Goal: Information Seeking & Learning: Learn about a topic

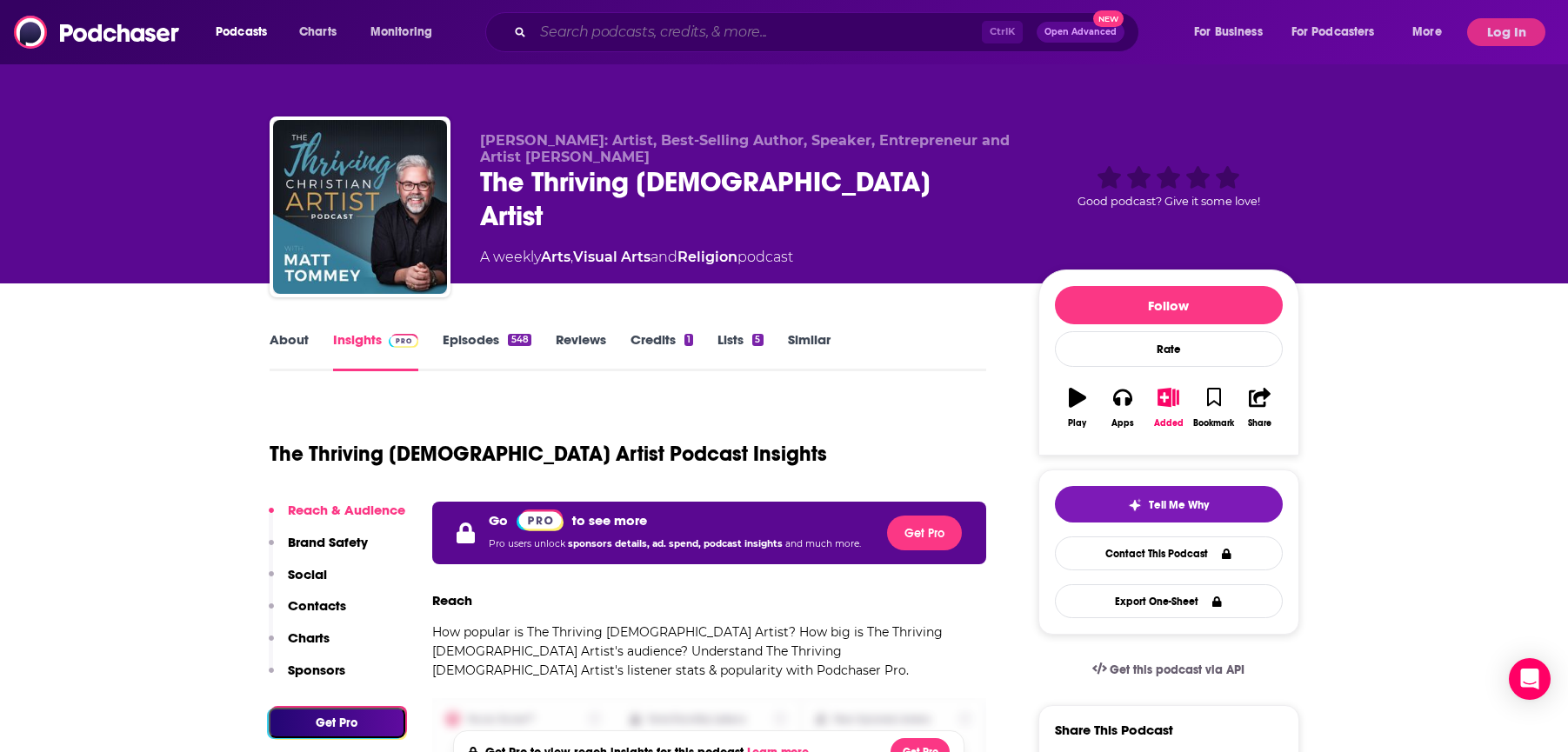
click at [608, 34] on input "Search podcasts, credits, & more..." at bounding box center [758, 33] width 449 height 28
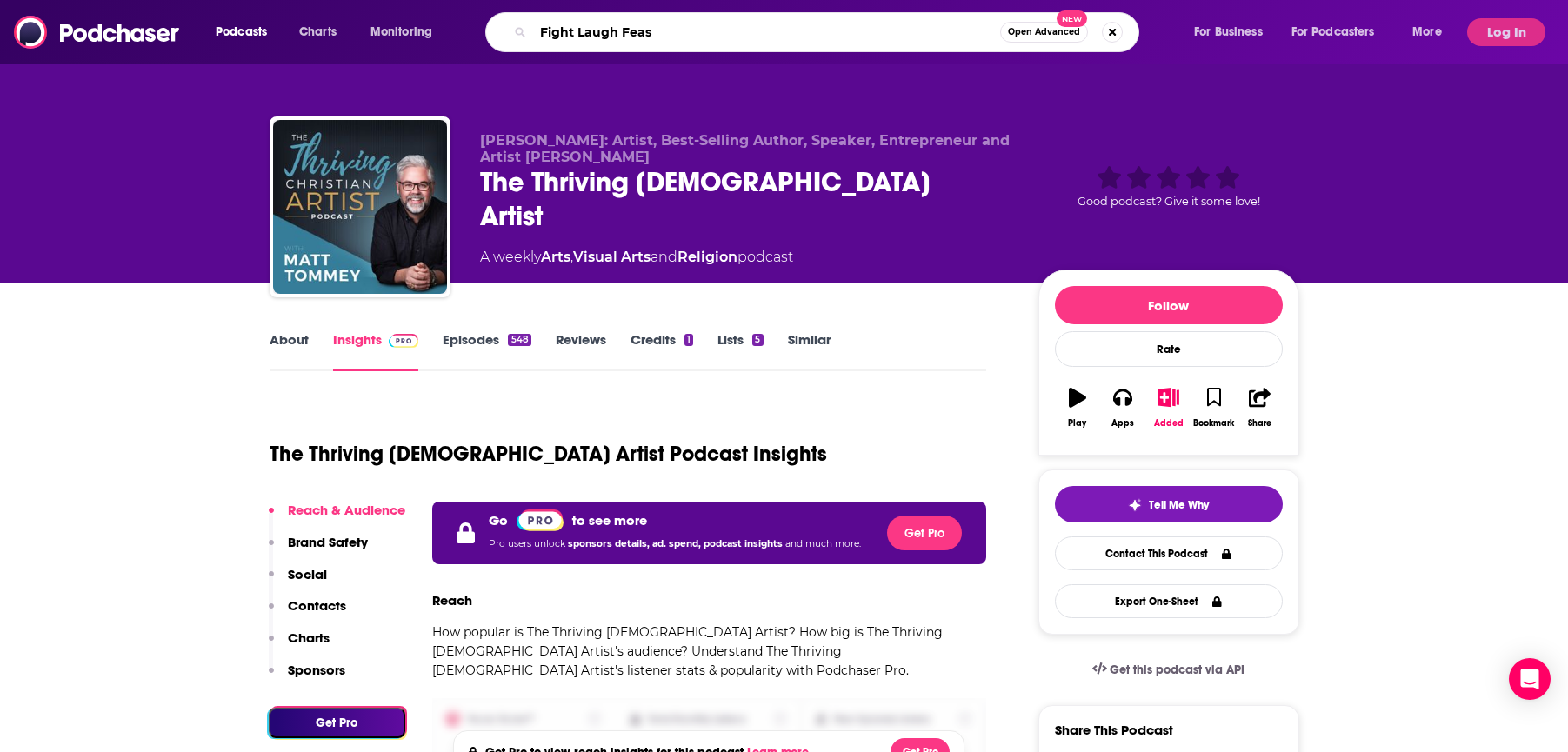
type input "Fight Laugh Feast"
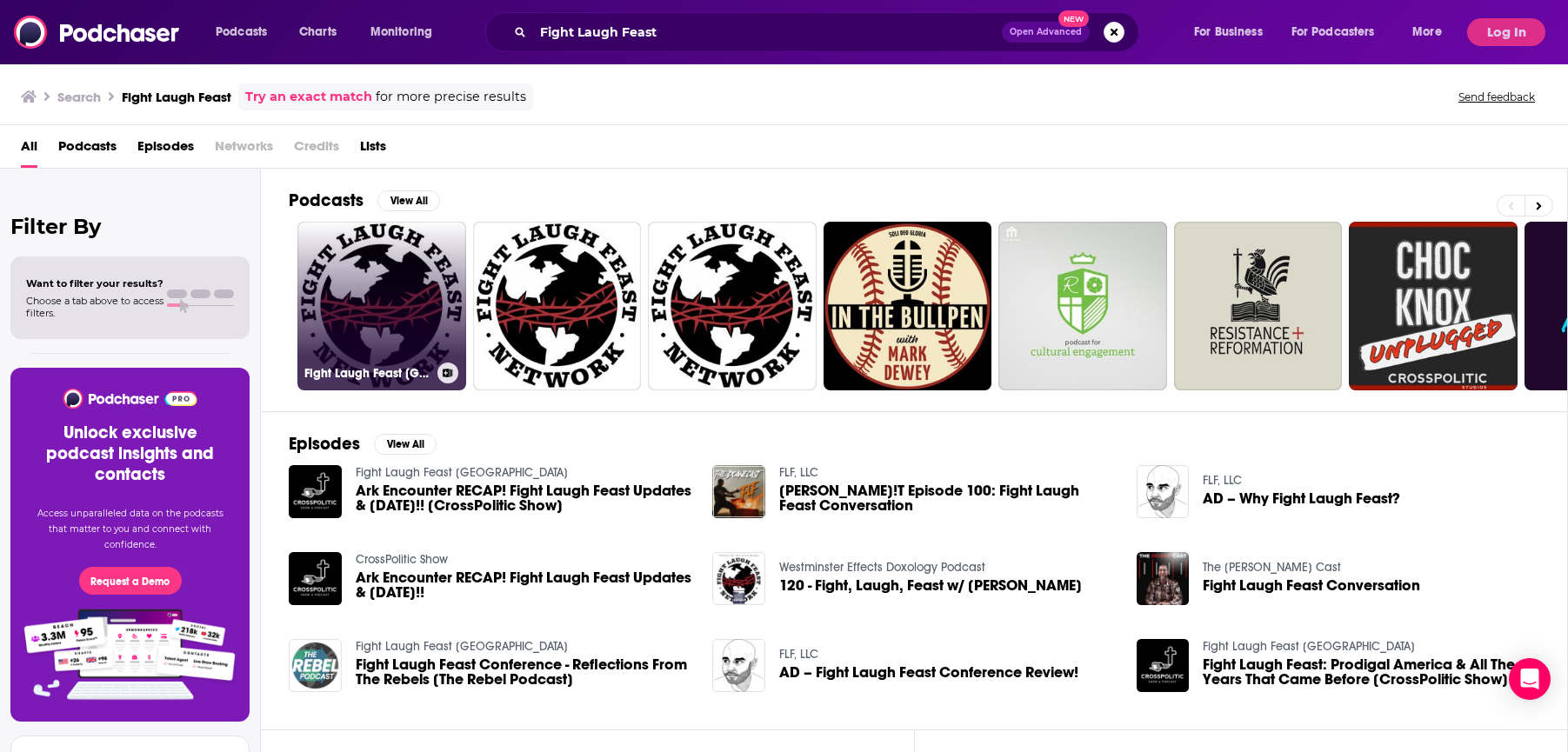
click at [410, 257] on link "Fight Laugh Feast USA" at bounding box center [382, 306] width 168 height 168
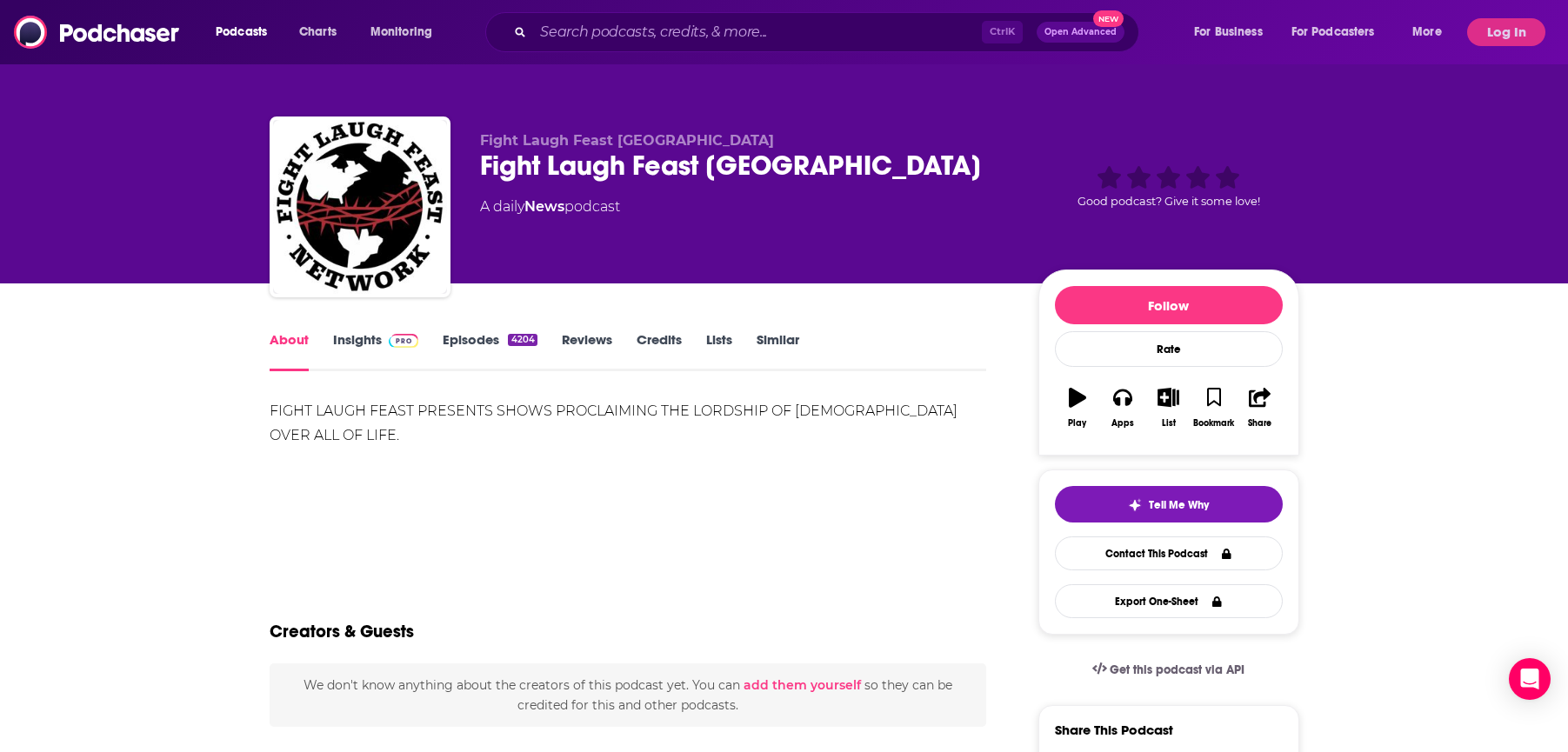
click at [360, 338] on link "Insights" at bounding box center [376, 351] width 86 height 40
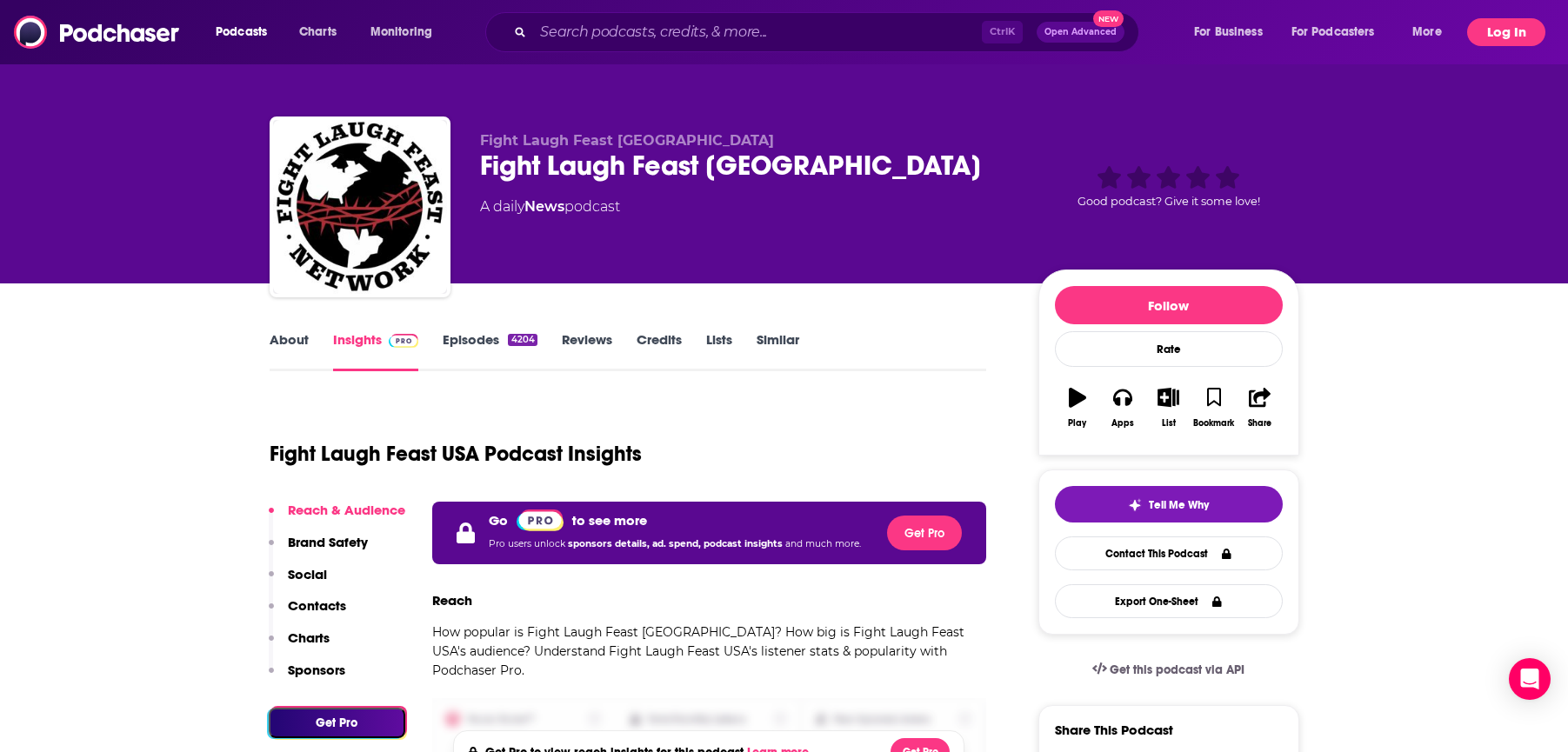
click at [1503, 34] on button "Log In" at bounding box center [1506, 33] width 79 height 28
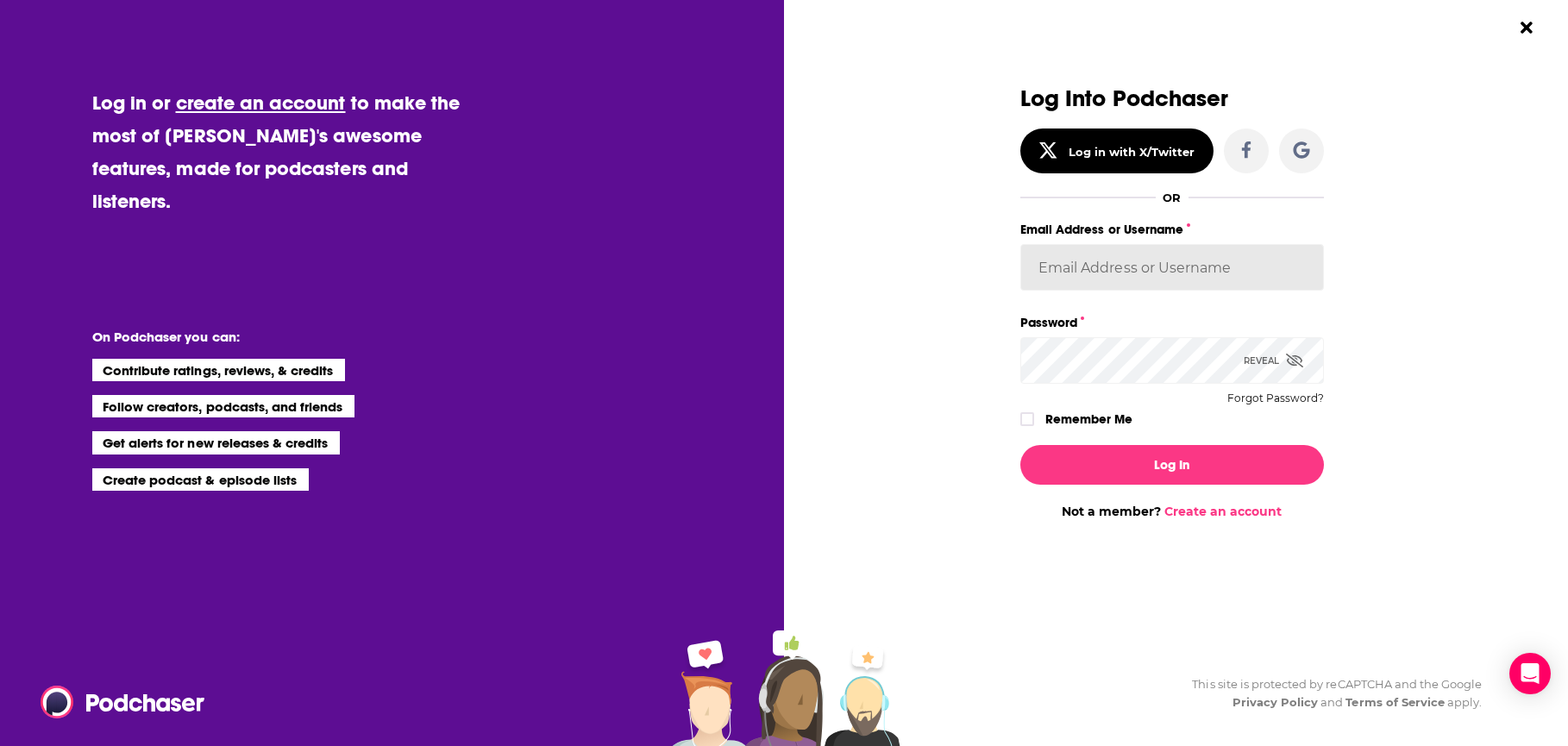
type input "karen@karencampbellmedia.com"
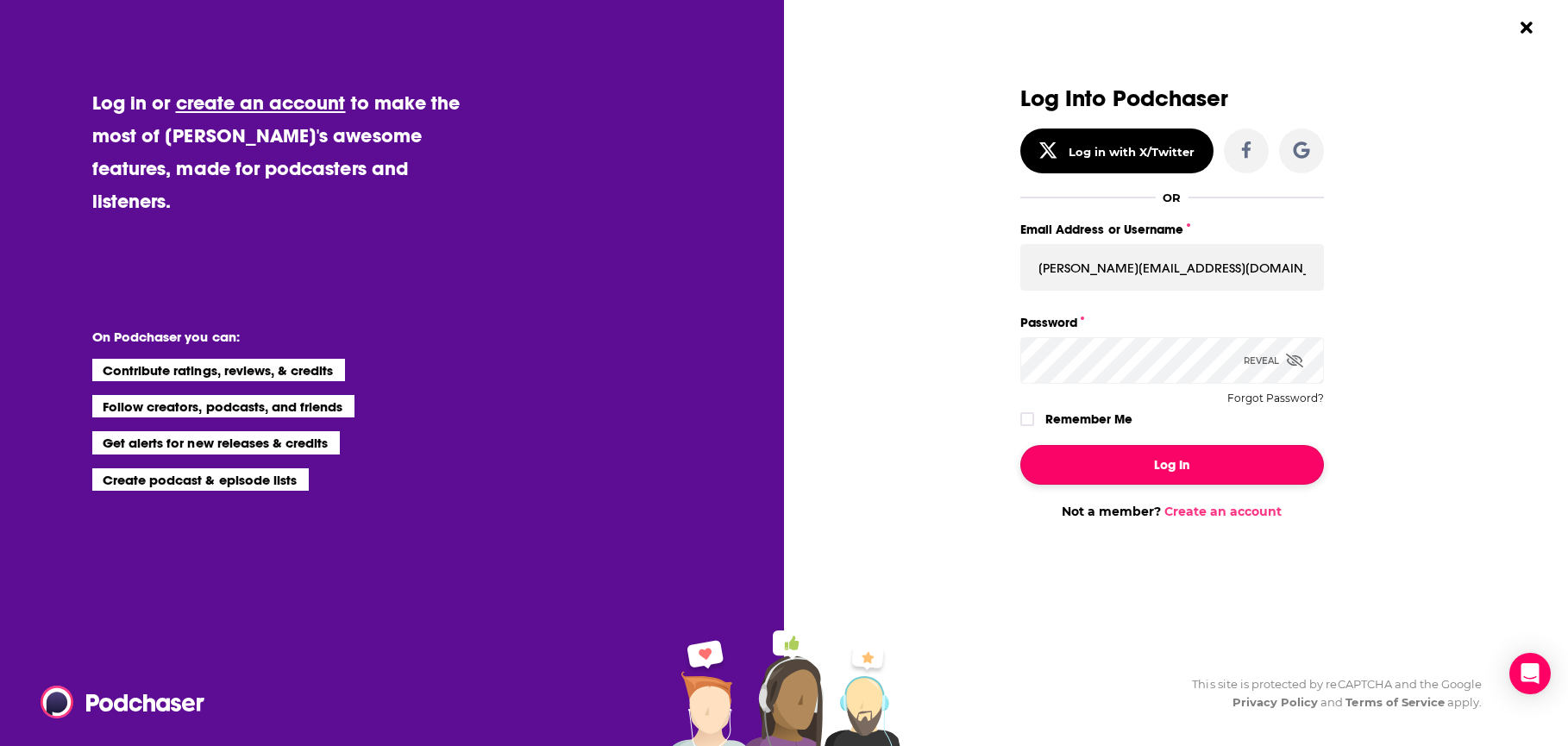
click at [1172, 472] on button "Log In" at bounding box center [1172, 465] width 303 height 40
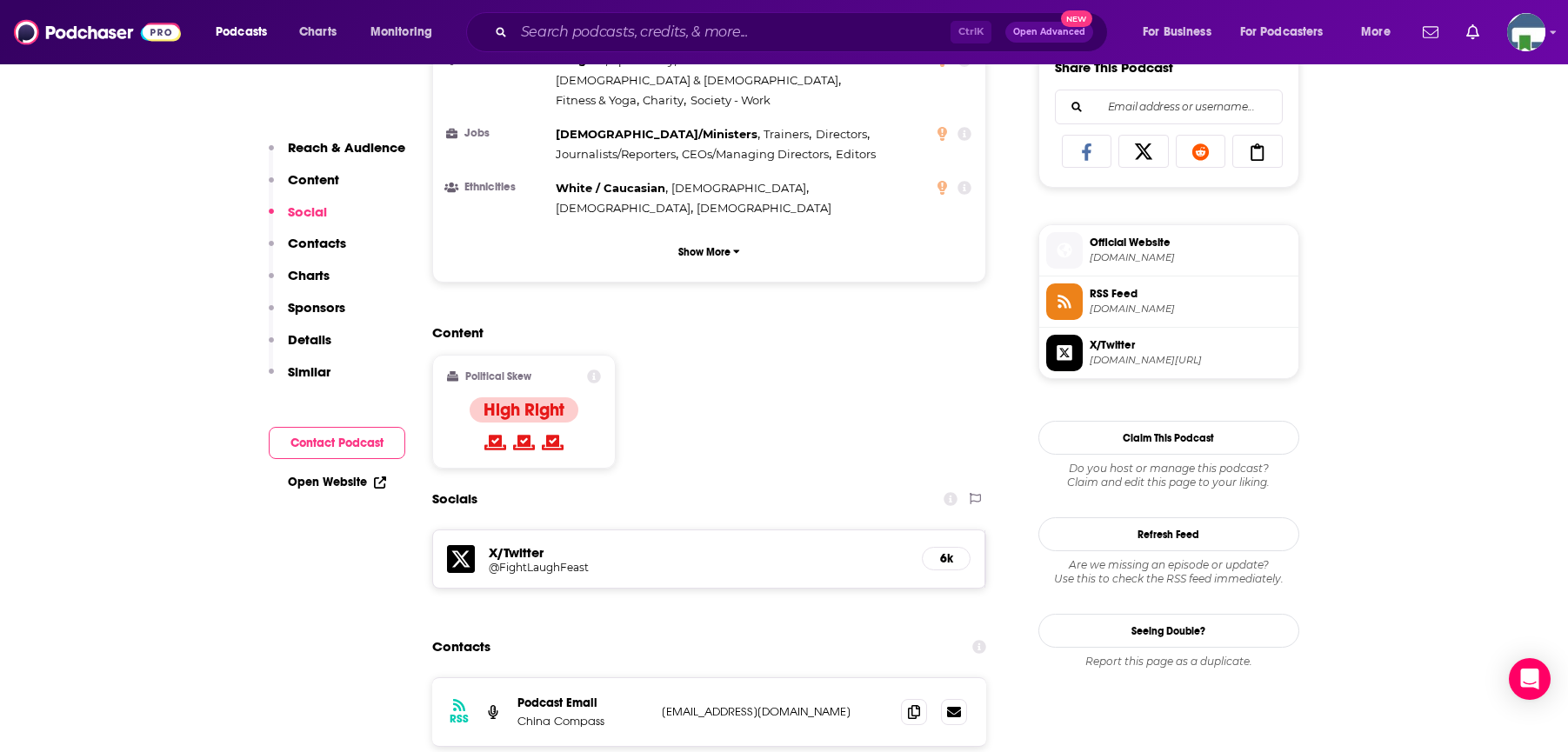
scroll to position [1218, 0]
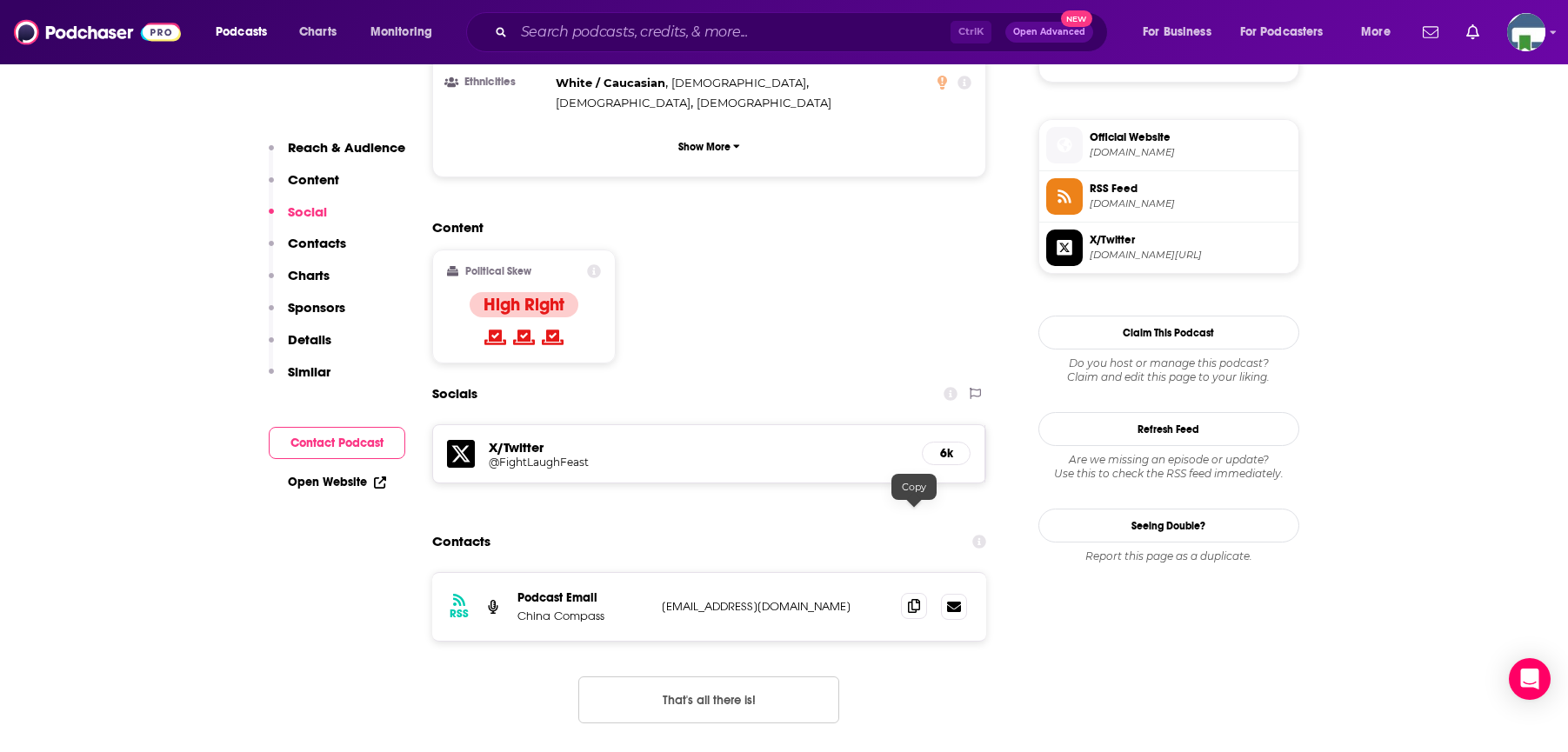
click at [907, 593] on span at bounding box center [914, 606] width 26 height 26
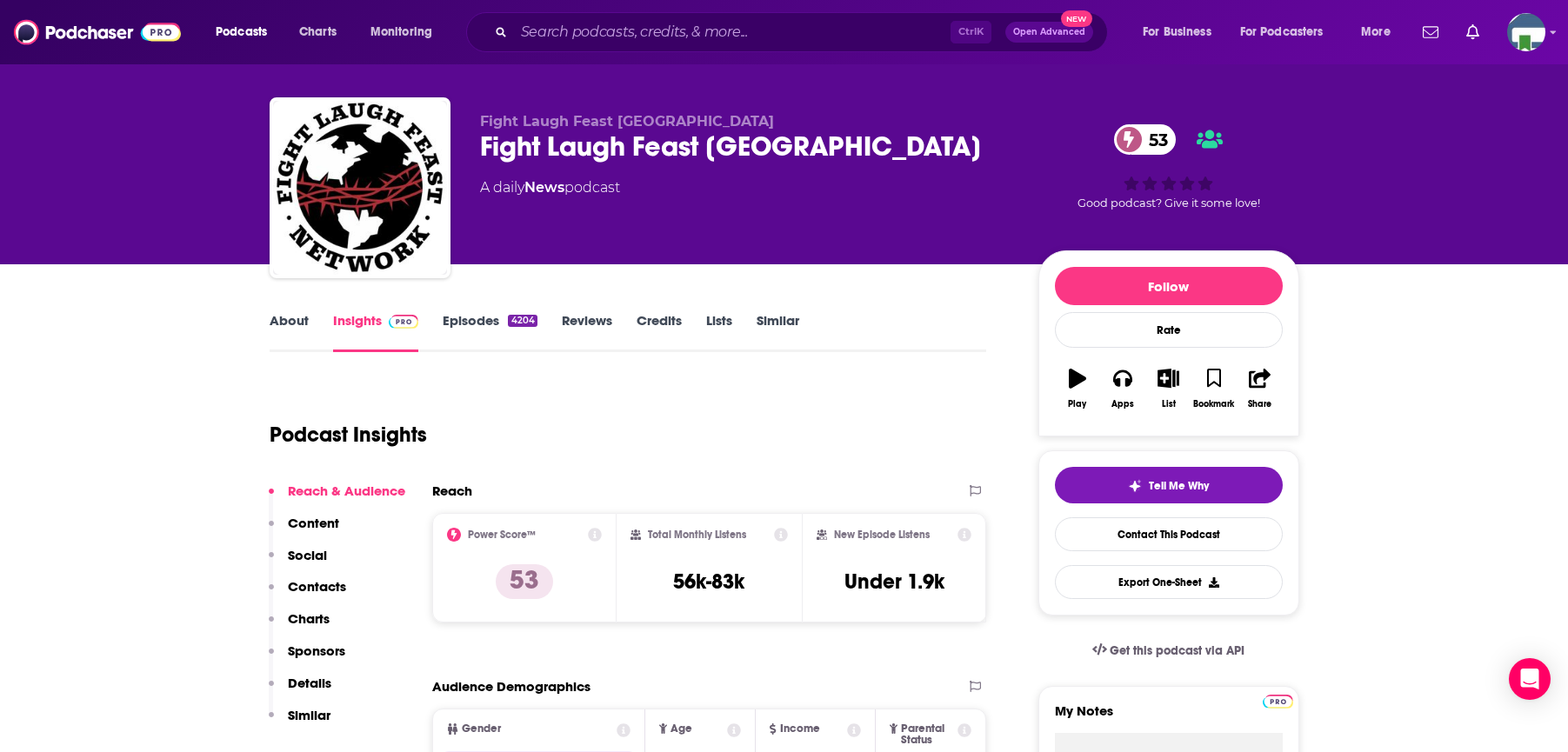
scroll to position [0, 0]
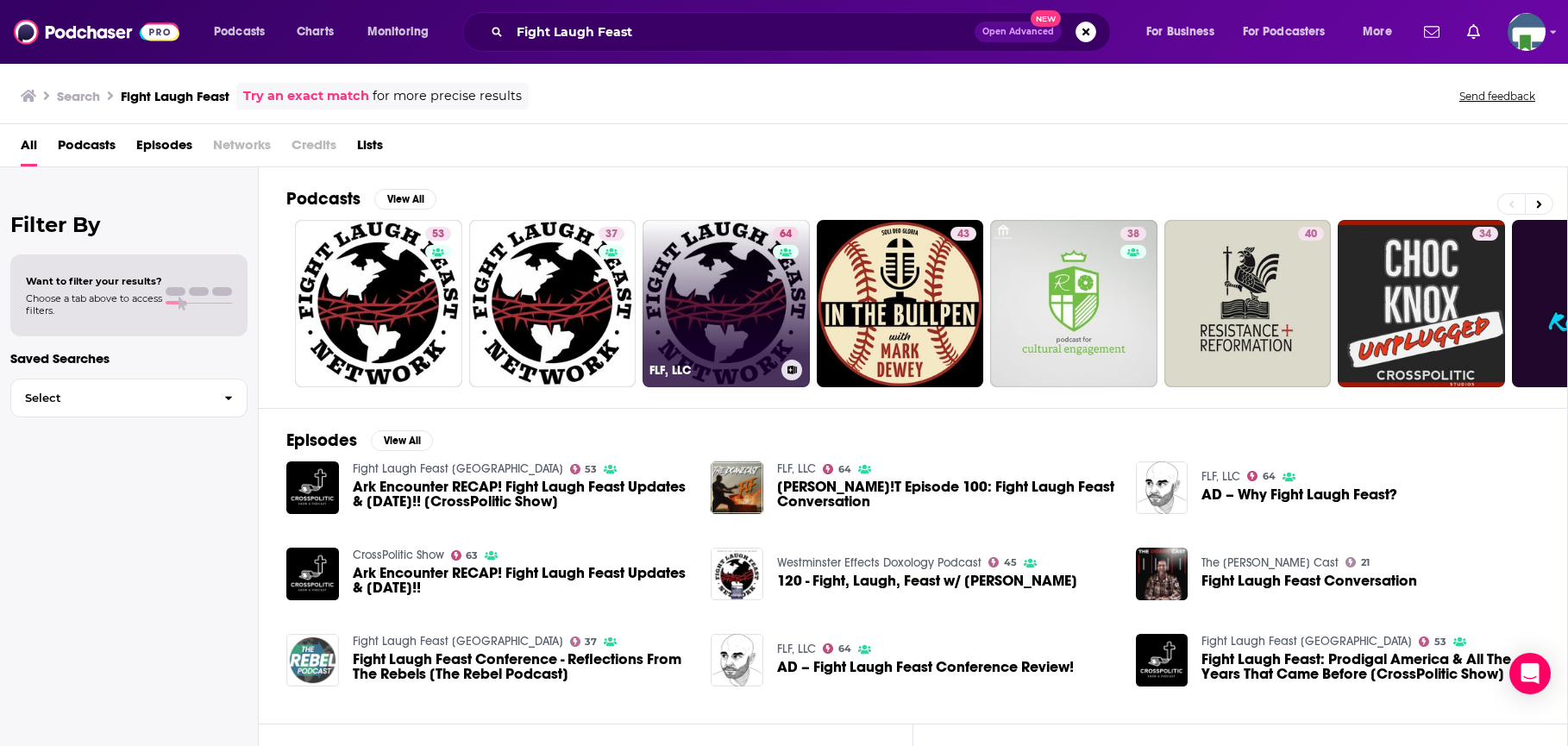
click at [710, 289] on link "64 FLF, LLC" at bounding box center [726, 303] width 167 height 167
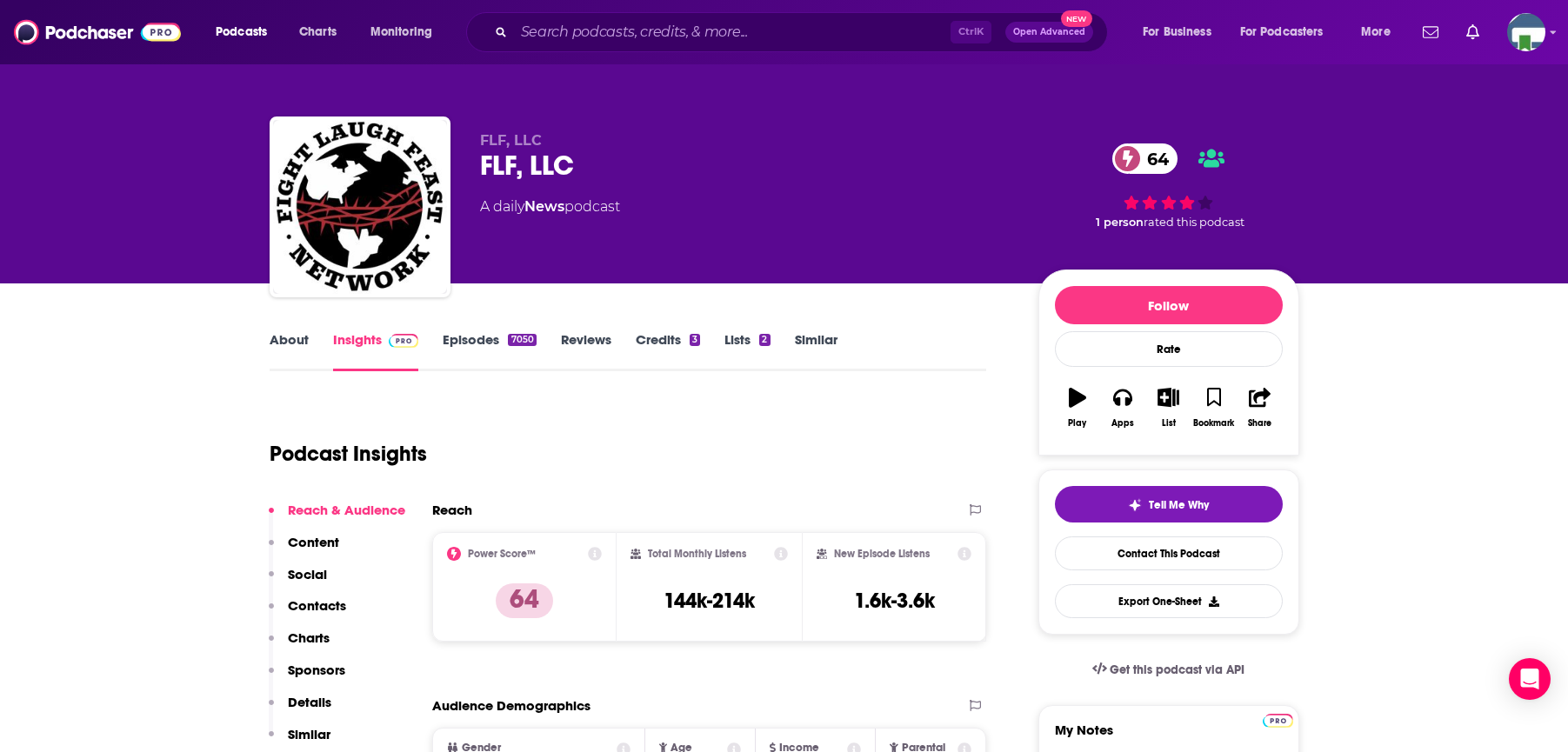
click at [299, 337] on link "About" at bounding box center [289, 351] width 39 height 40
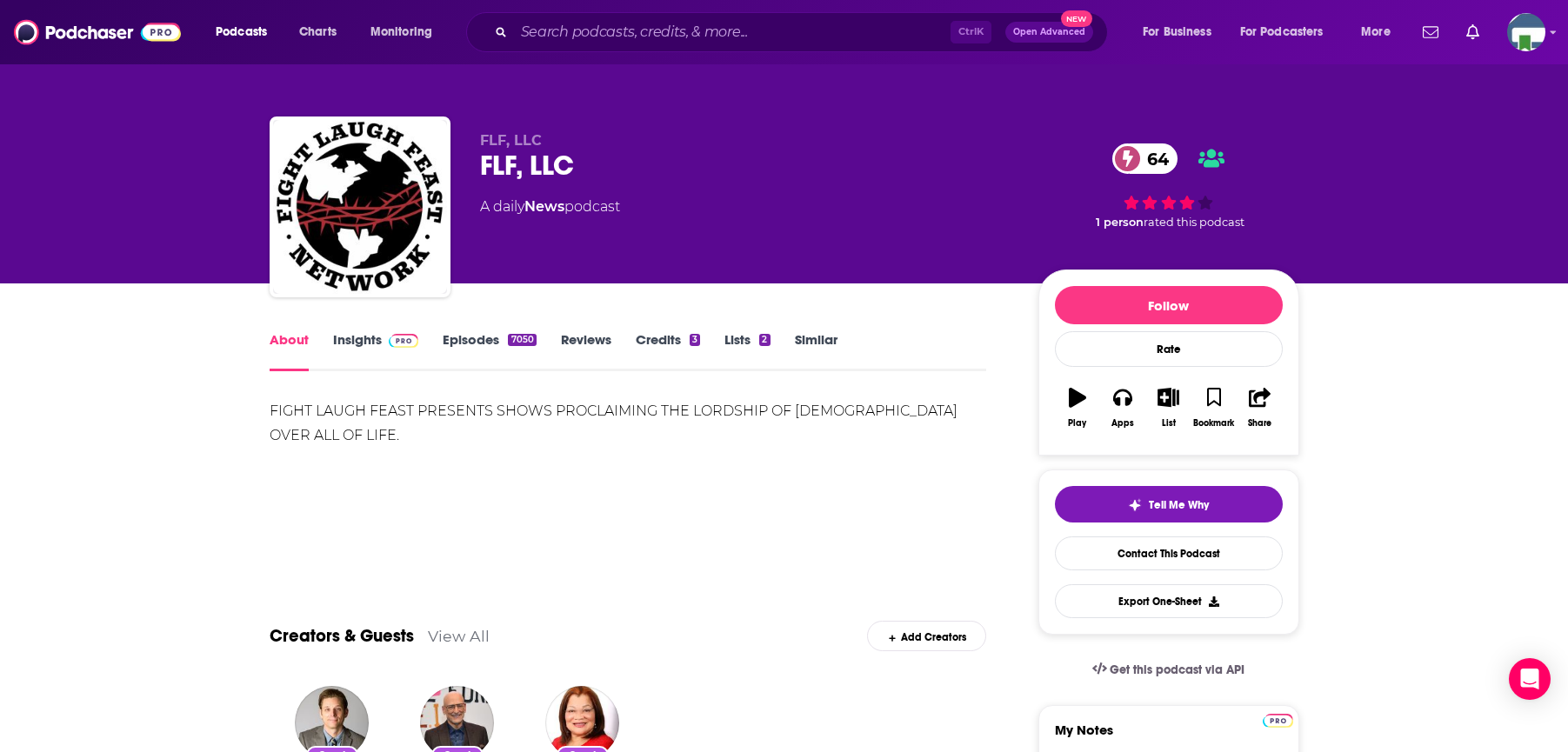
drag, startPoint x: 207, startPoint y: 317, endPoint x: 222, endPoint y: 251, distance: 67.7
click at [558, 36] on input "Search podcasts, credits, & more..." at bounding box center [732, 33] width 437 height 28
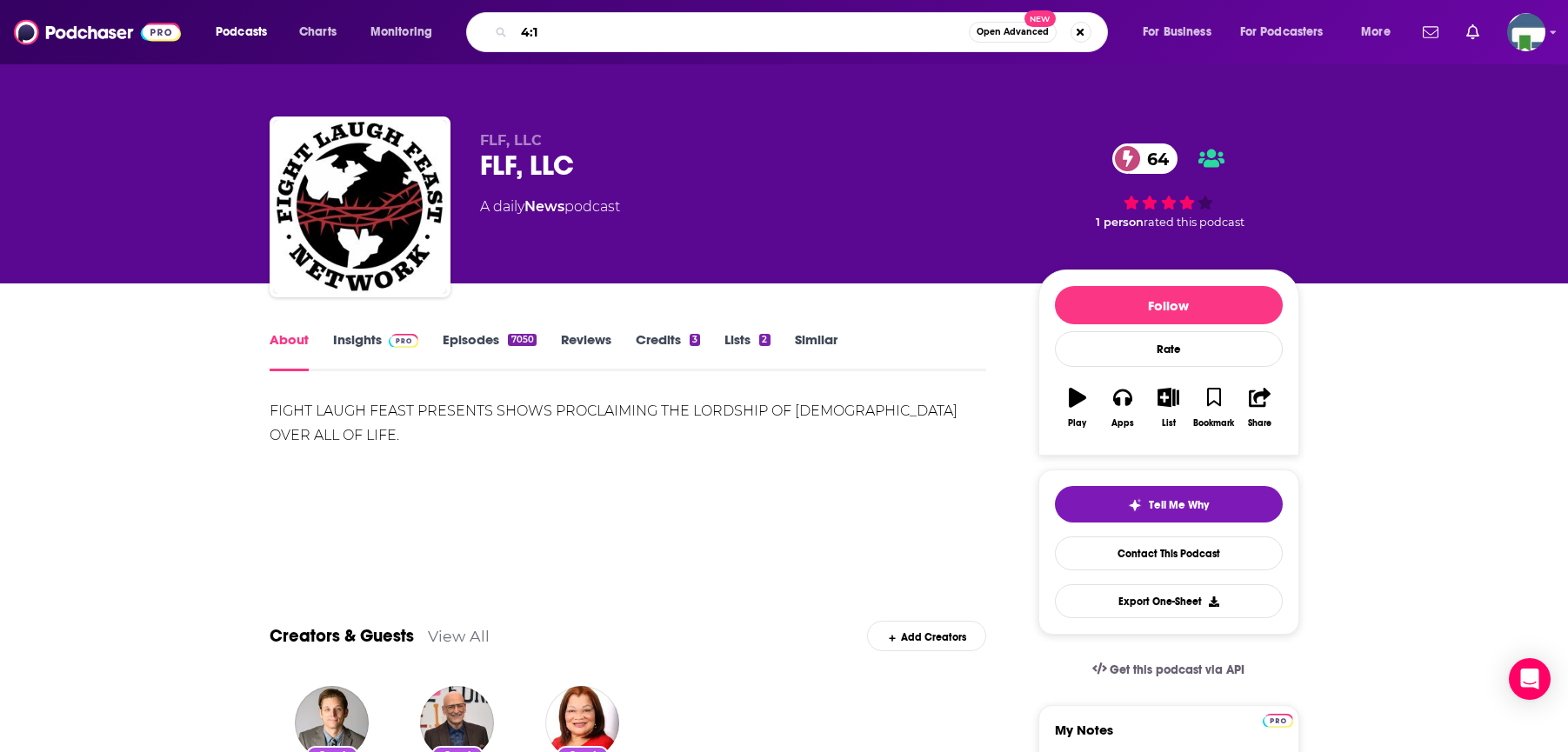
type input "4:13"
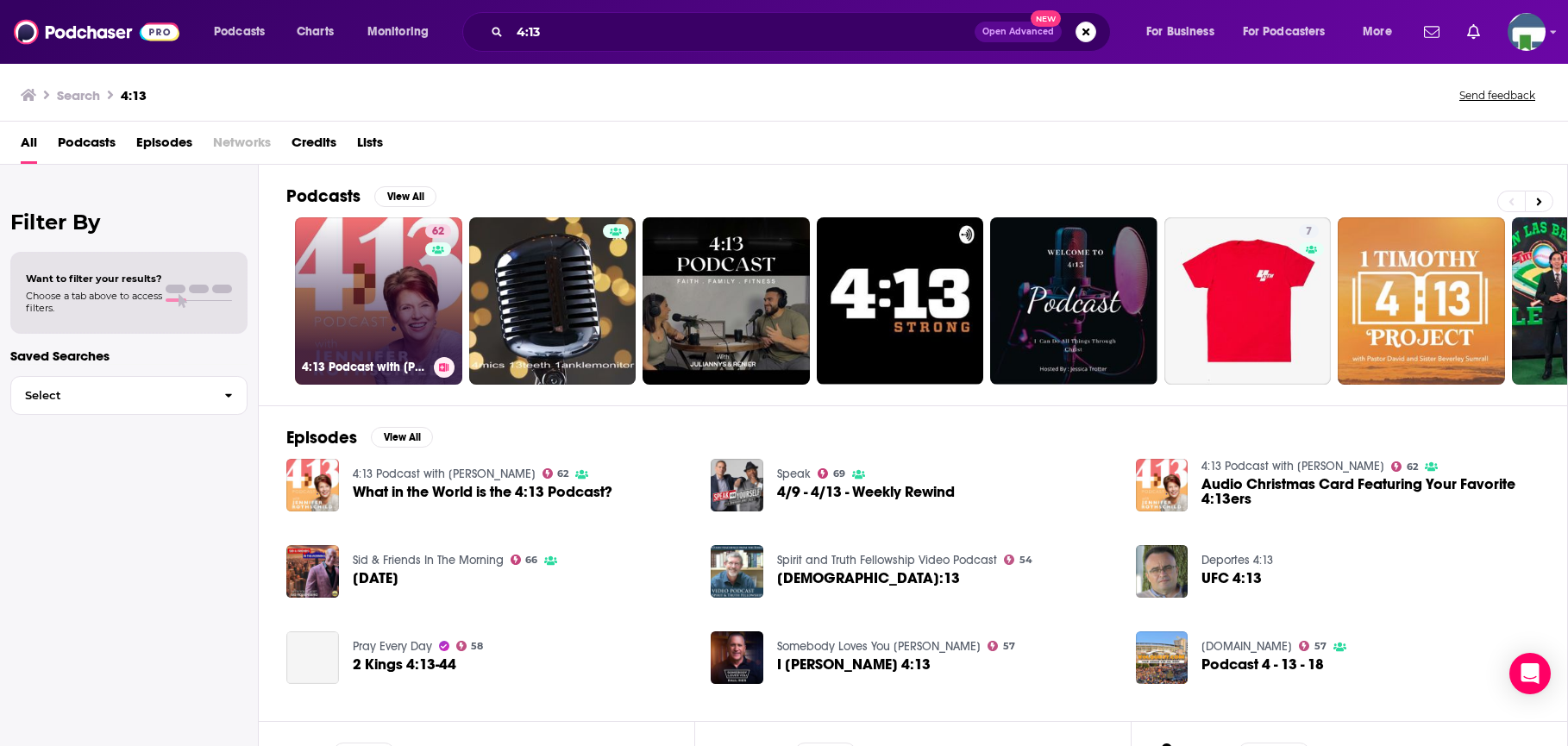
click at [392, 292] on link "62 4:13 Podcast with Jennifer Rothschild" at bounding box center [379, 301] width 167 height 167
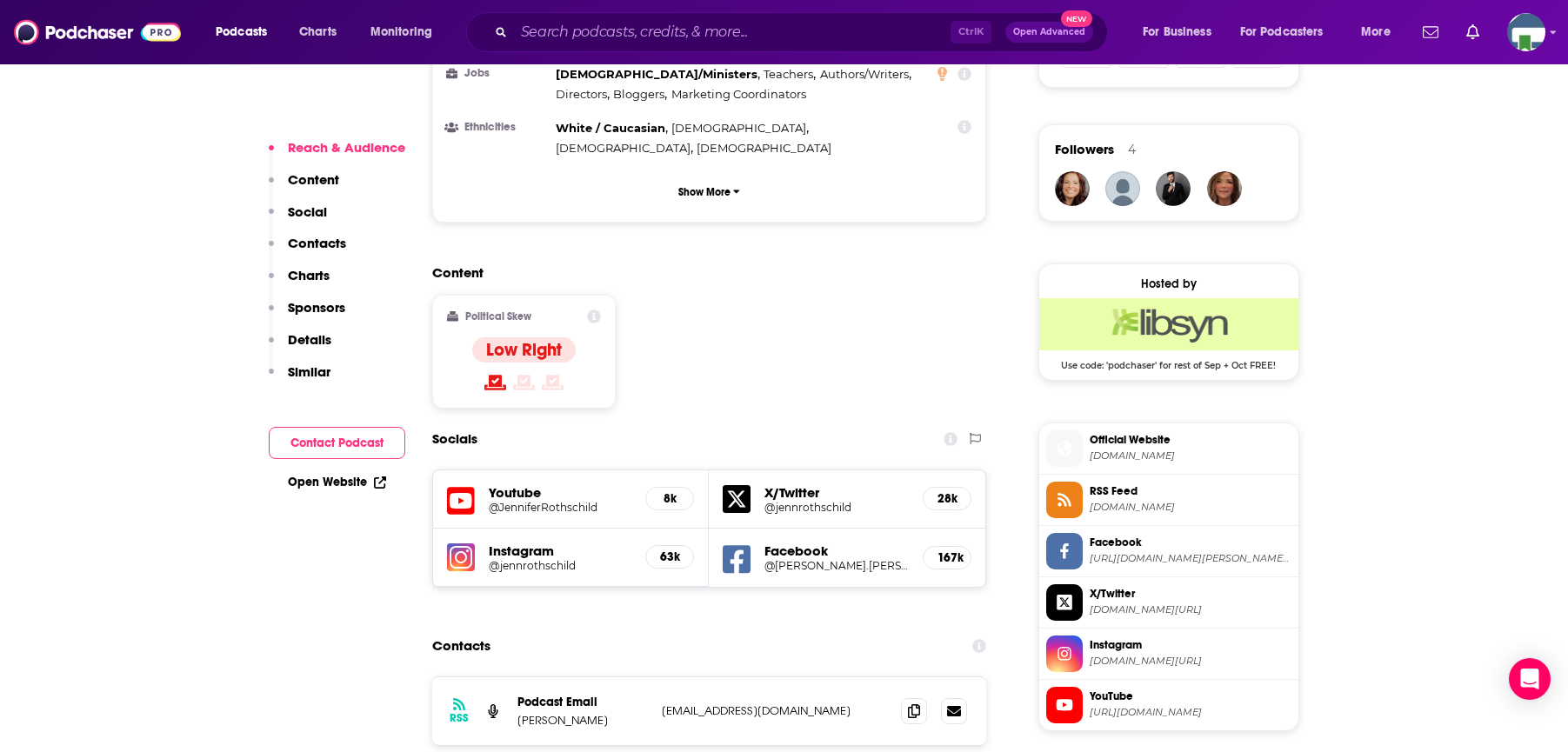
scroll to position [1218, 0]
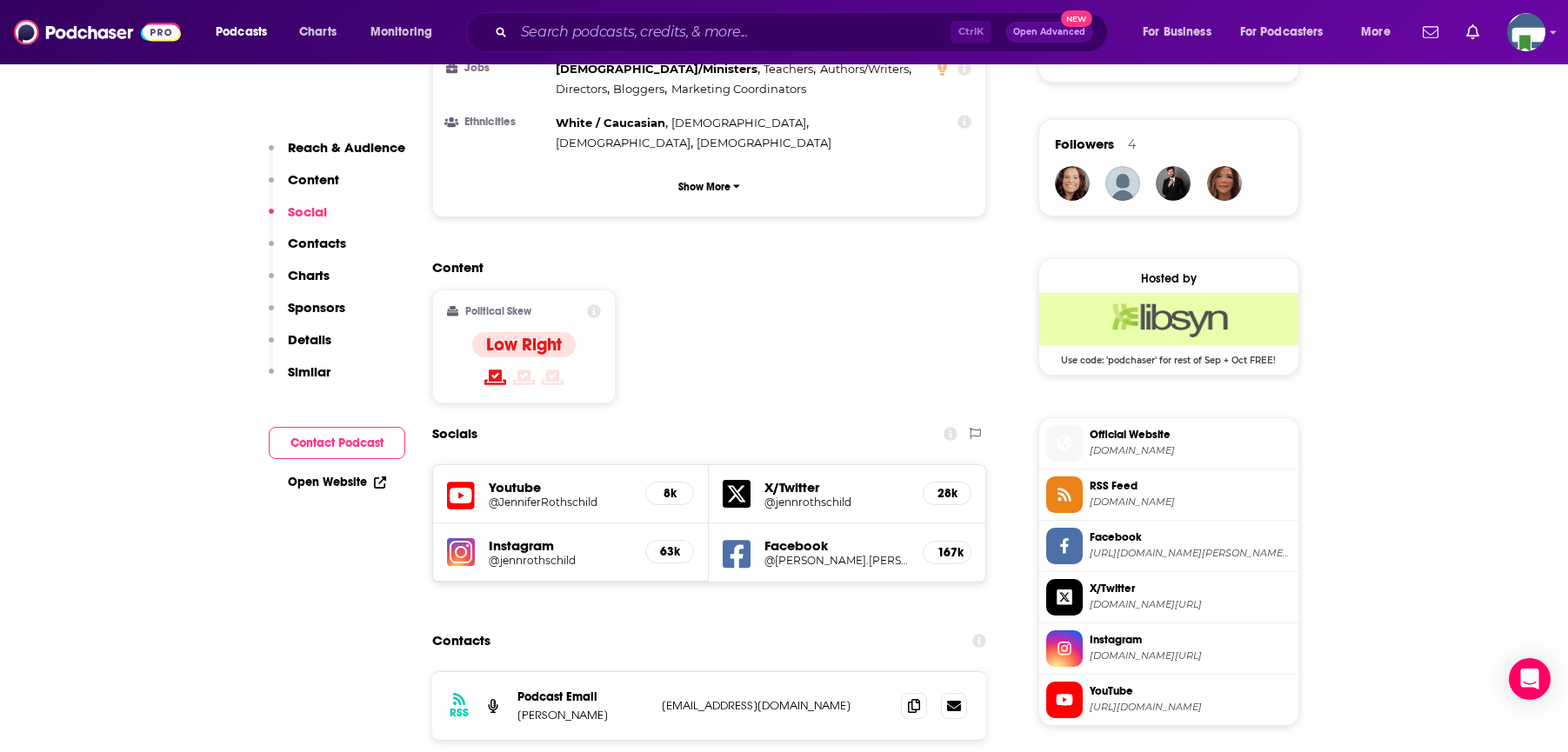
click at [908, 699] on icon at bounding box center [914, 705] width 12 height 14
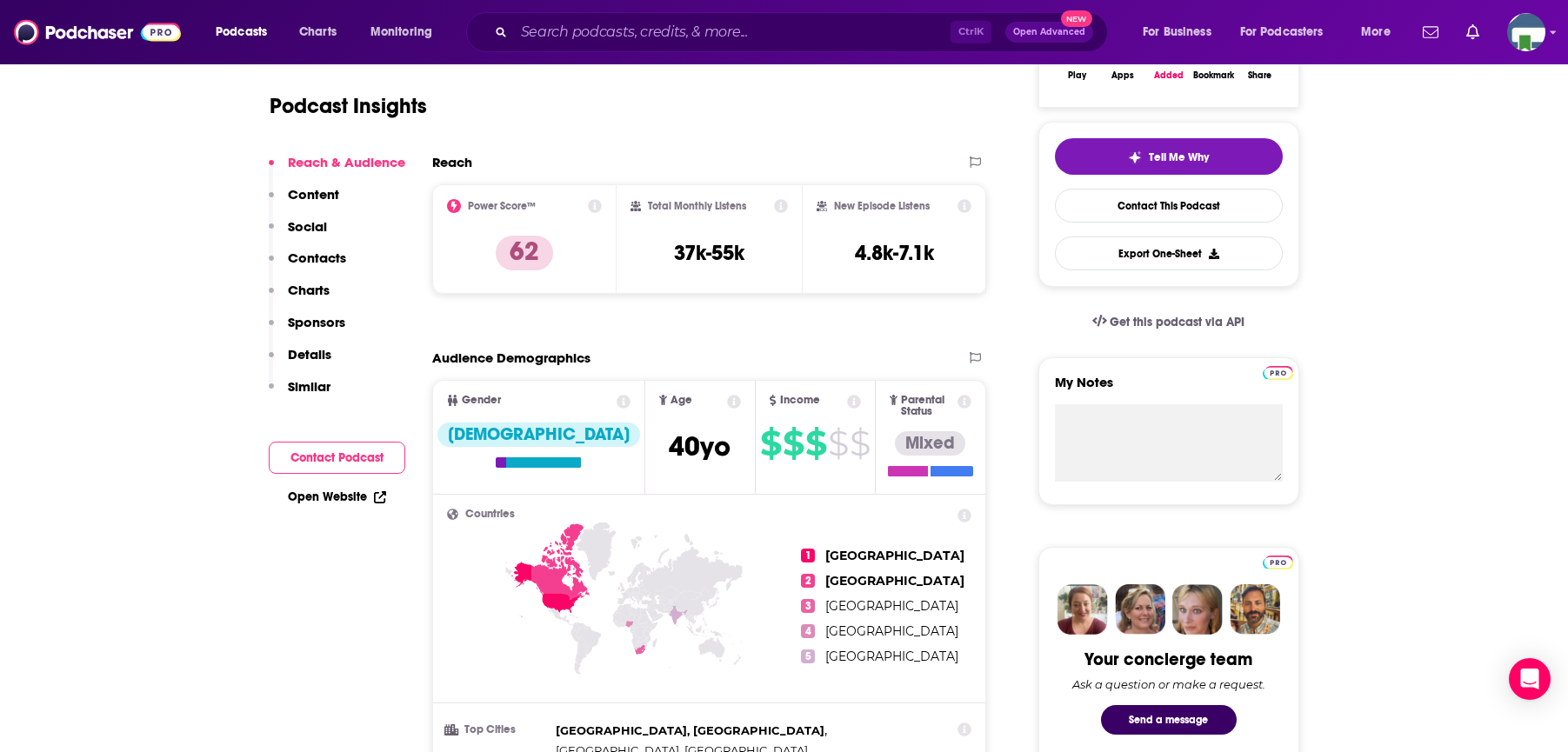
scroll to position [0, 0]
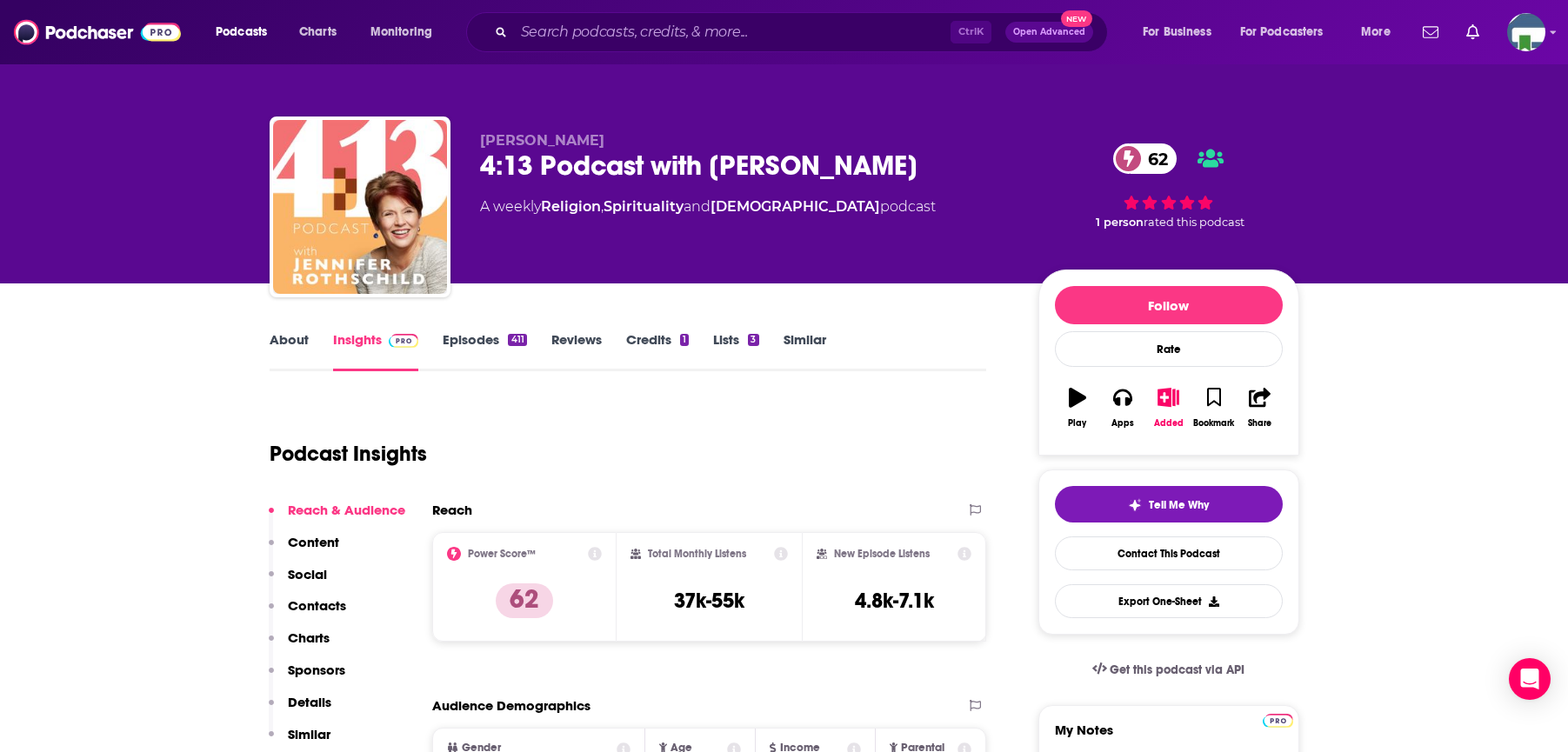
click at [293, 339] on link "About" at bounding box center [289, 351] width 39 height 40
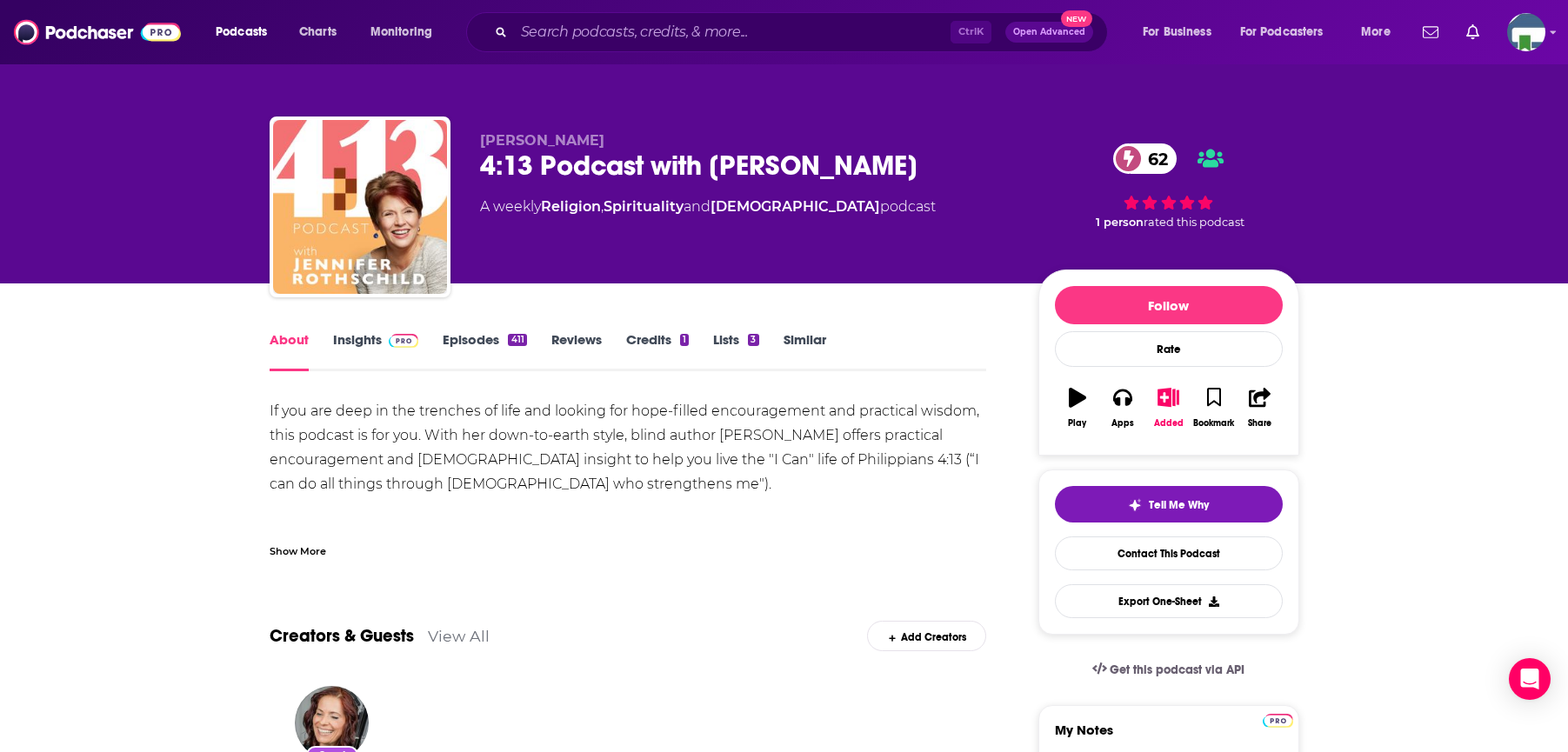
click at [312, 552] on div "Show More" at bounding box center [298, 550] width 56 height 17
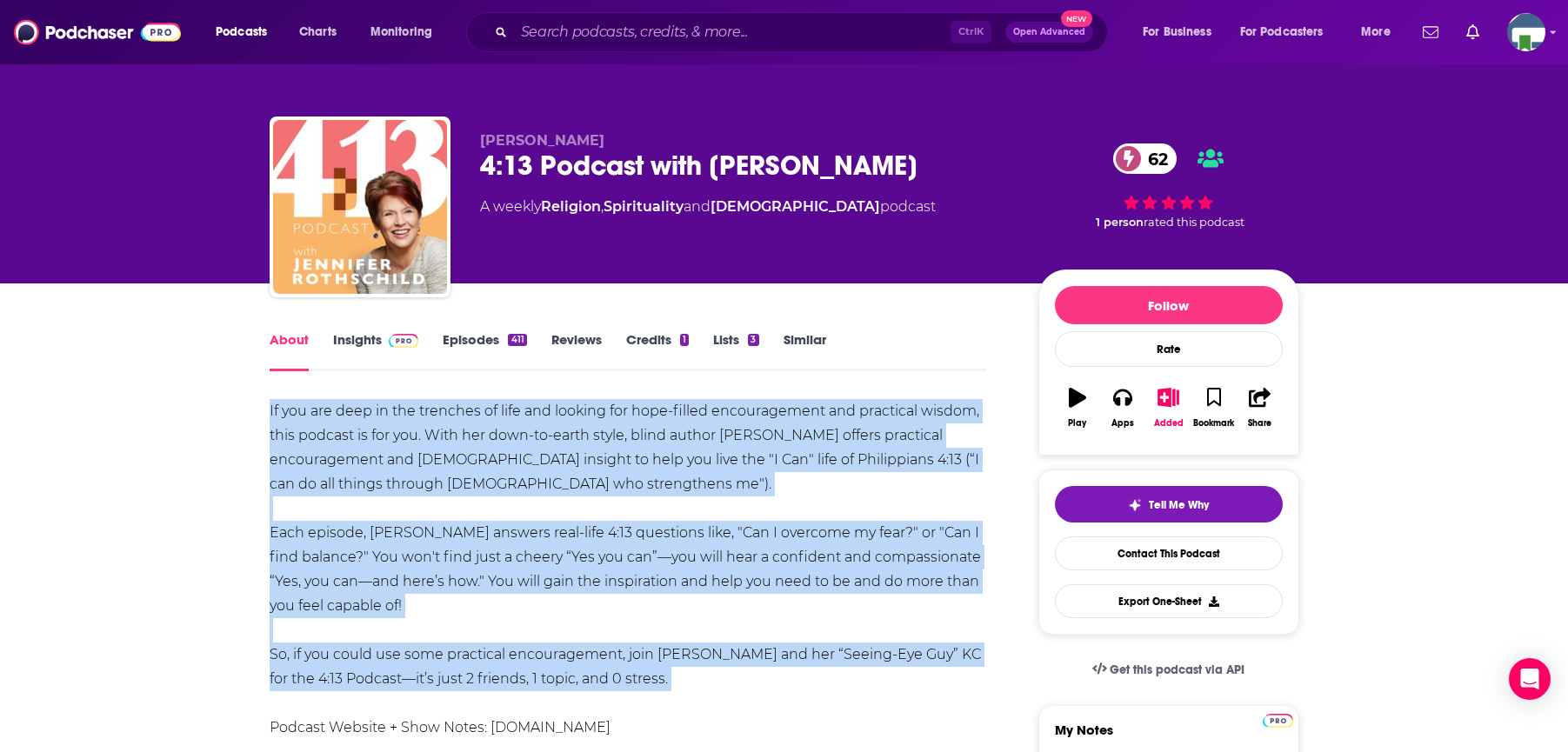
drag, startPoint x: 269, startPoint y: 412, endPoint x: 589, endPoint y: 695, distance: 427.2
click at [589, 695] on div "If you are deep in the trenches of life and looking for hope-filled encourageme…" at bounding box center [628, 570] width 718 height 340
copy div "If you are deep in the trenches of life and looking for hope-filled encourageme…"
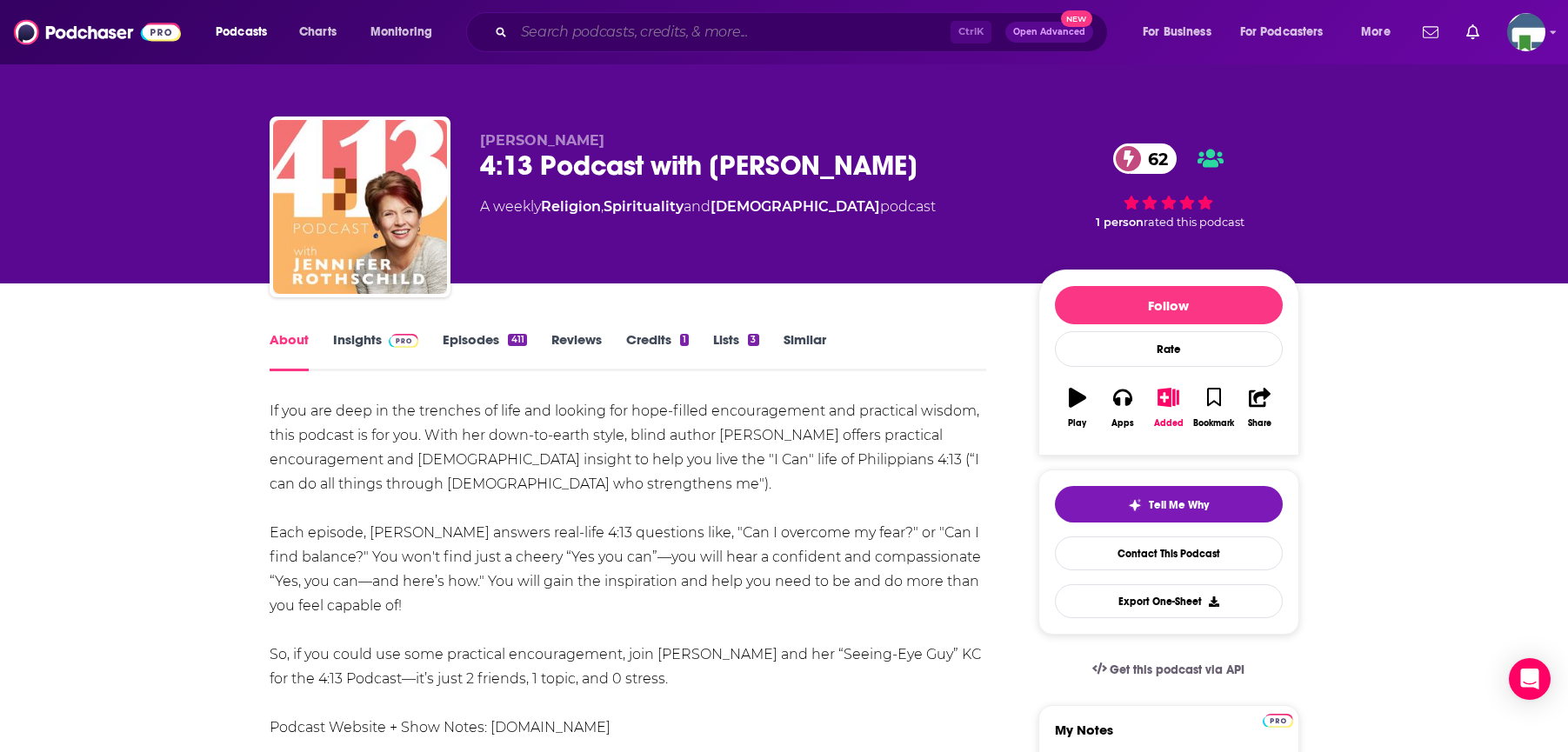
click at [578, 38] on input "Search podcasts, credits, & more..." at bounding box center [732, 33] width 437 height 28
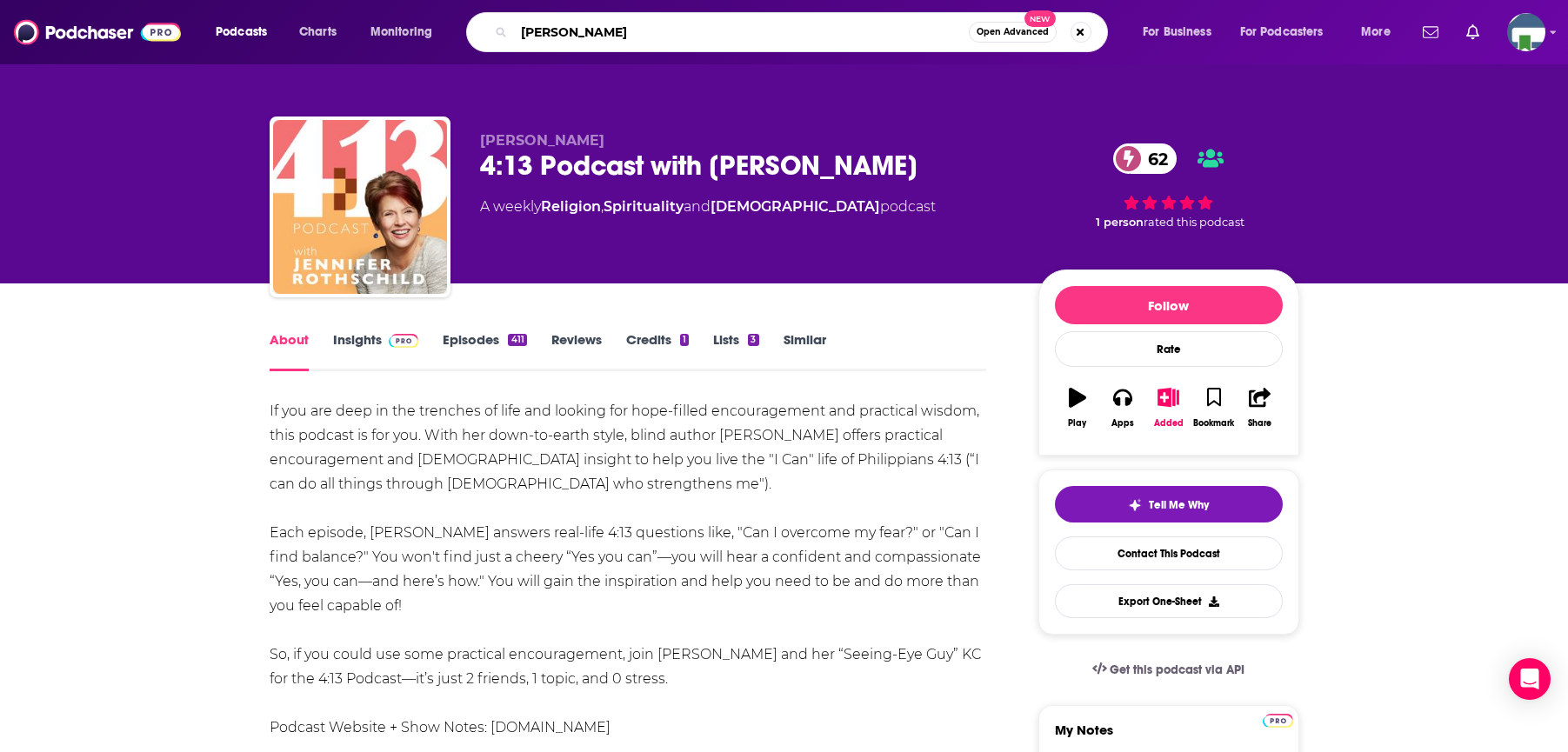
type input "Acton Line"
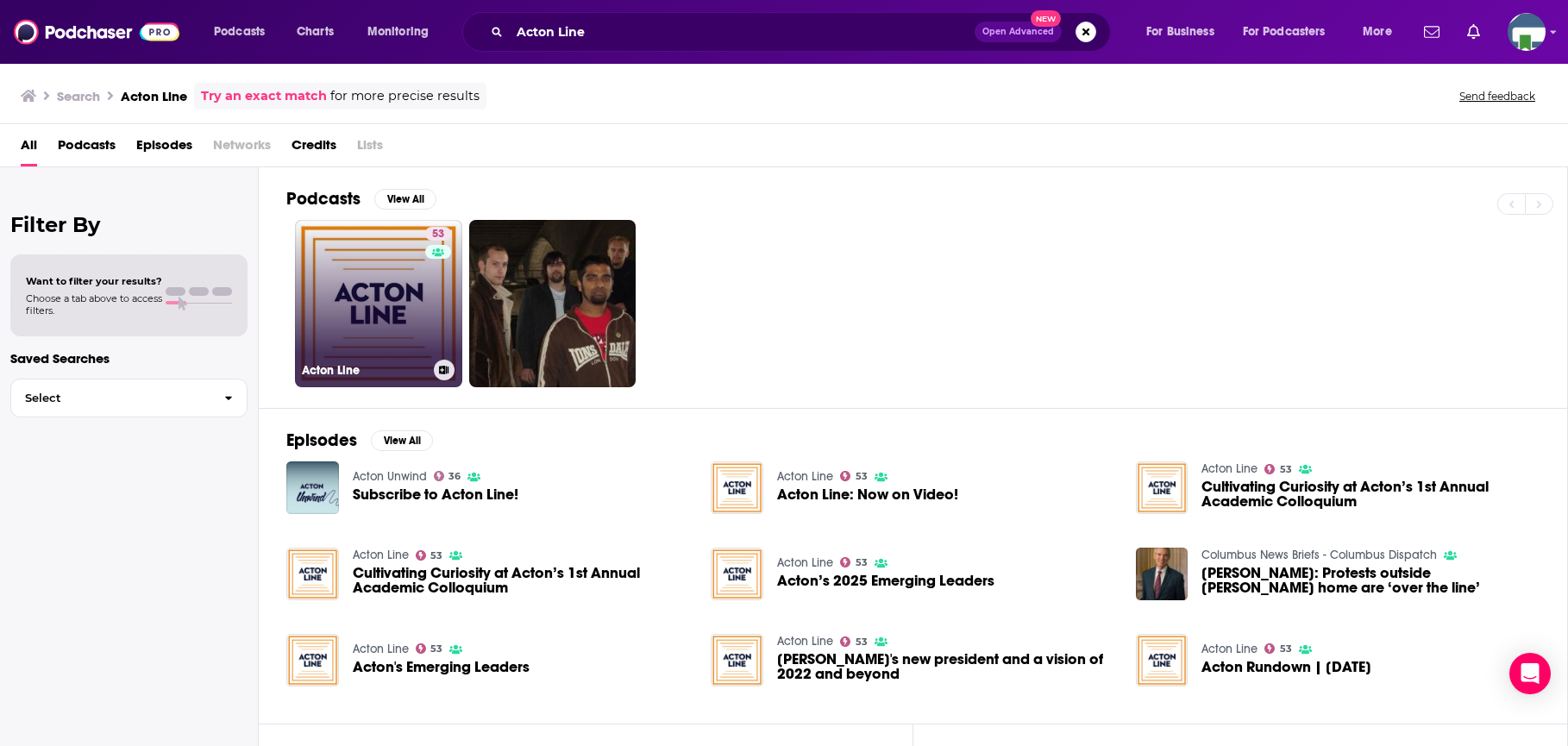
click at [407, 298] on link "53 Acton Line" at bounding box center [379, 303] width 167 height 167
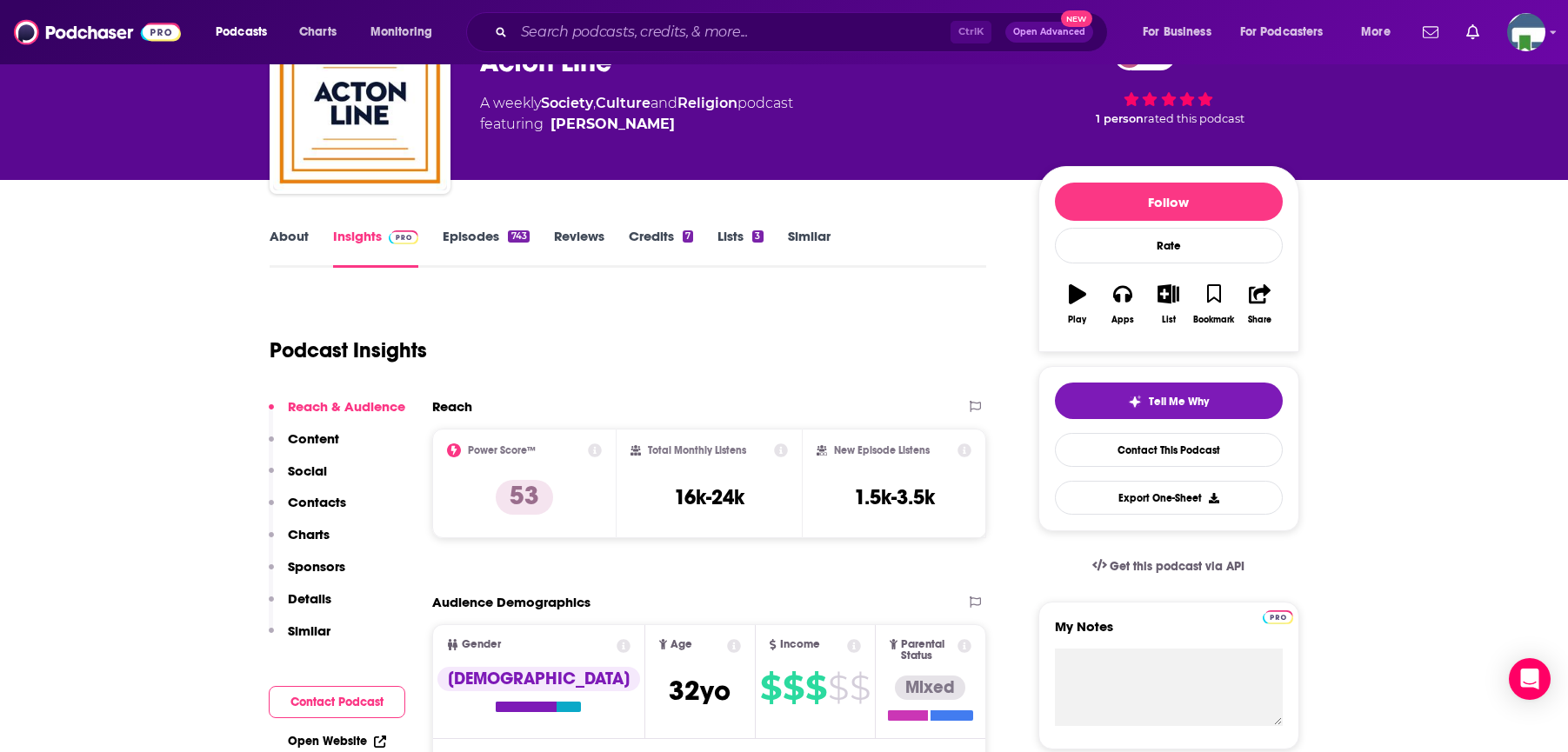
scroll to position [87, 0]
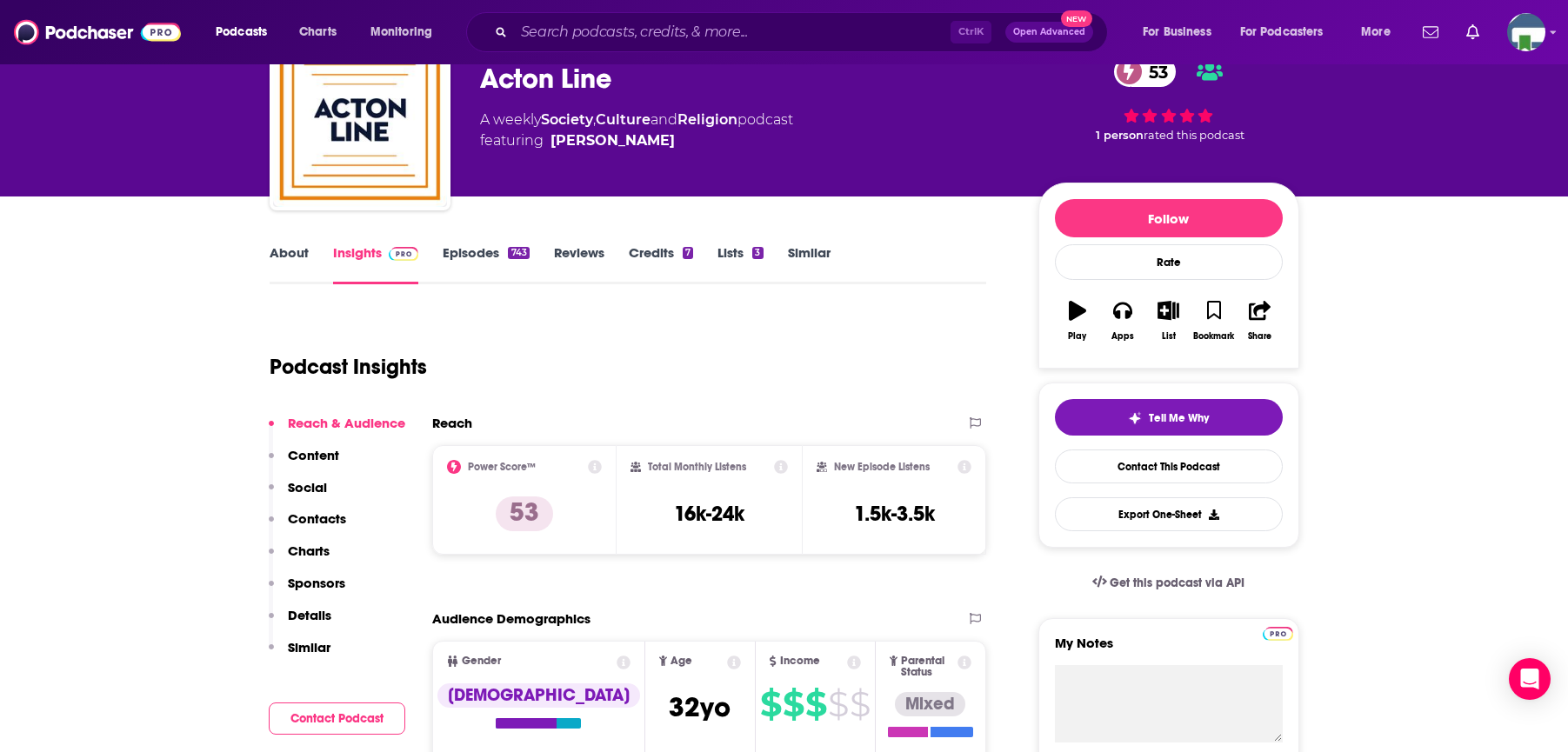
click at [293, 255] on link "About" at bounding box center [289, 264] width 39 height 40
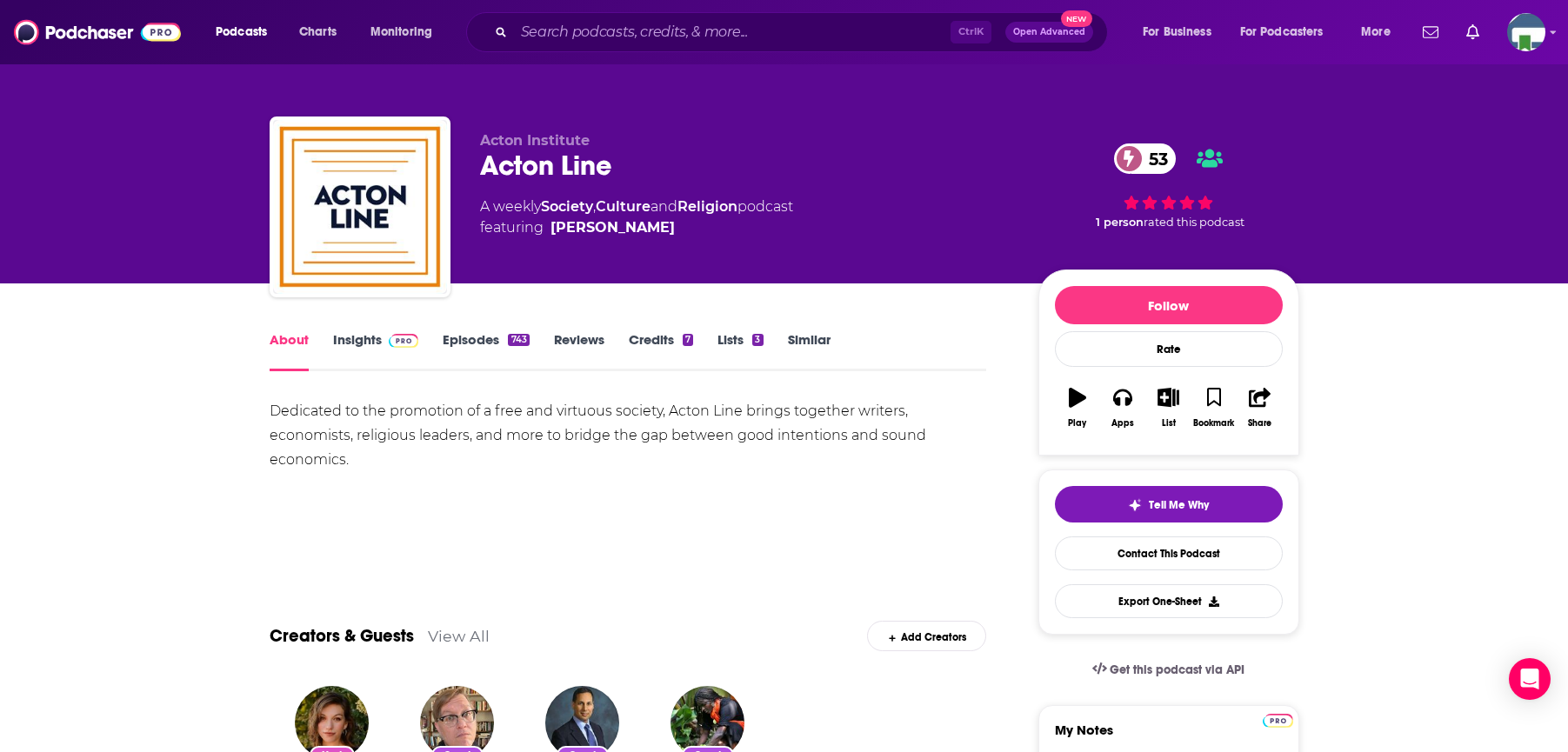
click at [349, 339] on link "Insights" at bounding box center [376, 351] width 86 height 40
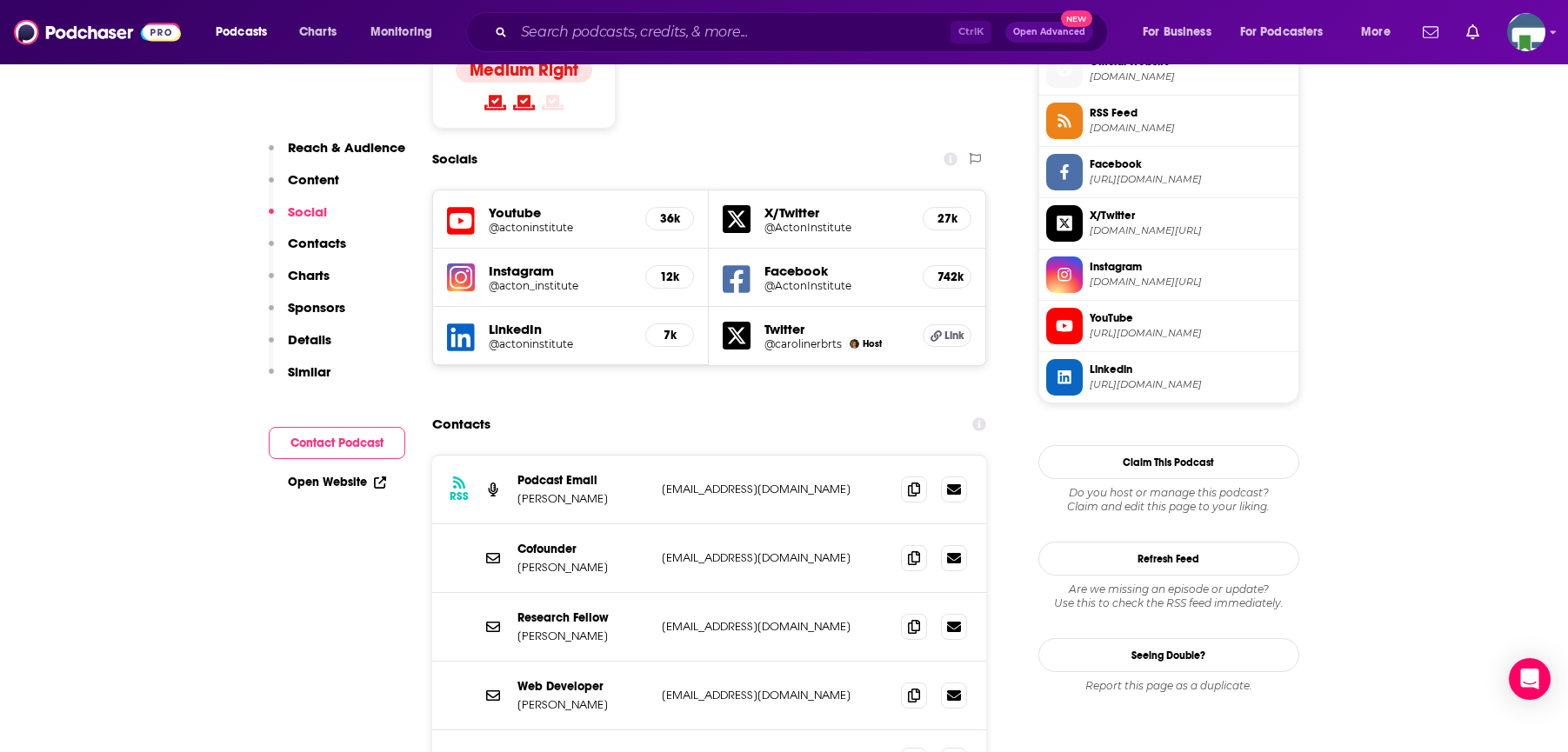
scroll to position [1478, 0]
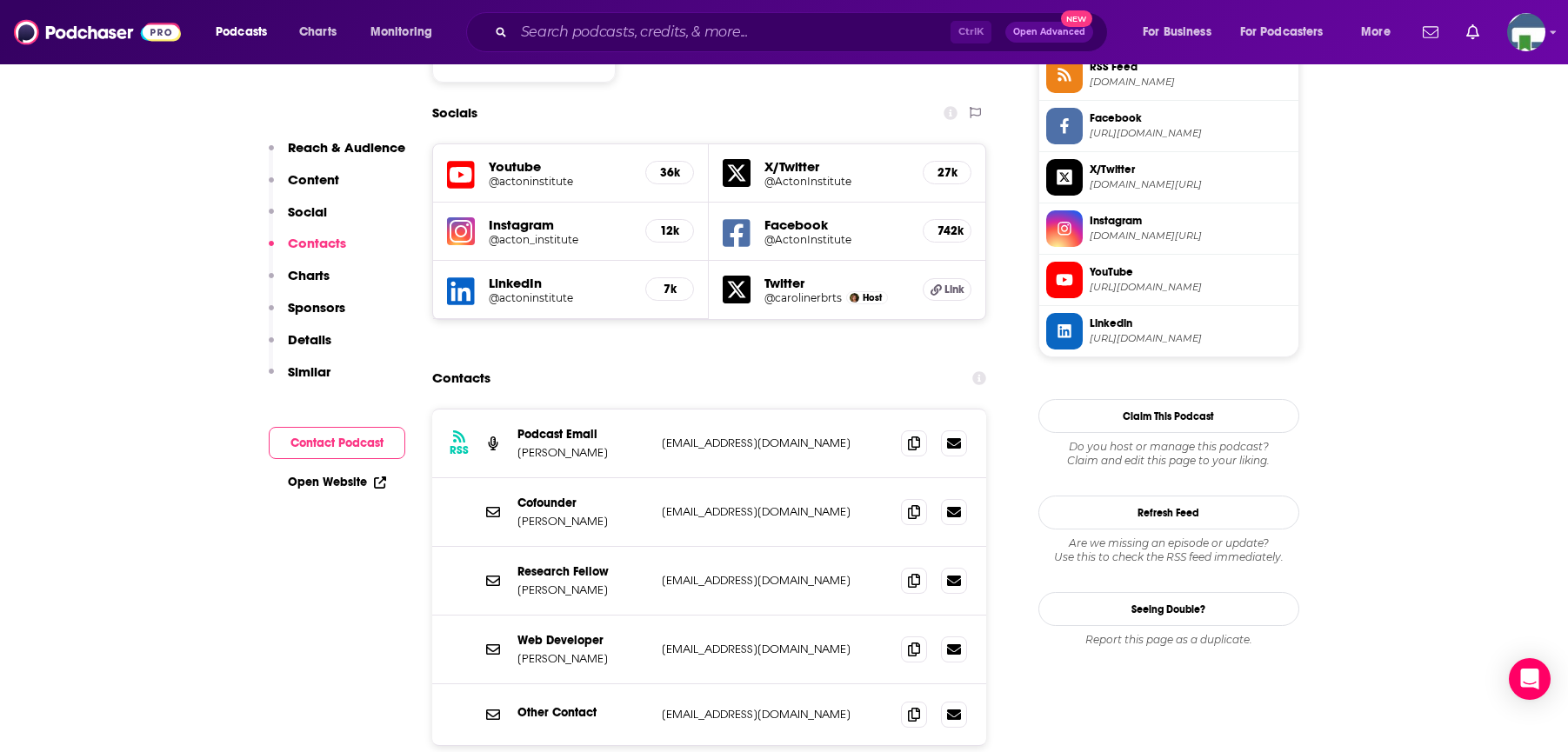
click at [564, 36] on input "Search podcasts, credits, & more..." at bounding box center [732, 33] width 437 height 28
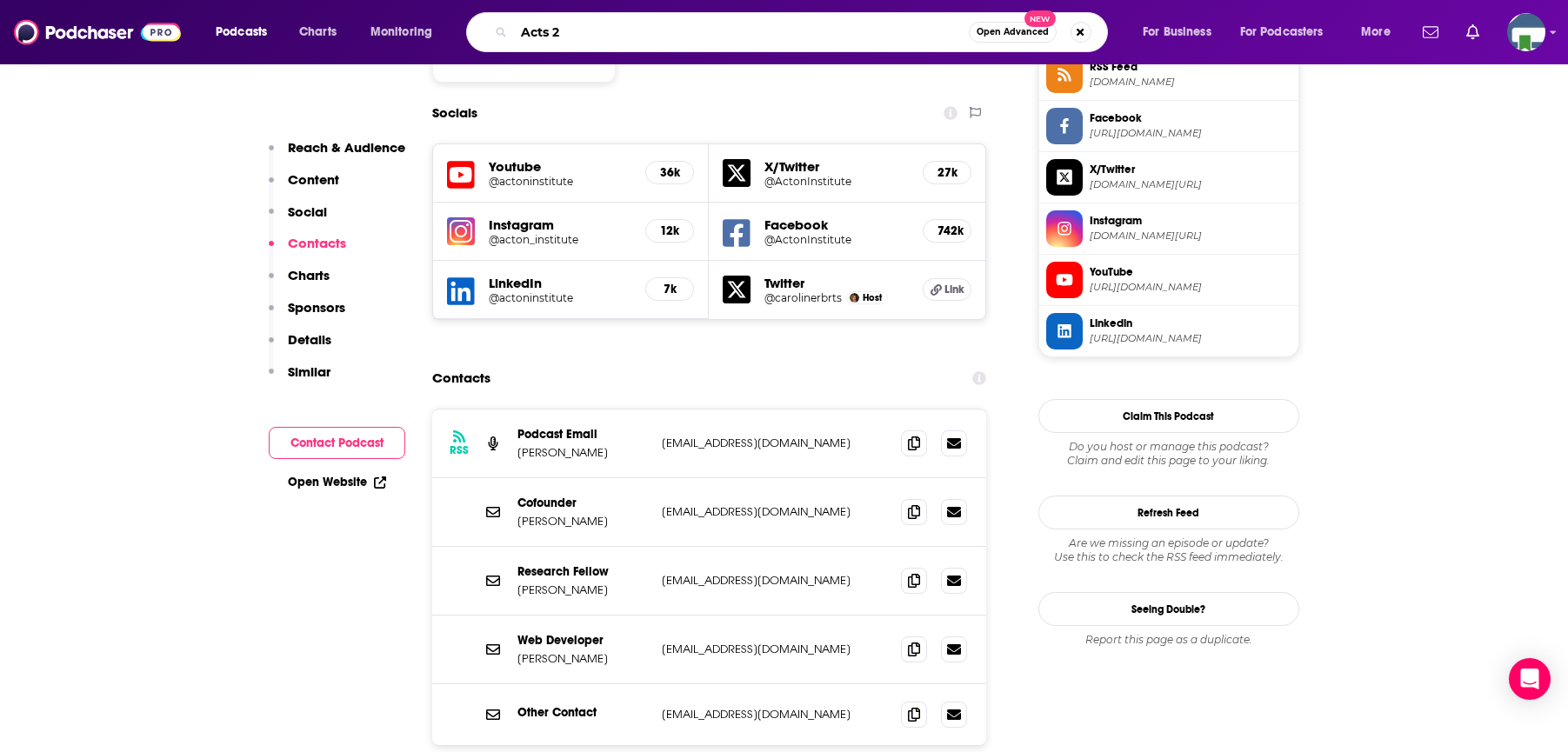
type input "Acts 29"
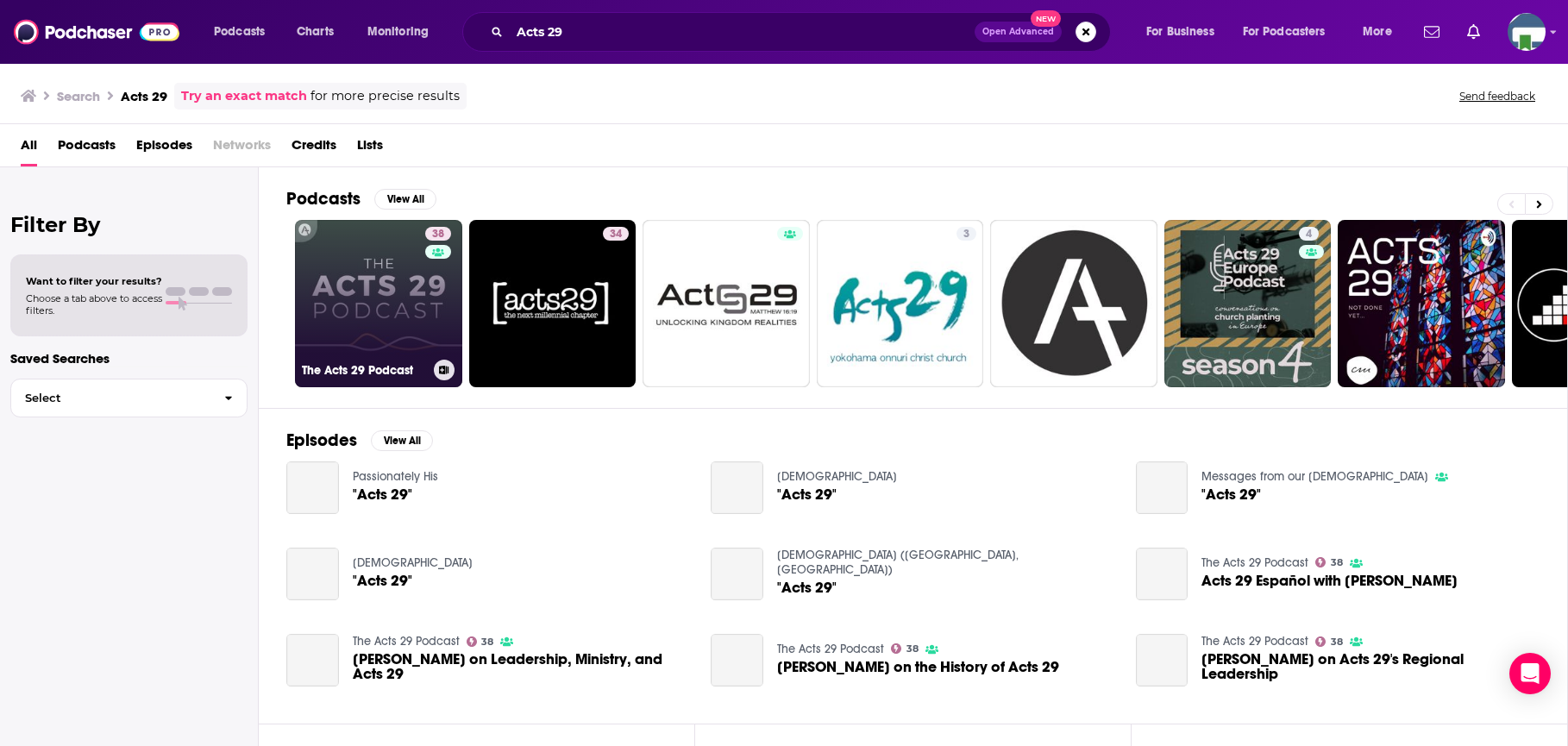
click at [411, 284] on link "38 The Acts 29 Podcast" at bounding box center [379, 303] width 167 height 167
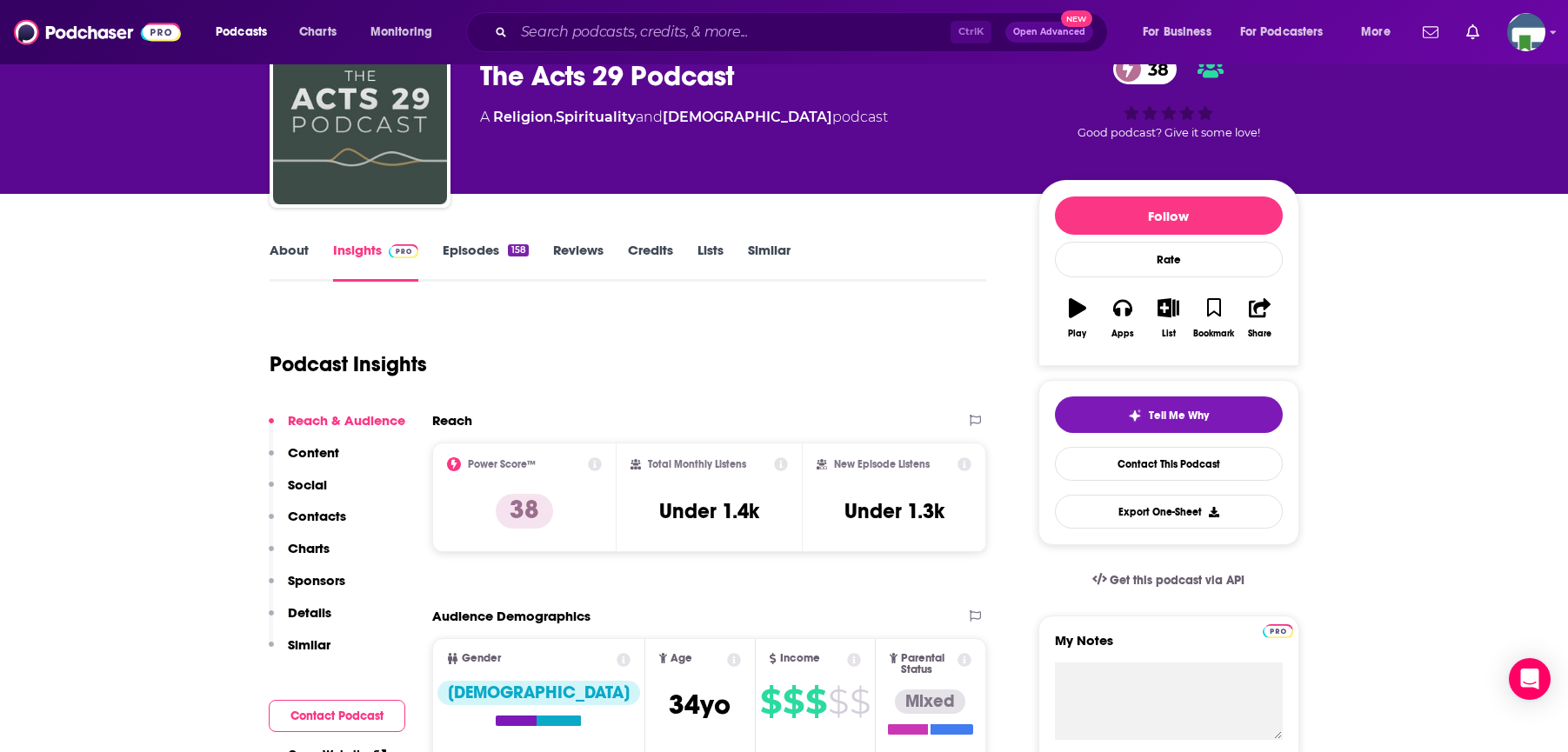
scroll to position [87, 0]
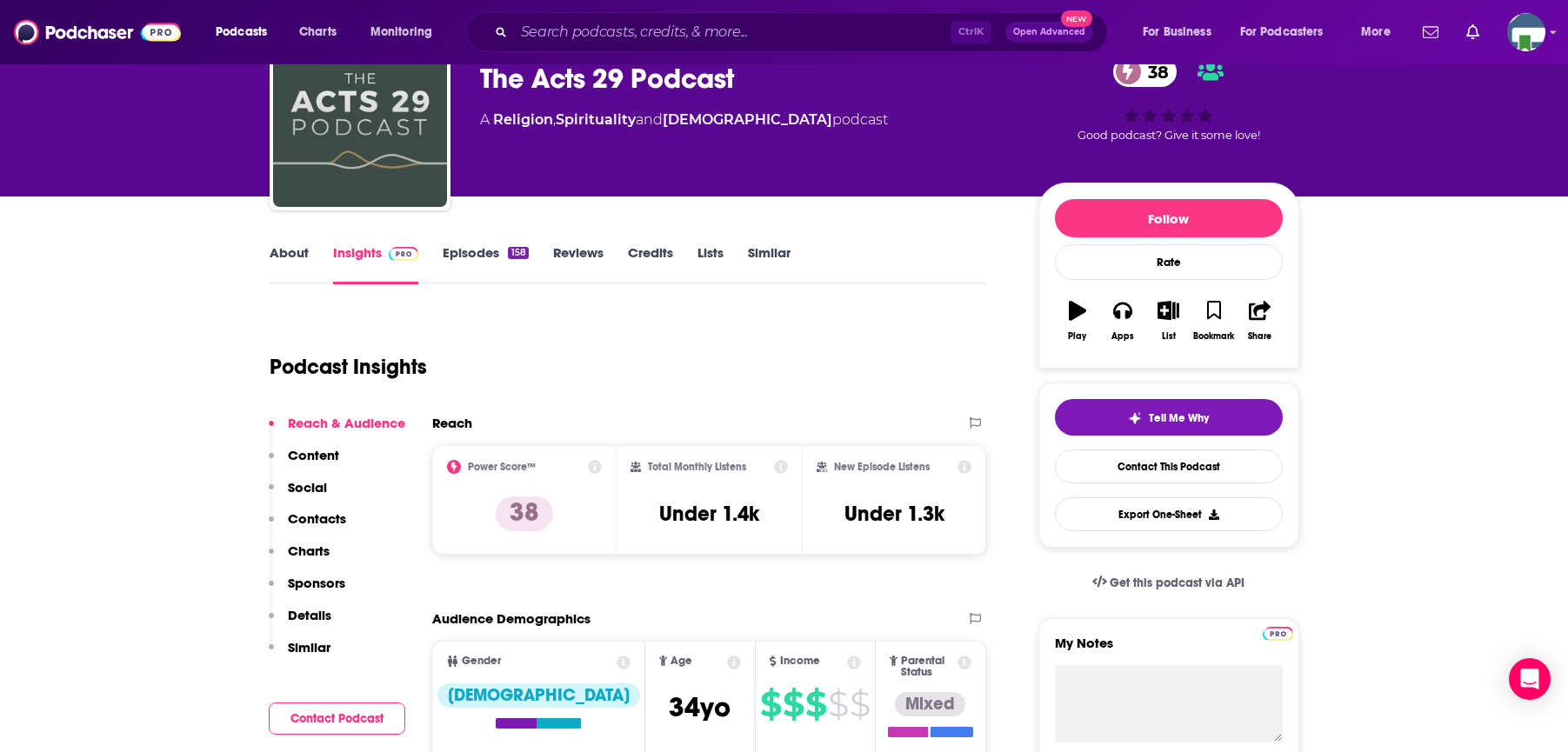
click at [285, 251] on link "About" at bounding box center [289, 264] width 39 height 40
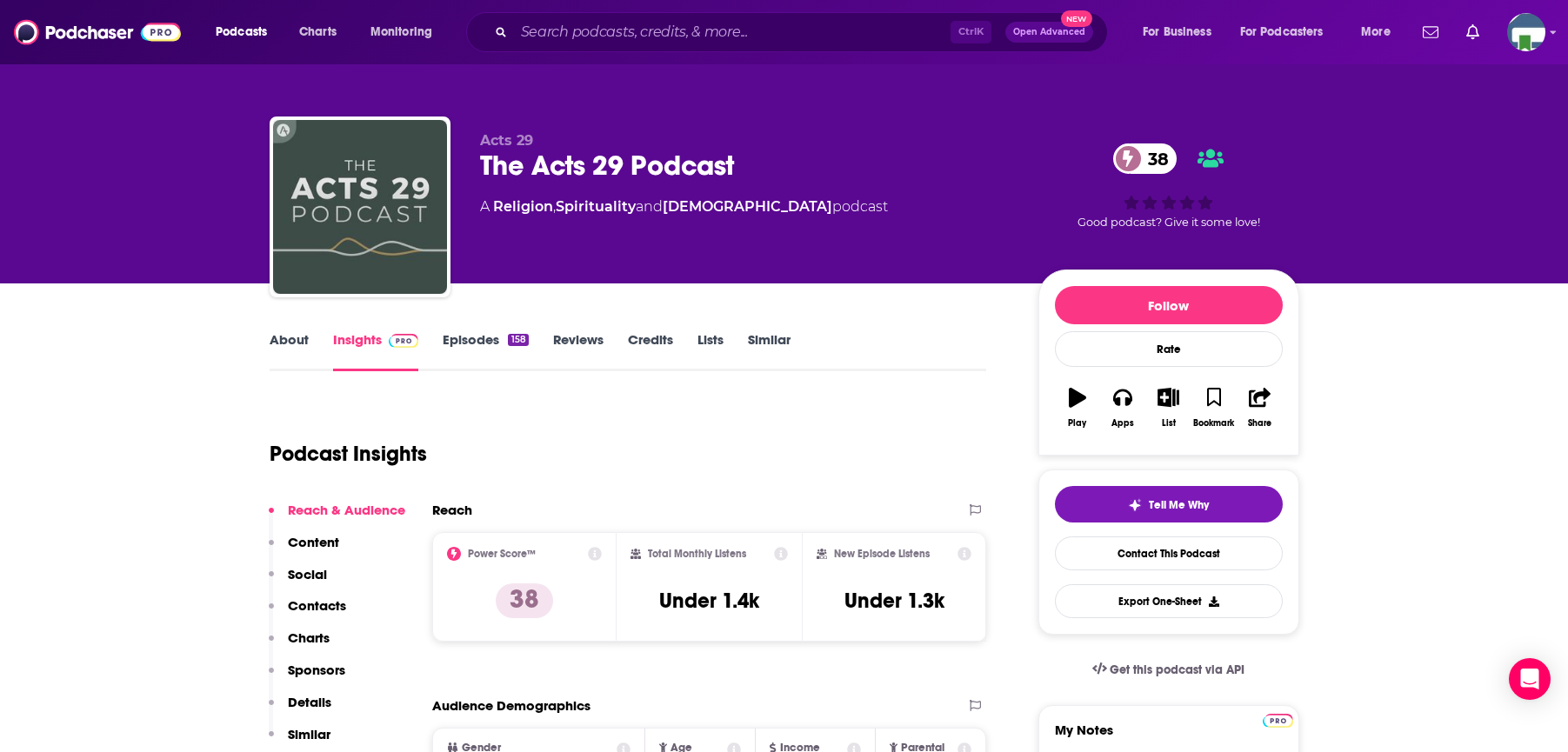
click at [176, 263] on div "Acts 29 The Acts 29 Podcast 38 A Religion , Spirituality and Christianity podca…" at bounding box center [784, 141] width 1568 height 283
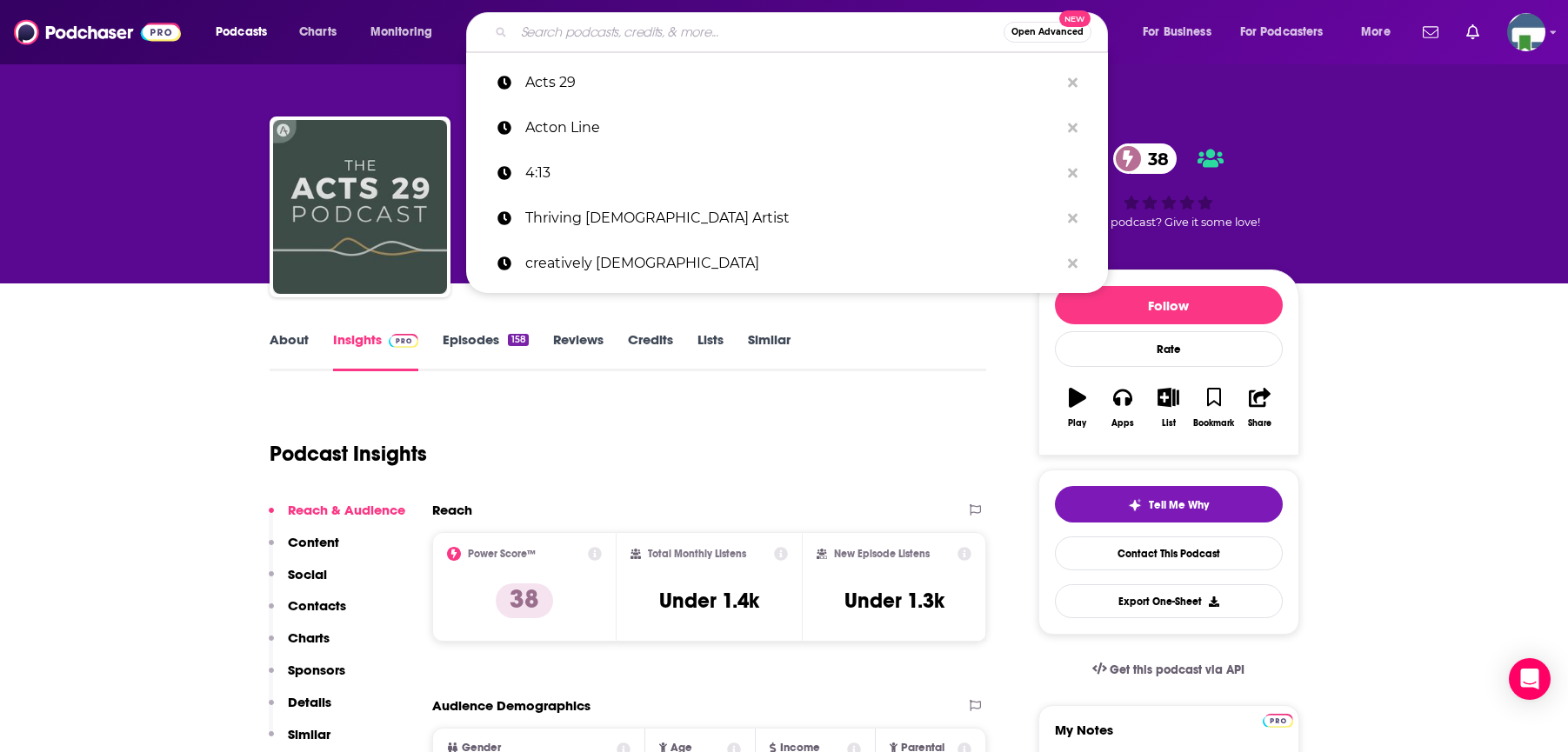
click at [540, 32] on input "Search podcasts, credits, & more..." at bounding box center [758, 33] width 489 height 28
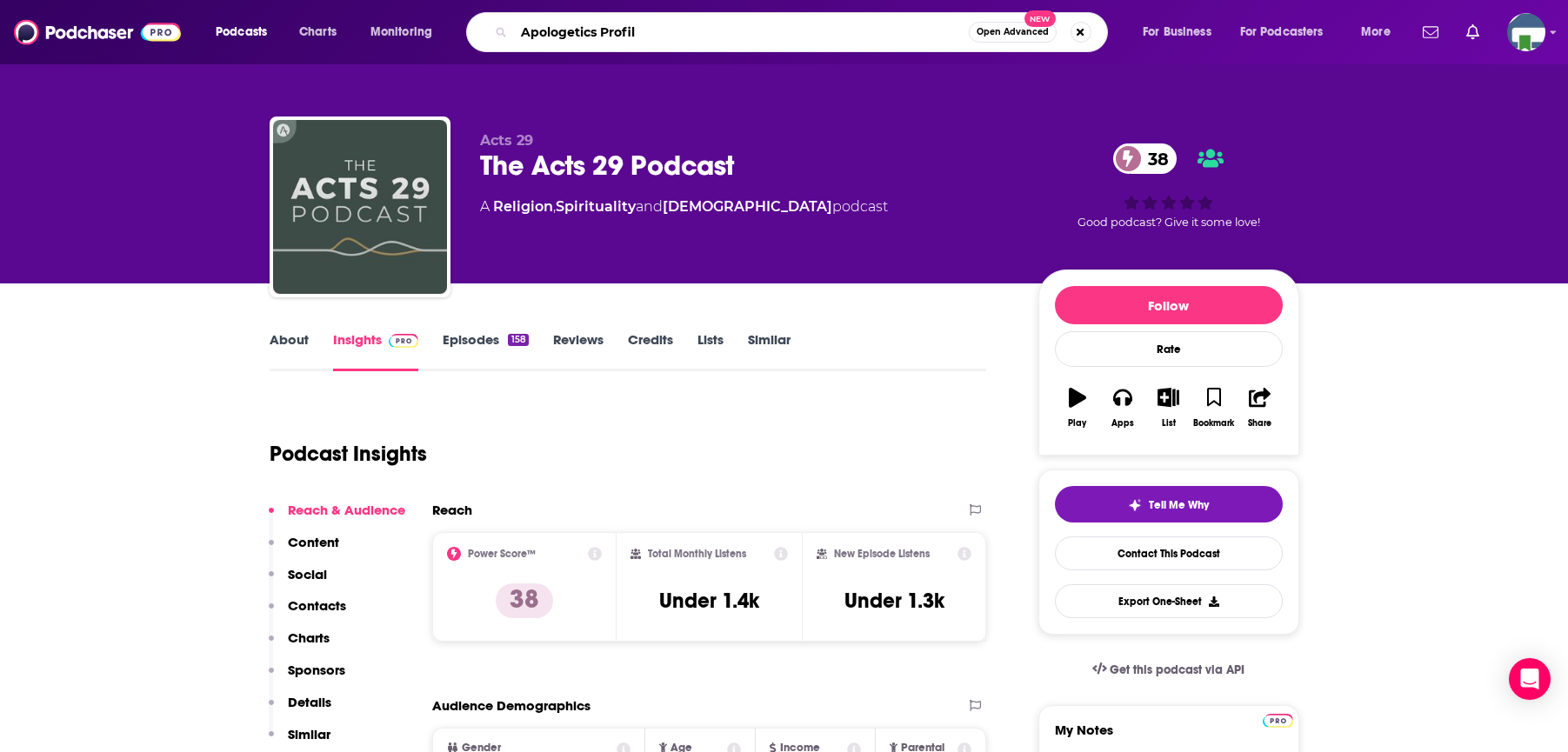
type input "Apologetics Profile"
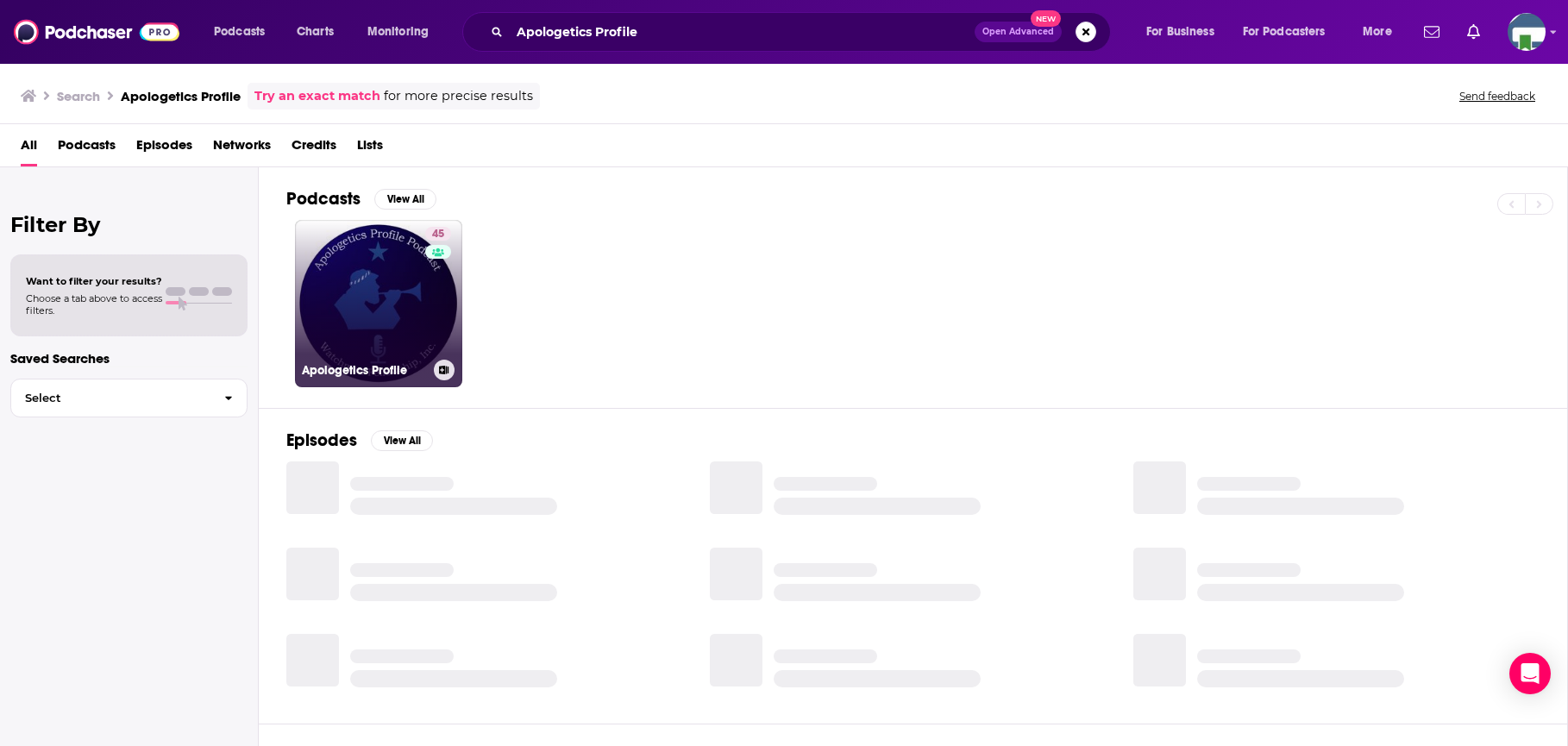
click at [378, 297] on link "45 Apologetics Profile" at bounding box center [379, 303] width 167 height 167
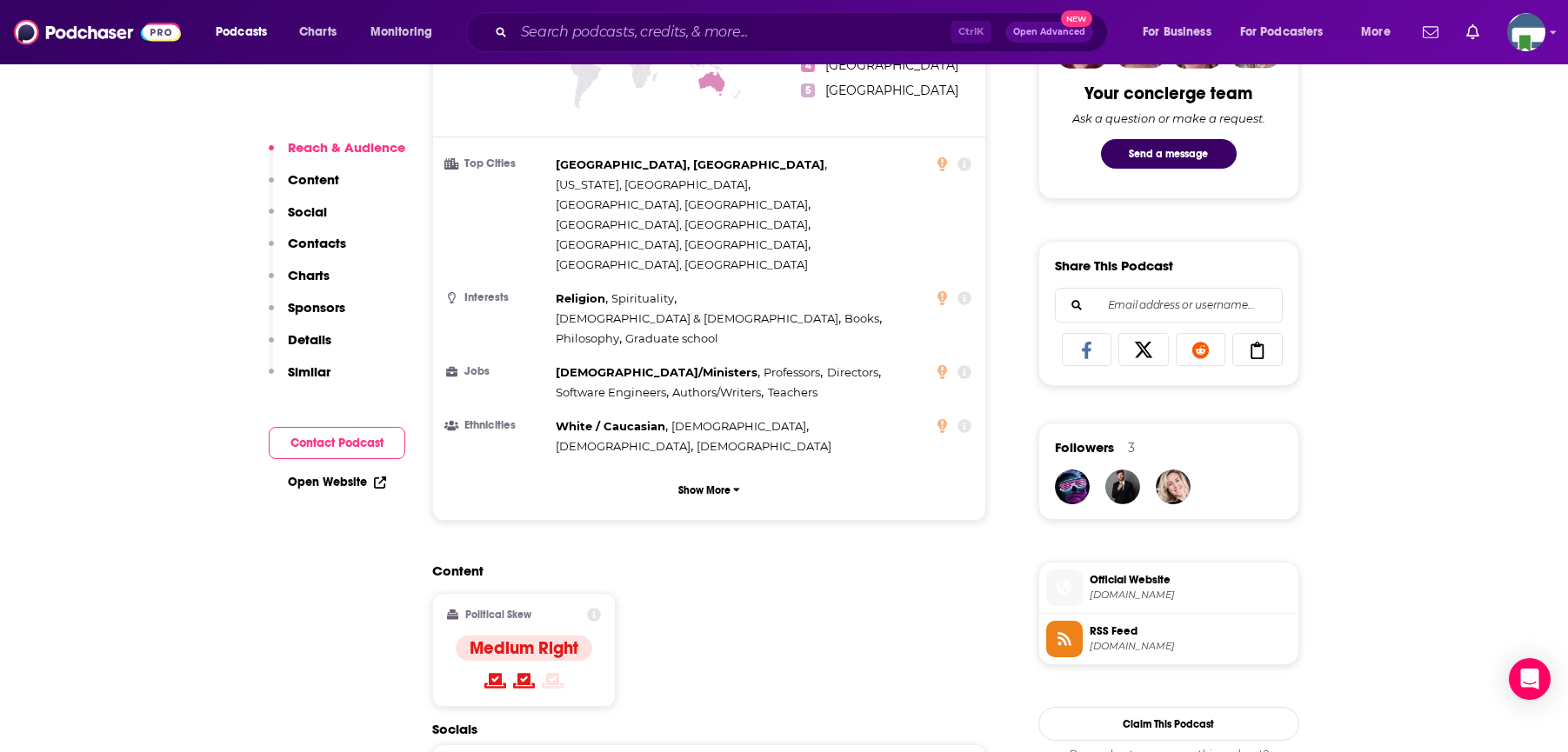
scroll to position [1218, 0]
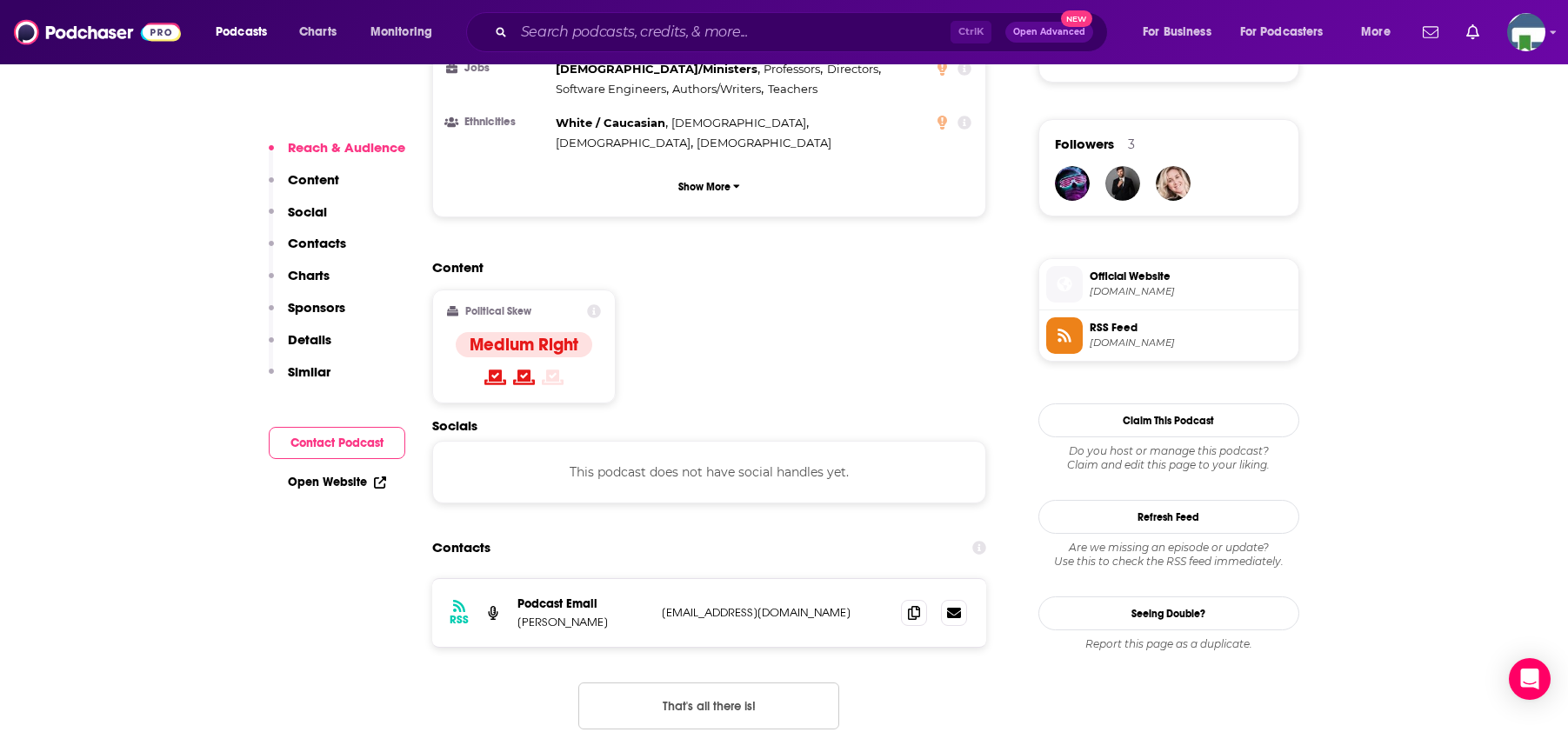
click at [910, 605] on icon at bounding box center [914, 612] width 12 height 14
drag, startPoint x: 189, startPoint y: 355, endPoint x: 233, endPoint y: 289, distance: 79.3
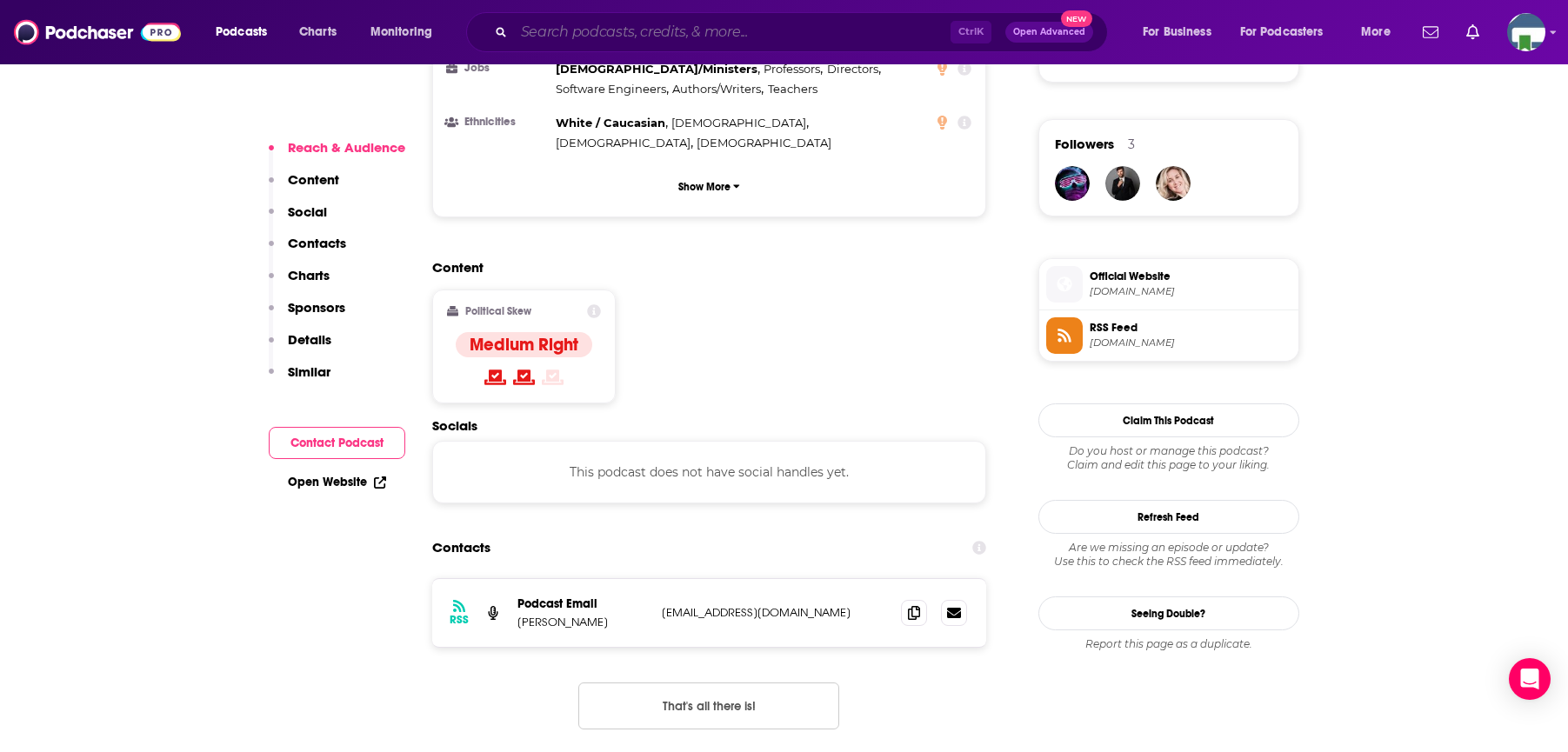
click at [584, 25] on input "Search podcasts, credits, & more..." at bounding box center [732, 33] width 437 height 28
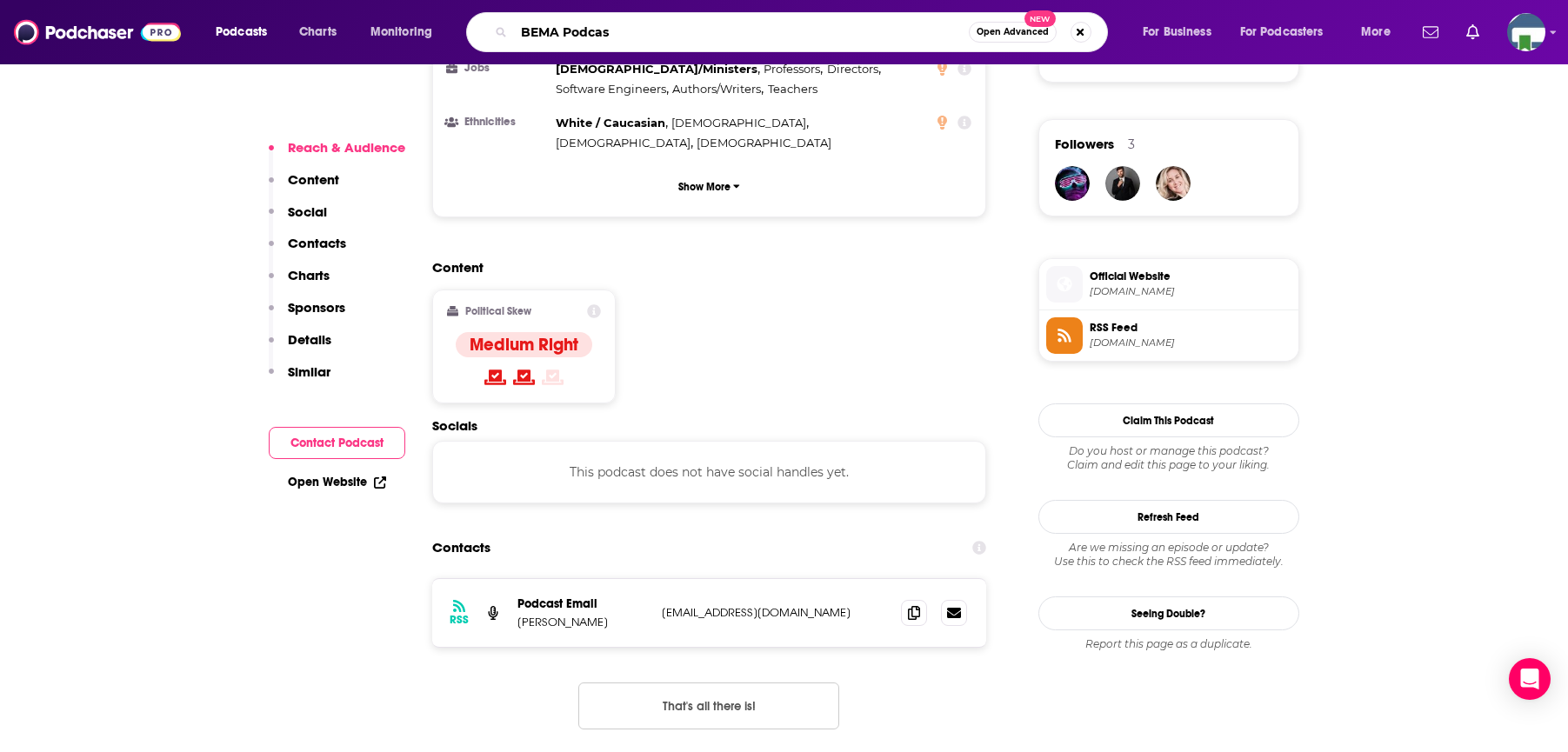
type input "BEMA Podcast"
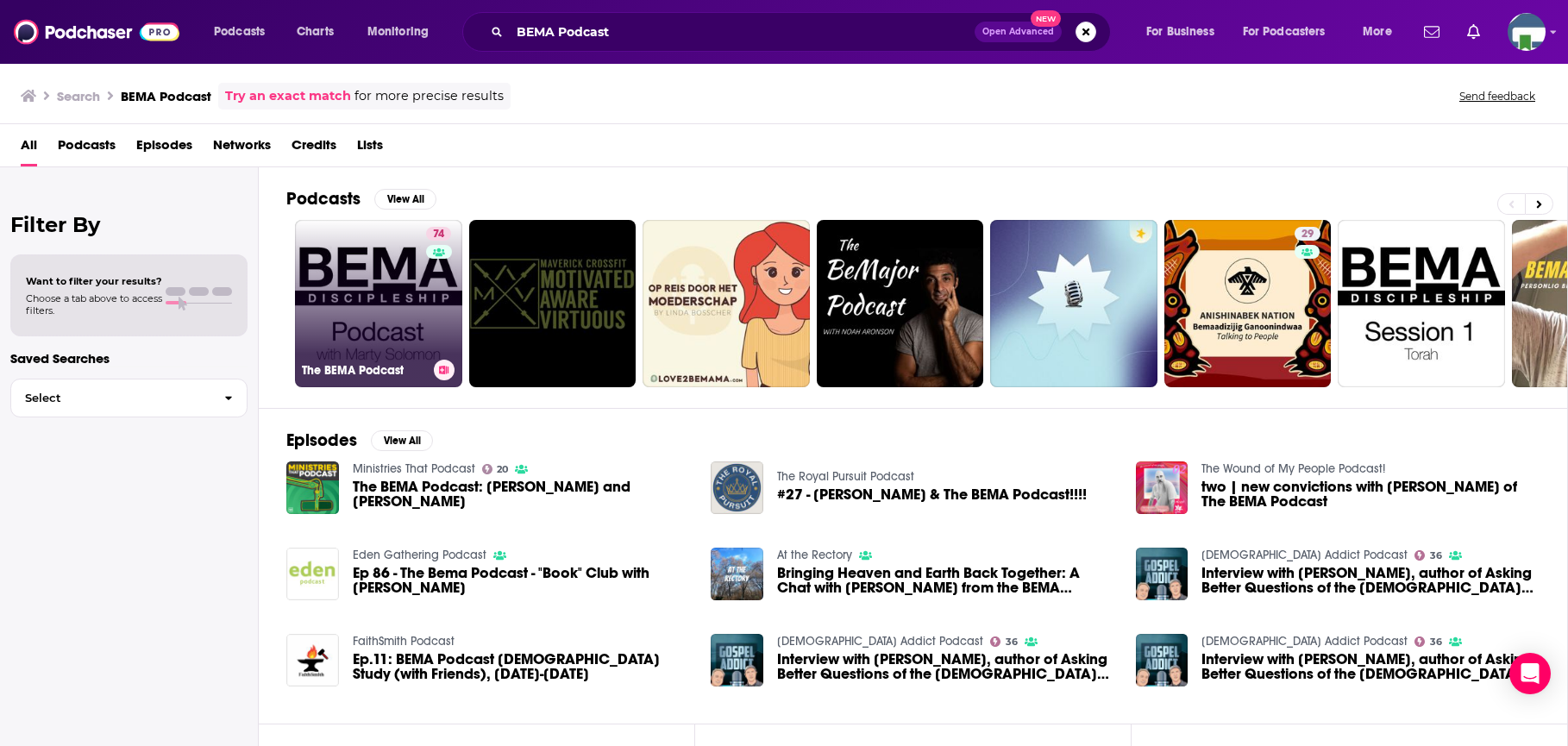
click at [388, 308] on link "74 The BEMA Podcast" at bounding box center [379, 303] width 167 height 167
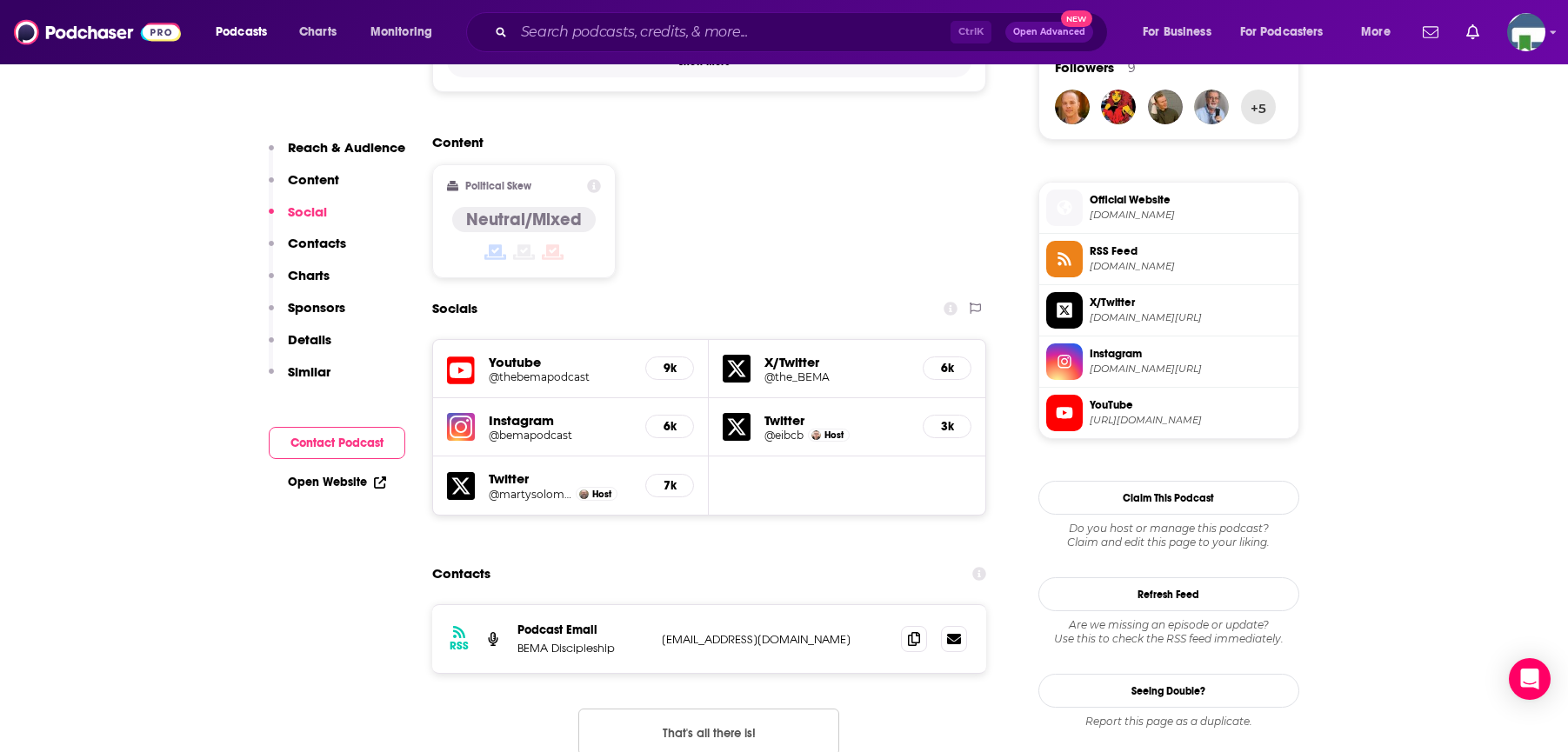
scroll to position [1304, 0]
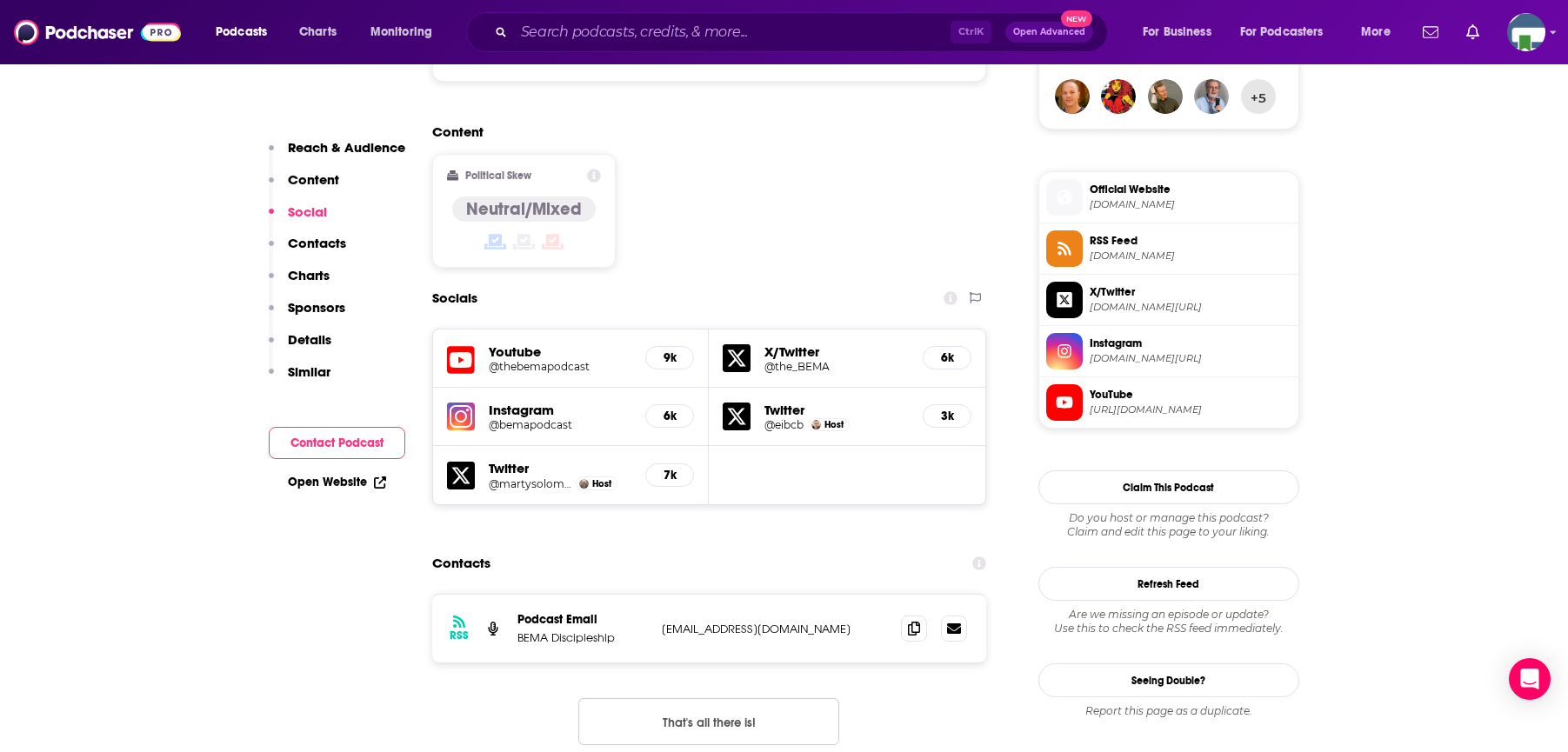
drag, startPoint x: 144, startPoint y: 272, endPoint x: 233, endPoint y: 211, distance: 107.9
click at [570, 41] on input "Search podcasts, credits, & more..." at bounding box center [732, 33] width 437 height 28
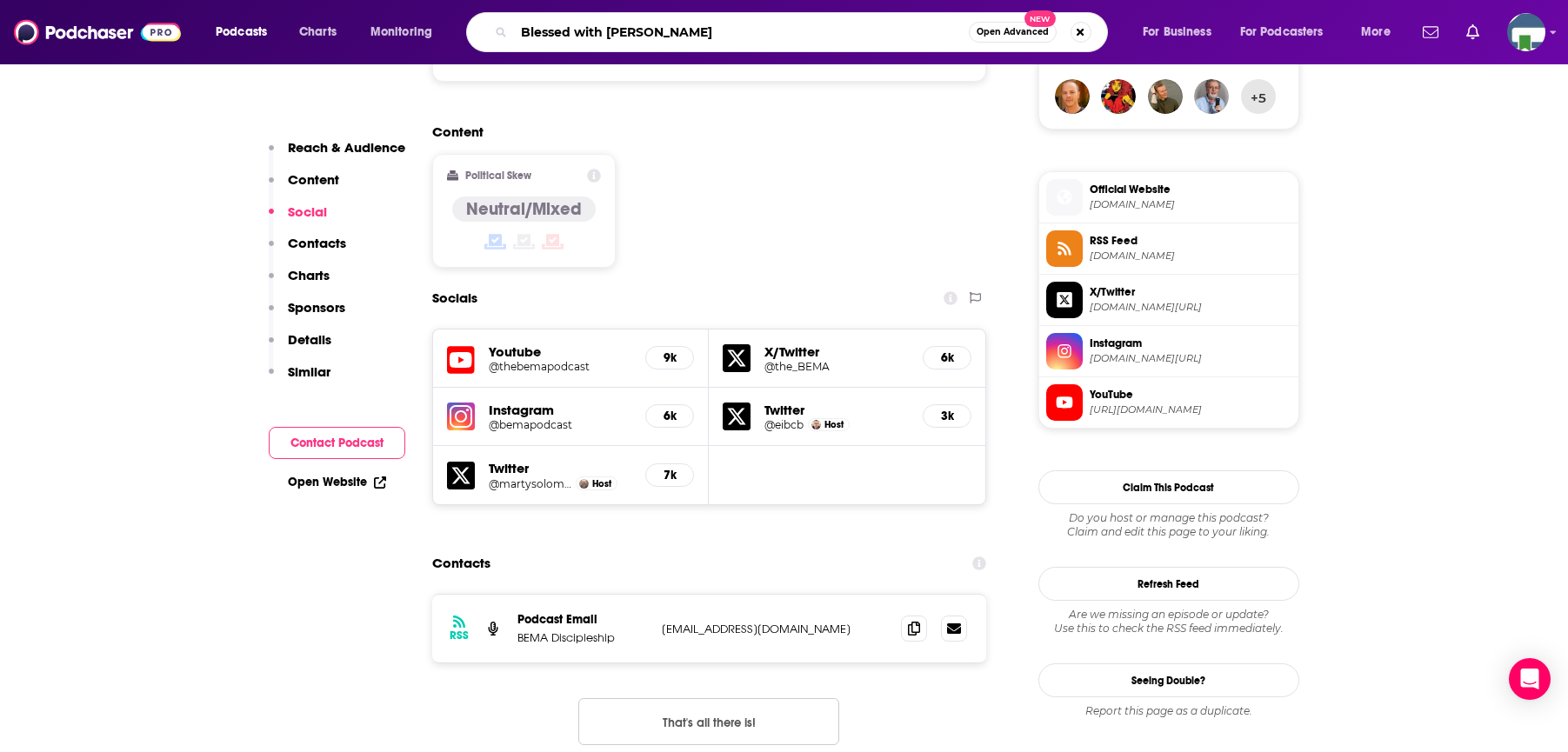
type input "Blessed with Brooke"
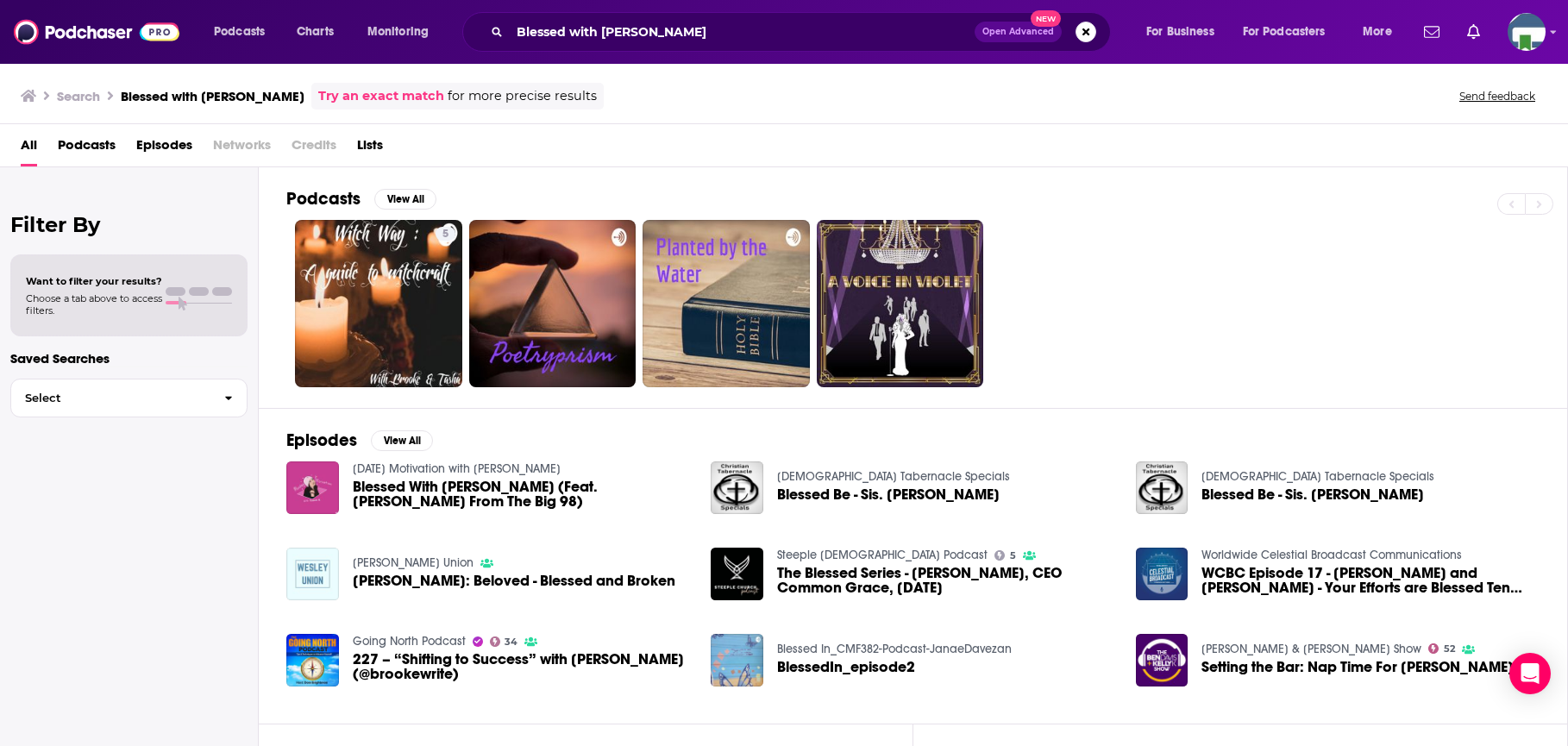
click at [305, 177] on div "Podcasts View All 5" at bounding box center [927, 287] width 1281 height 240
click at [155, 474] on div "Filter By Want to filter your results? Choose a tab above to access filters. Sa…" at bounding box center [129, 540] width 259 height 746
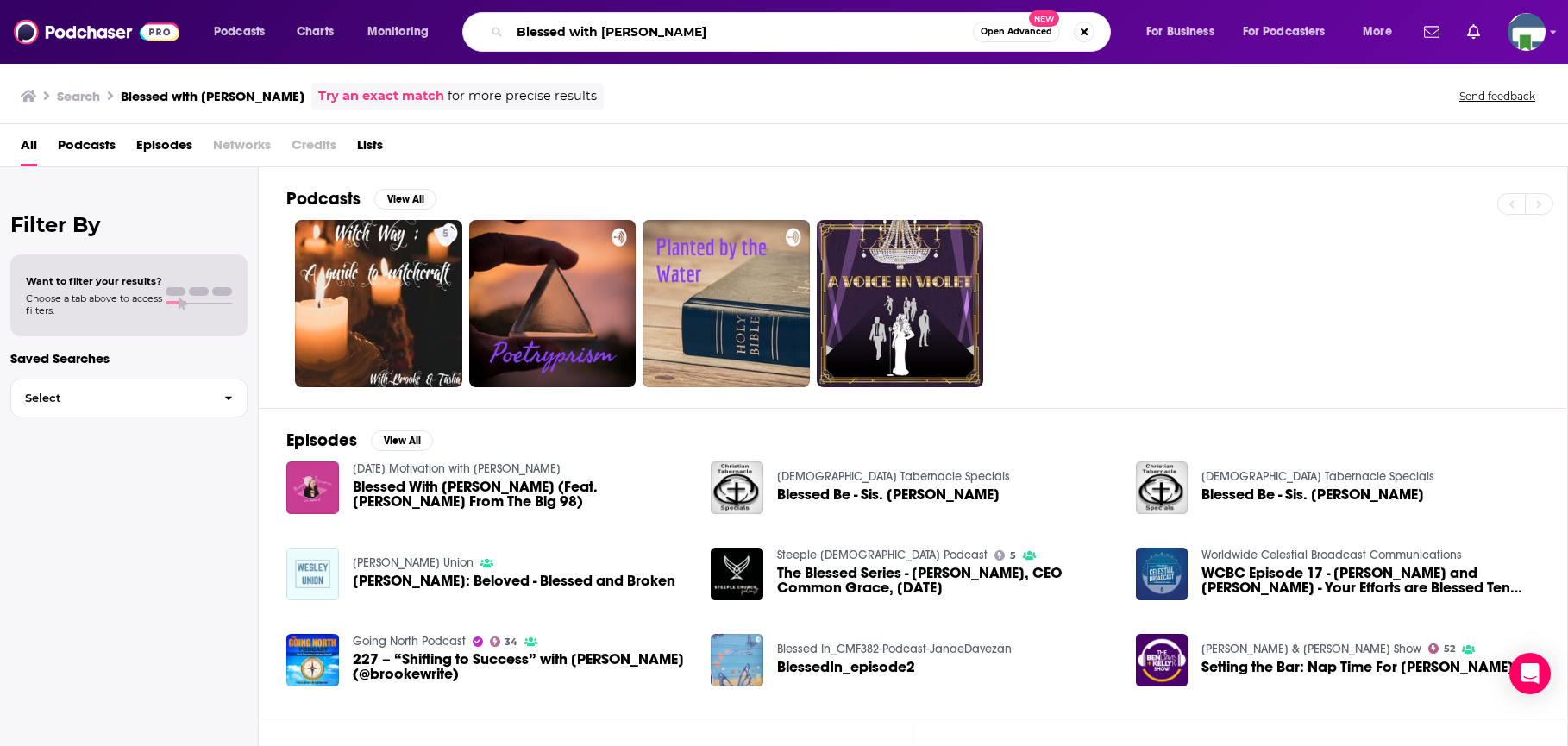
drag, startPoint x: 693, startPoint y: 30, endPoint x: 508, endPoint y: 19, distance: 185.3
click at [508, 19] on div "Blessed with Brooke Open Advanced New" at bounding box center [786, 32] width 649 height 40
type input "Brett Kunkle"
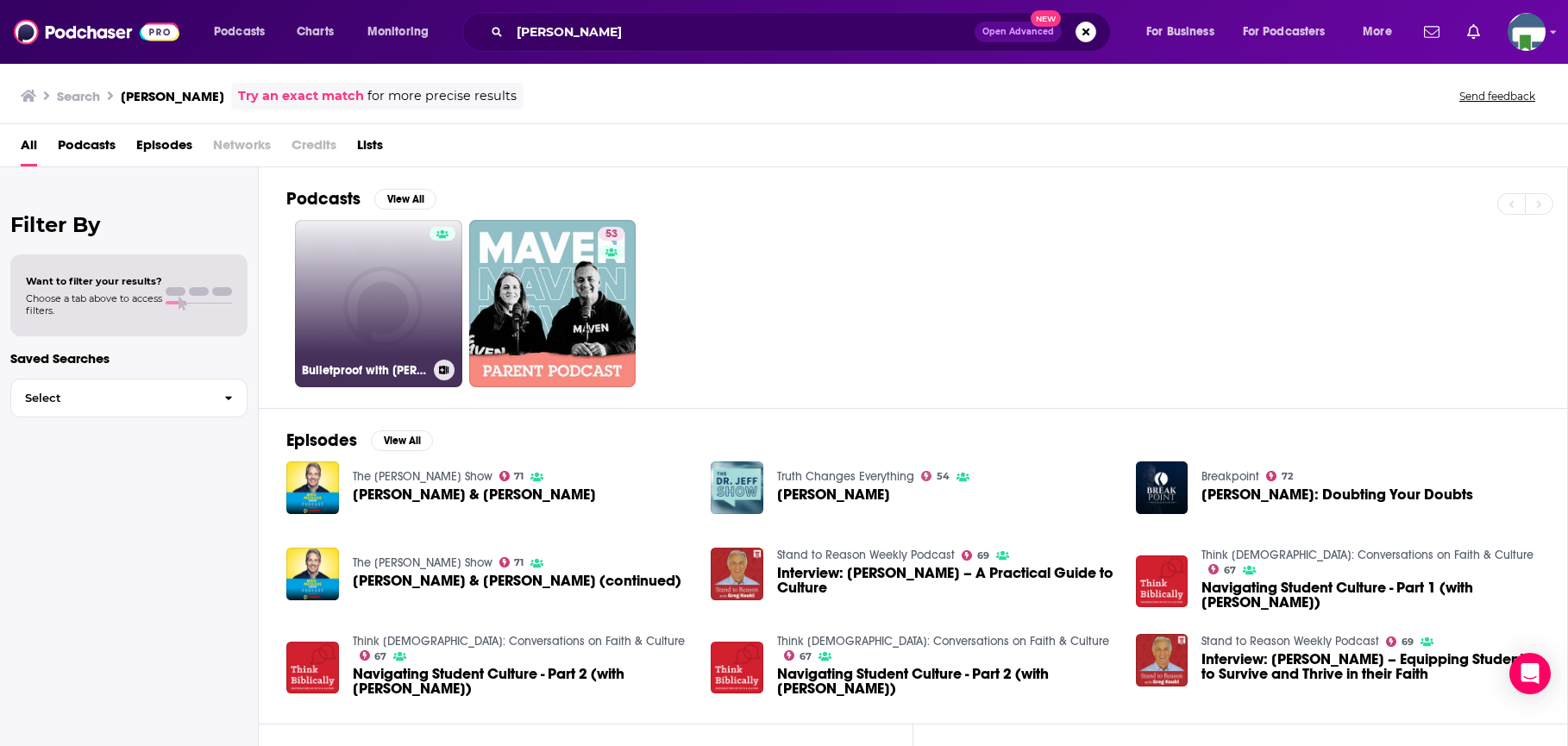
click at [407, 300] on link "Bulletproof with Brett Kunkle" at bounding box center [379, 303] width 167 height 167
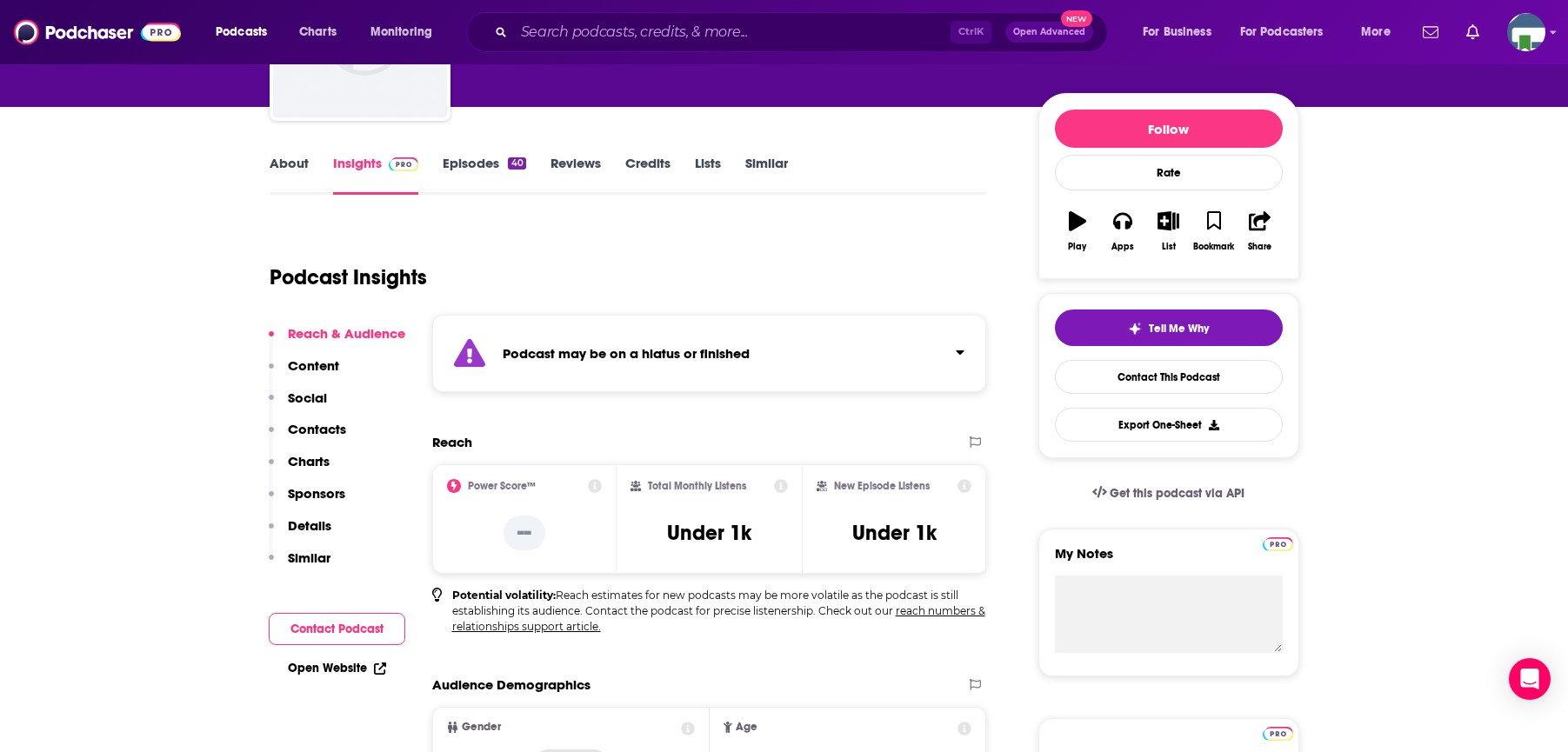
scroll to position [174, 0]
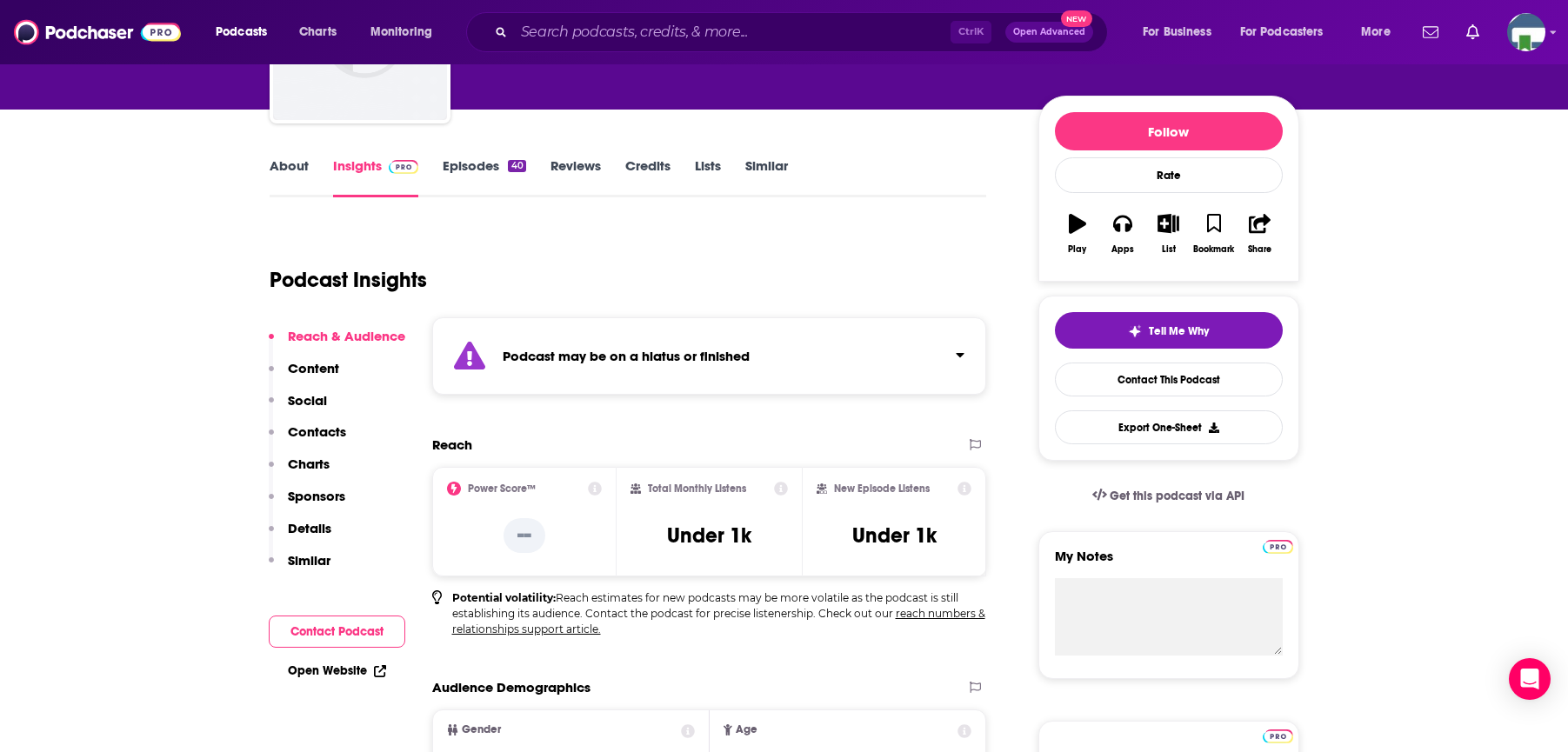
click at [555, 33] on input "Search podcasts, credits, & more..." at bounding box center [732, 33] width 437 height 28
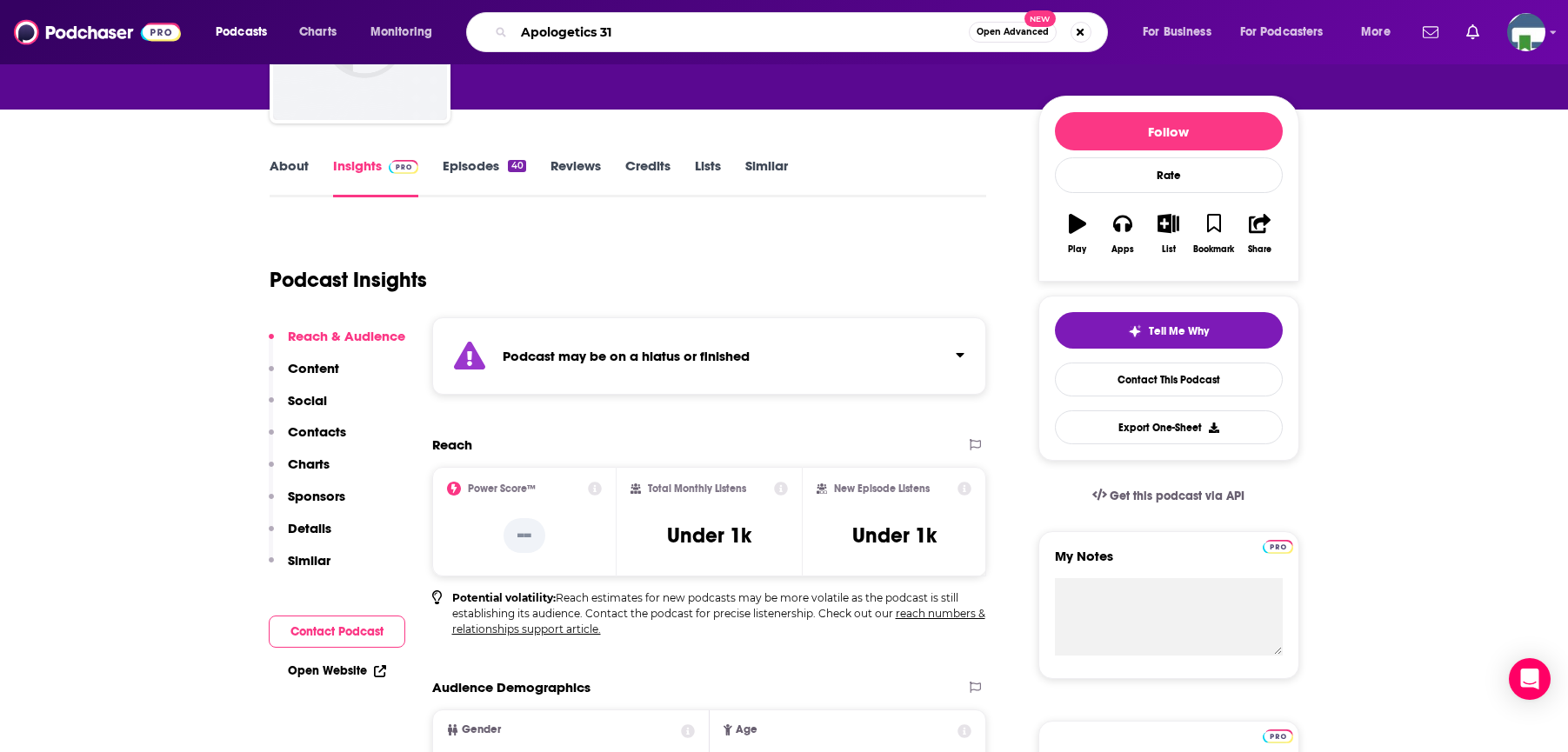
type input "Apologetics 315"
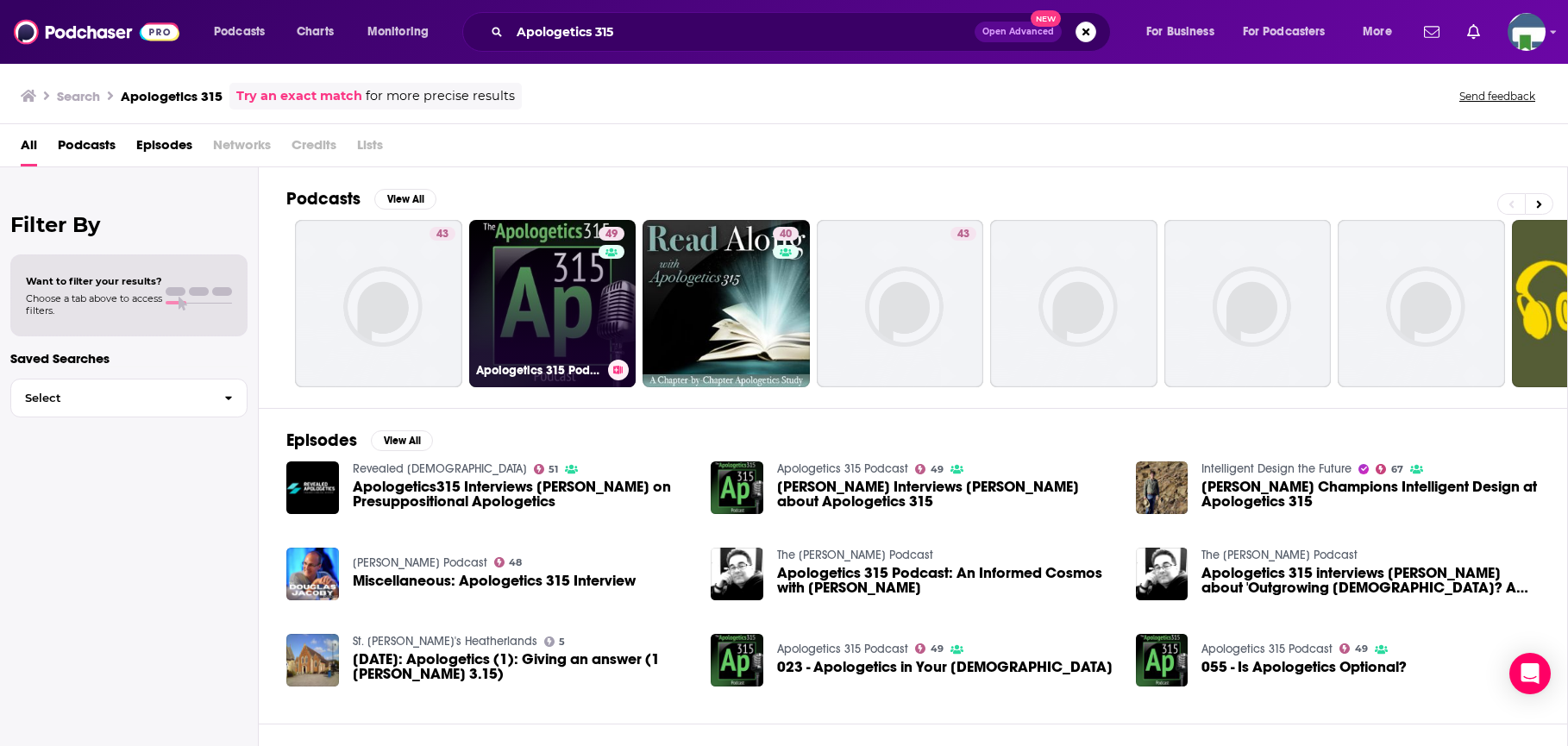
click at [558, 275] on link "49 Apologetics 315 Podcast" at bounding box center [553, 303] width 167 height 167
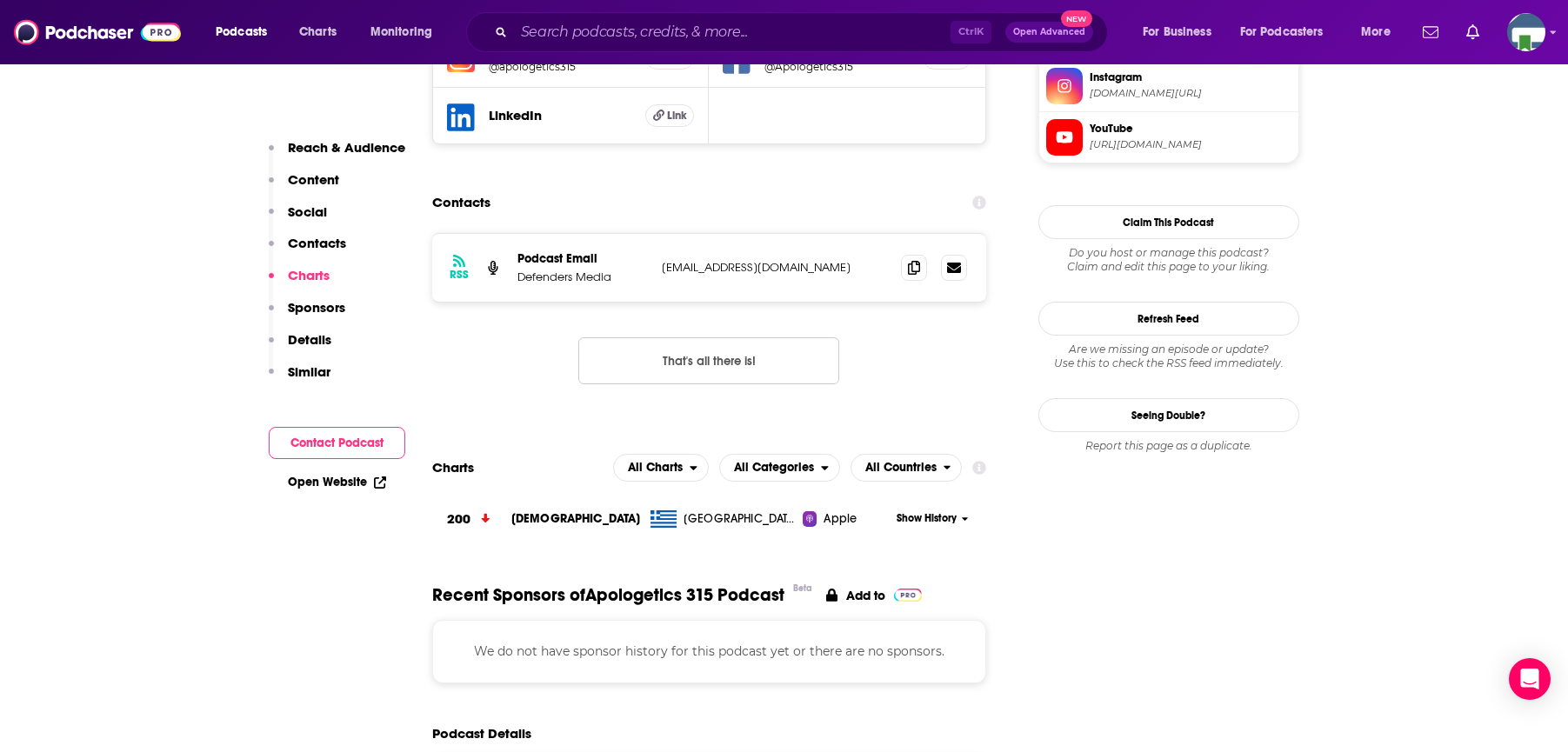
scroll to position [1652, 0]
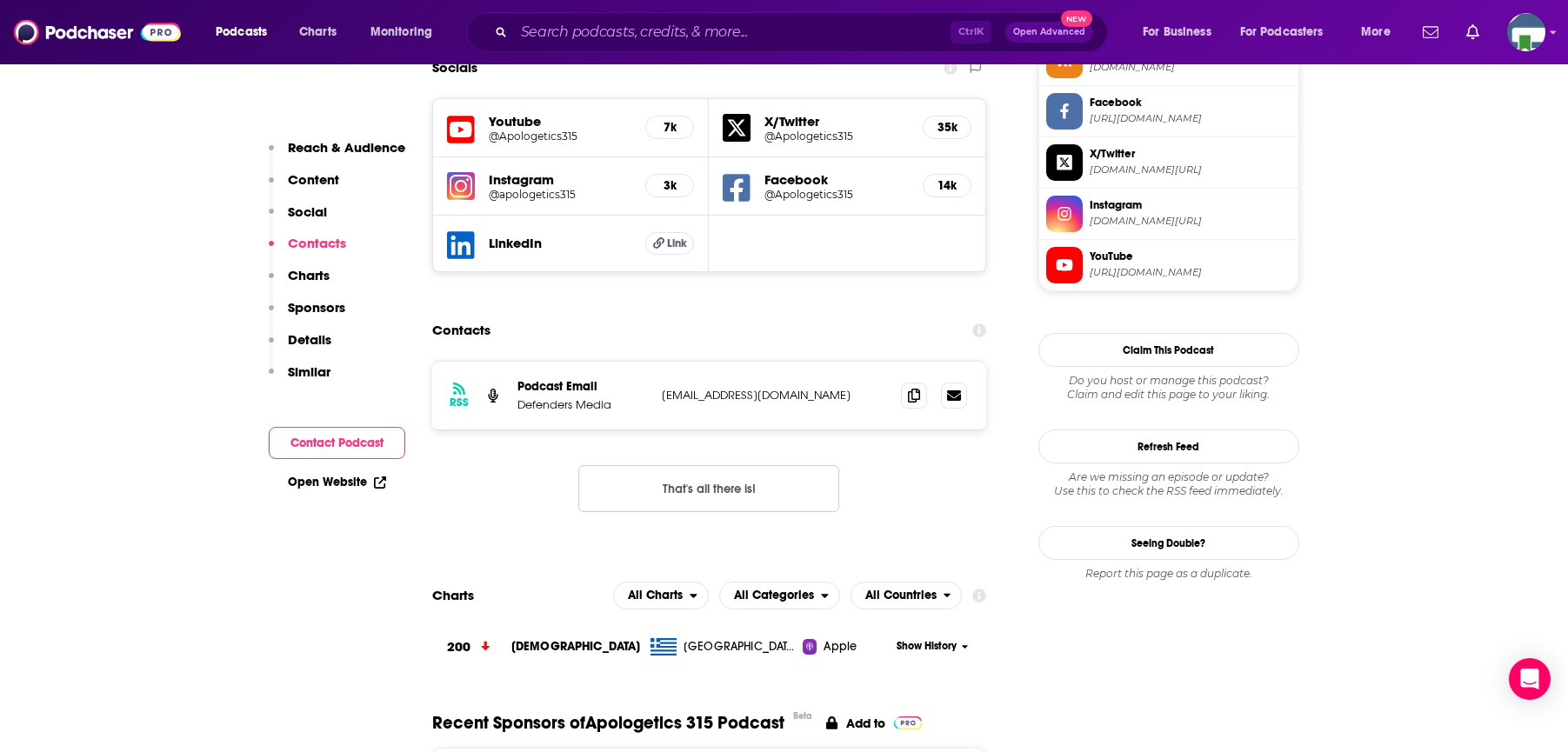
click at [913, 388] on icon at bounding box center [914, 395] width 12 height 14
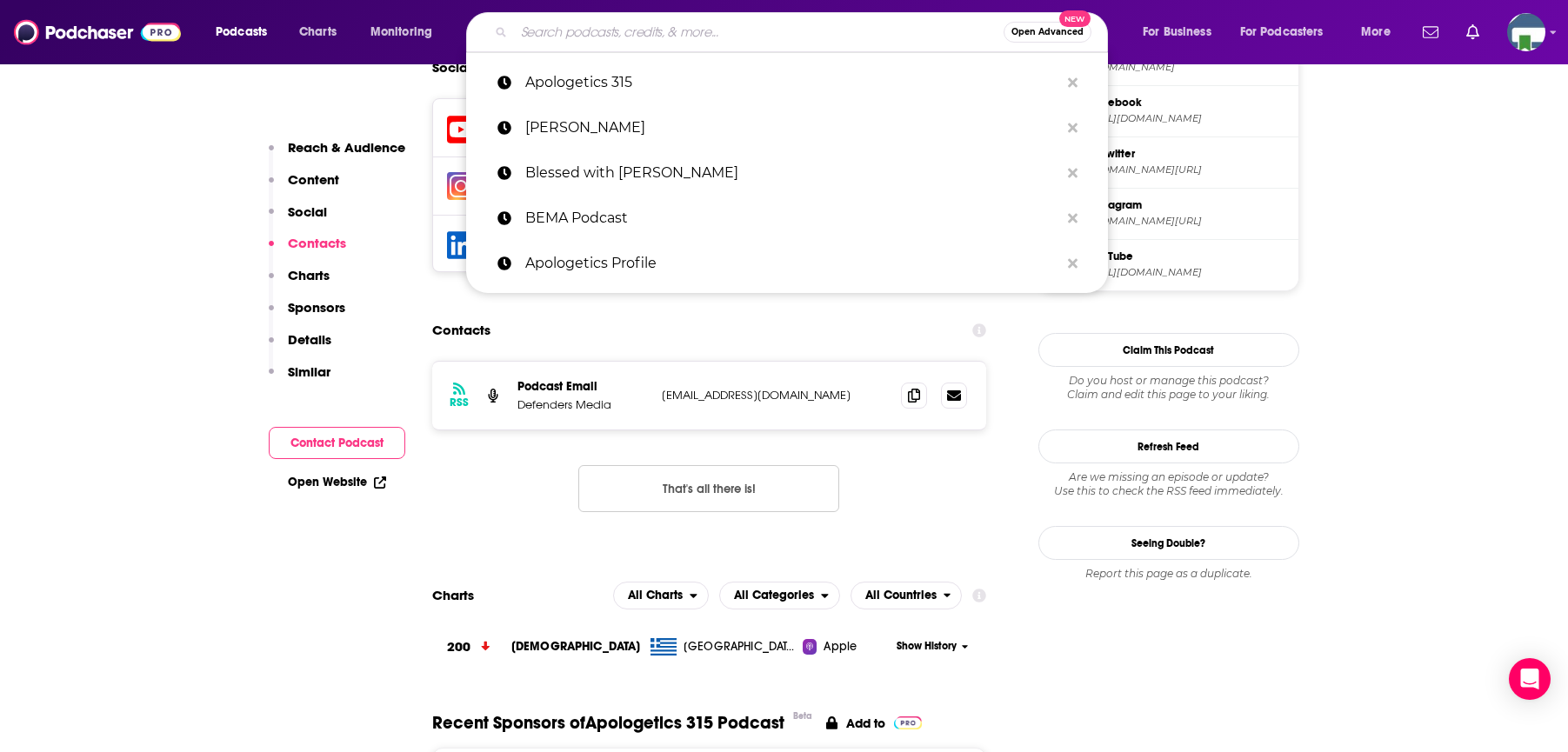
click at [638, 37] on input "Search podcasts, credits, & more..." at bounding box center [758, 33] width 489 height 28
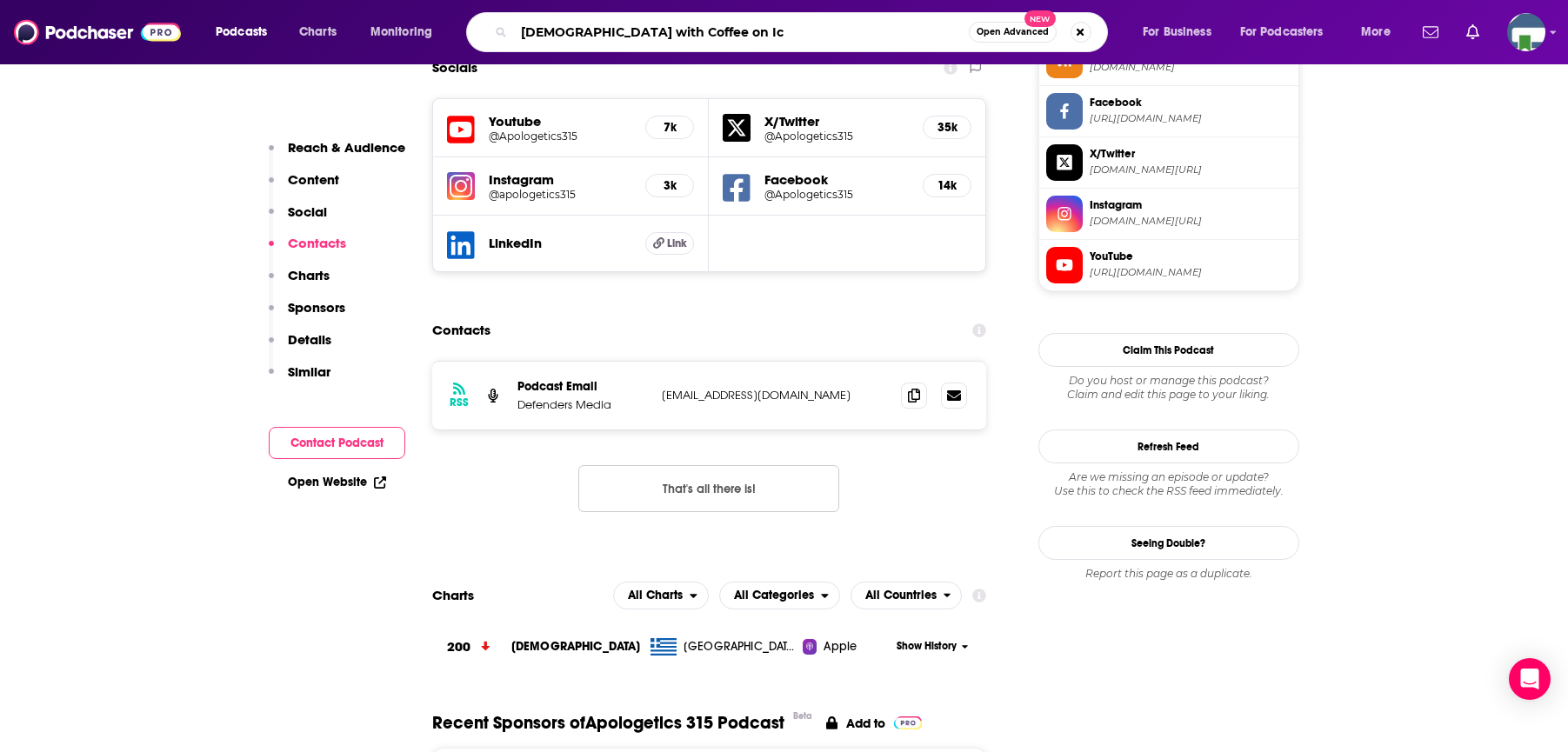
type input "[DEMOGRAPHIC_DATA] with Coffee on Ice"
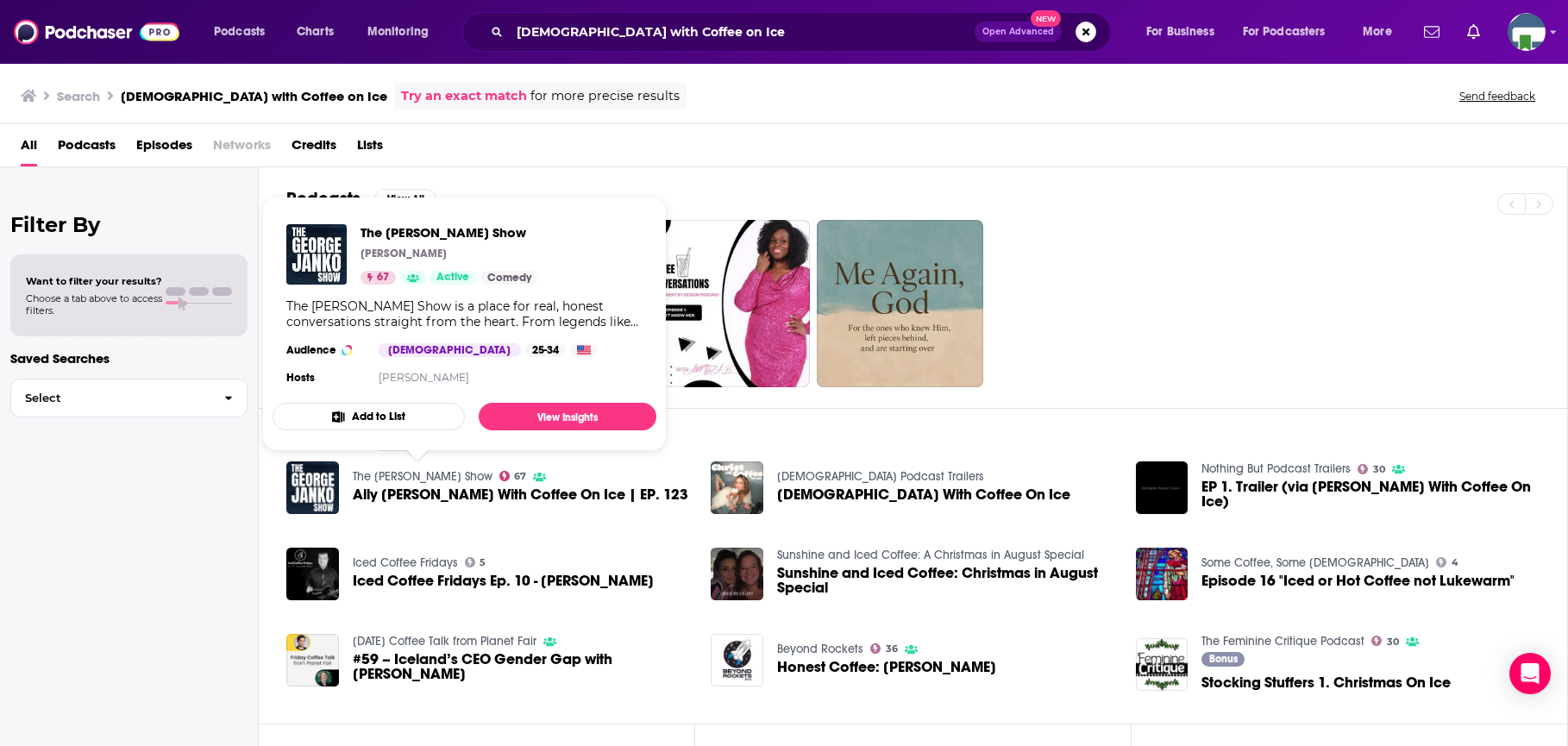
click at [418, 471] on link "The George Janko Show" at bounding box center [422, 477] width 140 height 15
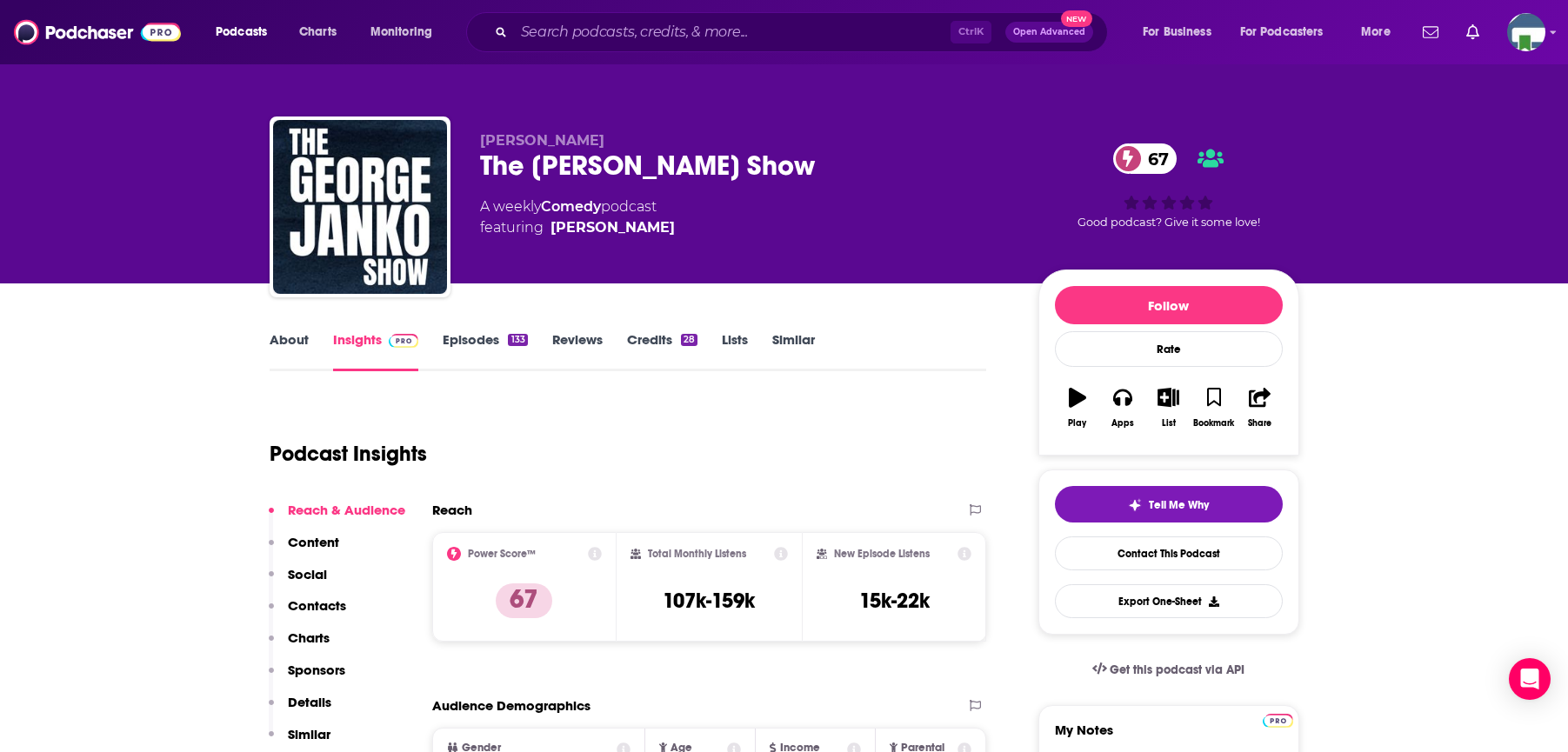
click at [283, 342] on link "About" at bounding box center [289, 351] width 39 height 40
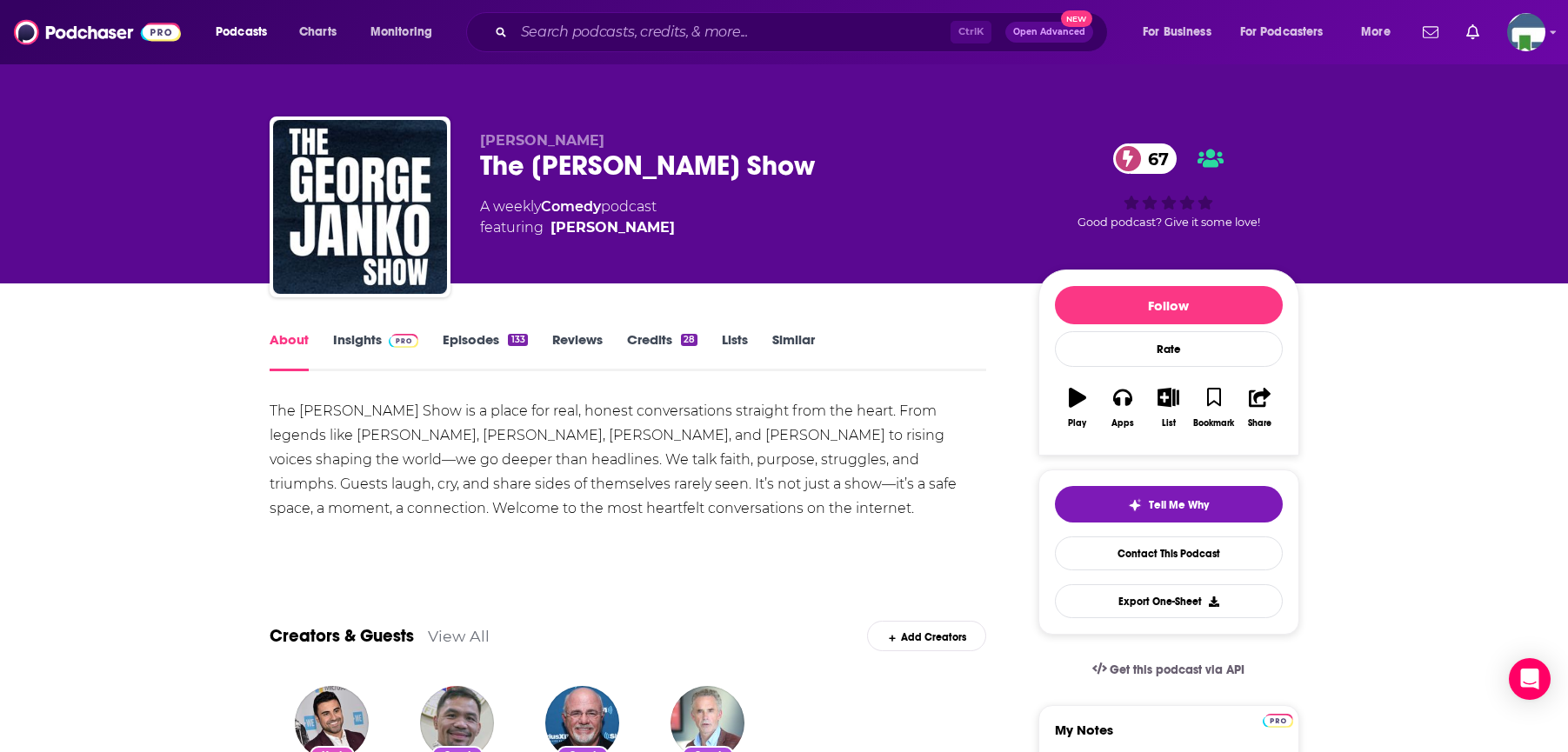
click at [356, 337] on link "Insights" at bounding box center [376, 351] width 86 height 40
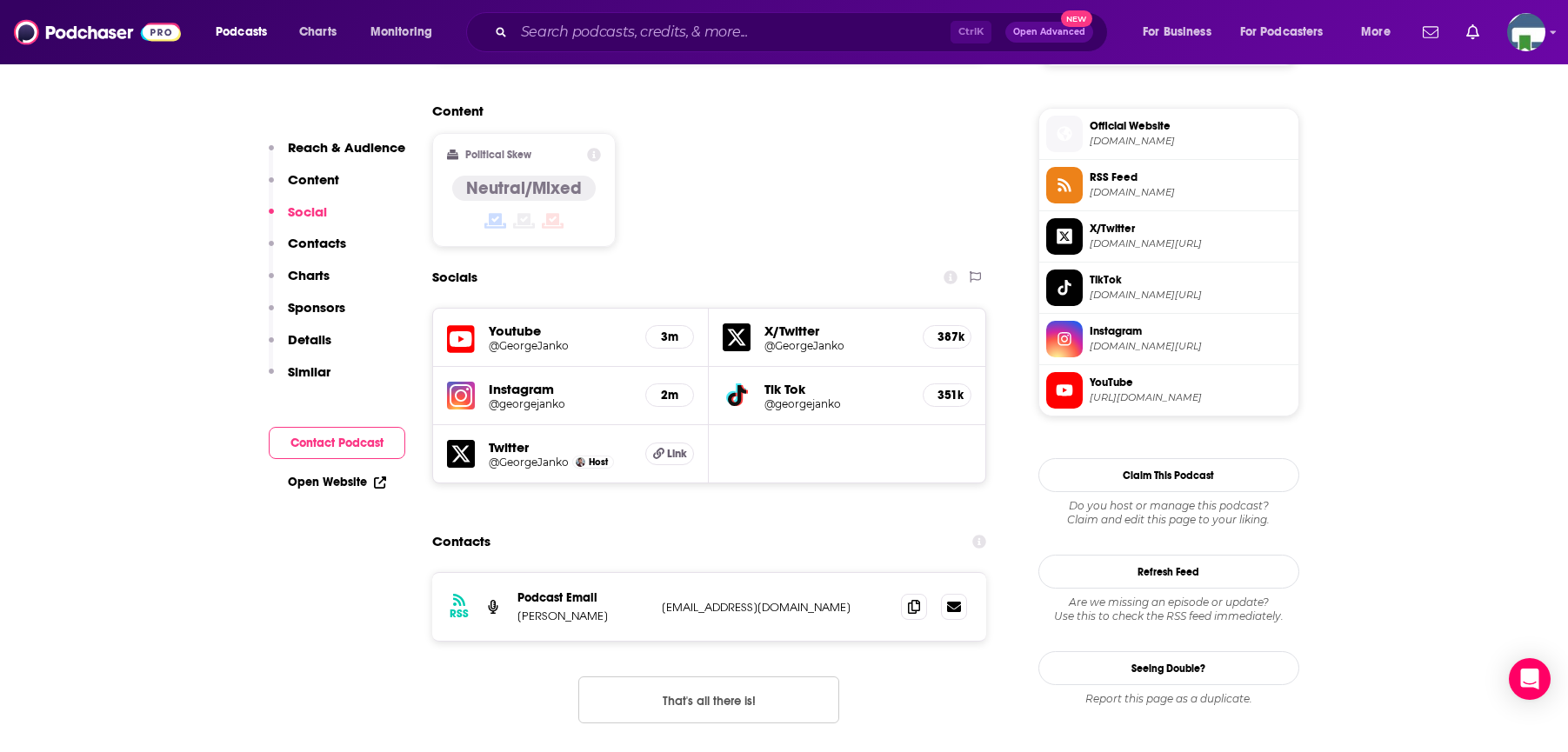
scroll to position [1391, 0]
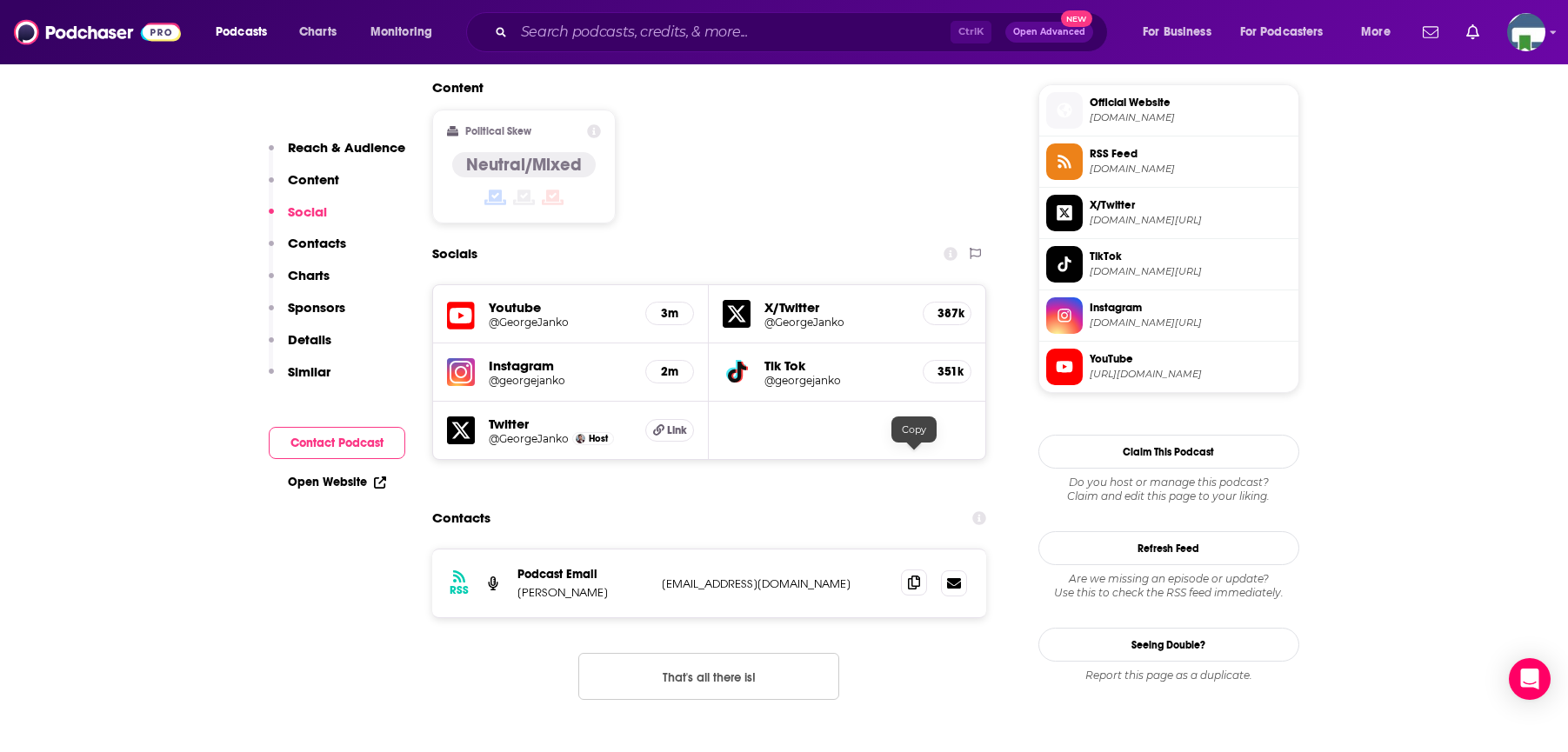
click at [912, 575] on icon at bounding box center [914, 582] width 12 height 14
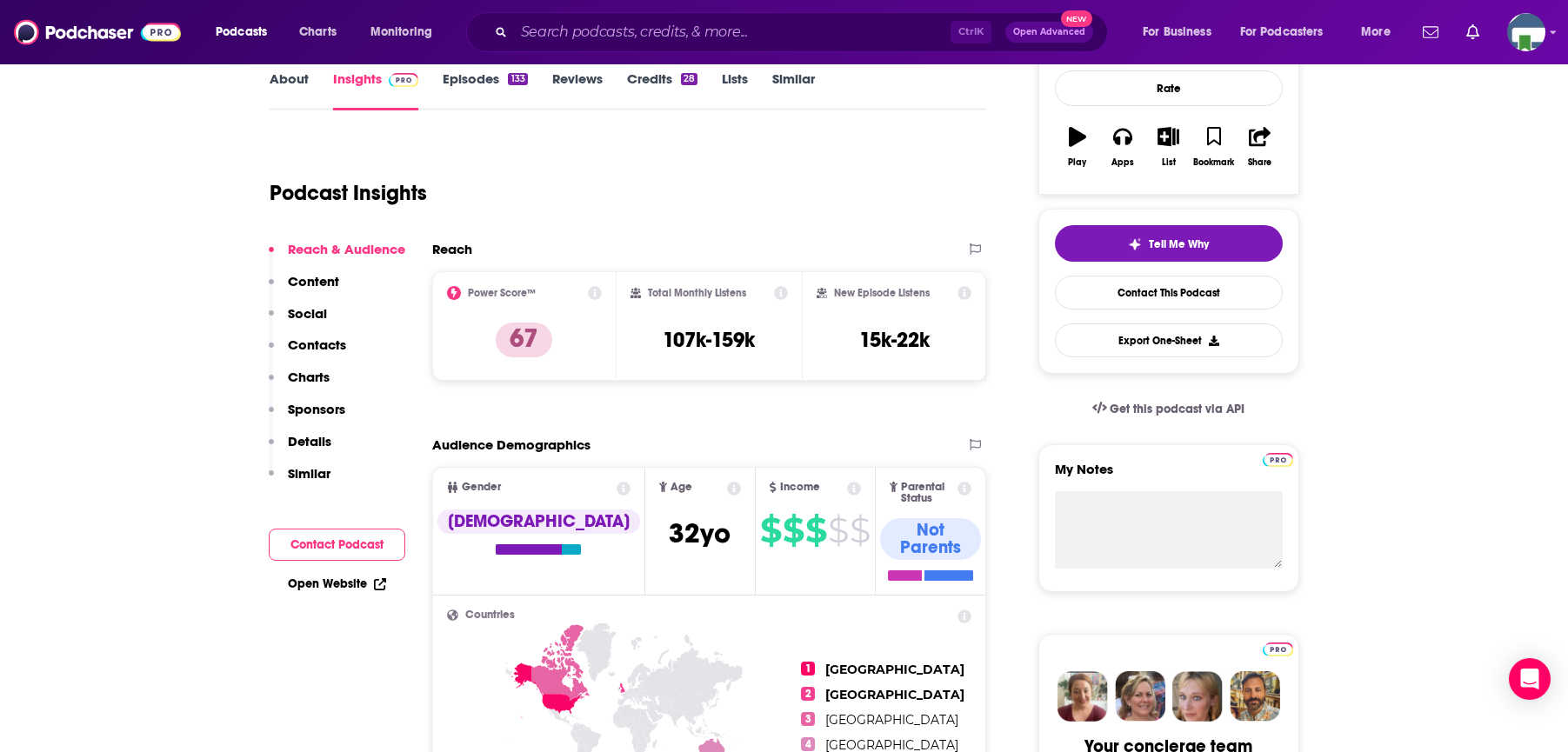
scroll to position [0, 0]
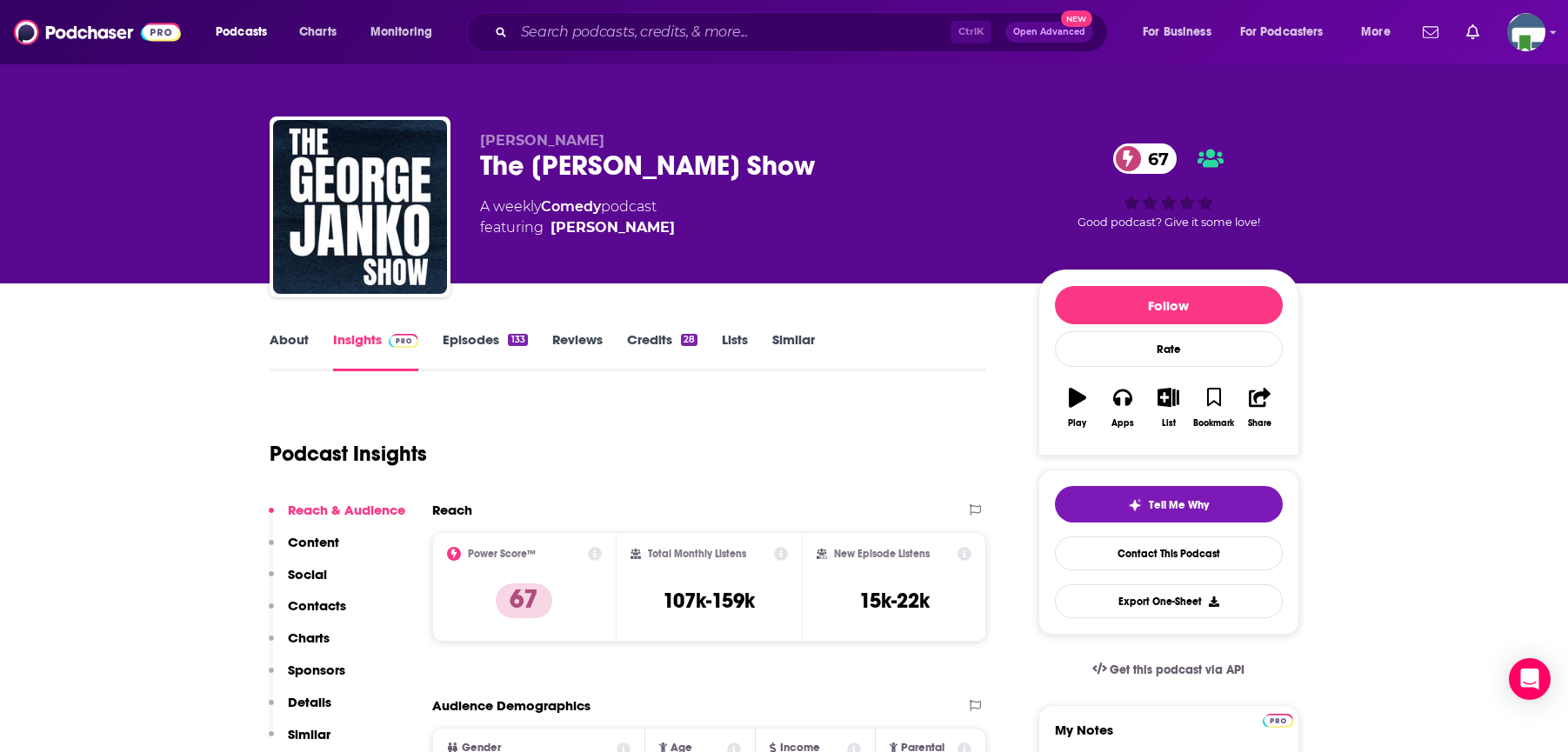
click at [290, 347] on link "About" at bounding box center [289, 351] width 39 height 40
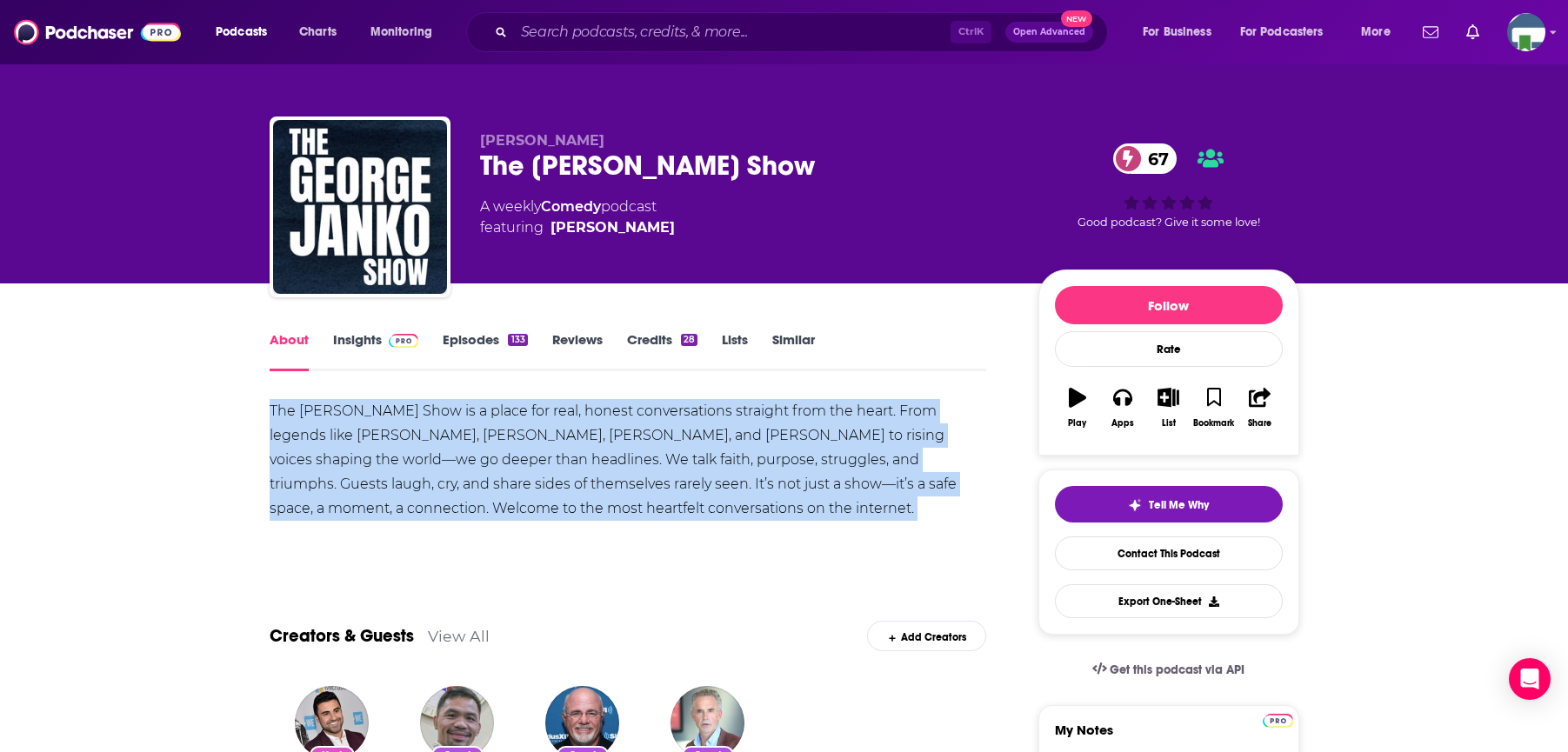
drag, startPoint x: 269, startPoint y: 406, endPoint x: 699, endPoint y: 521, distance: 445.1
click at [699, 521] on div "The George Janko Show is a place for real, honest conversations straight from t…" at bounding box center [628, 479] width 718 height 159
copy div "The George Janko Show is a place for real, honest conversations straight from t…"
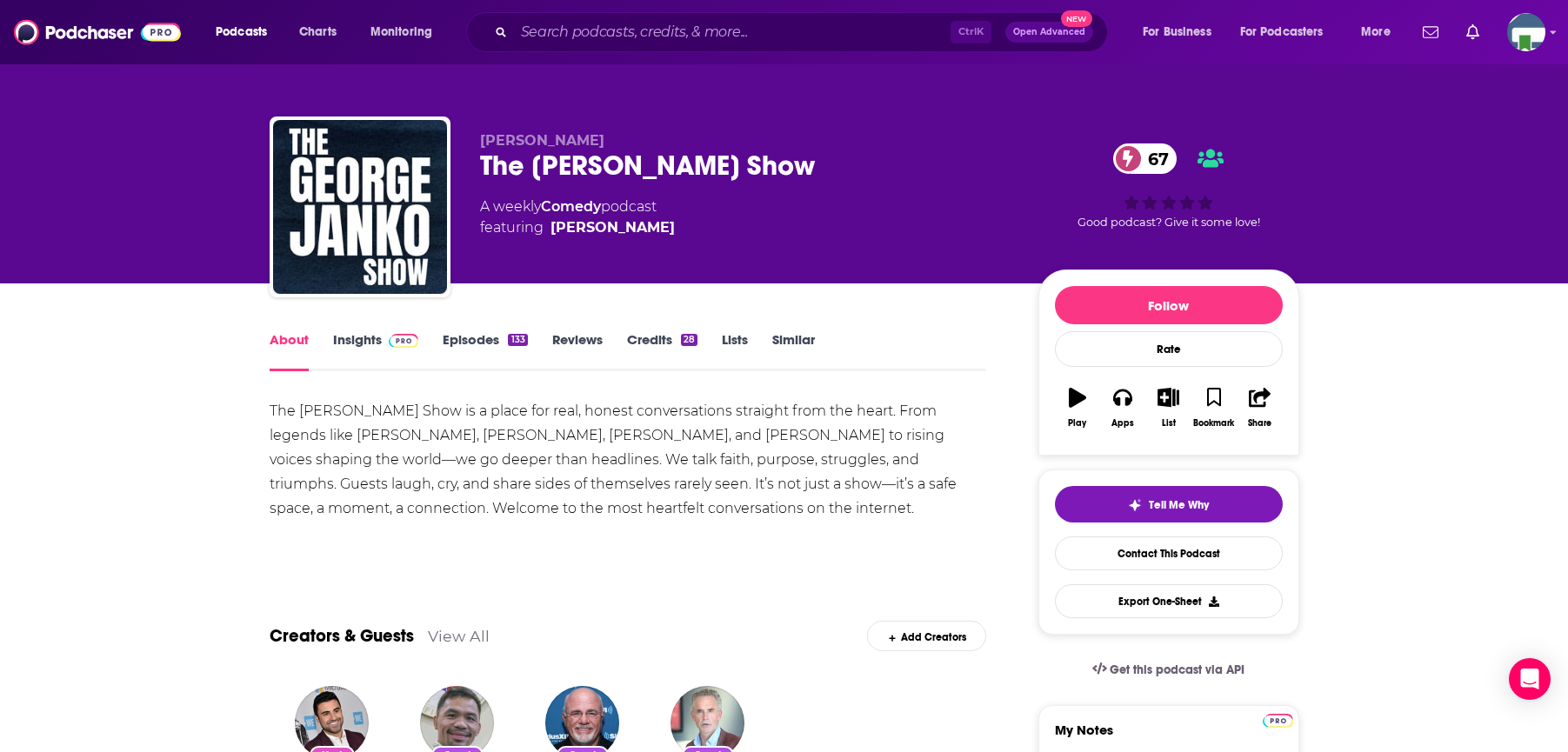
click at [703, 594] on div "Creators & Guests View All Add Creators" at bounding box center [628, 625] width 718 height 93
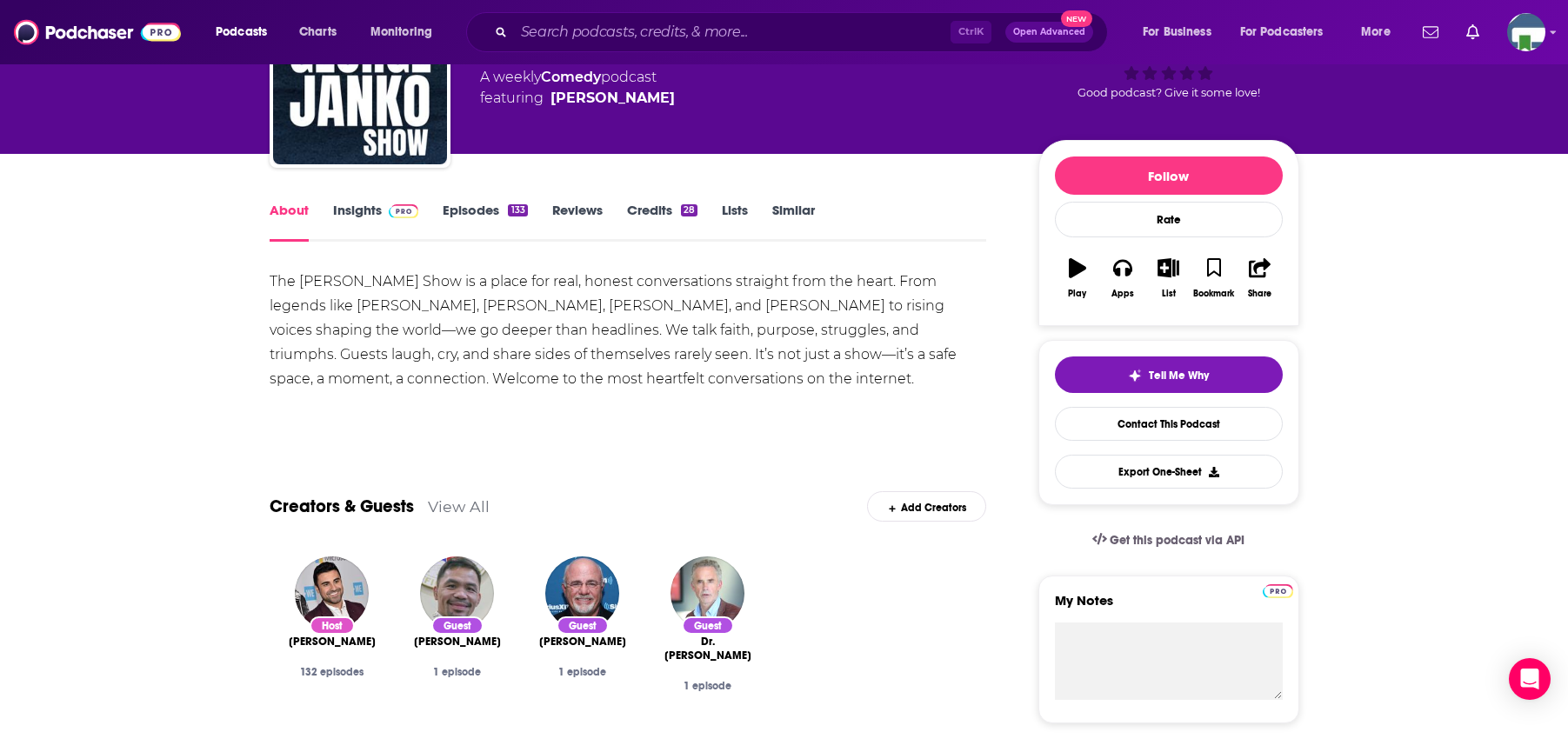
scroll to position [174, 0]
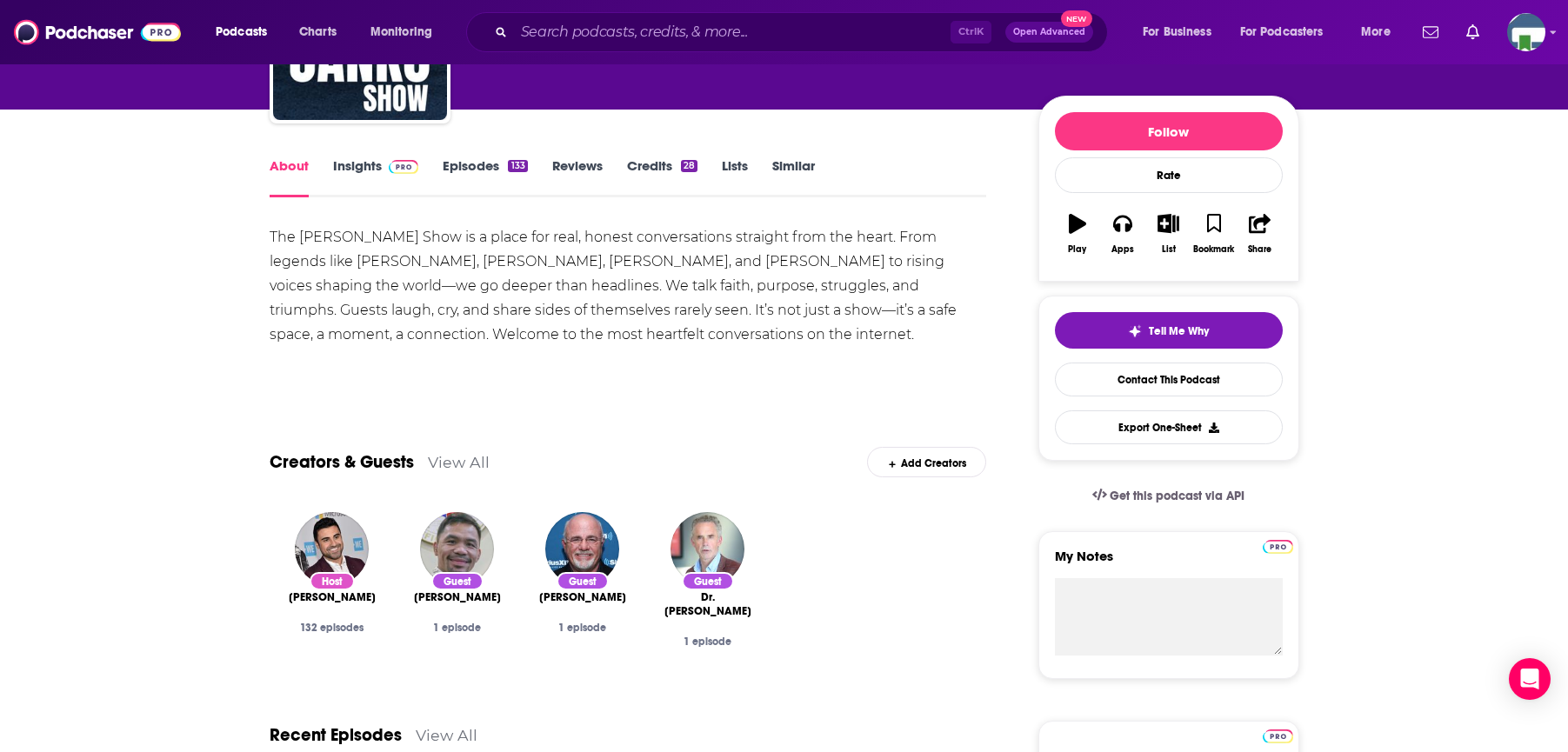
drag, startPoint x: 161, startPoint y: 401, endPoint x: 170, endPoint y: 400, distance: 9.1
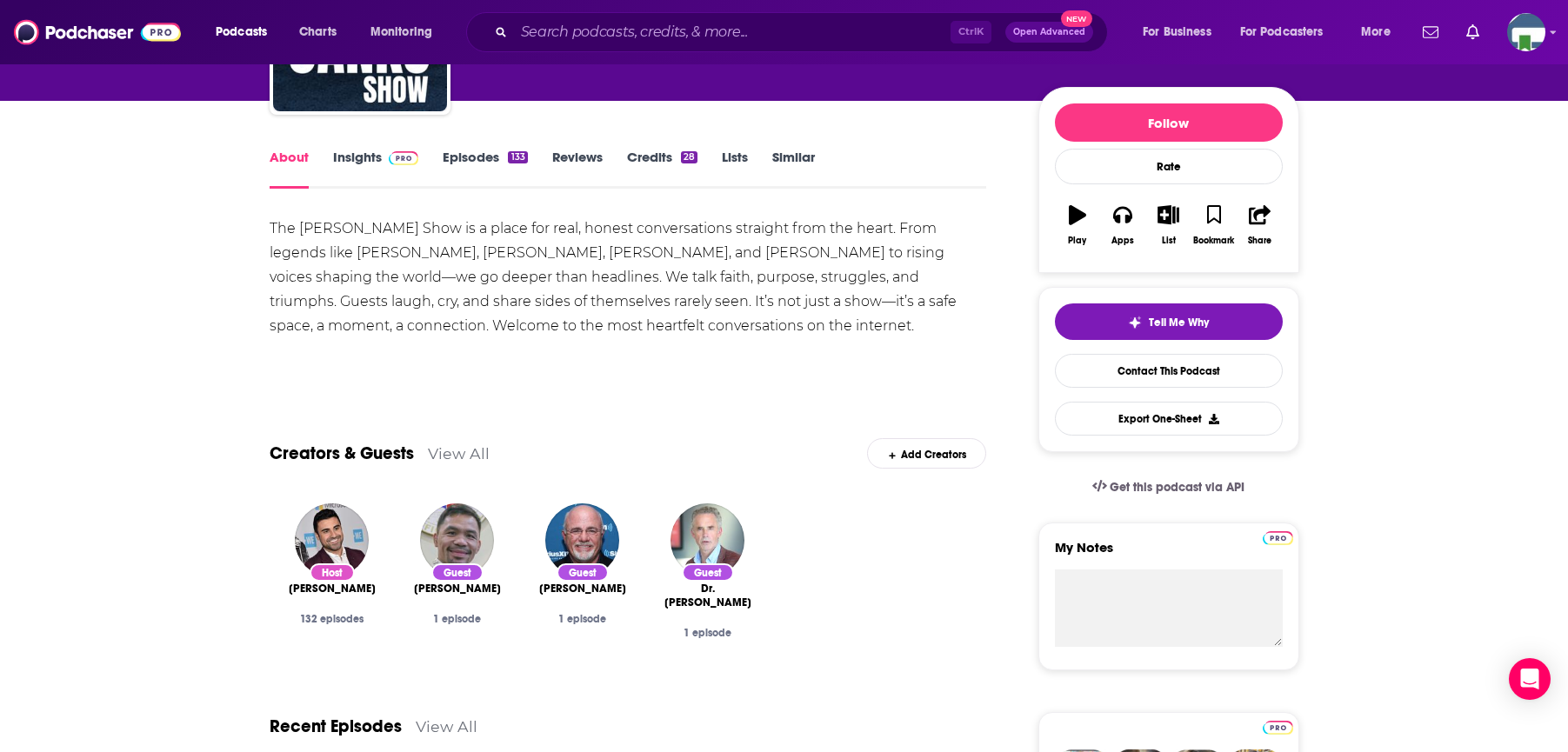
scroll to position [0, 0]
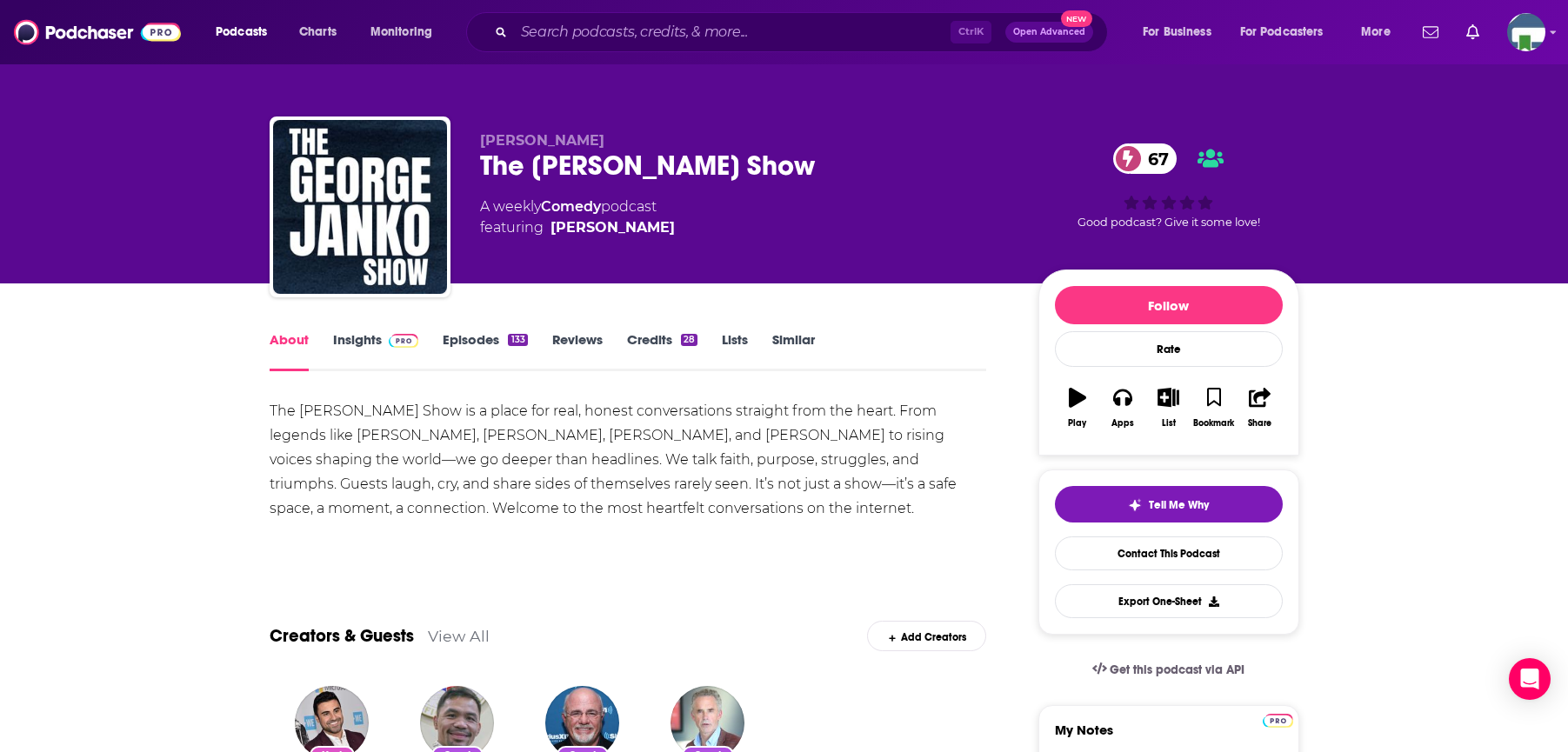
click at [362, 341] on link "Insights" at bounding box center [376, 351] width 86 height 40
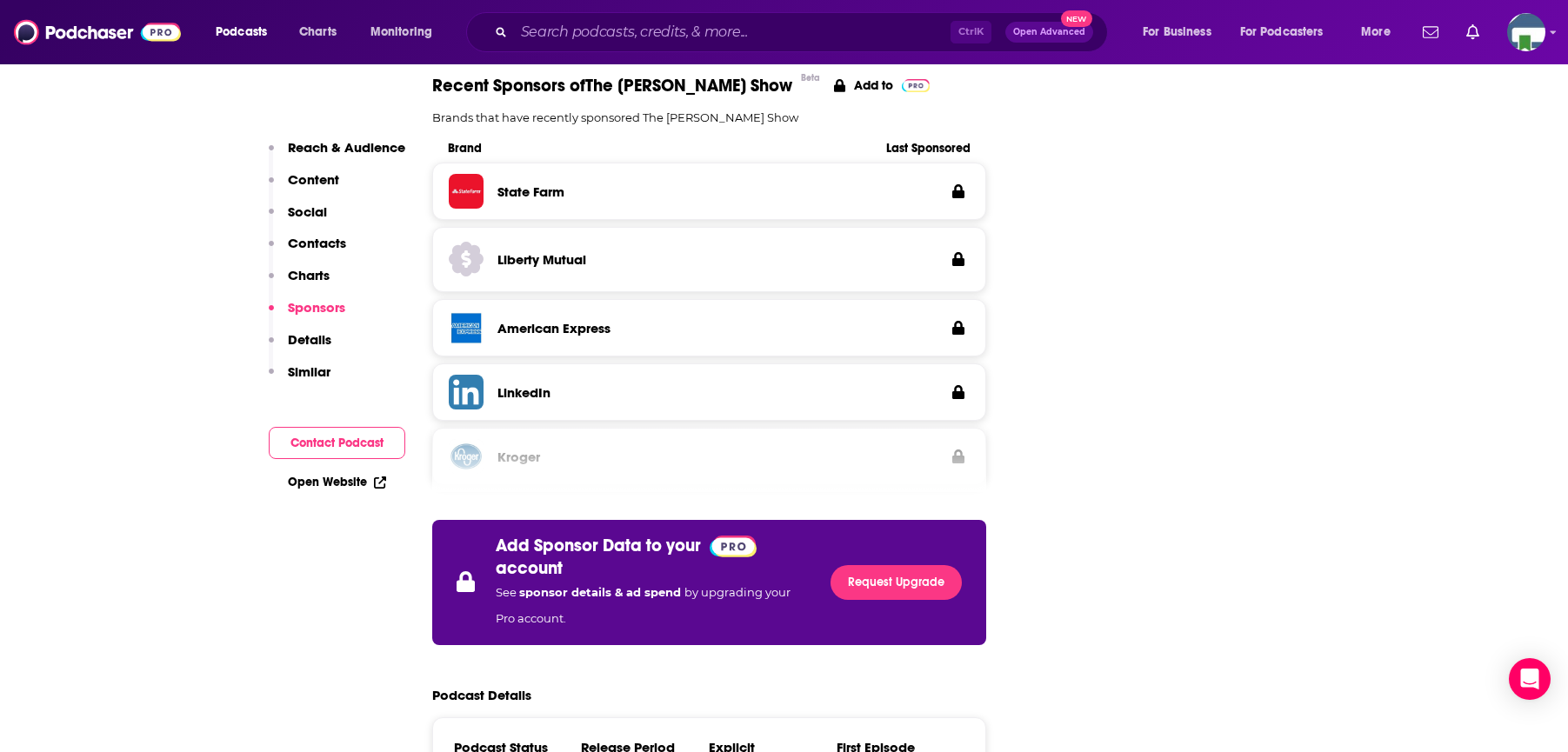
scroll to position [2522, 0]
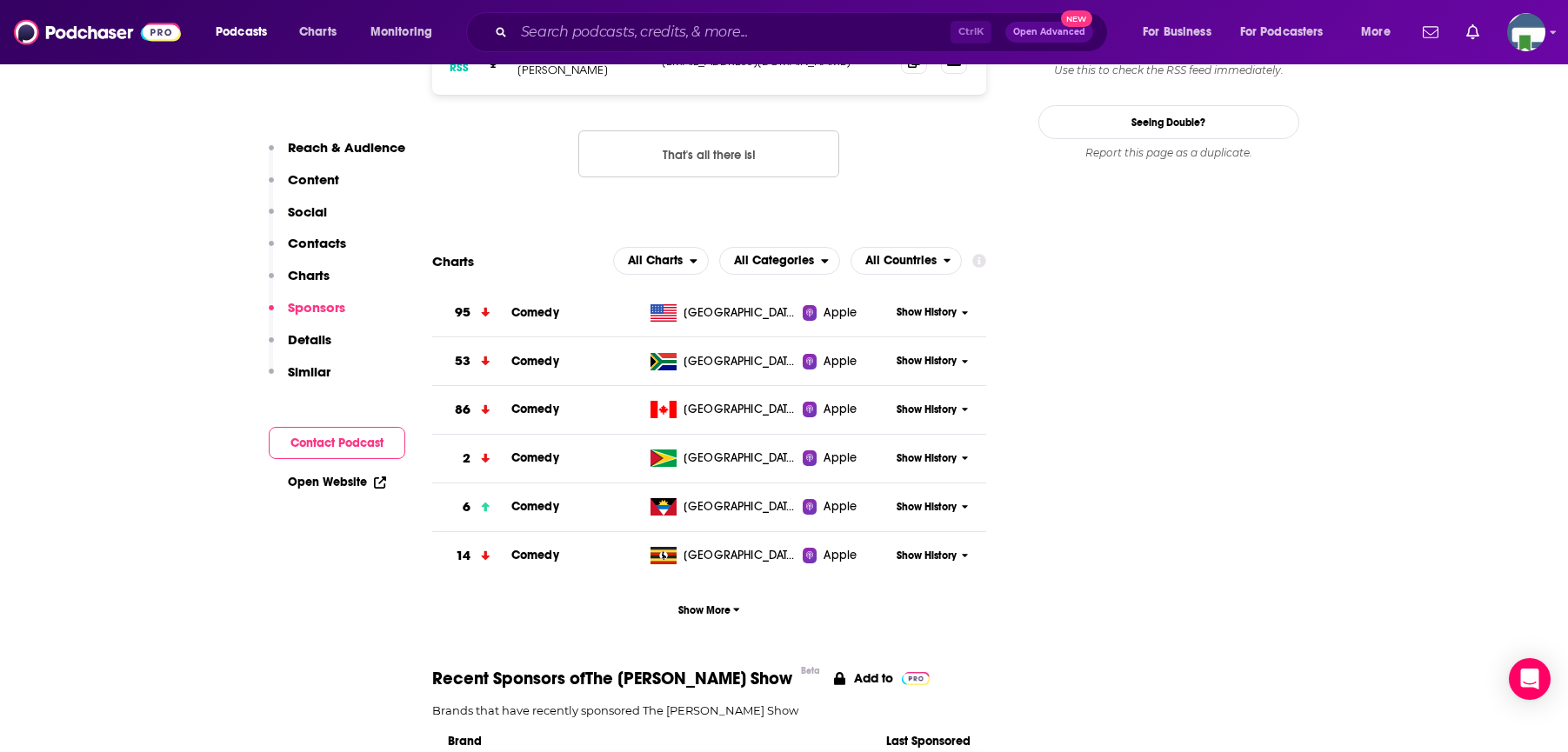
scroll to position [1913, 0]
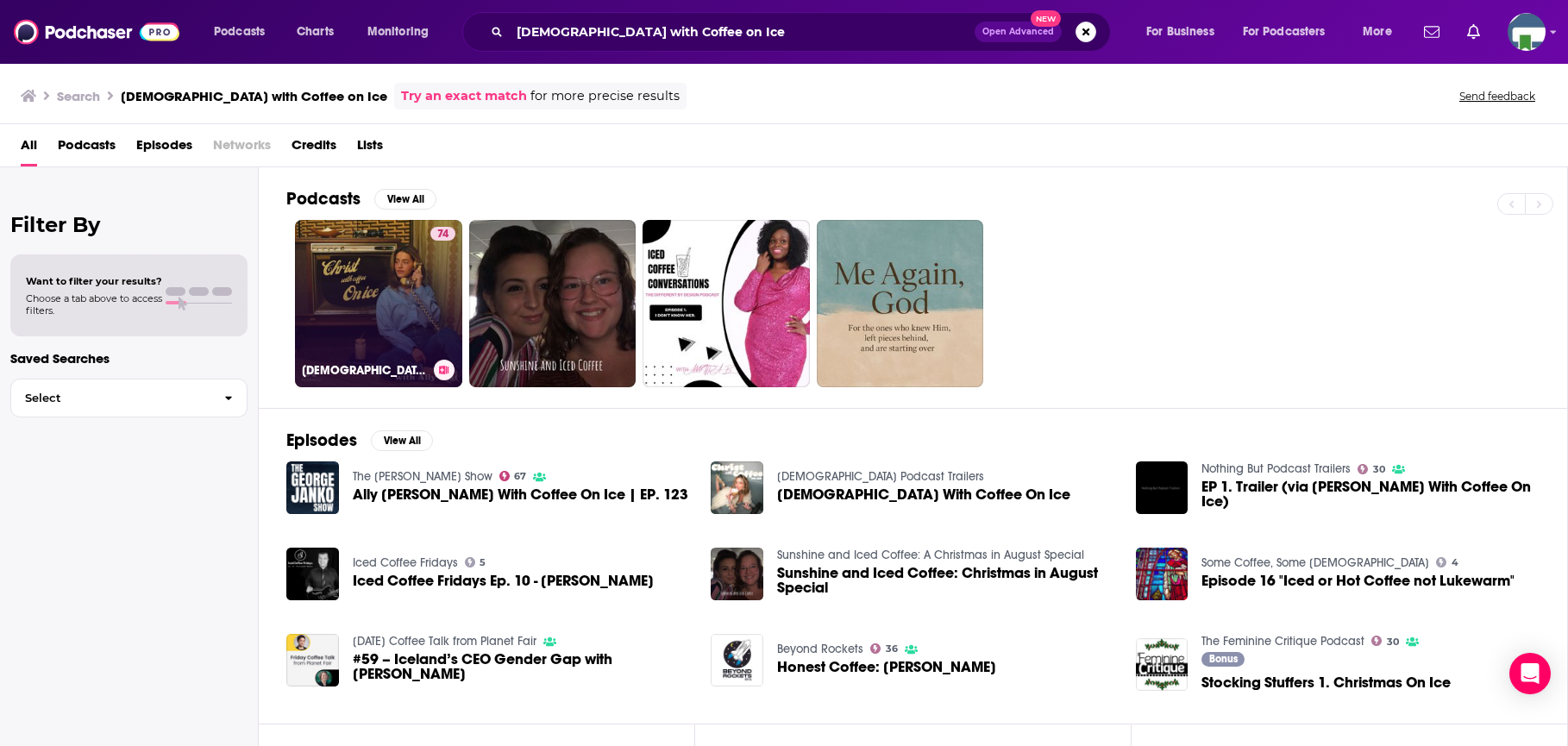
click at [409, 303] on link "74 Christ With Coffee On Ice" at bounding box center [379, 303] width 167 height 167
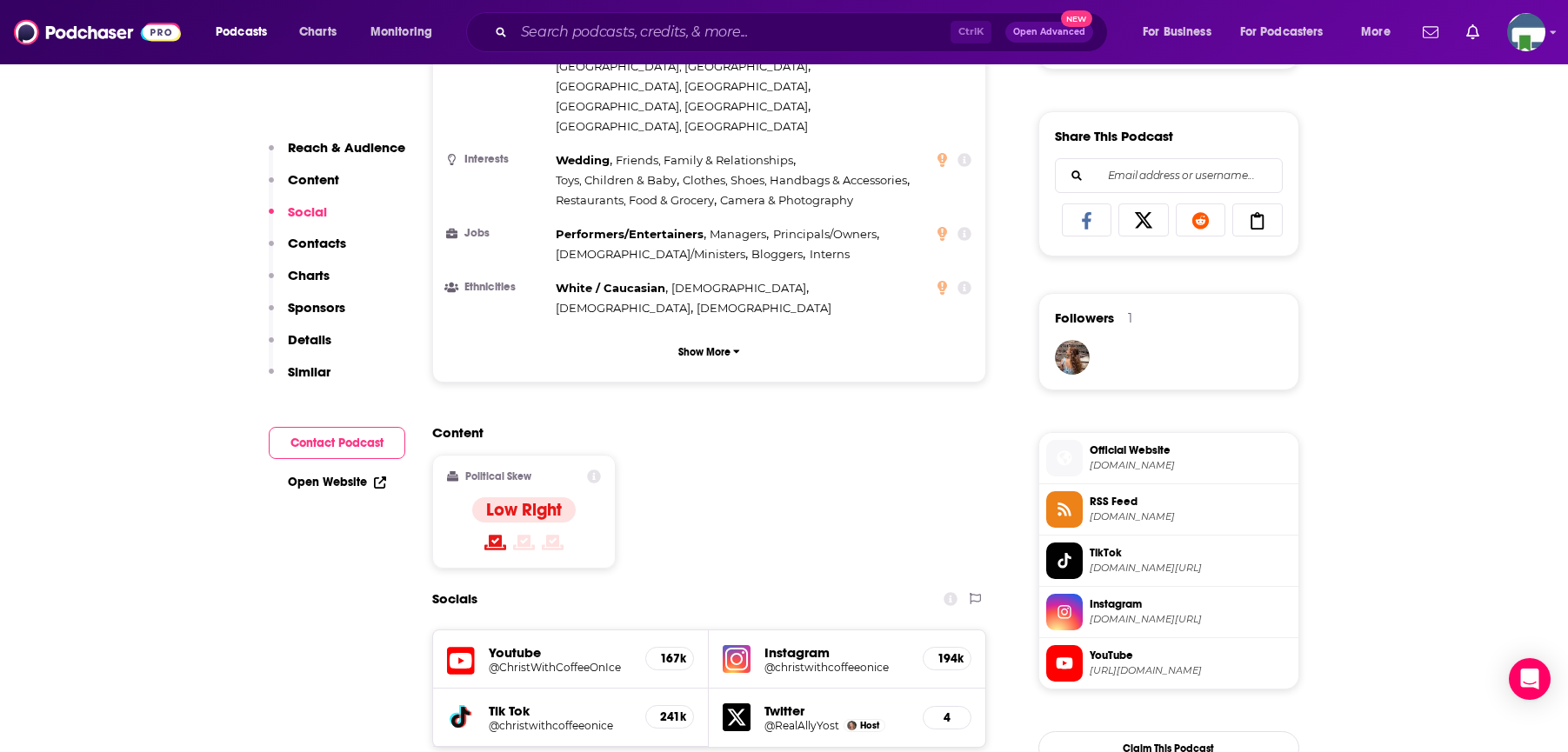
scroll to position [1478, 0]
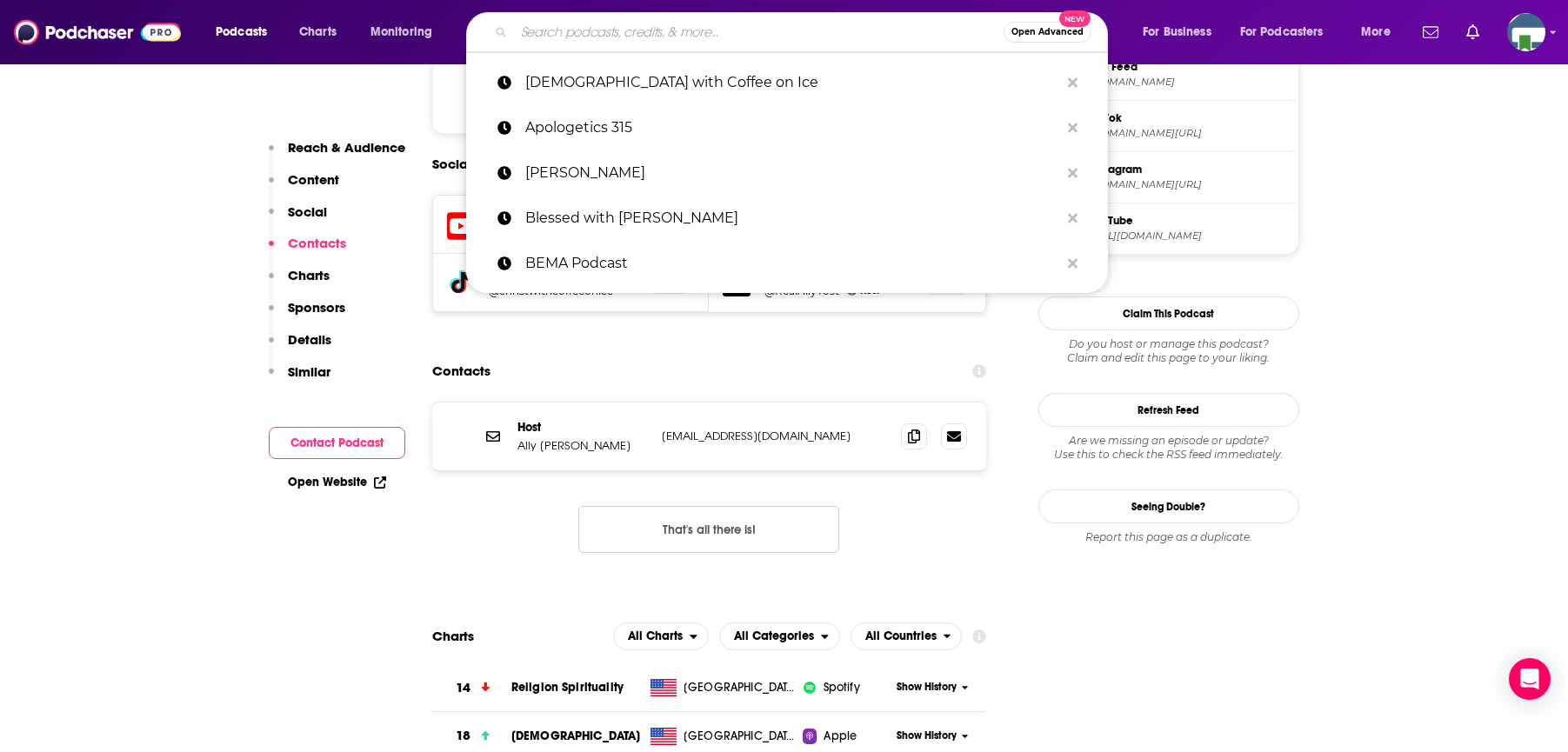
click at [604, 32] on input "Search podcasts, credits, & more..." at bounding box center [758, 33] width 489 height 28
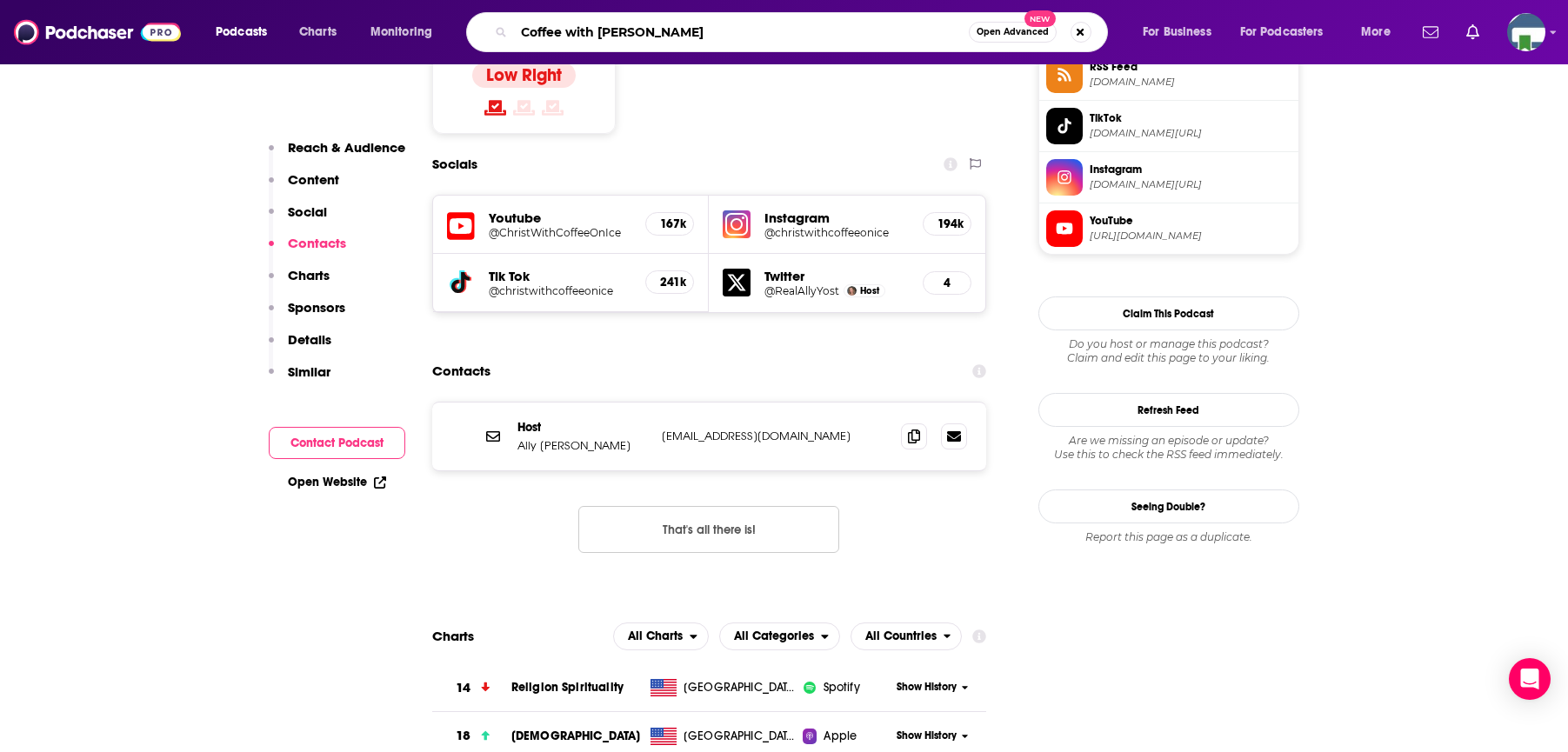
type input "Coffee with [PERSON_NAME]"
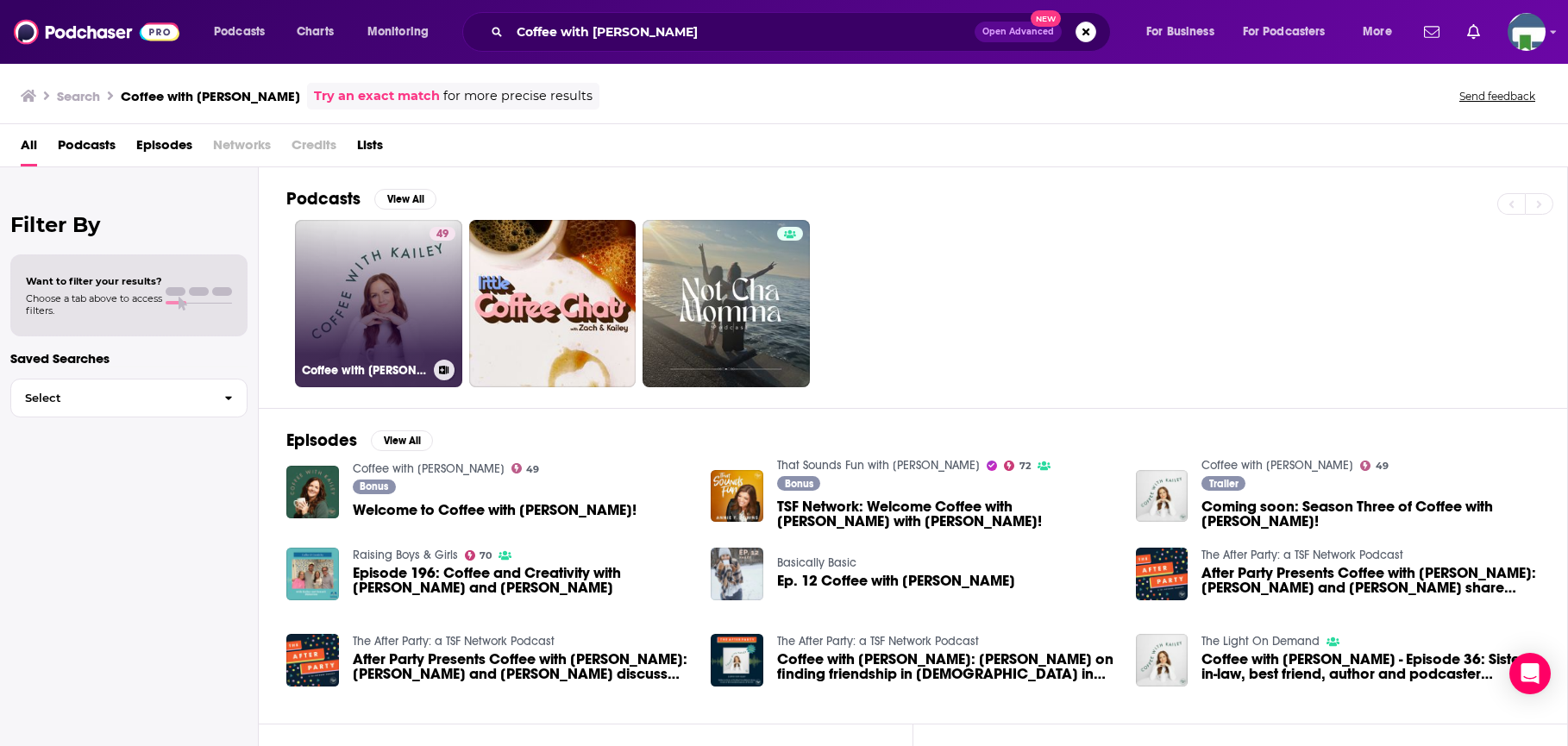
click at [393, 313] on link "49 Coffee with Kailey" at bounding box center [379, 303] width 167 height 167
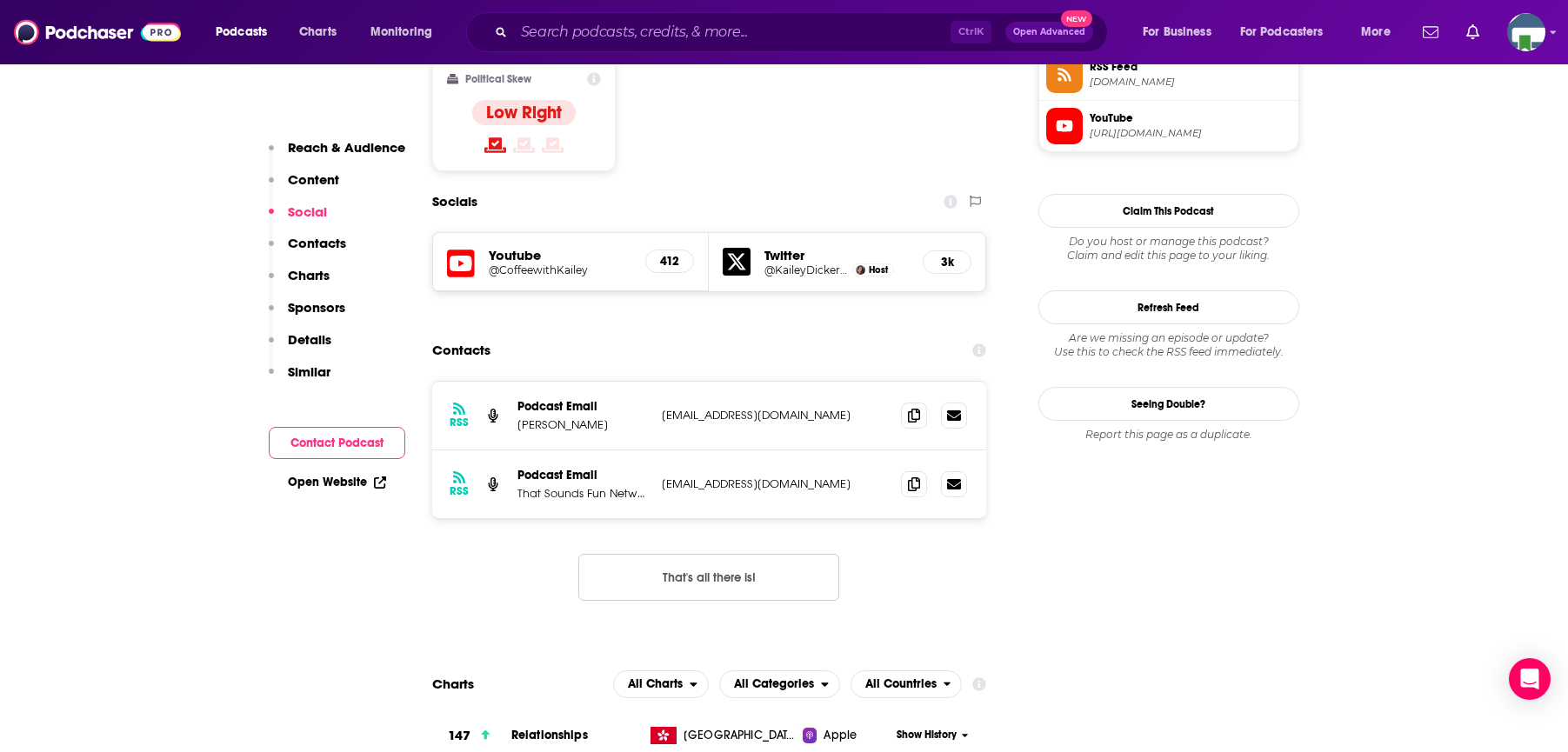
scroll to position [870, 0]
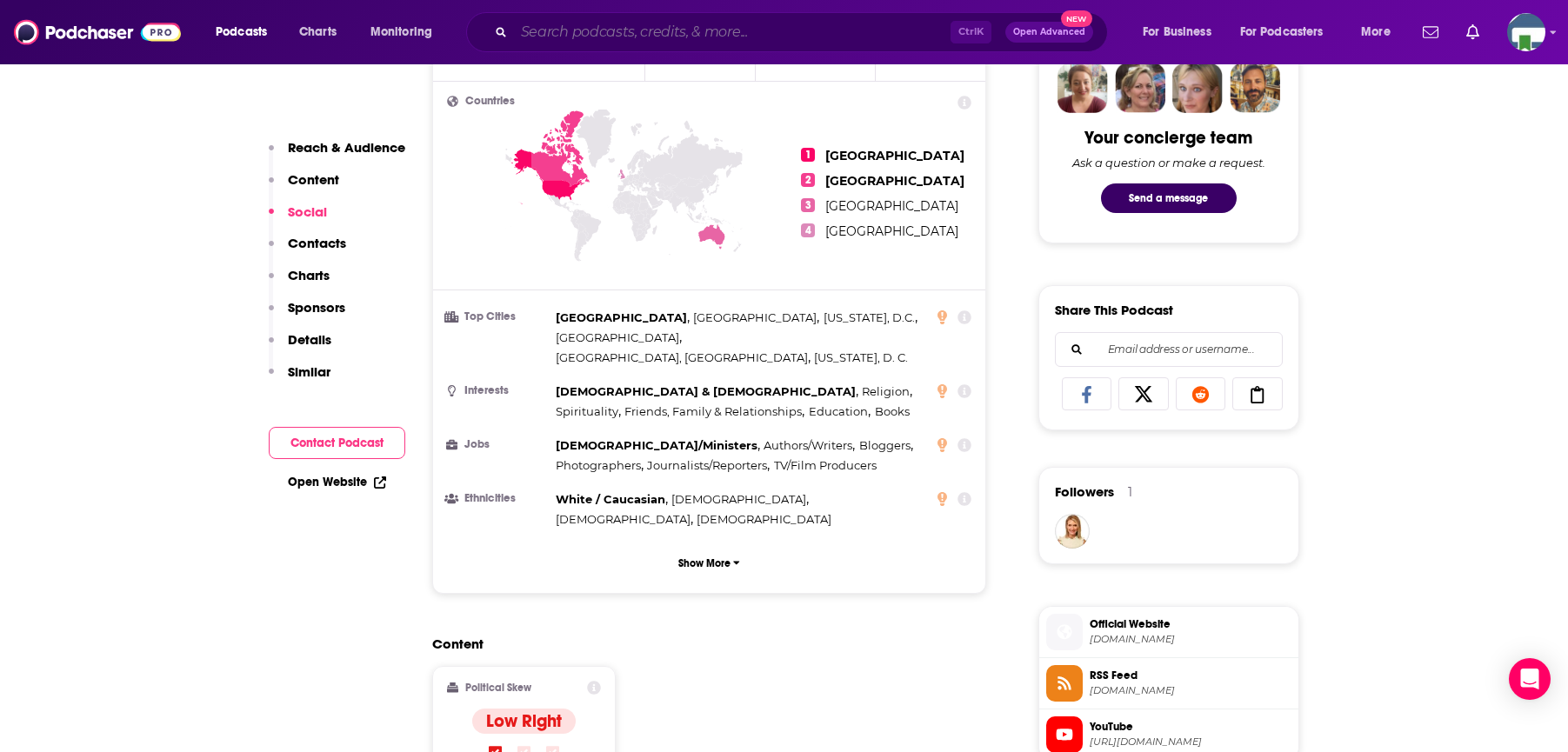
click at [562, 34] on input "Search podcasts, credits, & more..." at bounding box center [732, 33] width 437 height 28
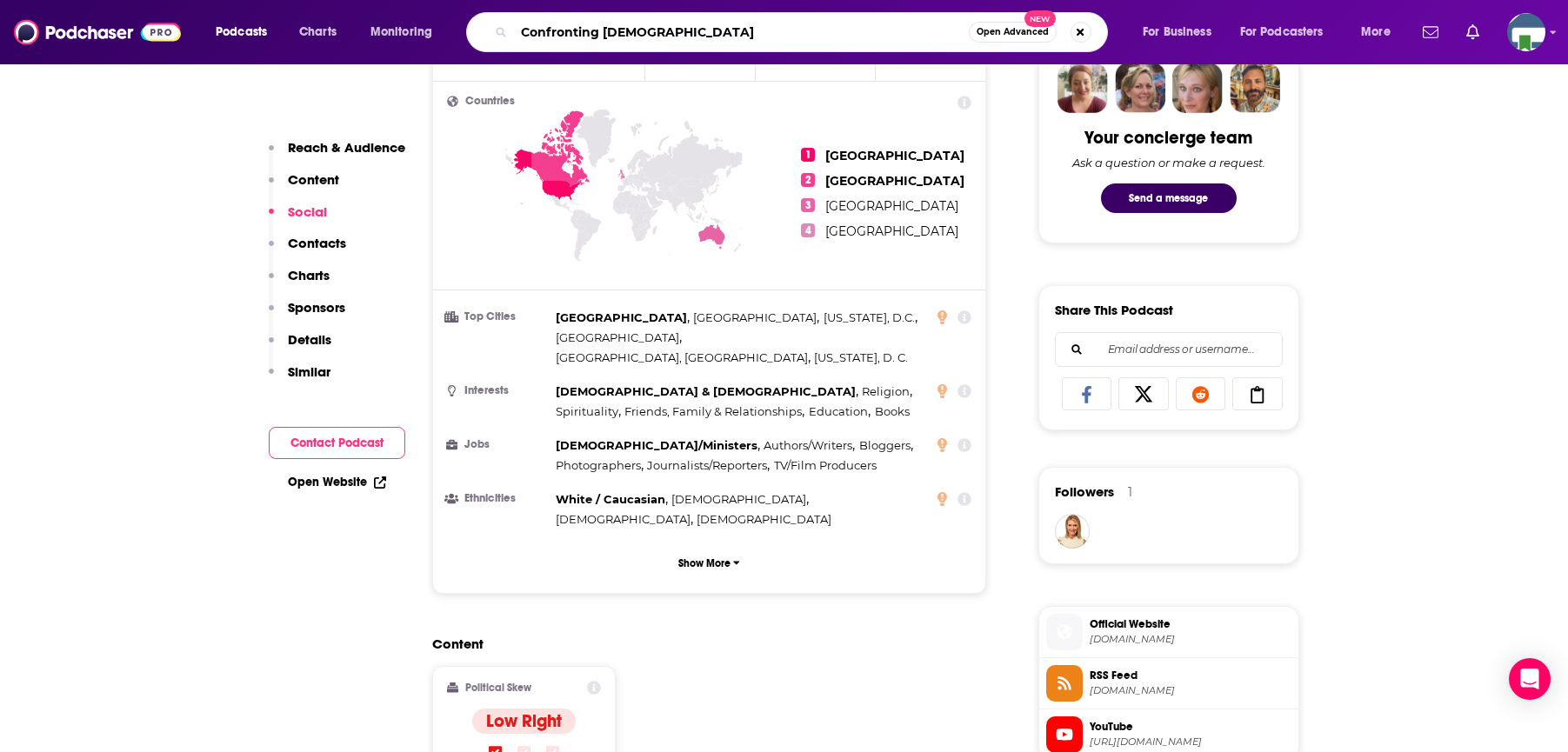
type input "Confronting [DEMOGRAPHIC_DATA]"
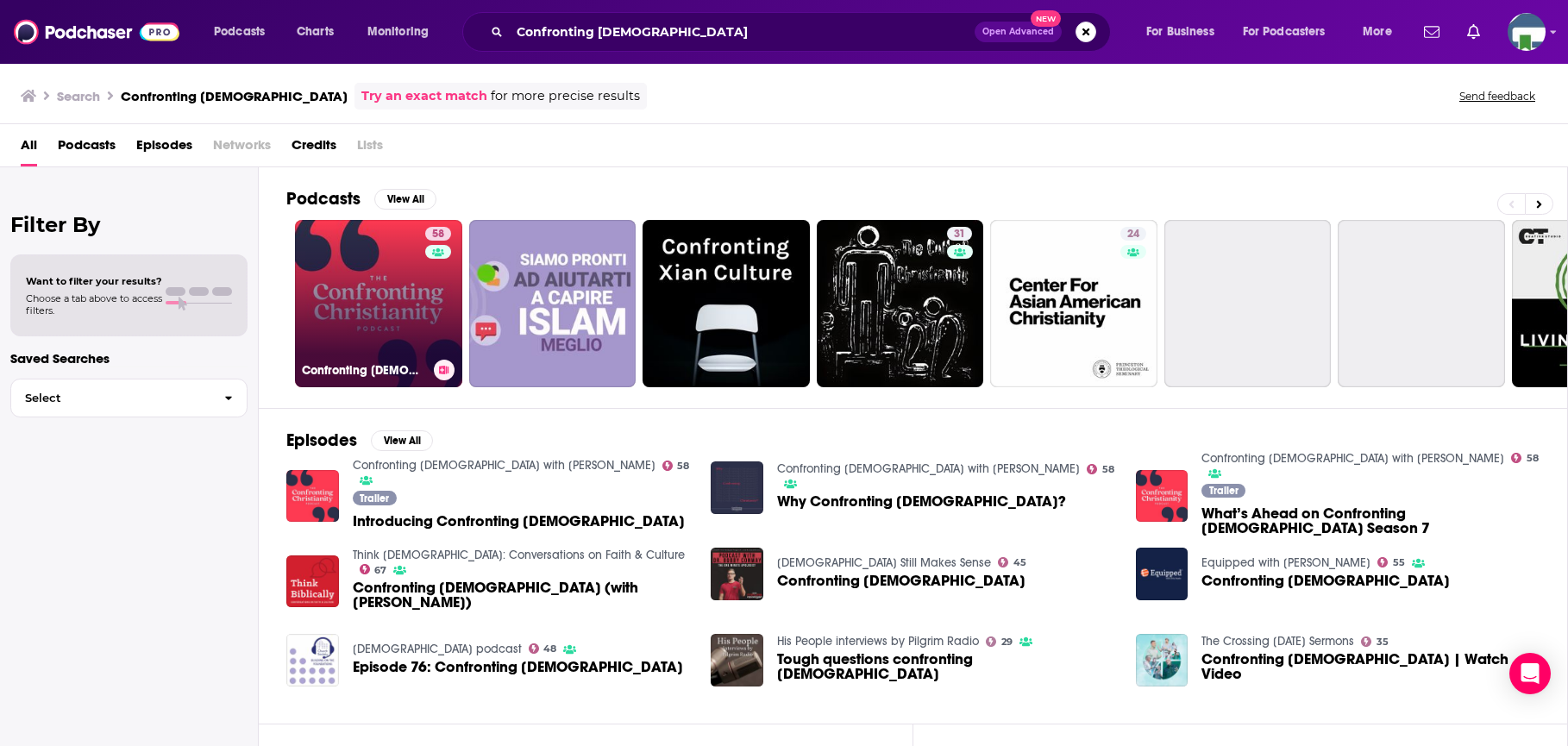
click at [411, 294] on link "58 Confronting Christianity with Rebecca McLaughlin" at bounding box center [379, 303] width 167 height 167
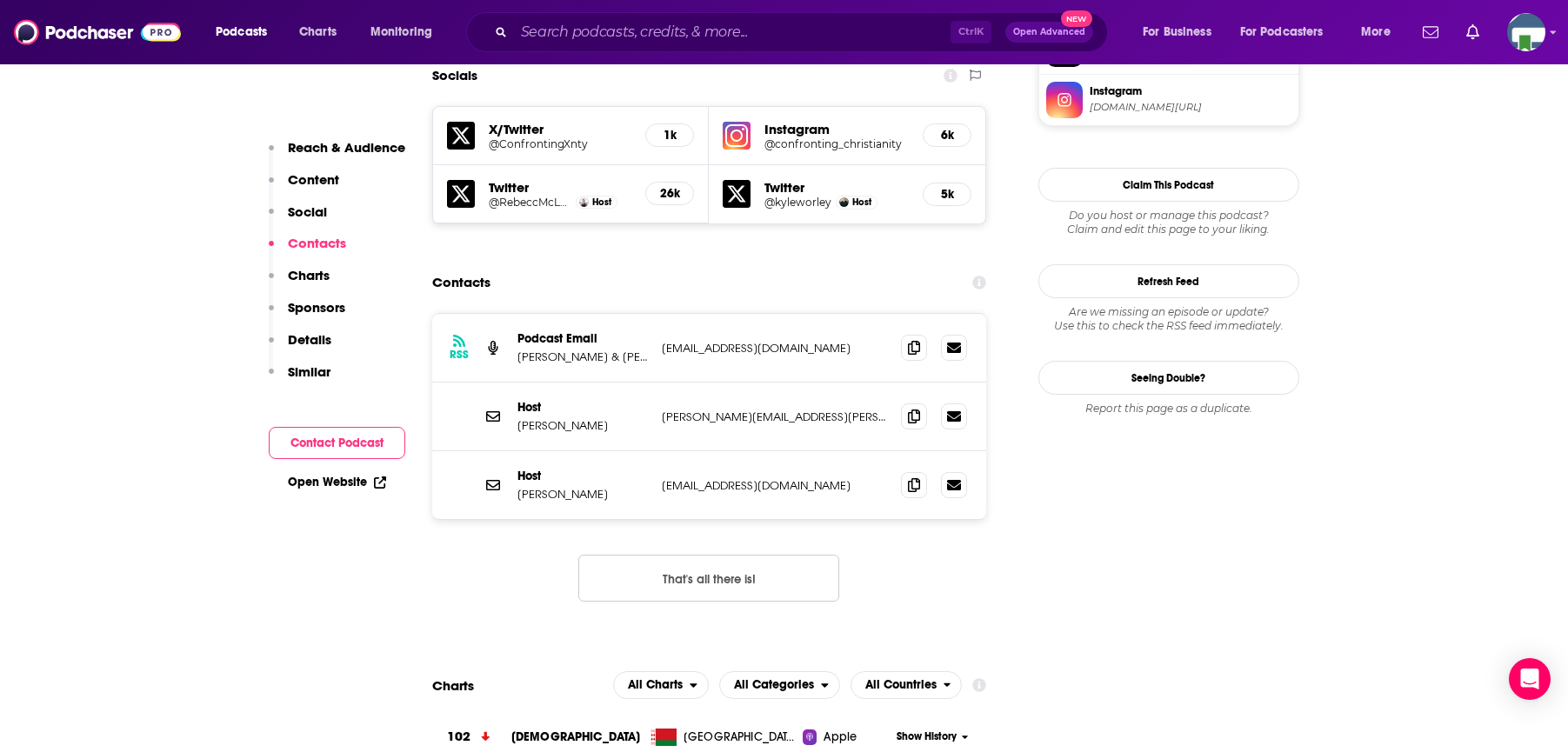
scroll to position [1565, 0]
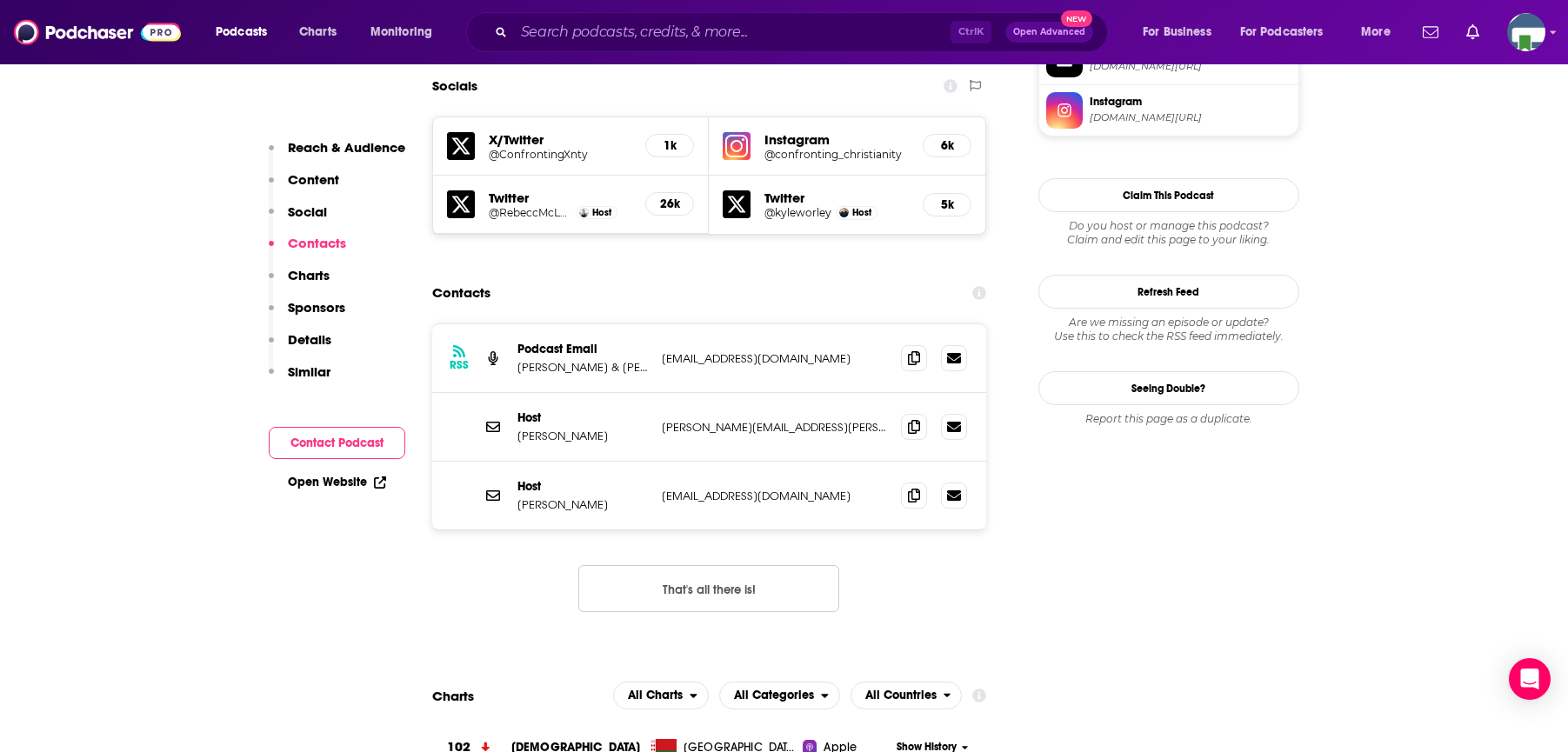
drag, startPoint x: 219, startPoint y: 379, endPoint x: 241, endPoint y: 309, distance: 73.4
click at [587, 37] on input "Search podcasts, credits, & more..." at bounding box center [732, 33] width 437 height 28
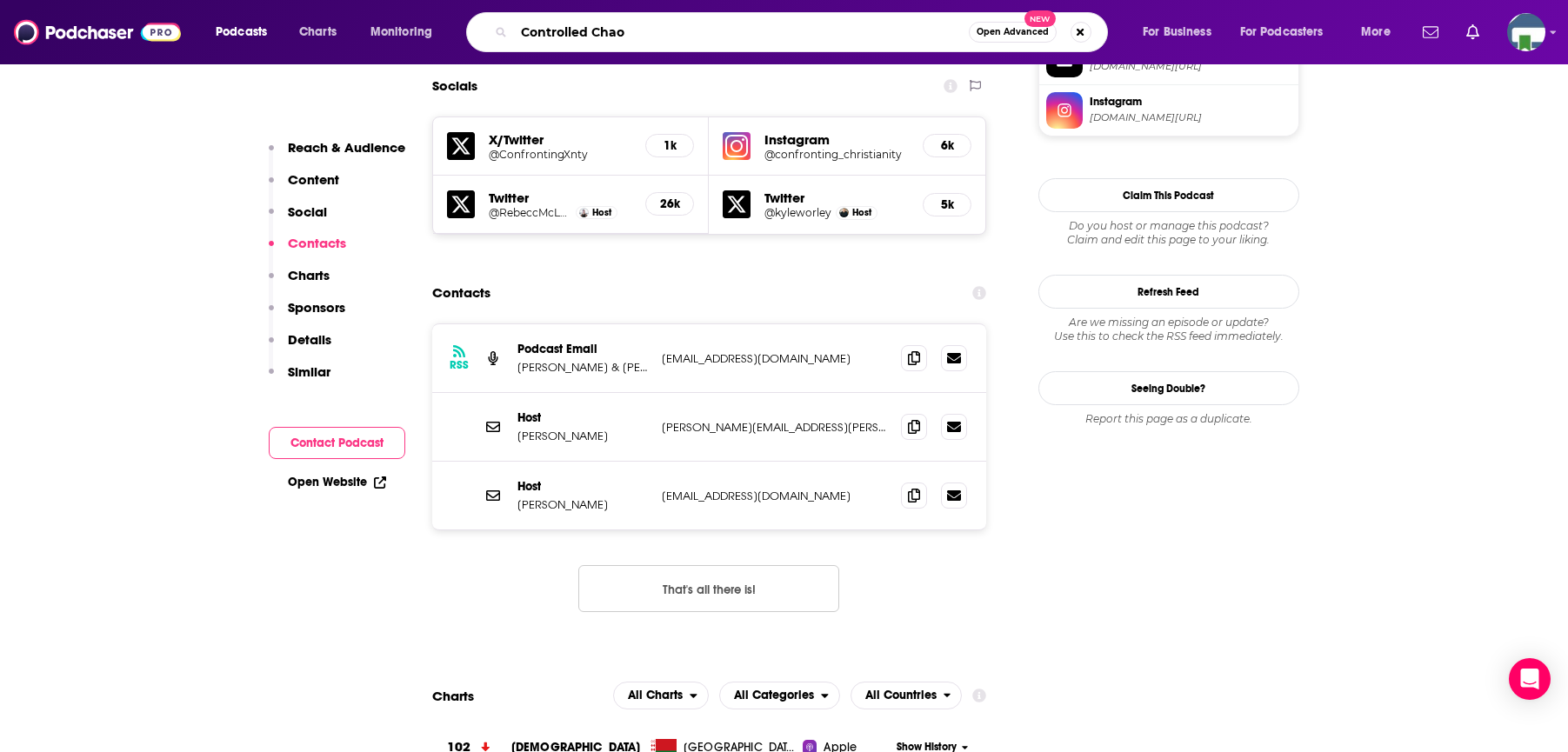
type input "Controlled Chaos"
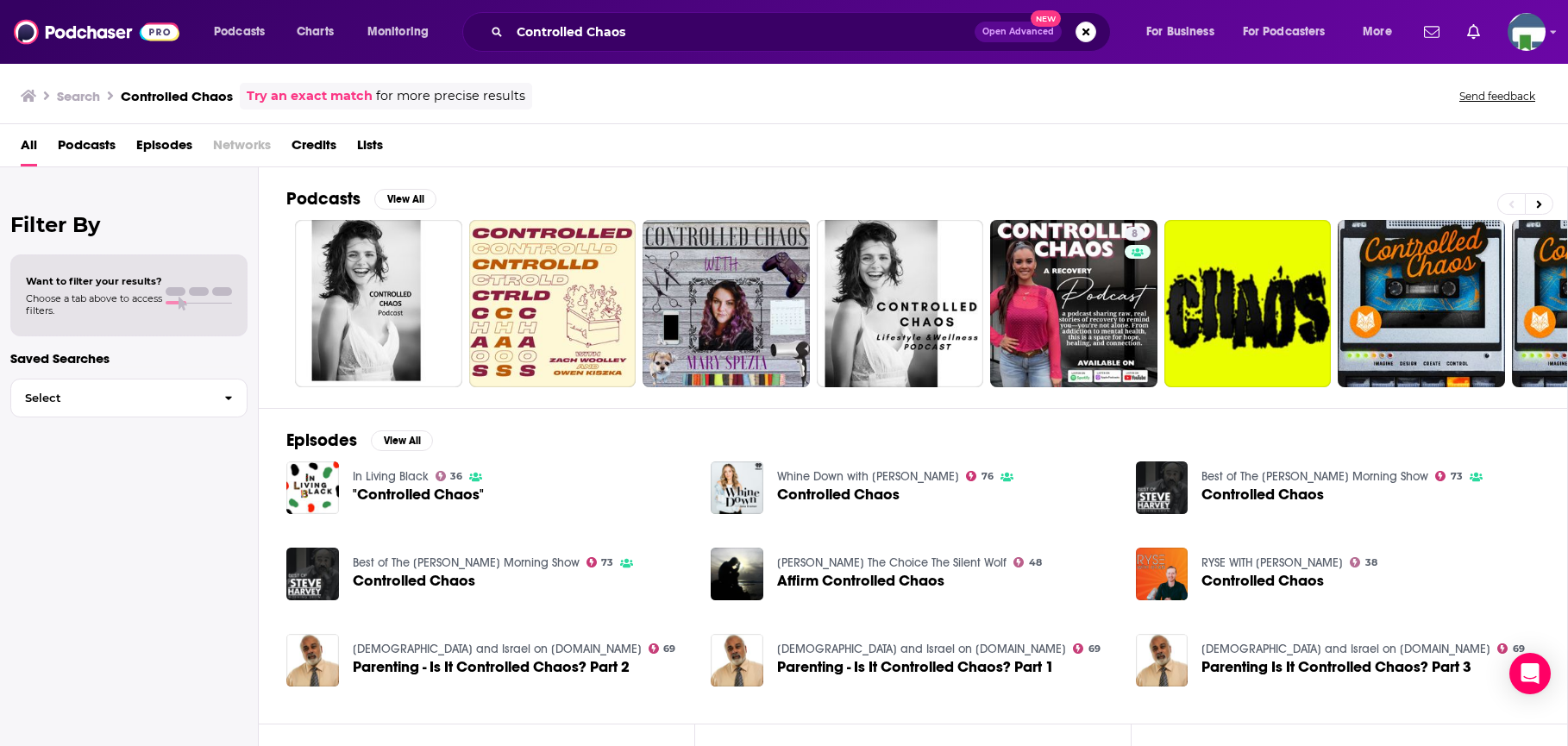
click at [104, 521] on div "Filter By Want to filter your results? Choose a tab above to access filters. Sa…" at bounding box center [129, 540] width 259 height 746
click at [145, 483] on div "Filter By Want to filter your results? Choose a tab above to access filters. Sa…" at bounding box center [129, 540] width 259 height 746
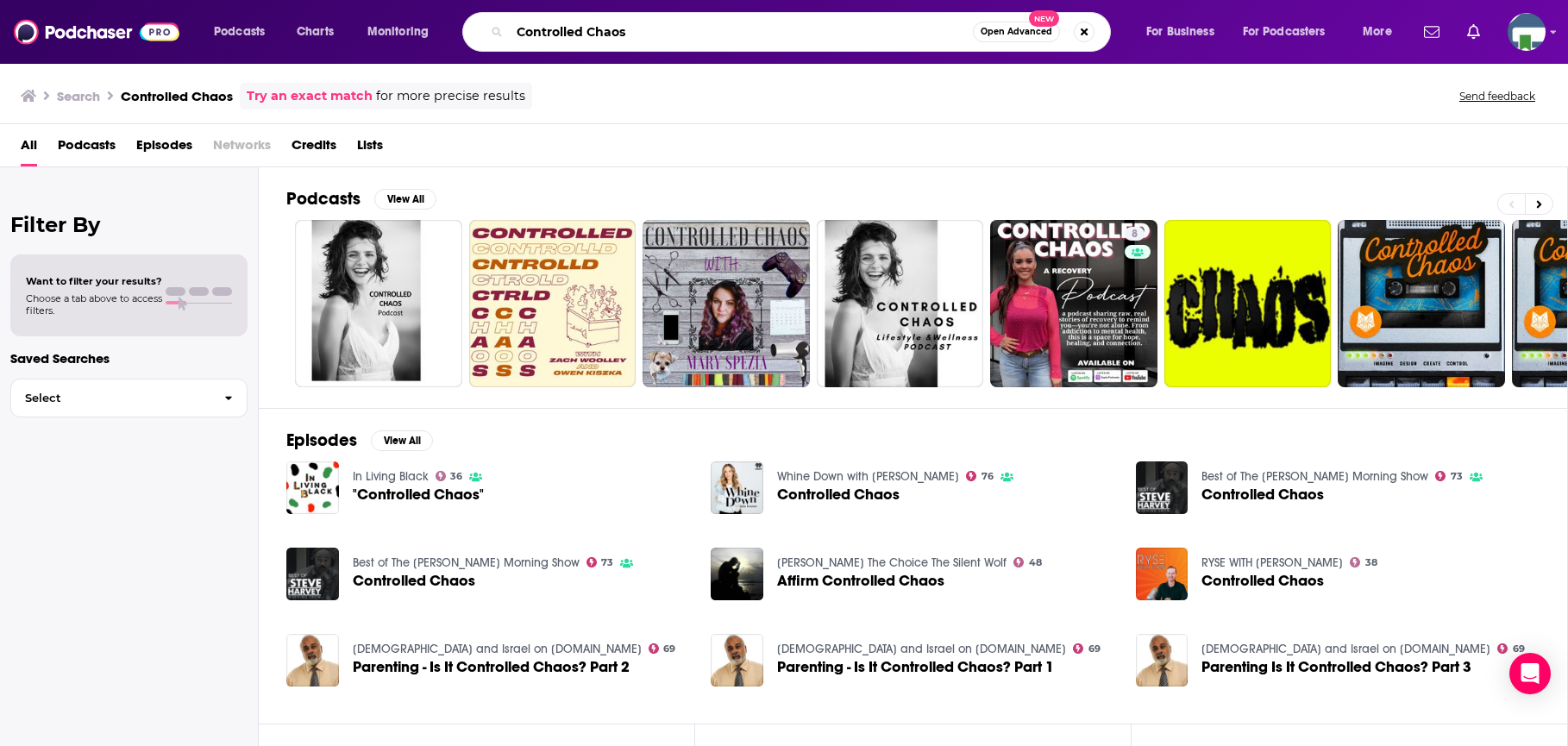
drag, startPoint x: 632, startPoint y: 28, endPoint x: 497, endPoint y: 25, distance: 135.0
click at [497, 25] on div "Controlled Chaos Open Advanced New" at bounding box center [786, 32] width 649 height 40
type input "[PERSON_NAME] stuff"
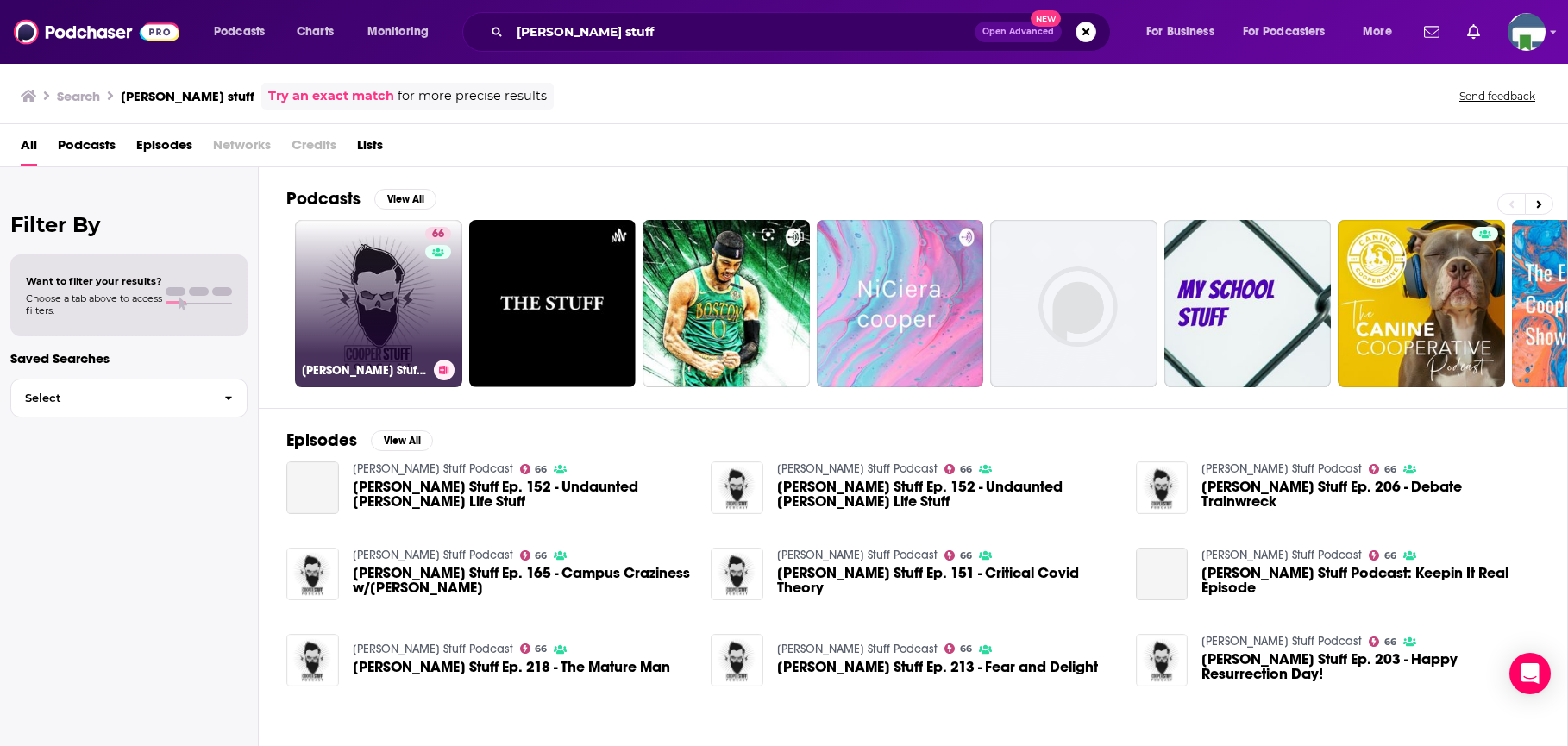
click at [373, 302] on link "66 Cooper Stuff Podcast" at bounding box center [379, 303] width 167 height 167
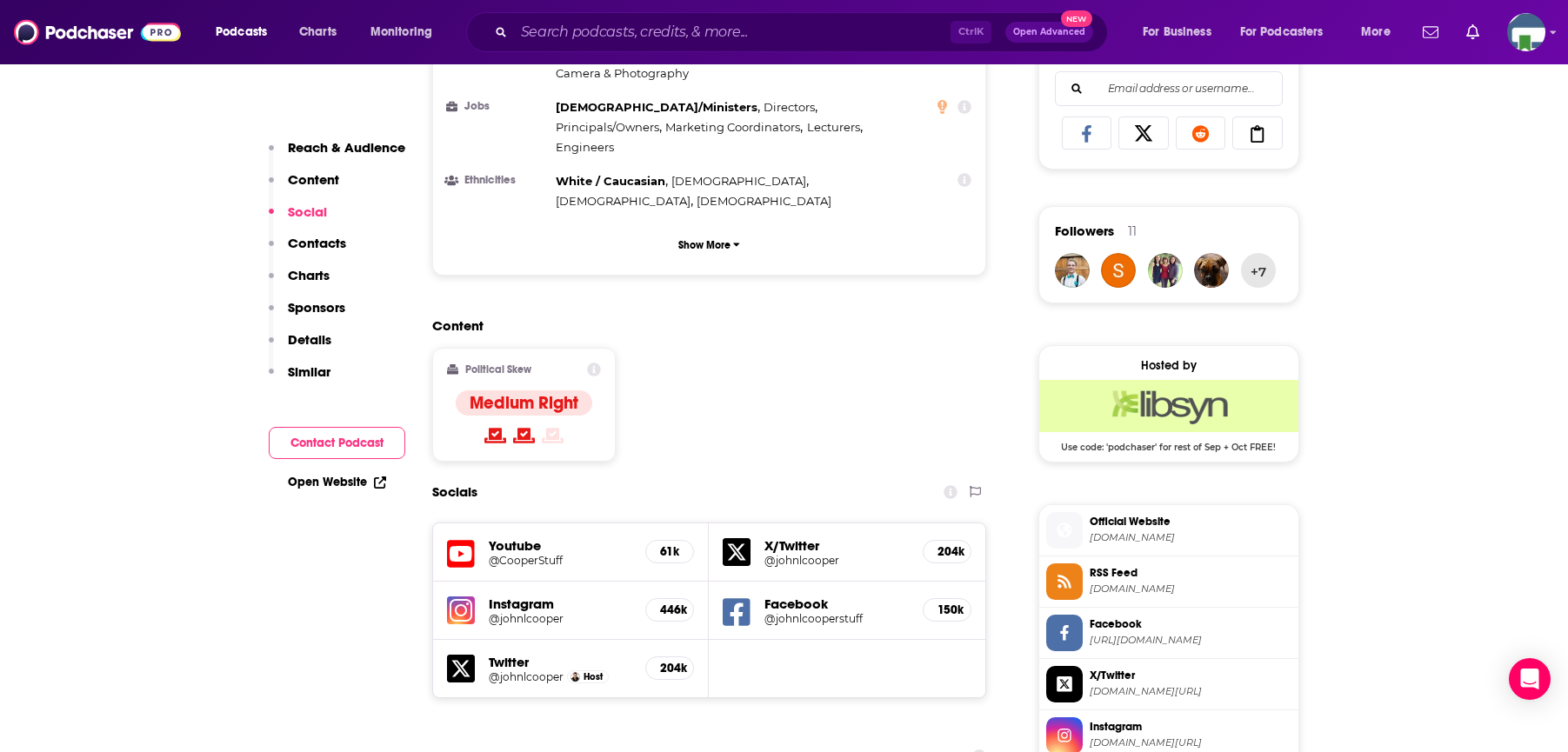
scroll to position [1304, 0]
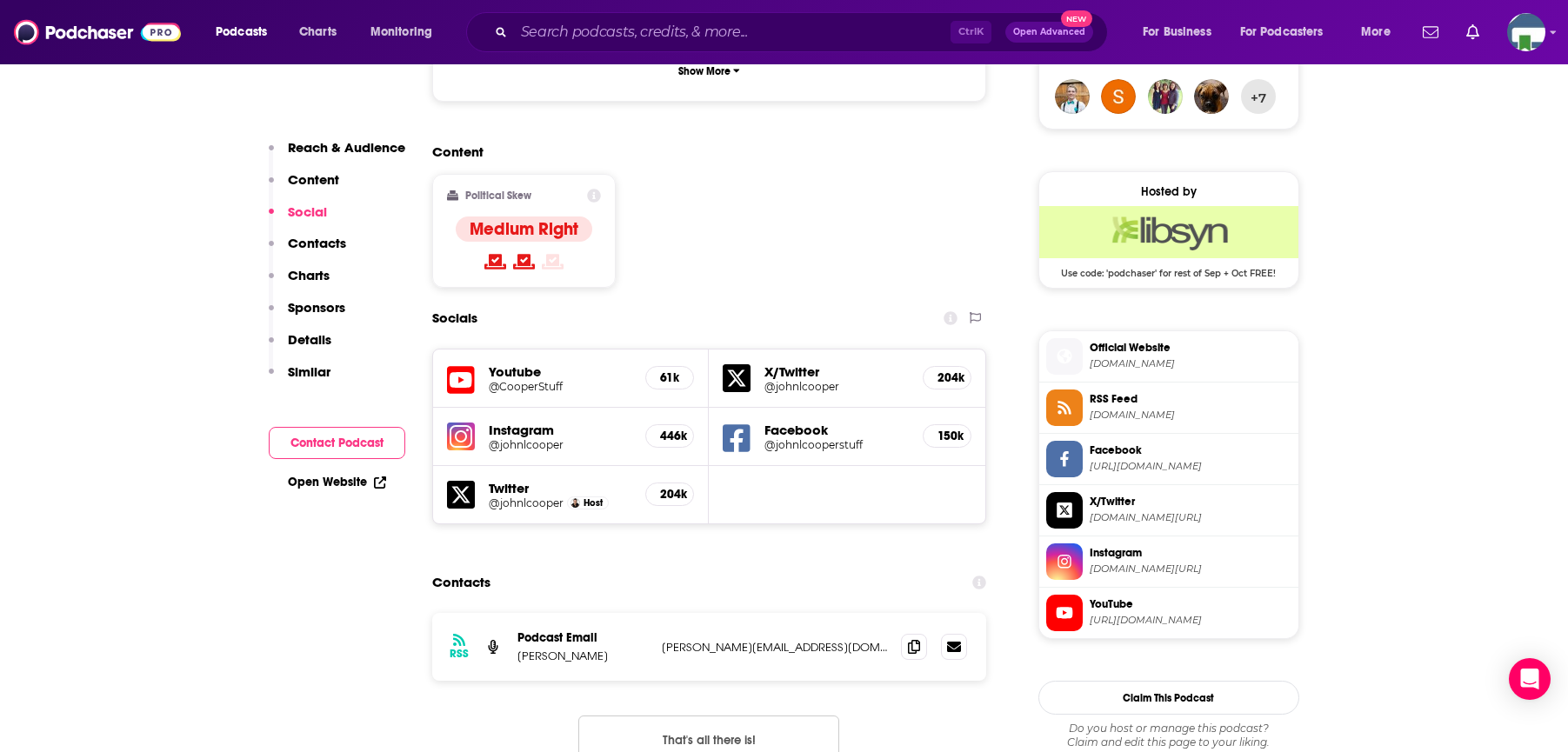
drag, startPoint x: 237, startPoint y: 525, endPoint x: 266, endPoint y: 472, distance: 60.4
click at [557, 42] on input "Search podcasts, credits, & more..." at bounding box center [732, 33] width 437 height 28
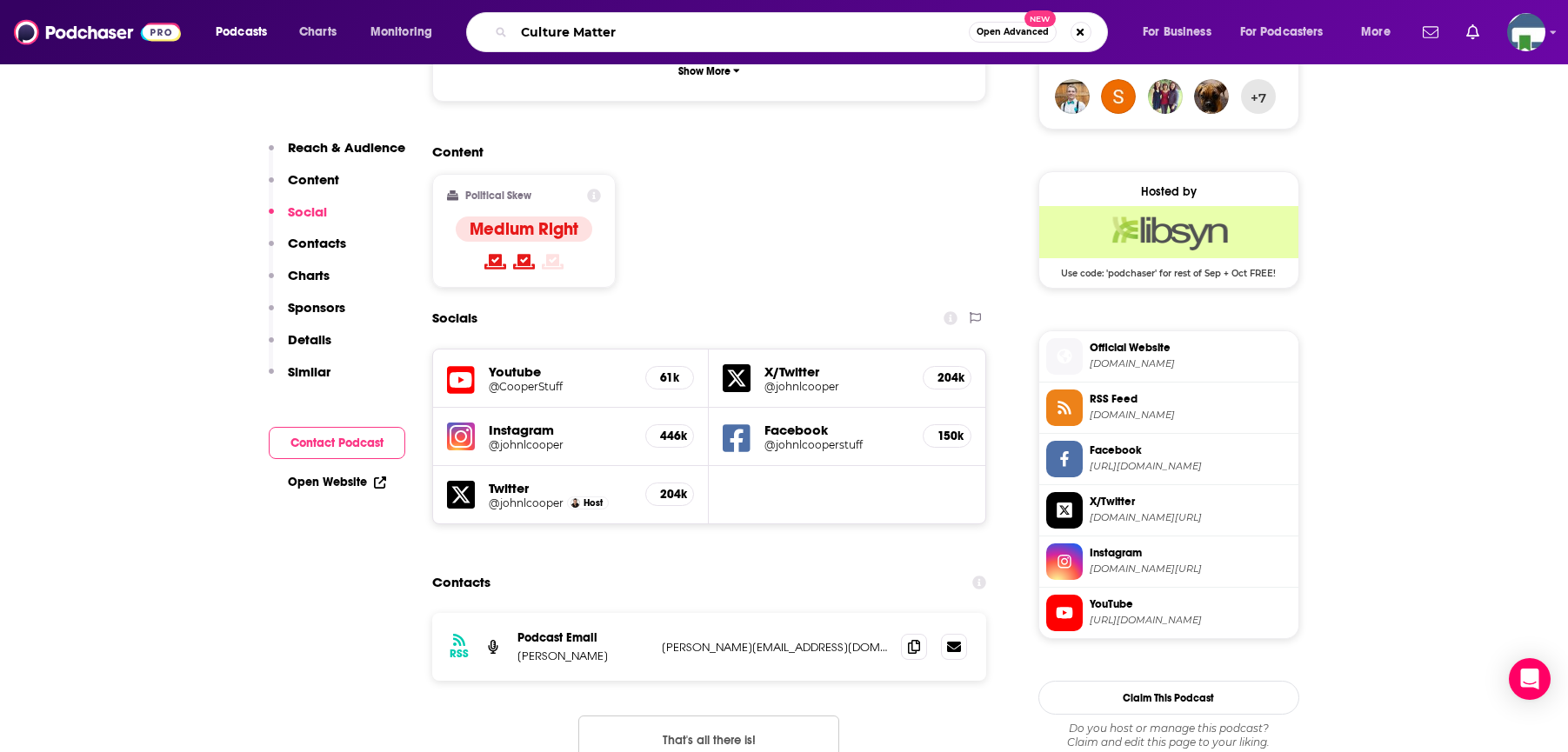
type input "Culture Matters"
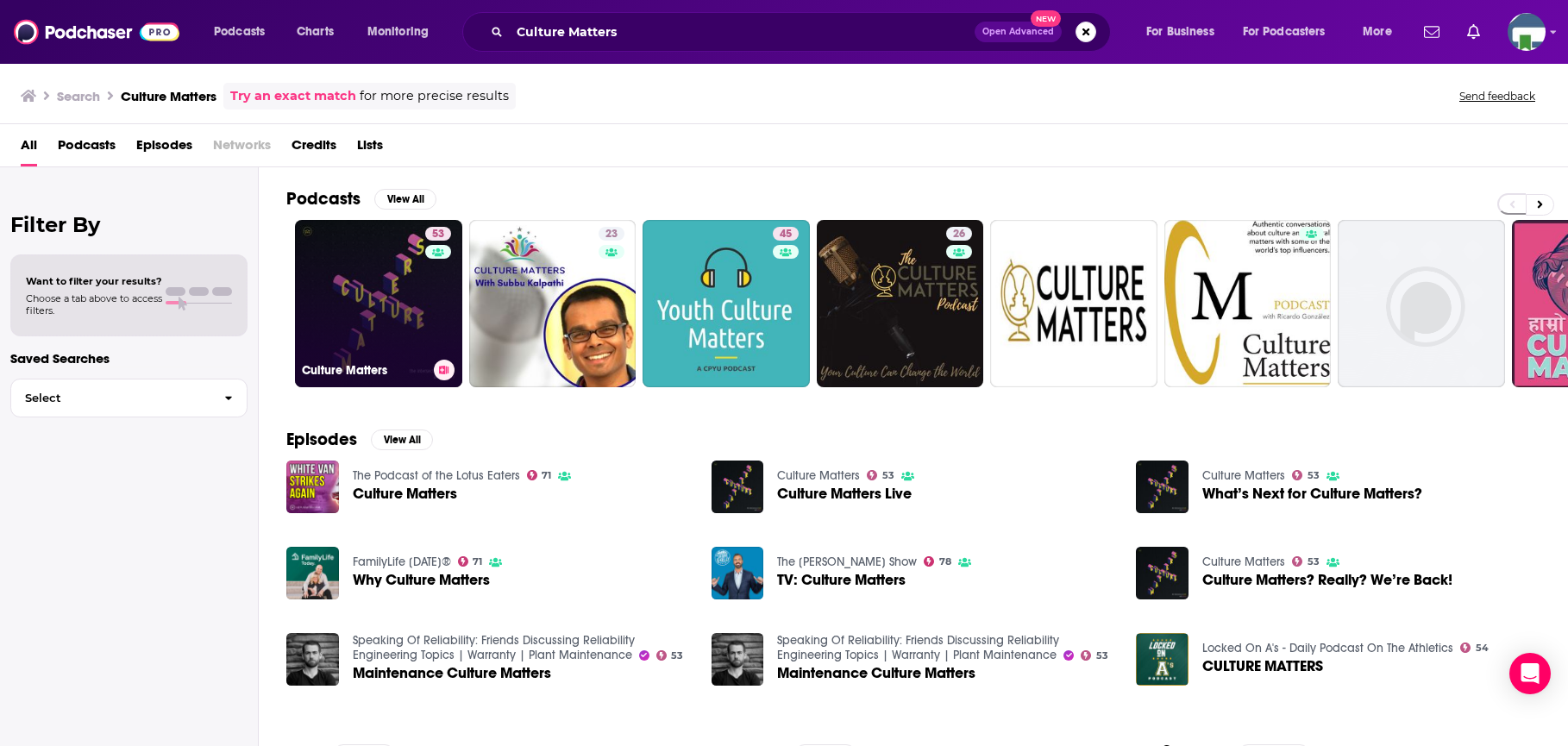
click at [399, 310] on link "53 Culture Matters" at bounding box center [379, 303] width 167 height 167
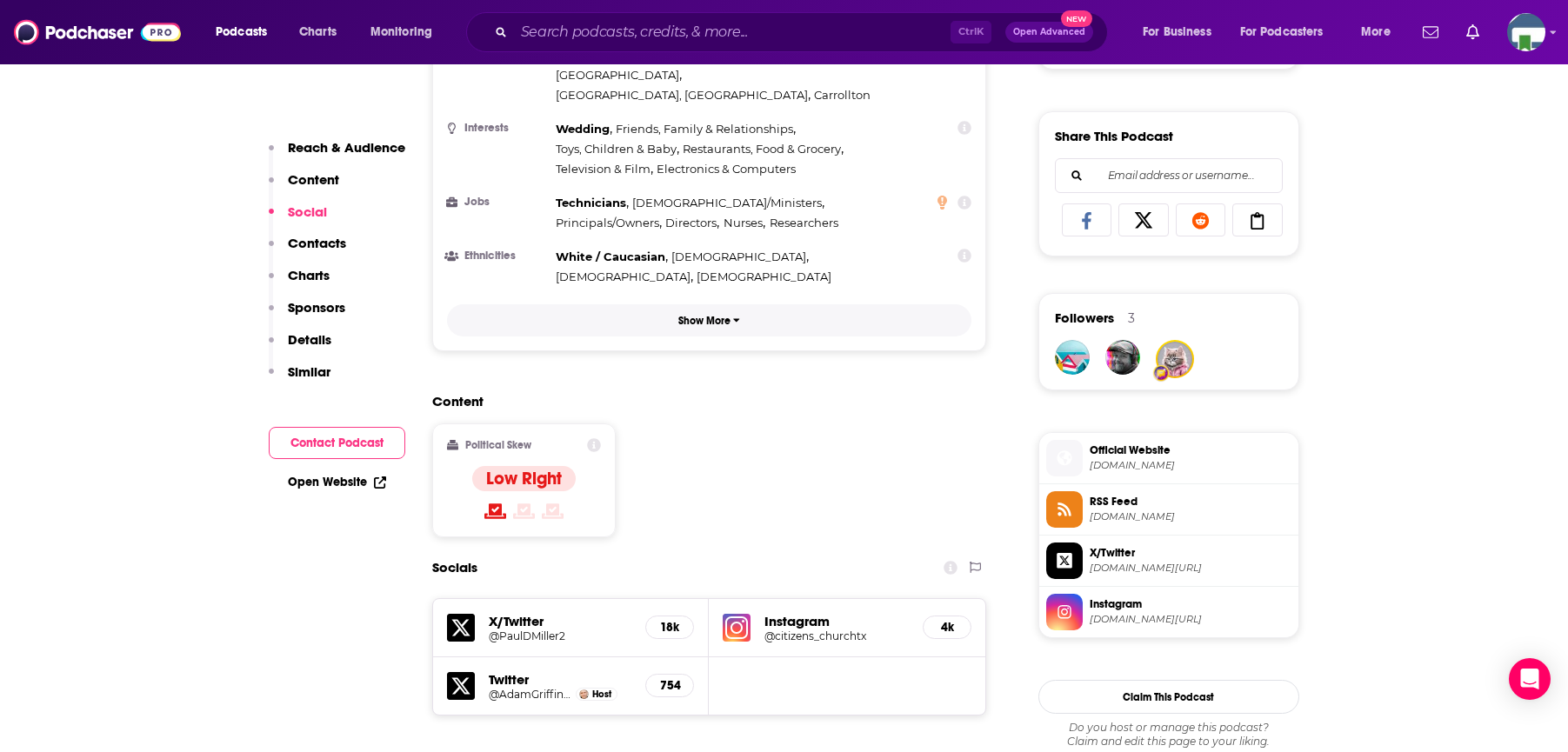
scroll to position [1304, 0]
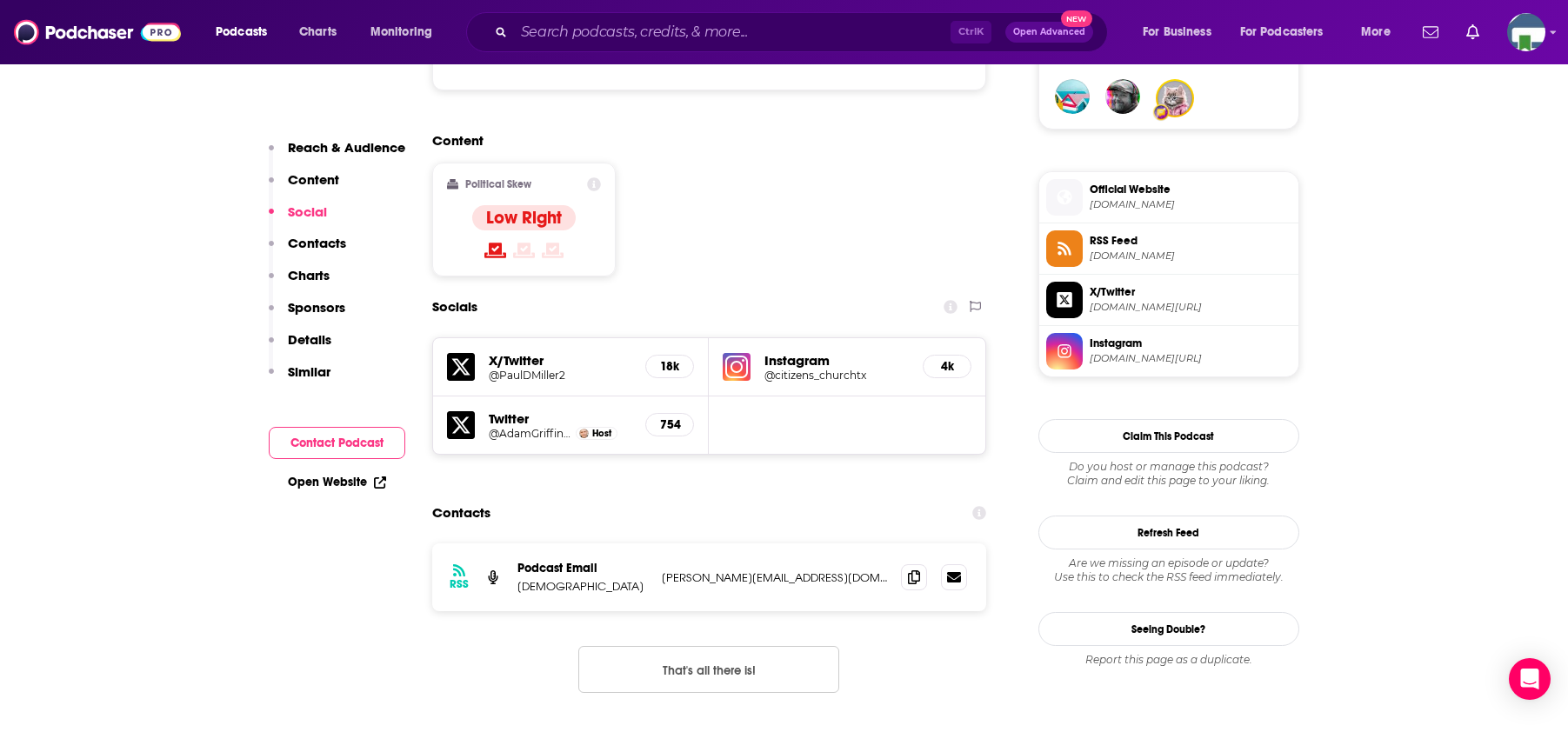
click at [594, 34] on input "Search podcasts, credits, & more..." at bounding box center [732, 33] width 437 height 28
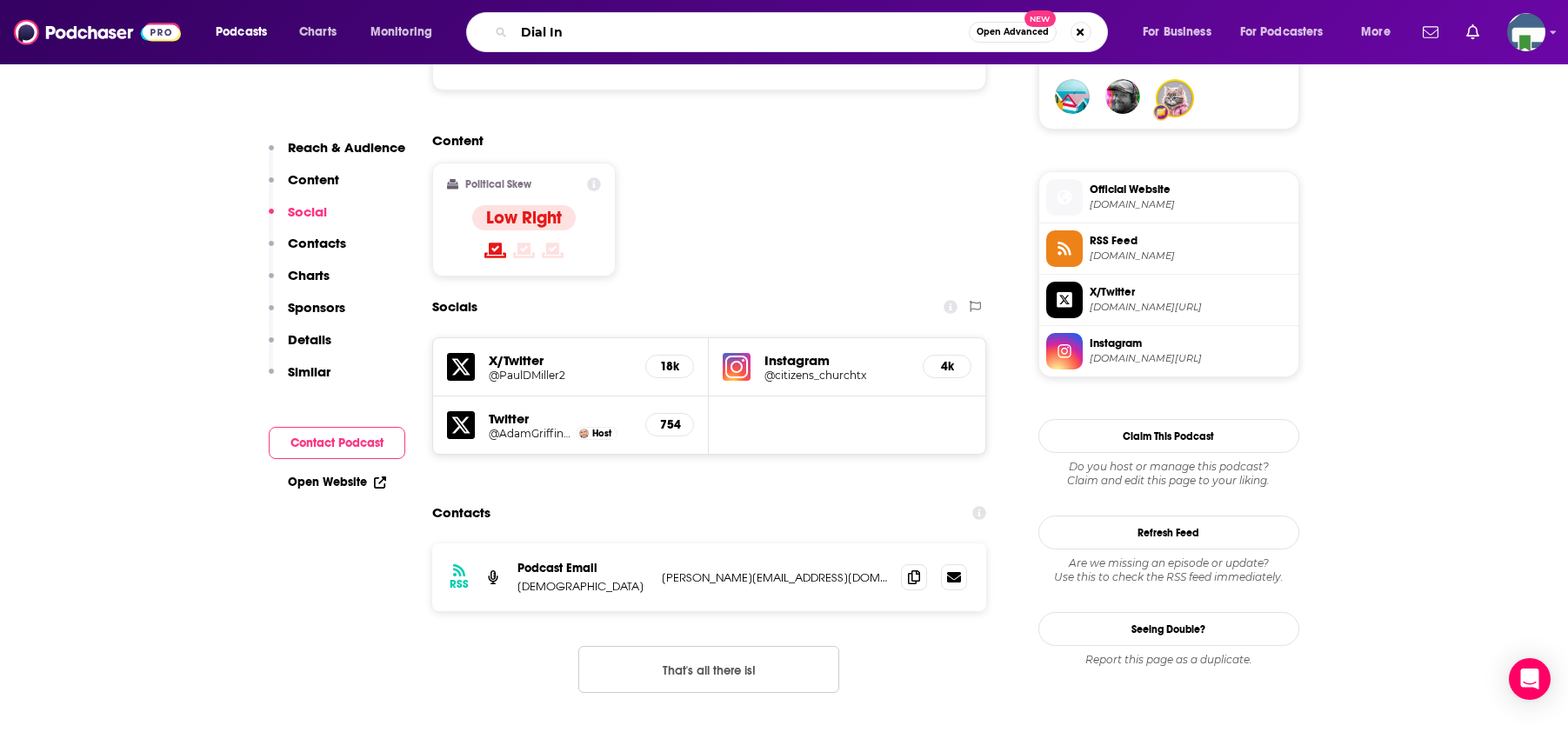
type input "Dial In"
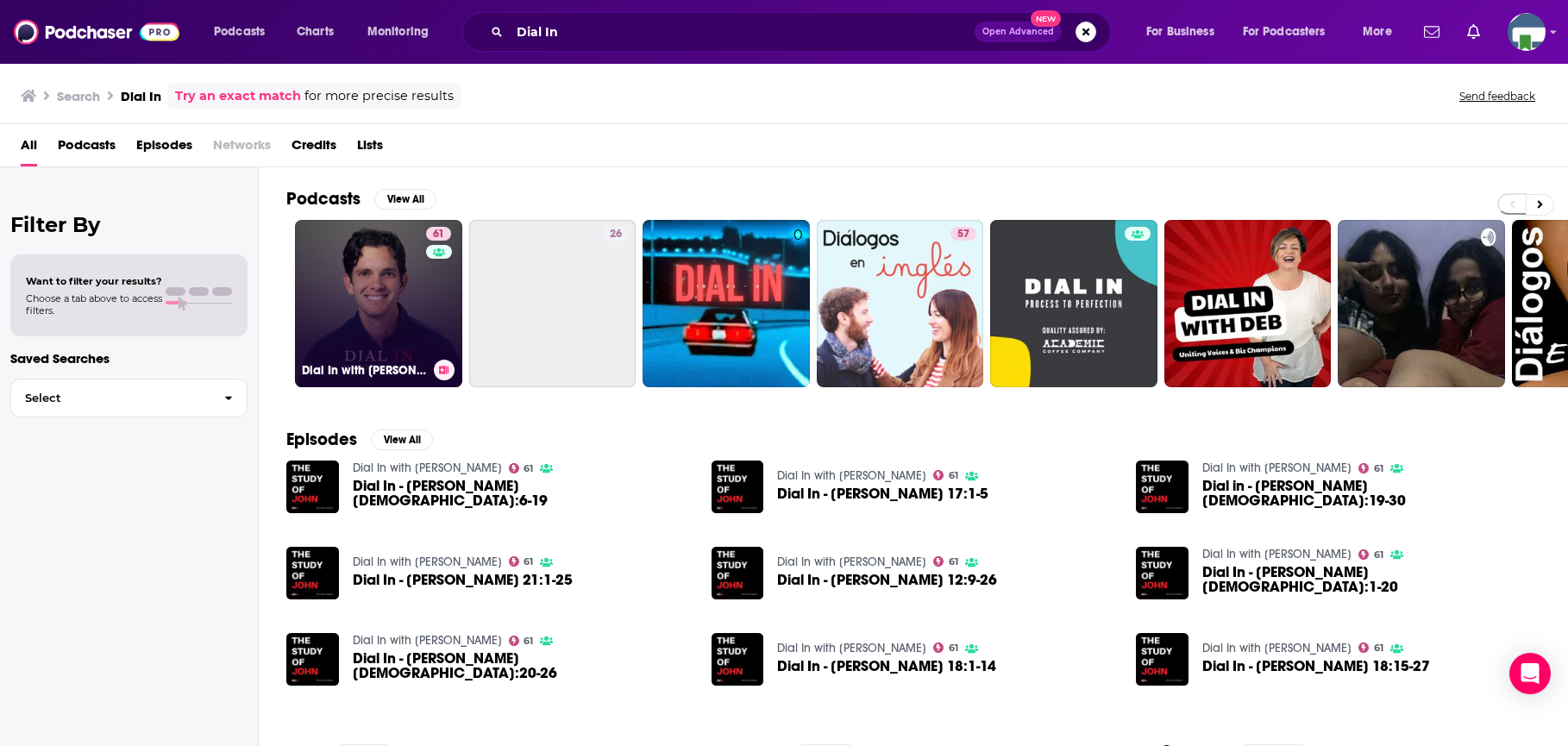
click at [404, 298] on link "61 Dial In with [PERSON_NAME]" at bounding box center [379, 303] width 167 height 167
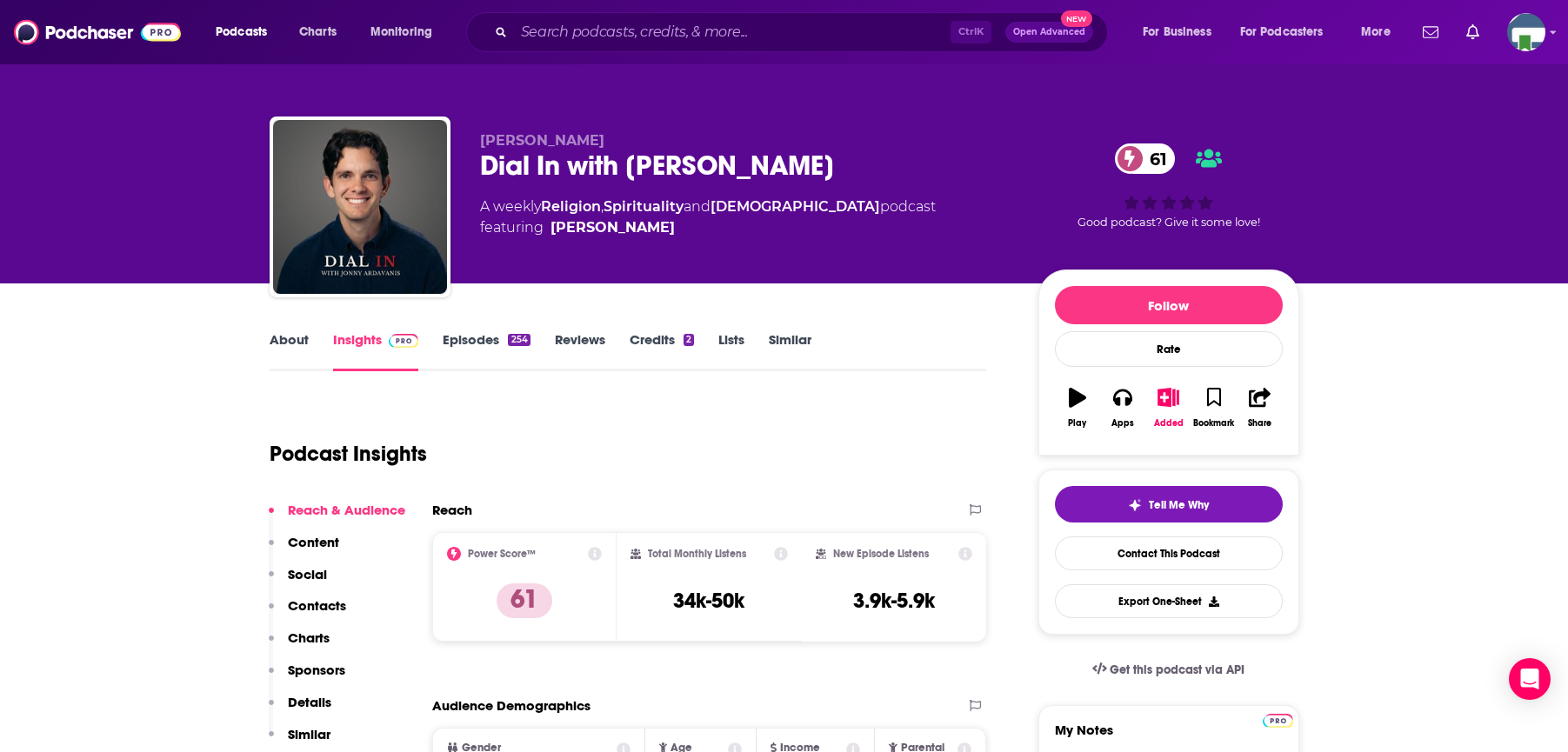
click at [285, 334] on link "About" at bounding box center [289, 351] width 39 height 40
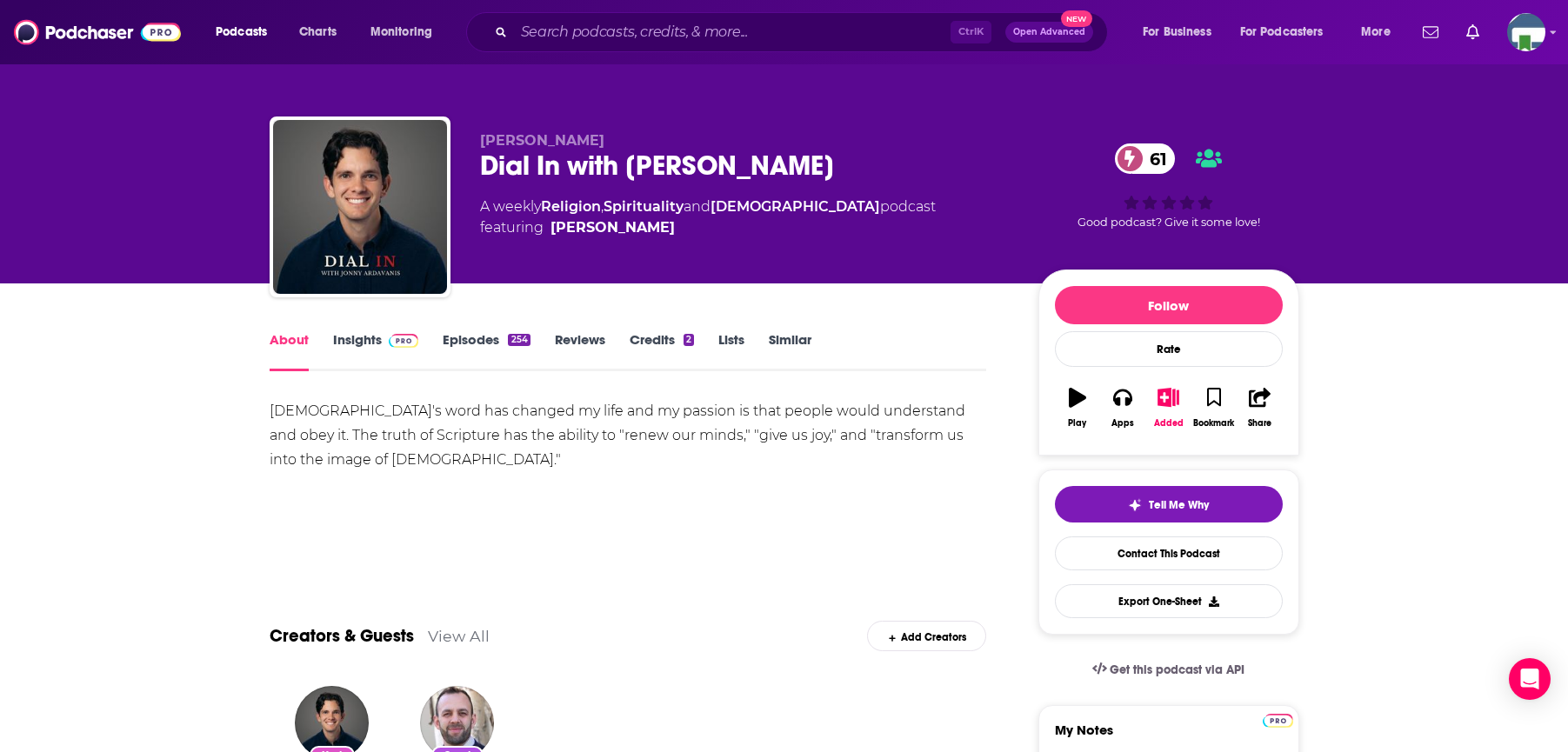
click at [562, 32] on input "Search podcasts, credits, & more..." at bounding box center [732, 33] width 437 height 28
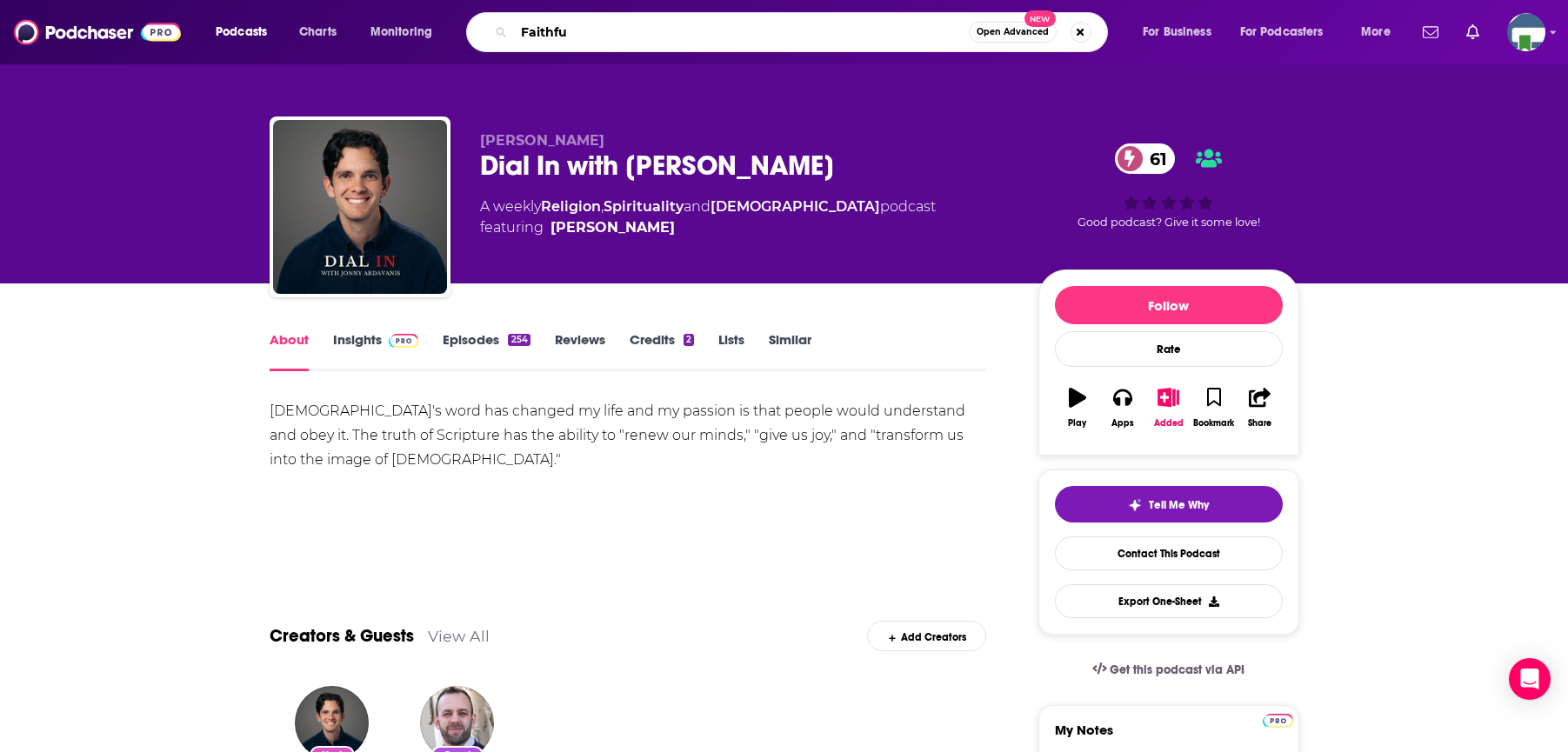
type input "Faithful"
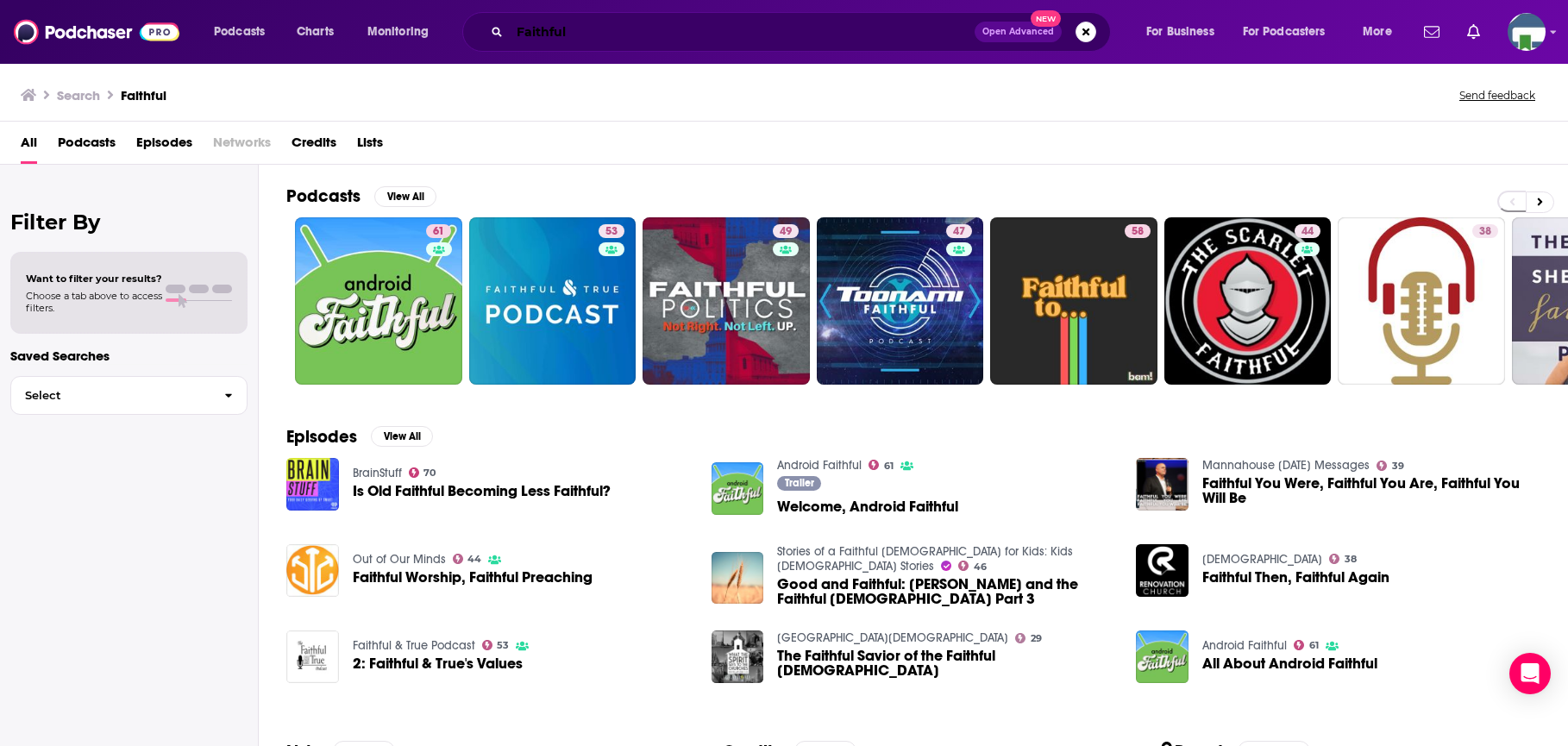
click at [649, 28] on input "Faithful" at bounding box center [741, 32] width 465 height 28
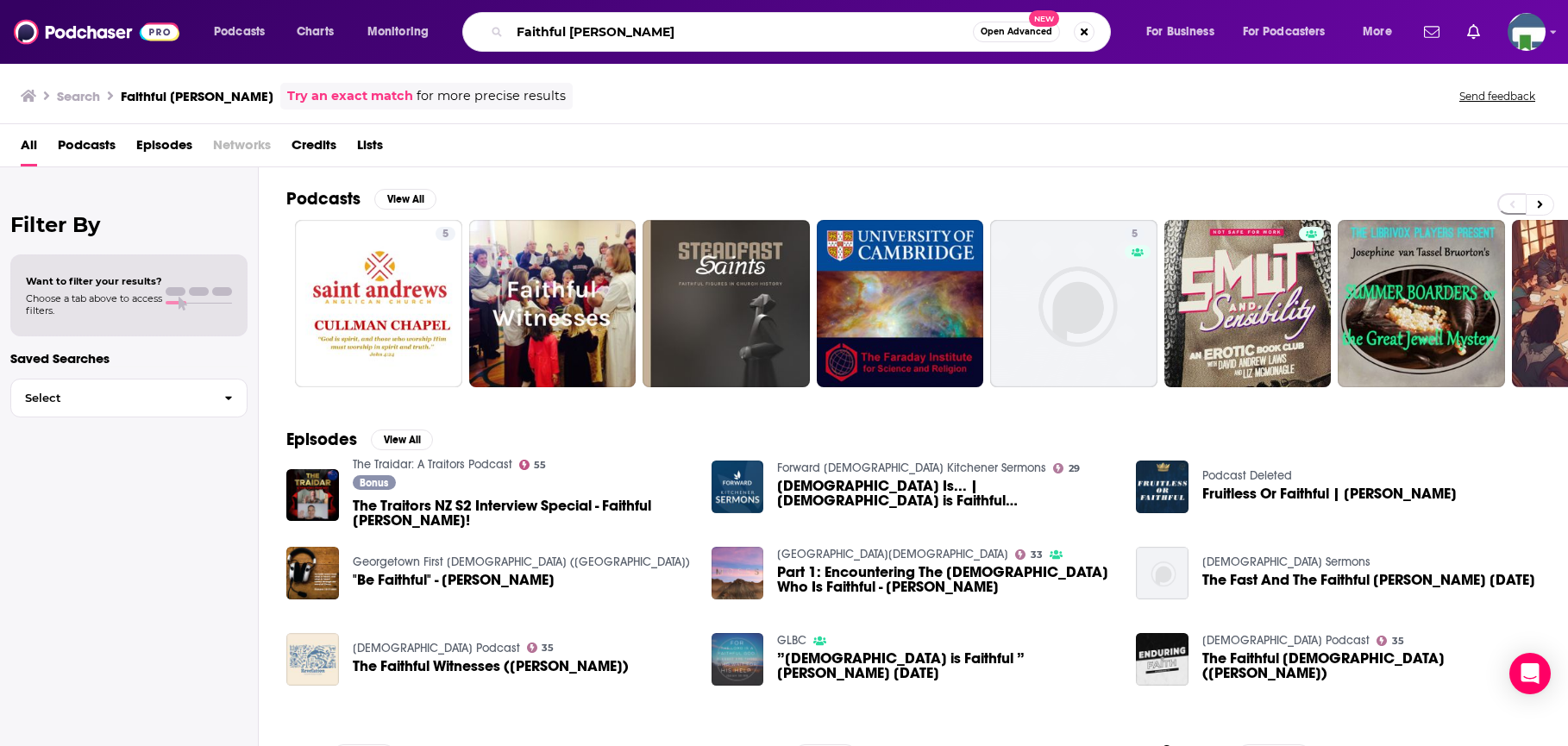
drag, startPoint x: 612, startPoint y: 32, endPoint x: 502, endPoint y: 18, distance: 110.9
click at [503, 18] on div "Faithful [PERSON_NAME] Open Advanced New" at bounding box center [786, 32] width 649 height 40
type input "[PERSON_NAME]"
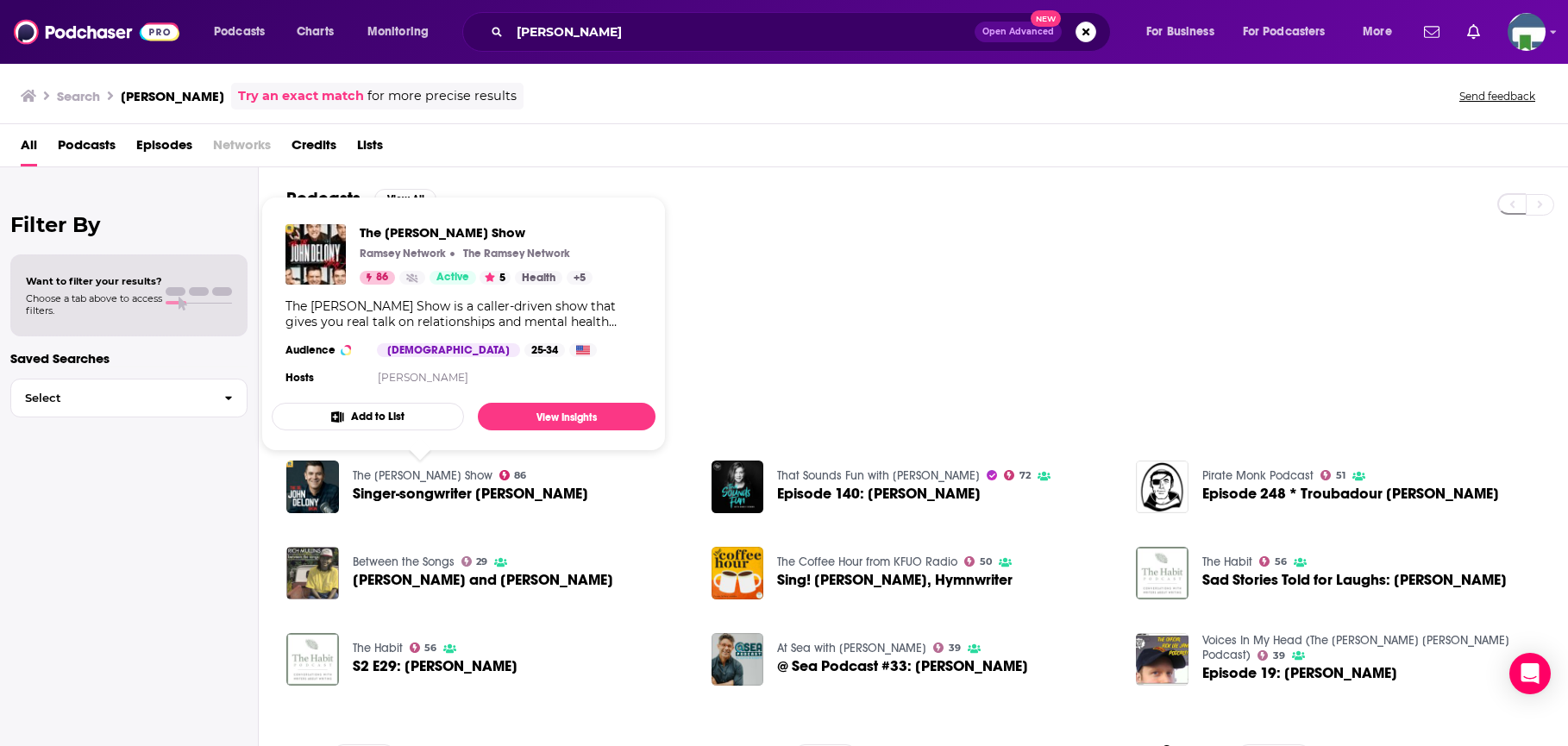
click at [440, 477] on link "The [PERSON_NAME] Show" at bounding box center [422, 476] width 140 height 15
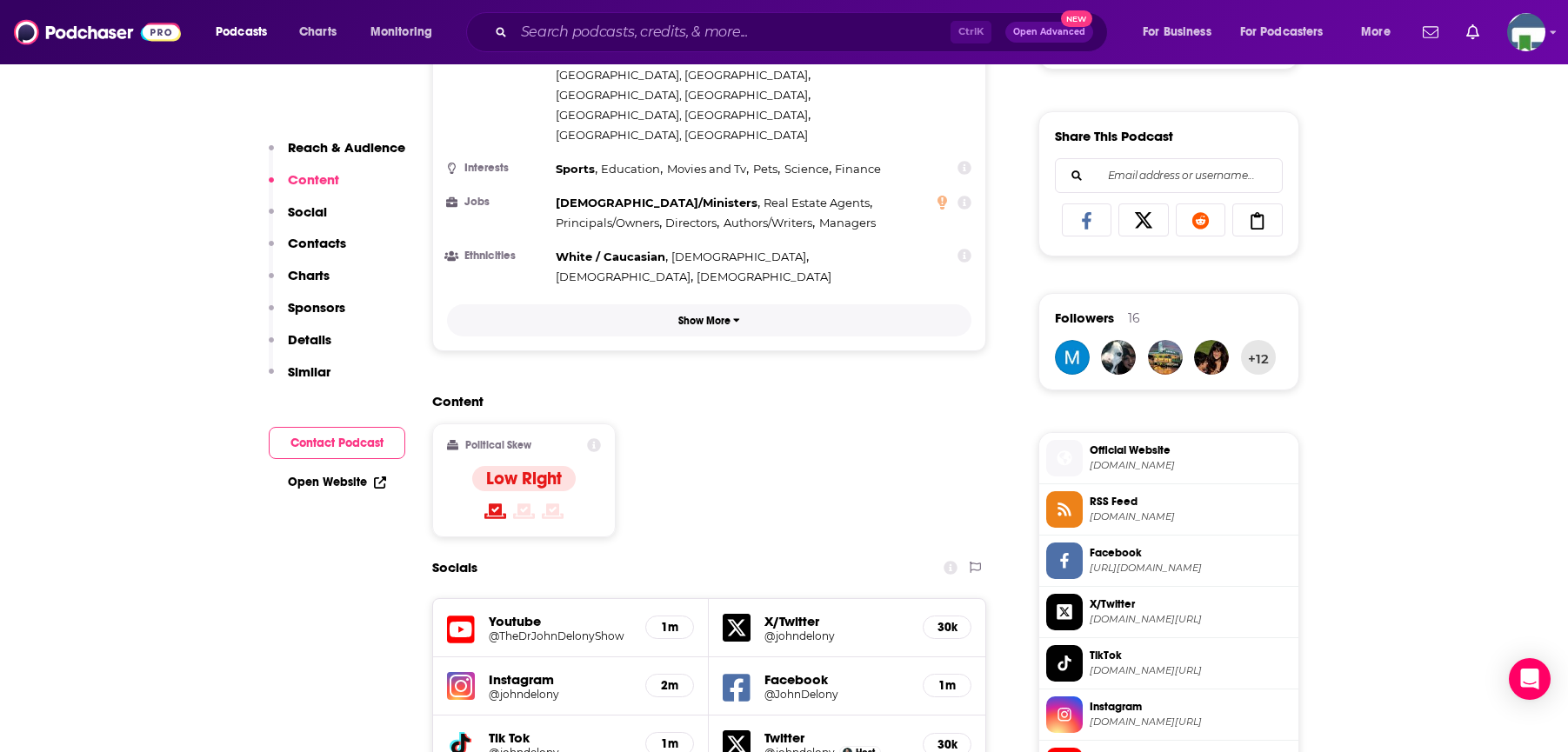
scroll to position [1218, 0]
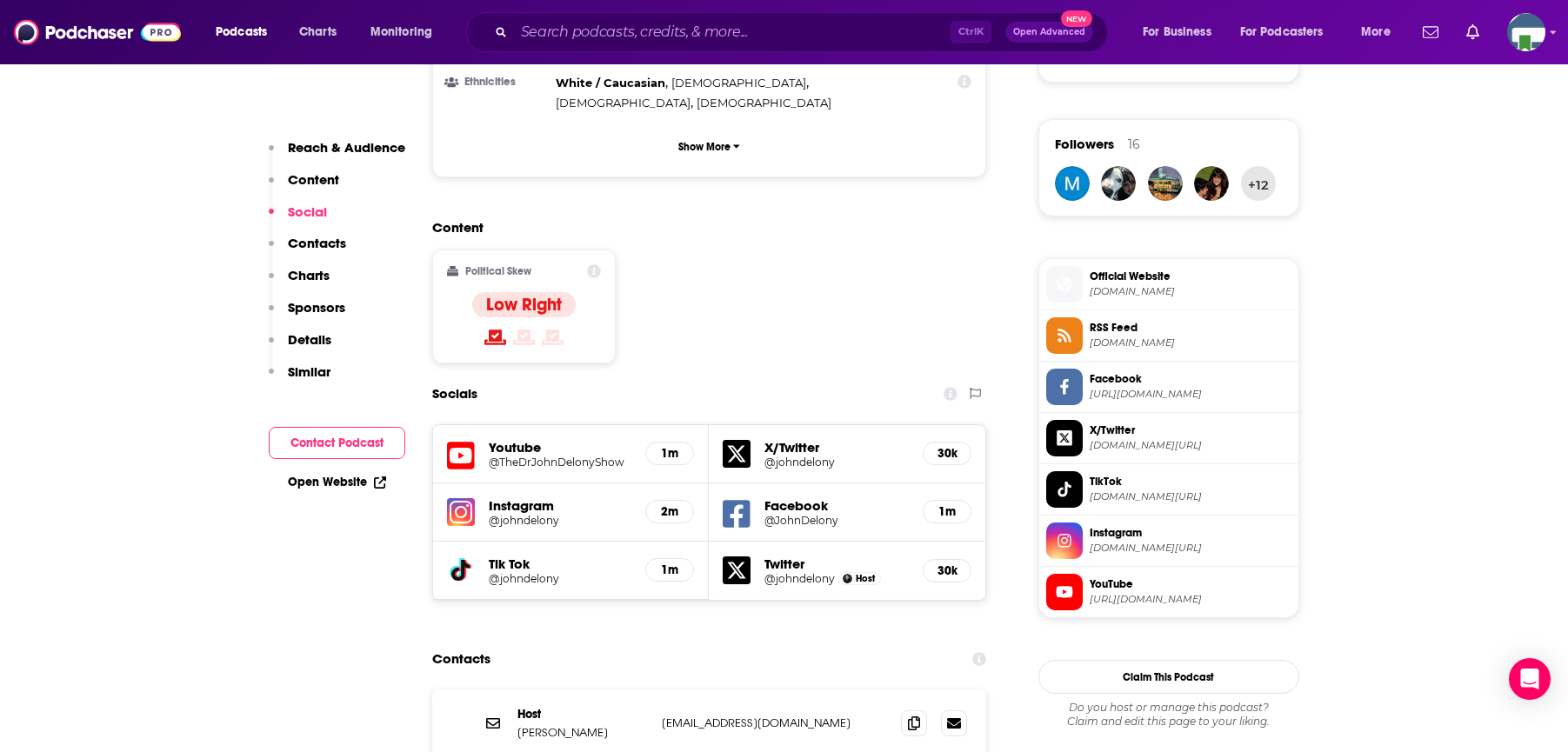
drag, startPoint x: 595, startPoint y: 625, endPoint x: 515, endPoint y: 622, distance: 80.1
click at [515, 689] on div "Host [PERSON_NAME] [EMAIL_ADDRESS][DOMAIN_NAME] [PERSON_NAME][EMAIL_ADDRESS][DO…" at bounding box center [709, 723] width 555 height 68
copy p "[PERSON_NAME]"
drag, startPoint x: 193, startPoint y: 427, endPoint x: 195, endPoint y: 416, distance: 11.2
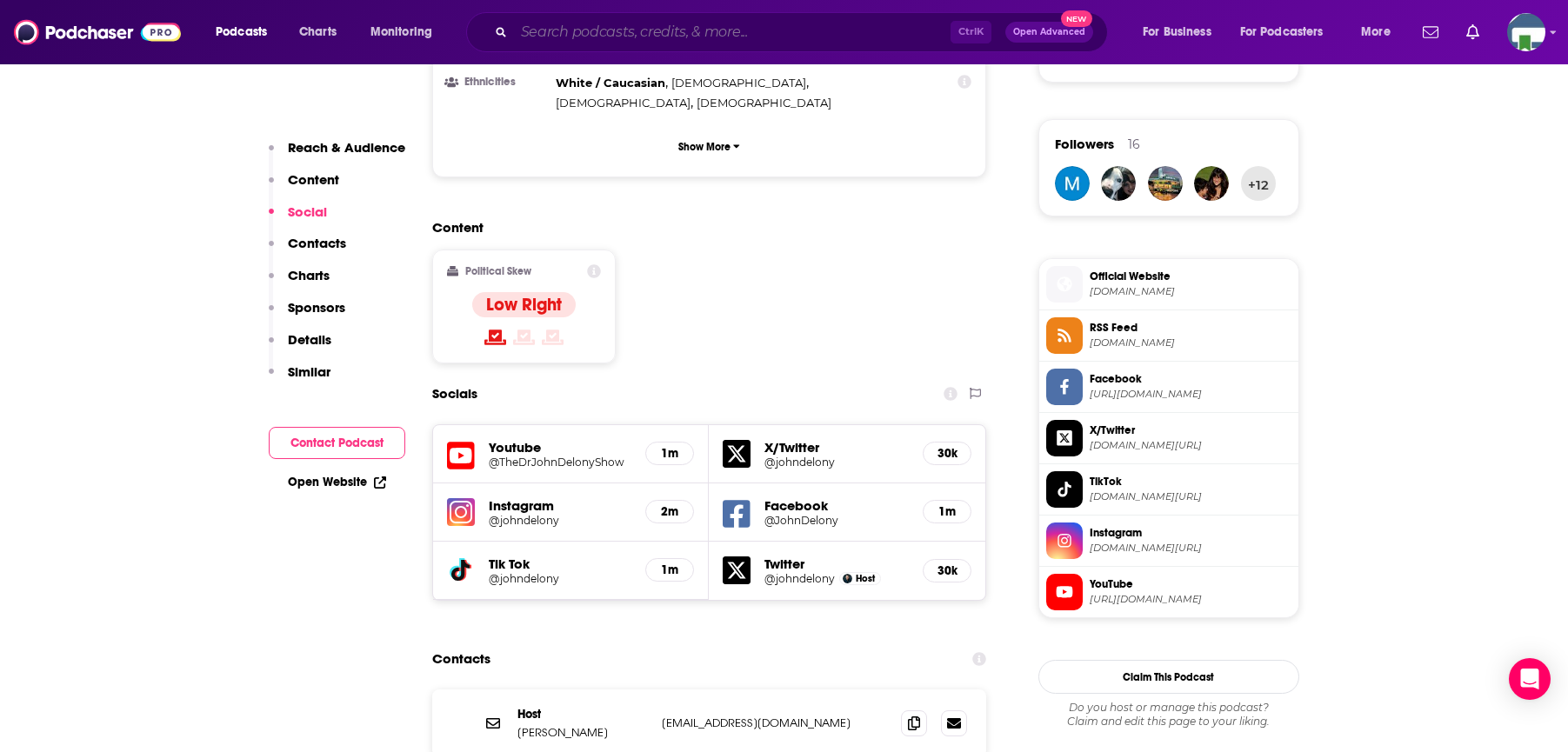
click at [582, 34] on input "Search podcasts, credits, & more..." at bounding box center [732, 33] width 437 height 28
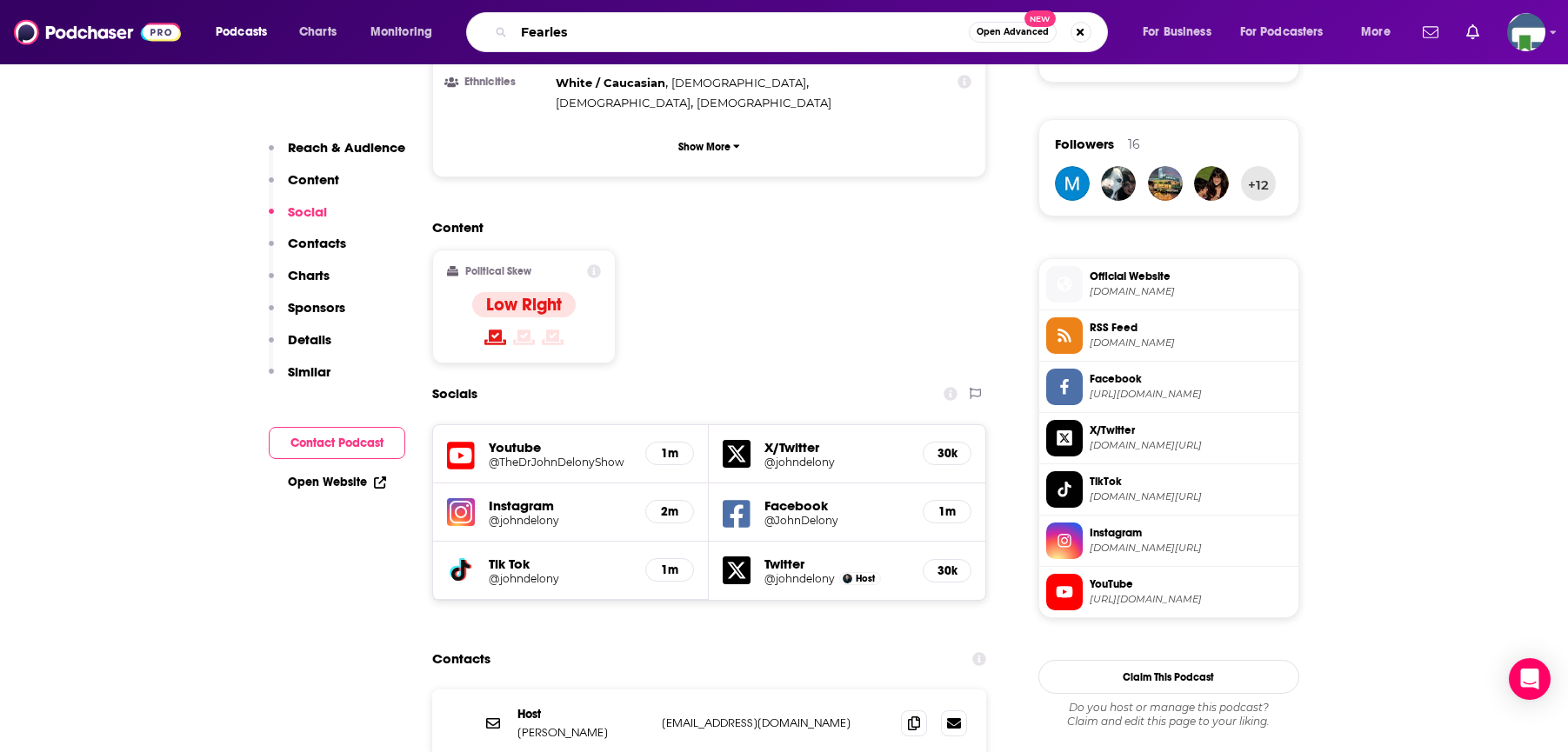
type input "Fearless"
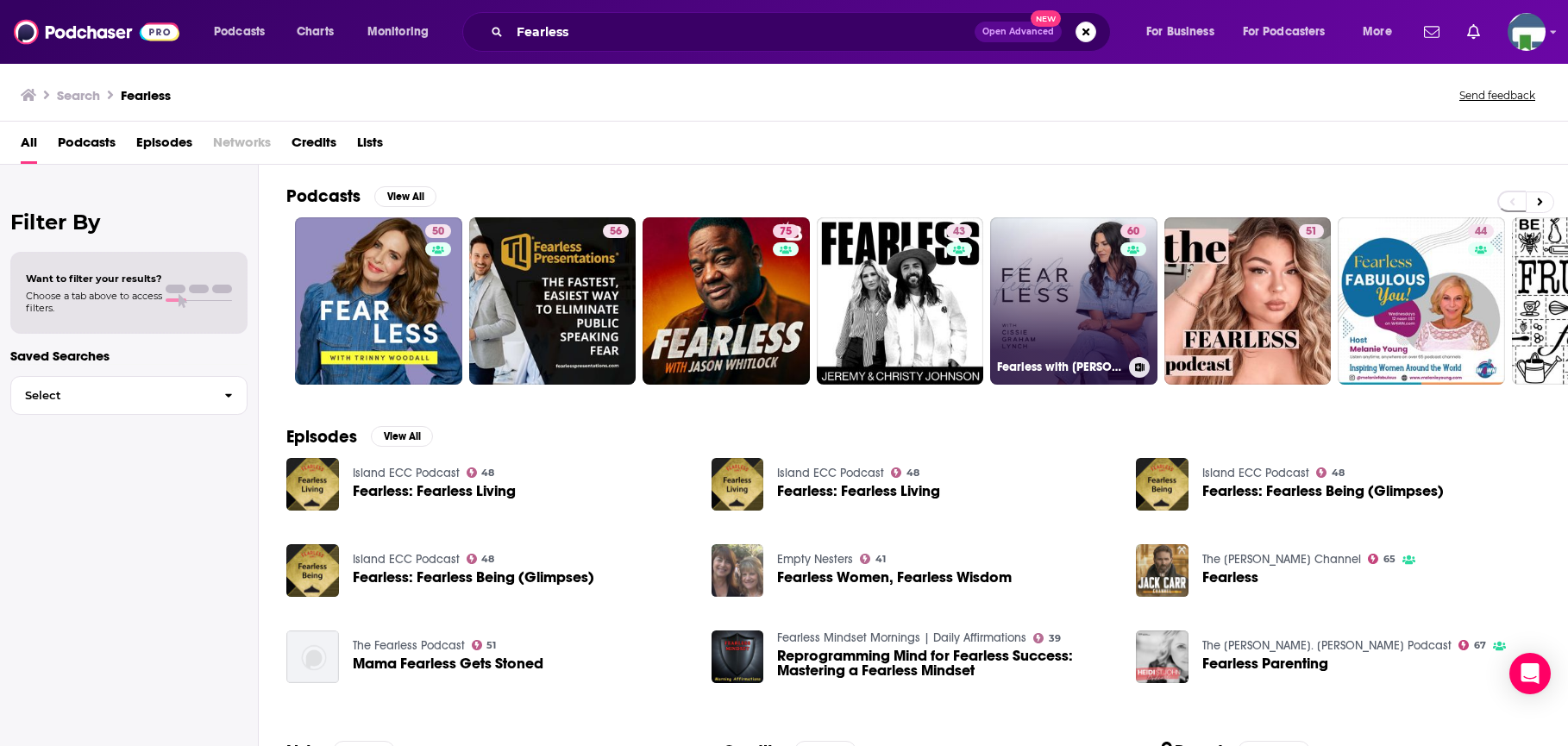
click at [1077, 323] on link "60 Fearless with [PERSON_NAME]" at bounding box center [1073, 301] width 167 height 167
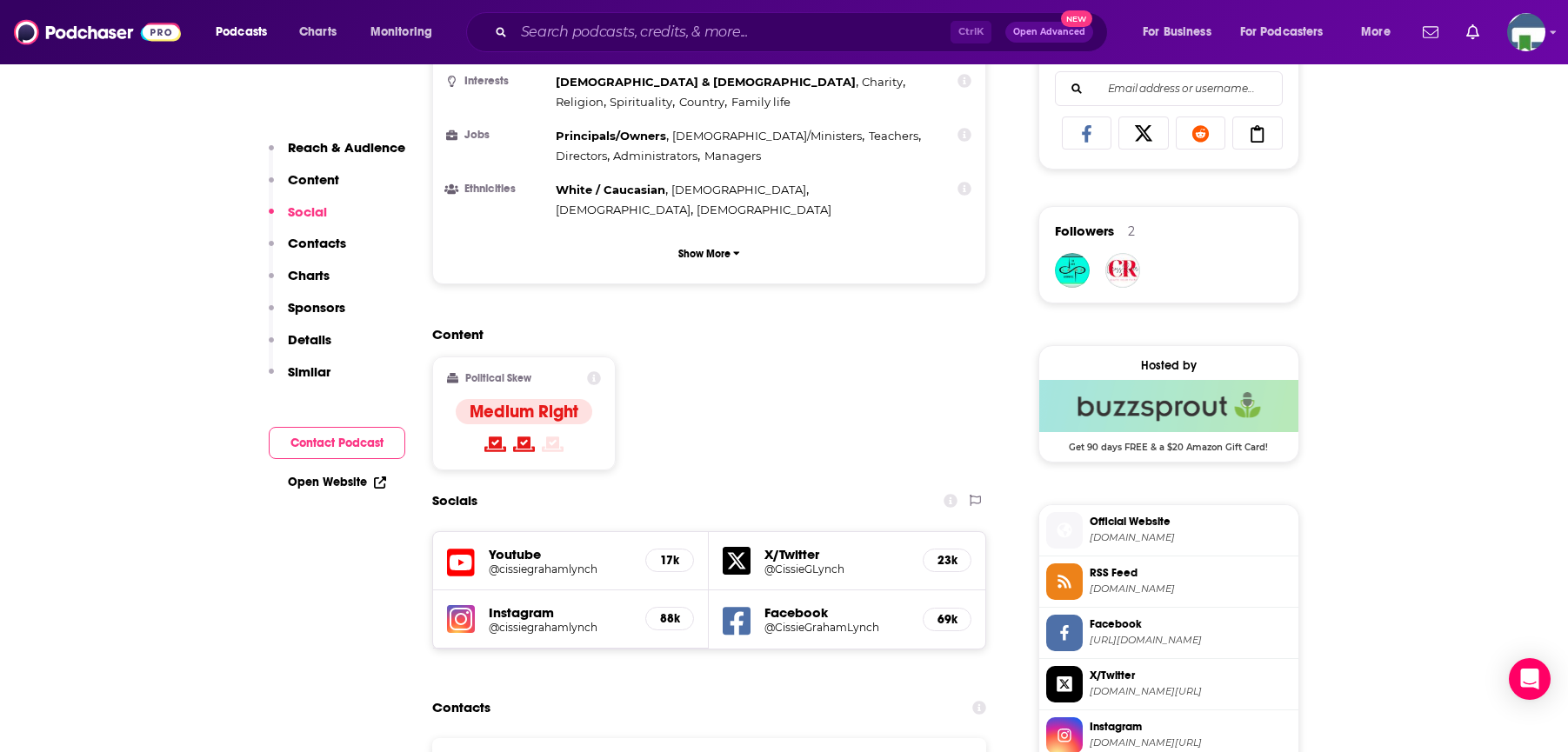
scroll to position [1218, 0]
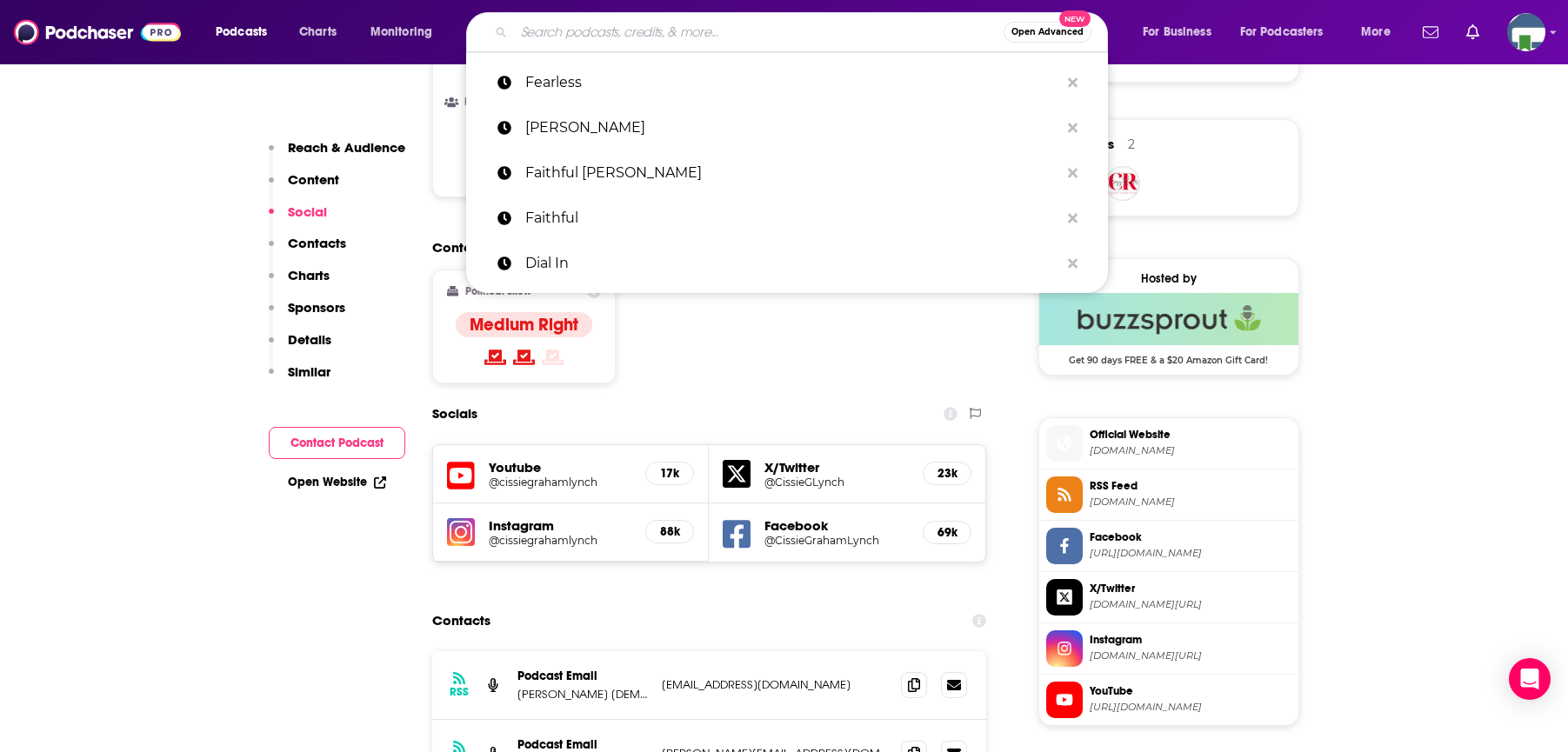
click at [567, 42] on input "Search podcasts, credits, & more..." at bounding box center [758, 33] width 489 height 28
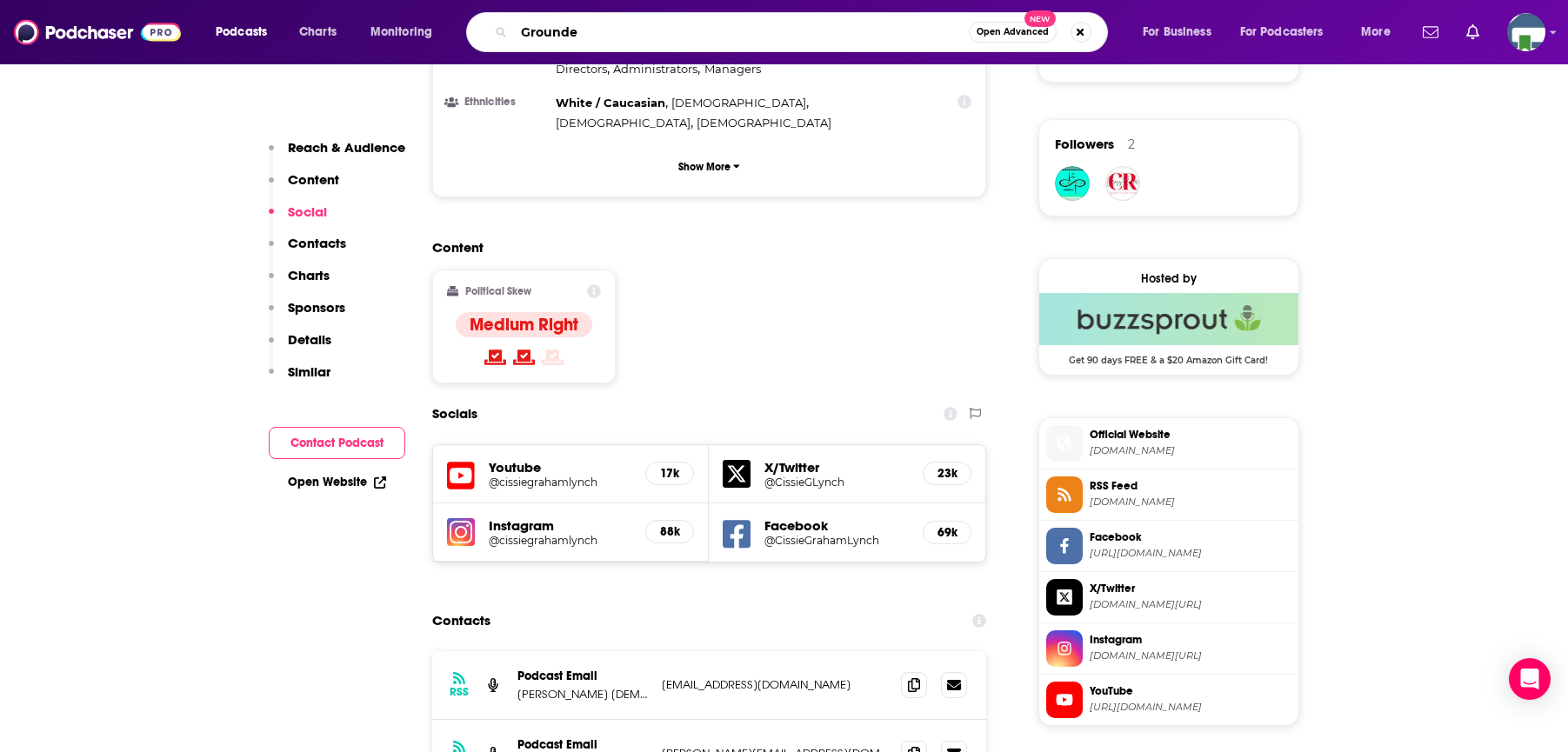
type input "Grounded"
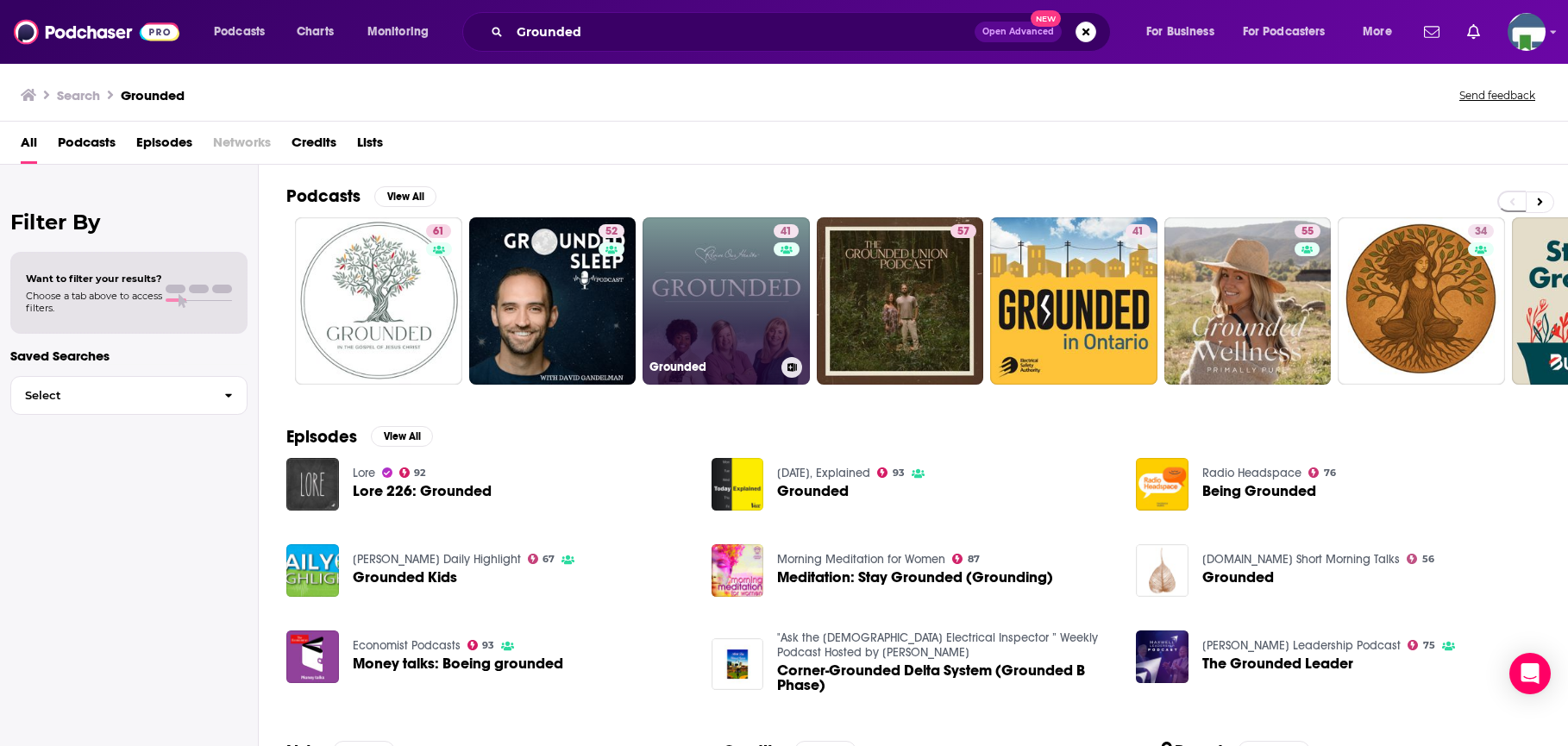
click at [719, 302] on link "41 Grounded" at bounding box center [726, 301] width 167 height 167
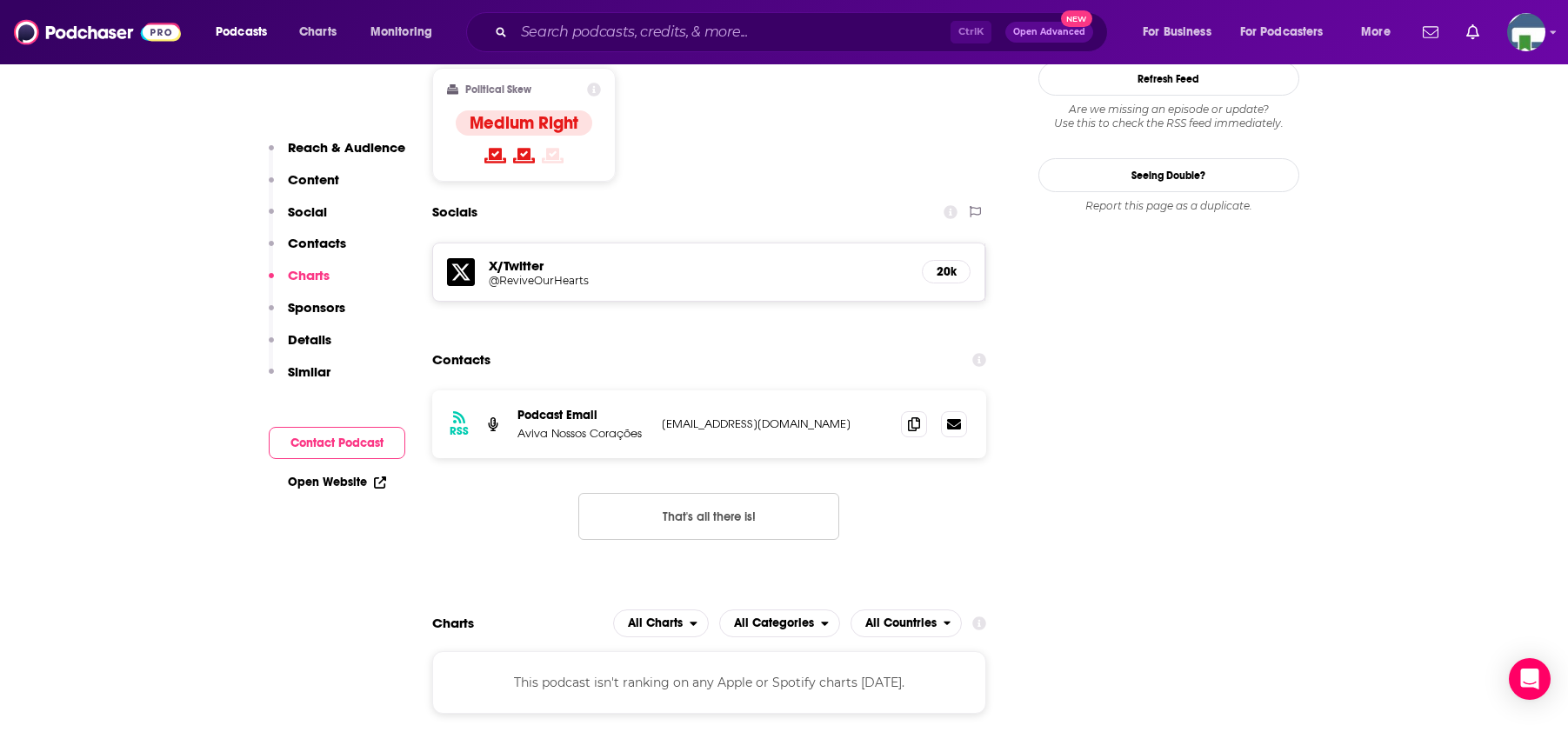
scroll to position [1565, 0]
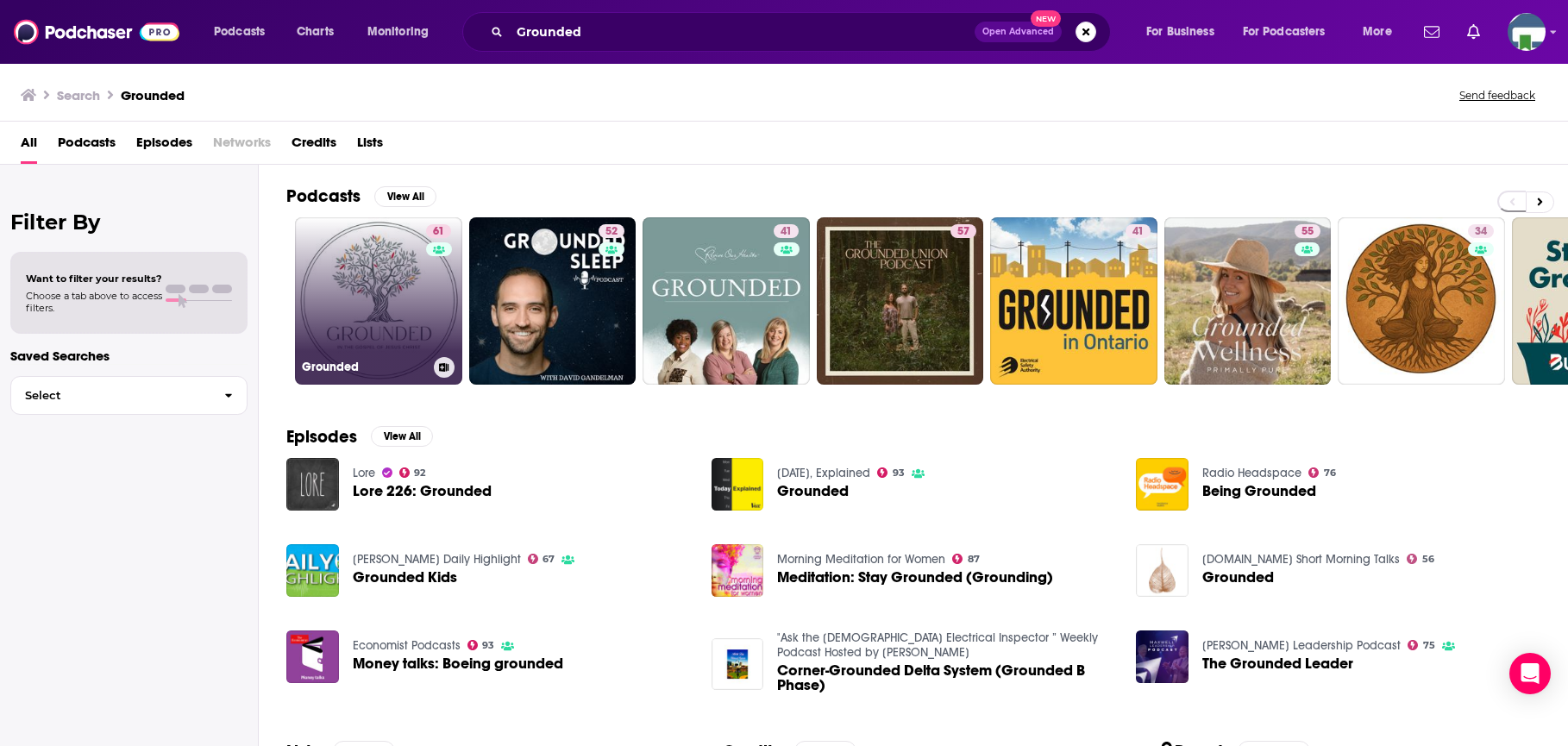
click at [397, 282] on link "61 Grounded" at bounding box center [379, 301] width 167 height 167
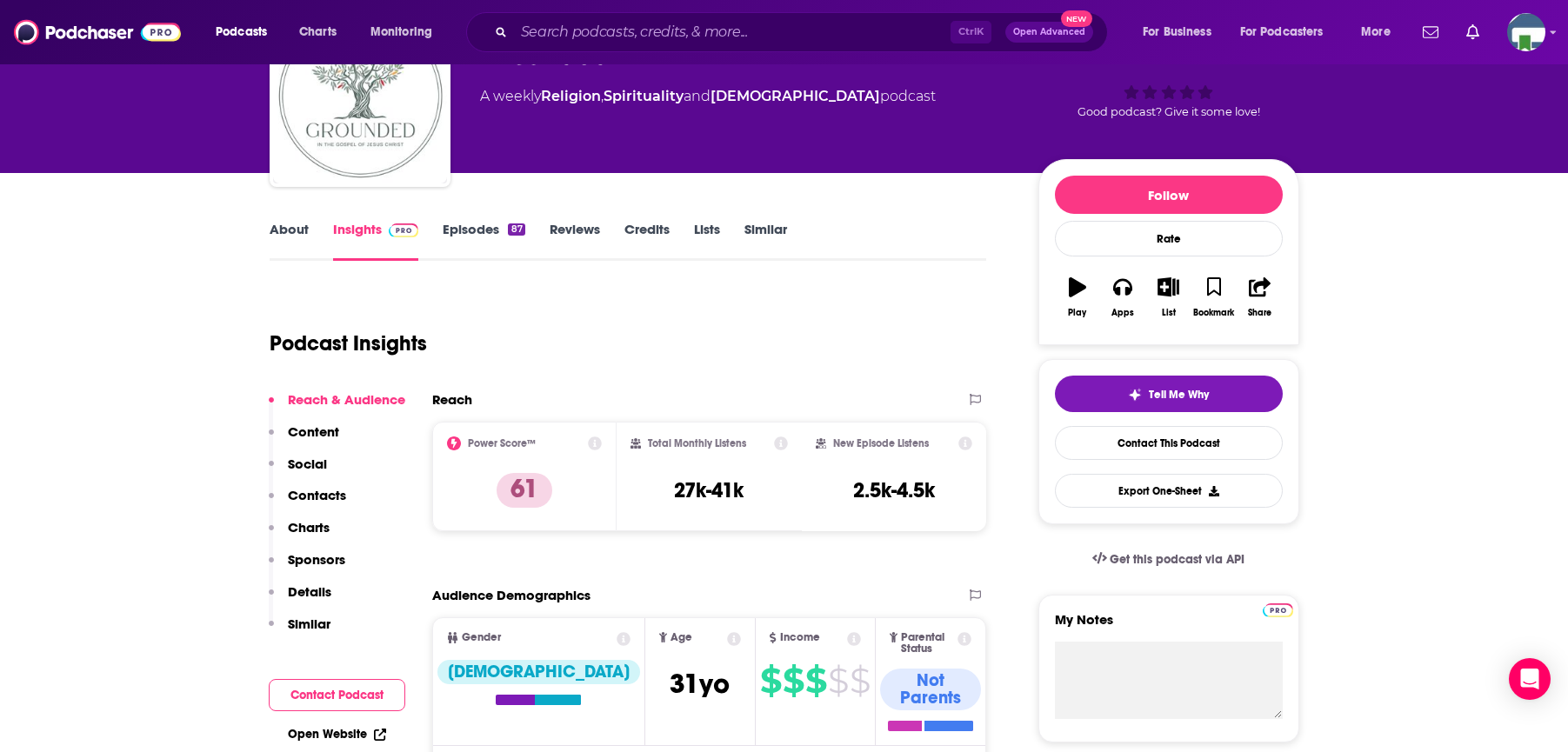
scroll to position [174, 0]
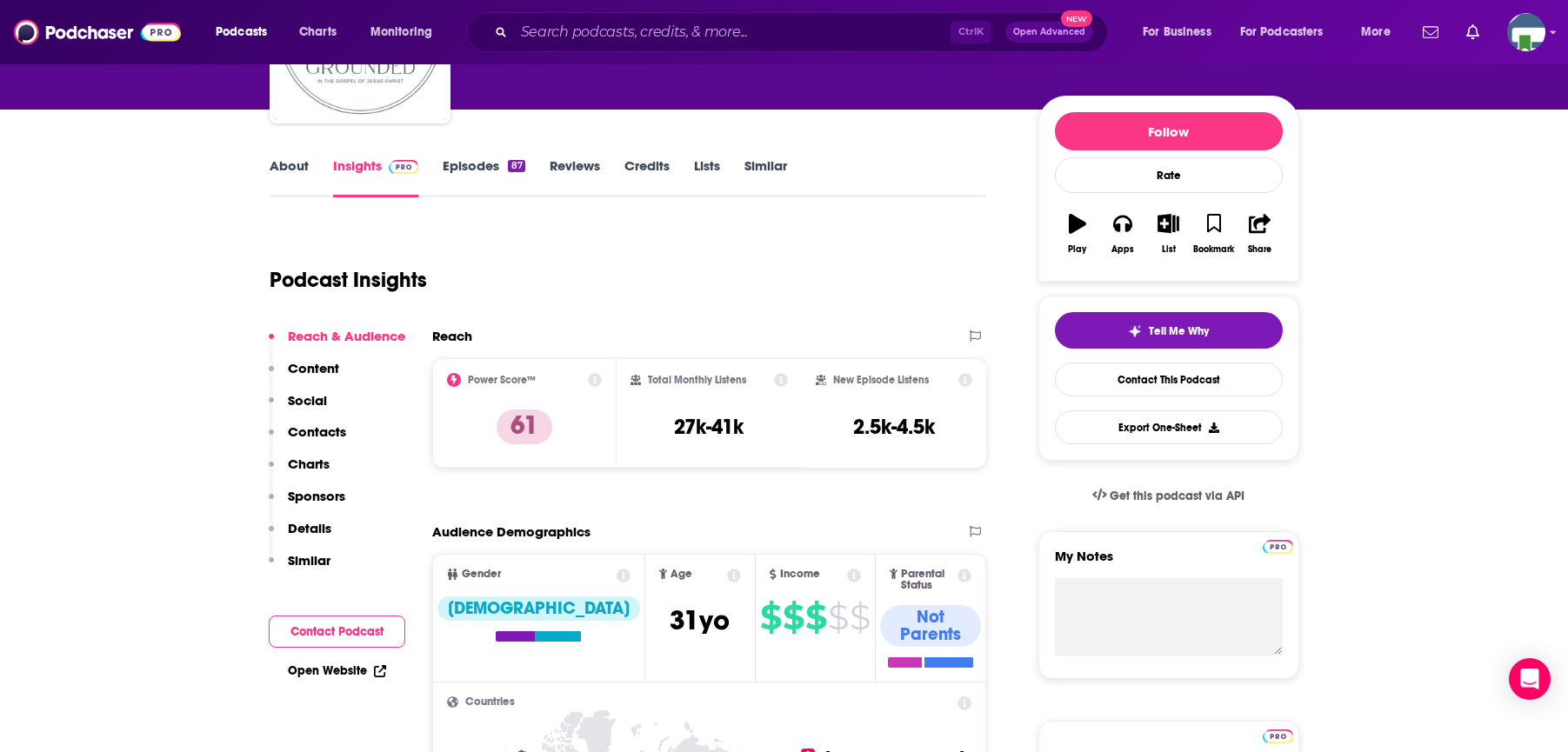
click at [302, 162] on link "About" at bounding box center [289, 177] width 39 height 40
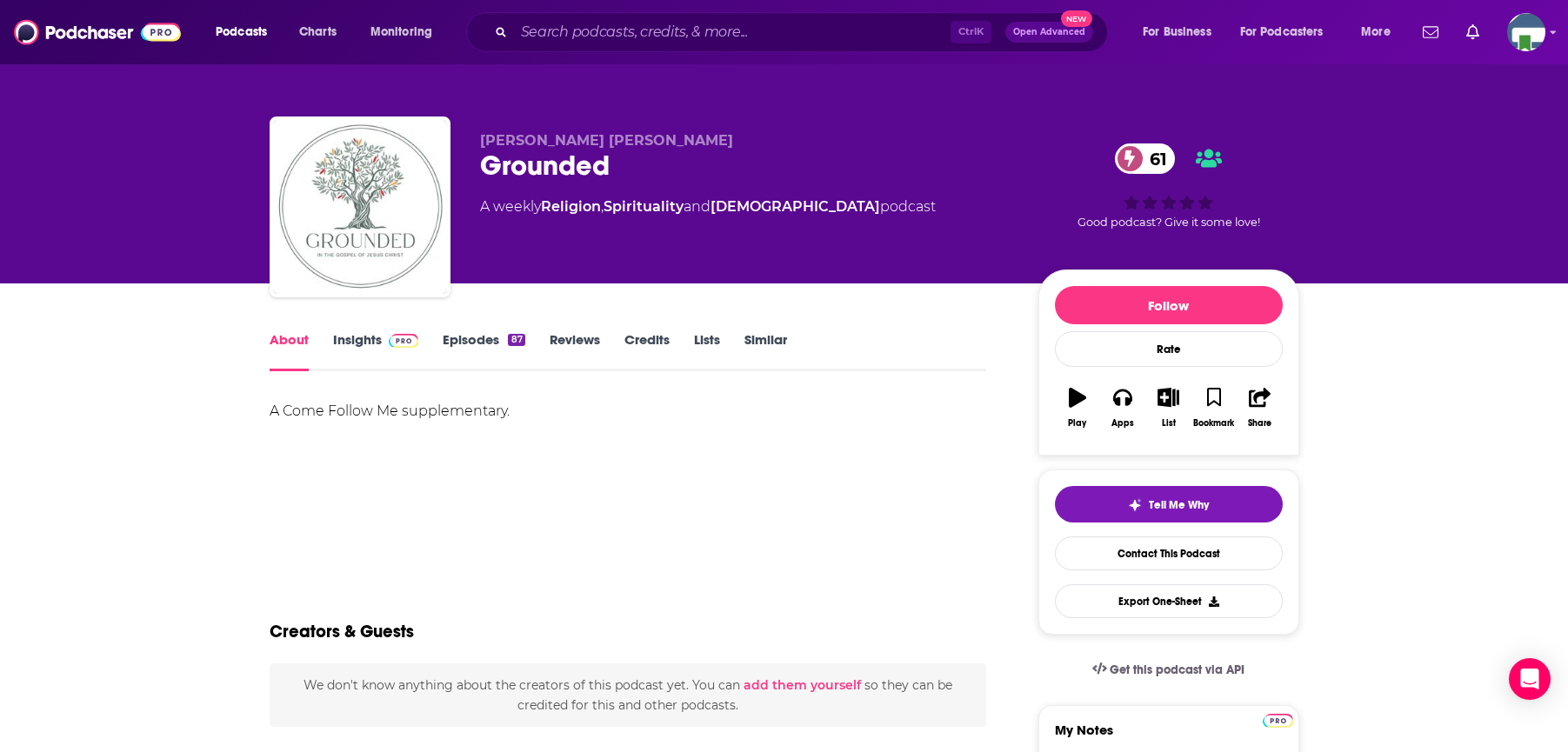
click at [356, 342] on link "Insights" at bounding box center [376, 351] width 86 height 40
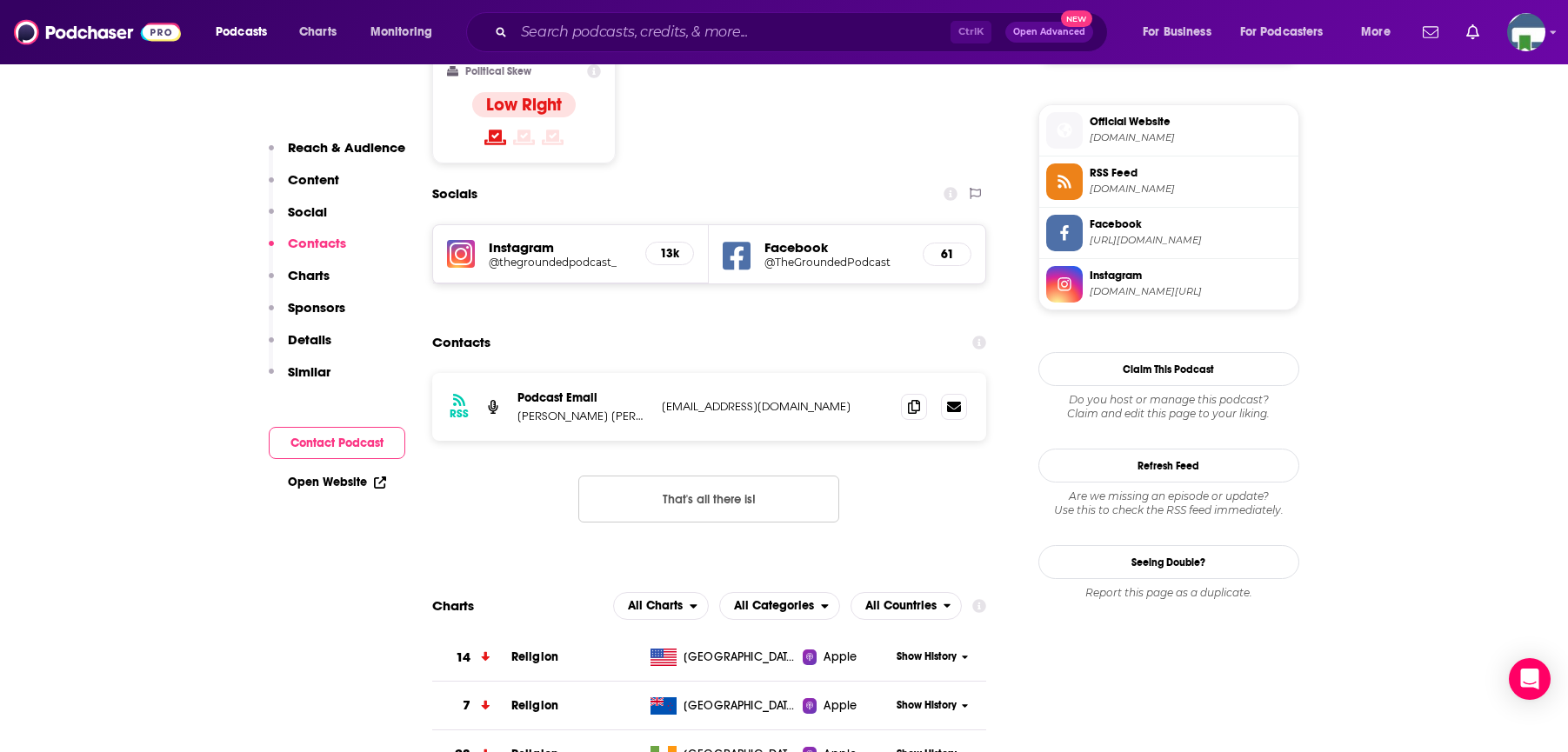
scroll to position [1478, 0]
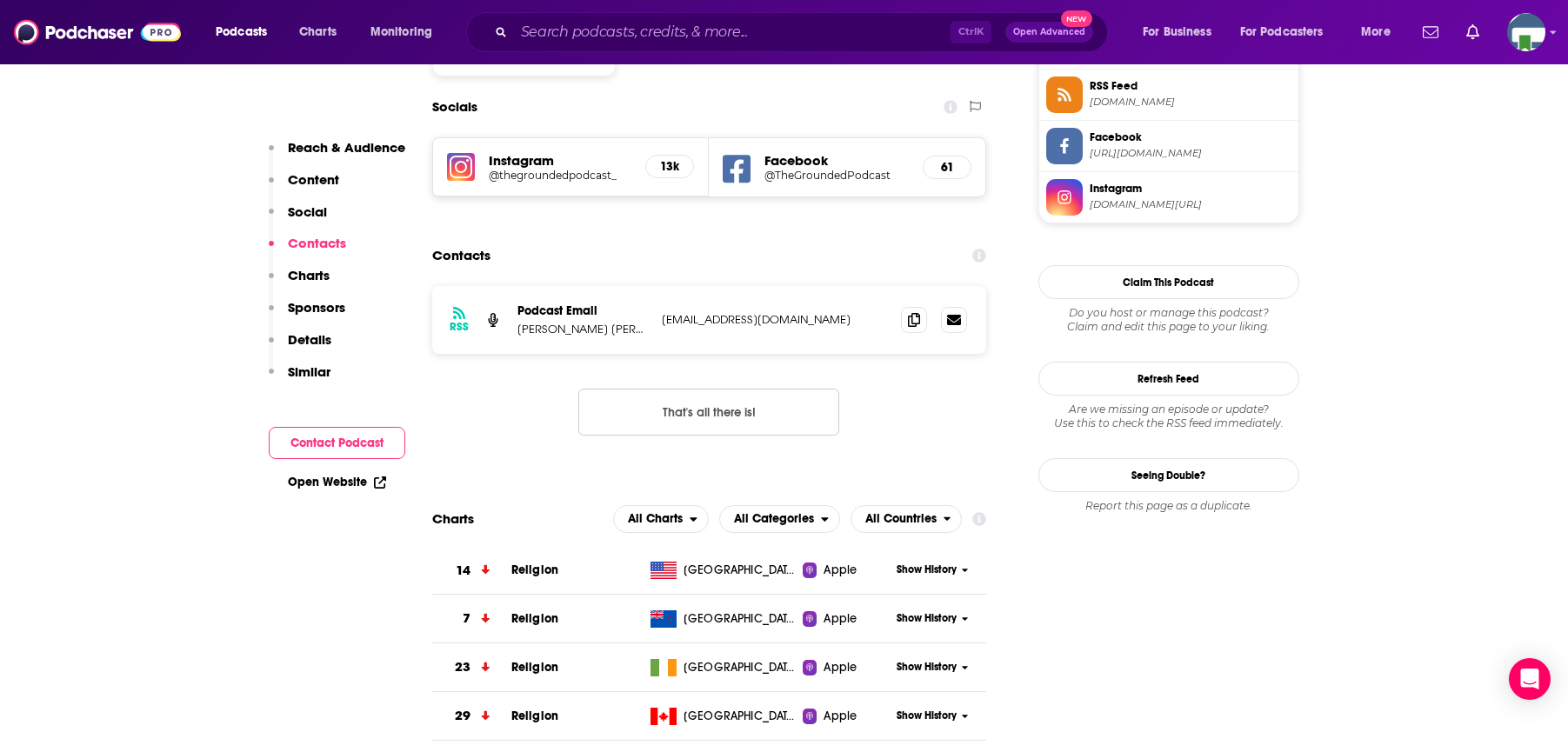
drag, startPoint x: 208, startPoint y: 511, endPoint x: 224, endPoint y: 472, distance: 42.2
click at [566, 31] on input "Search podcasts, credits, & more..." at bounding box center [732, 33] width 437 height 28
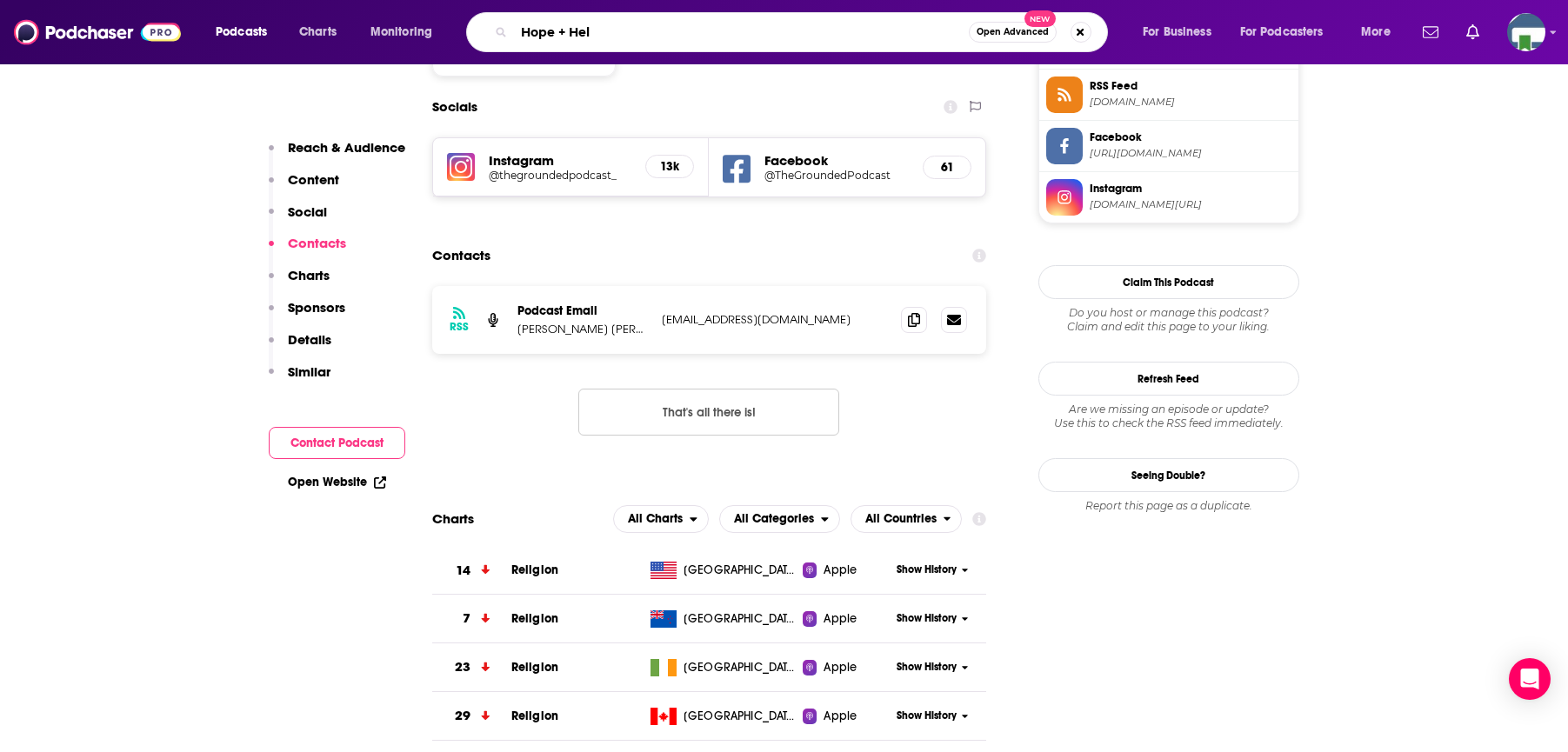
type input "Hope + Help"
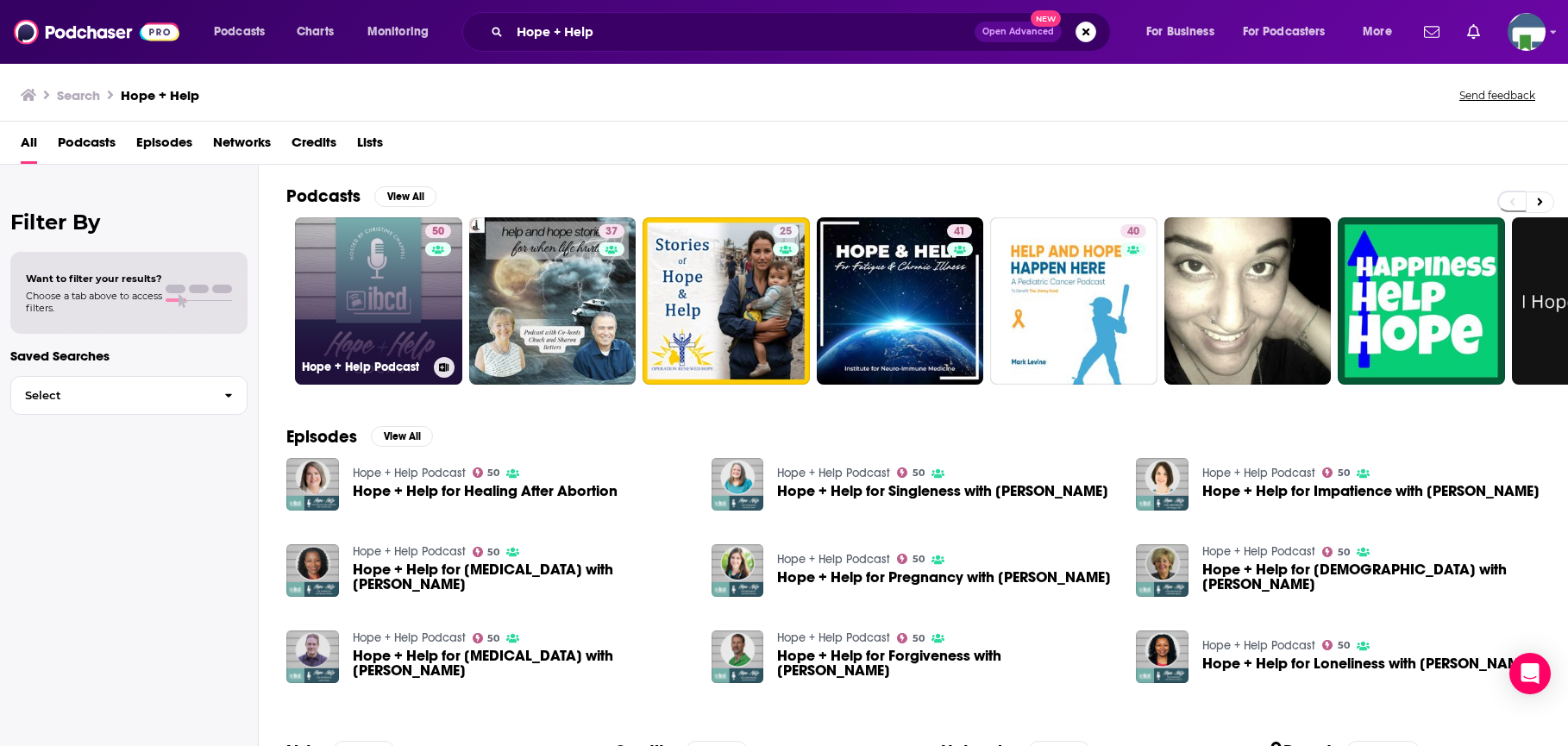
click at [394, 309] on link "50 Hope + Help Podcast" at bounding box center [379, 301] width 167 height 167
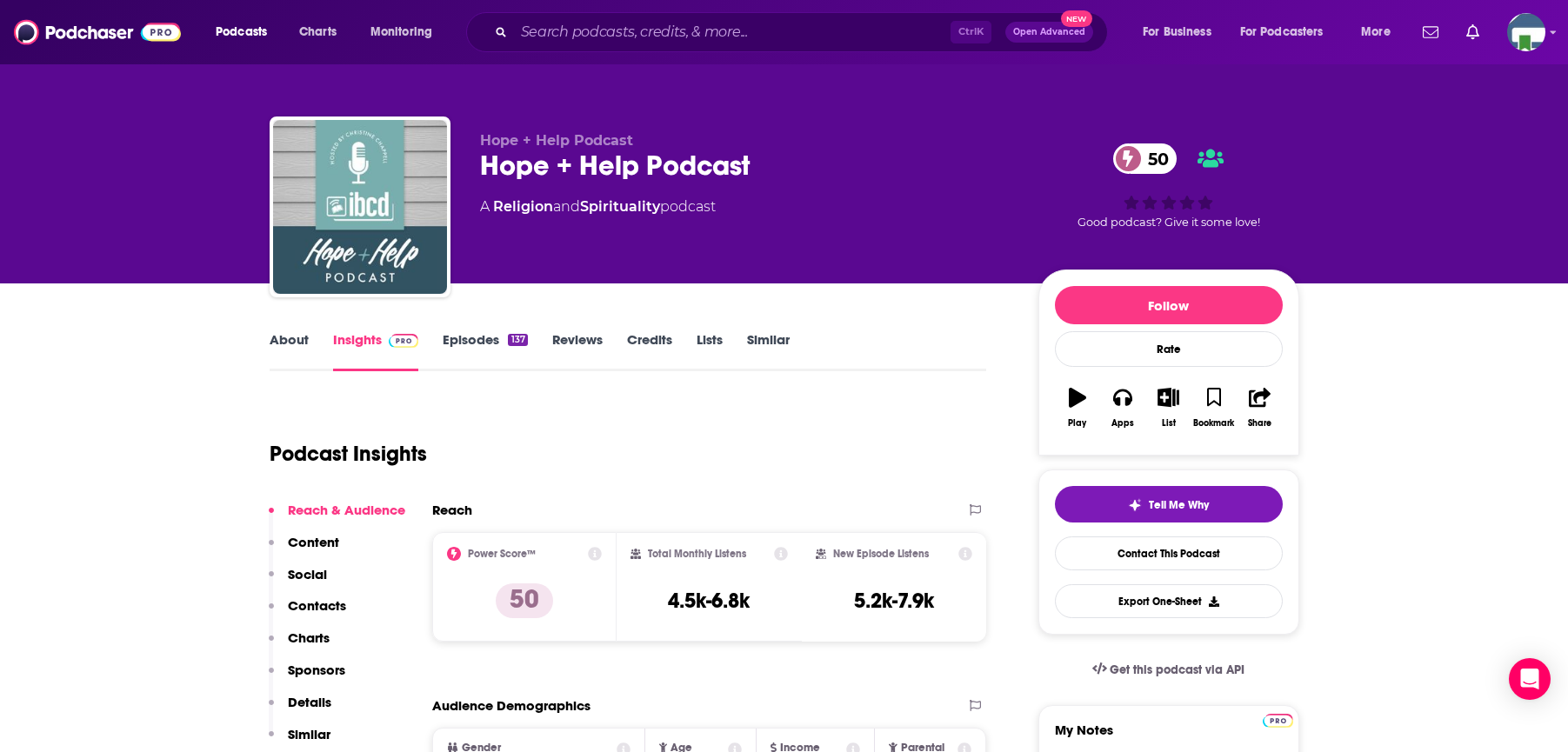
click at [284, 340] on link "About" at bounding box center [289, 351] width 39 height 40
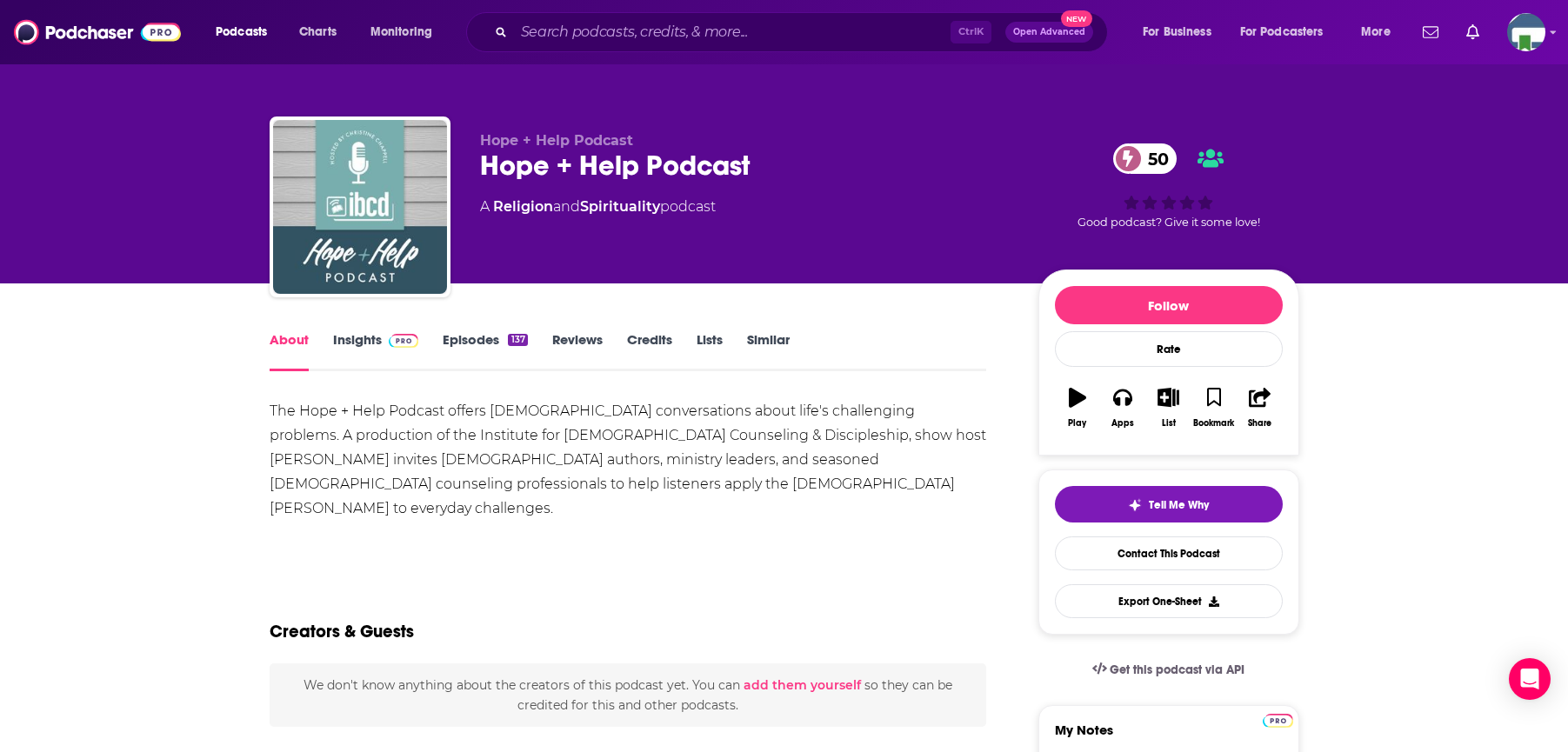
click at [367, 340] on link "Insights" at bounding box center [376, 351] width 86 height 40
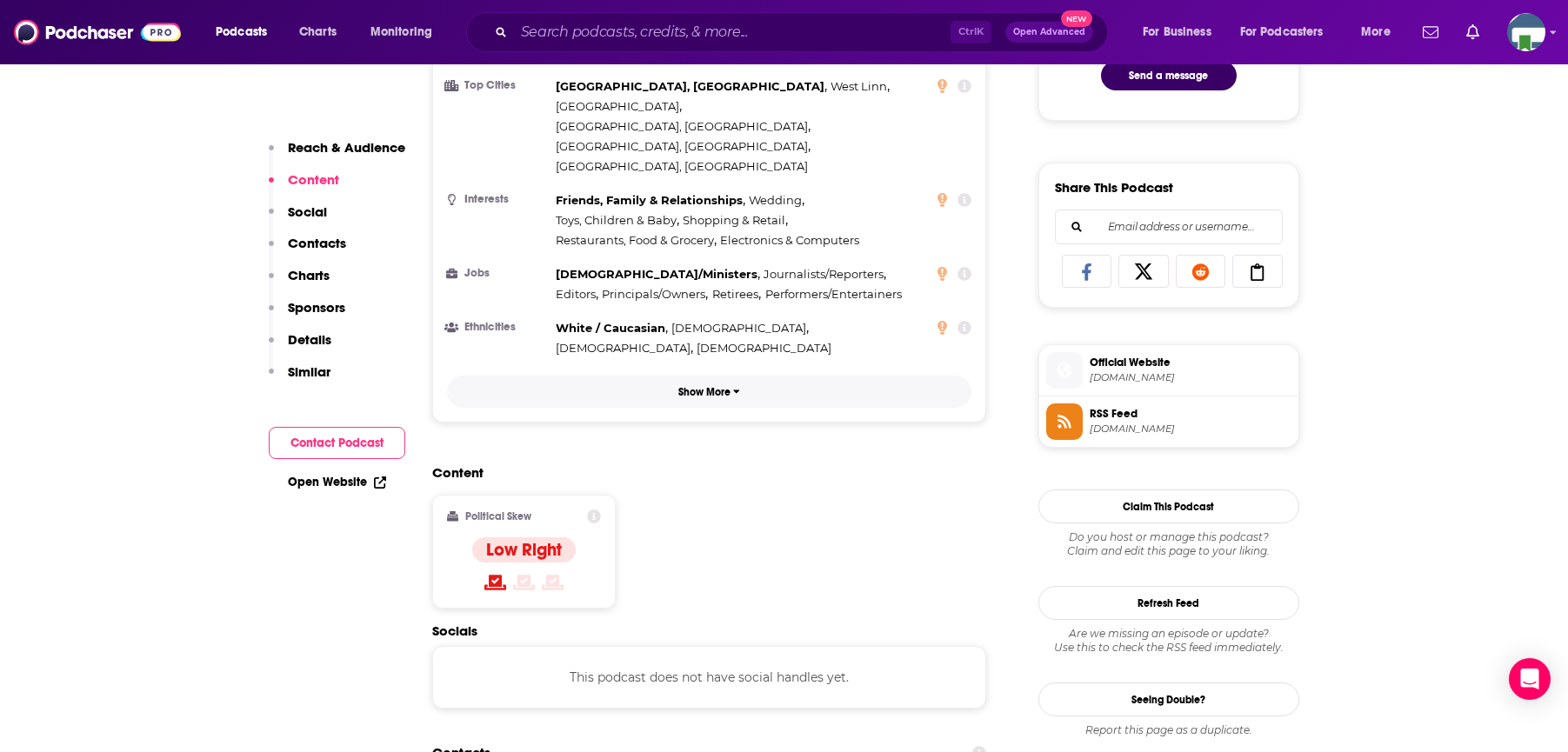
scroll to position [1131, 0]
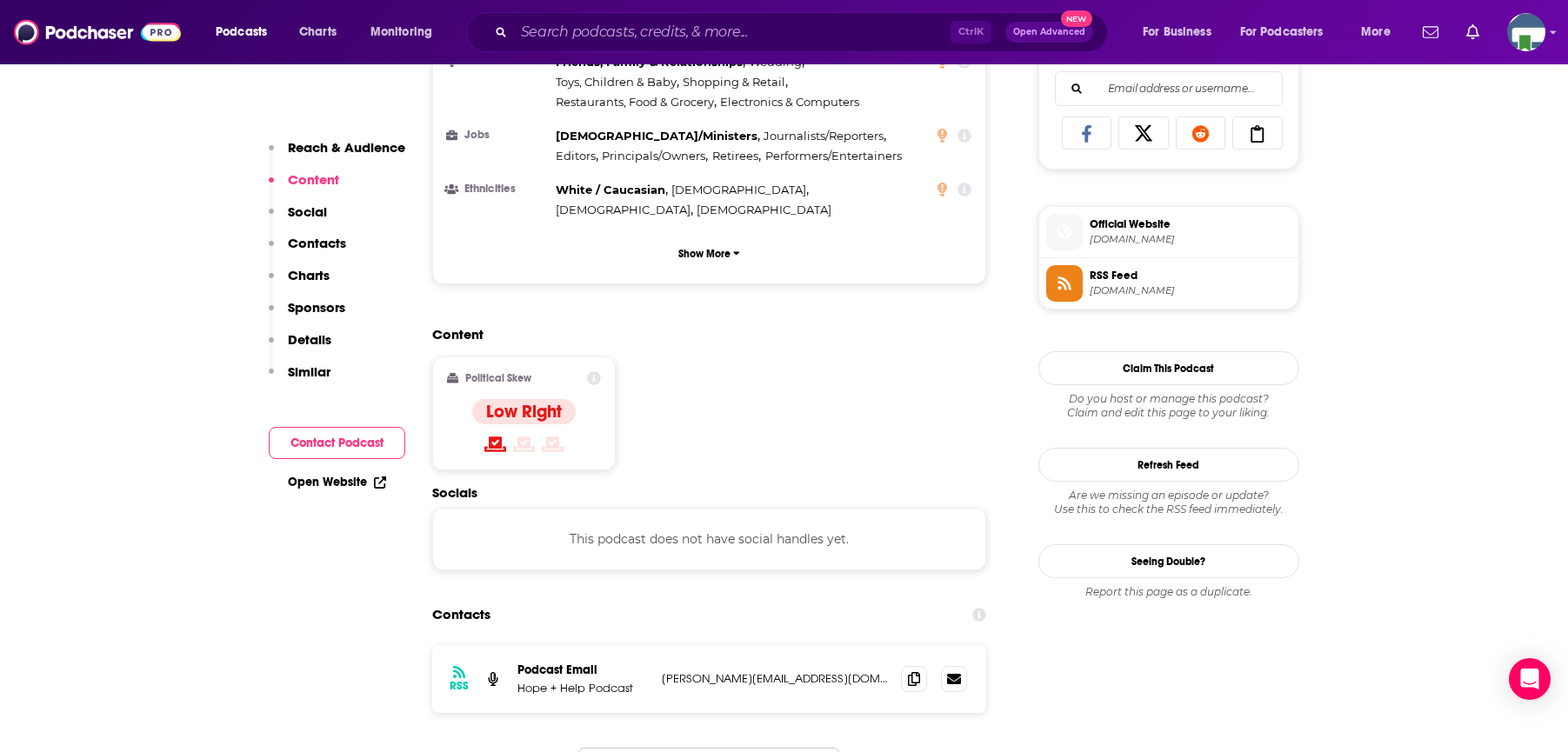
drag, startPoint x: 127, startPoint y: 317, endPoint x: 180, endPoint y: 266, distance: 73.6
click at [538, 39] on input "Search podcasts, credits, & more..." at bounding box center [732, 33] width 437 height 28
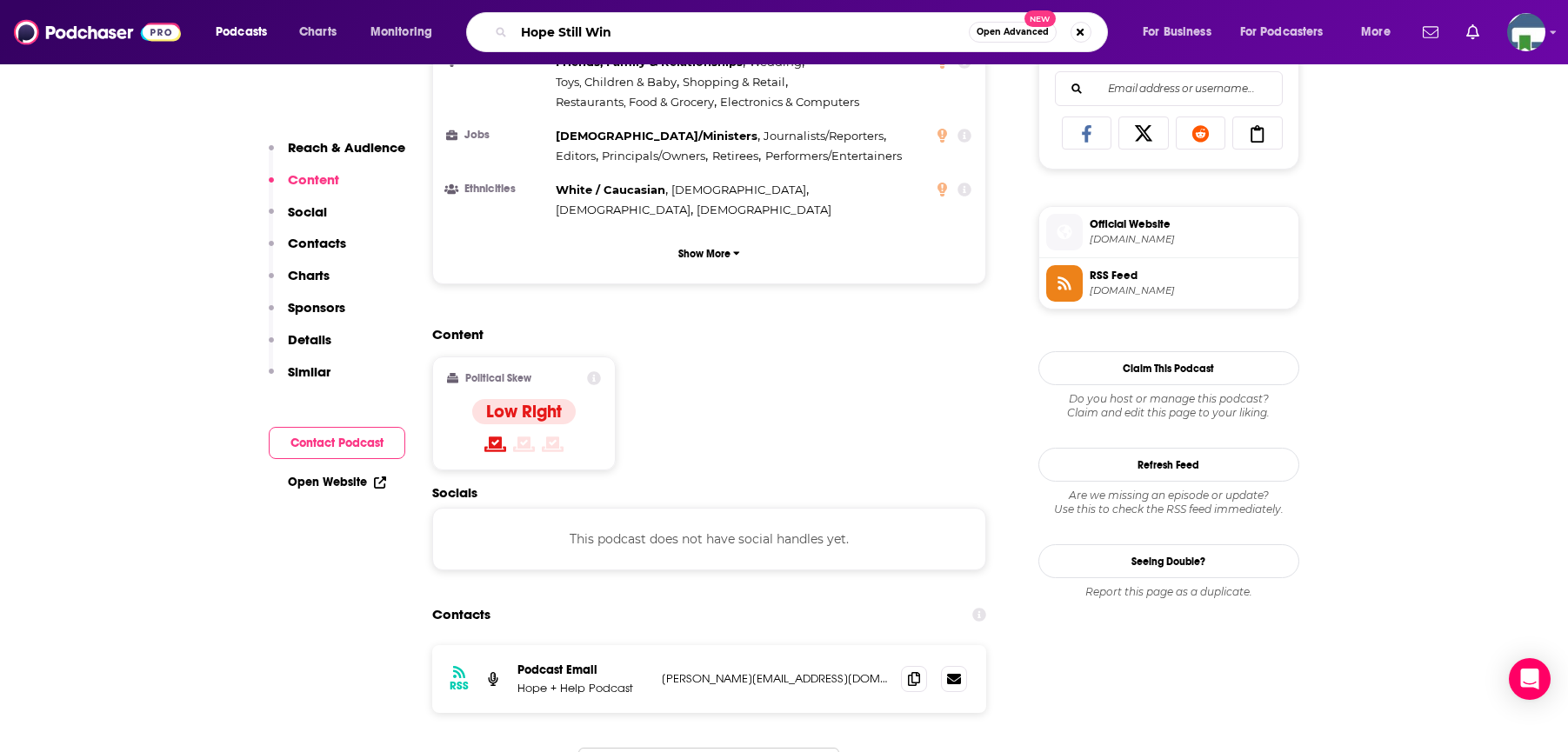
type input "Hope Still Wins"
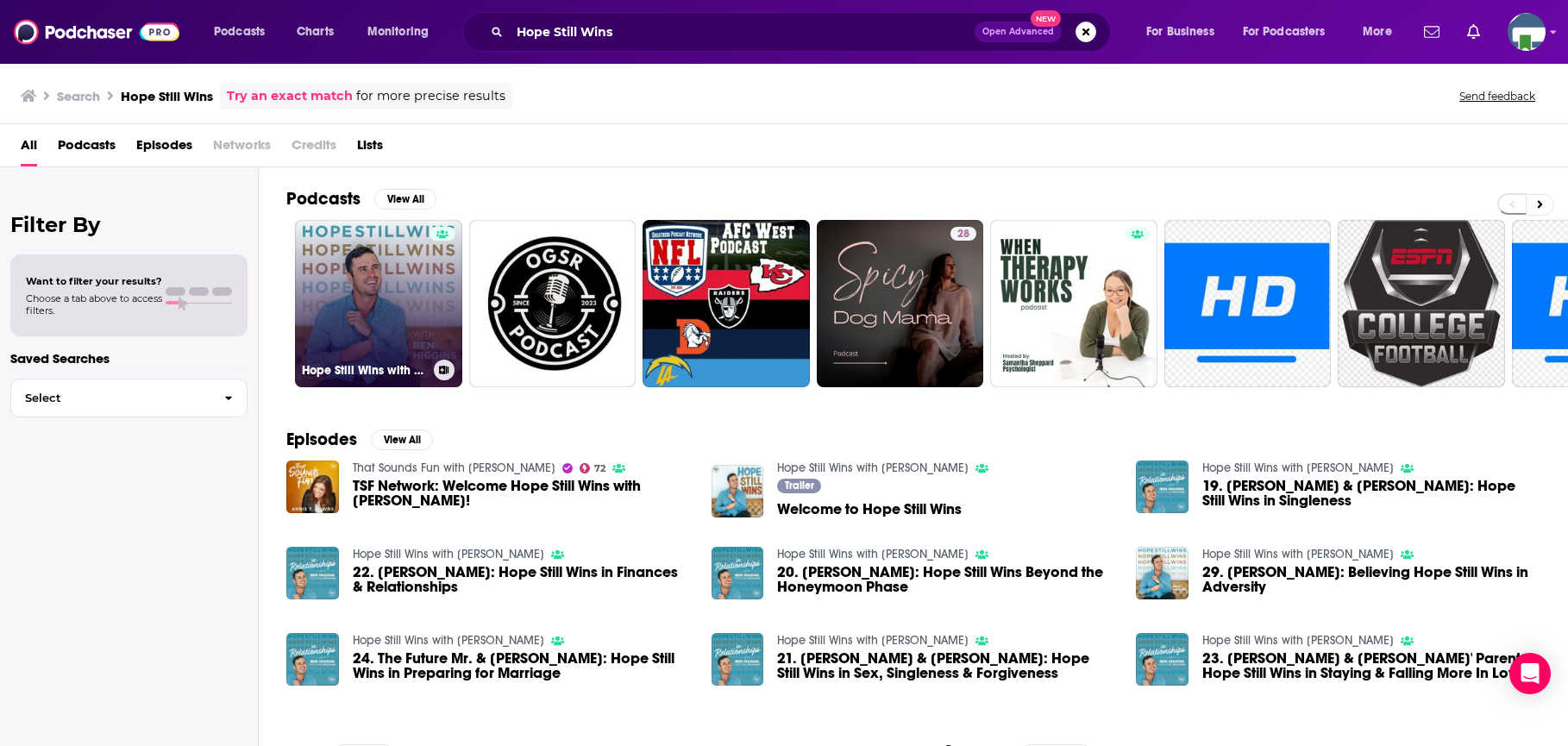
click at [391, 313] on link "Hope Still Wins with [PERSON_NAME]" at bounding box center [379, 303] width 167 height 167
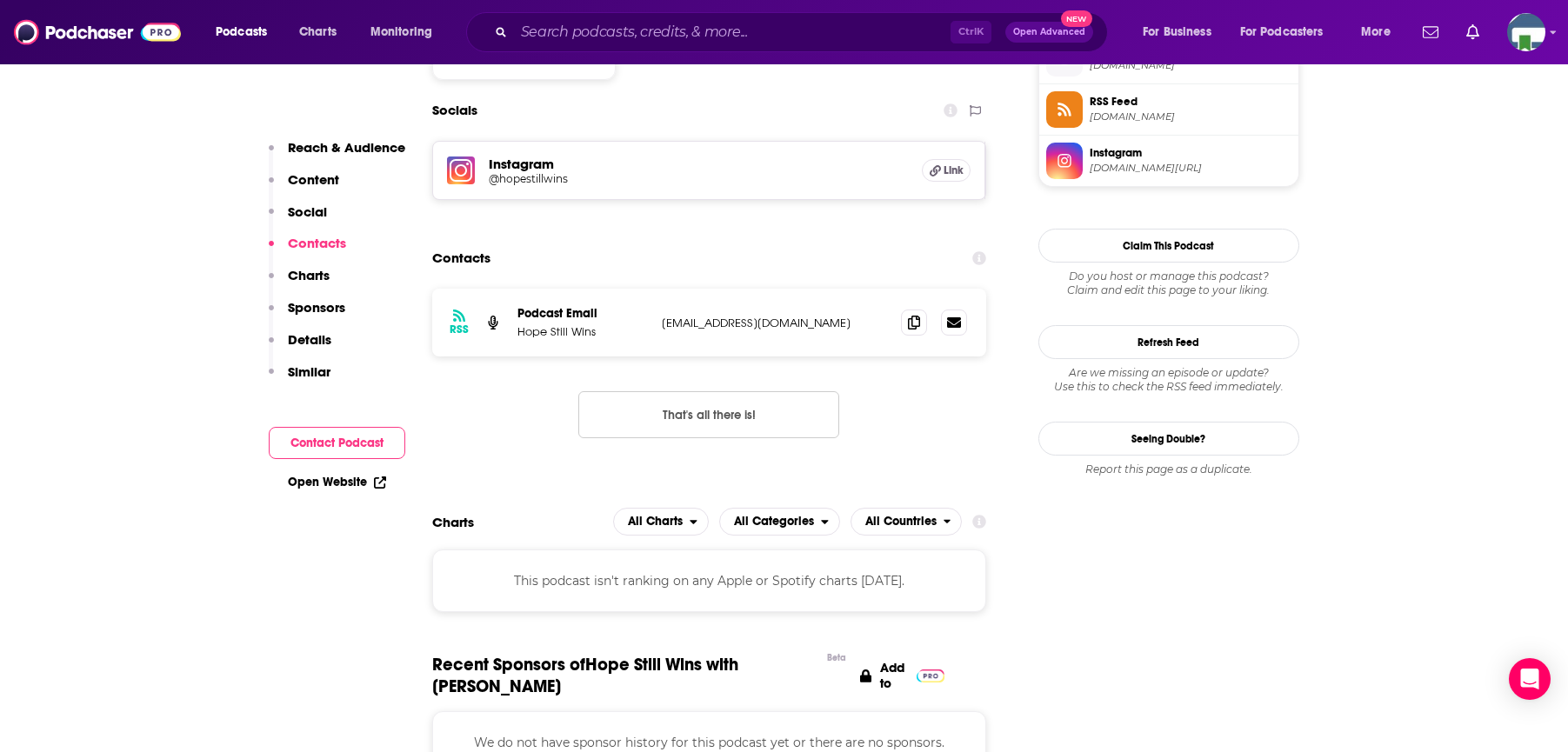
scroll to position [696, 0]
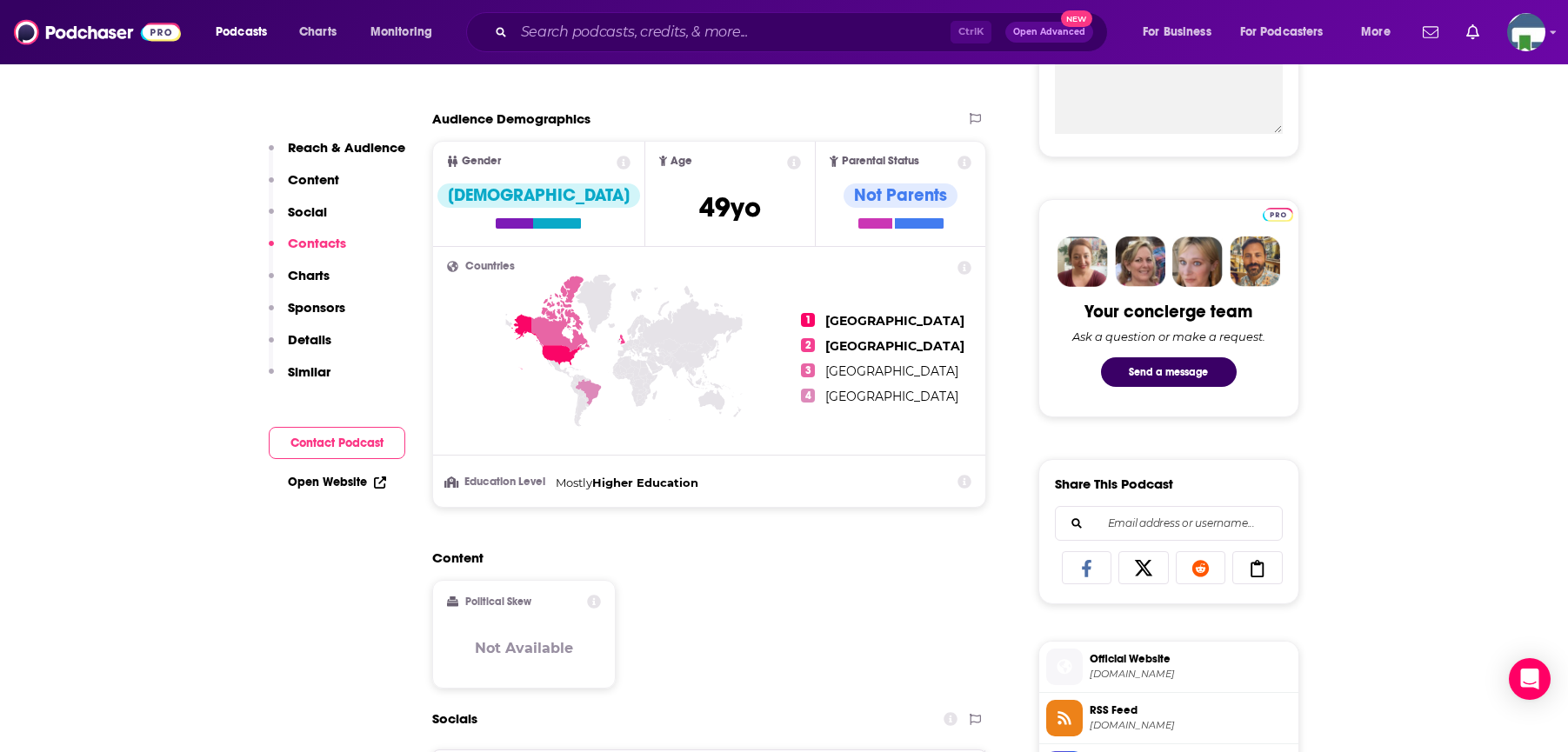
drag, startPoint x: 204, startPoint y: 289, endPoint x: 208, endPoint y: 277, distance: 12.6
click at [598, 37] on input "Search podcasts, credits, & more..." at bounding box center [732, 33] width 437 height 28
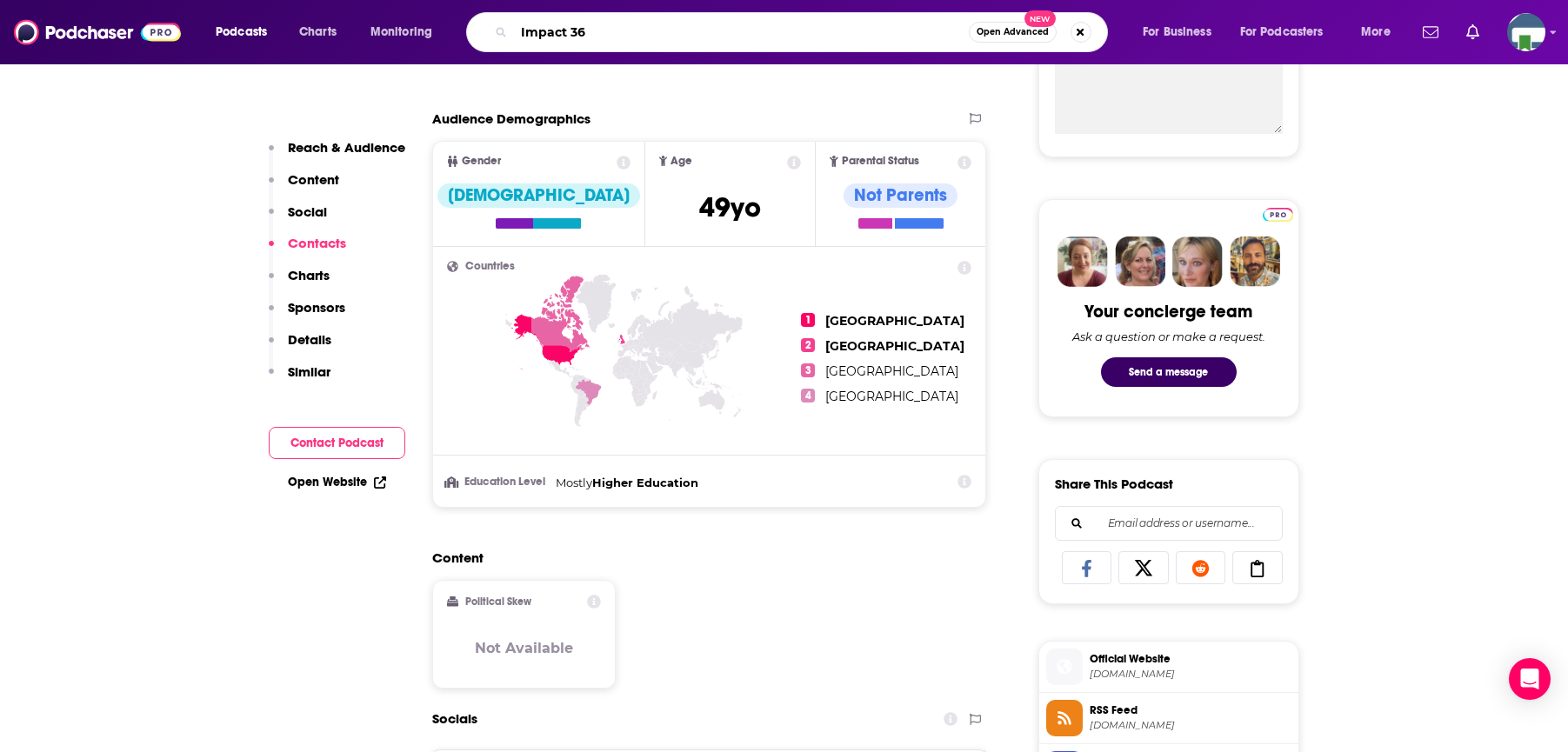
type input "Impact 360"
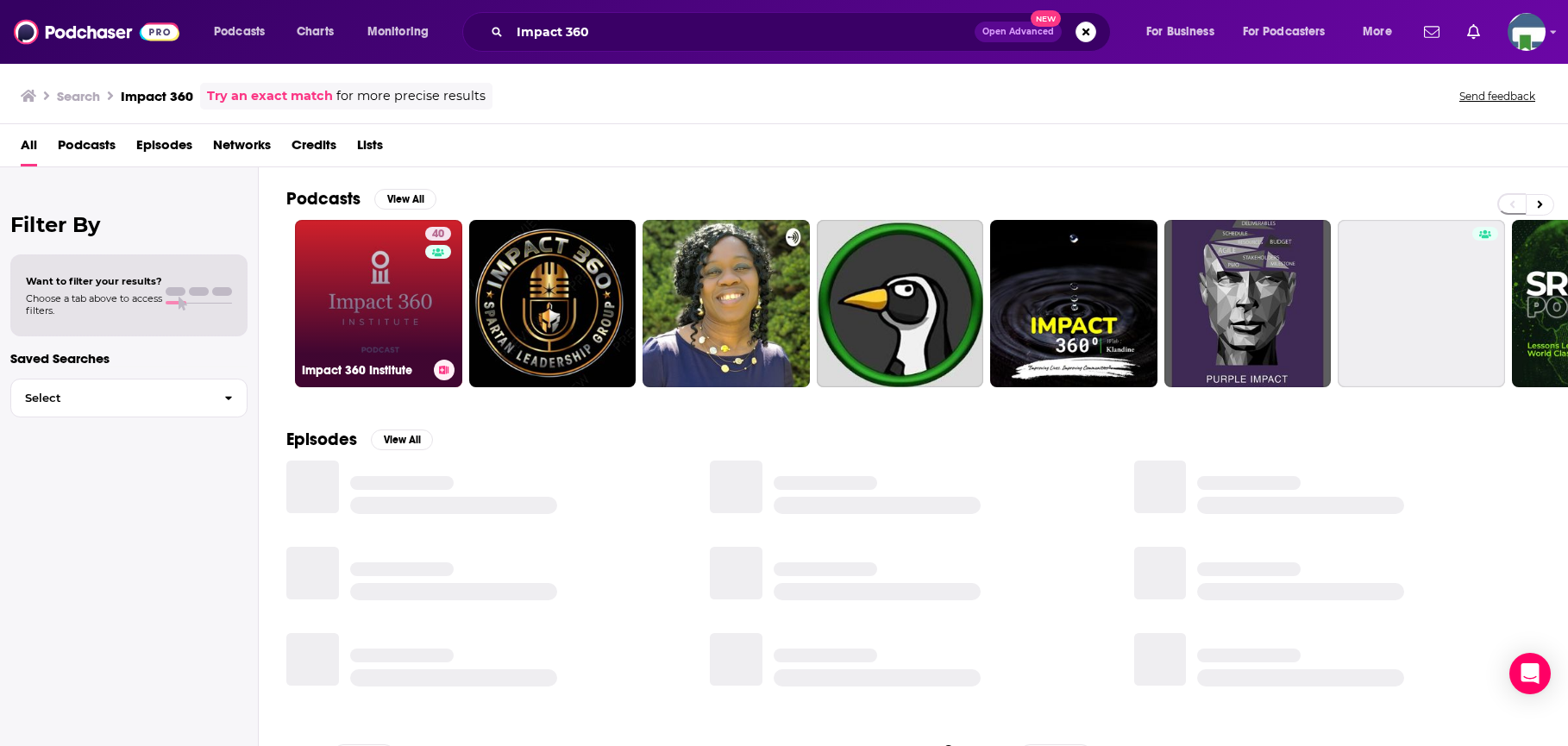
click at [410, 320] on link "40 Impact 360 Institute" at bounding box center [379, 303] width 167 height 167
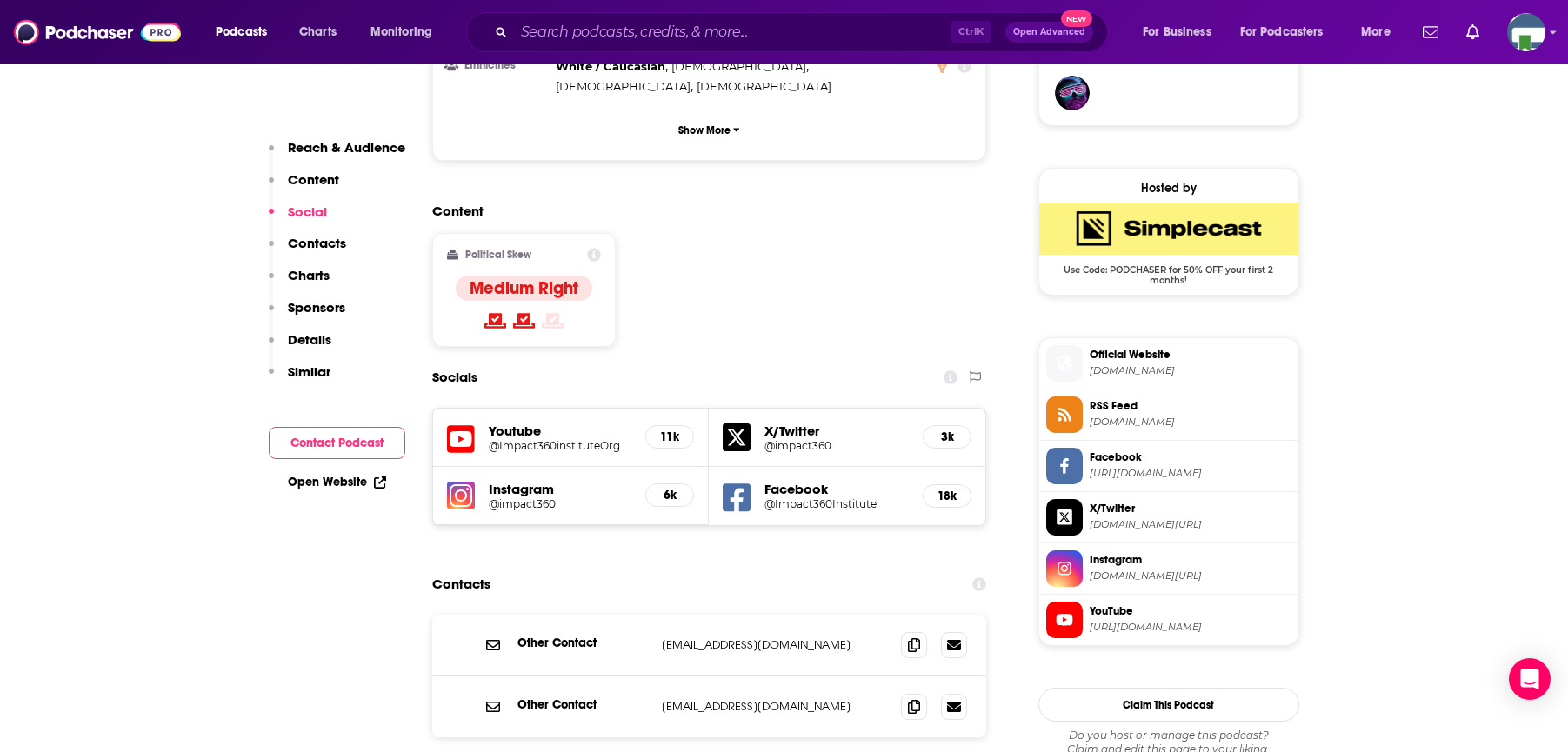
scroll to position [1391, 0]
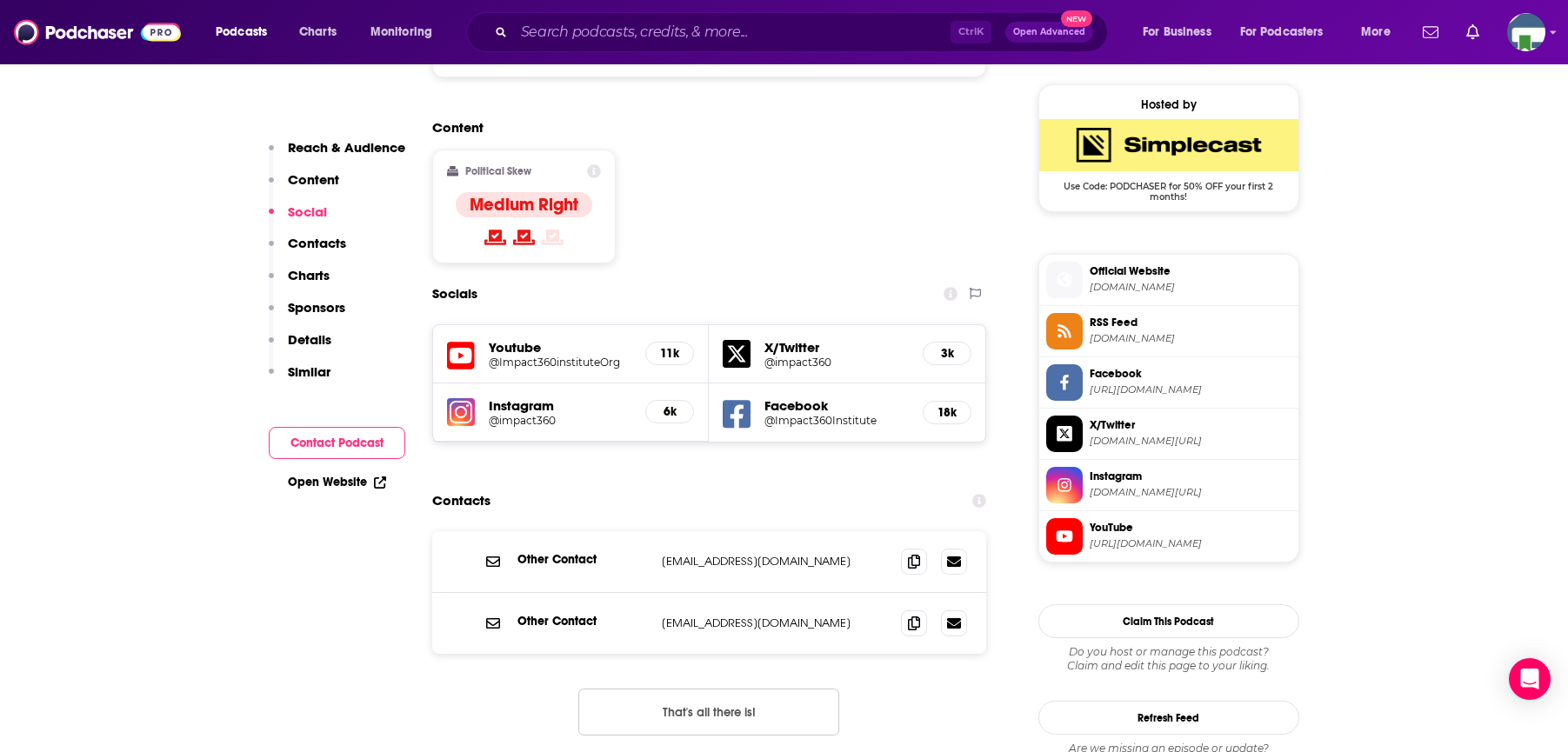
drag, startPoint x: 198, startPoint y: 454, endPoint x: 201, endPoint y: 444, distance: 10.4
click at [570, 31] on input "Search podcasts, credits, & more..." at bounding box center [732, 33] width 437 height 28
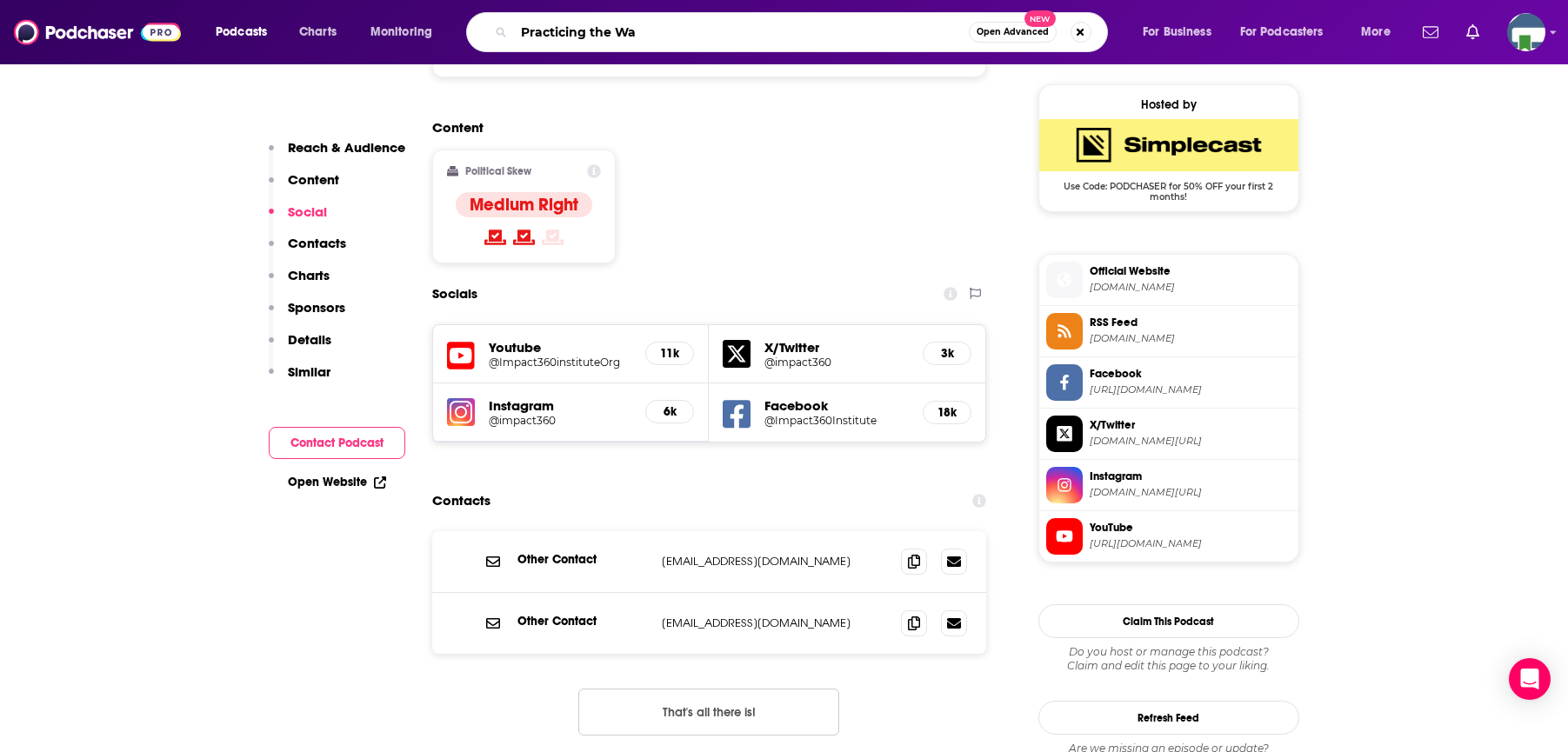
type input "Practicing the Way"
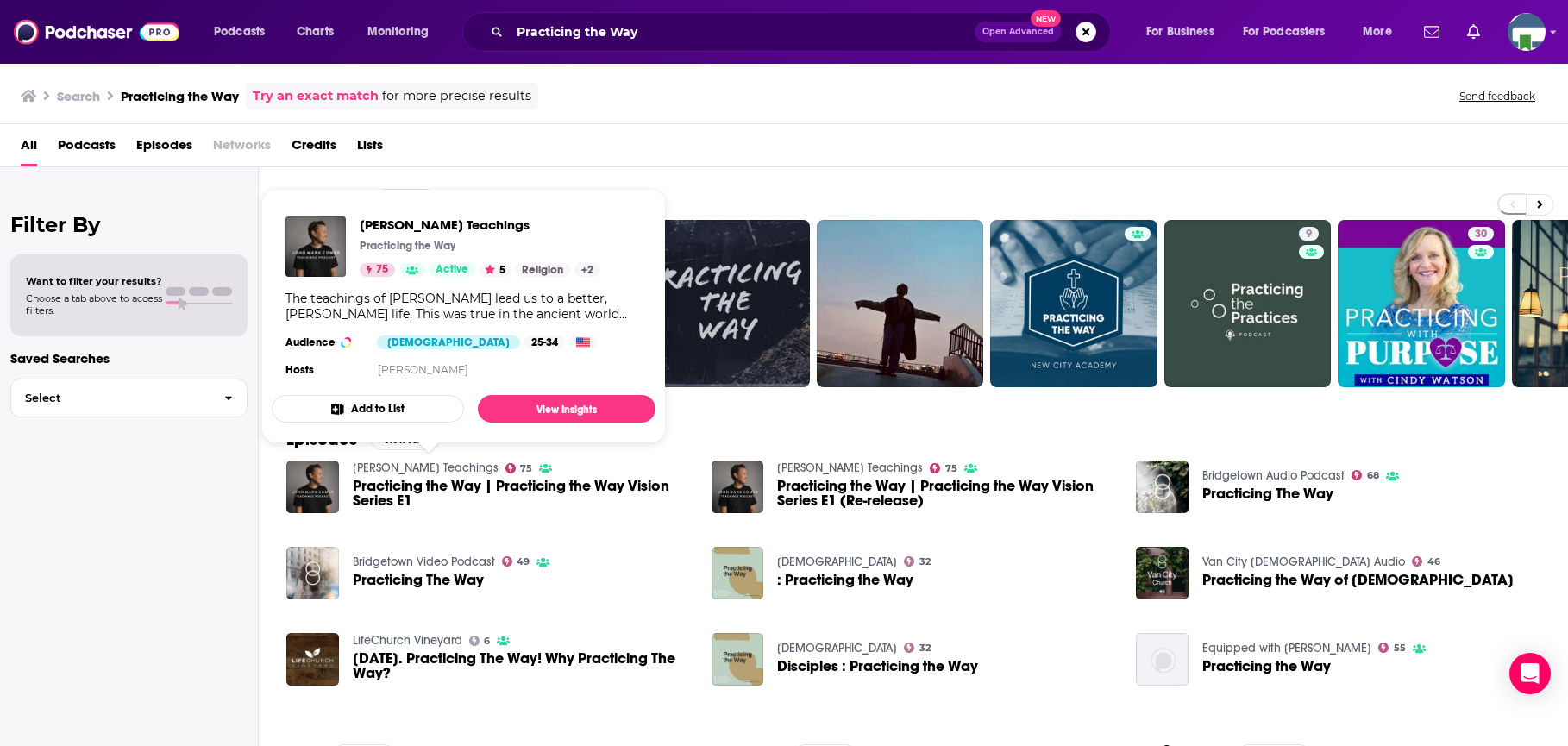
click at [446, 465] on link "[PERSON_NAME] Teachings" at bounding box center [425, 468] width 146 height 15
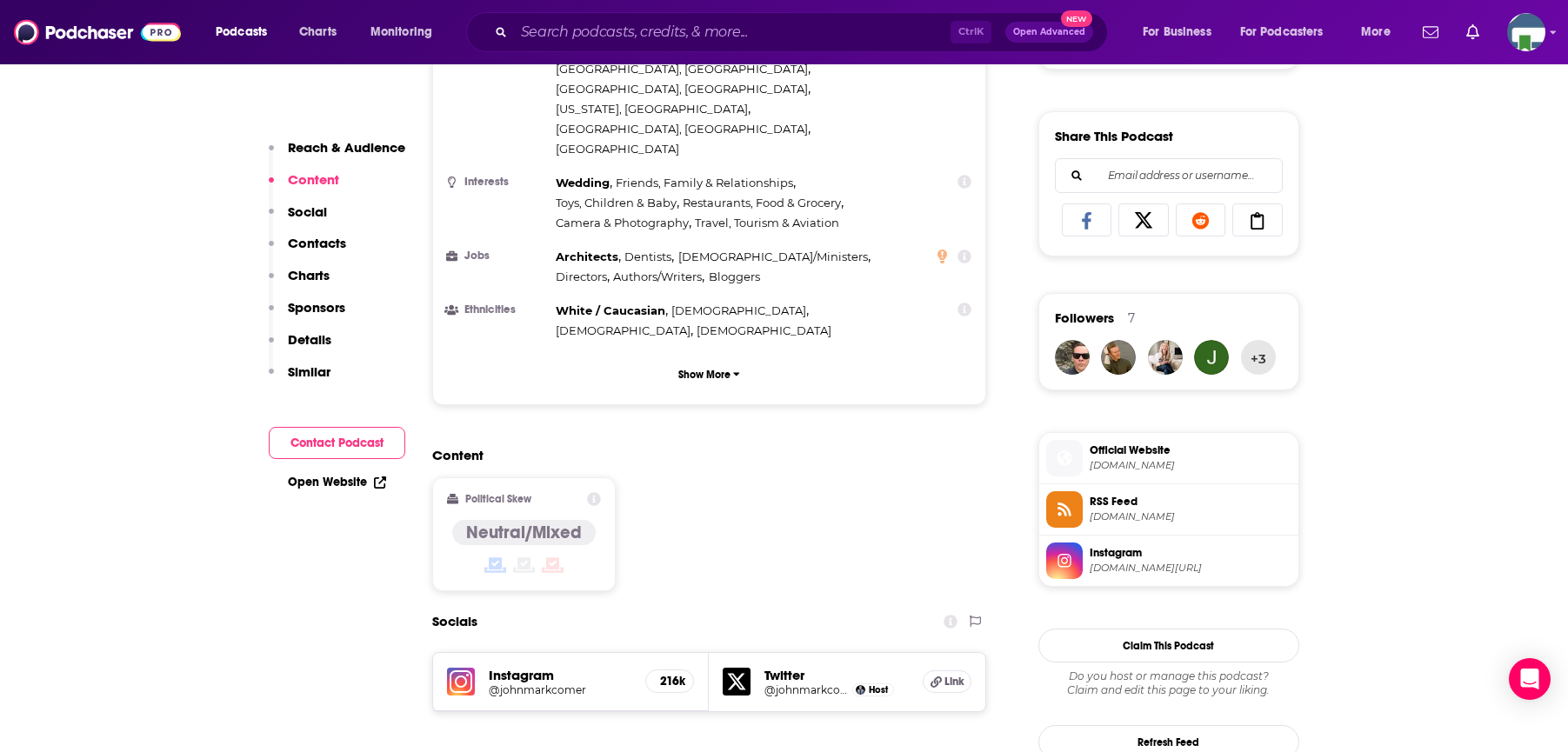
scroll to position [1218, 0]
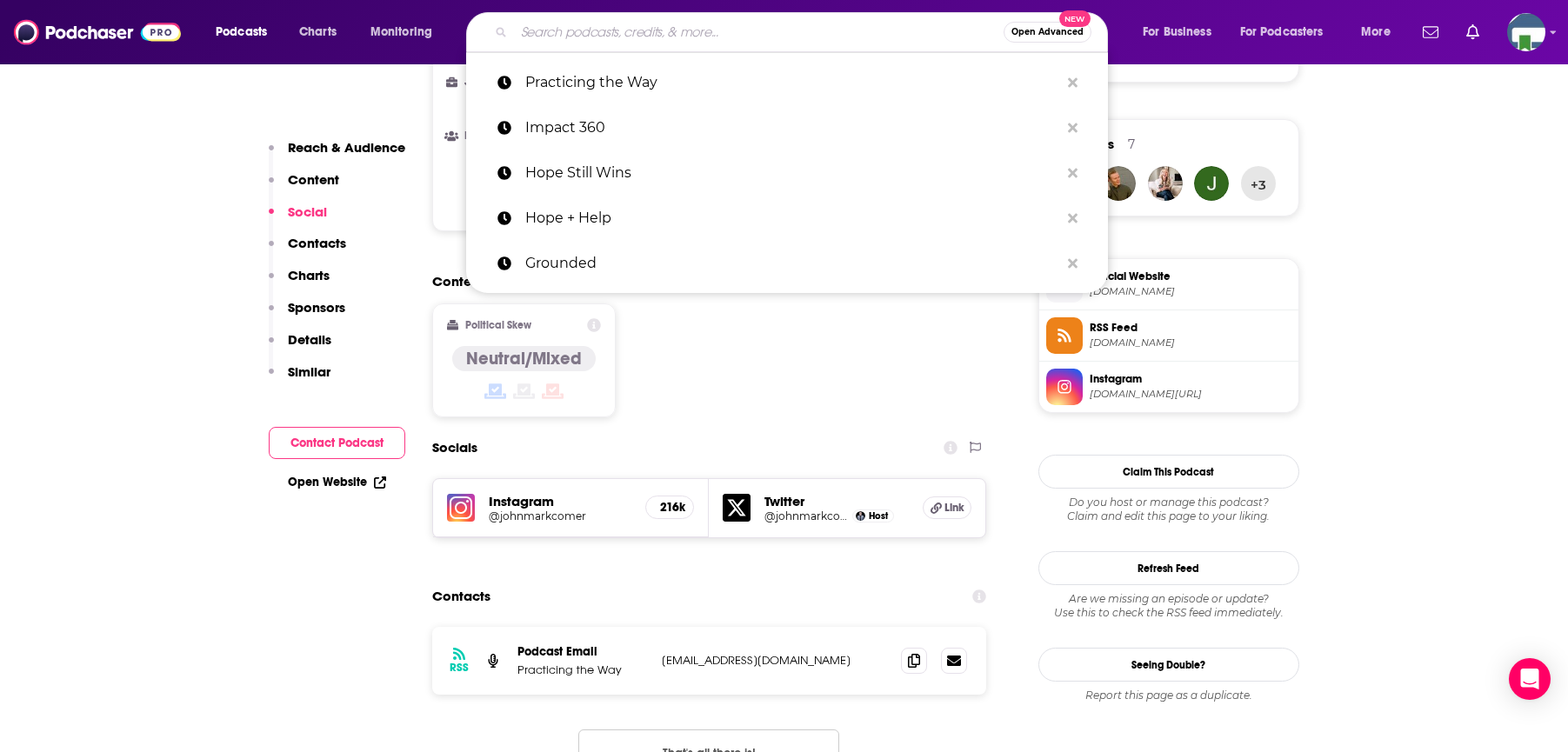
click at [599, 34] on input "Search podcasts, credits, & more..." at bounding box center [758, 33] width 489 height 28
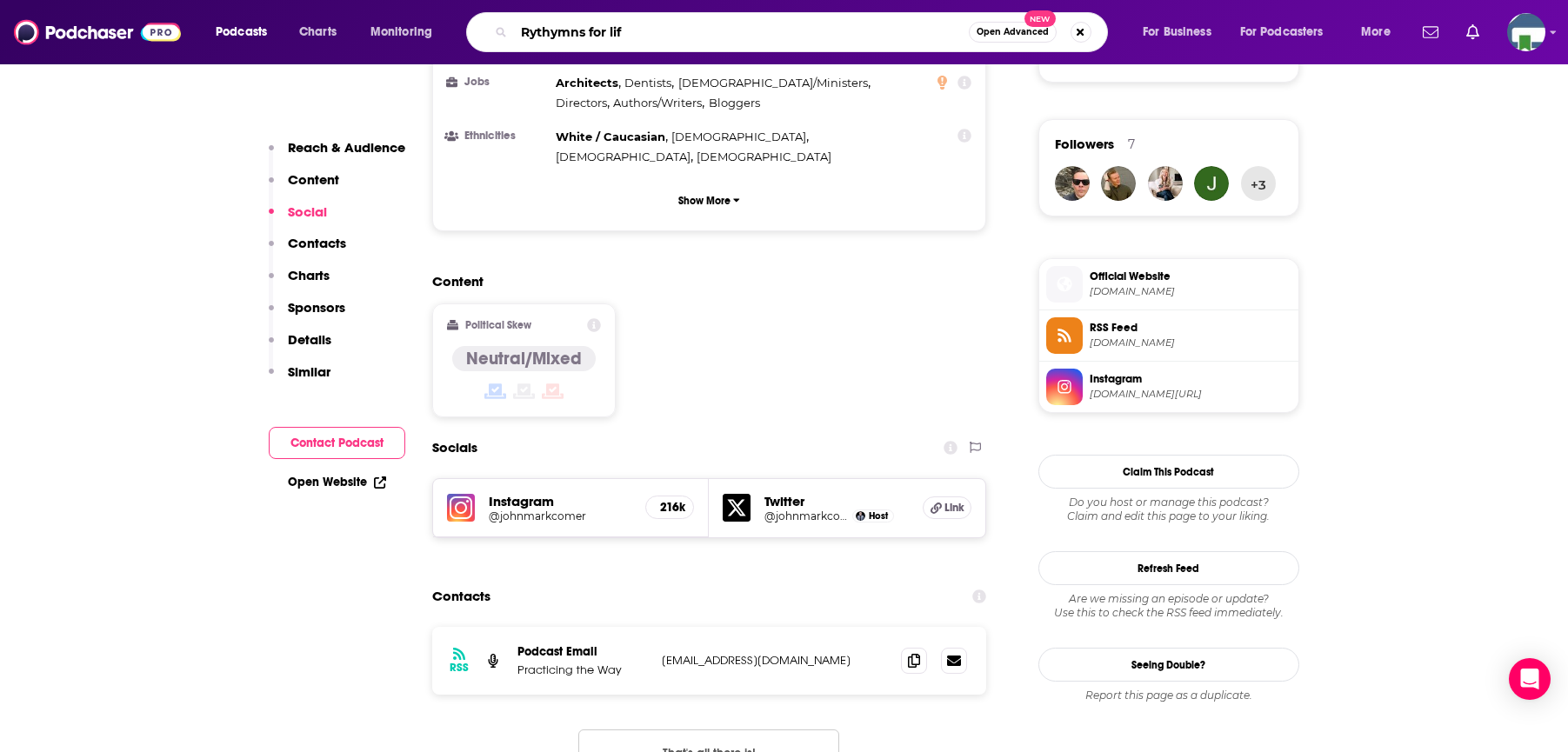
type input "Rythymns for life"
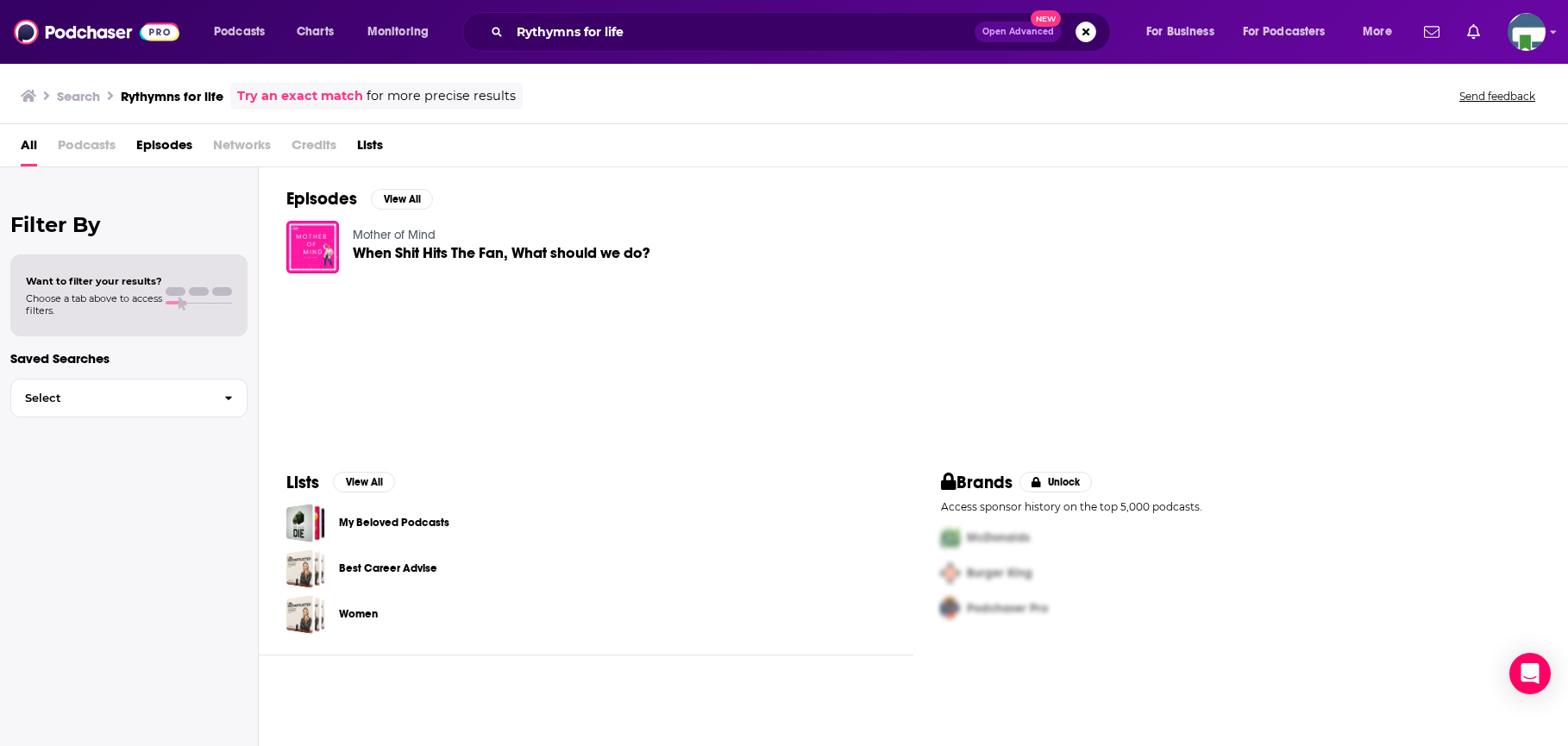
click at [231, 70] on div "Search Rythymns for life Try an exact match for more precise results Send feedb…" at bounding box center [784, 93] width 1568 height 62
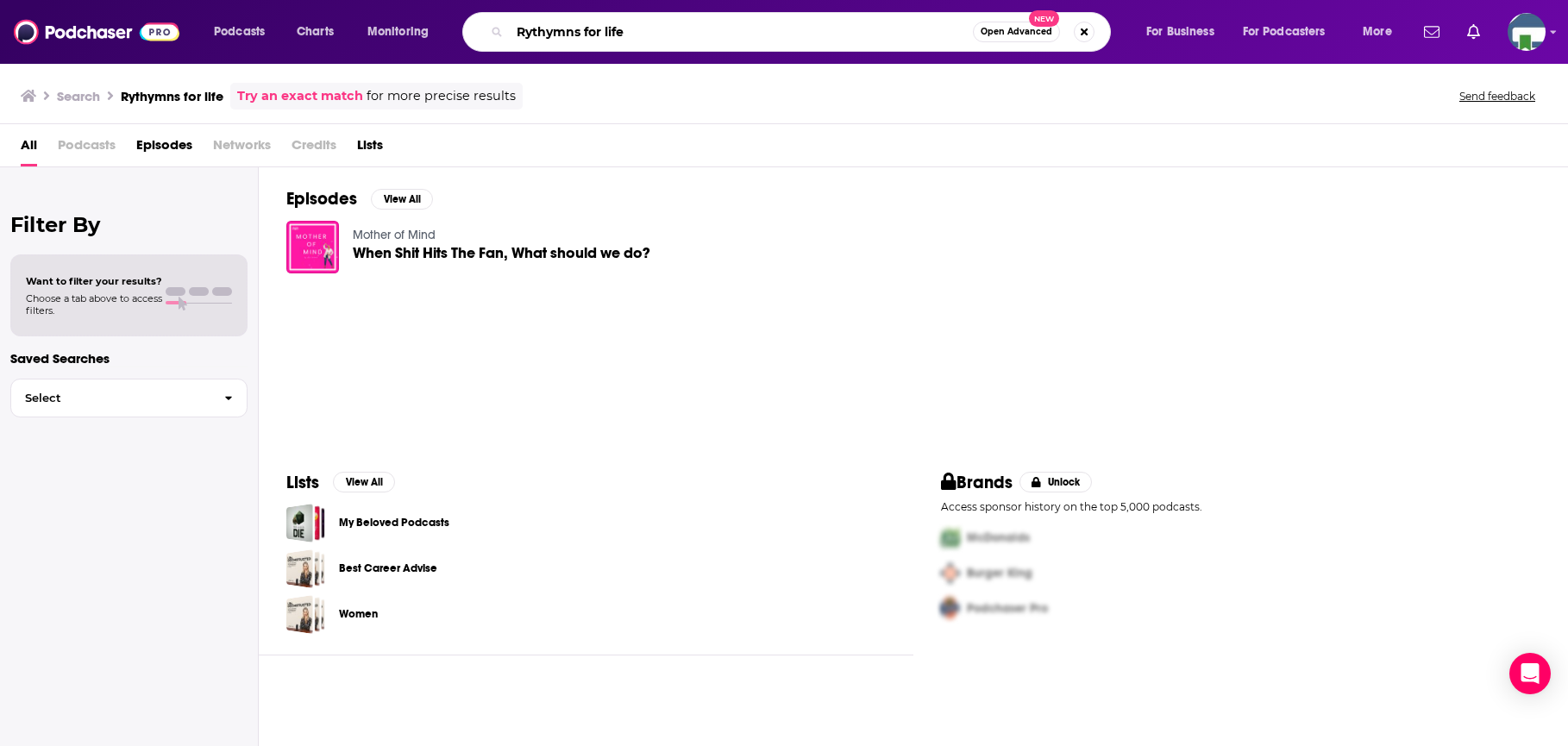
drag, startPoint x: 628, startPoint y: 31, endPoint x: 495, endPoint y: 37, distance: 133.1
click at [495, 35] on div "Rythymns for life Open Advanced New" at bounding box center [786, 32] width 649 height 40
type input "Rhythms for Life"
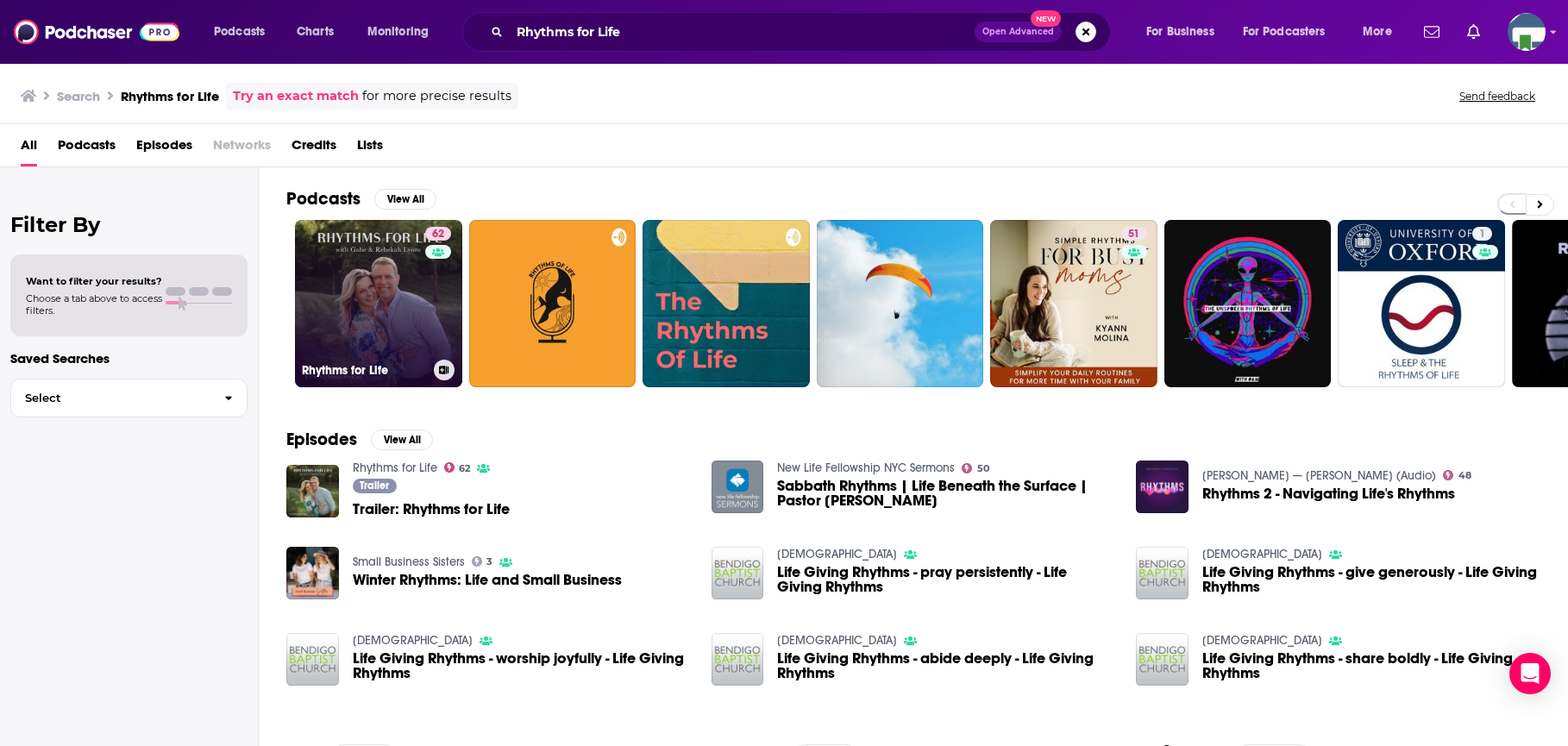
click at [395, 302] on link "62 Rhythms for Life" at bounding box center [379, 303] width 167 height 167
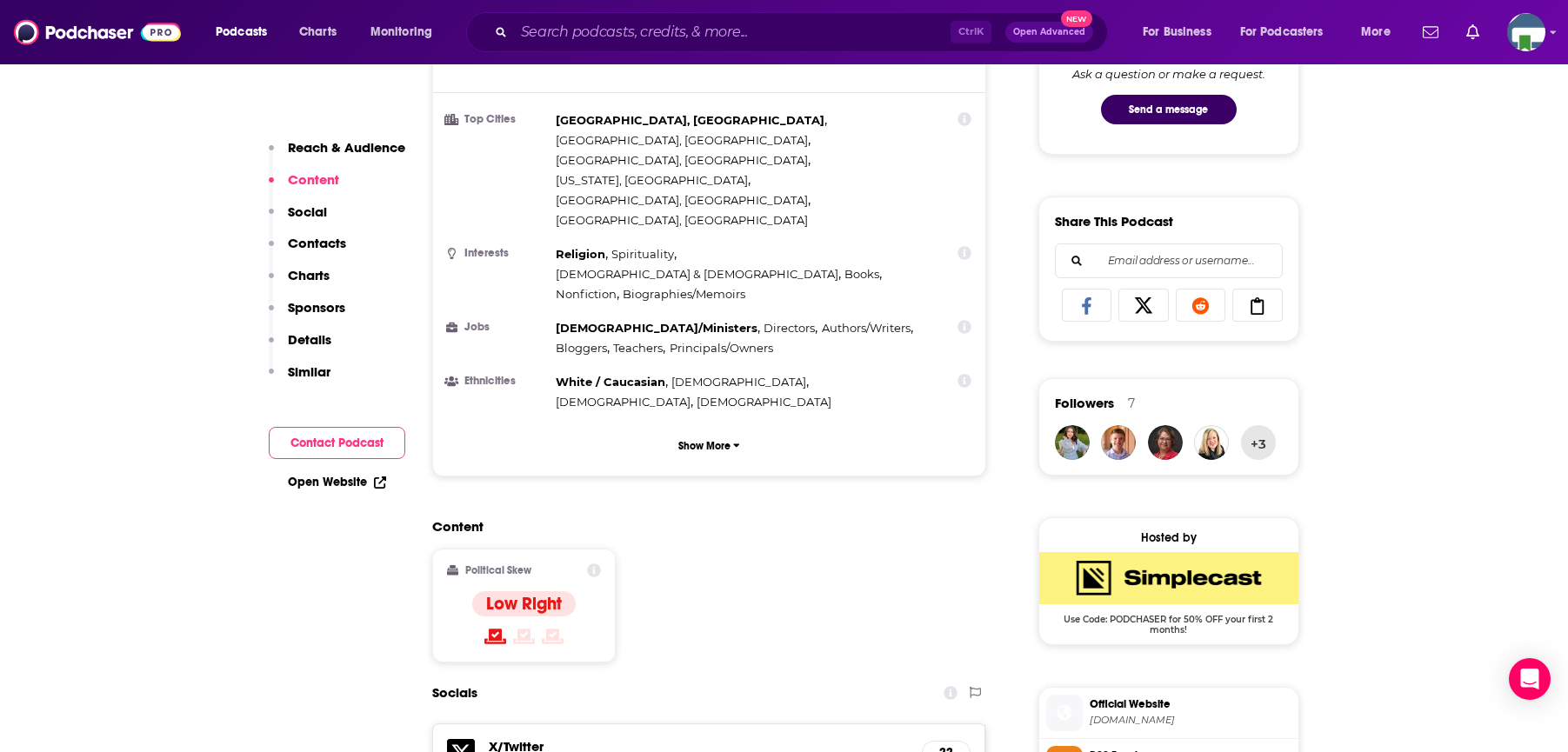
scroll to position [1131, 0]
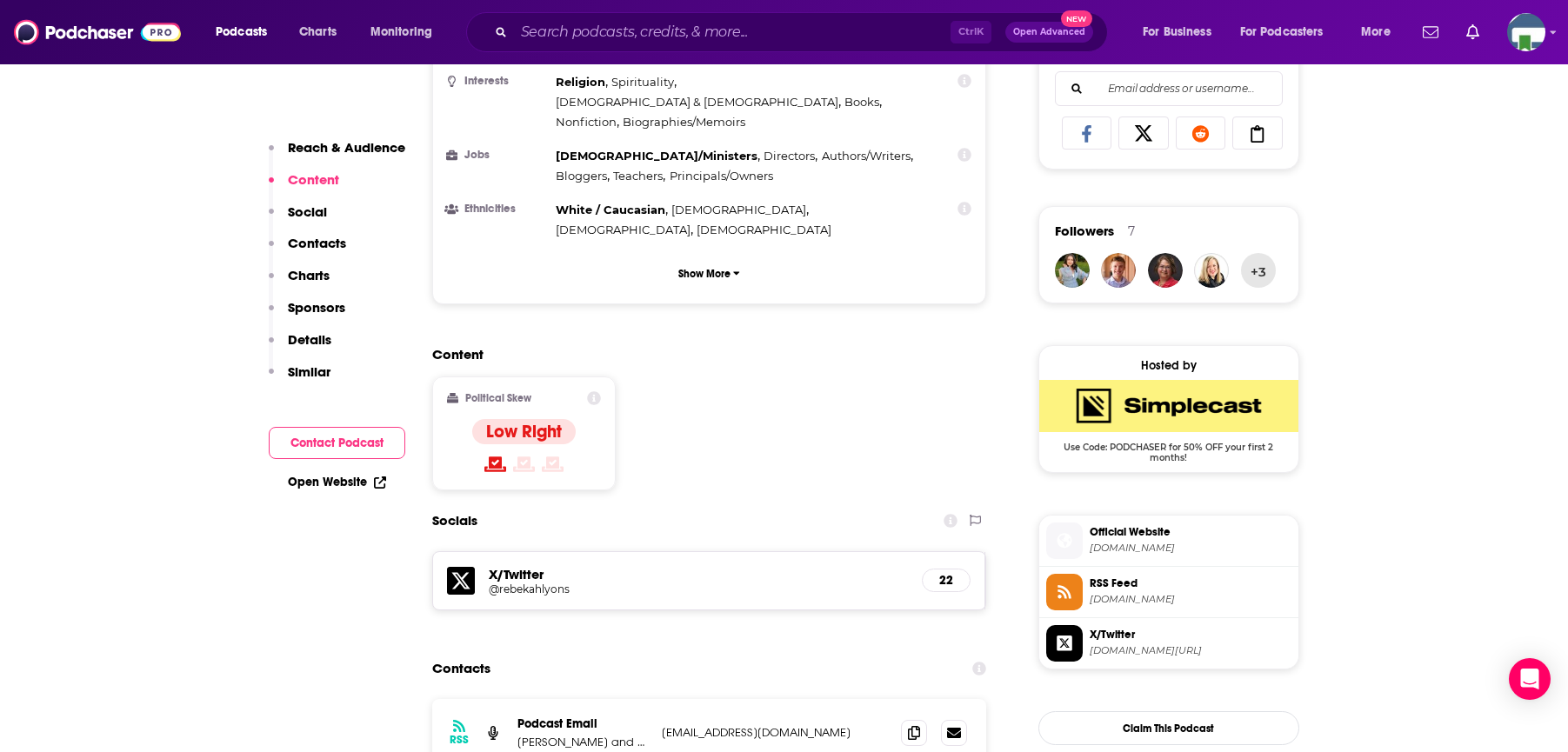
drag, startPoint x: 173, startPoint y: 451, endPoint x: 221, endPoint y: 382, distance: 84.1
click at [557, 30] on input "Search podcasts, credits, & more..." at bounding box center [732, 33] width 437 height 28
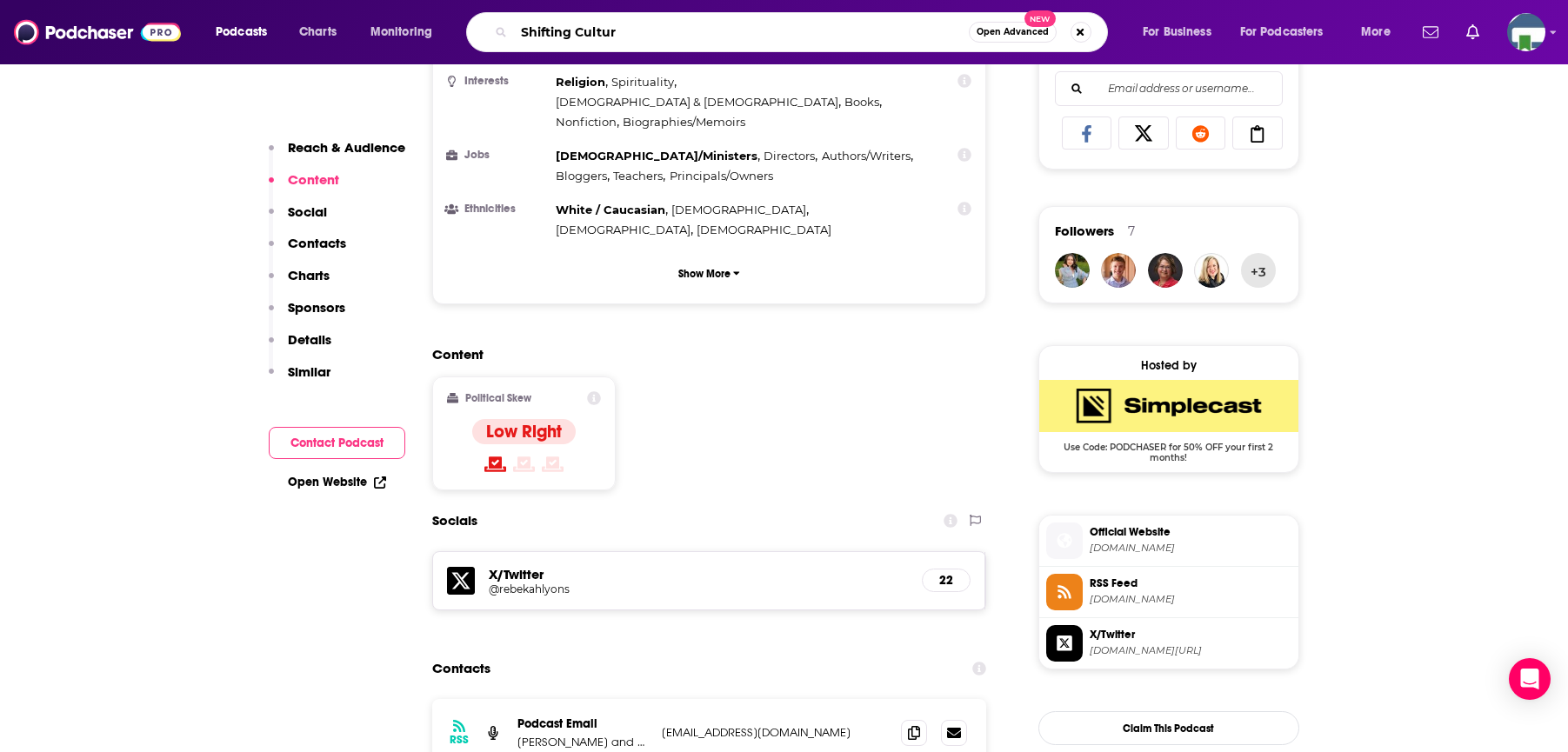
type input "Shifting Culture"
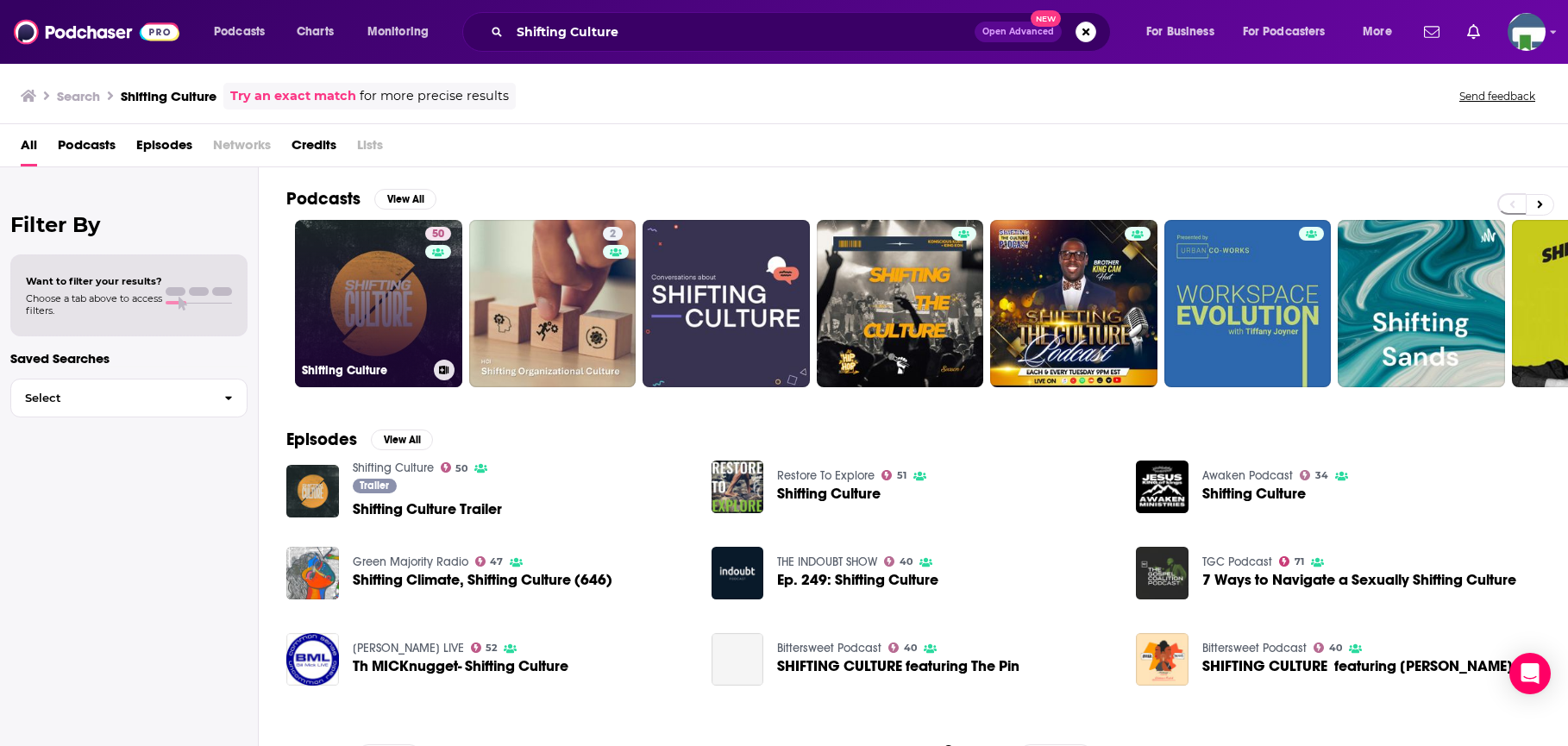
click at [392, 283] on link "50 Shifting Culture" at bounding box center [379, 303] width 167 height 167
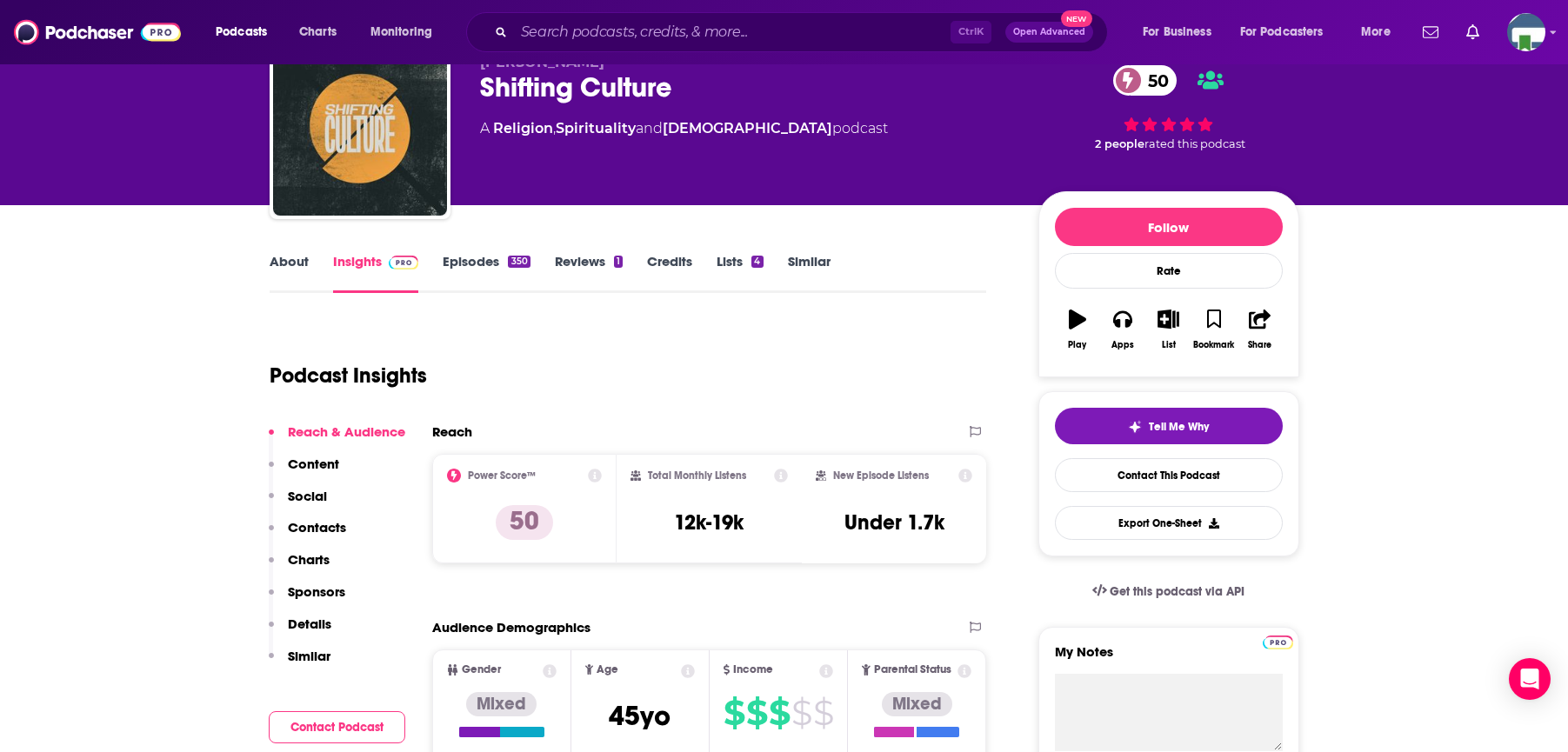
scroll to position [87, 0]
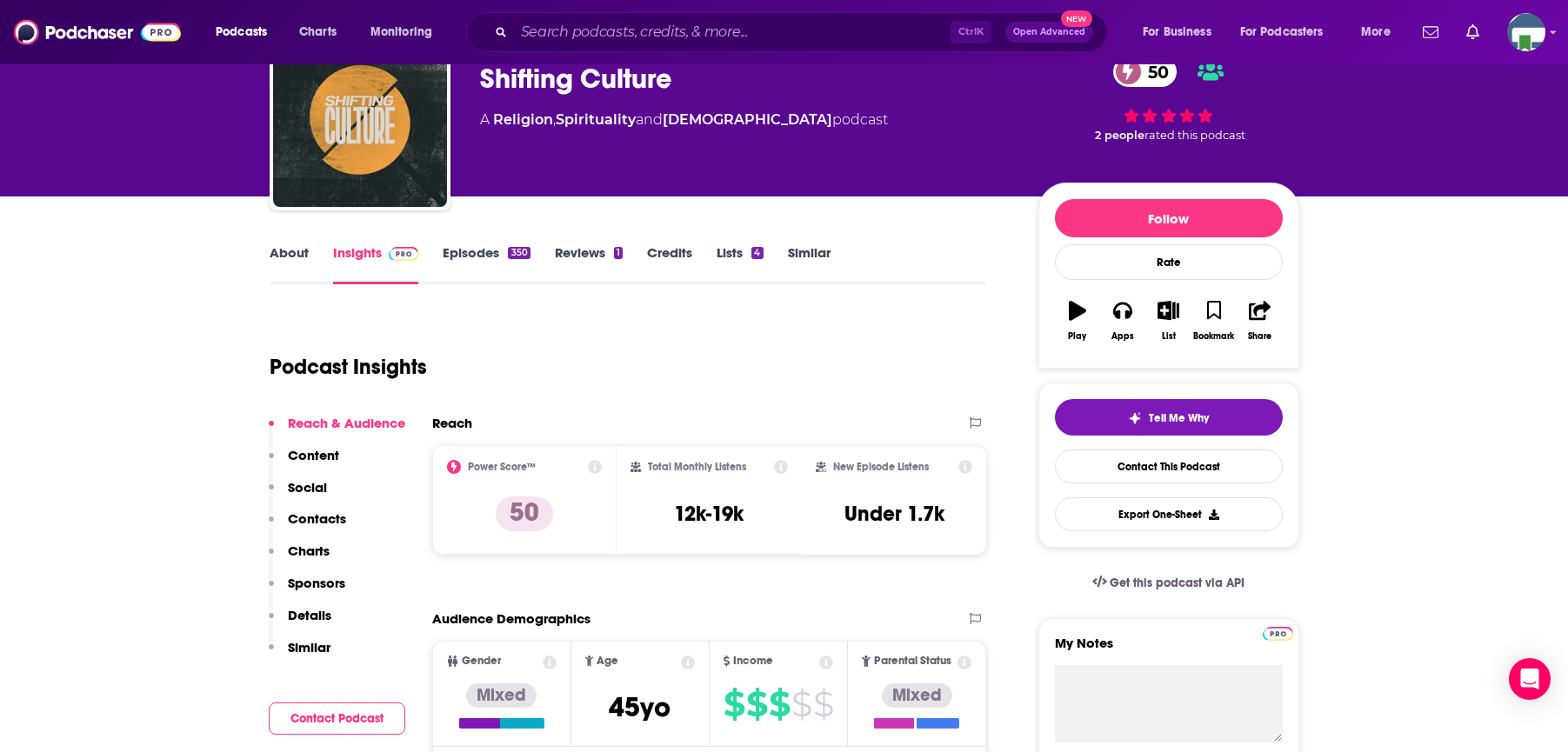
drag, startPoint x: 147, startPoint y: 517, endPoint x: 162, endPoint y: 495, distance: 26.6
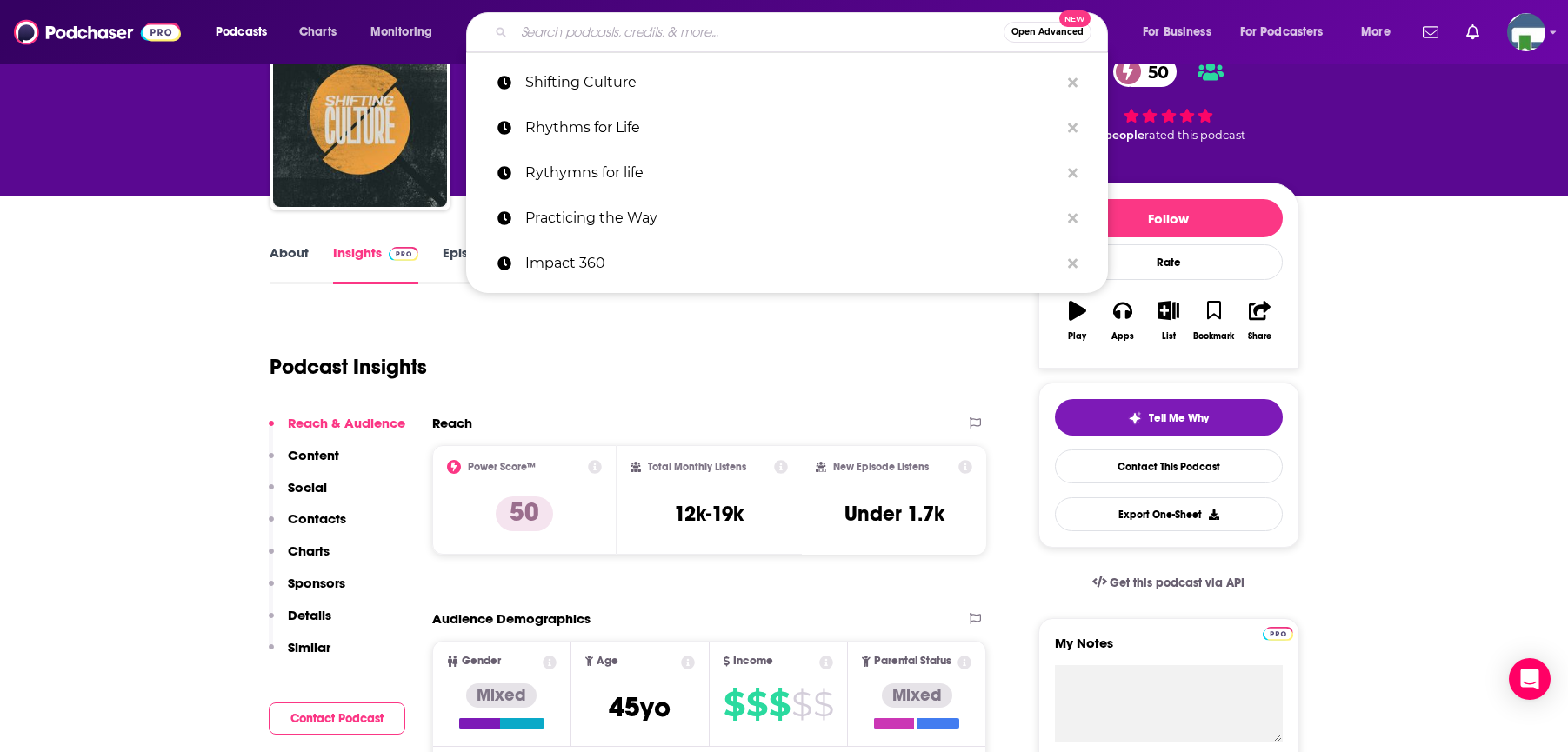
click at [559, 39] on input "Search podcasts, credits, & more..." at bounding box center [758, 33] width 489 height 28
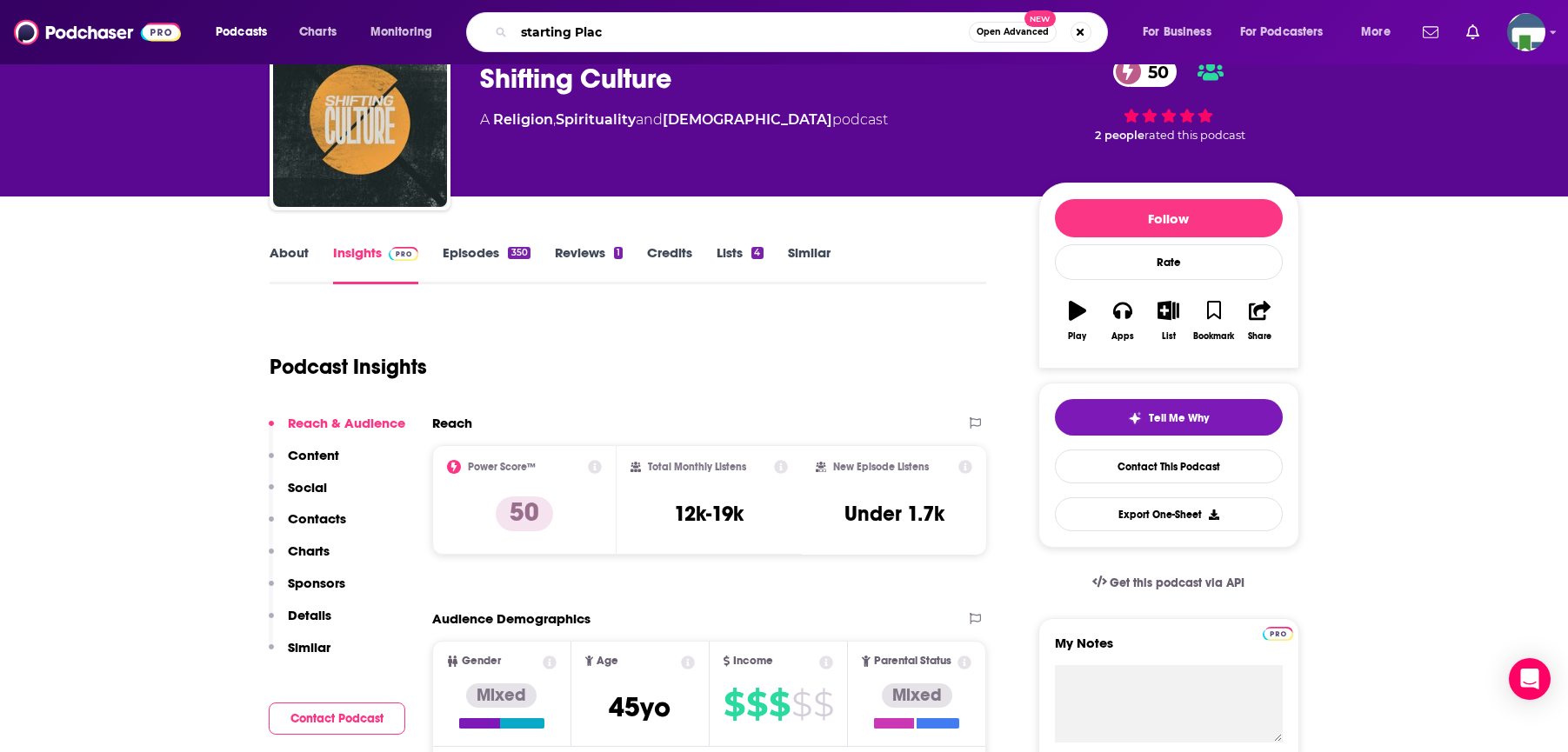
type input "starting Place"
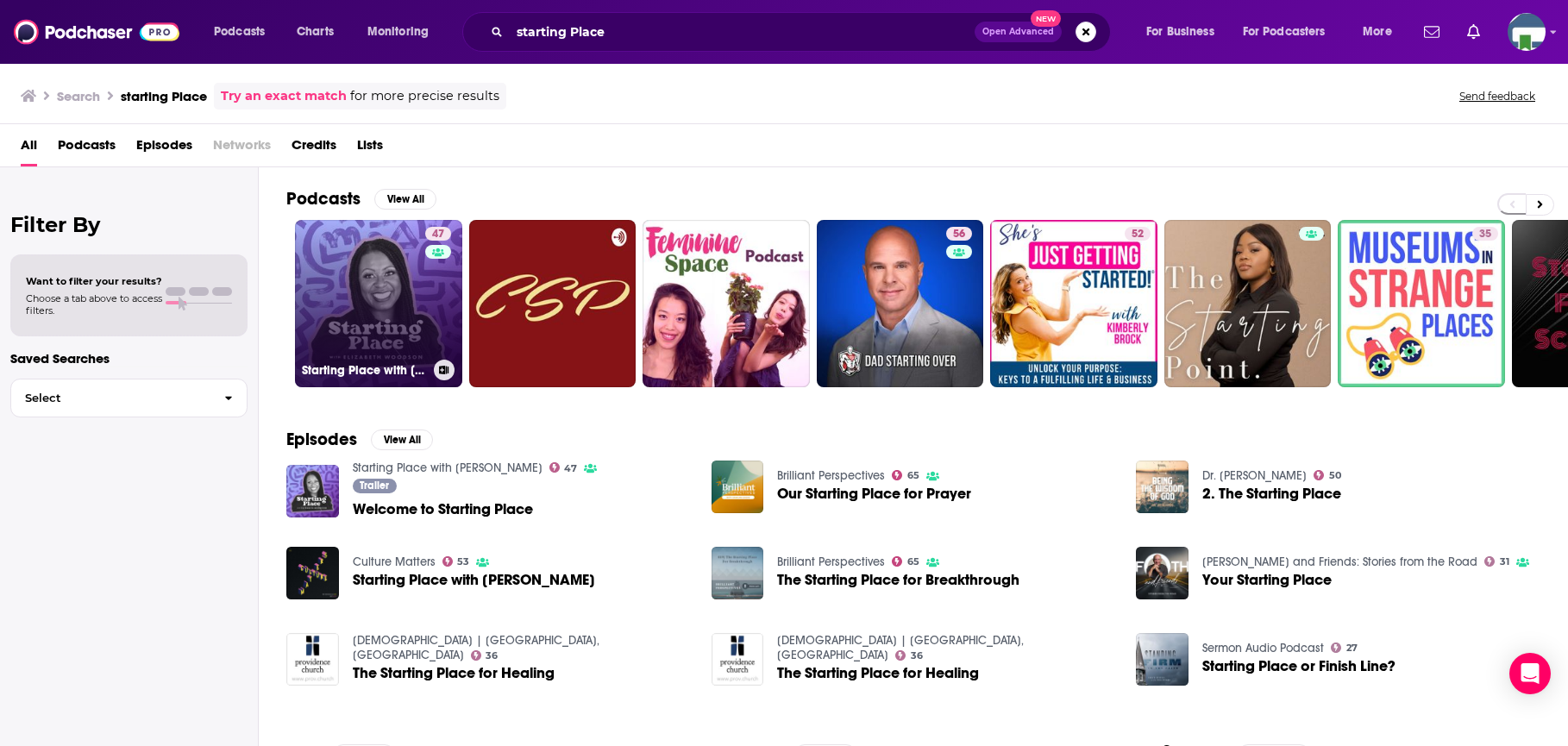
click at [409, 294] on link "47 Starting Place with [PERSON_NAME]" at bounding box center [379, 303] width 167 height 167
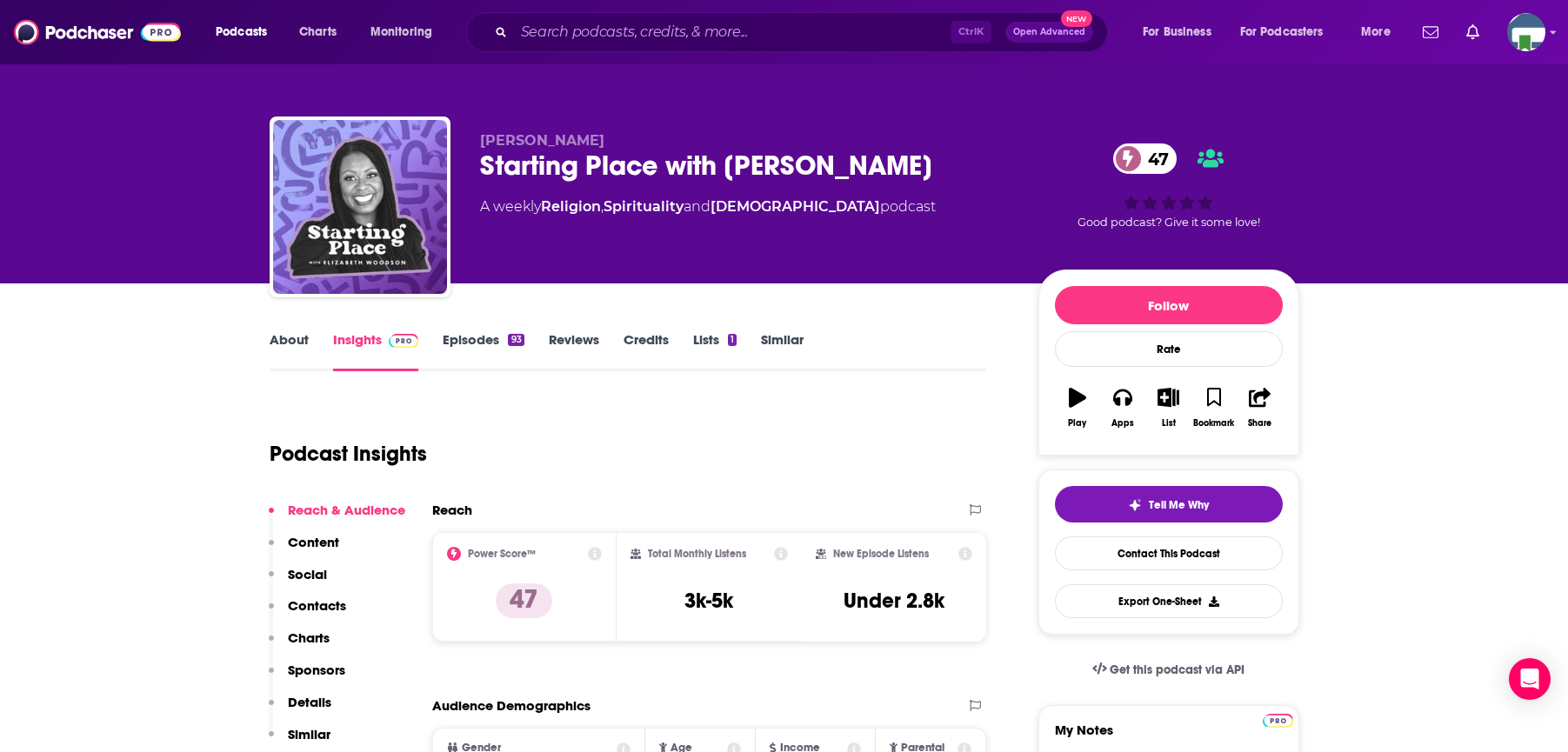
drag, startPoint x: 192, startPoint y: 495, endPoint x: 226, endPoint y: 426, distance: 76.9
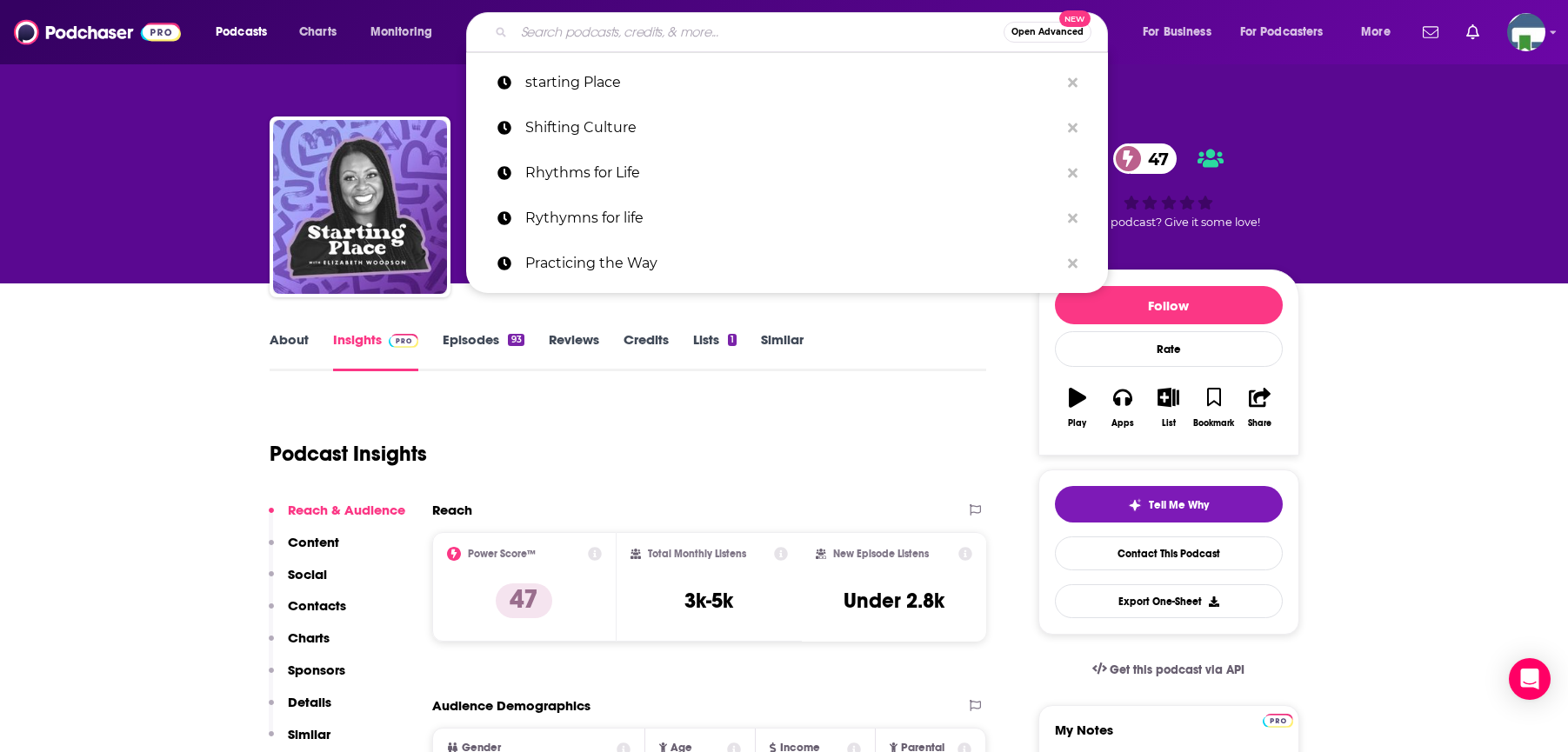
click at [552, 33] on input "Search podcasts, credits, & more..." at bounding box center [758, 33] width 489 height 28
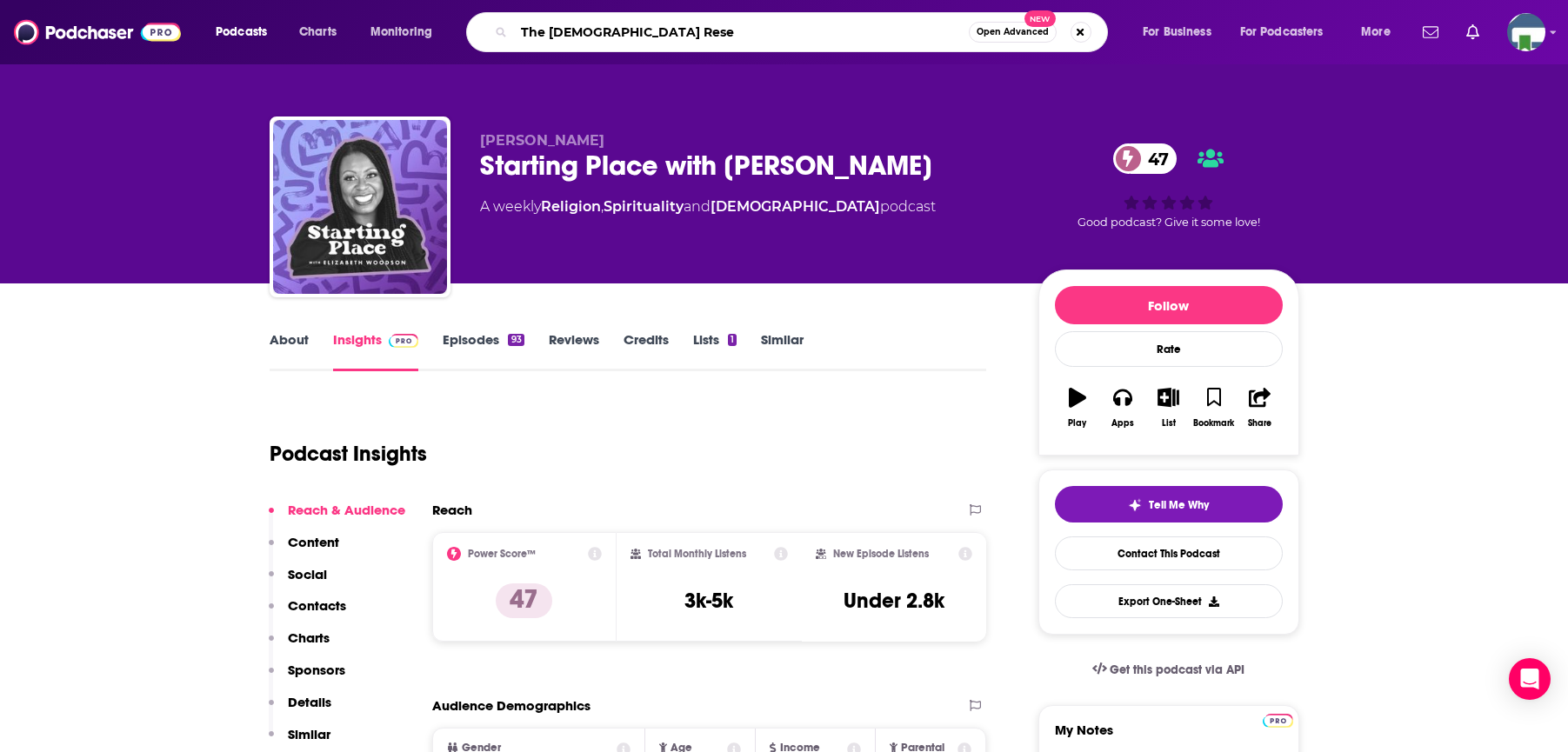
type input "The [DEMOGRAPHIC_DATA] Reset"
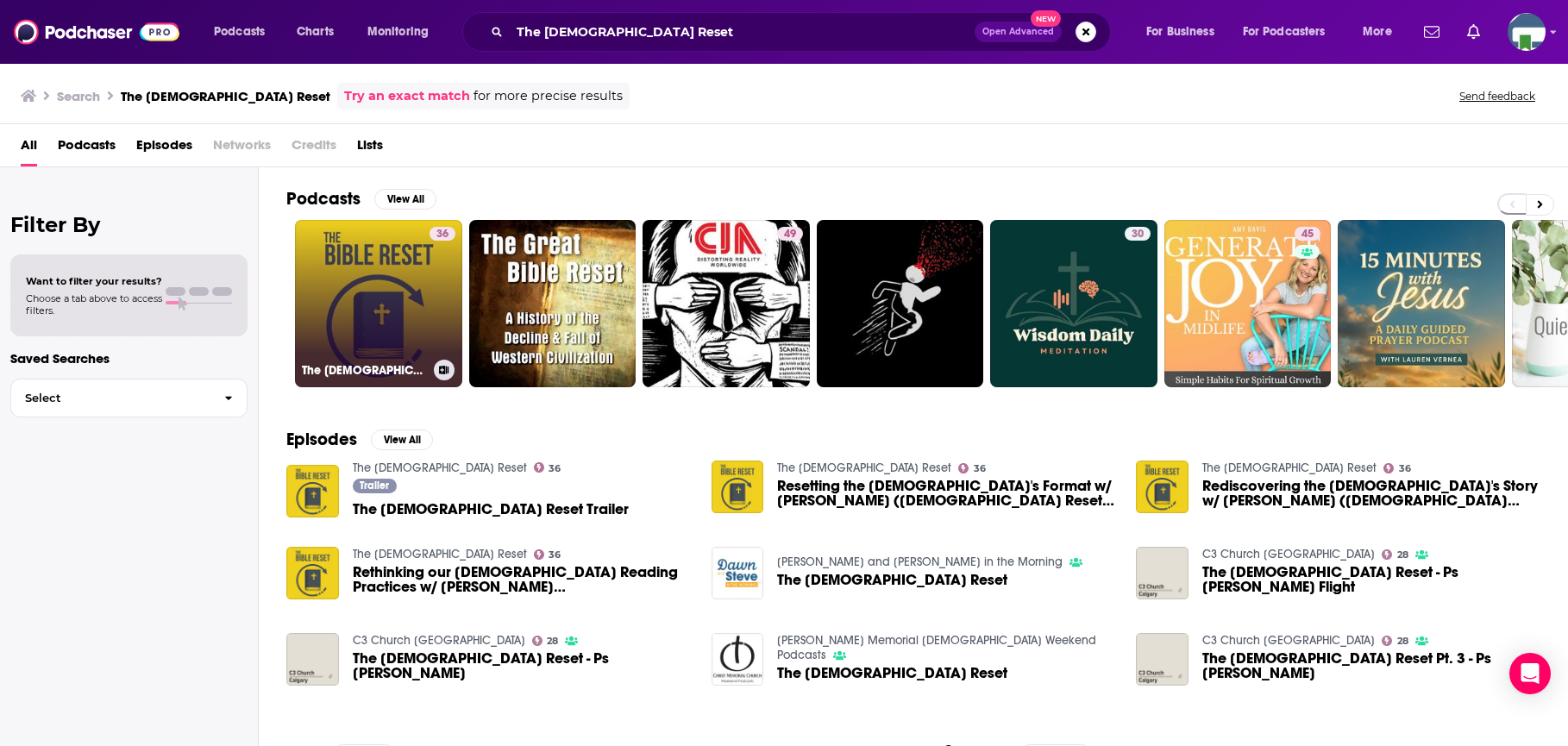
click at [400, 363] on h3 "The [DEMOGRAPHIC_DATA] Reset" at bounding box center [364, 370] width 125 height 15
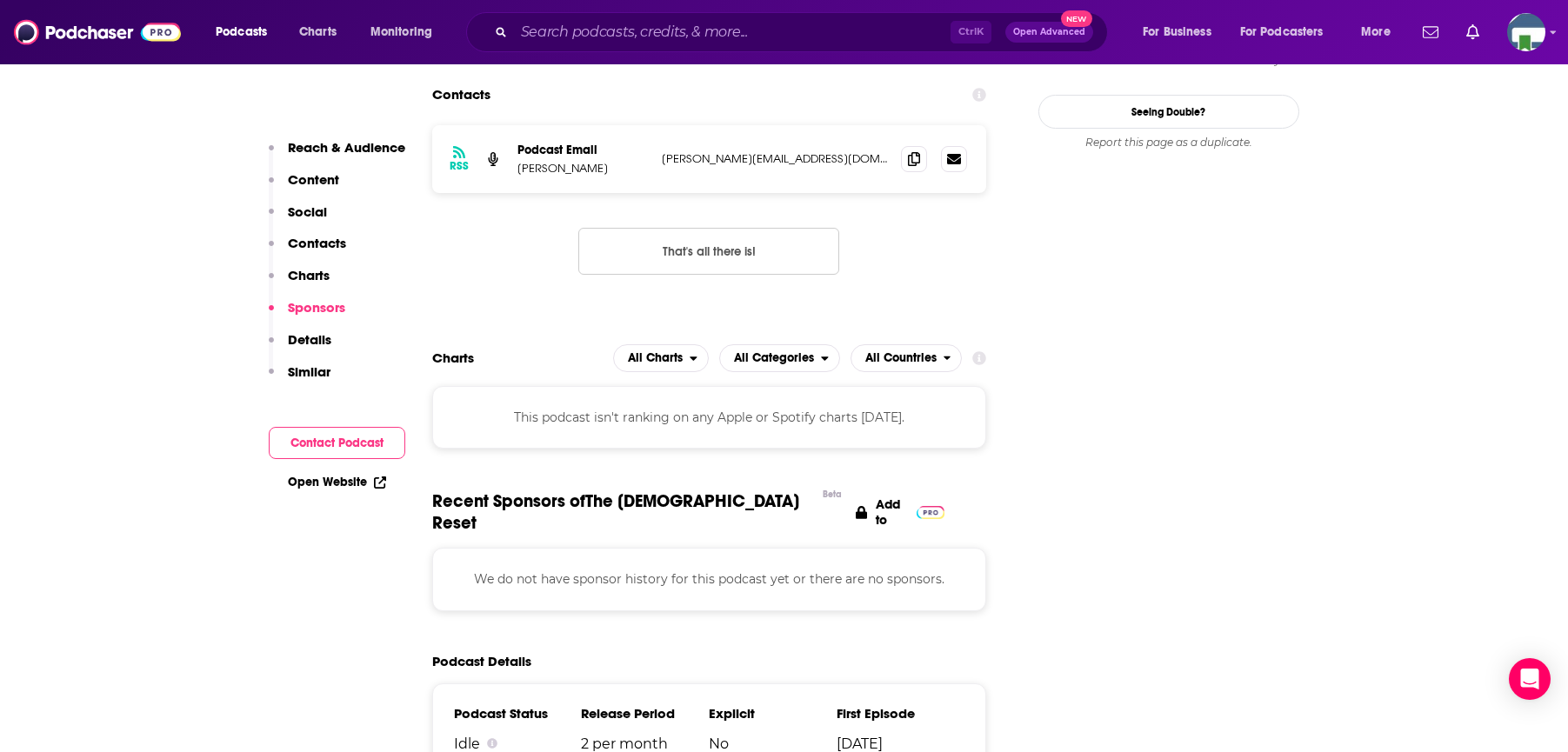
scroll to position [1826, 0]
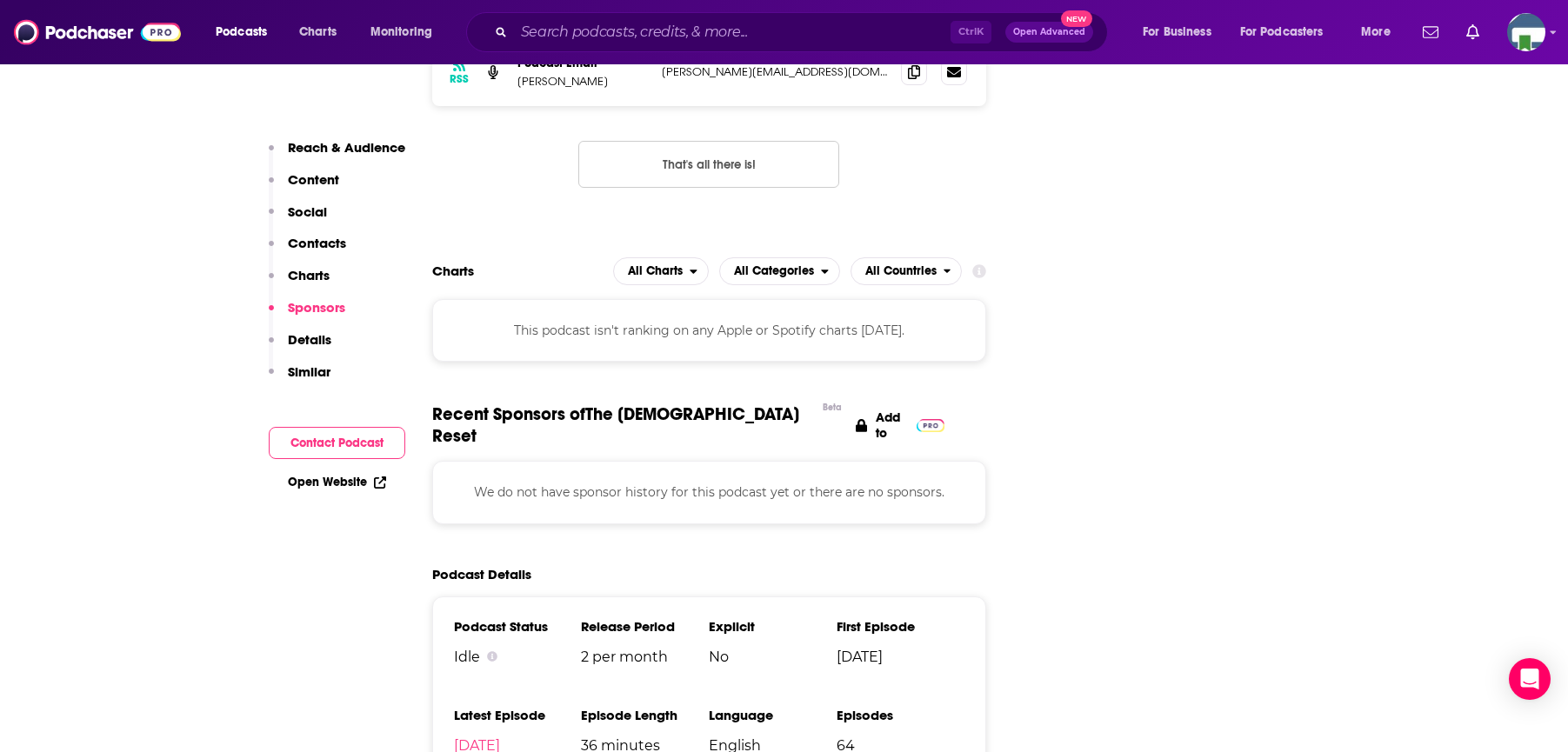
drag, startPoint x: 198, startPoint y: 509, endPoint x: 293, endPoint y: 363, distance: 174.2
click at [611, 27] on input "Search podcasts, credits, & more..." at bounding box center [732, 33] width 437 height 28
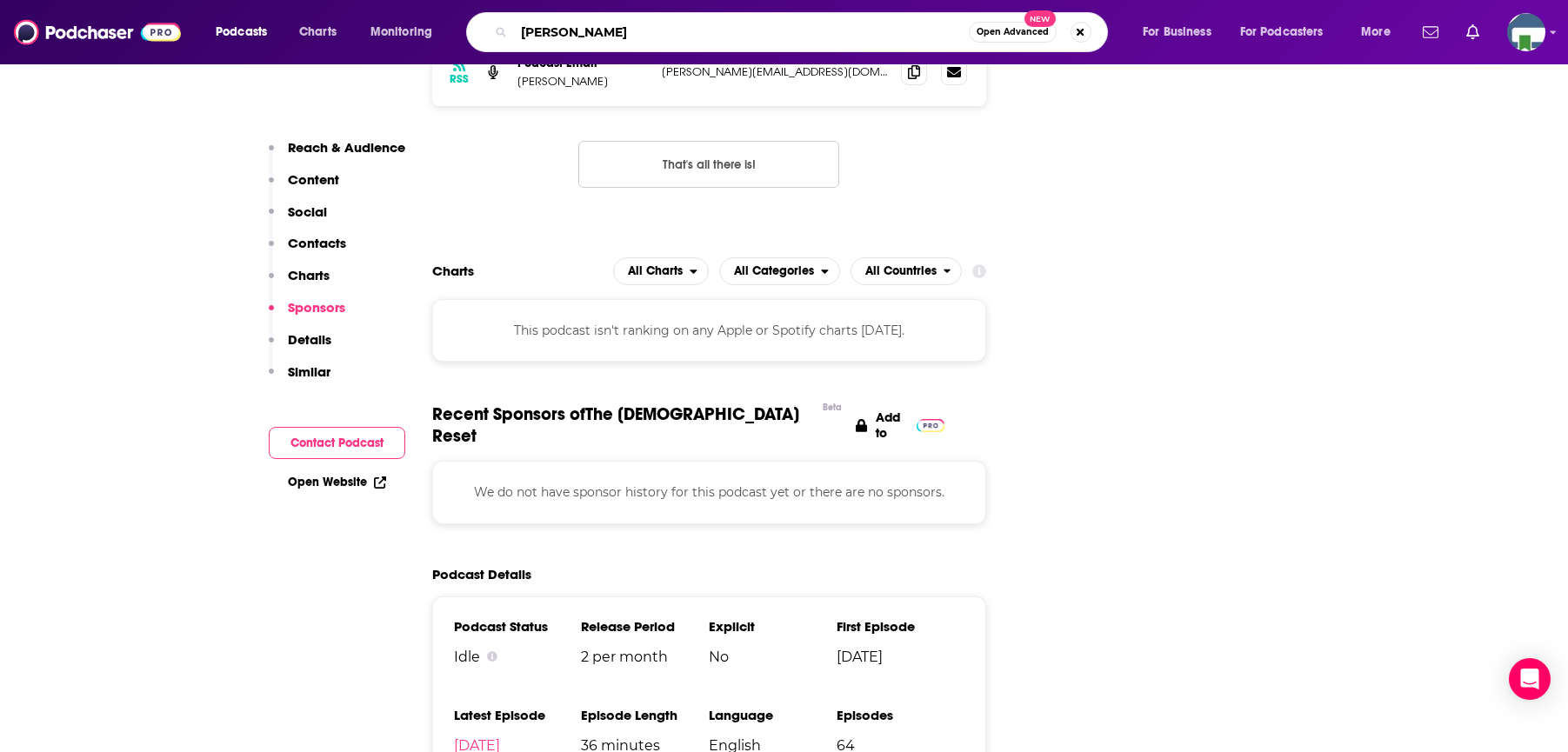
type input "[PERSON_NAME]"
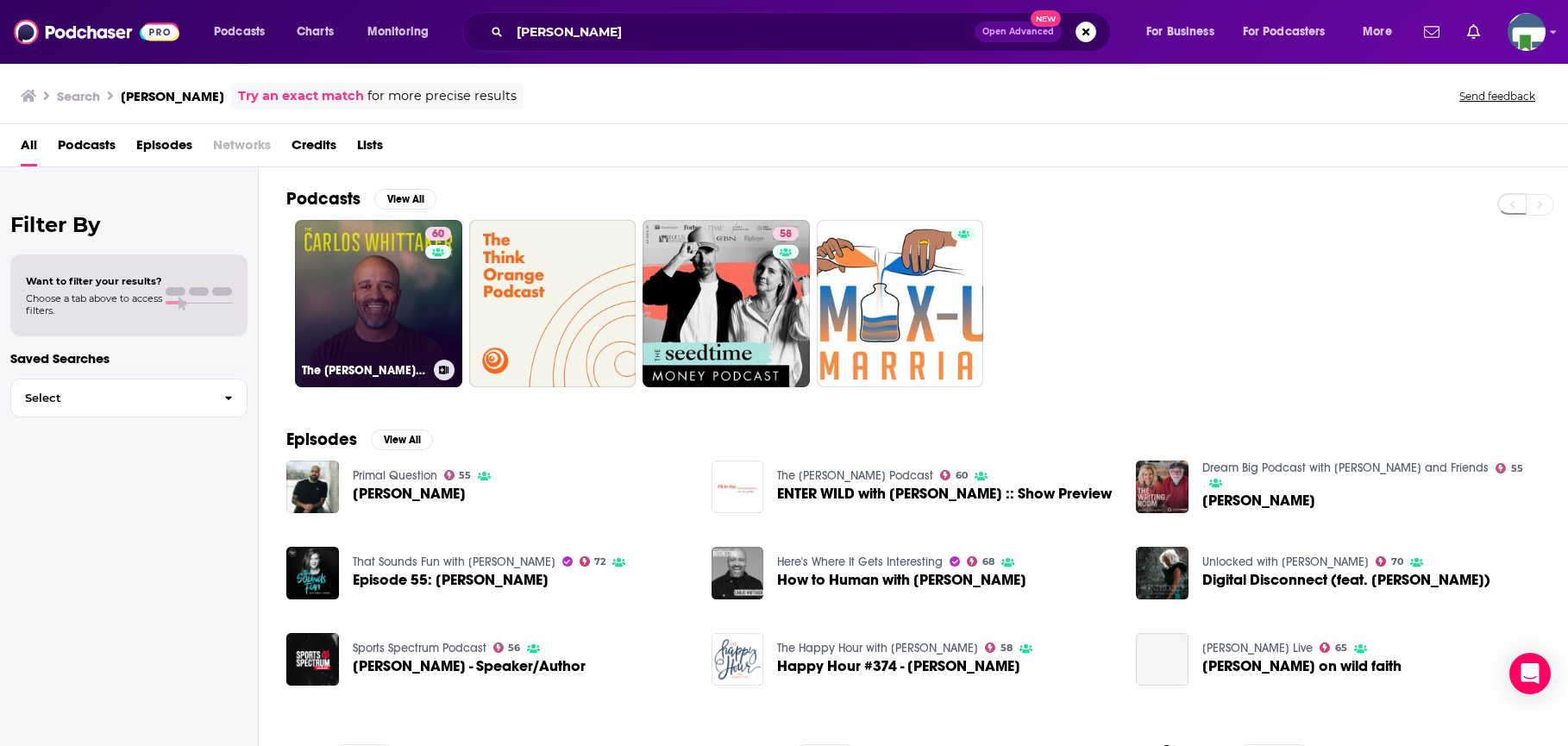
click at [392, 328] on link "60 The [PERSON_NAME] Podcast" at bounding box center [379, 303] width 167 height 167
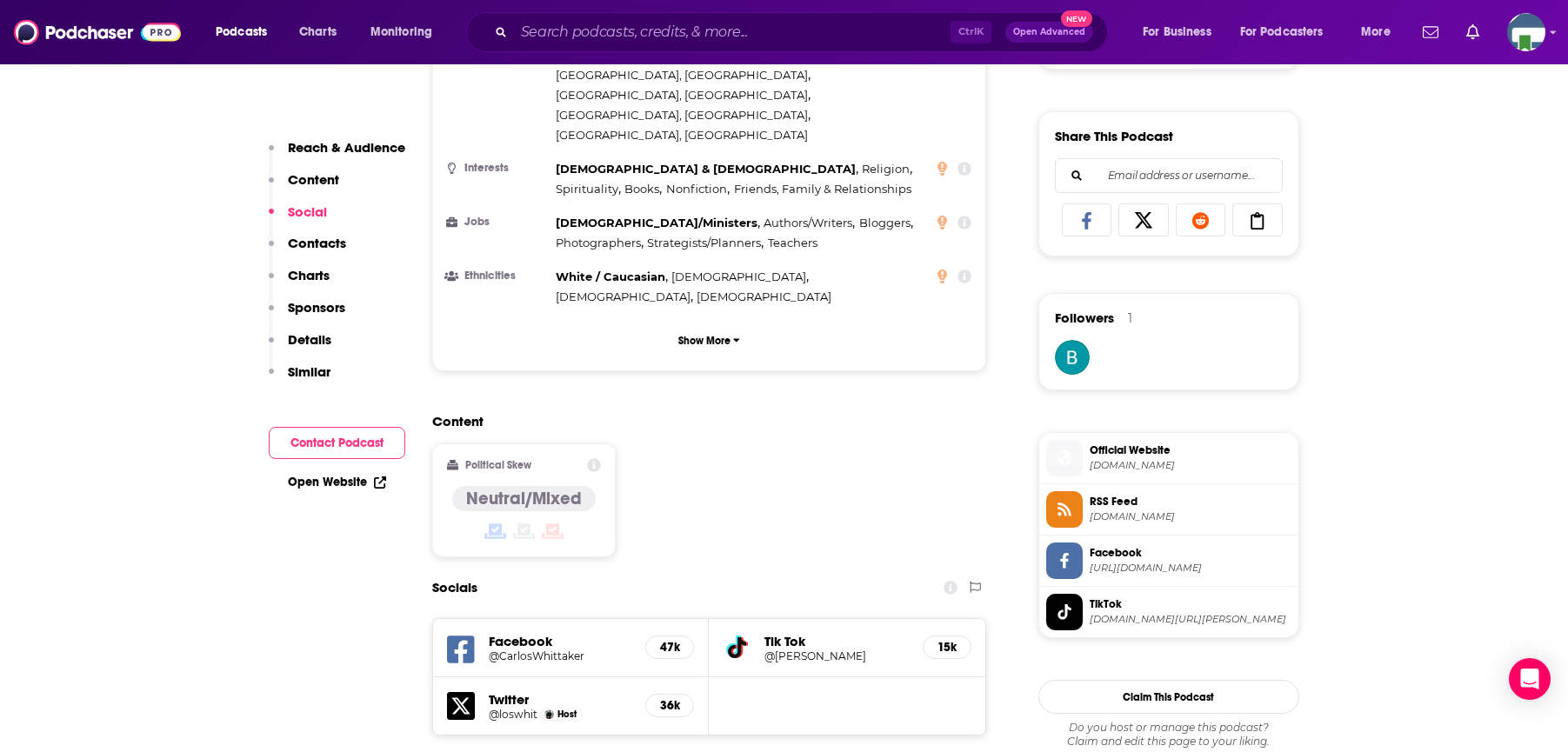
scroll to position [1218, 0]
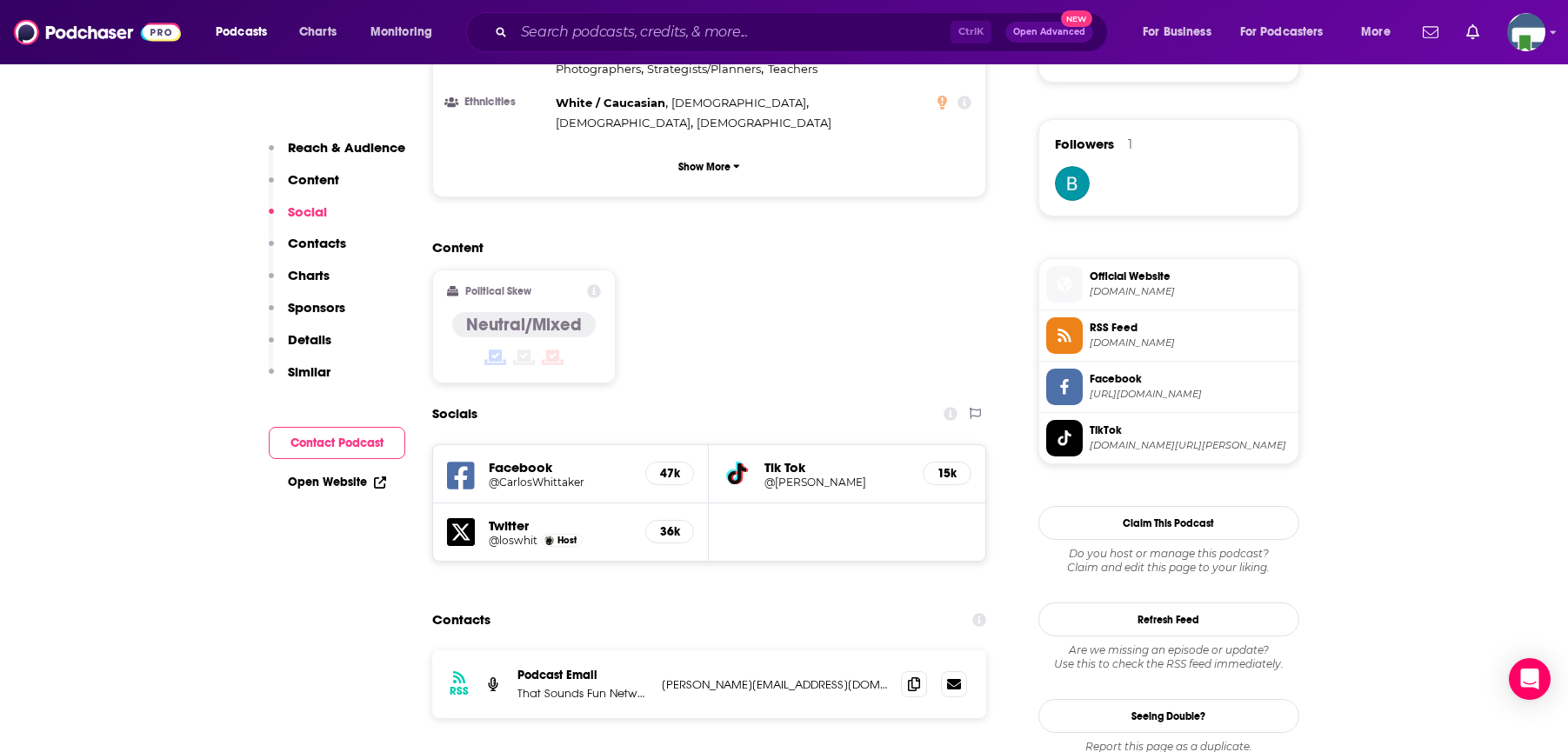
click at [580, 31] on input "Search podcasts, credits, & more..." at bounding box center [732, 33] width 437 height 28
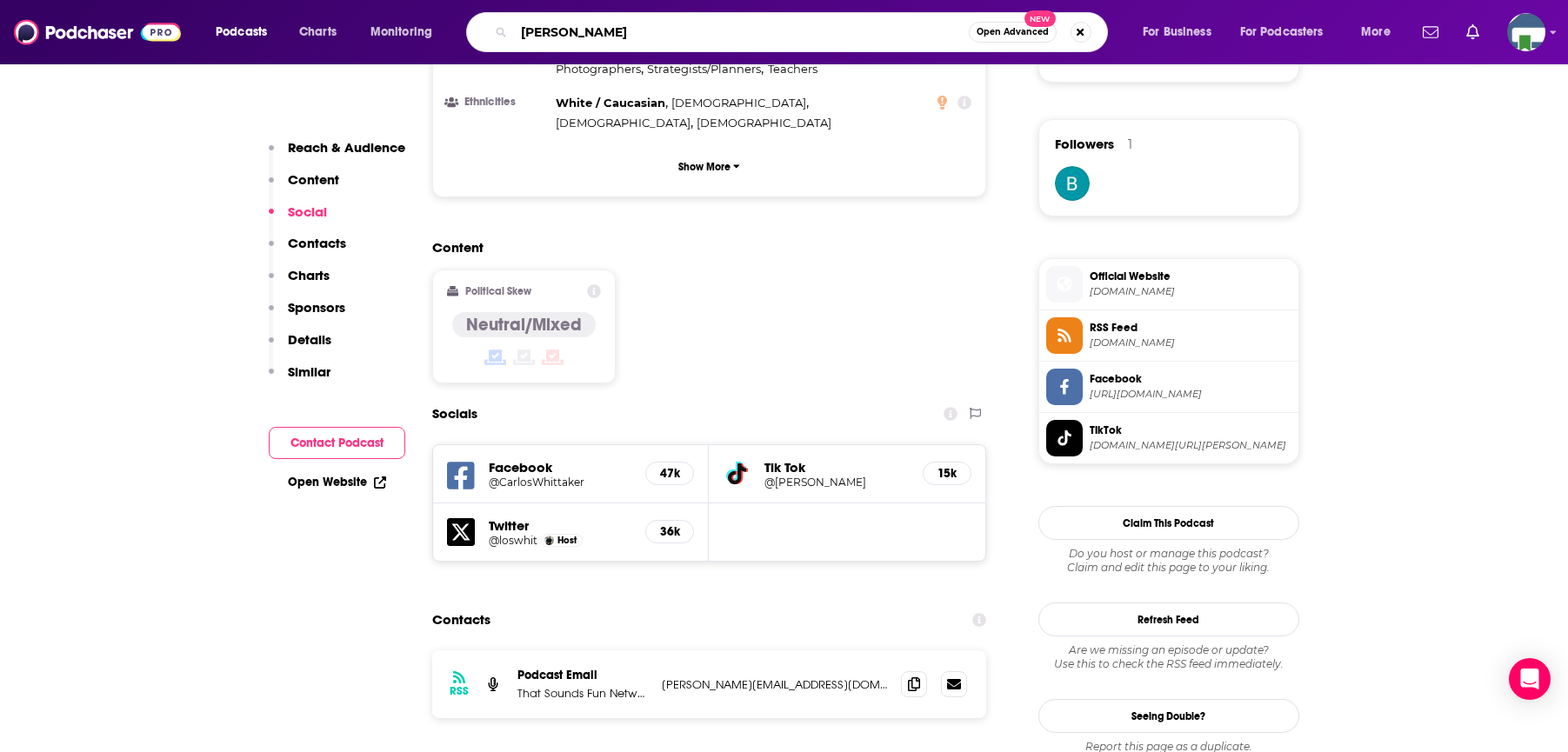
type input "[PERSON_NAME]"
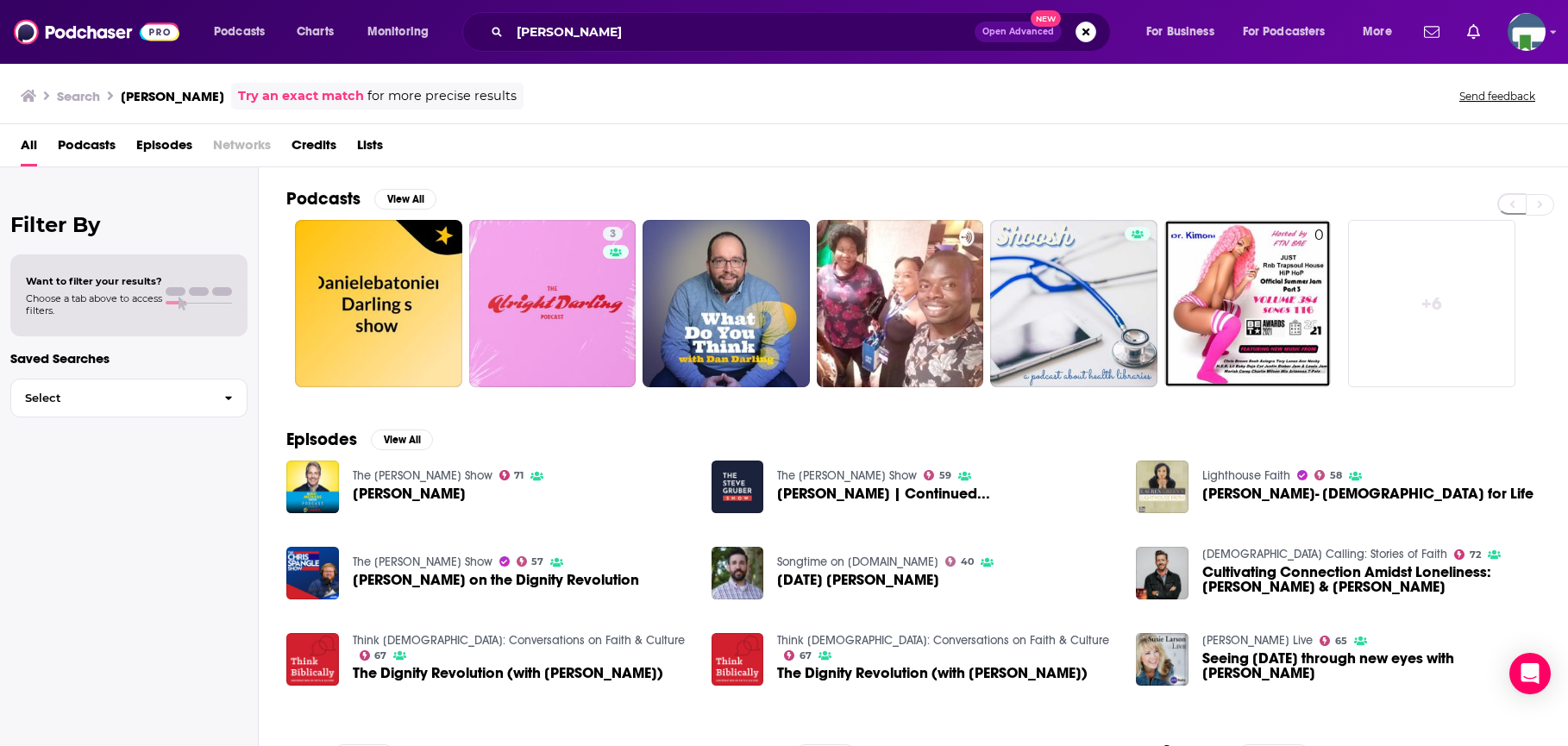
click at [849, 473] on link "The [PERSON_NAME] Show" at bounding box center [847, 476] width 140 height 15
click at [644, 32] on input "[PERSON_NAME]" at bounding box center [741, 32] width 465 height 28
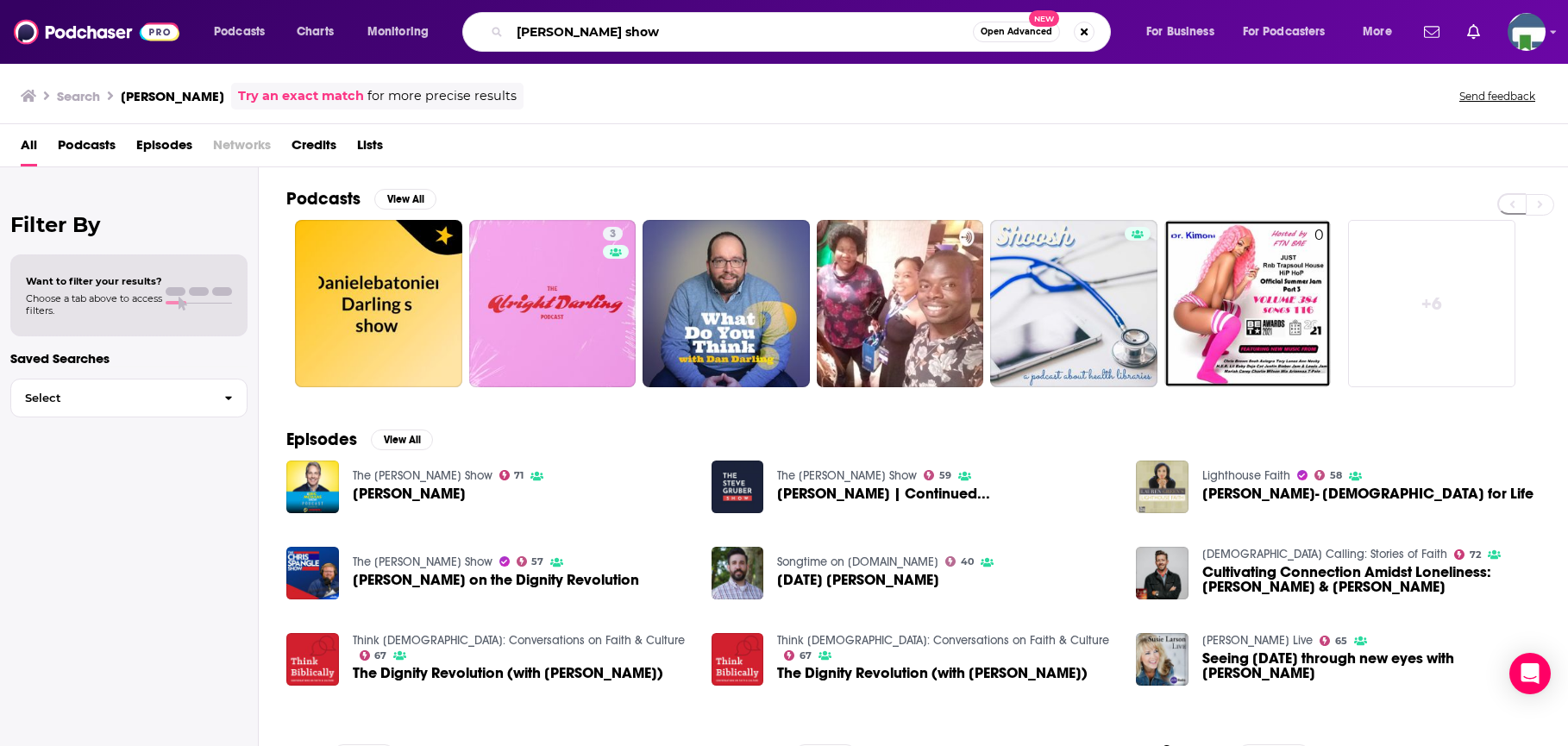
type input "[PERSON_NAME] show"
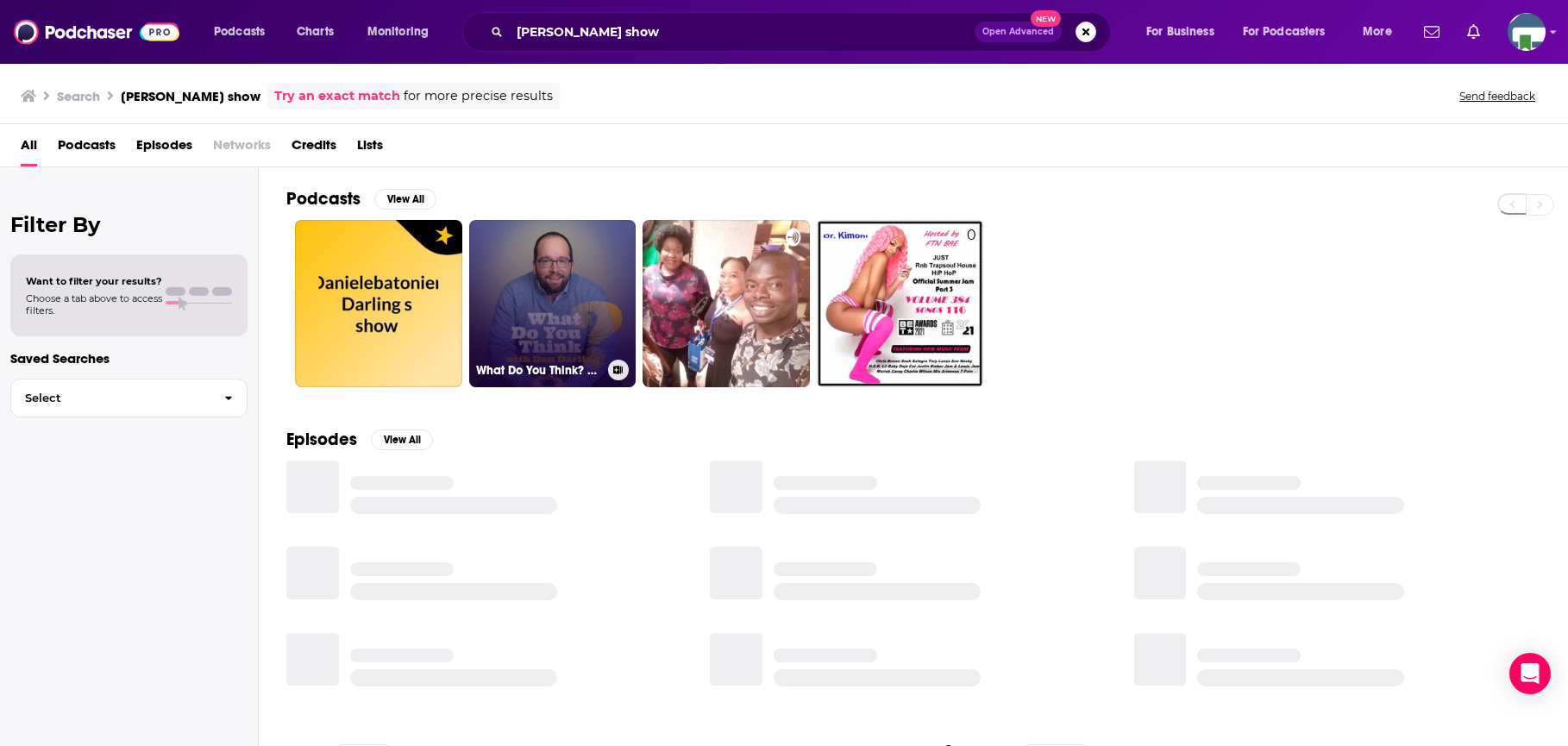
click at [570, 290] on link "What Do You Think? With [PERSON_NAME]" at bounding box center [553, 303] width 167 height 167
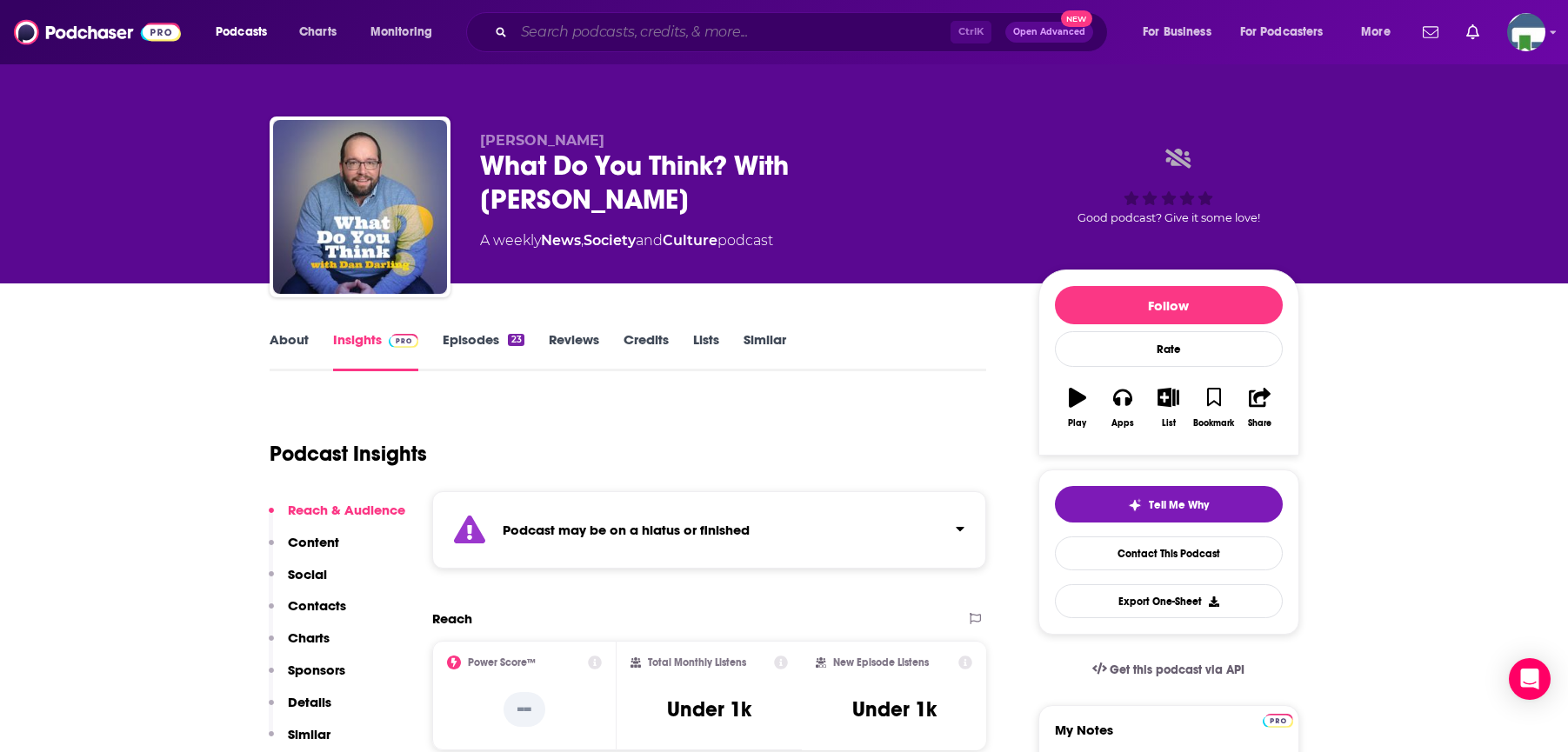
click at [617, 36] on input "Search podcasts, credits, & more..." at bounding box center [732, 33] width 437 height 28
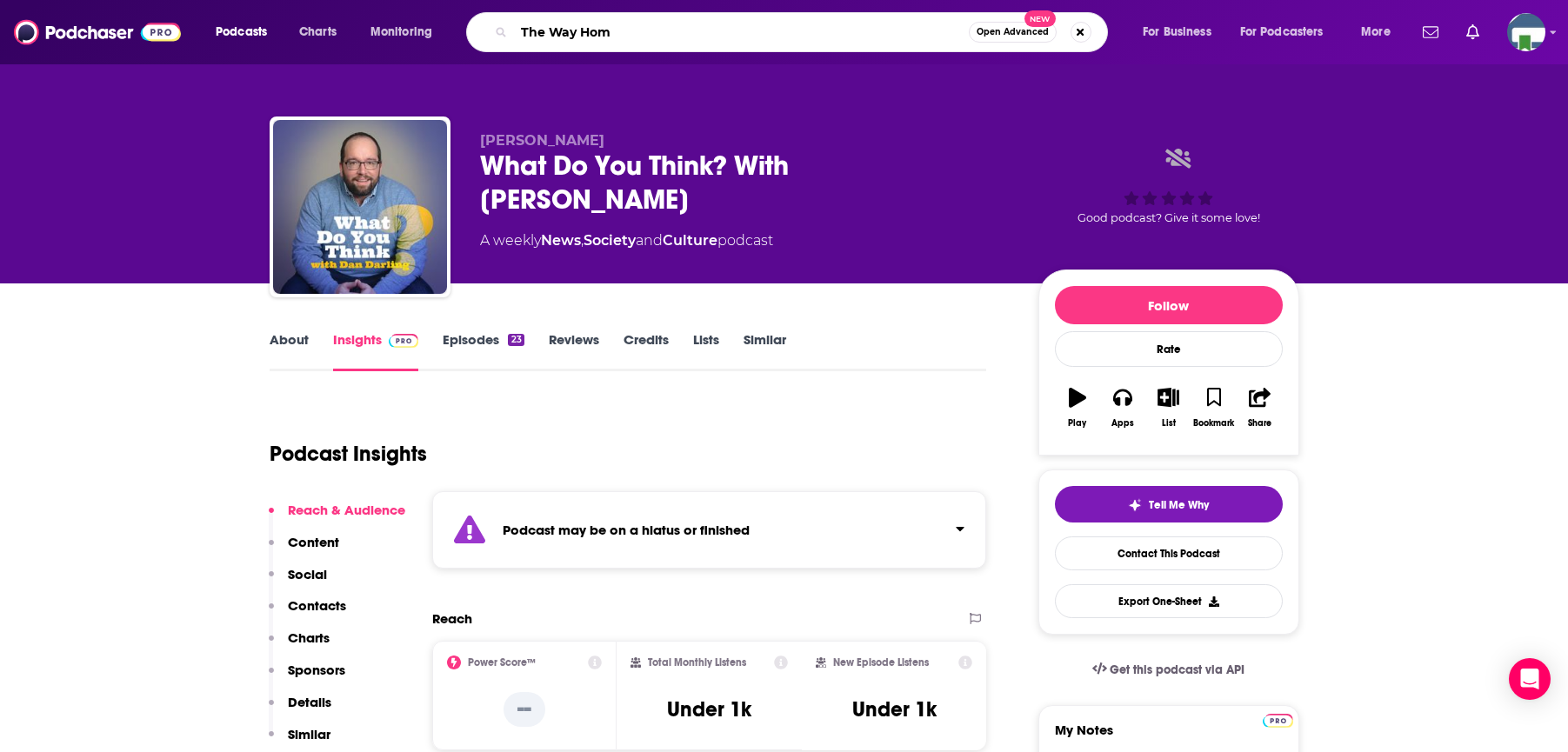
type input "The Way Home"
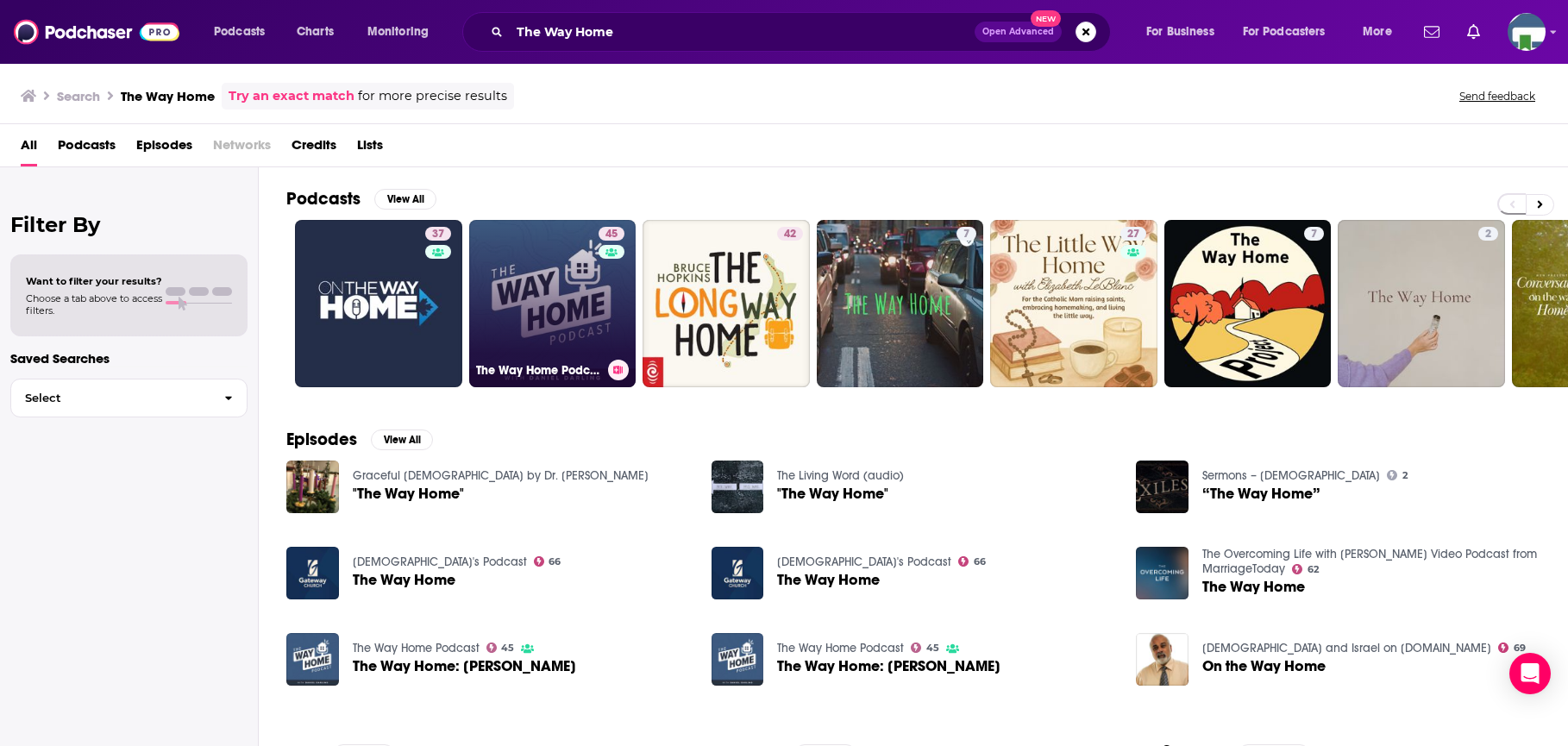
click at [578, 324] on link "45 The Way Home Podcast" at bounding box center [553, 303] width 167 height 167
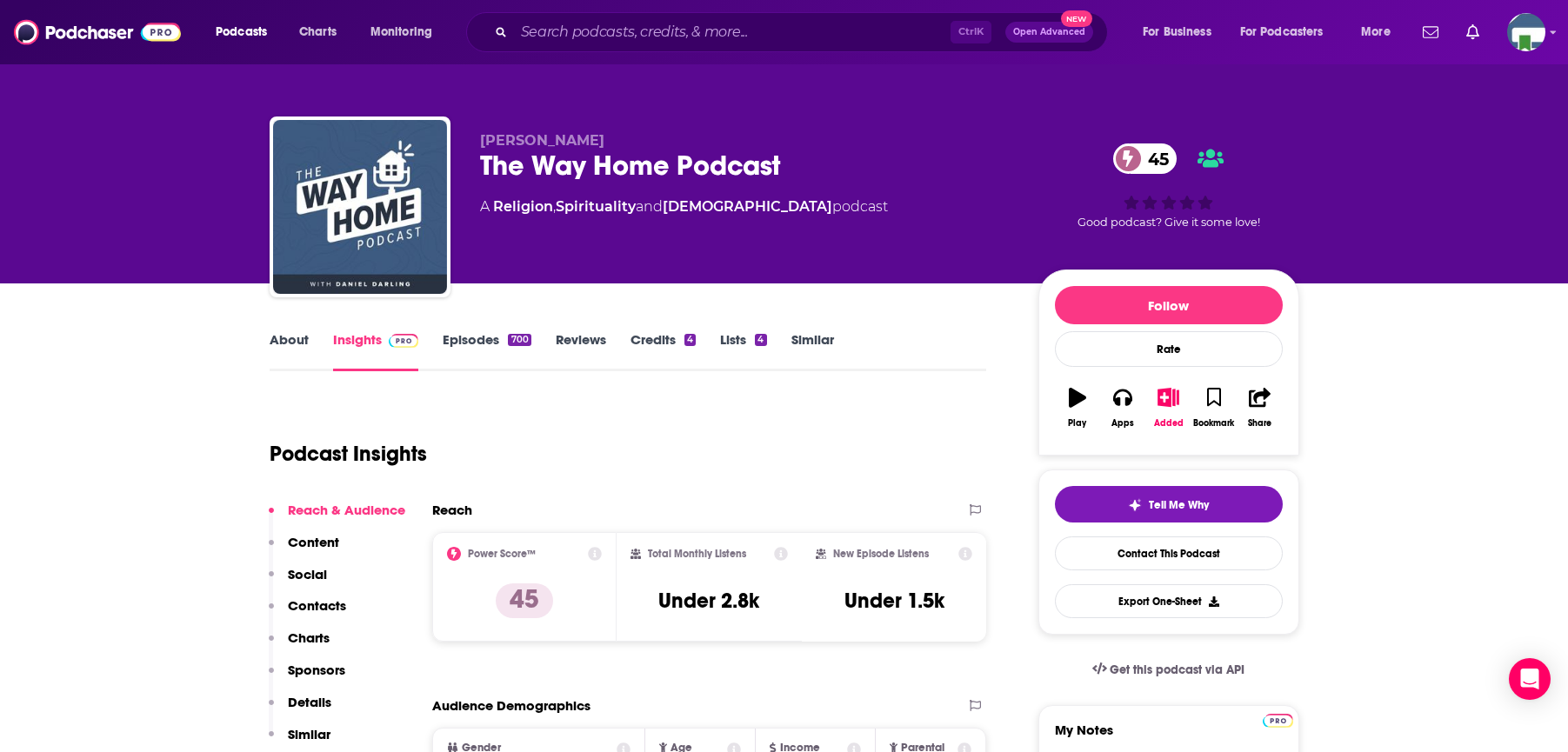
click at [589, 36] on input "Search podcasts, credits, & more..." at bounding box center [732, 33] width 437 height 28
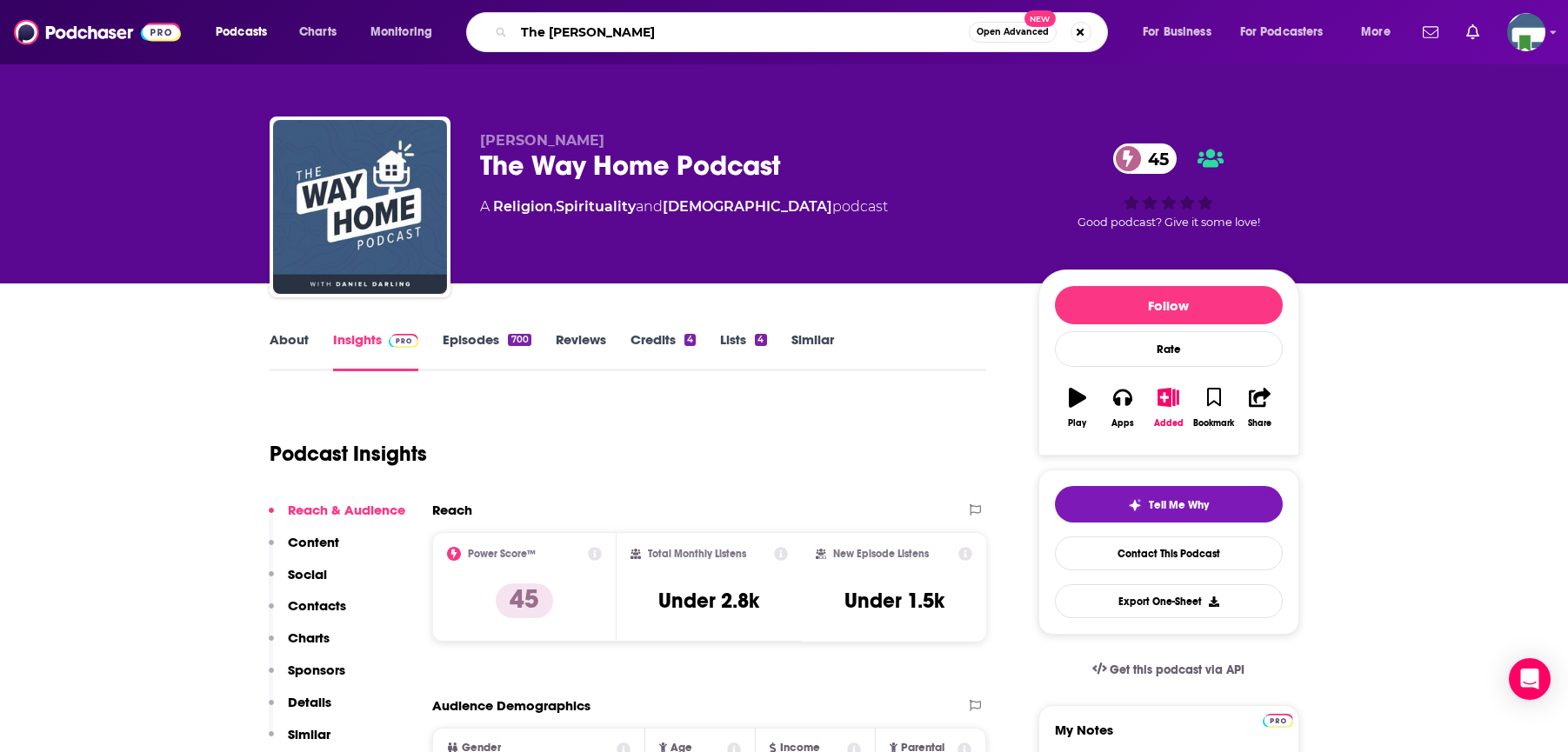
type input "The [PERSON_NAME]"
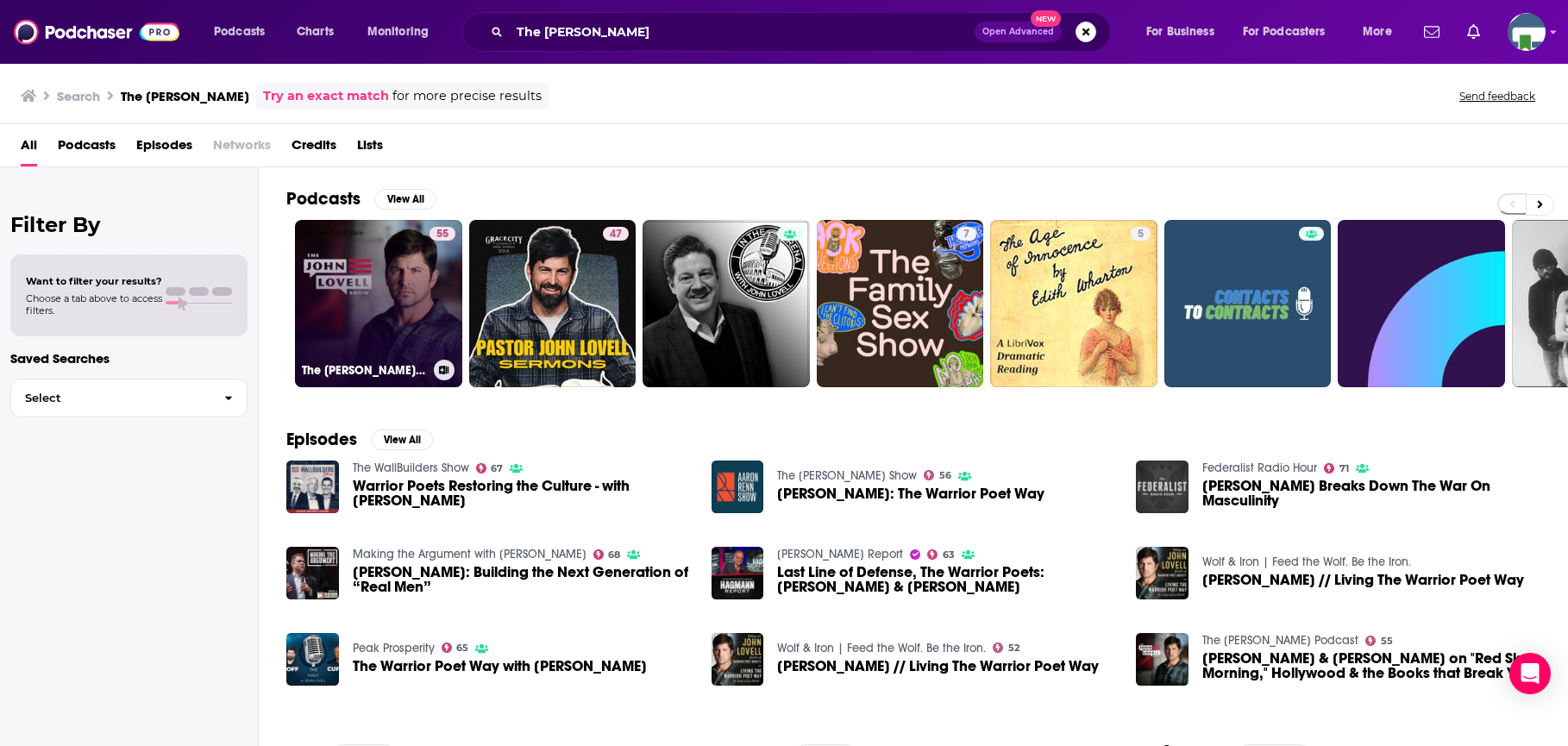
click at [389, 289] on link "55 The [PERSON_NAME] Podcast" at bounding box center [379, 303] width 167 height 167
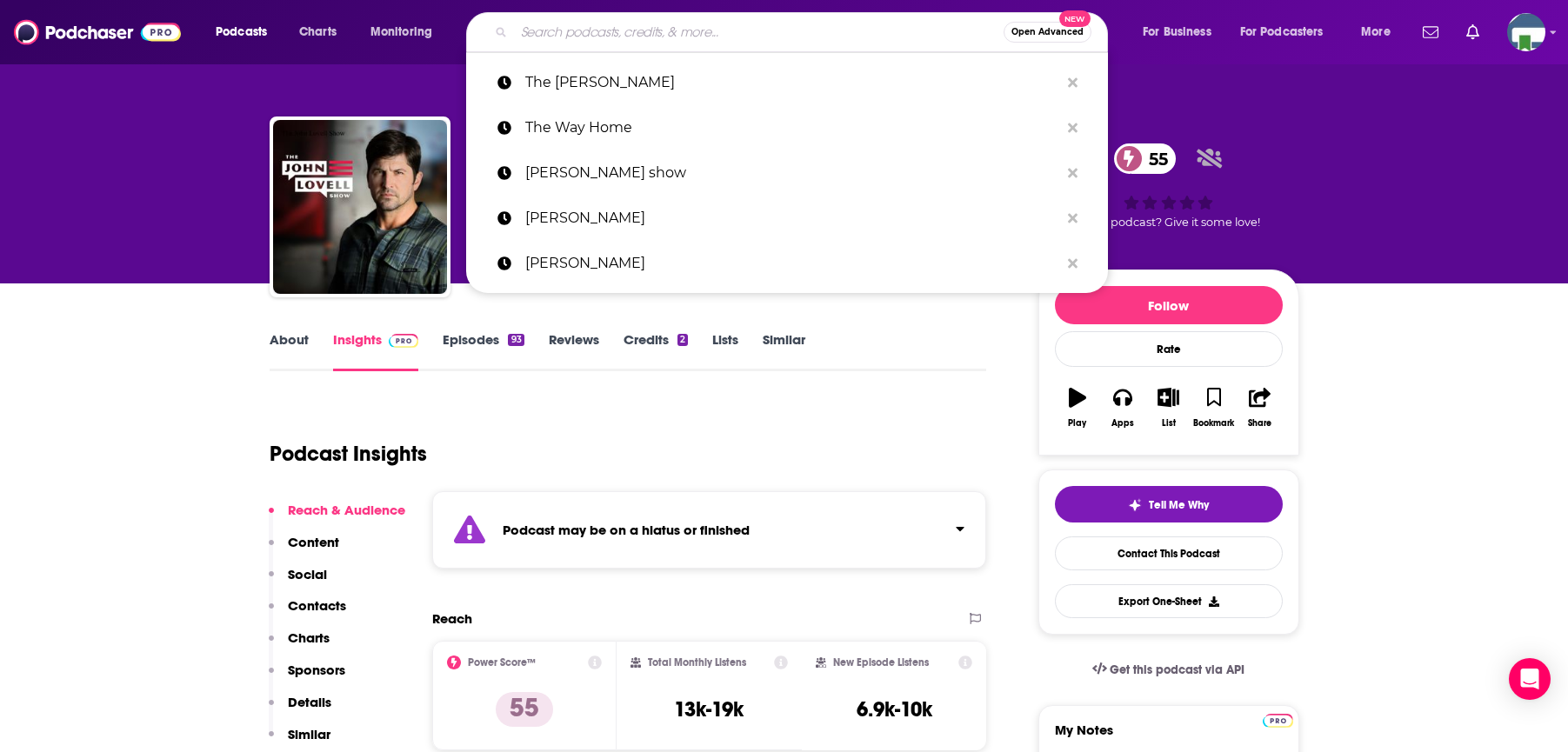
click at [557, 35] on input "Search podcasts, credits, & more..." at bounding box center [758, 33] width 489 height 28
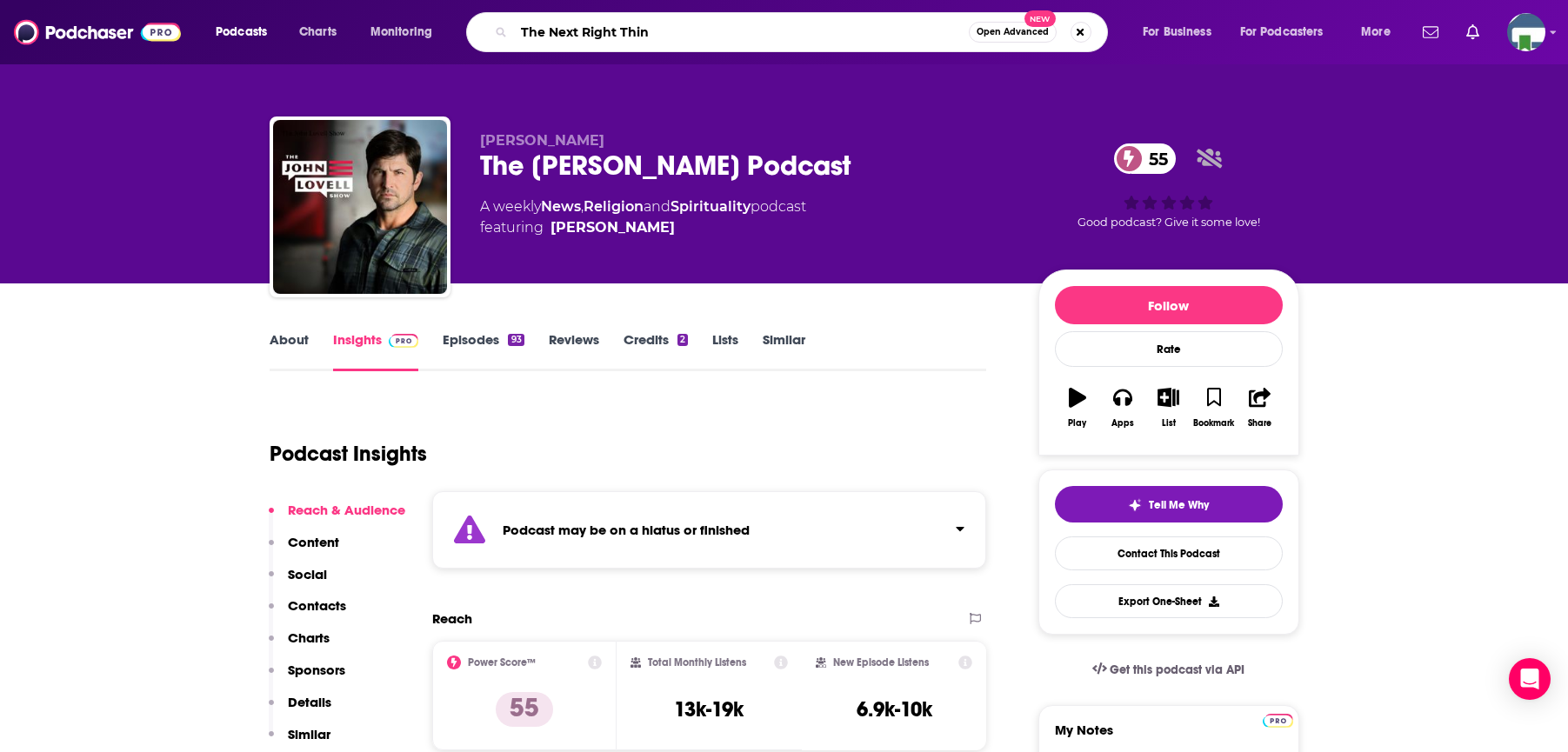
type input "The Next Right Thing"
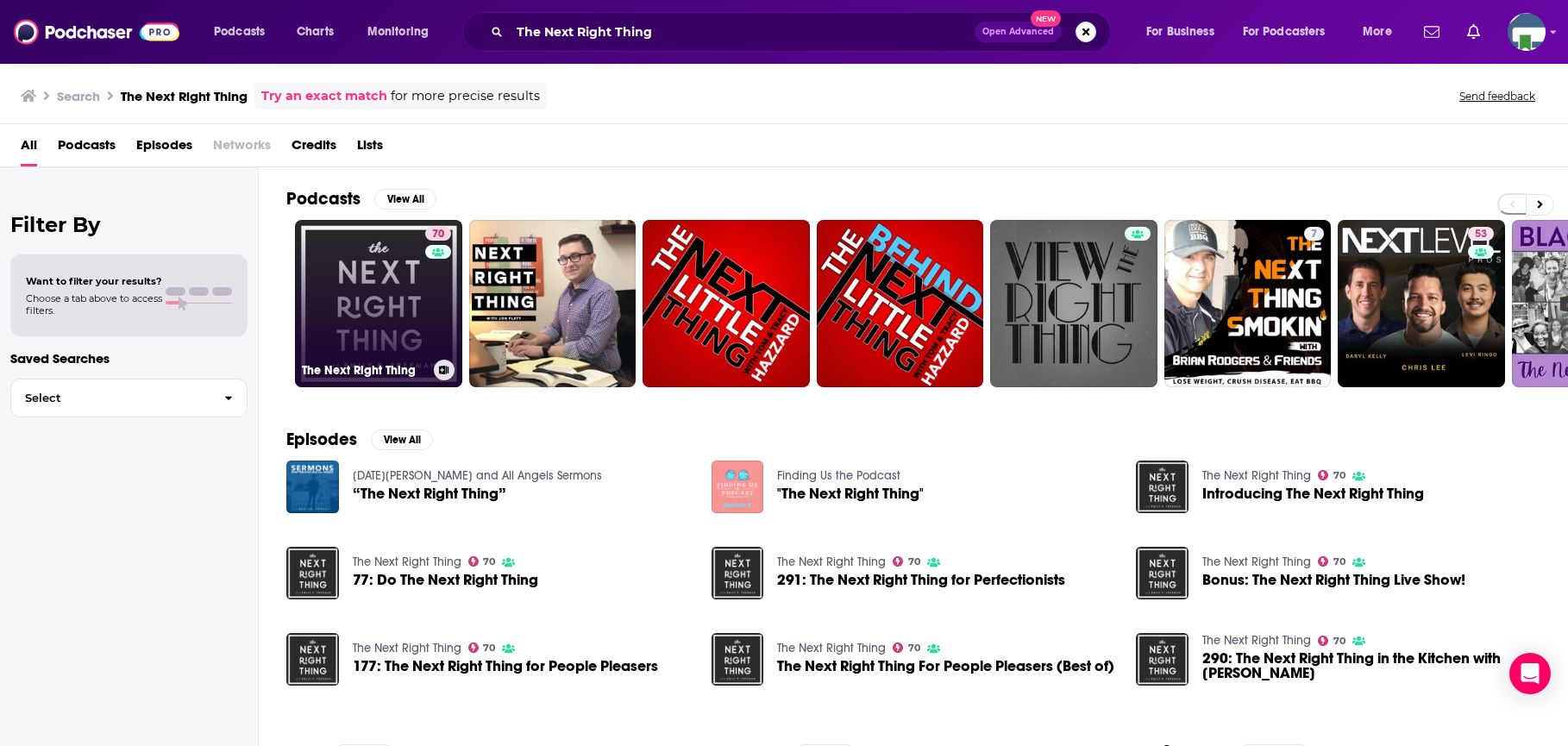
click at [392, 324] on link "70 The Next Right Thing" at bounding box center [379, 303] width 167 height 167
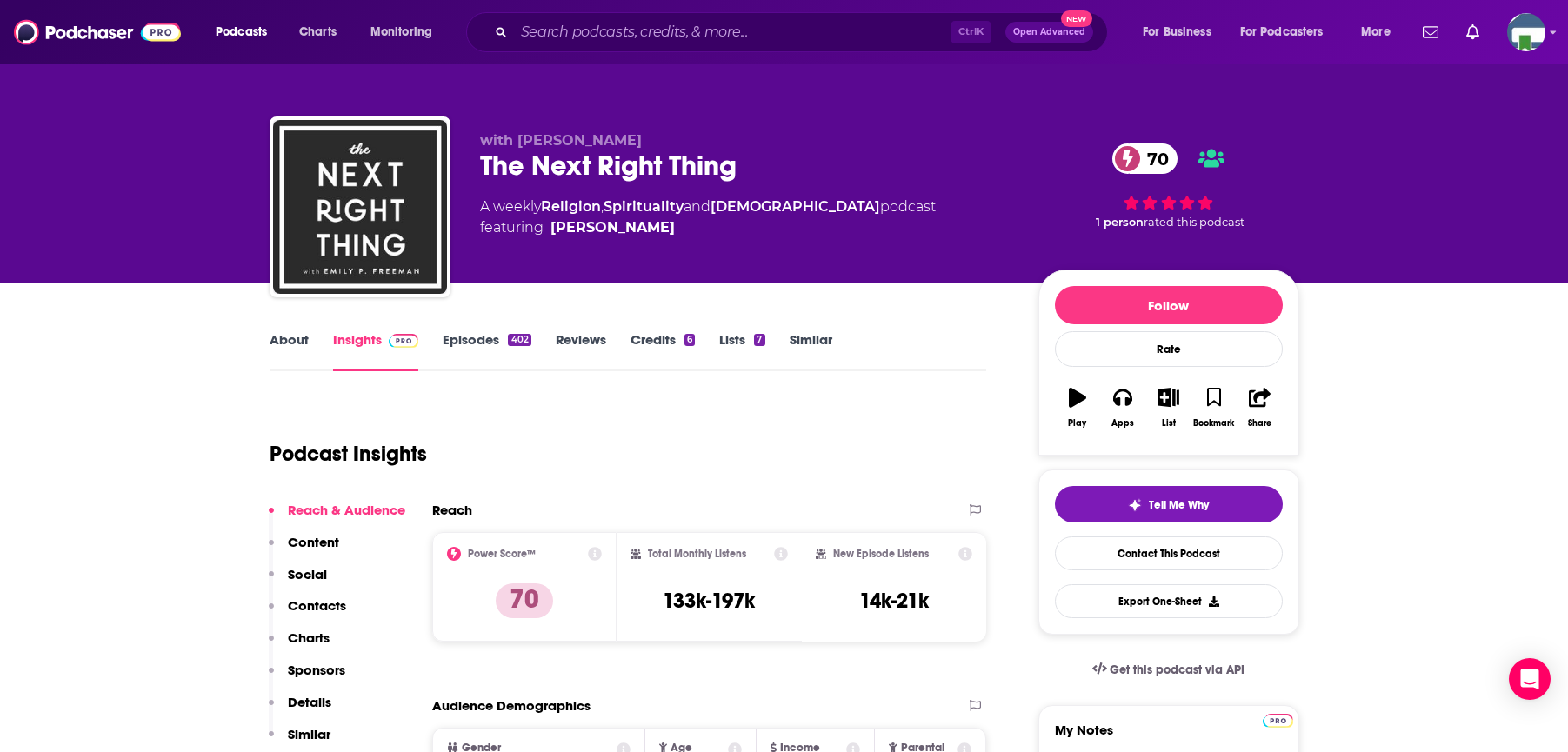
click at [297, 340] on link "About" at bounding box center [289, 351] width 39 height 40
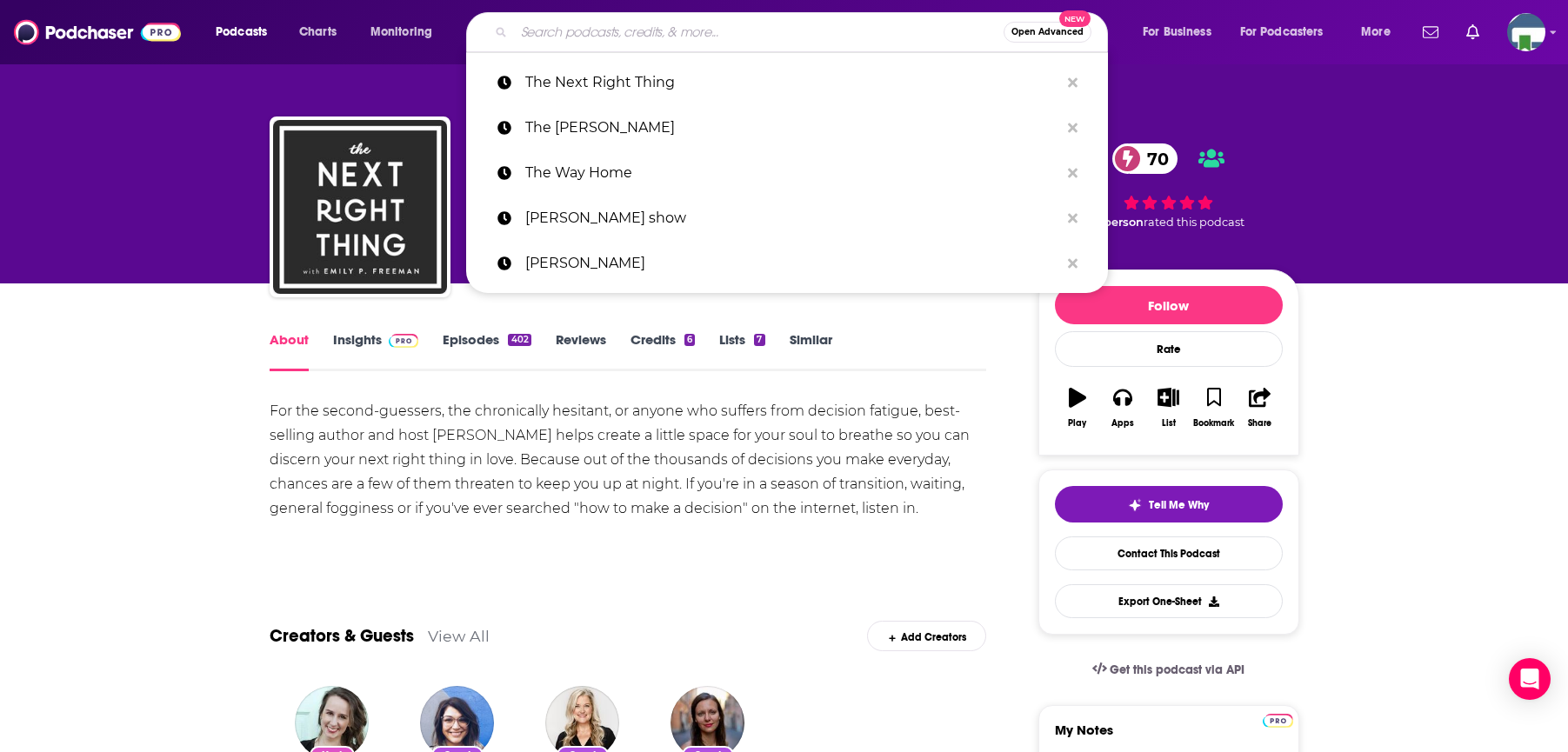
click at [553, 36] on input "Search podcasts, credits, & more..." at bounding box center [758, 33] width 489 height 28
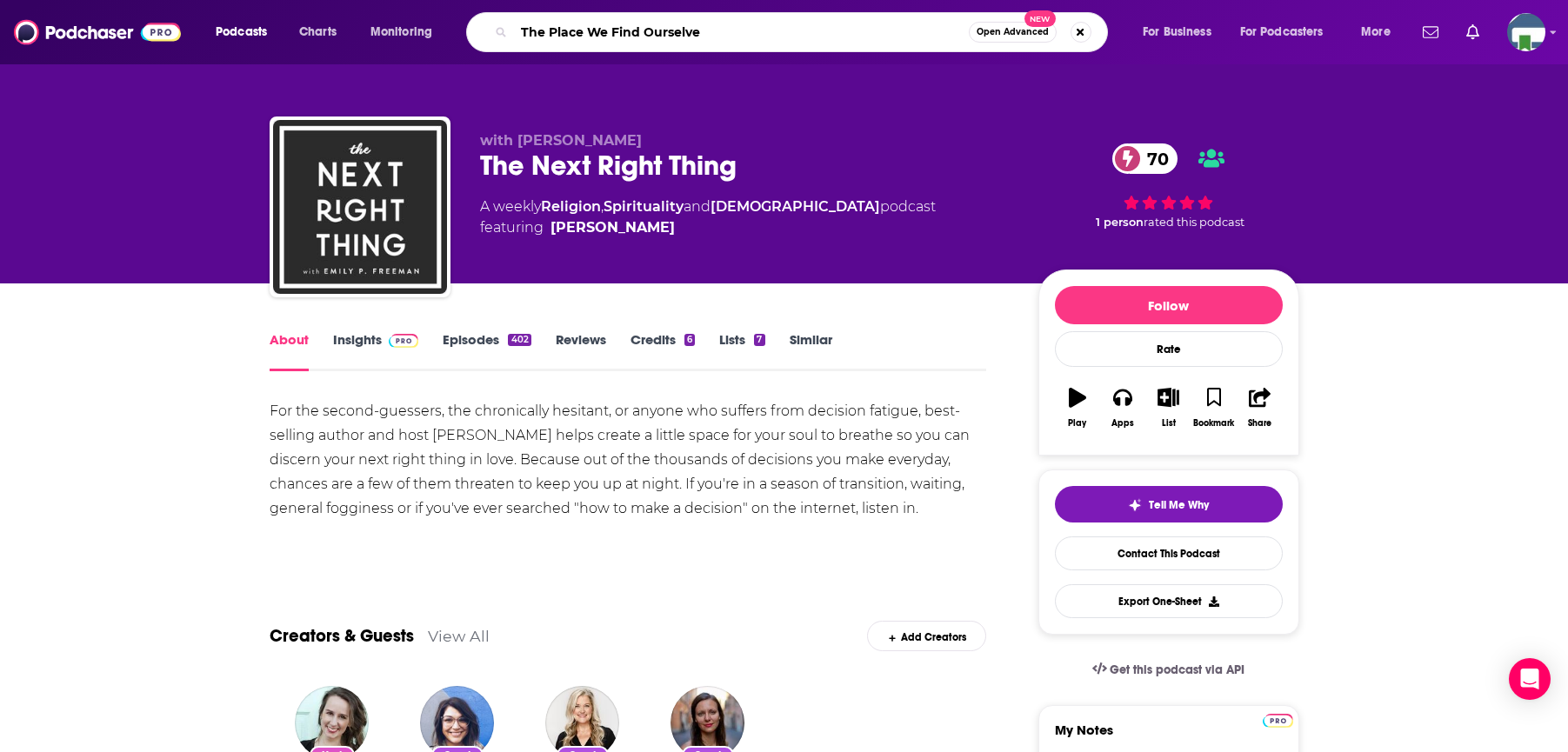
type input "The Place We Find Ourselves"
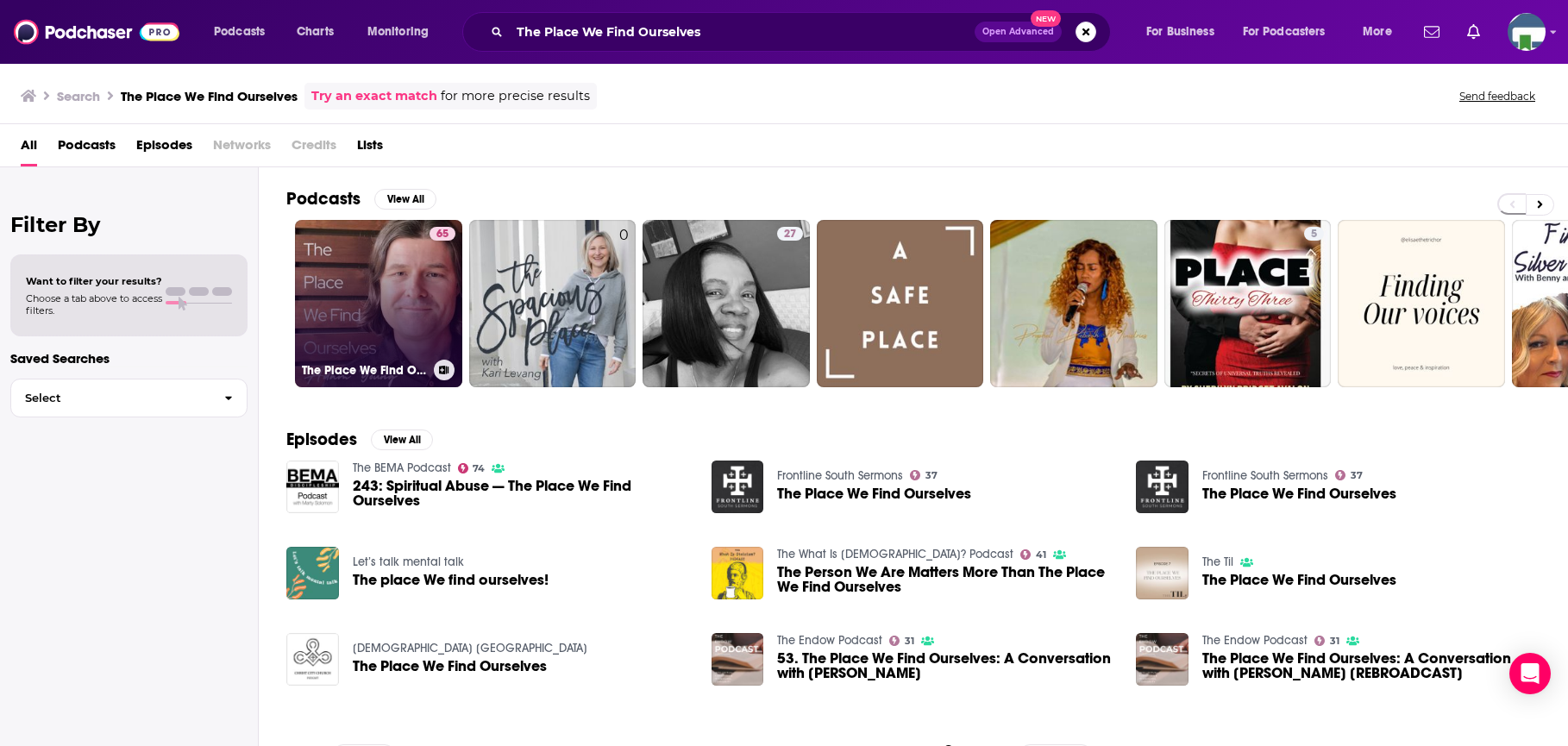
click at [374, 302] on link "65 The Place We Find Ourselves" at bounding box center [379, 303] width 167 height 167
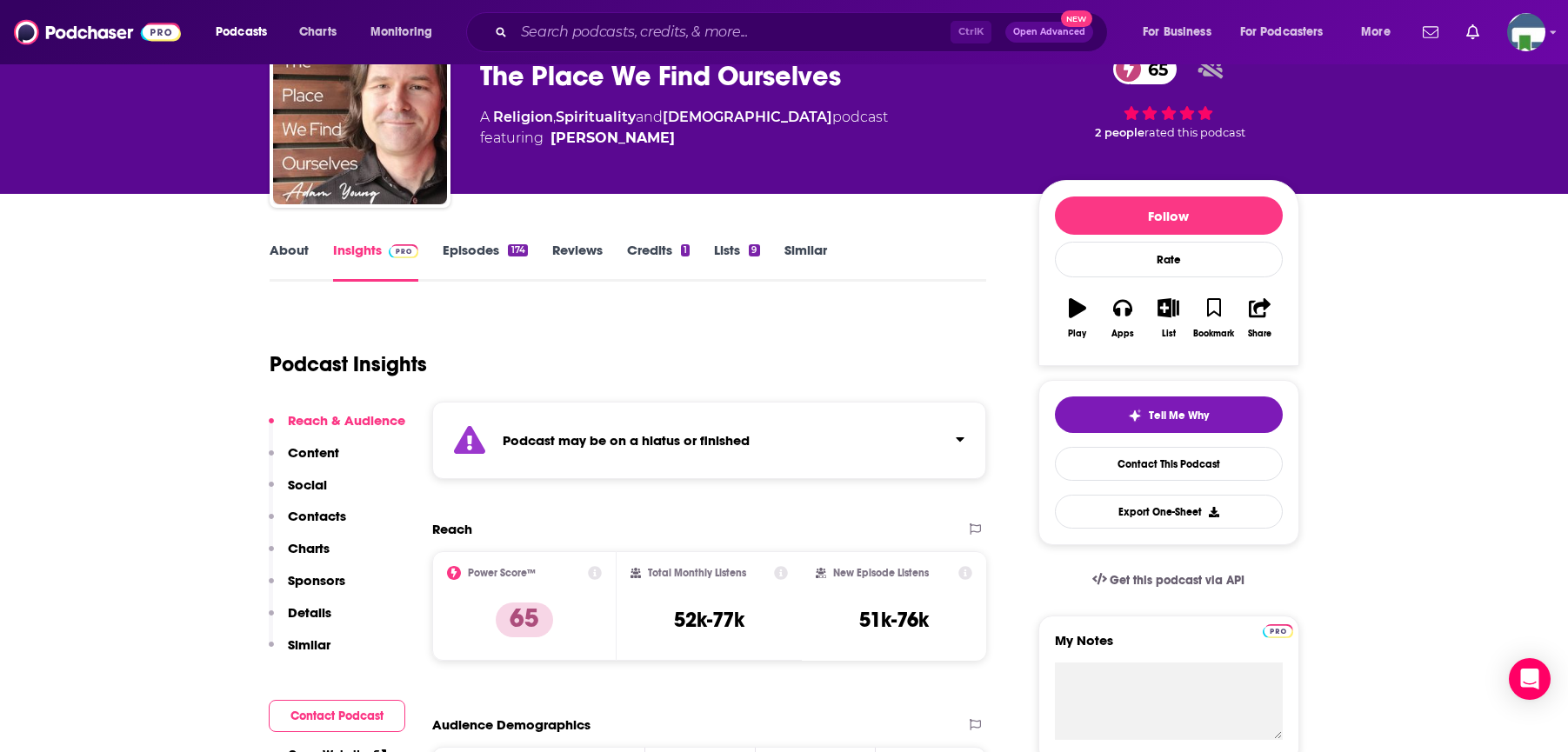
scroll to position [87, 0]
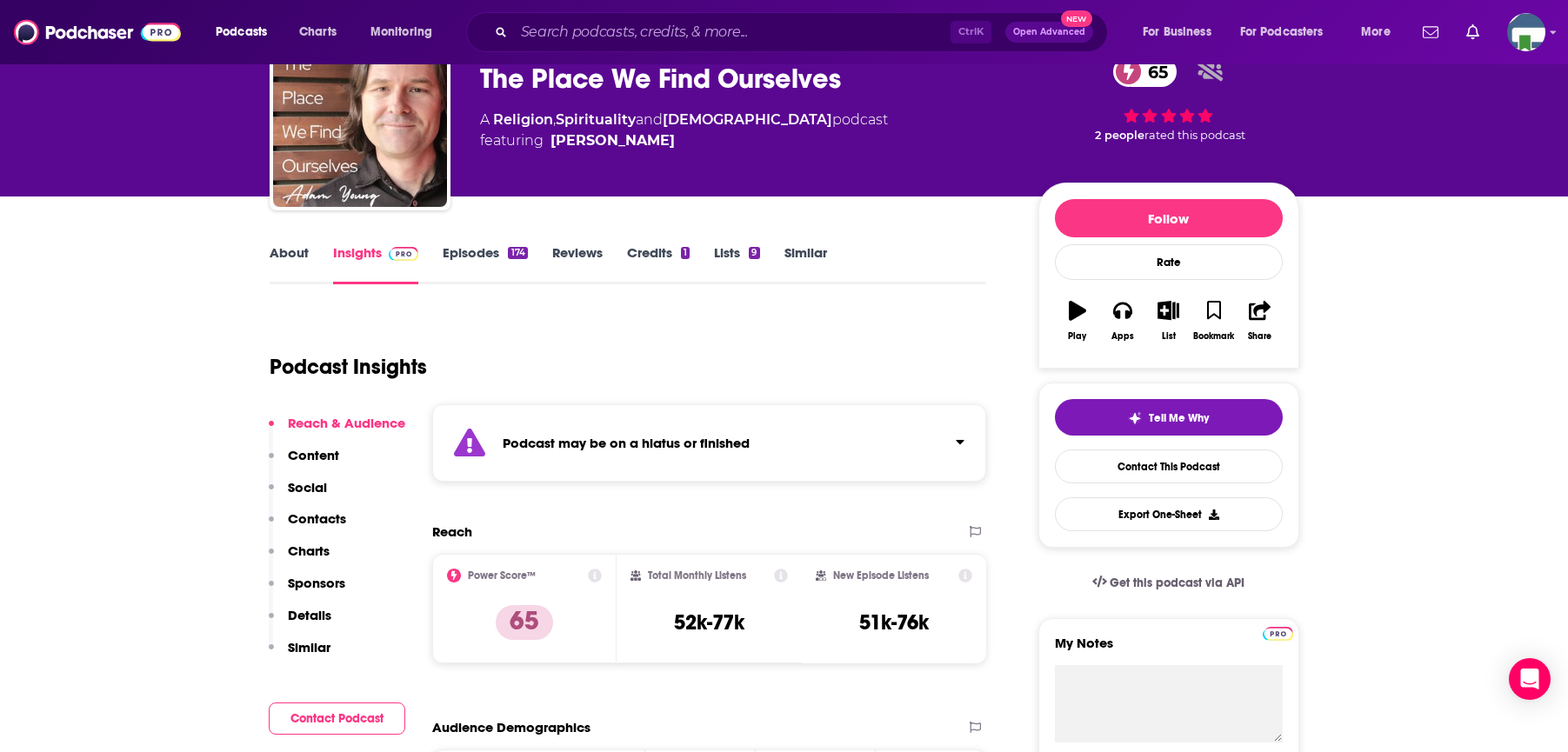
click at [297, 253] on link "About" at bounding box center [289, 264] width 39 height 40
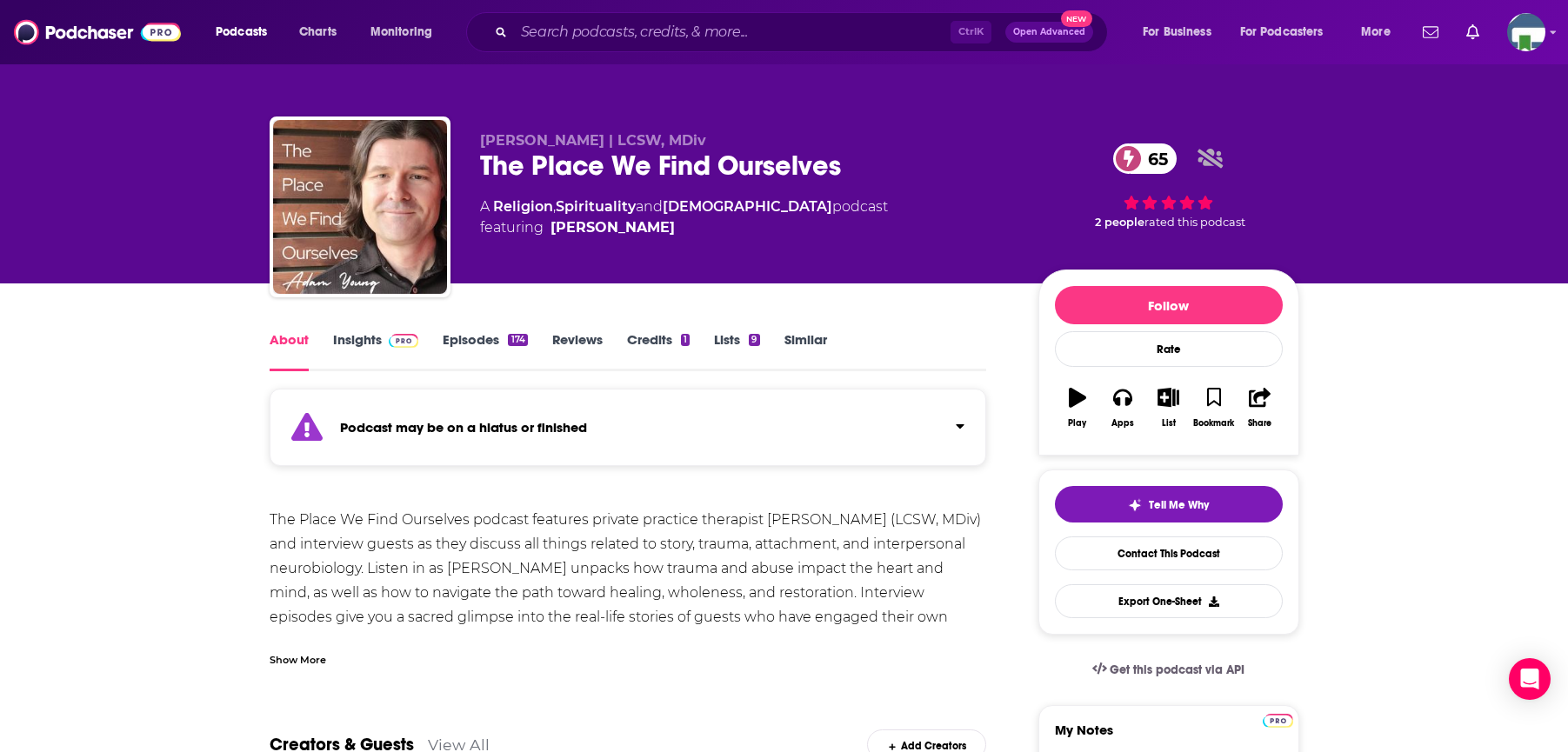
drag, startPoint x: 185, startPoint y: 450, endPoint x: 204, endPoint y: 408, distance: 46.1
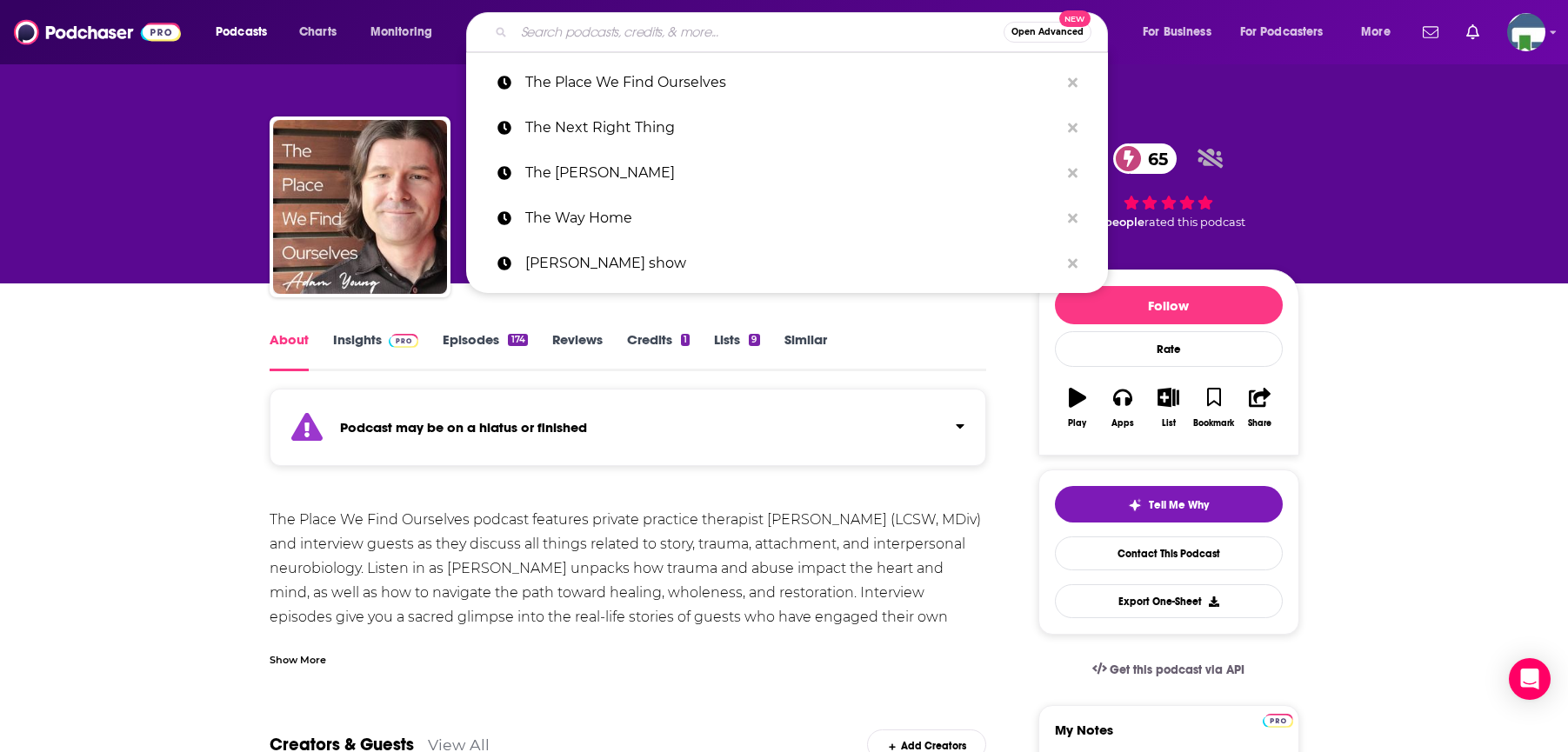
click at [570, 43] on input "Search podcasts, credits, & more..." at bounding box center [758, 33] width 489 height 28
drag, startPoint x: 570, startPoint y: 45, endPoint x: 816, endPoint y: 28, distance: 246.6
click at [816, 28] on input "Search podcasts, credits, & more..." at bounding box center [758, 33] width 489 height 28
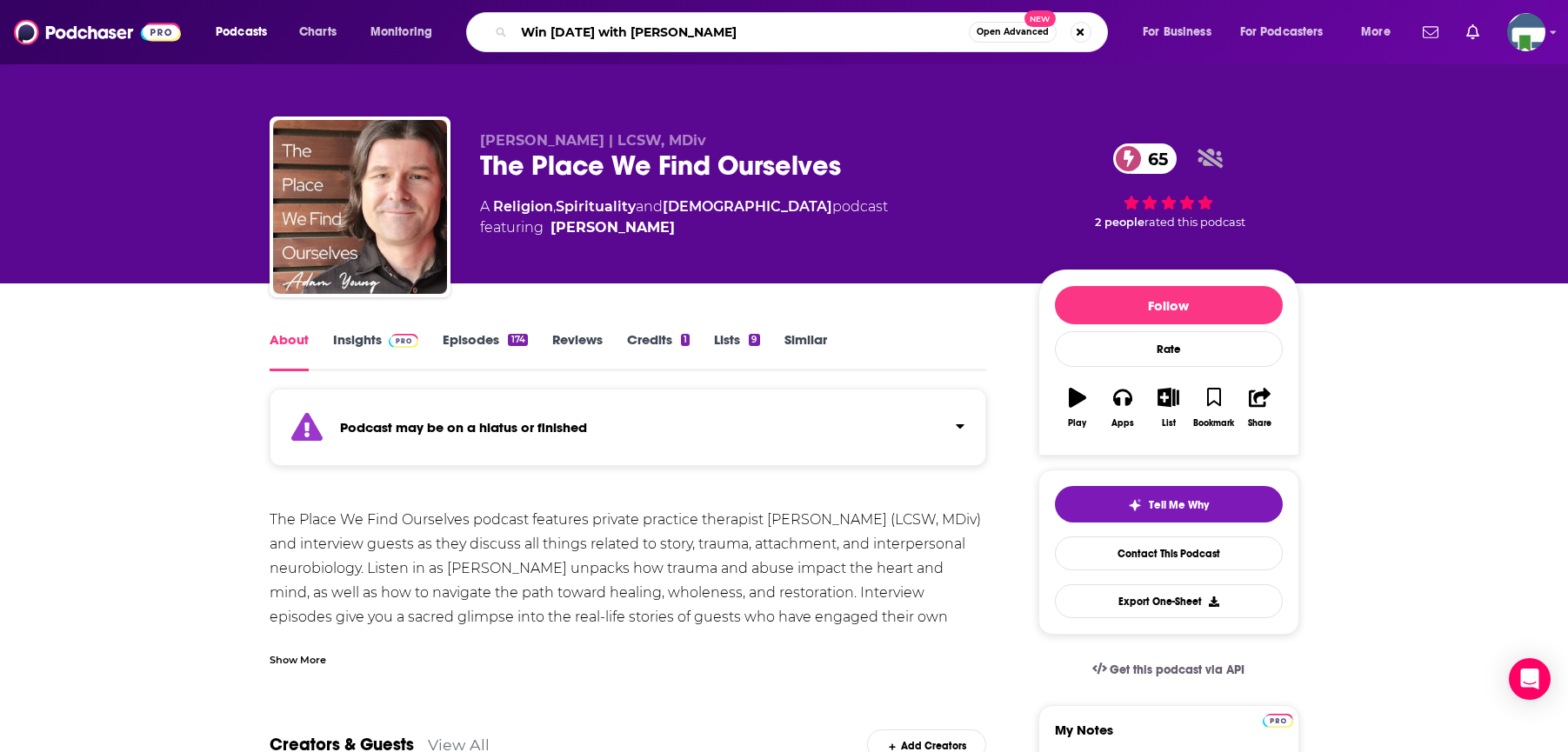
type input "Win [DATE] with [PERSON_NAME]"
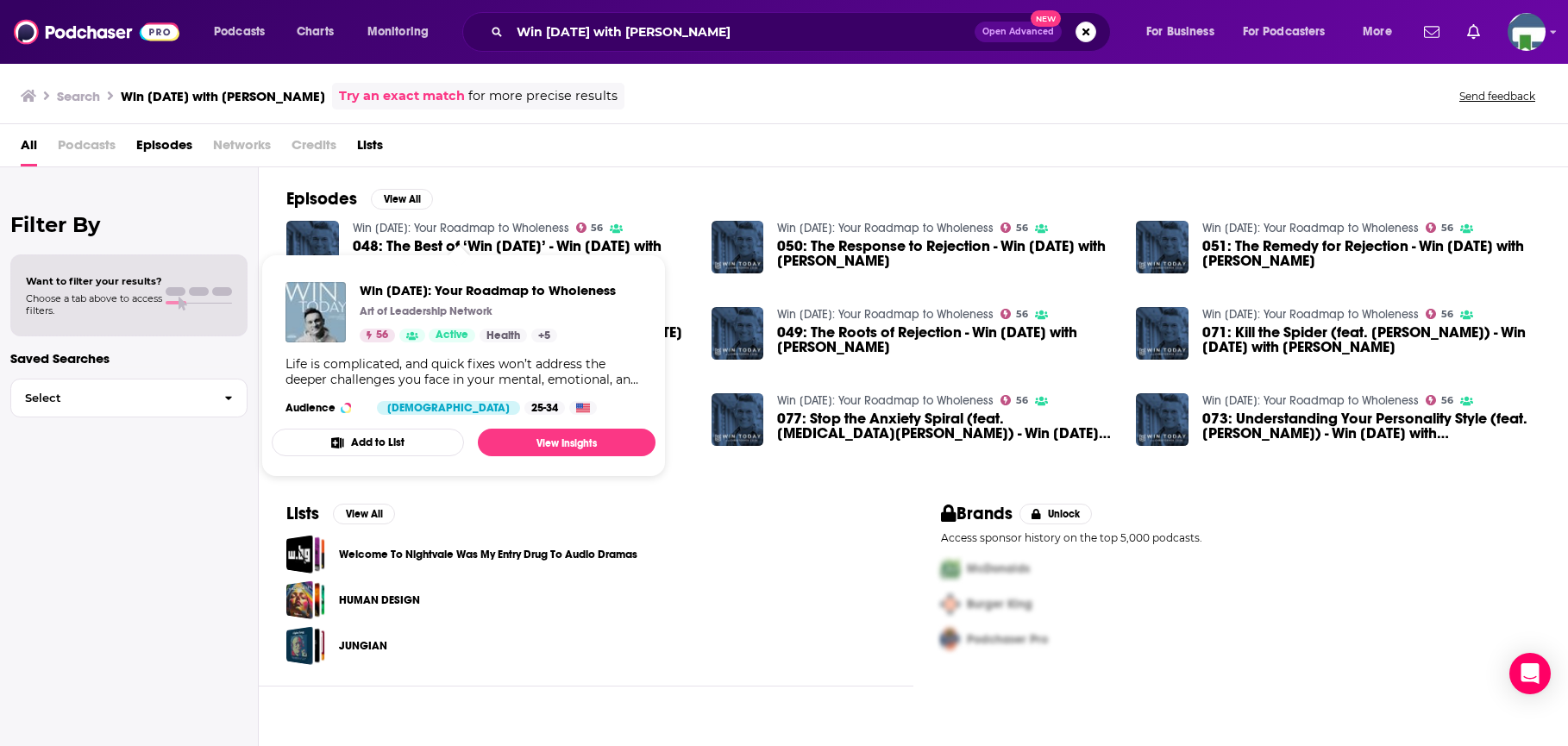
click at [518, 227] on link "Win [DATE]: Your Roadmap to Wholeness" at bounding box center [460, 228] width 216 height 15
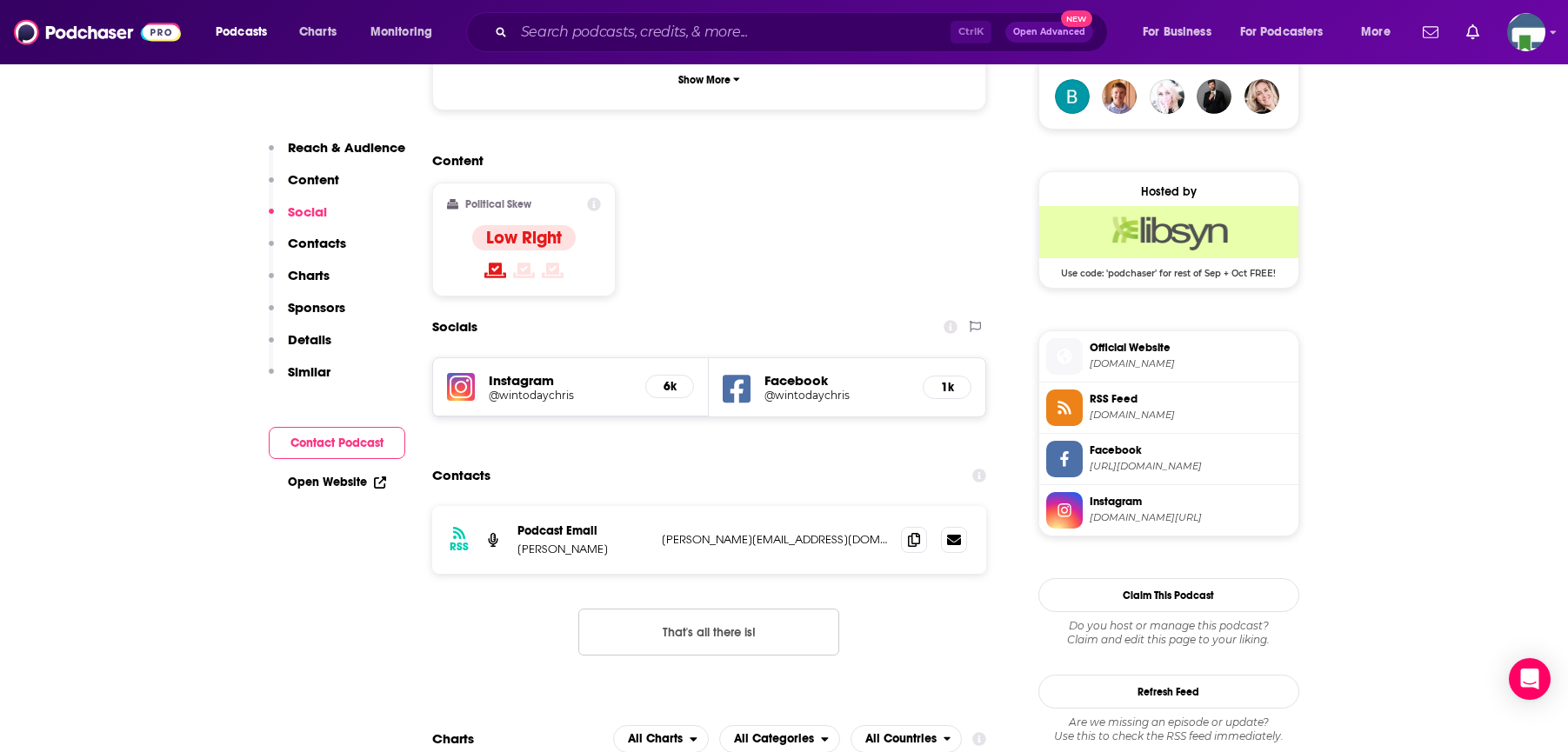
scroll to position [1391, 0]
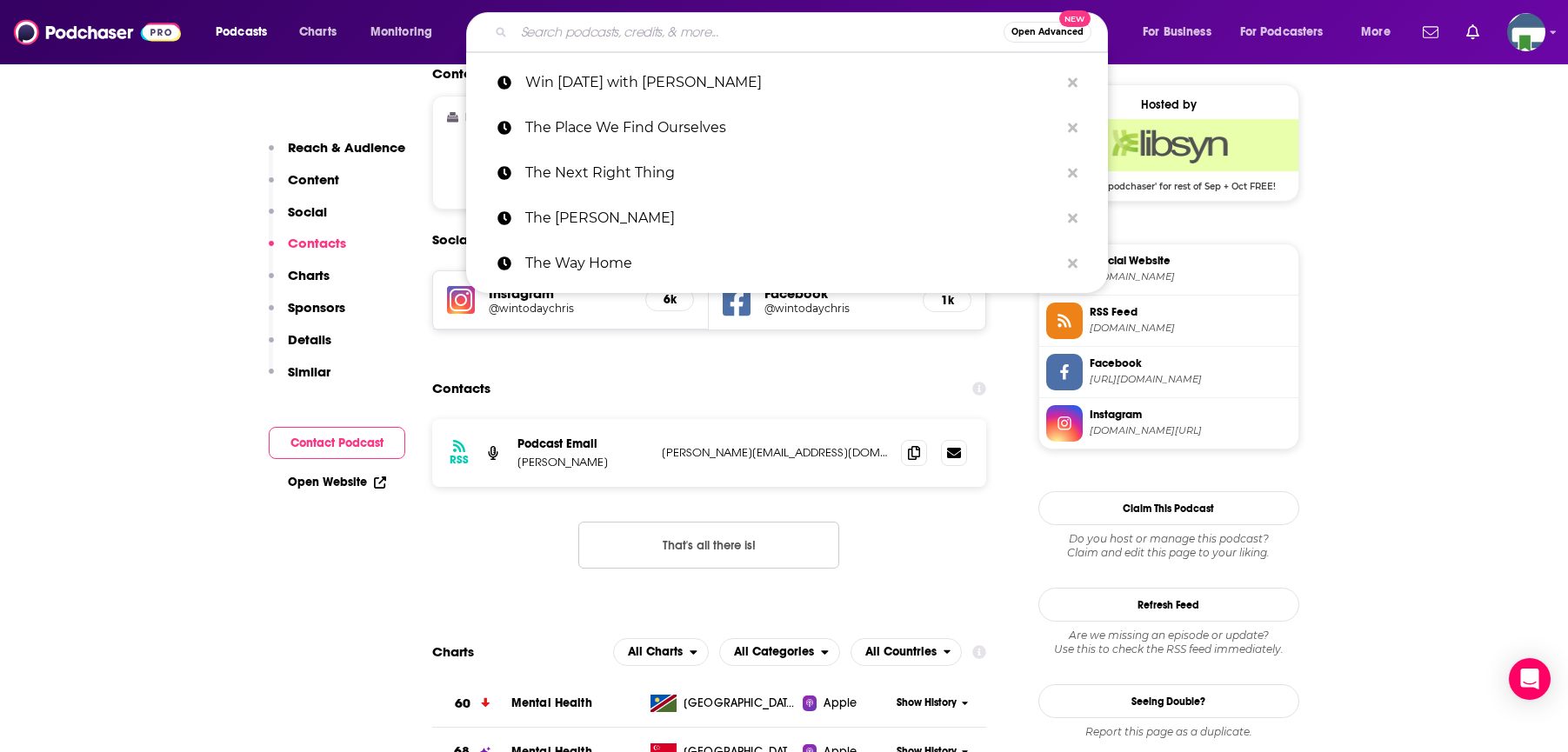
click at [597, 36] on input "Search podcasts, credits, & more..." at bounding box center [758, 33] width 489 height 28
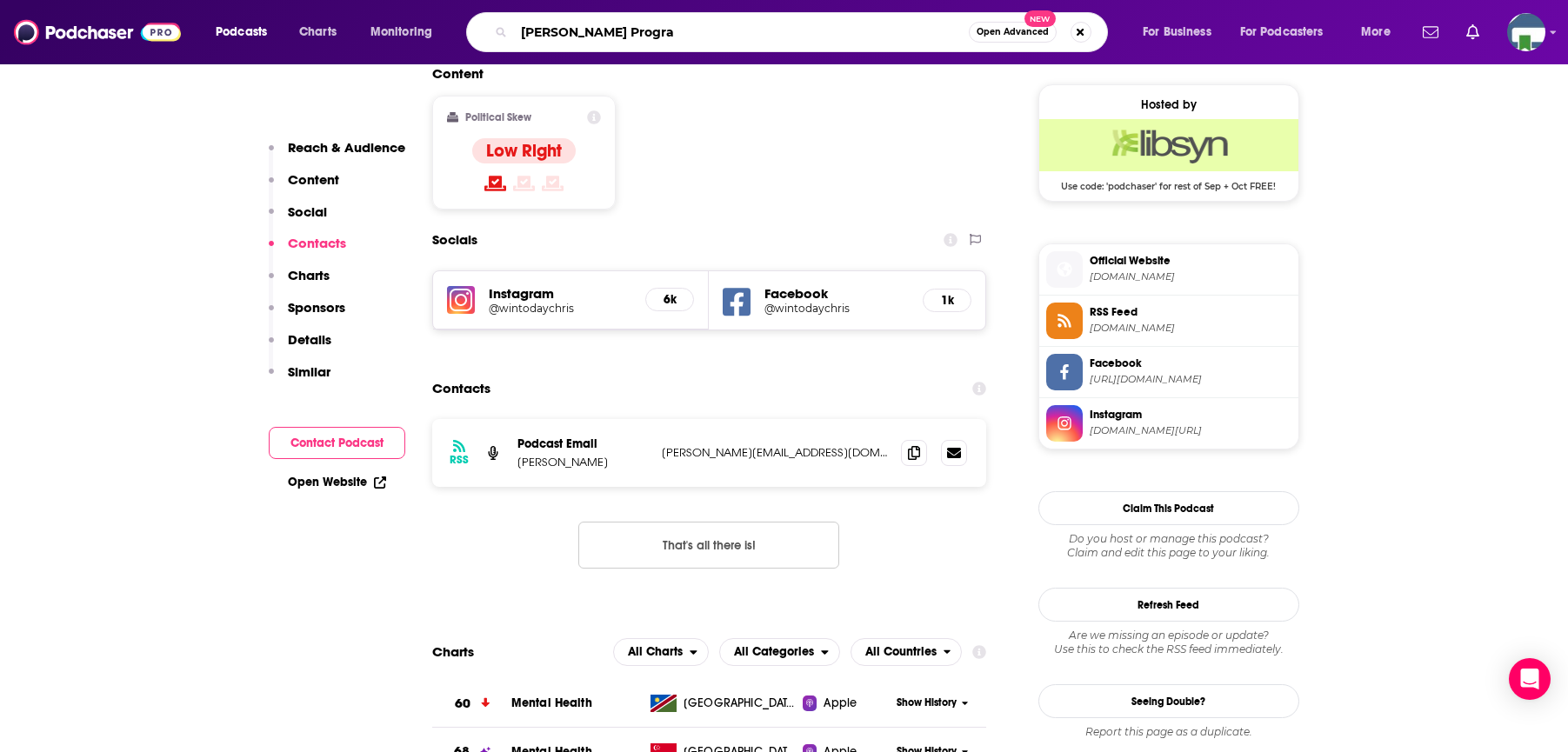
type input "[PERSON_NAME] Program"
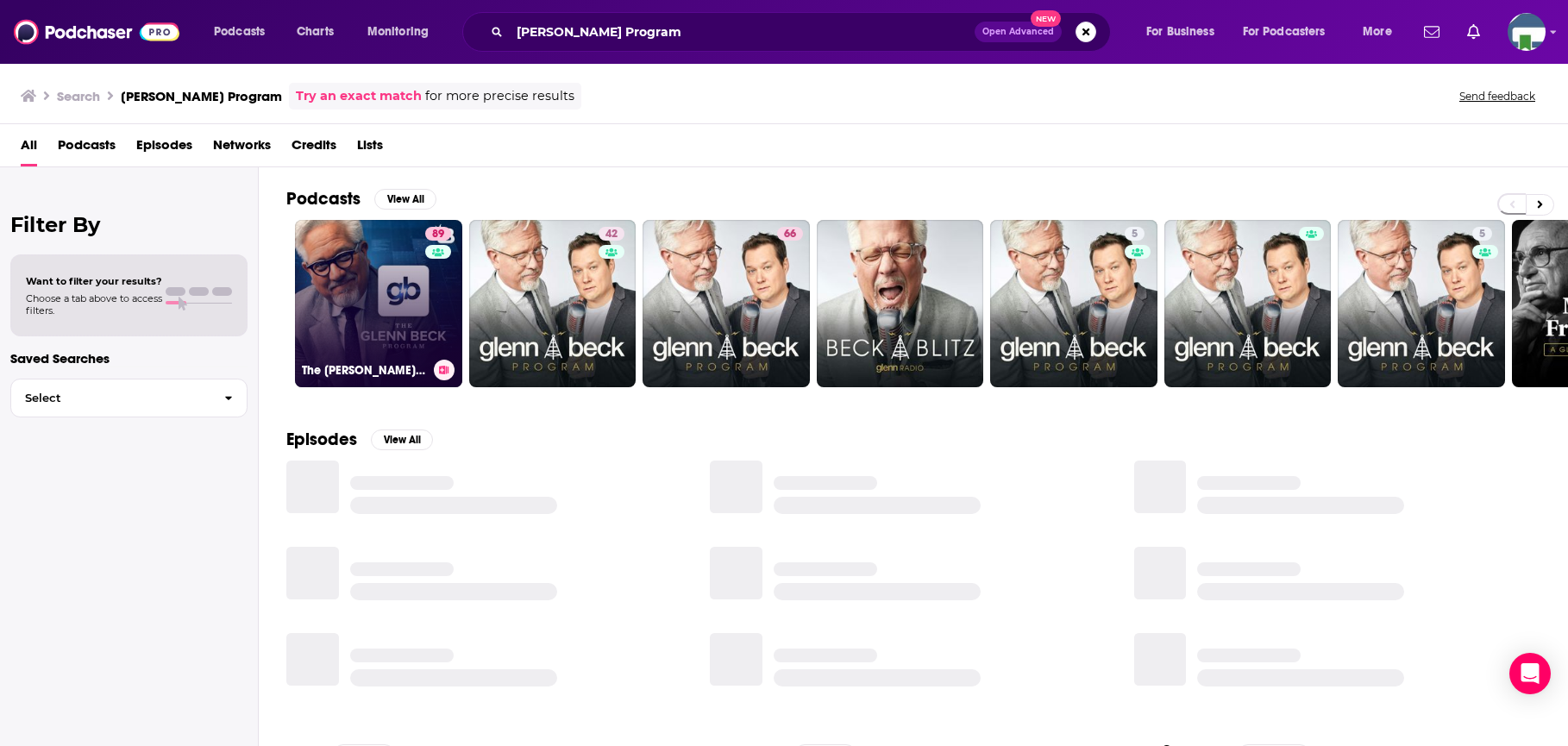
click at [361, 335] on link "89 The [PERSON_NAME] Program" at bounding box center [379, 303] width 167 height 167
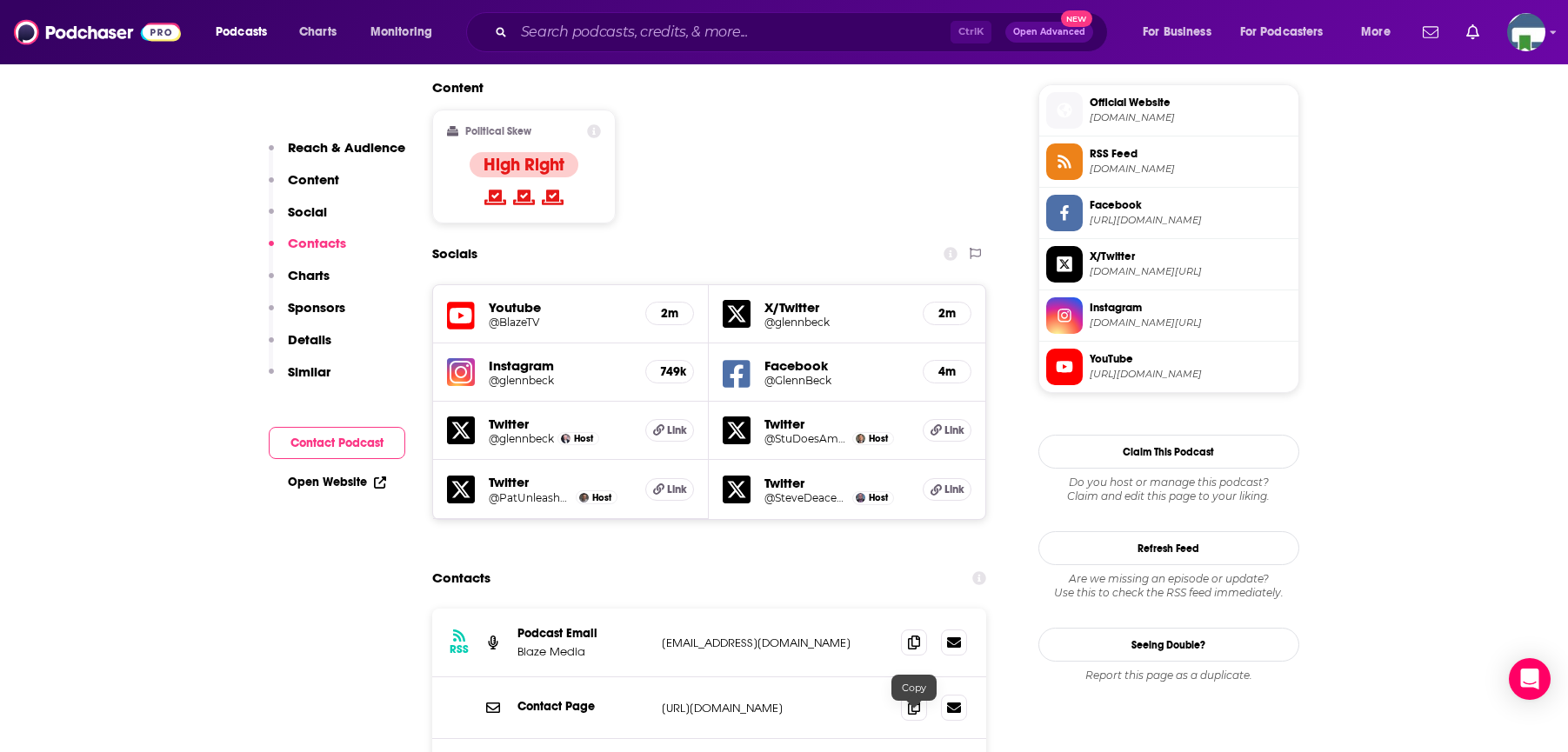
scroll to position [1739, 0]
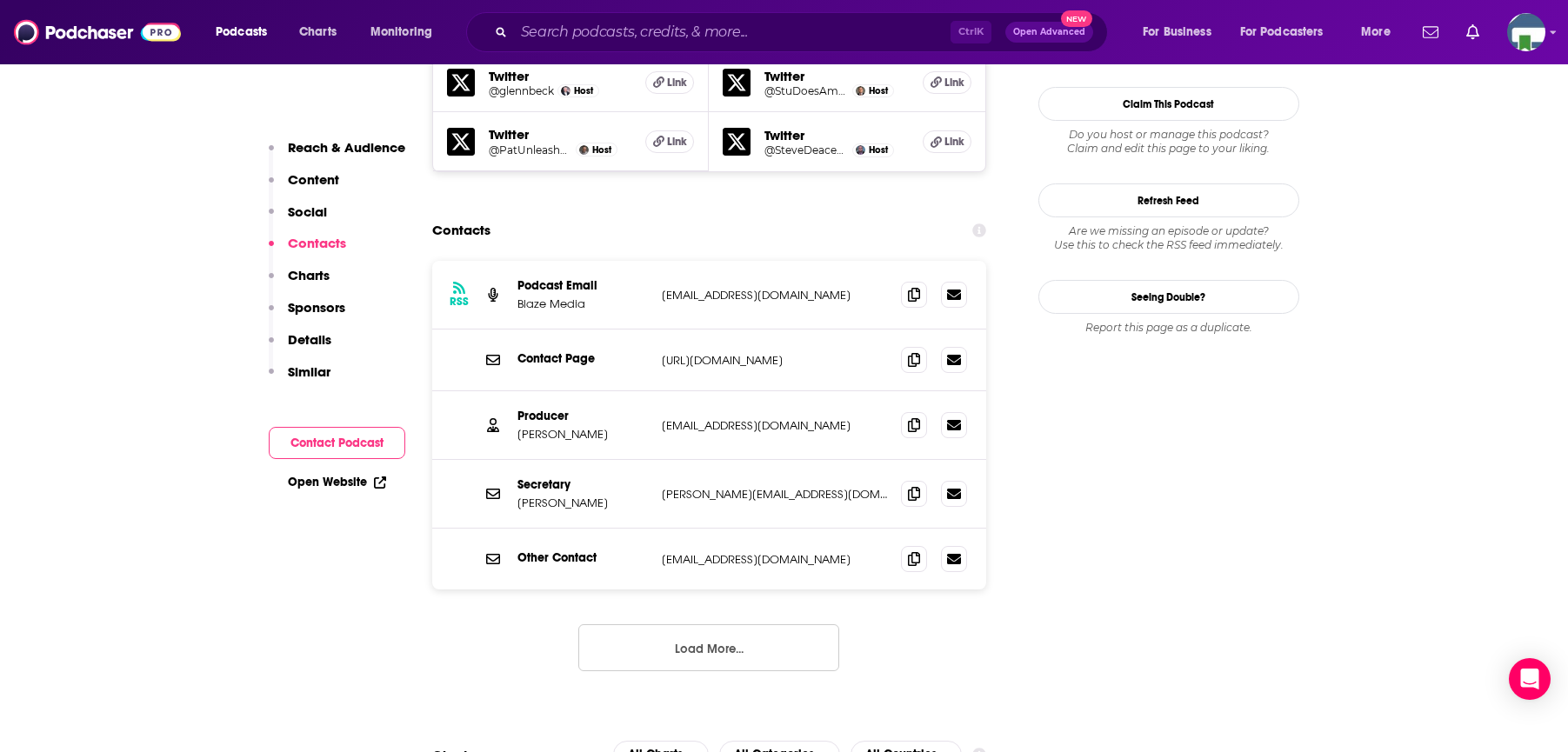
click at [600, 40] on input "Search podcasts, credits, & more..." at bounding box center [732, 33] width 437 height 28
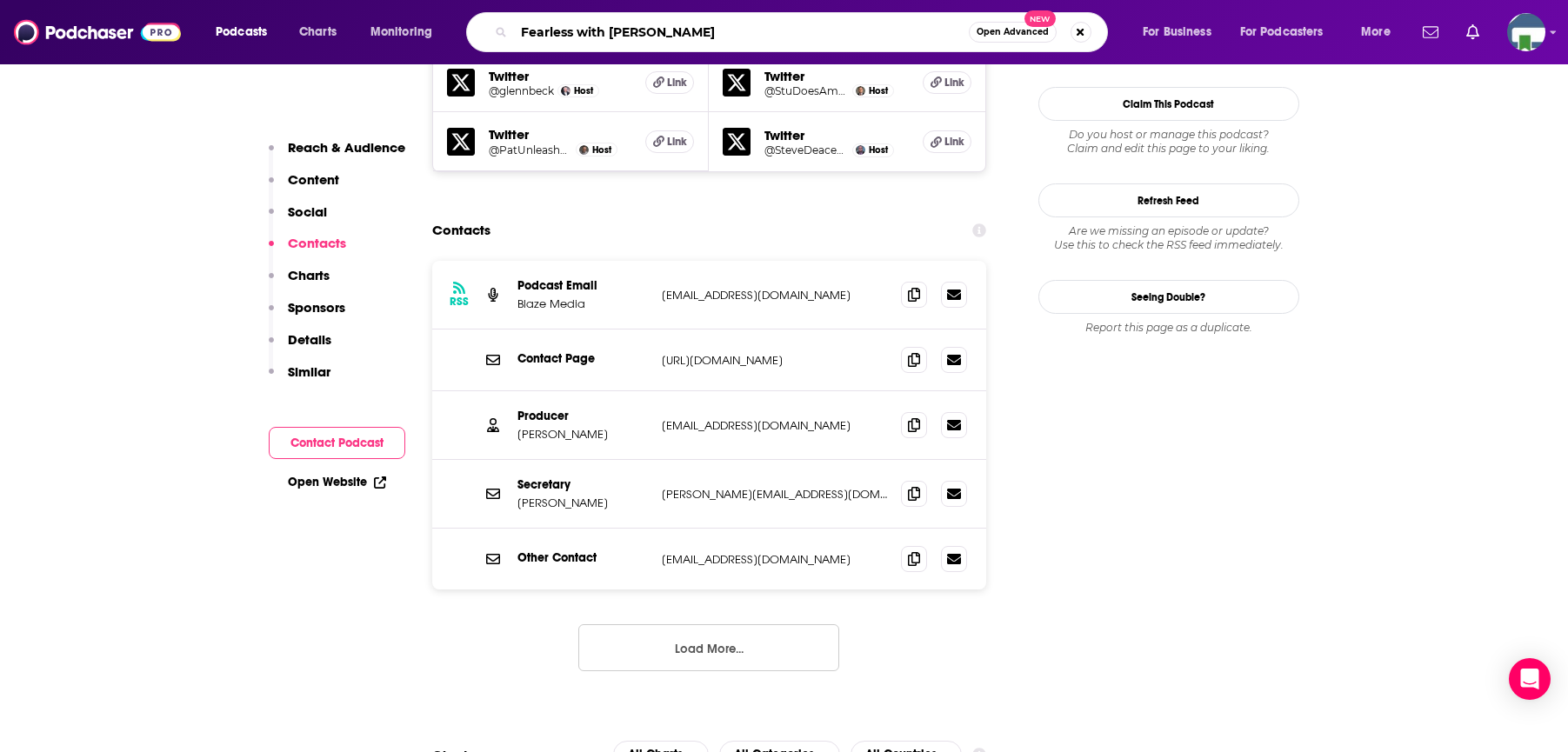
type input "Fearless with [PERSON_NAME]"
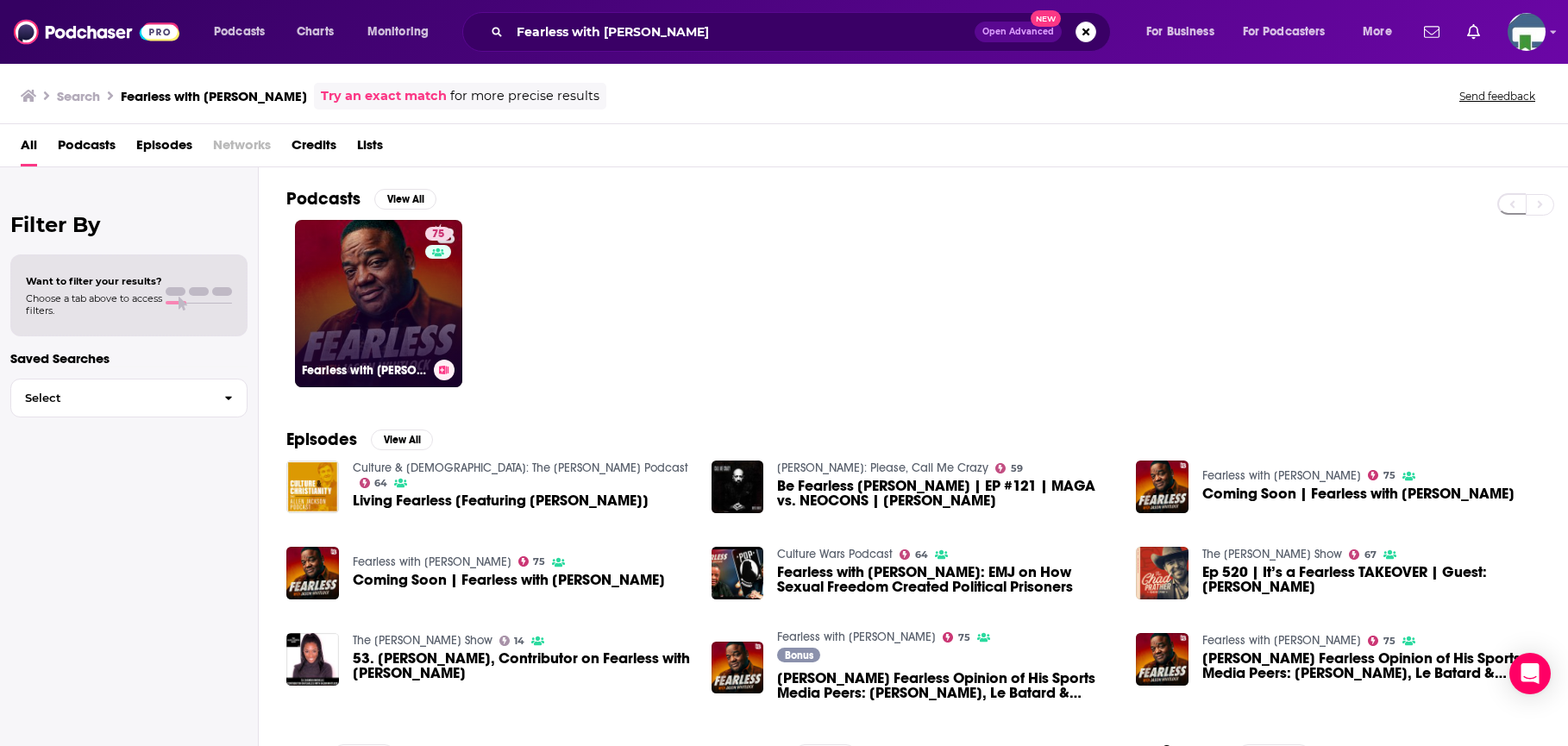
click at [420, 319] on link "75 Fearless with [PERSON_NAME]" at bounding box center [379, 303] width 167 height 167
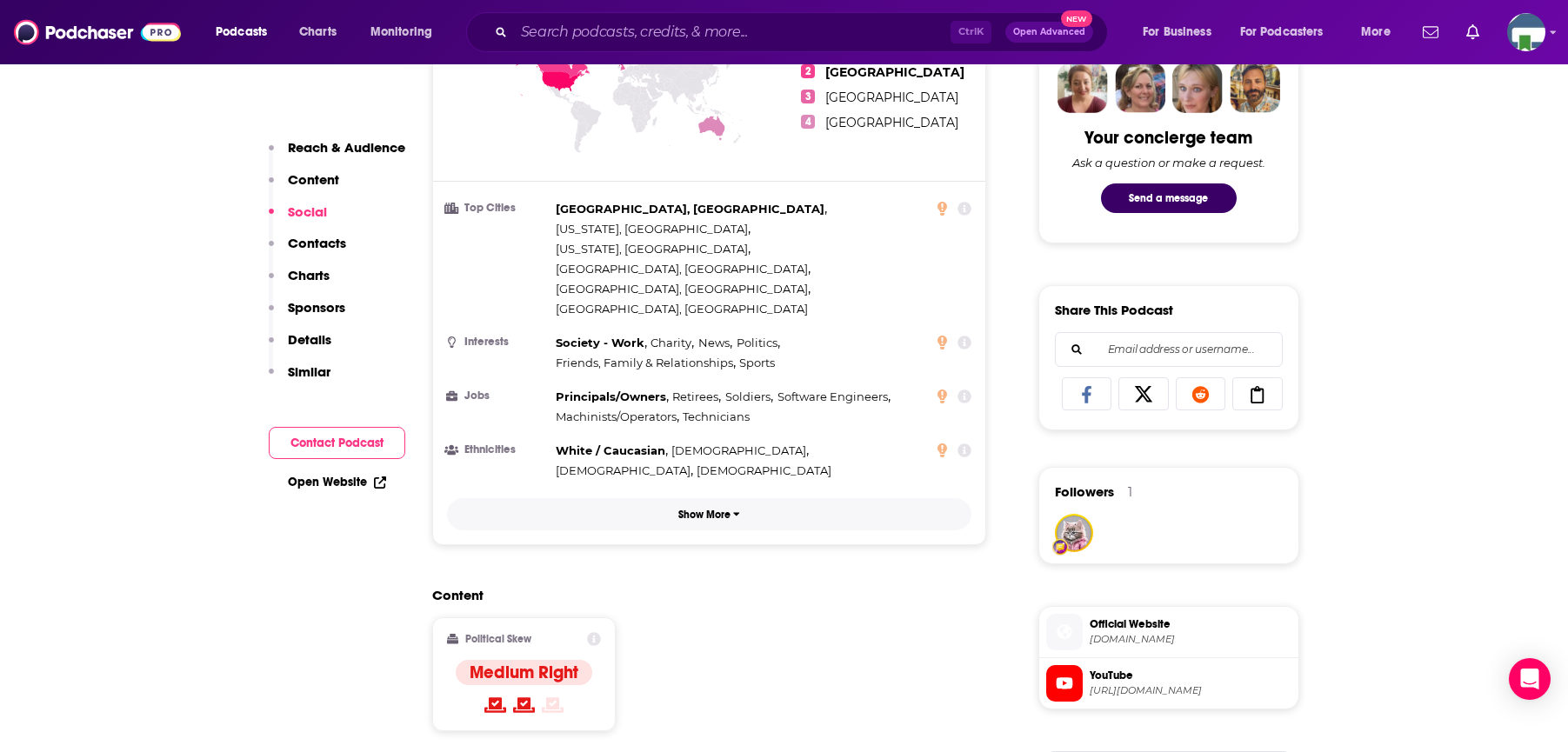
scroll to position [1218, 0]
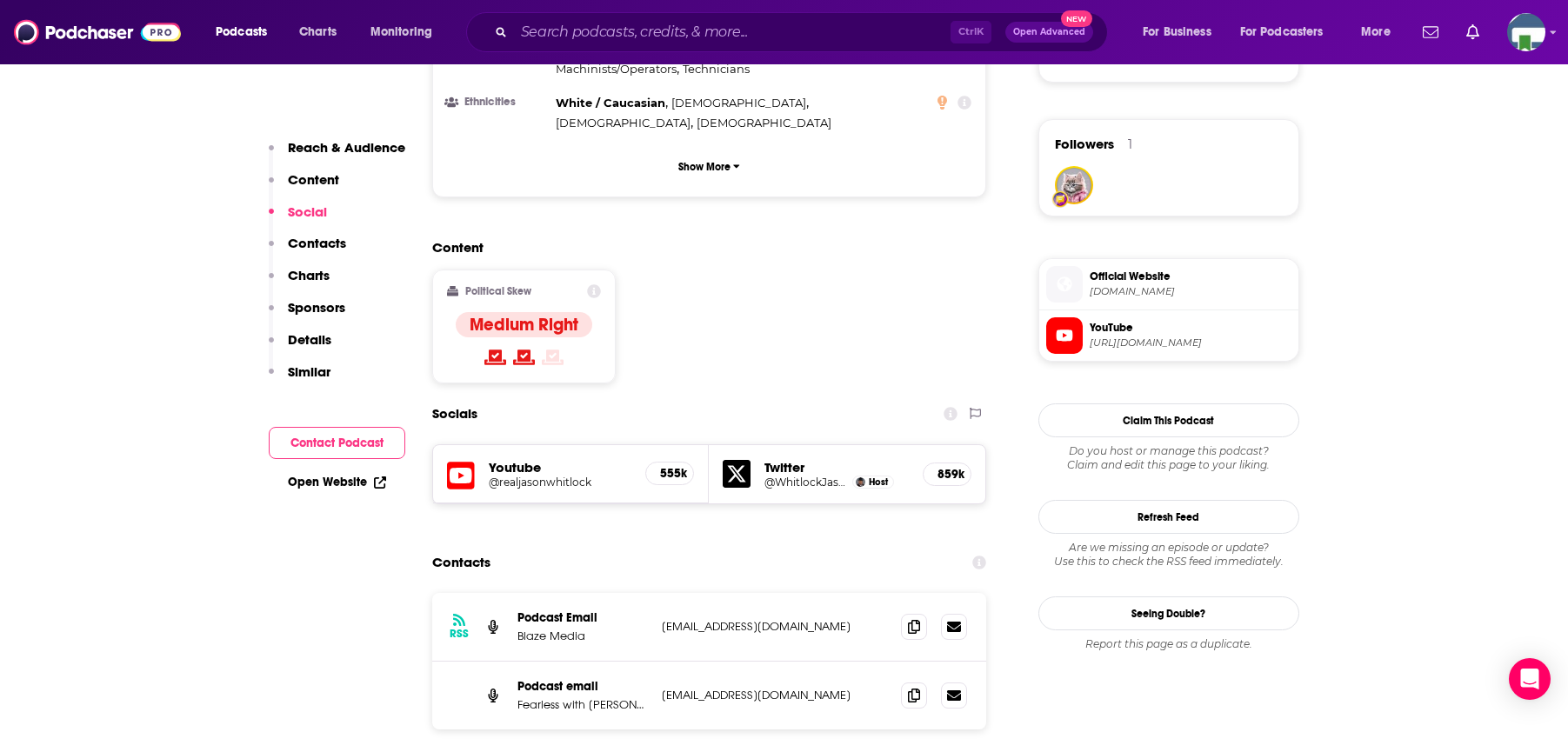
drag, startPoint x: 195, startPoint y: 372, endPoint x: 198, endPoint y: 350, distance: 22.2
click at [612, 34] on input "Search podcasts, credits, & more..." at bounding box center [732, 33] width 437 height 28
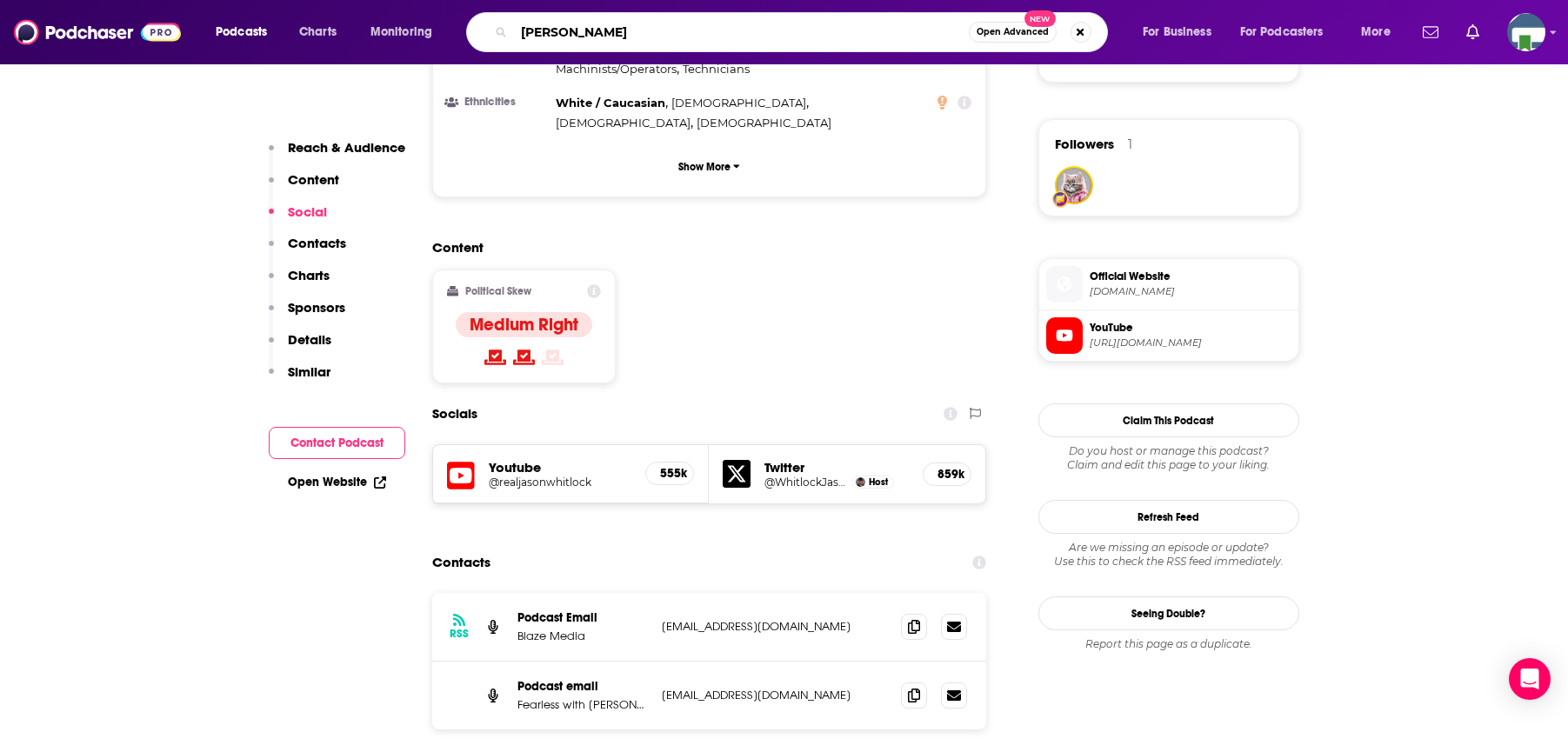
type input "[PERSON_NAME]"
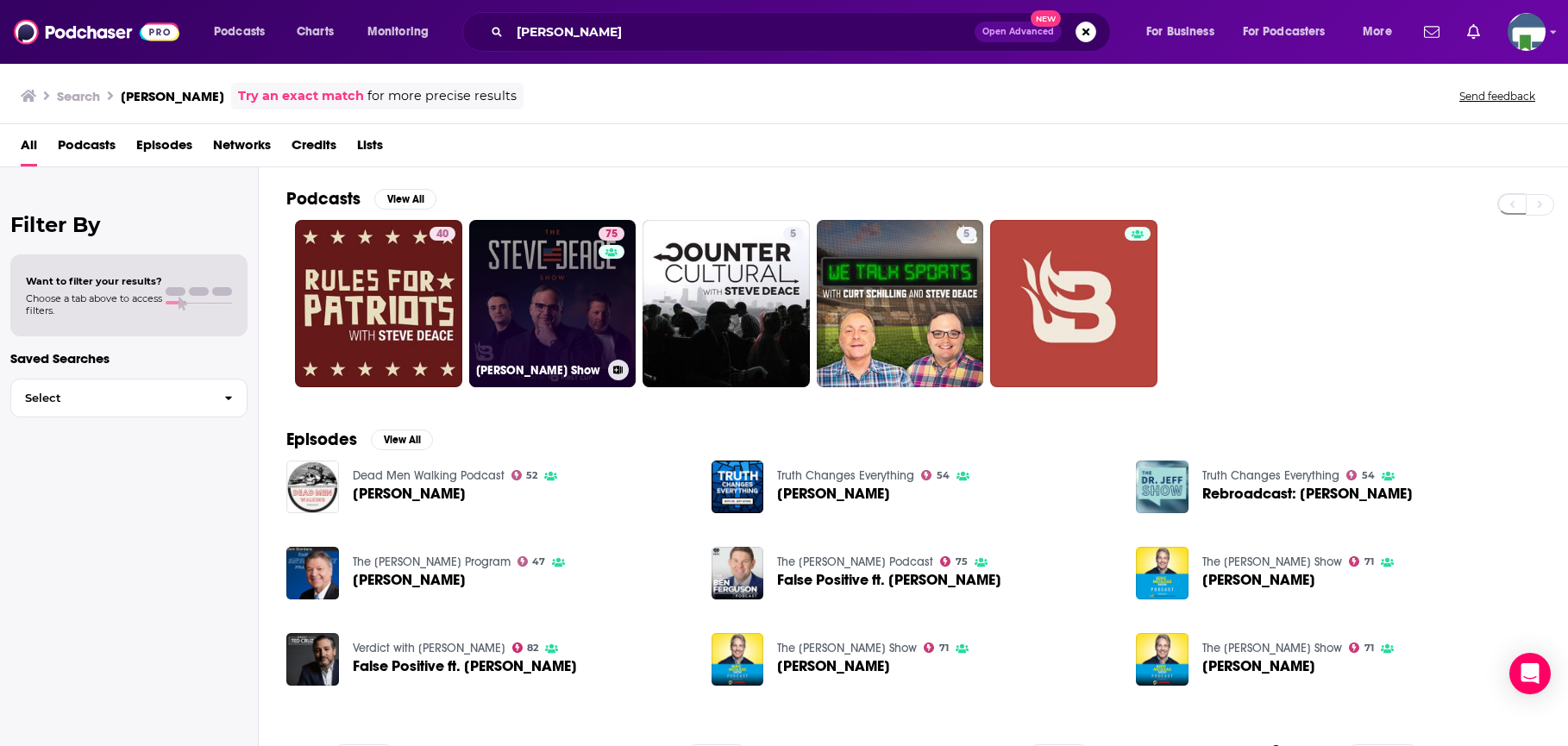
click at [582, 301] on link "75 [PERSON_NAME] Show" at bounding box center [553, 303] width 167 height 167
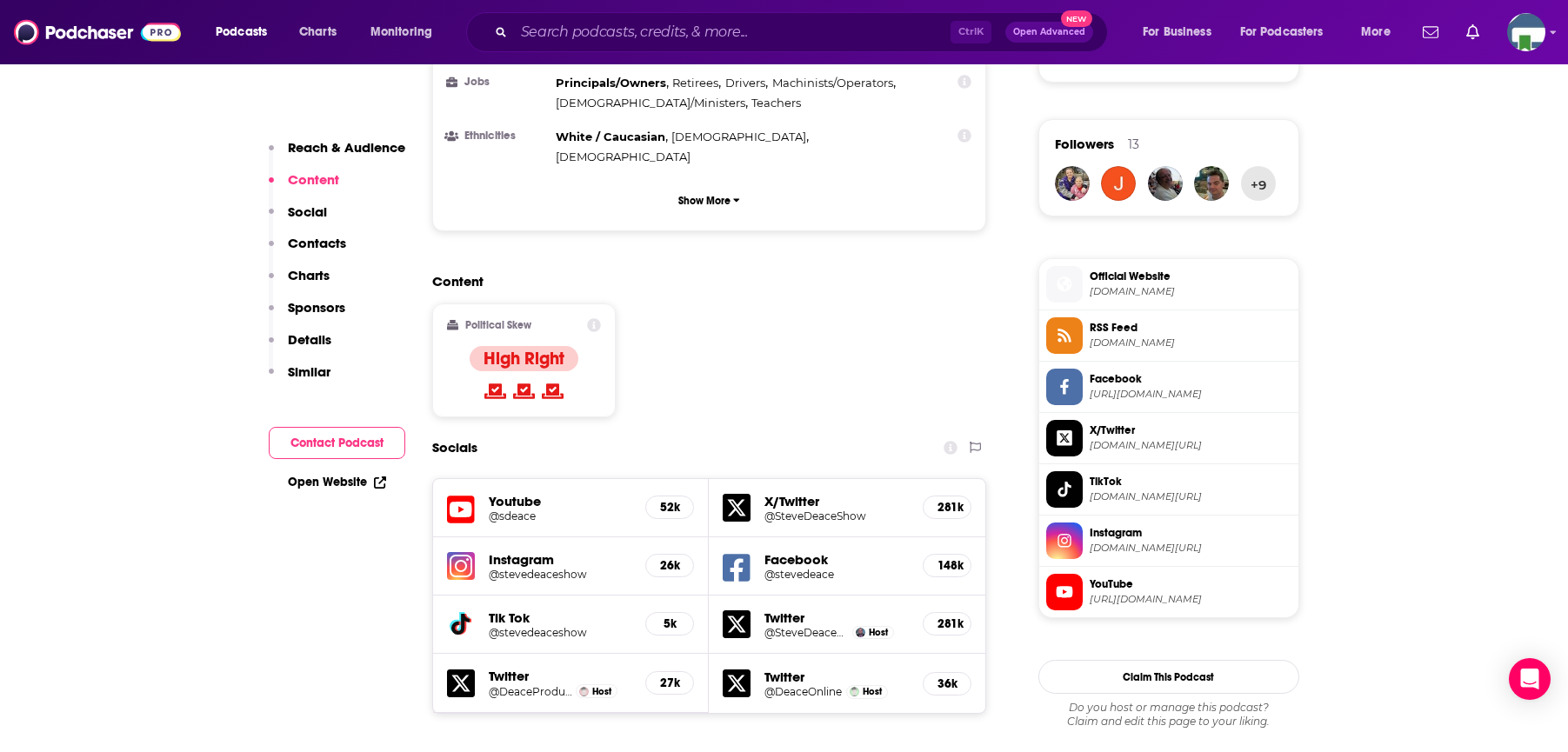
scroll to position [783, 0]
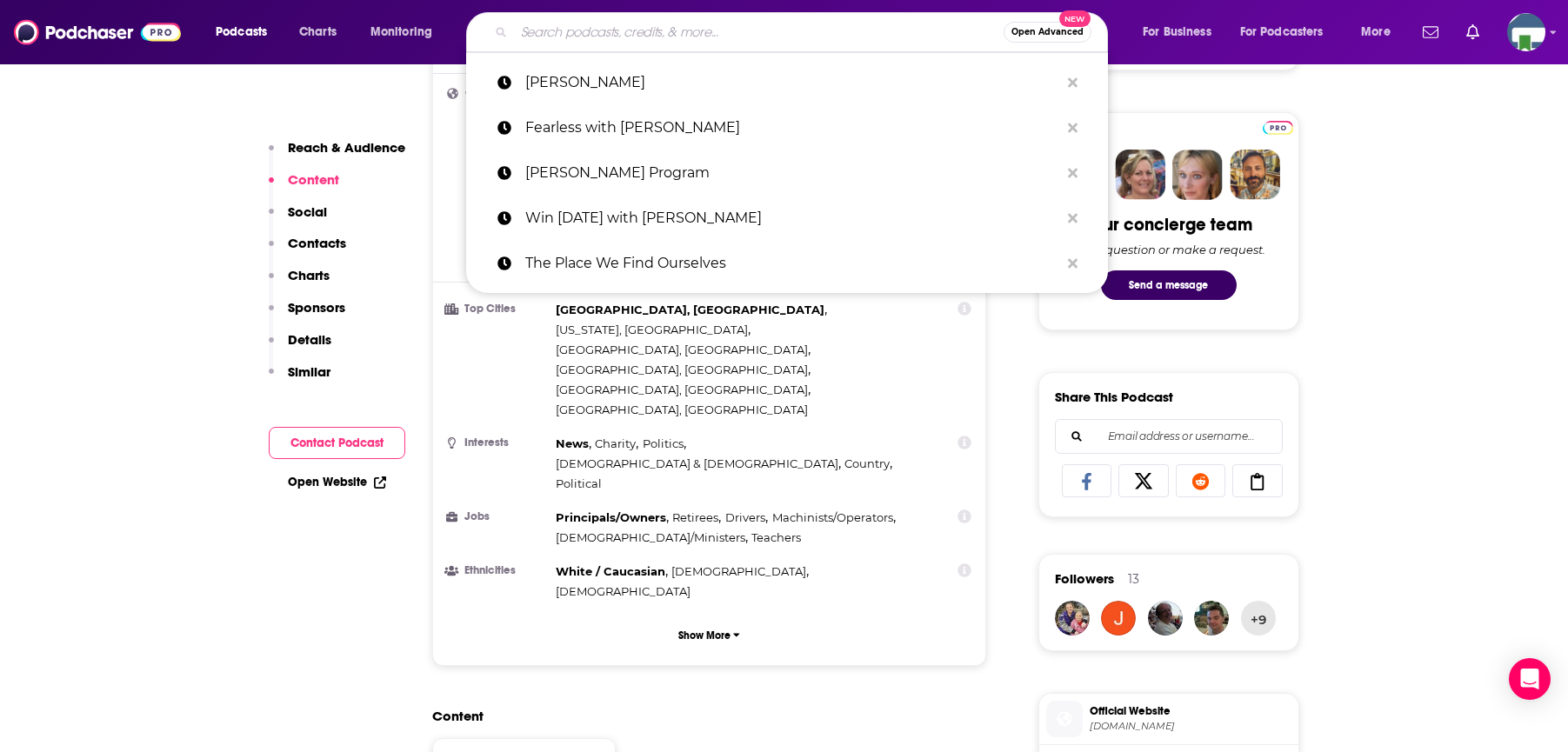
click at [638, 27] on input "Search podcasts, credits, & more..." at bounding box center [758, 33] width 489 height 28
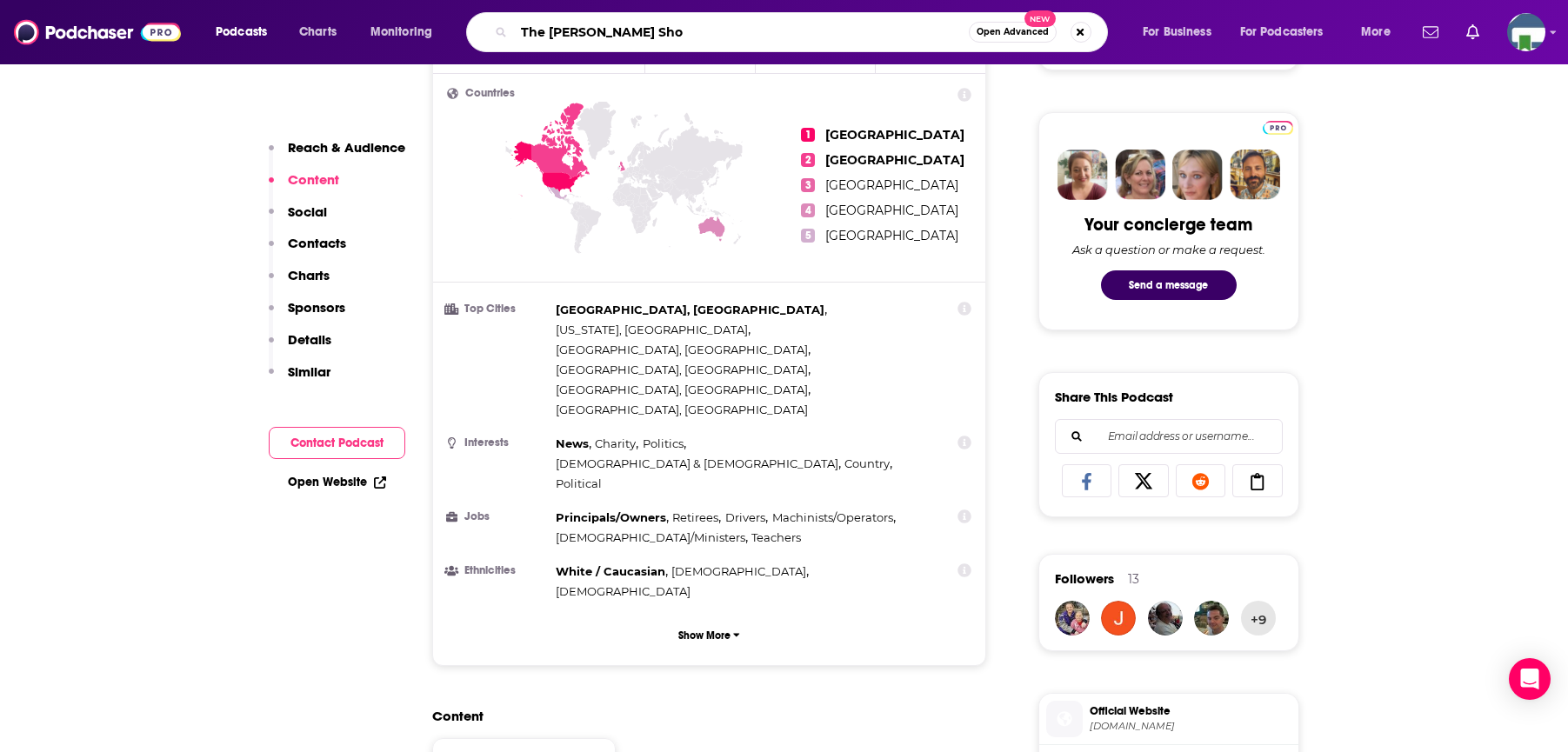
type input "The [PERSON_NAME] Show"
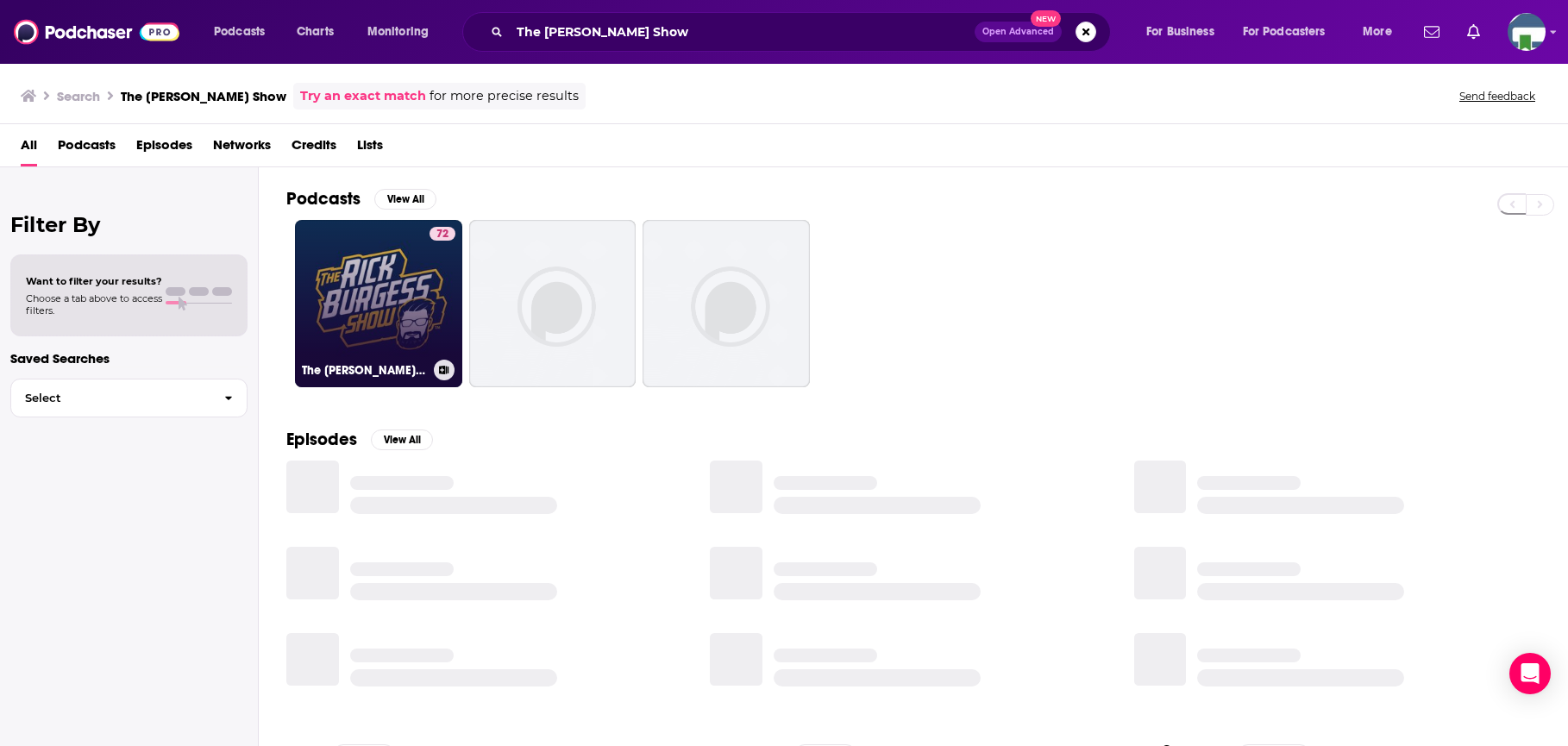
click at [399, 308] on link "72 The [PERSON_NAME] Show" at bounding box center [379, 303] width 167 height 167
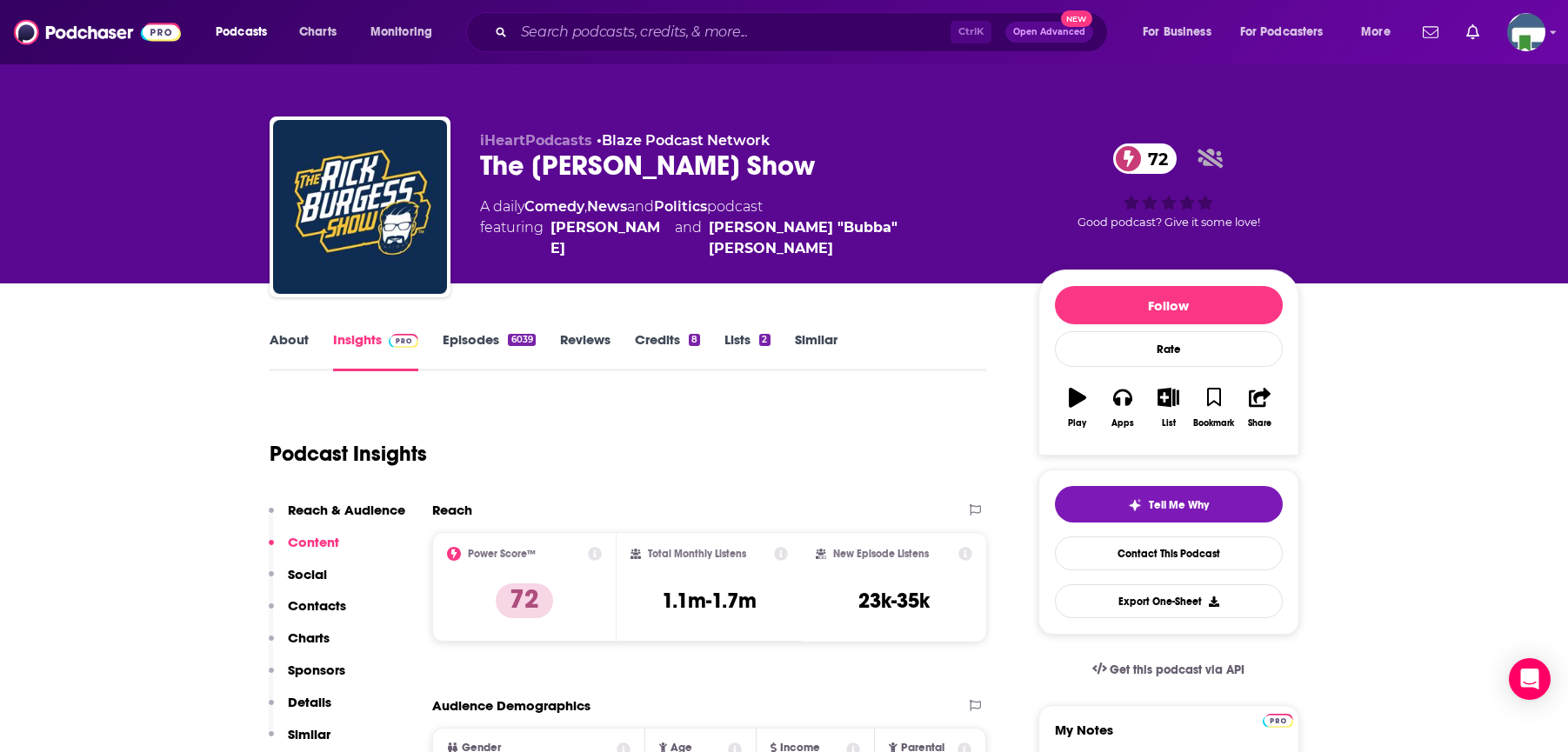
click at [543, 38] on input "Search podcasts, credits, & more..." at bounding box center [732, 33] width 437 height 28
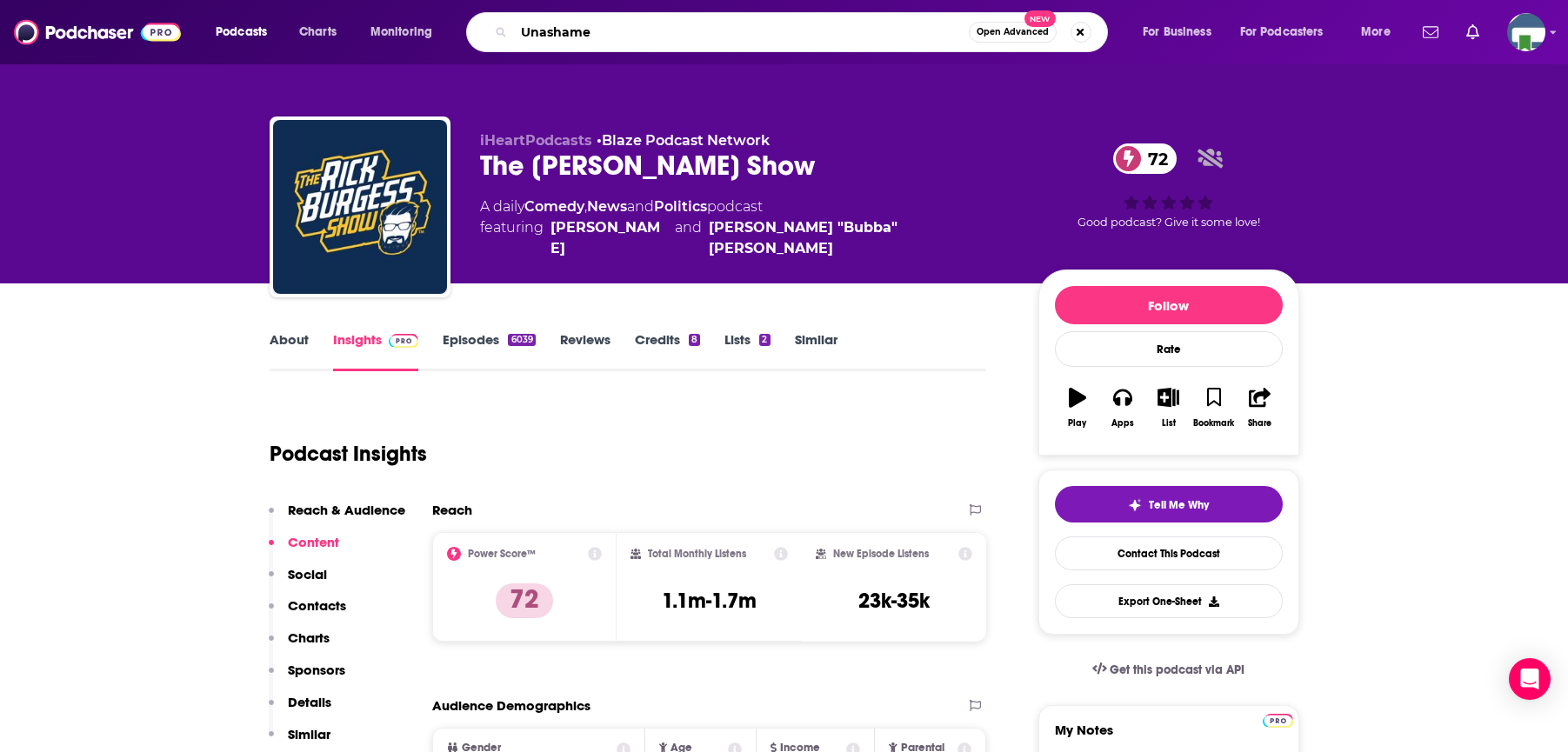
type input "Unashamed"
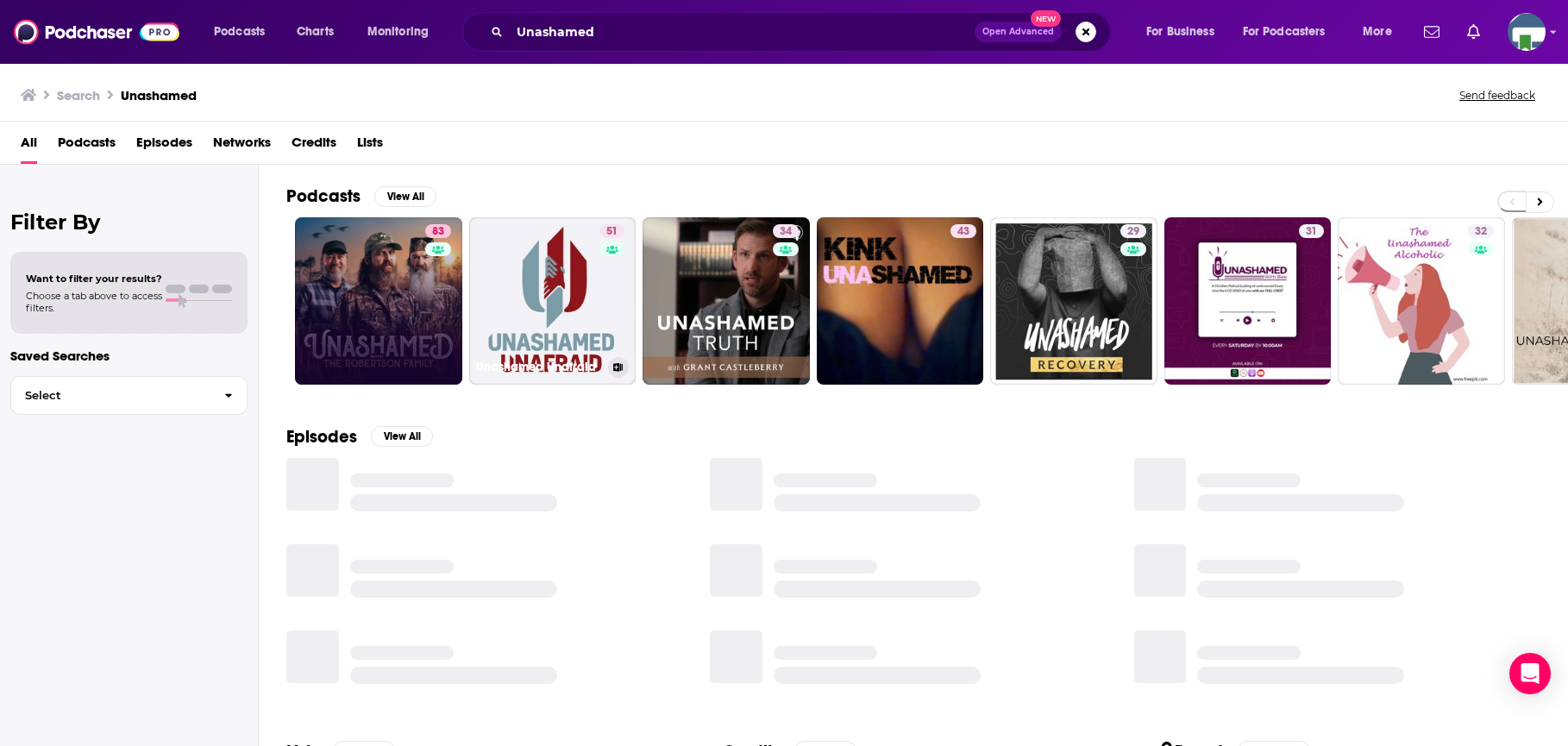
click at [404, 303] on link "83" at bounding box center [379, 301] width 167 height 167
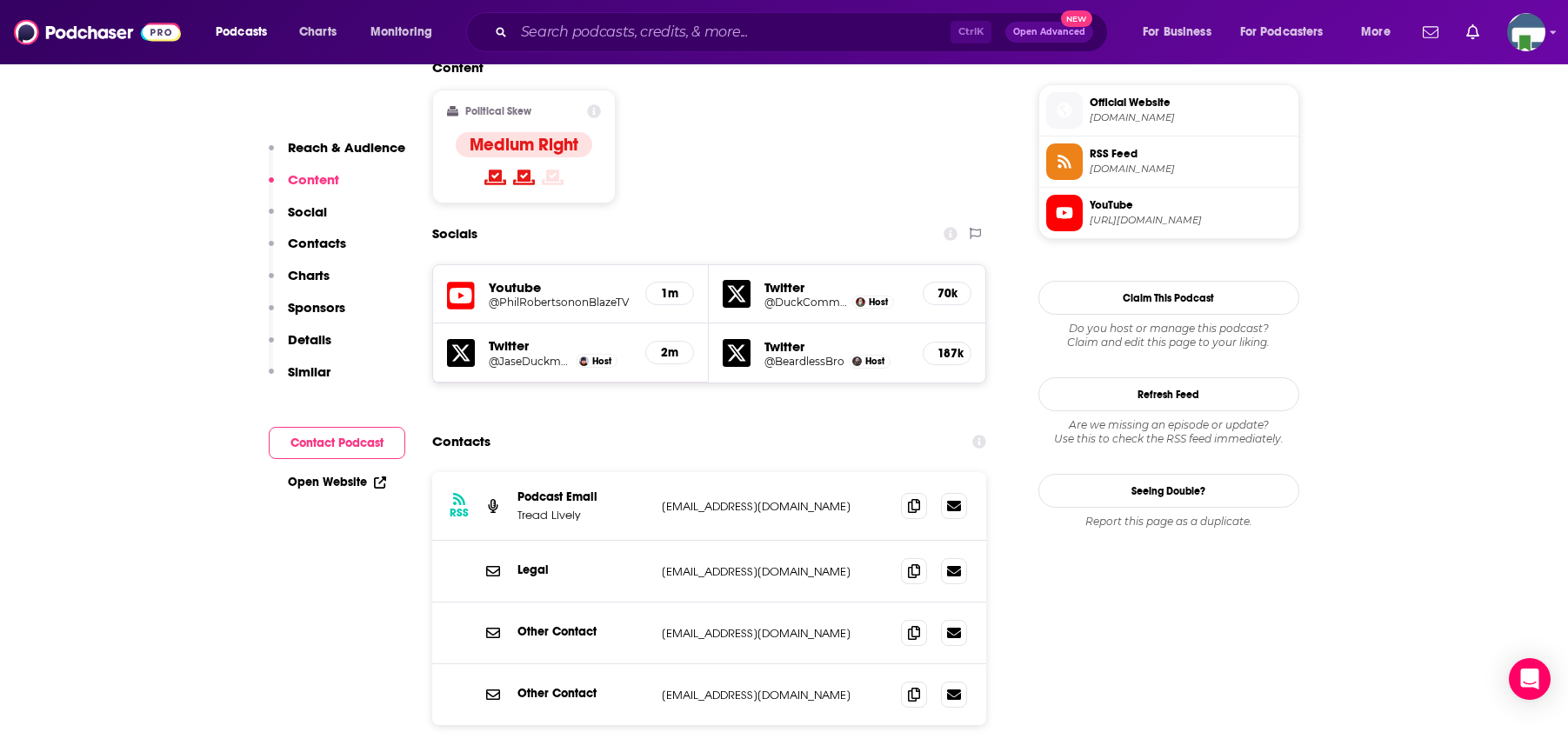
scroll to position [1044, 0]
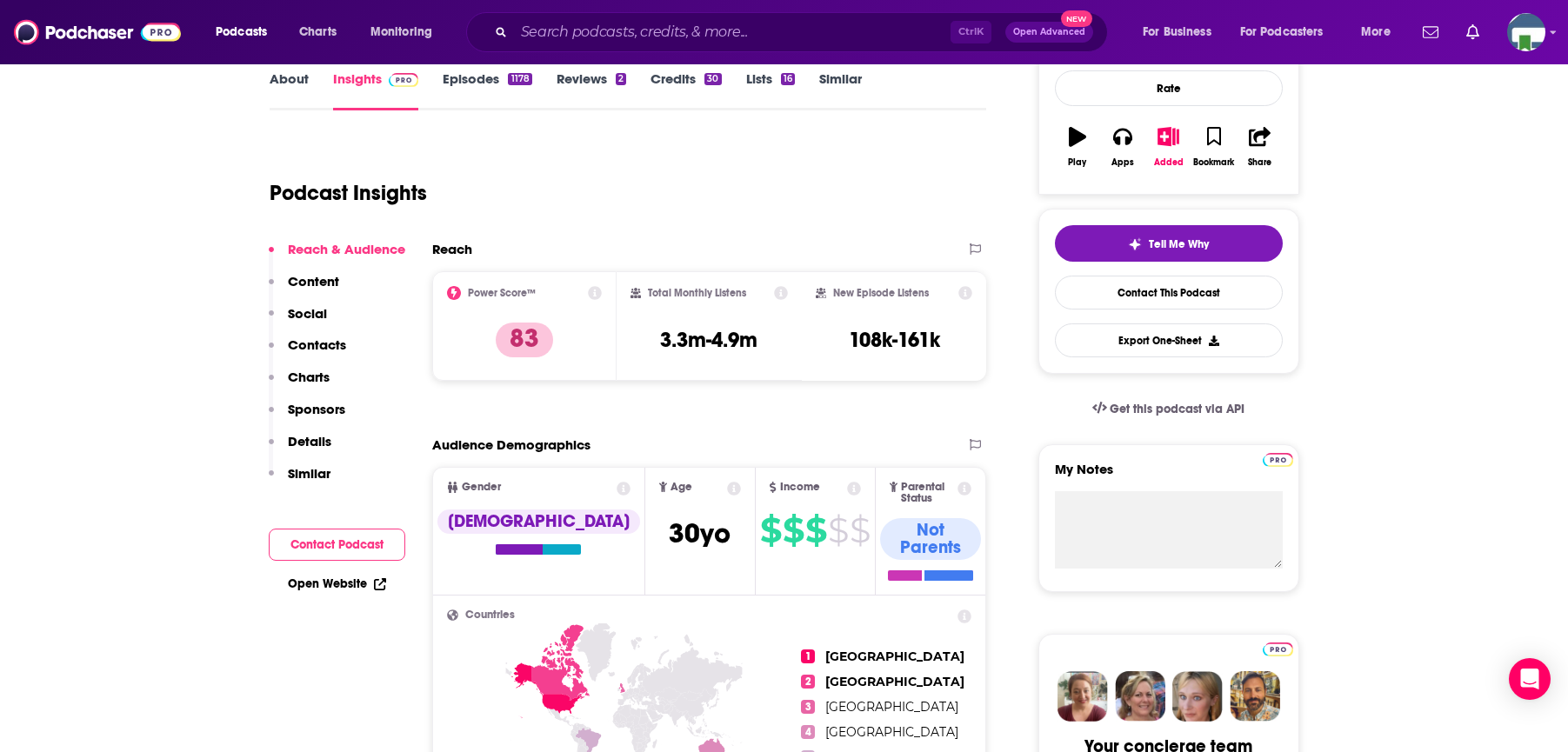
scroll to position [0, 0]
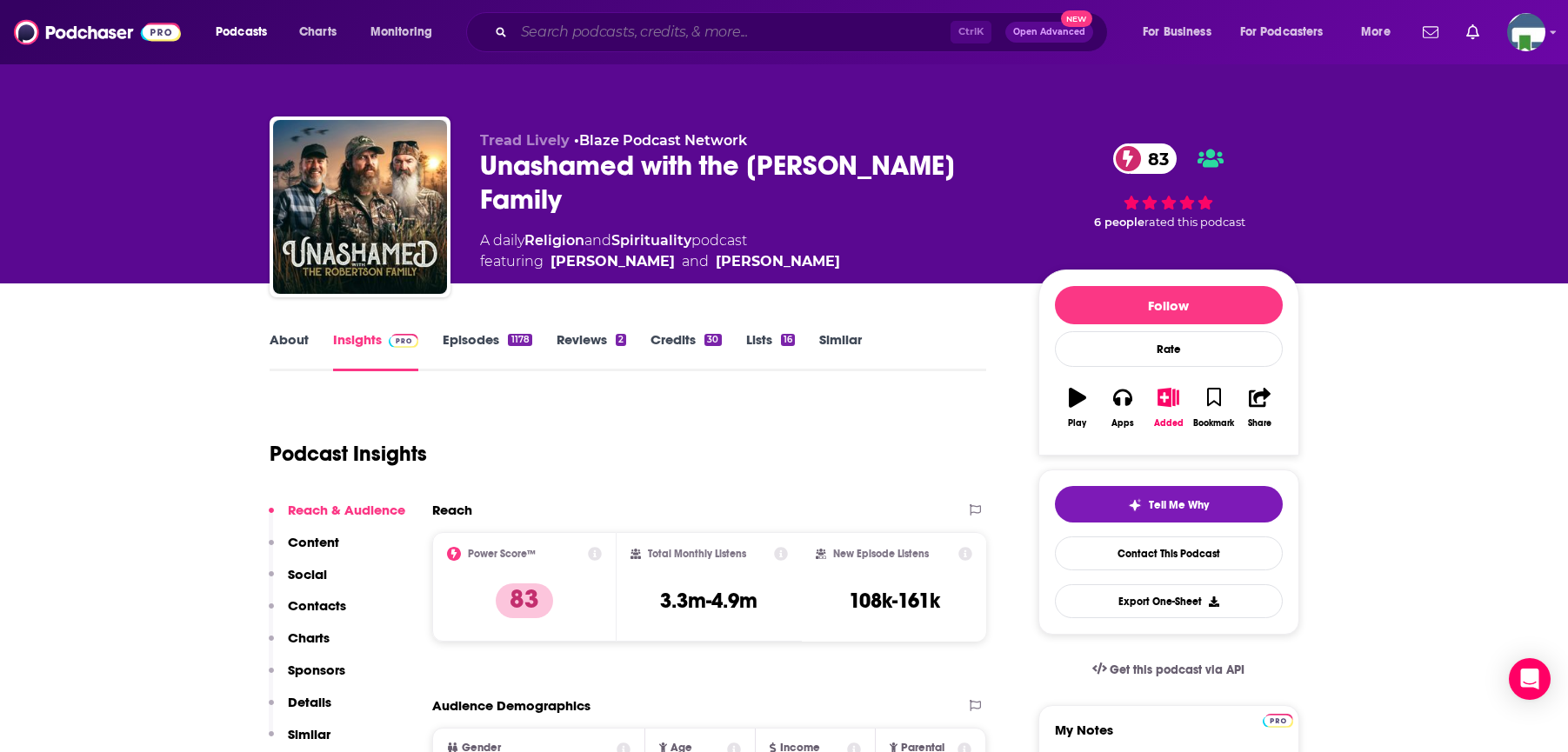
click at [566, 31] on input "Search podcasts, credits, & more..." at bounding box center [732, 33] width 437 height 28
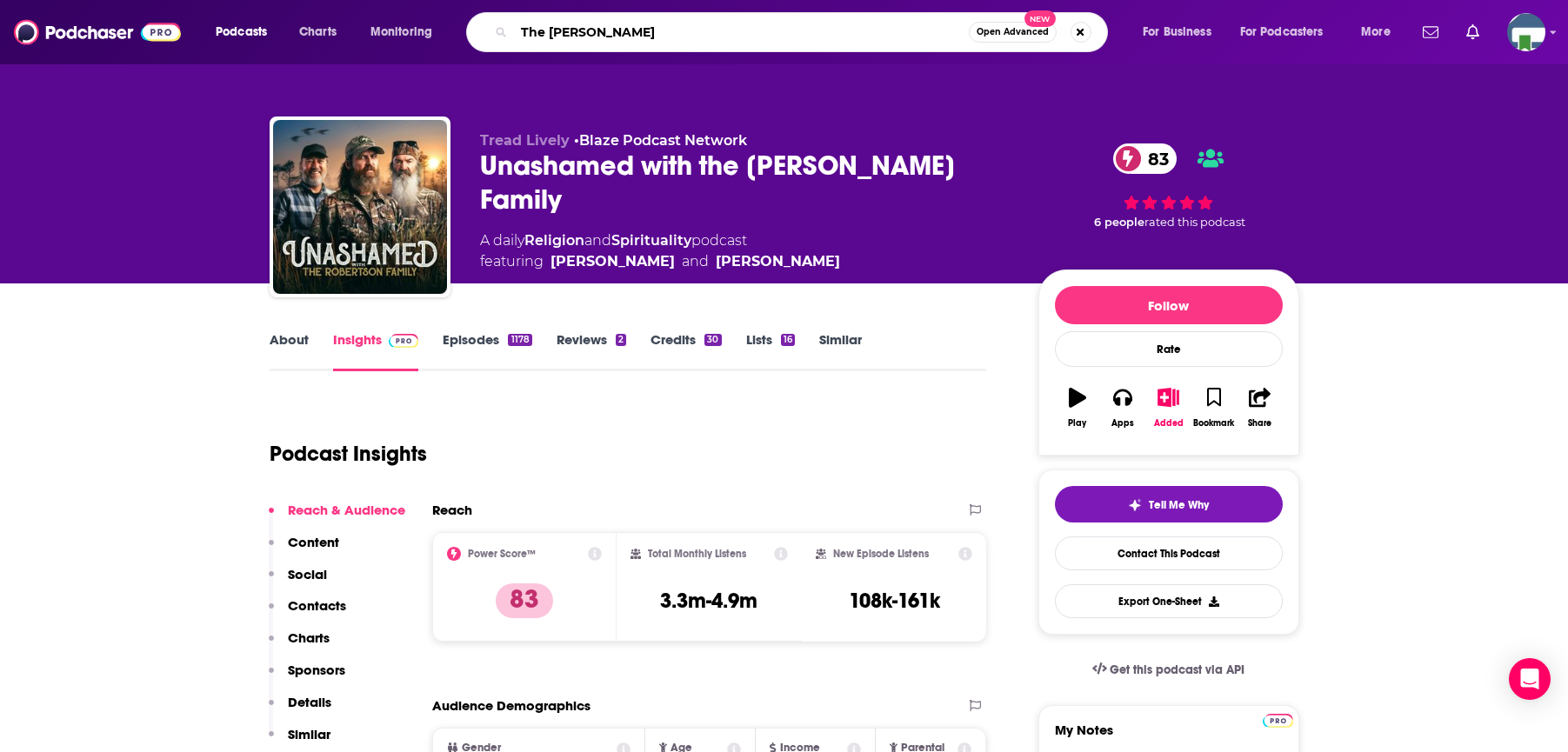
type input "The [PERSON_NAME] Show"
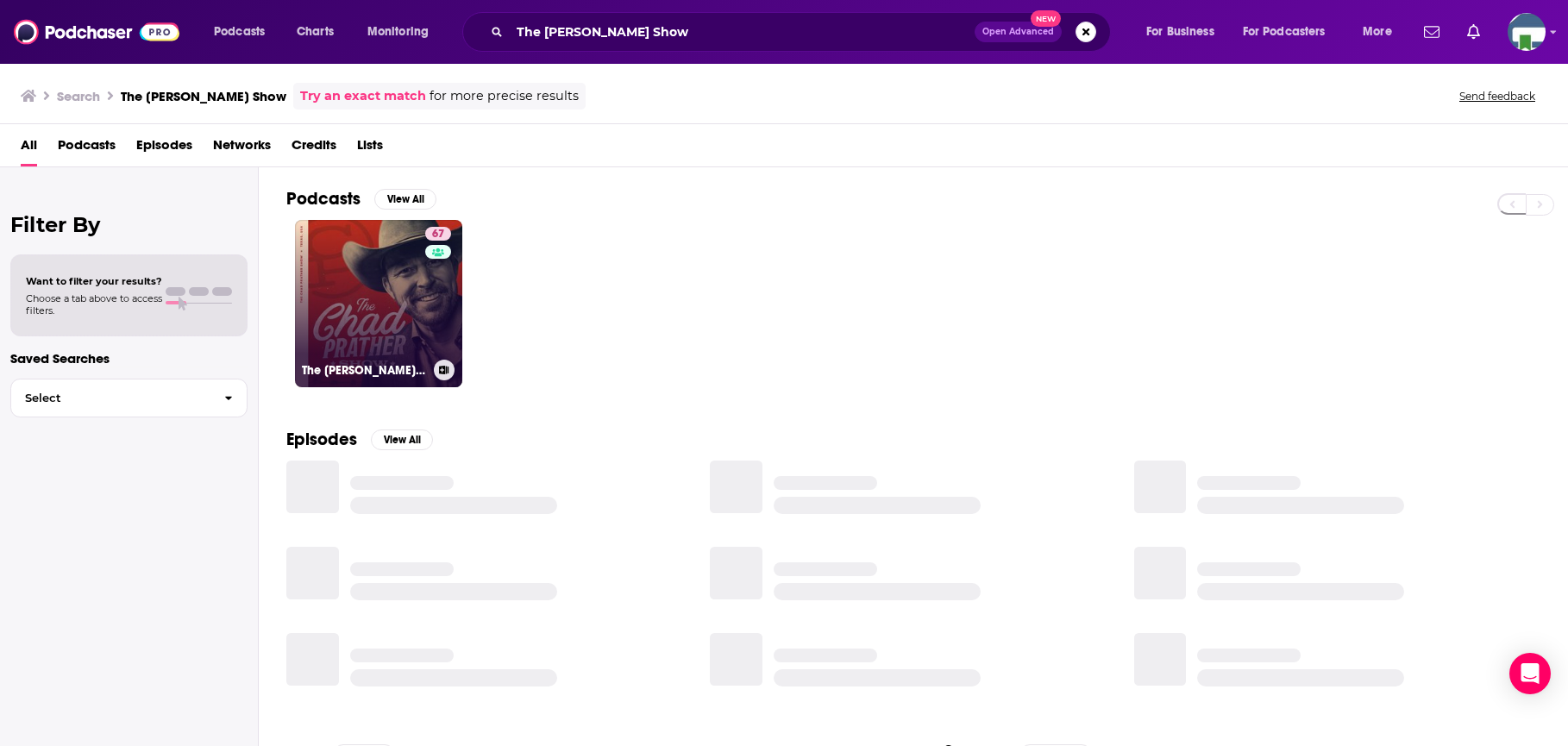
click at [390, 317] on link "67 The [PERSON_NAME] Show" at bounding box center [379, 303] width 167 height 167
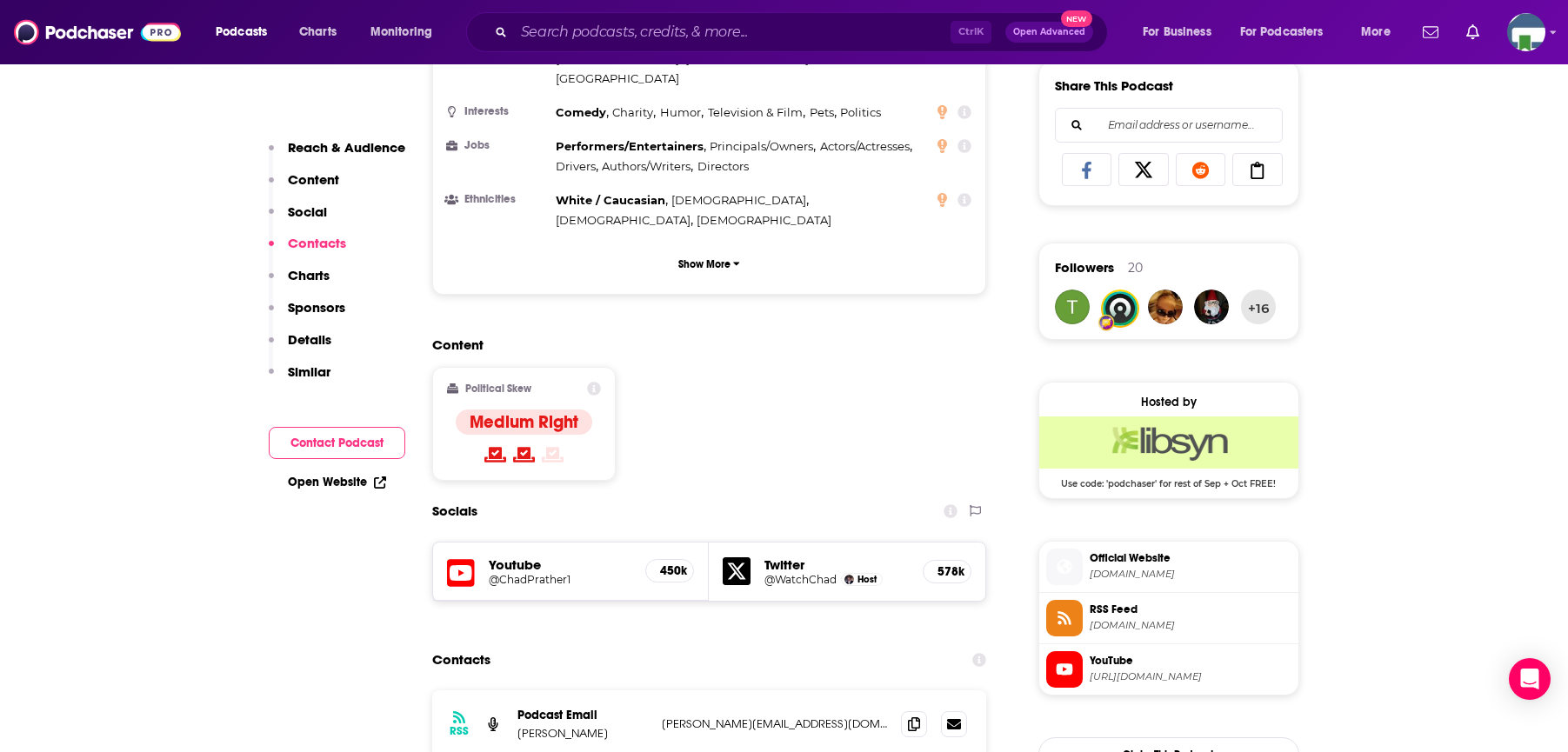
scroll to position [1391, 0]
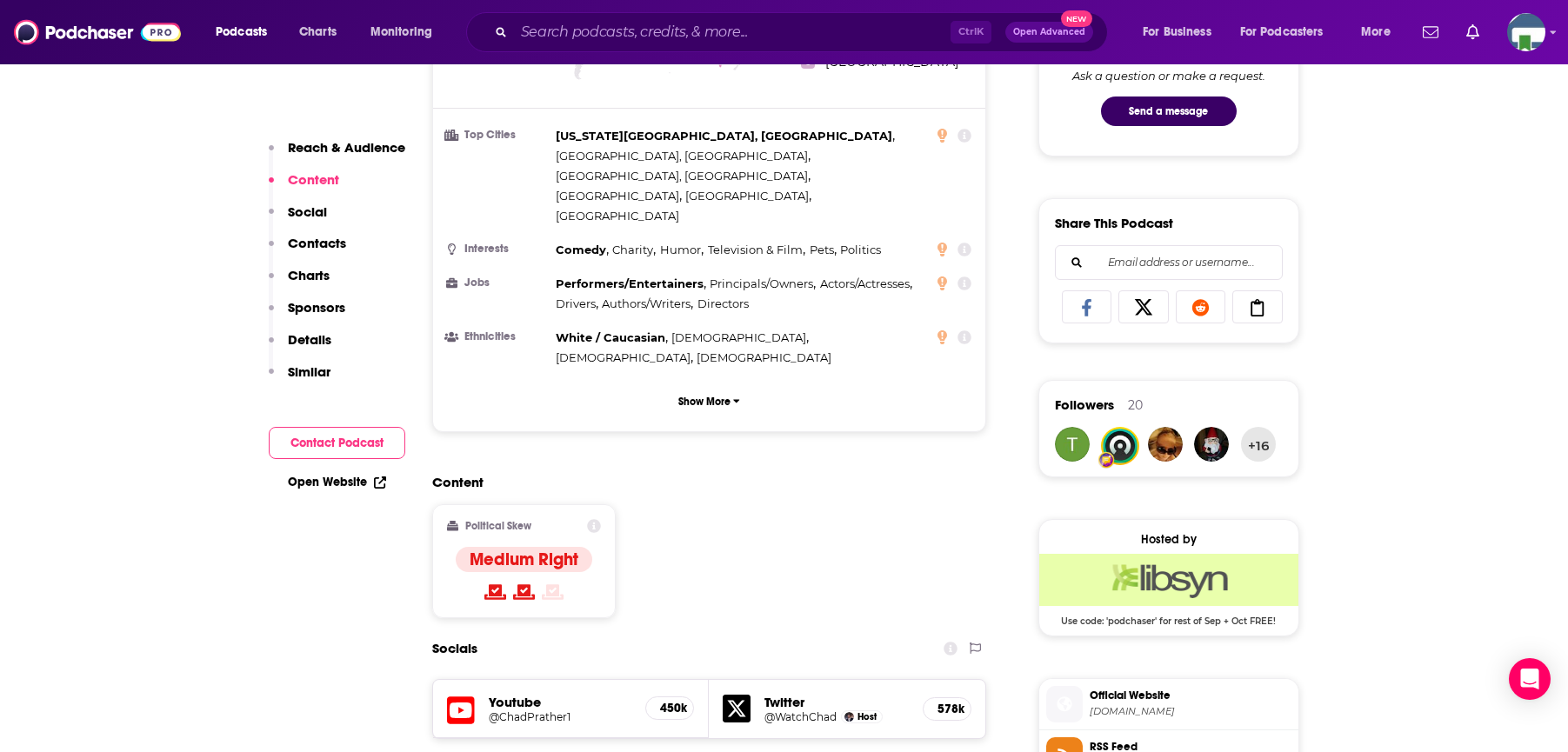
scroll to position [522, 0]
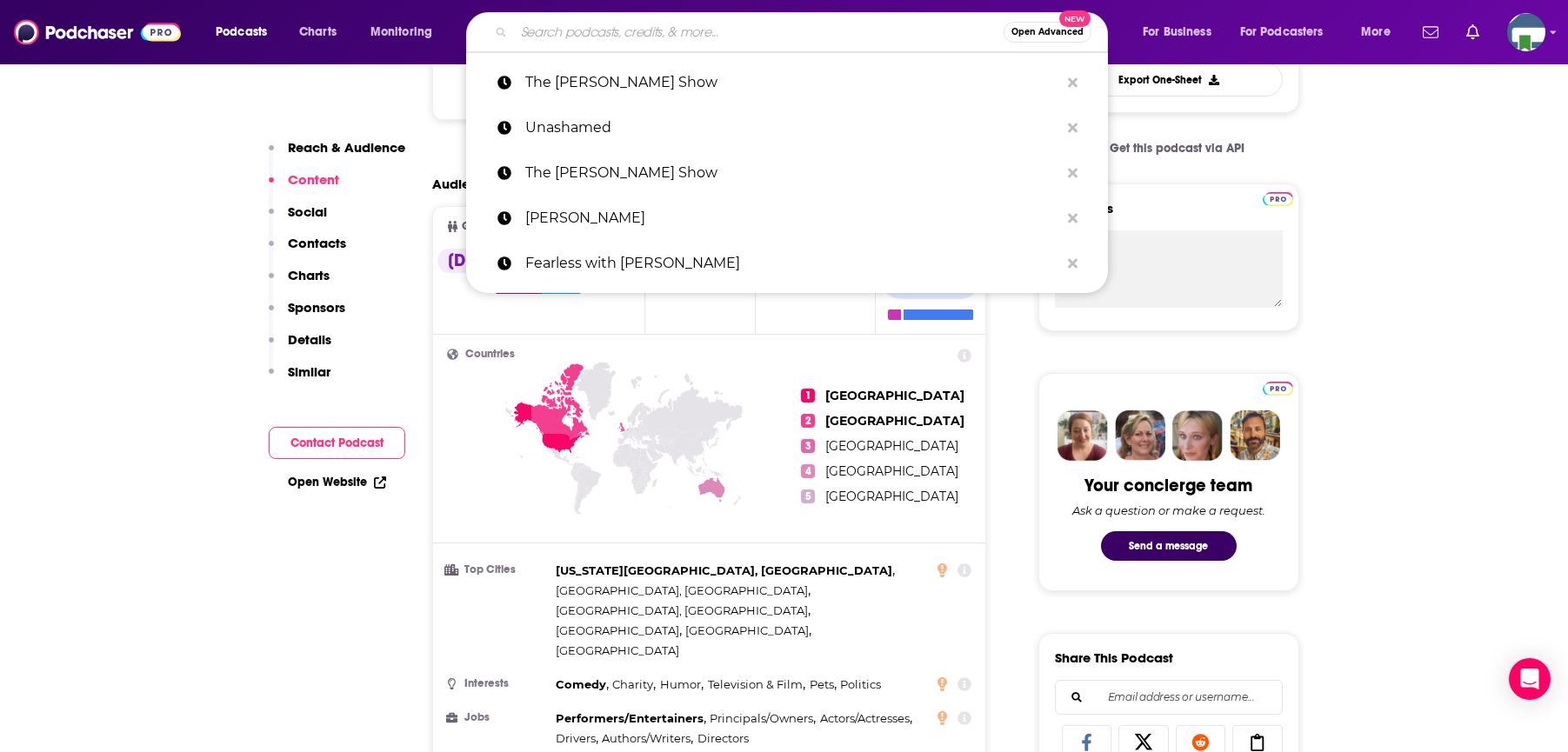
click at [561, 37] on input "Search podcasts, credits, & more..." at bounding box center [758, 33] width 489 height 28
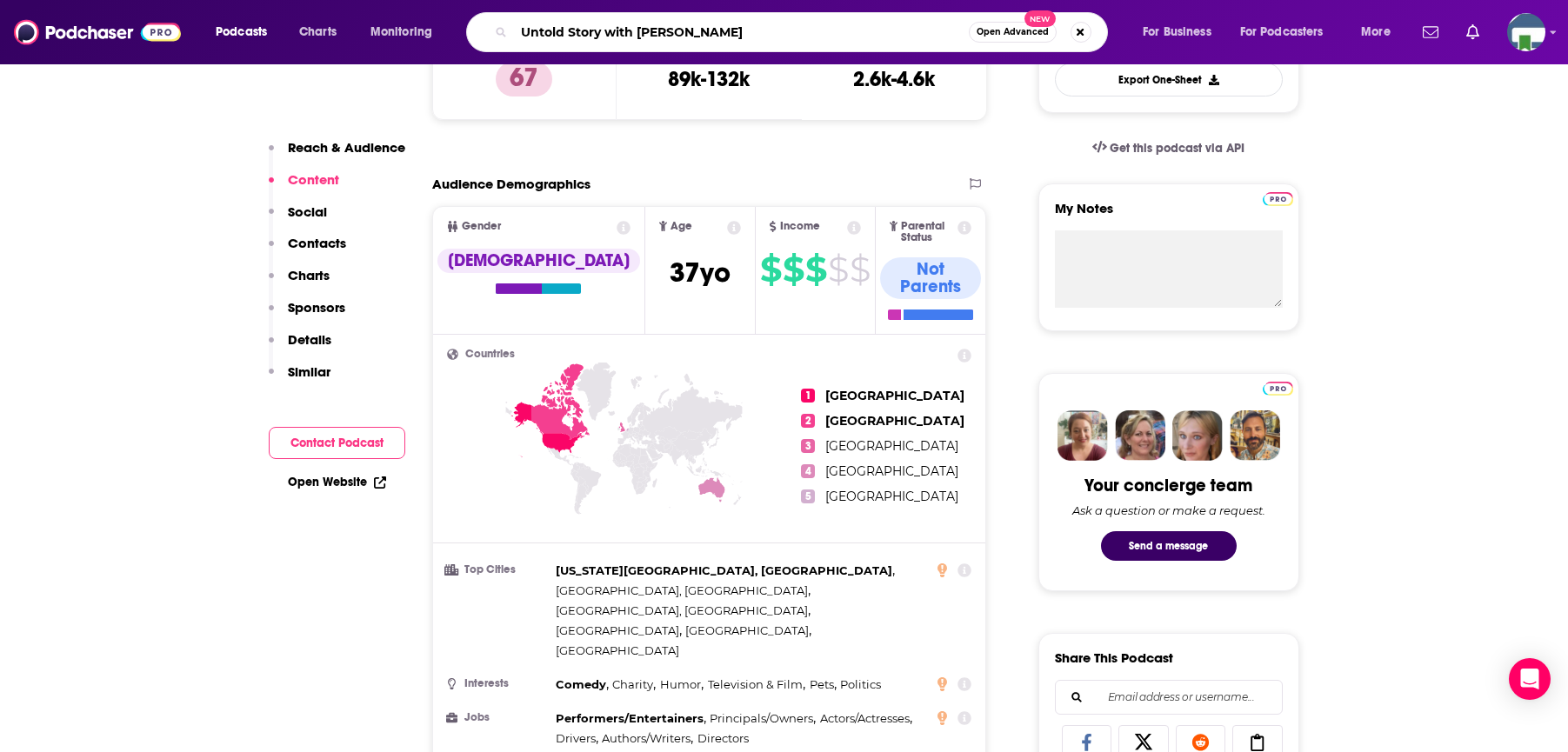
type input "Untold Story with [PERSON_NAME]"
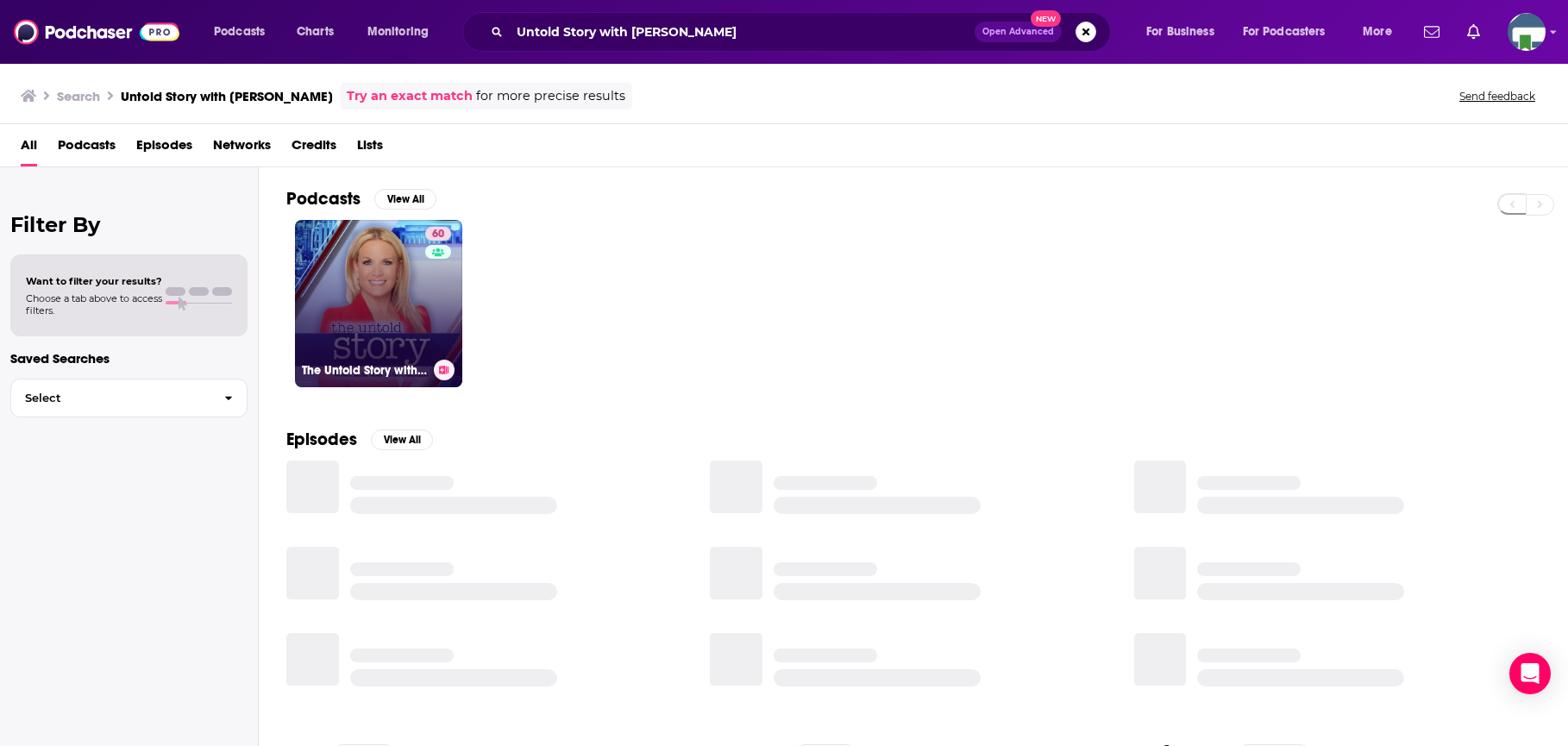
click at [375, 322] on link "60 The Untold Story with [PERSON_NAME]" at bounding box center [379, 303] width 167 height 167
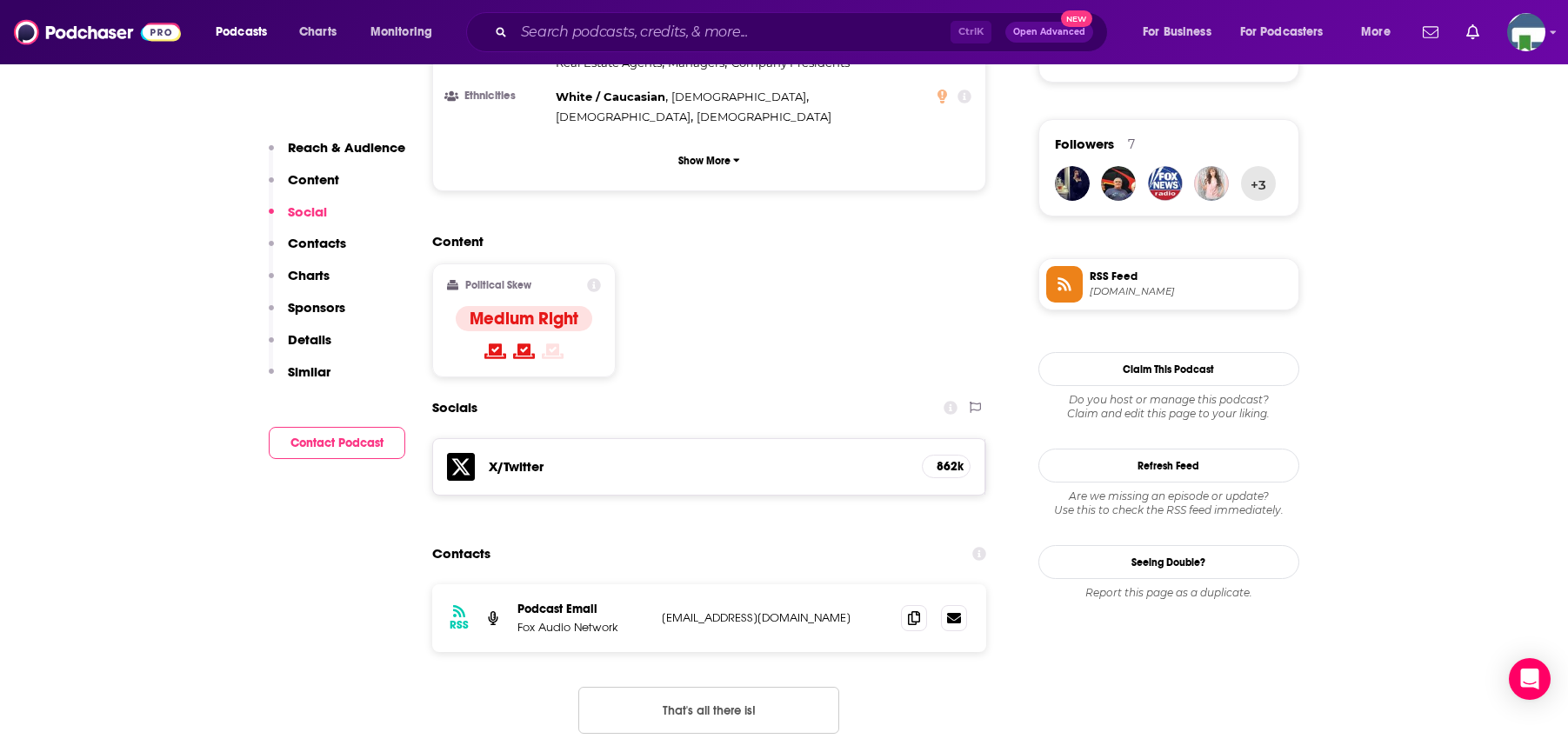
scroll to position [1044, 0]
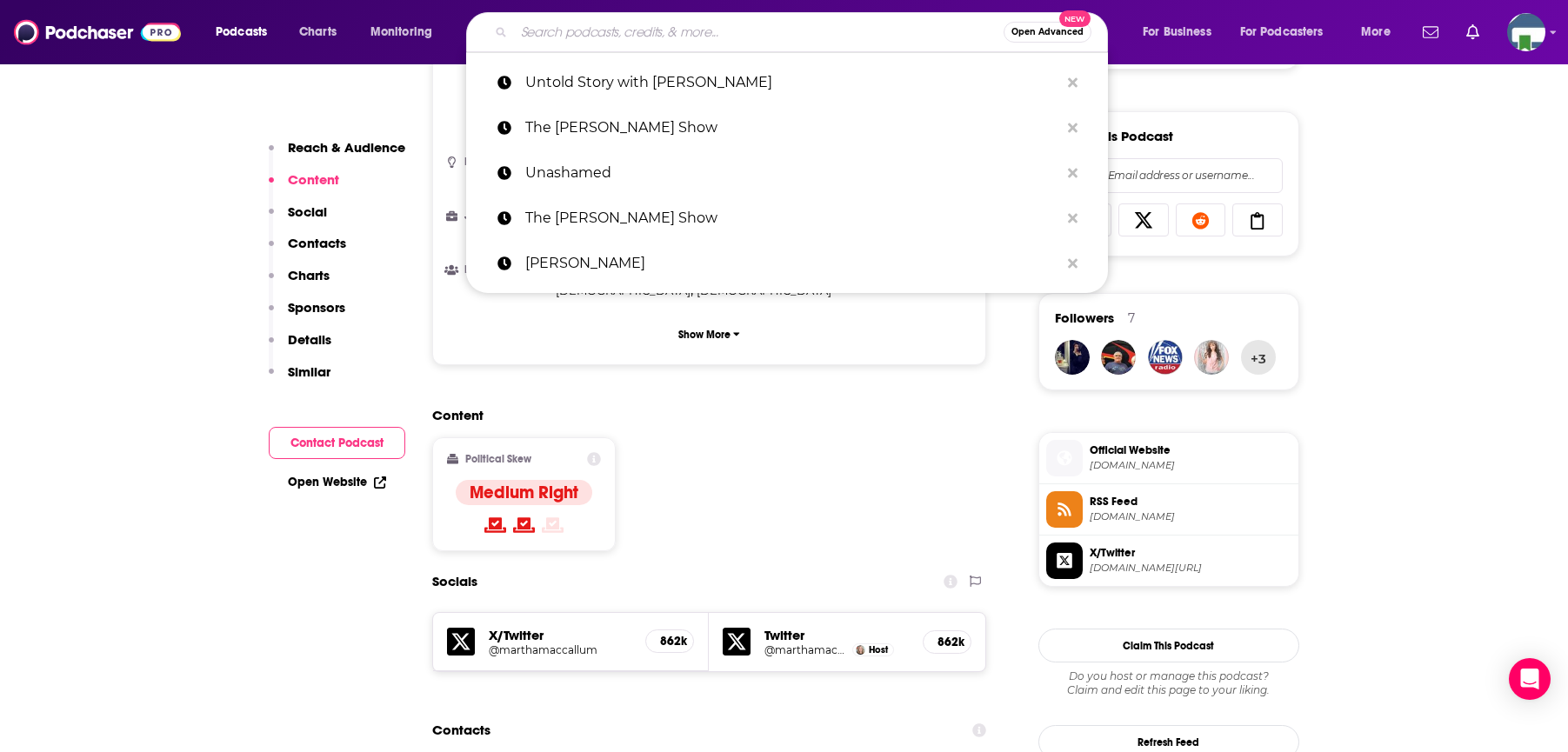
click at [554, 35] on input "Search podcasts, credits, & more..." at bounding box center [758, 33] width 489 height 28
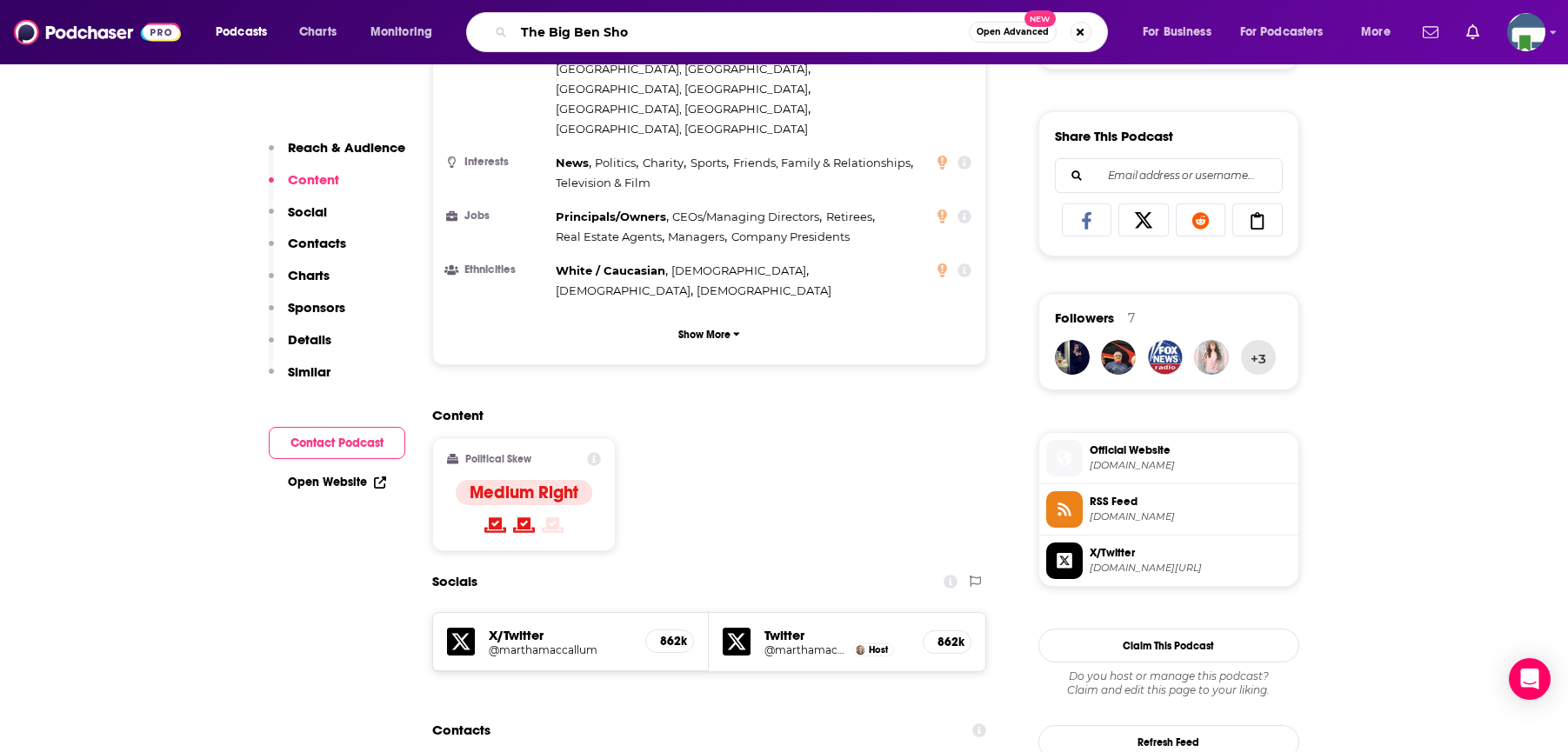
type input "The Big Ben Show"
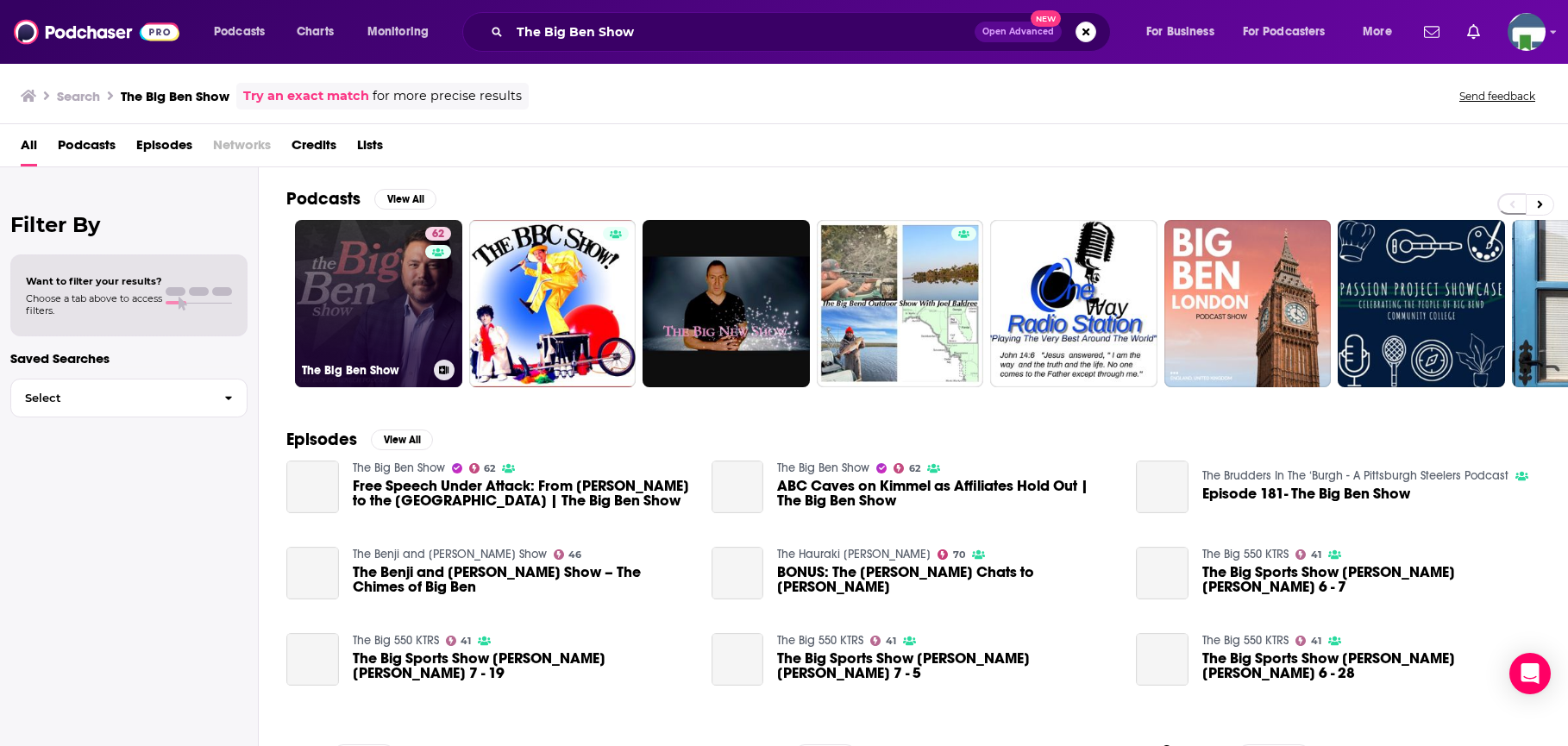
click at [406, 278] on link "62 The Big Ben Show" at bounding box center [379, 303] width 167 height 167
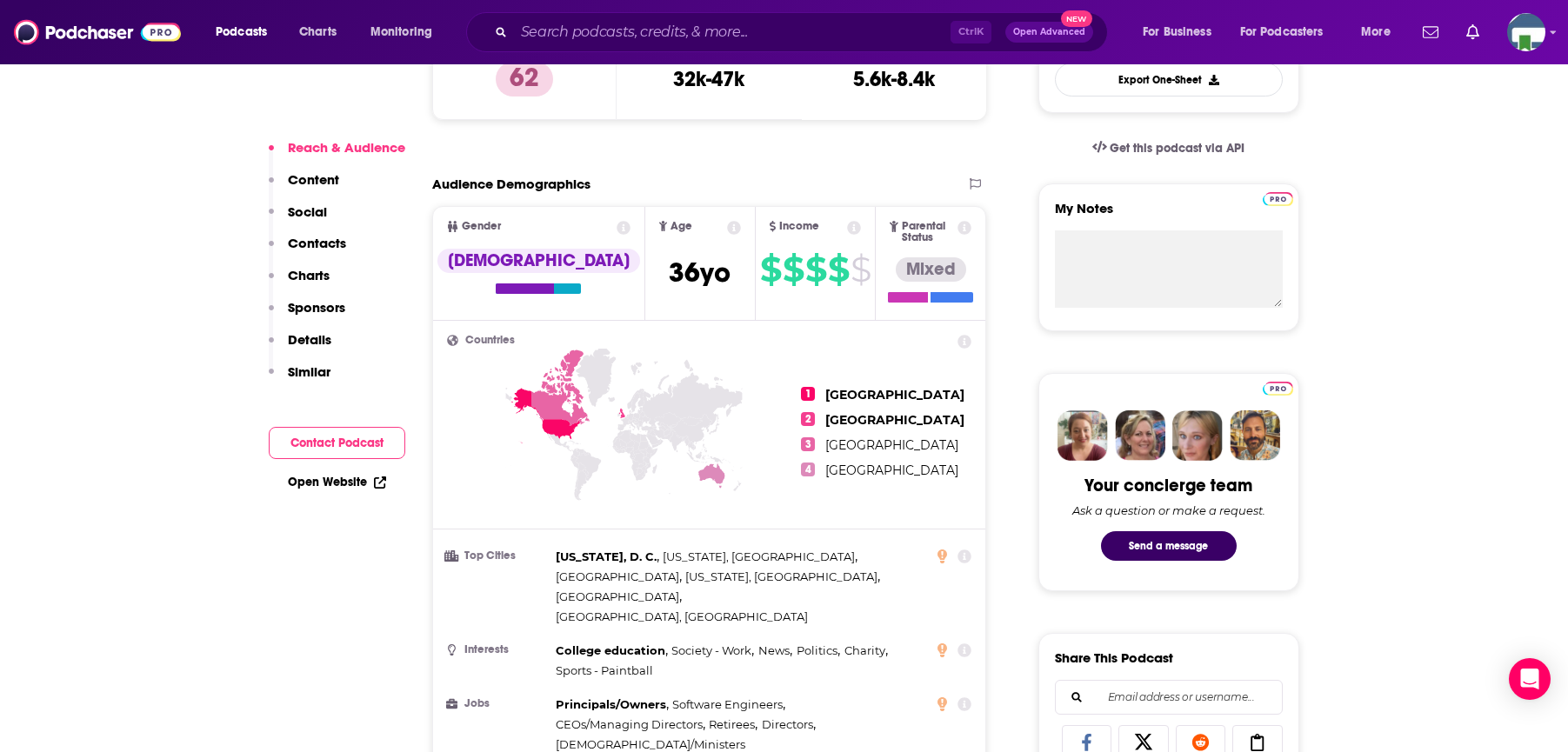
scroll to position [1218, 0]
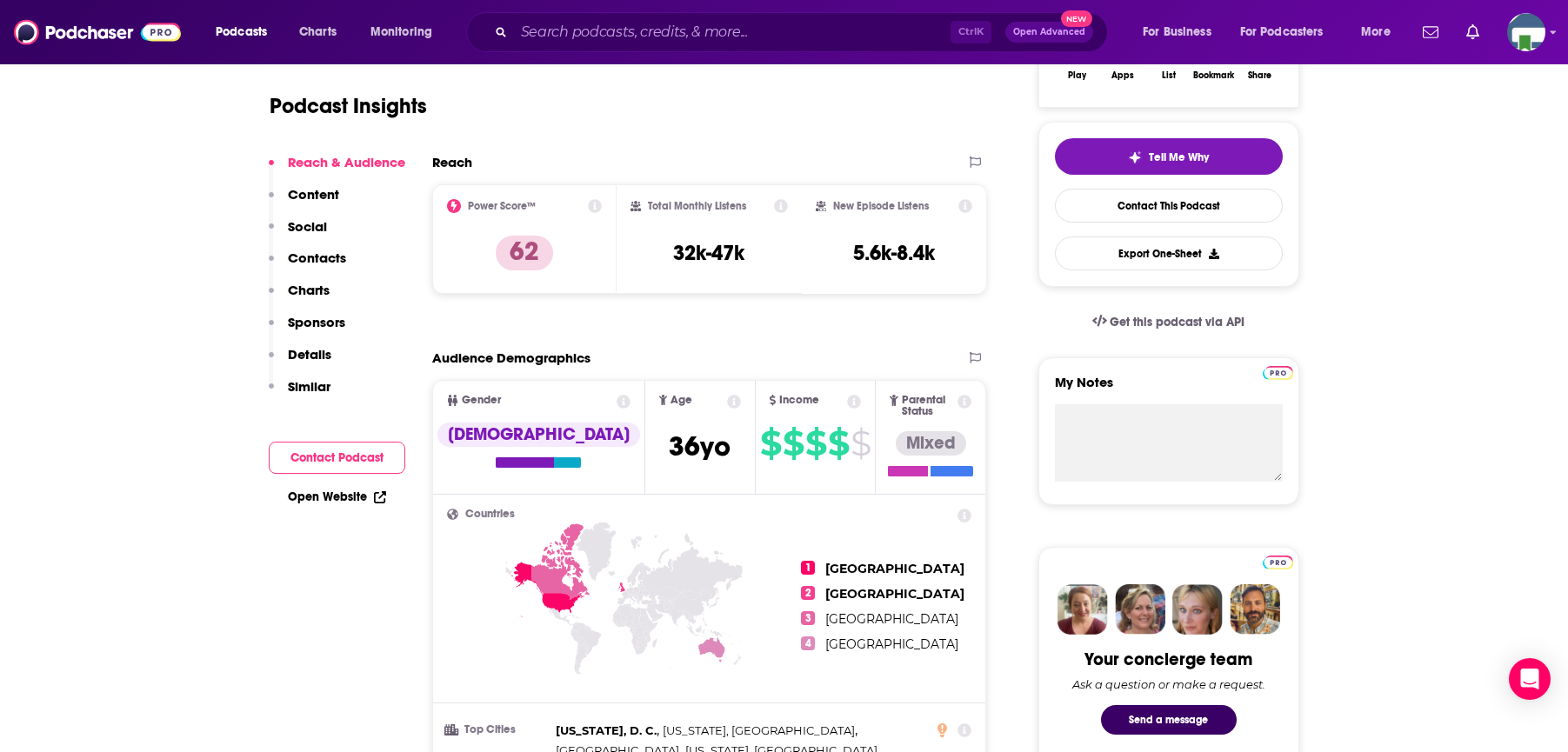
scroll to position [0, 0]
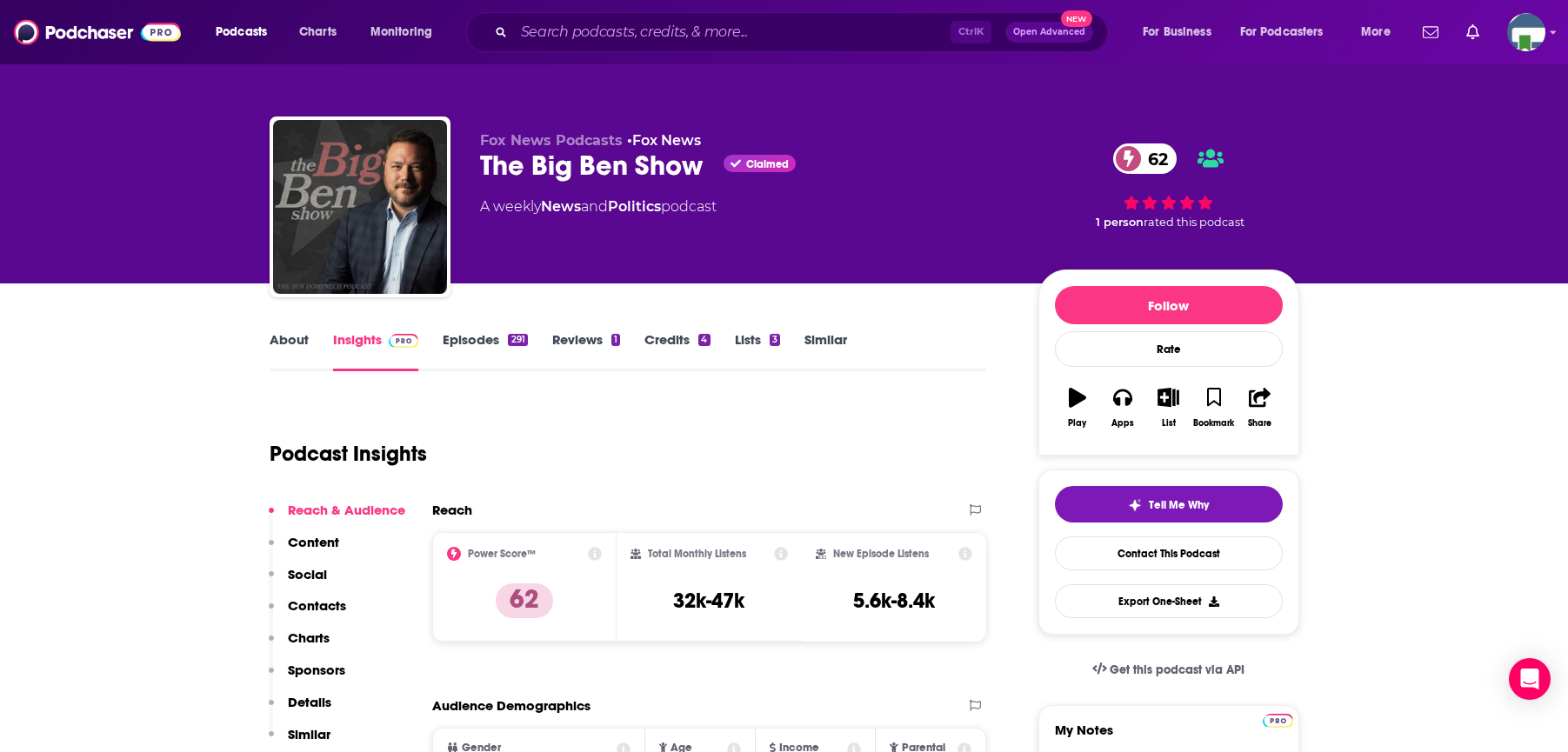
click at [284, 340] on link "About" at bounding box center [289, 351] width 39 height 40
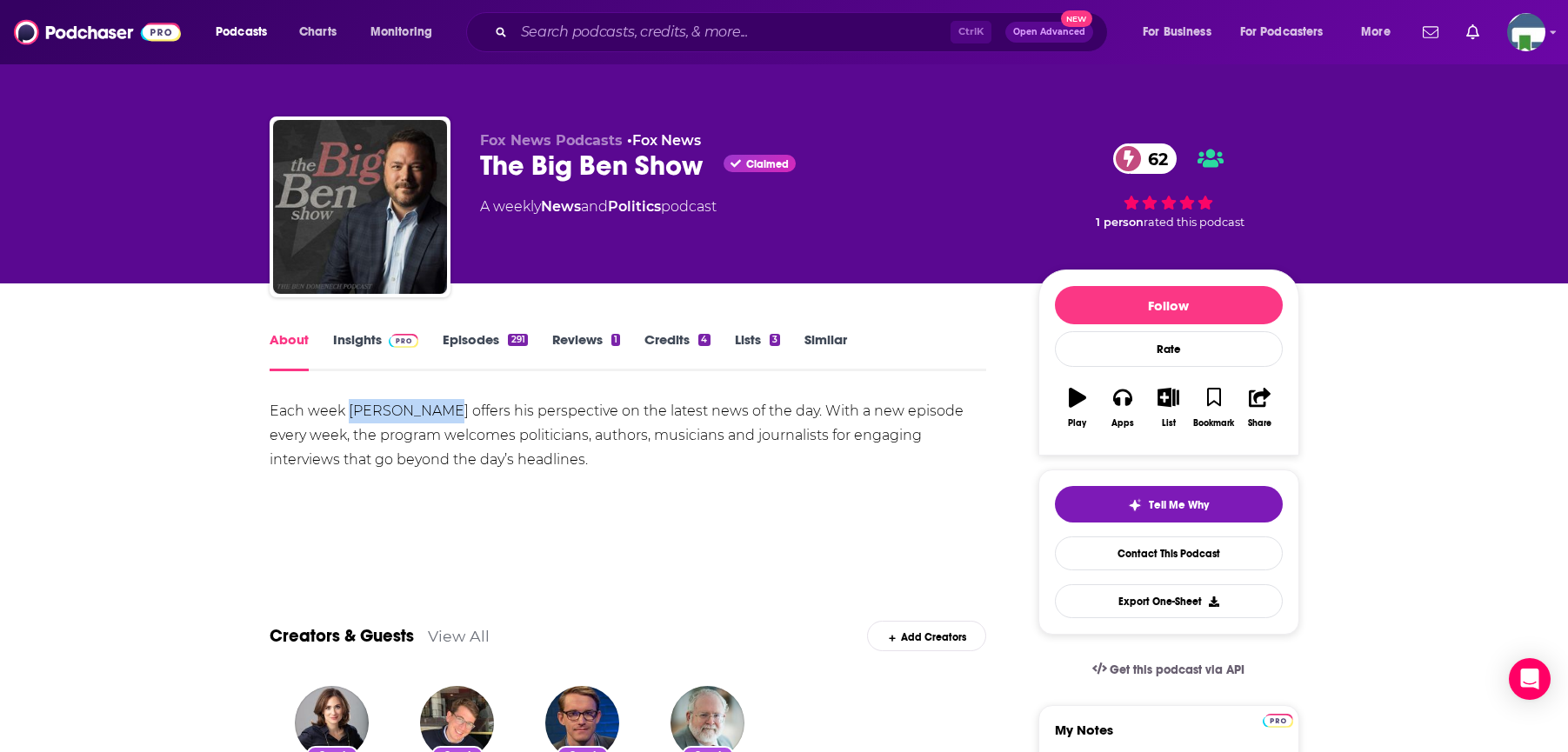
drag, startPoint x: 350, startPoint y: 408, endPoint x: 457, endPoint y: 416, distance: 107.3
click at [457, 416] on div "Each week [PERSON_NAME] offers his perspective on the latest news of the day. W…" at bounding box center [628, 436] width 718 height 73
copy div "[PERSON_NAME]"
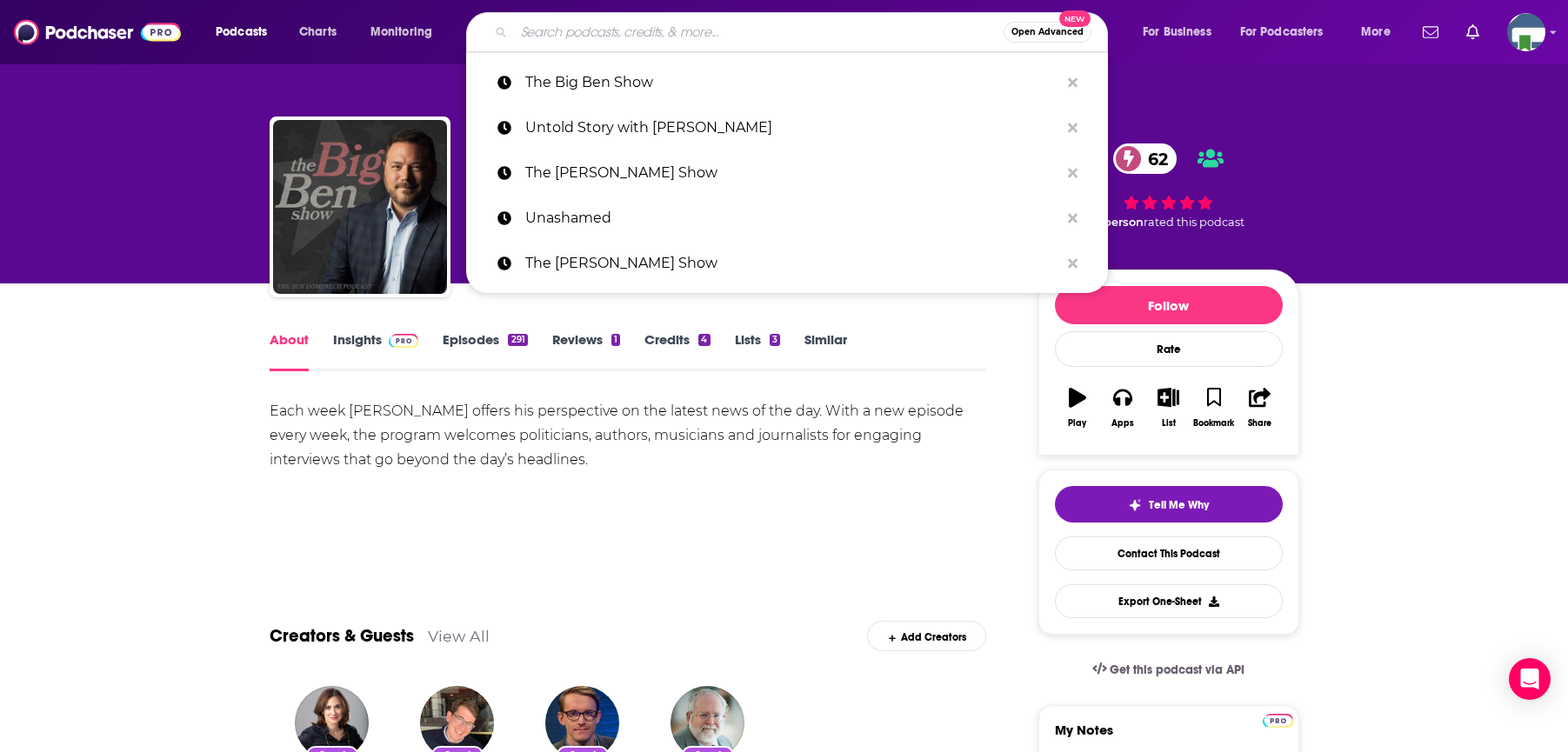
click at [530, 34] on input "Search podcasts, credits, & more..." at bounding box center [758, 33] width 489 height 28
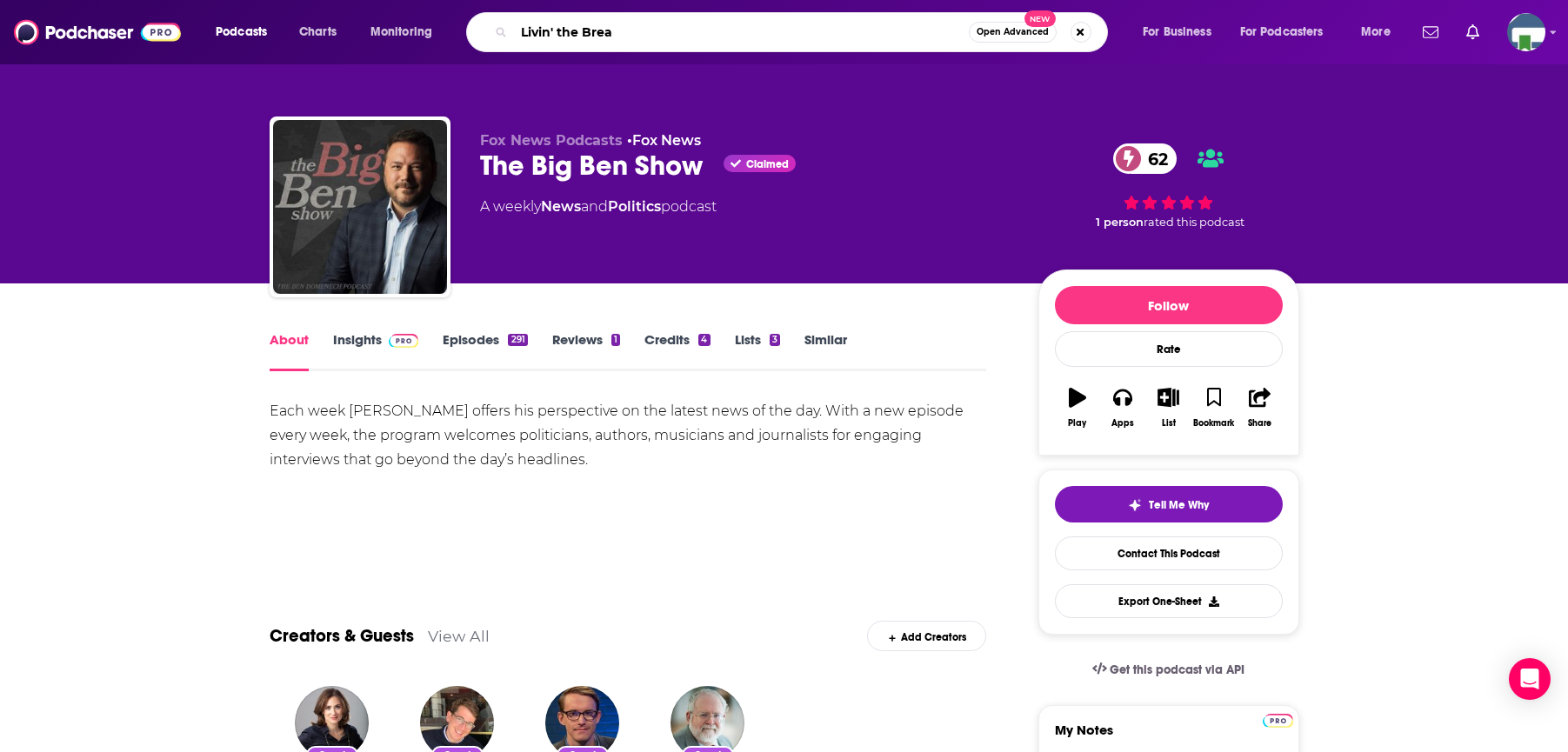
type input "Livin' the Bream"
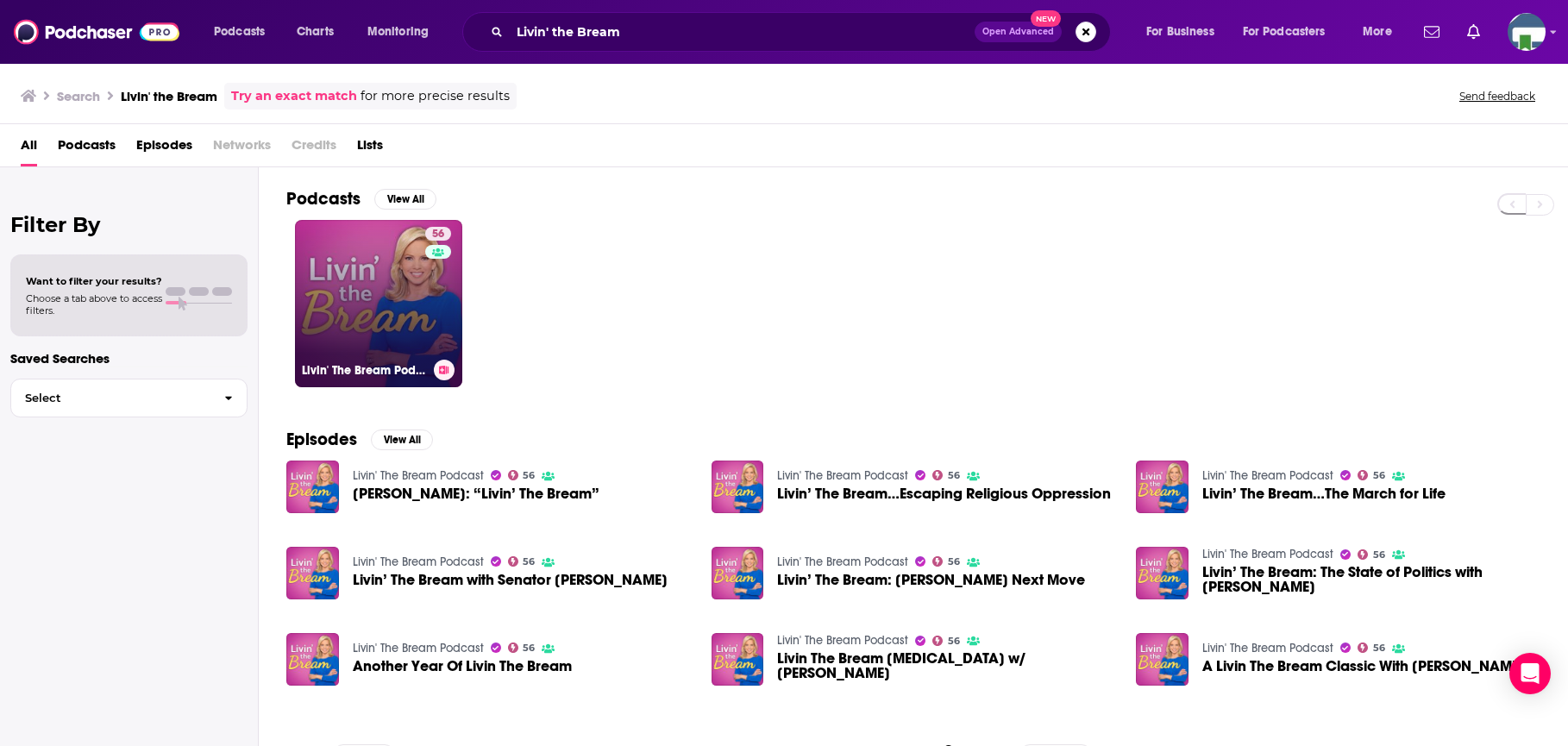
click at [404, 328] on link "56 Livin' The Bream Podcast" at bounding box center [379, 303] width 167 height 167
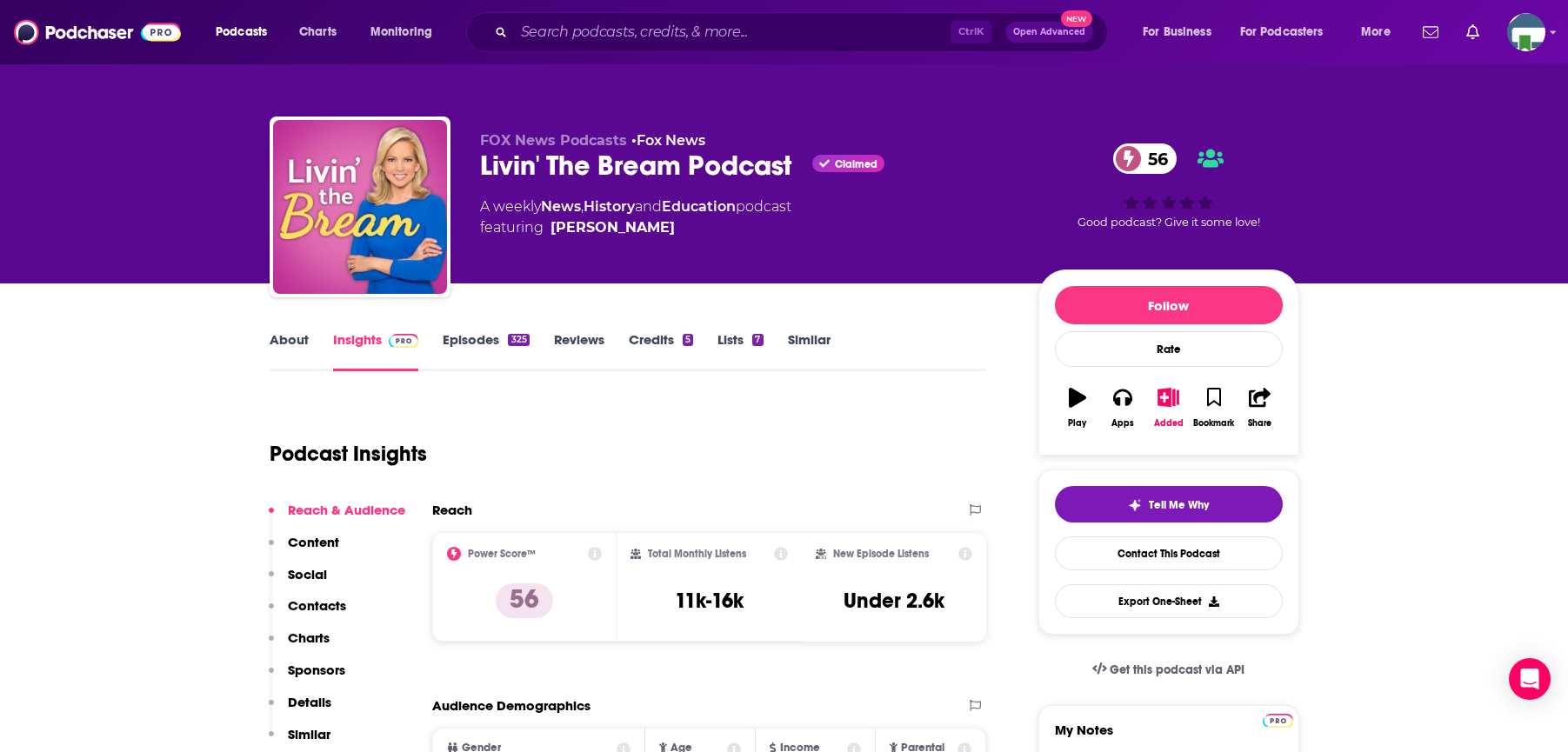
click at [550, 37] on input "Search podcasts, credits, & more..." at bounding box center [732, 33] width 437 height 28
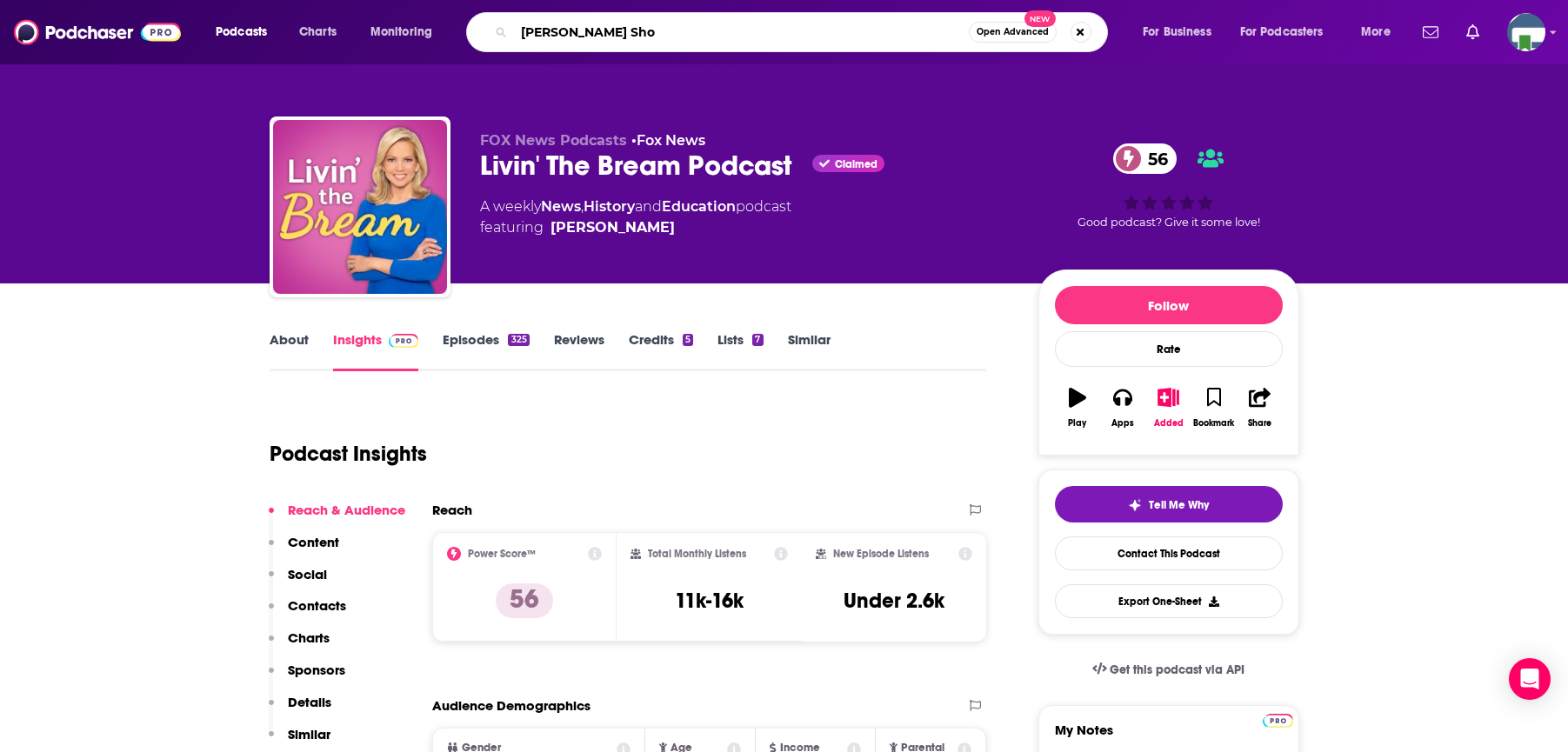
type input "[PERSON_NAME] Show"
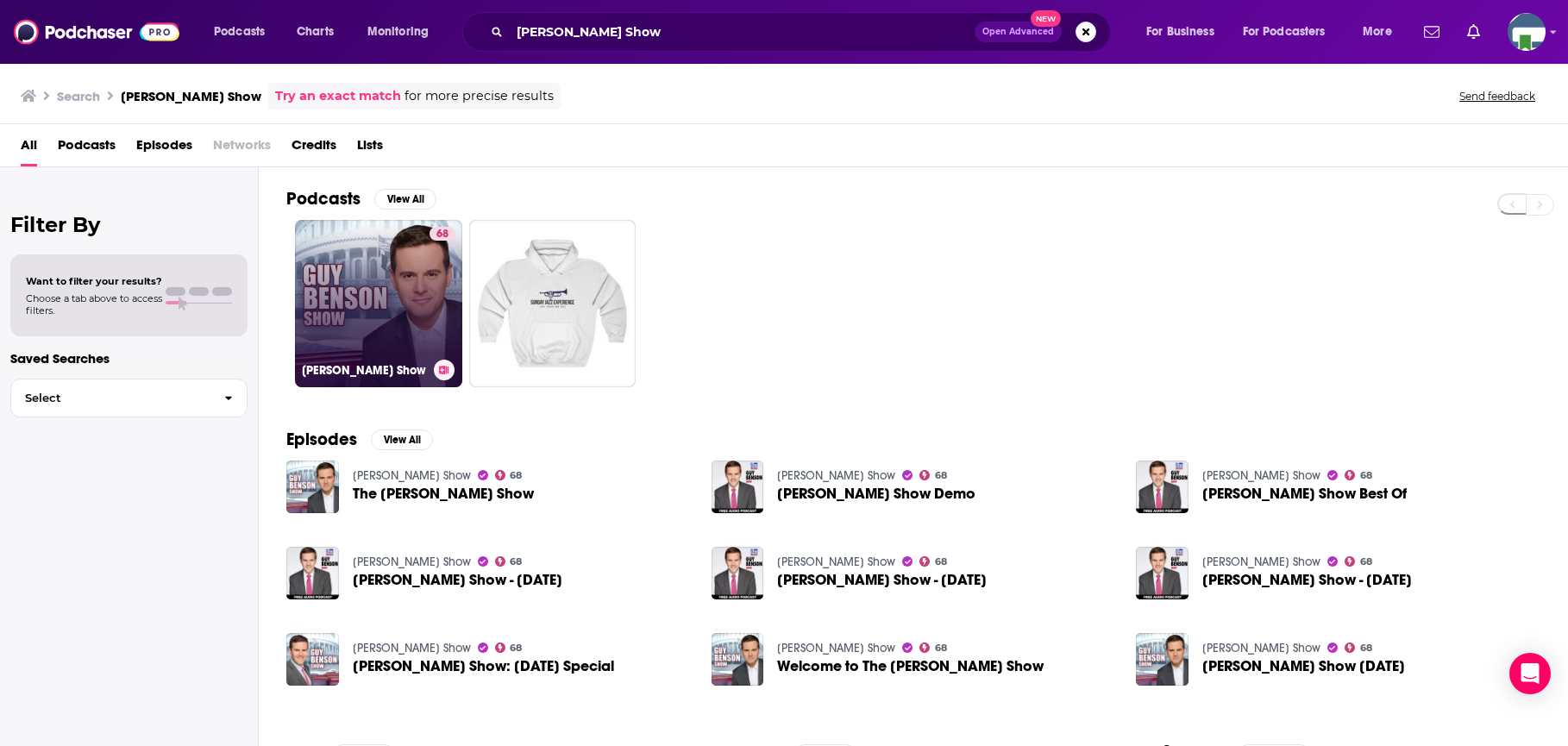
click at [388, 317] on link "68 [PERSON_NAME] Show" at bounding box center [379, 303] width 167 height 167
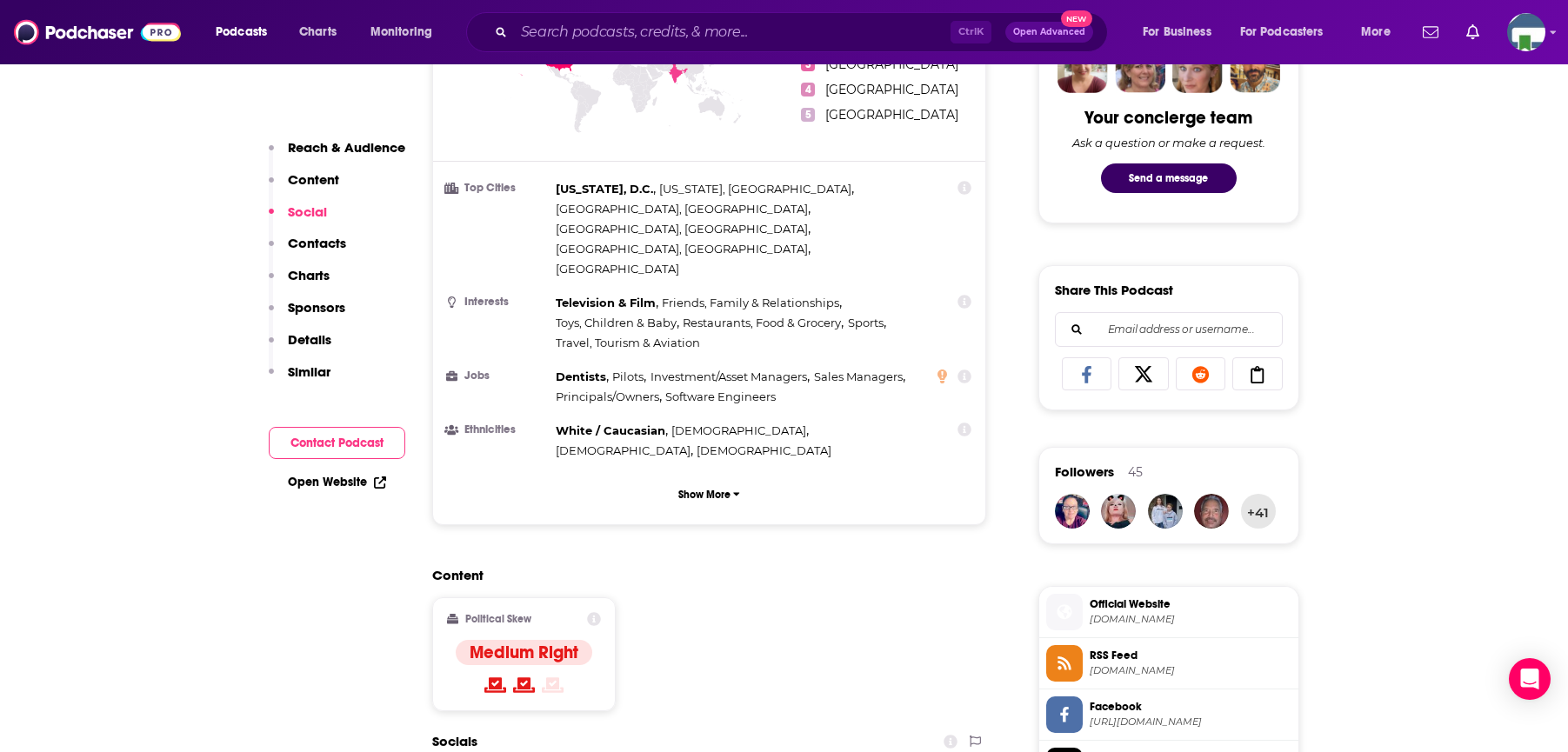
scroll to position [870, 0]
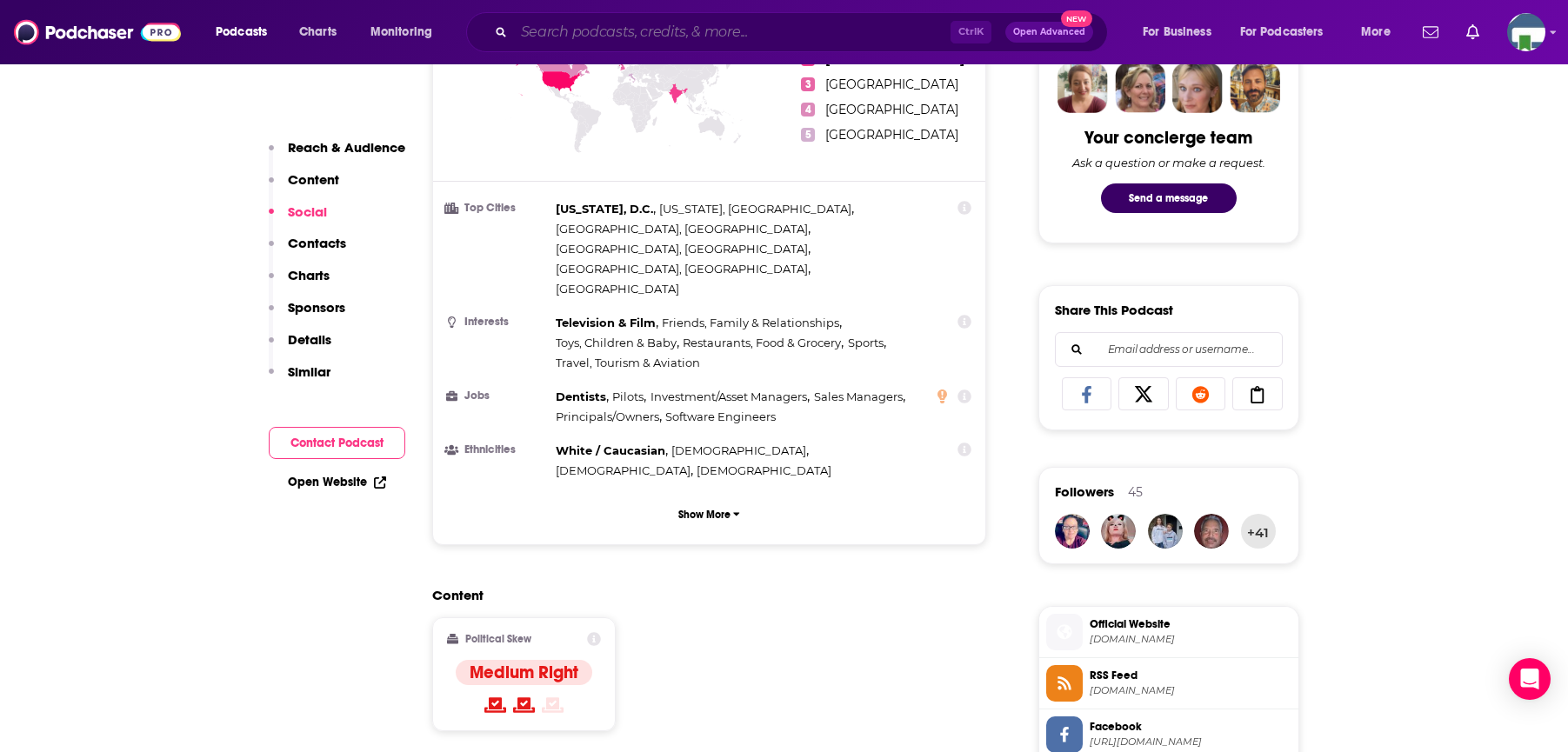
click at [597, 36] on input "Search podcasts, credits, & more..." at bounding box center [732, 33] width 437 height 28
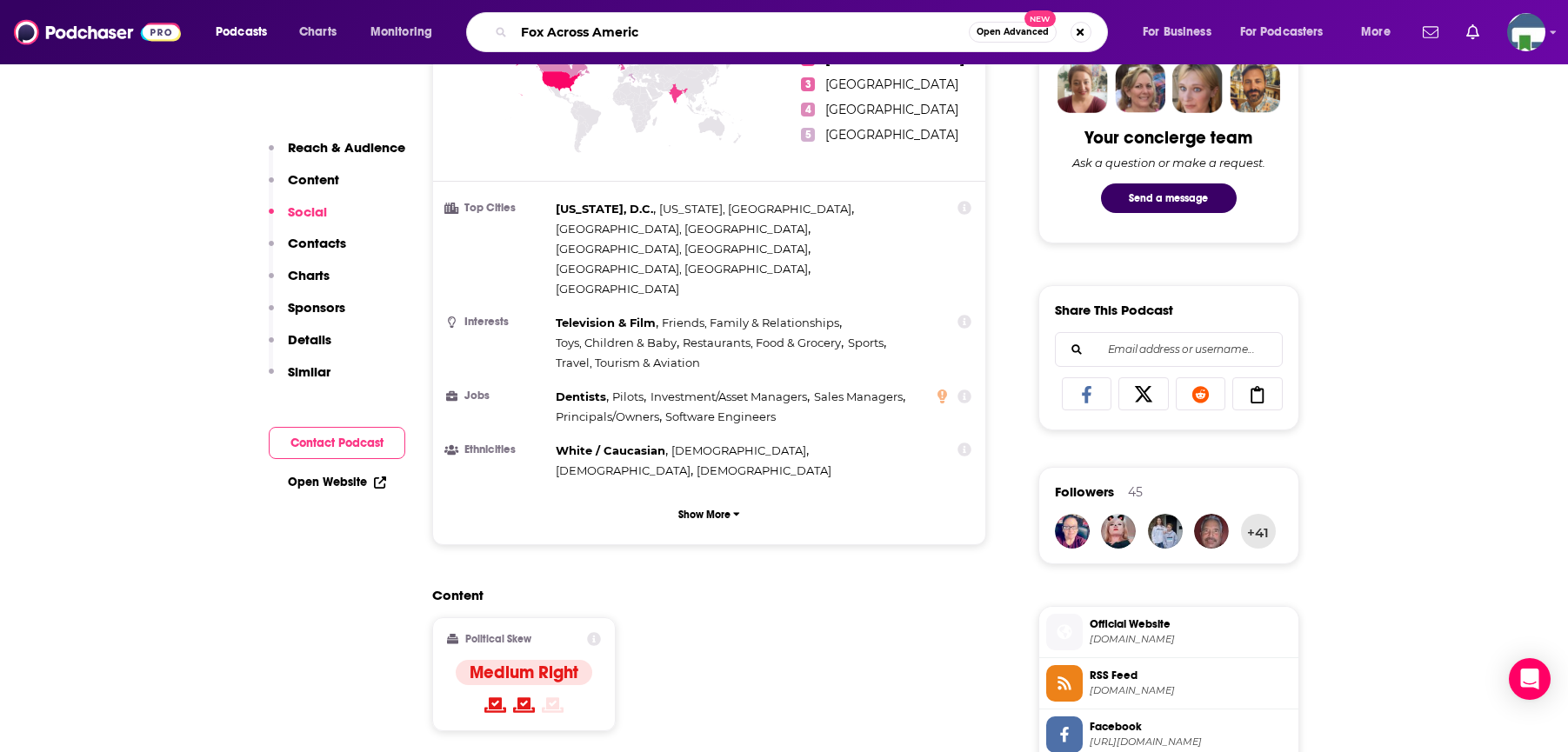
type input "Fox Across America"
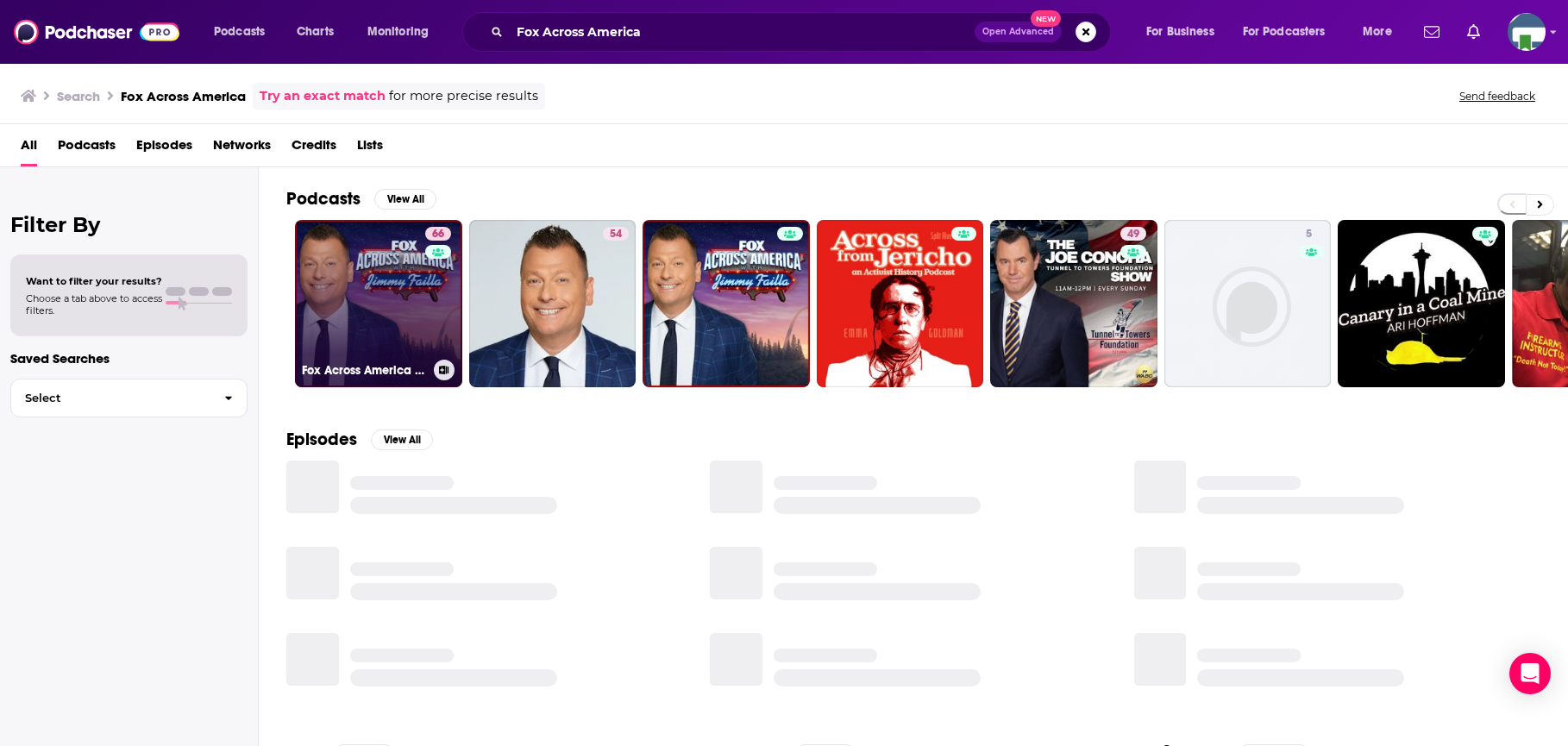
click at [375, 304] on link "66 Fox Across America w/ [PERSON_NAME]" at bounding box center [379, 303] width 167 height 167
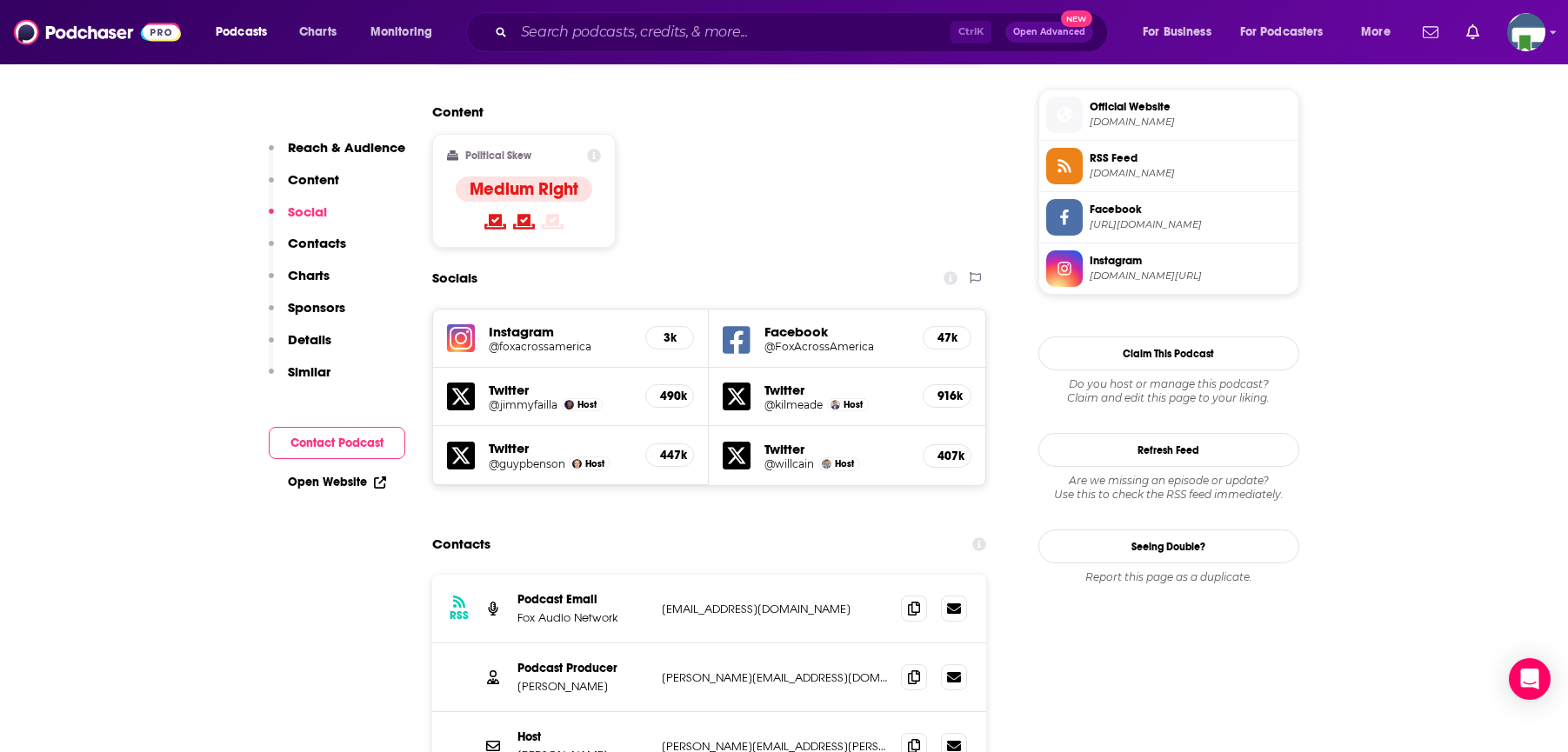
scroll to position [1391, 0]
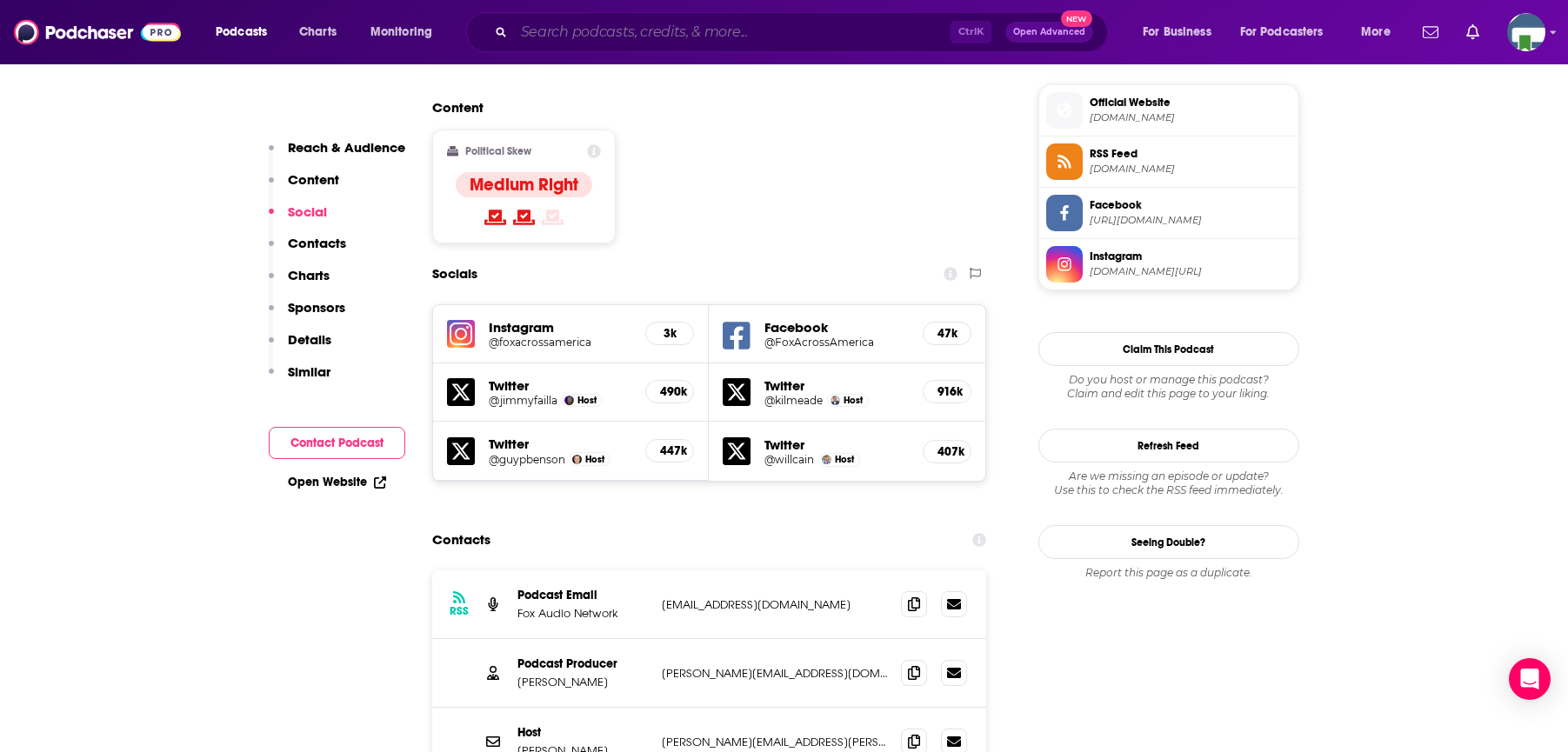
click at [537, 32] on input "Search podcasts, credits, & more..." at bounding box center [732, 33] width 437 height 28
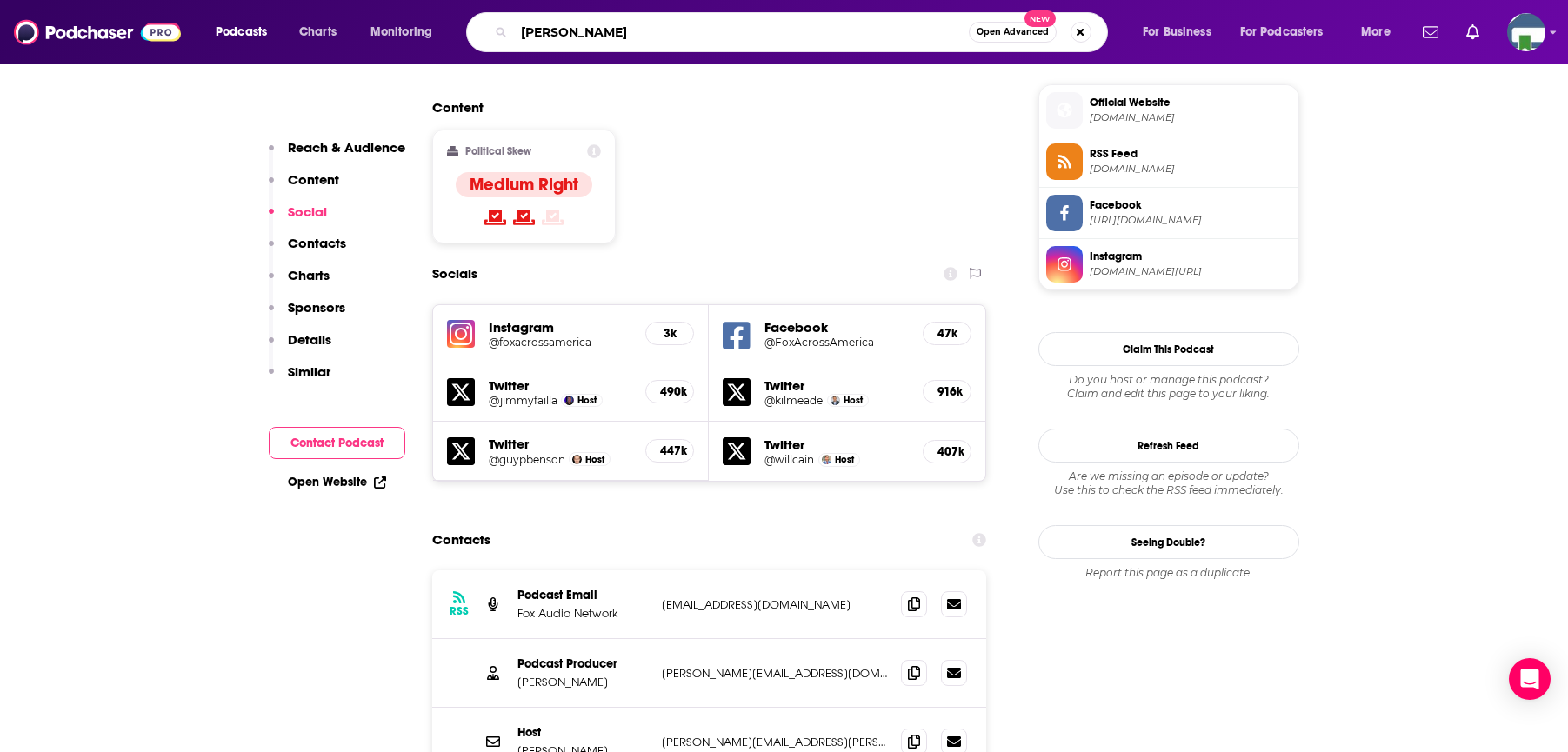
type input "[PERSON_NAME]"
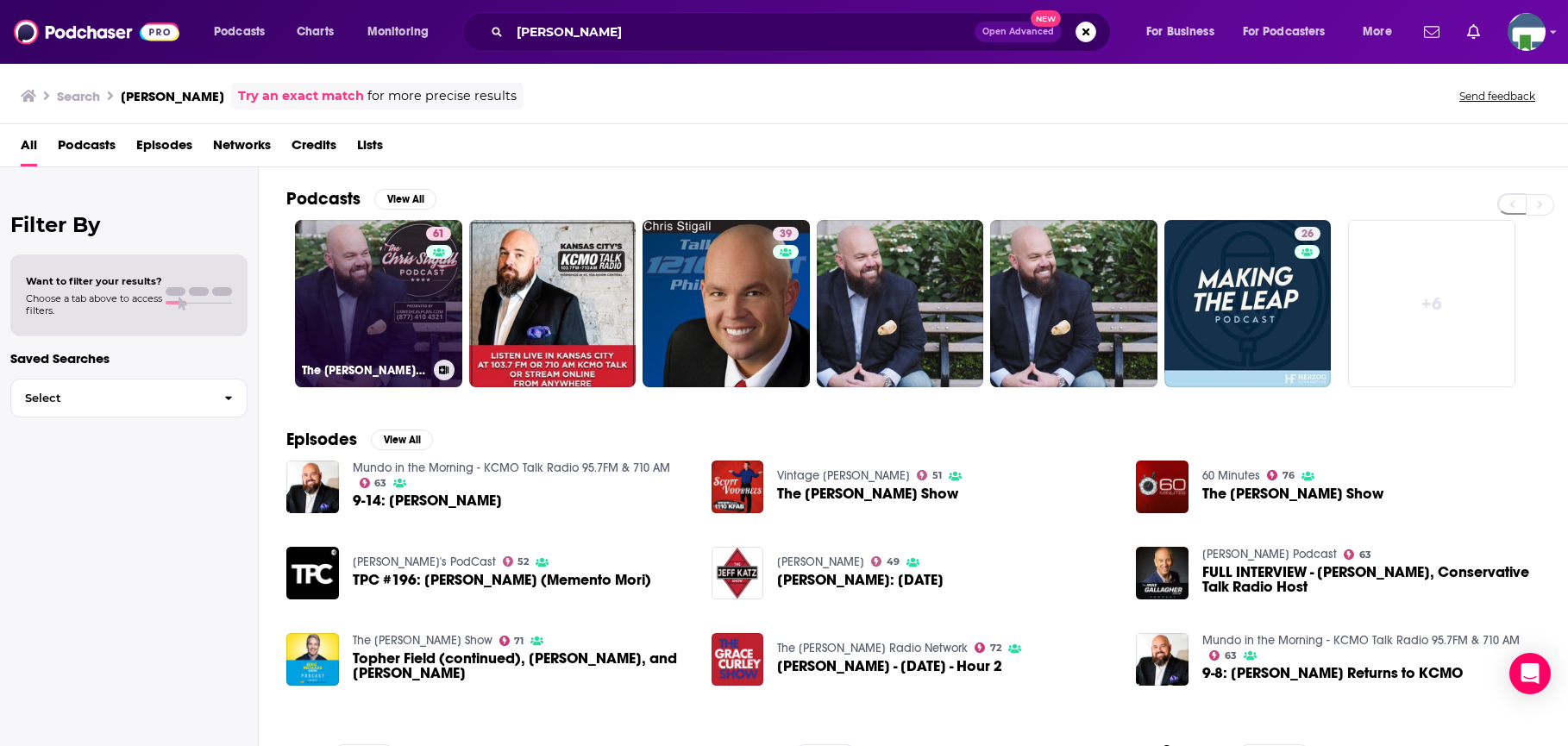
click at [410, 331] on link "61 The [PERSON_NAME] Show" at bounding box center [379, 303] width 167 height 167
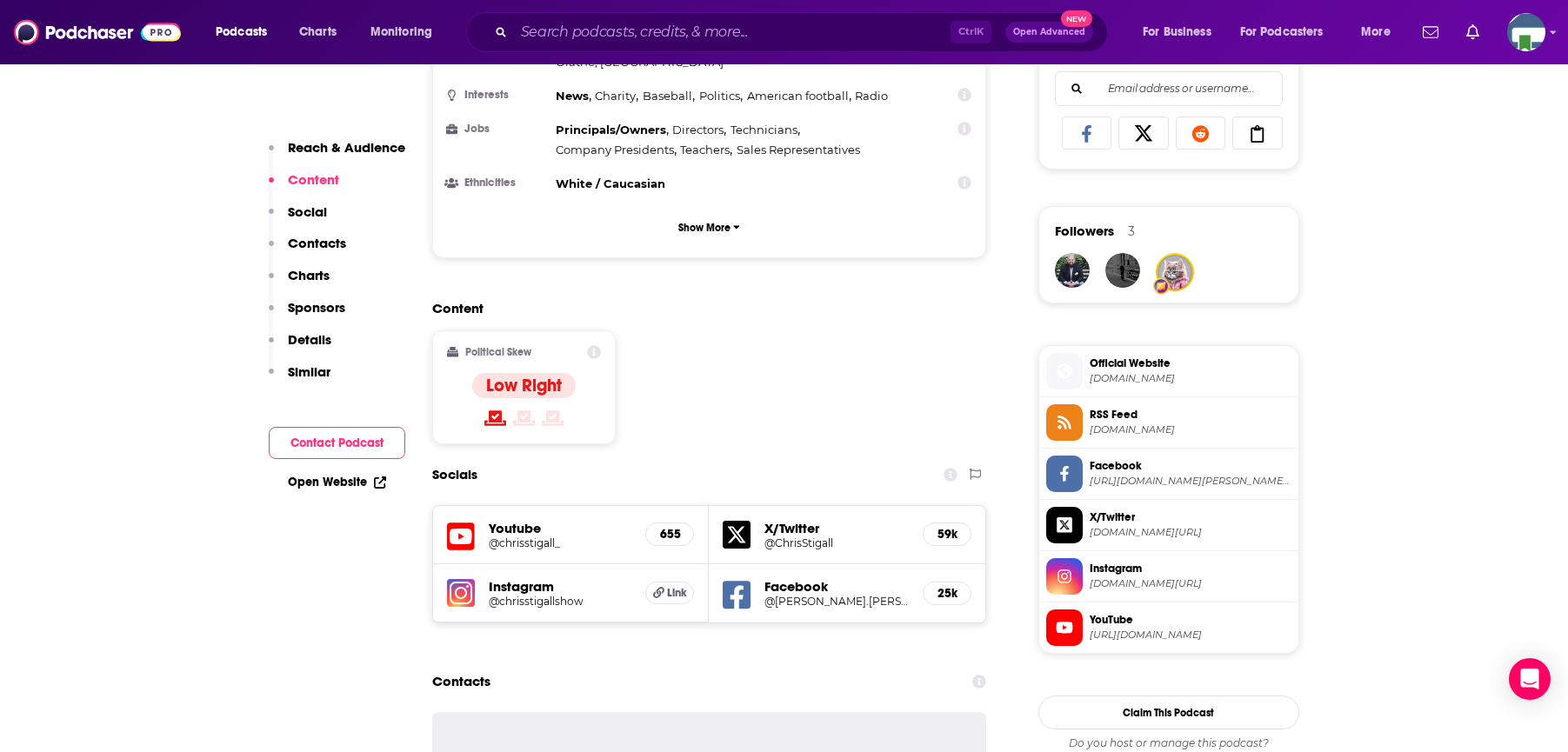
scroll to position [1391, 0]
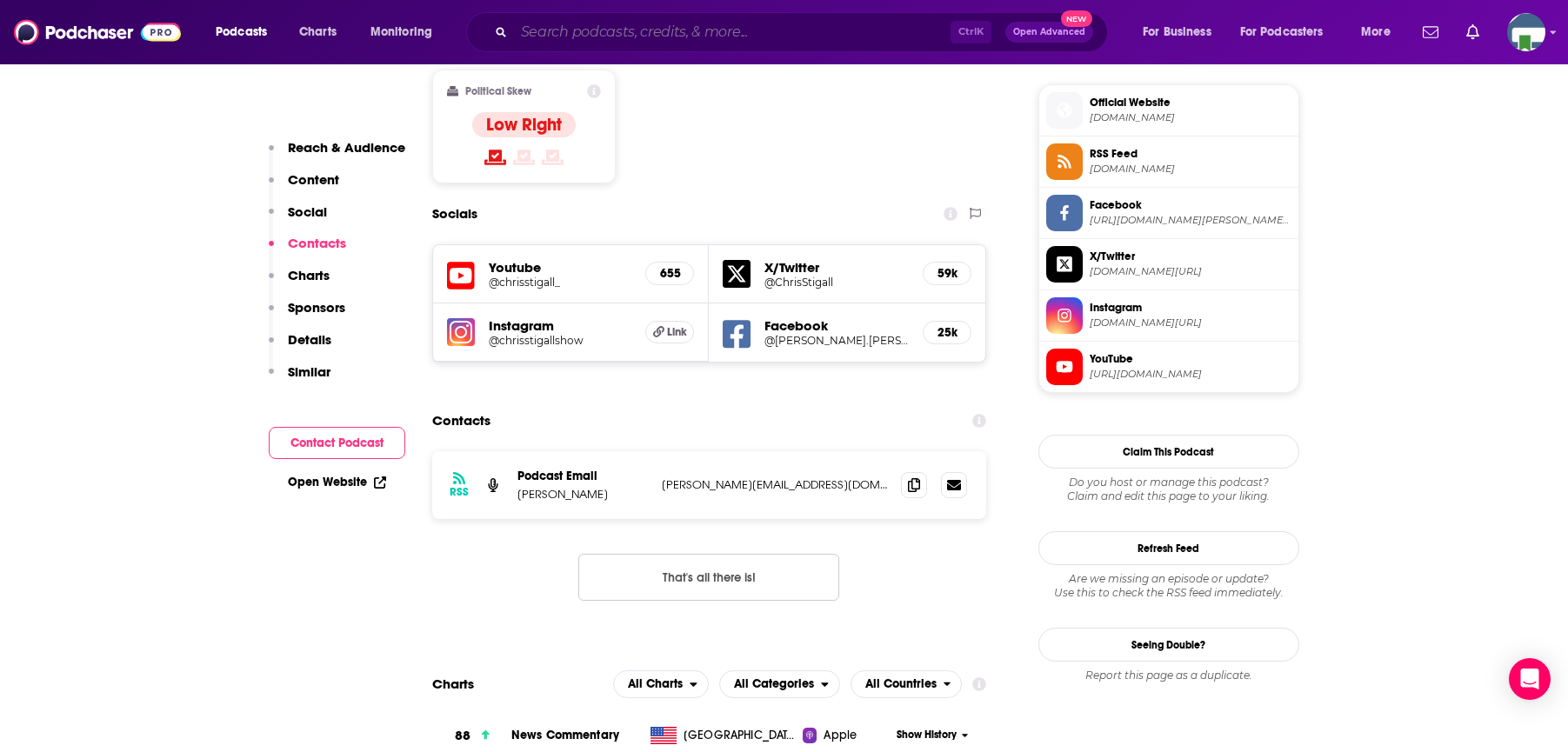
click at [551, 30] on input "Search podcasts, credits, & more..." at bounding box center [732, 33] width 437 height 28
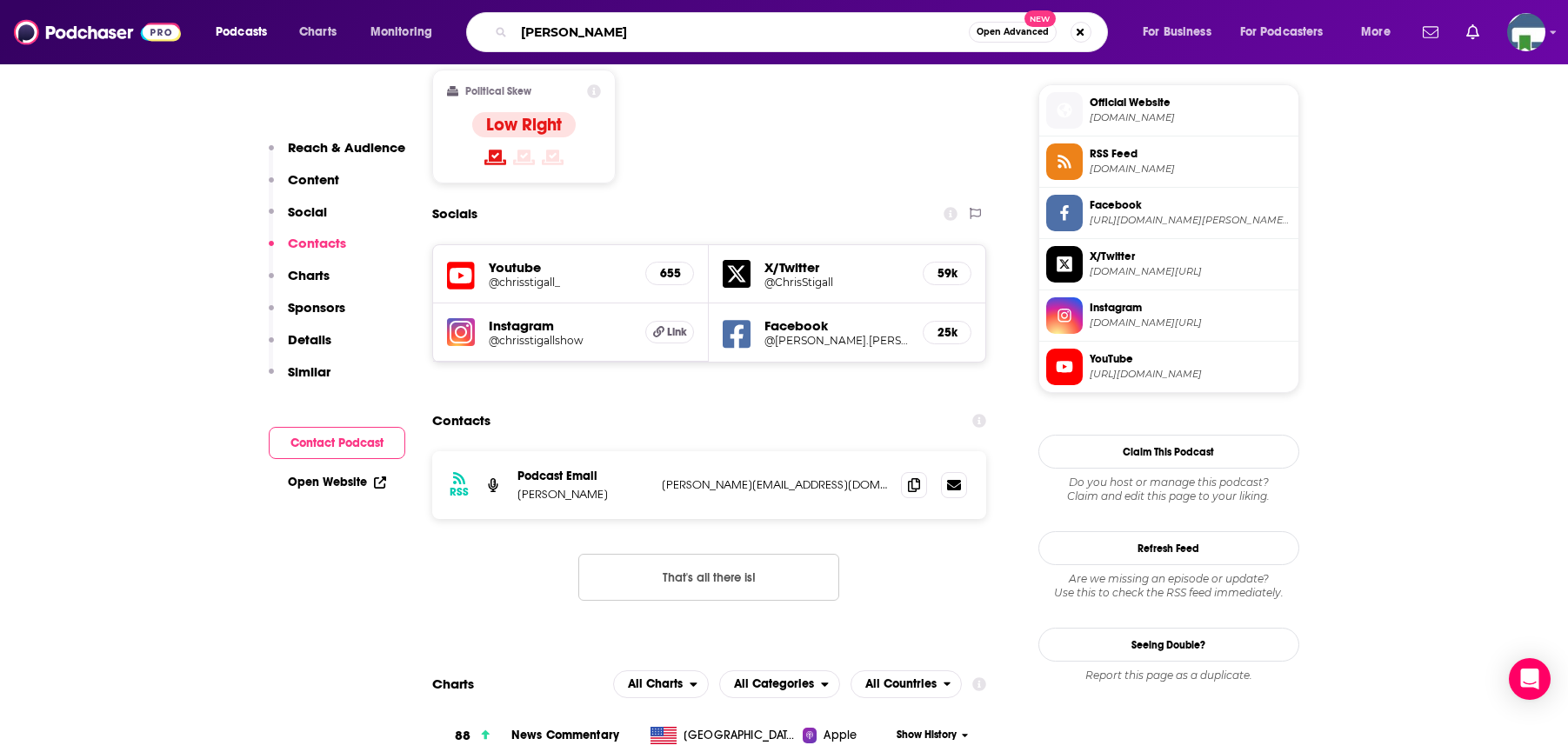
type input "[PERSON_NAME]"
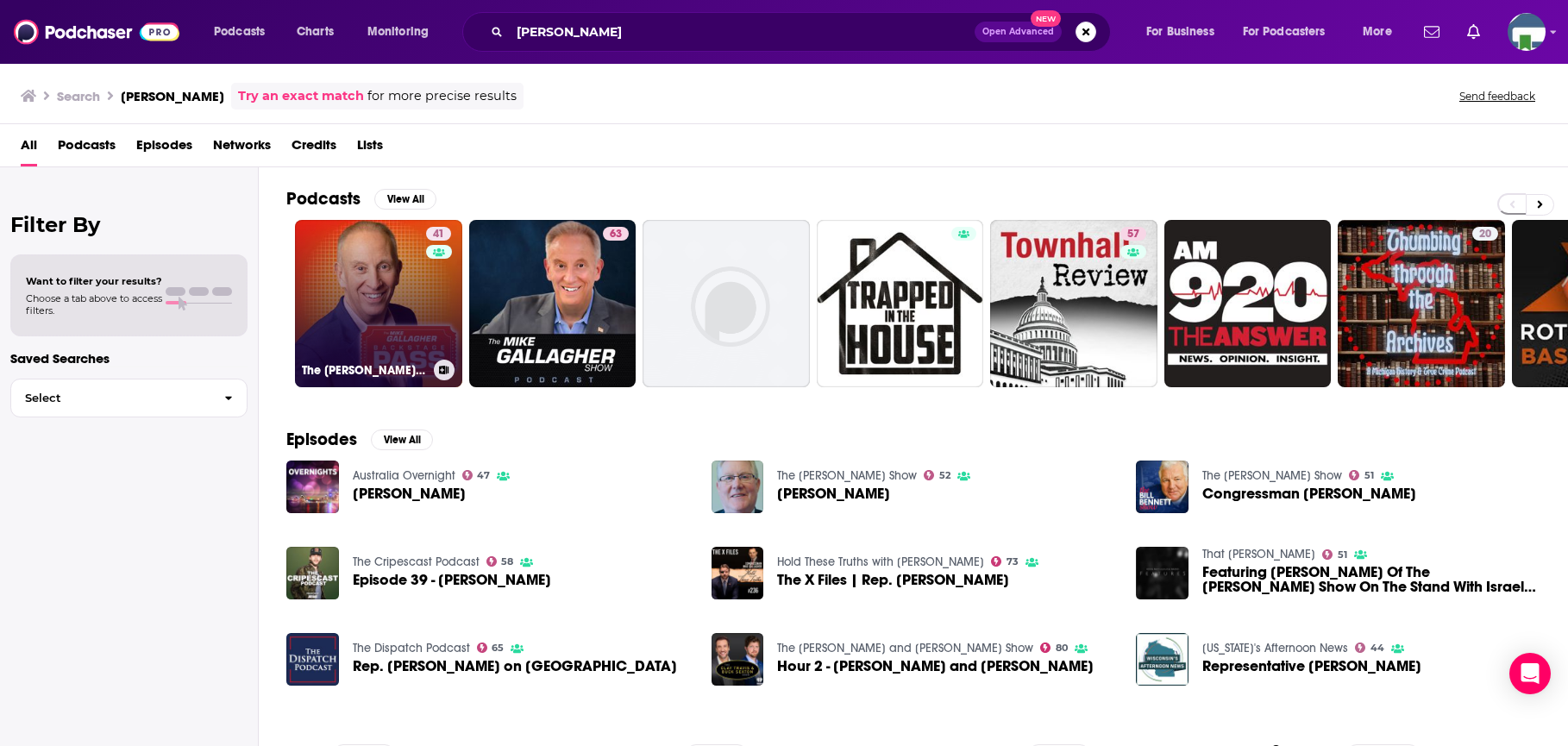
click at [396, 298] on link "41 The [PERSON_NAME] Backstage Pass" at bounding box center [379, 303] width 167 height 167
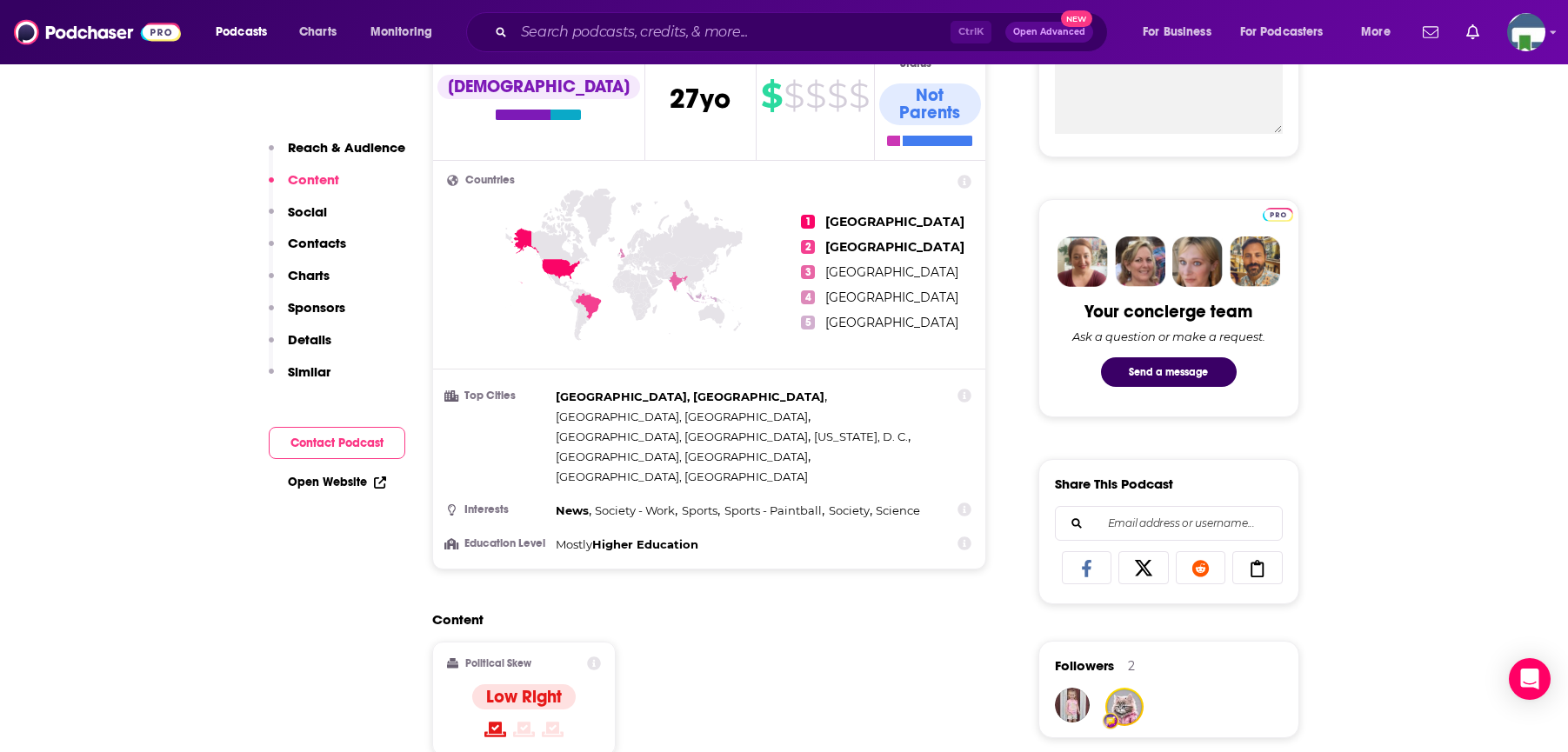
scroll to position [1218, 0]
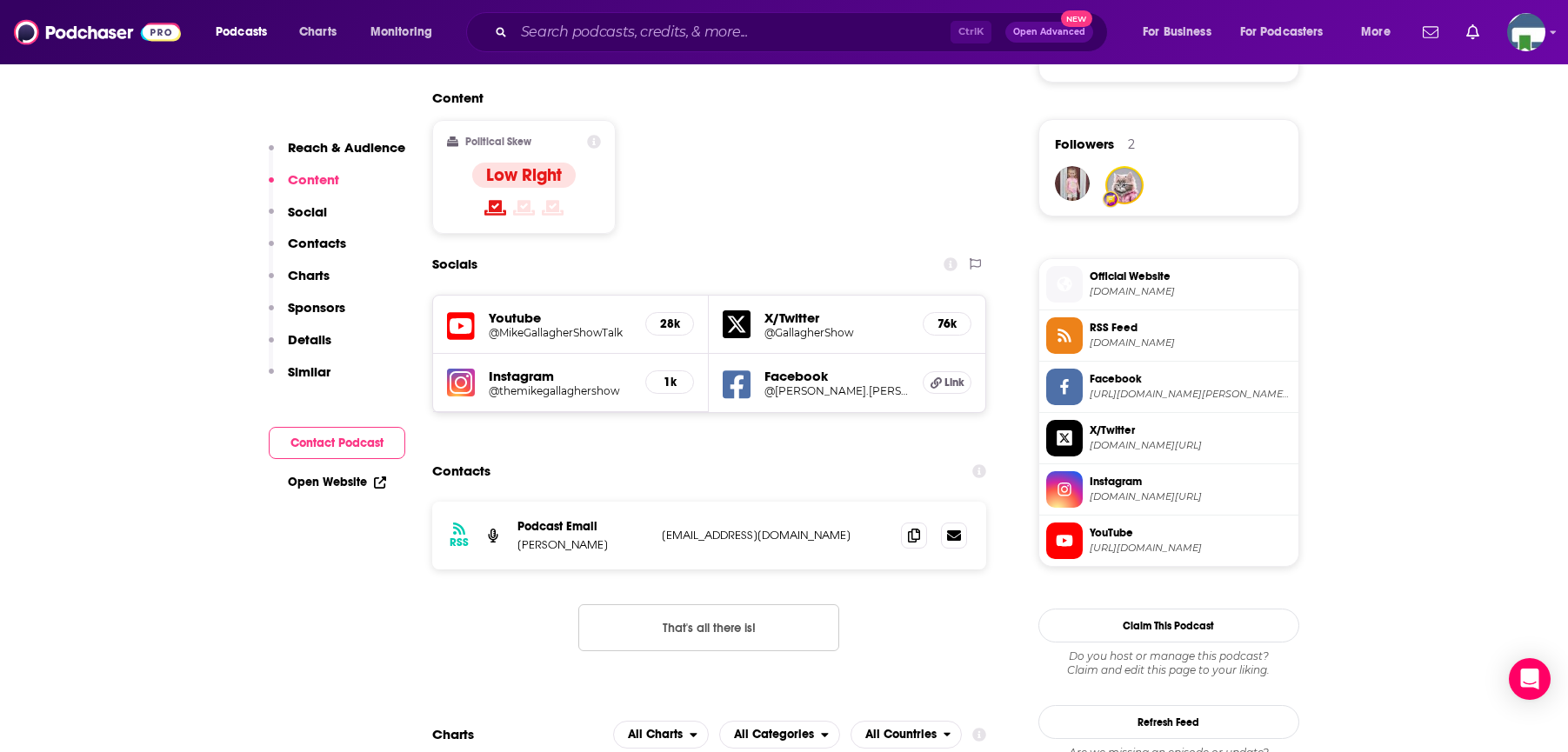
click at [562, 42] on input "Search podcasts, credits, & more..." at bounding box center [732, 33] width 437 height 28
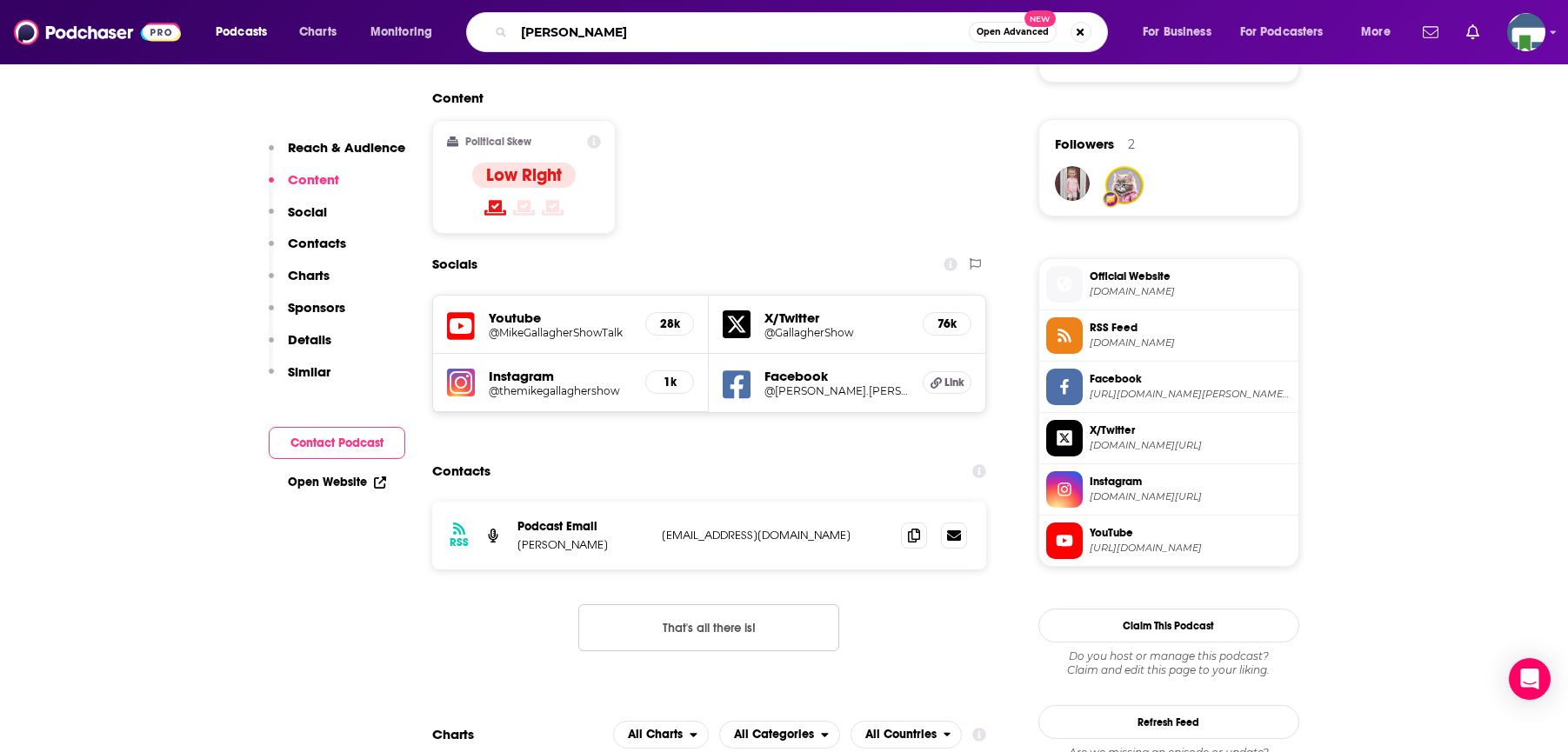
type input "[PERSON_NAME]"
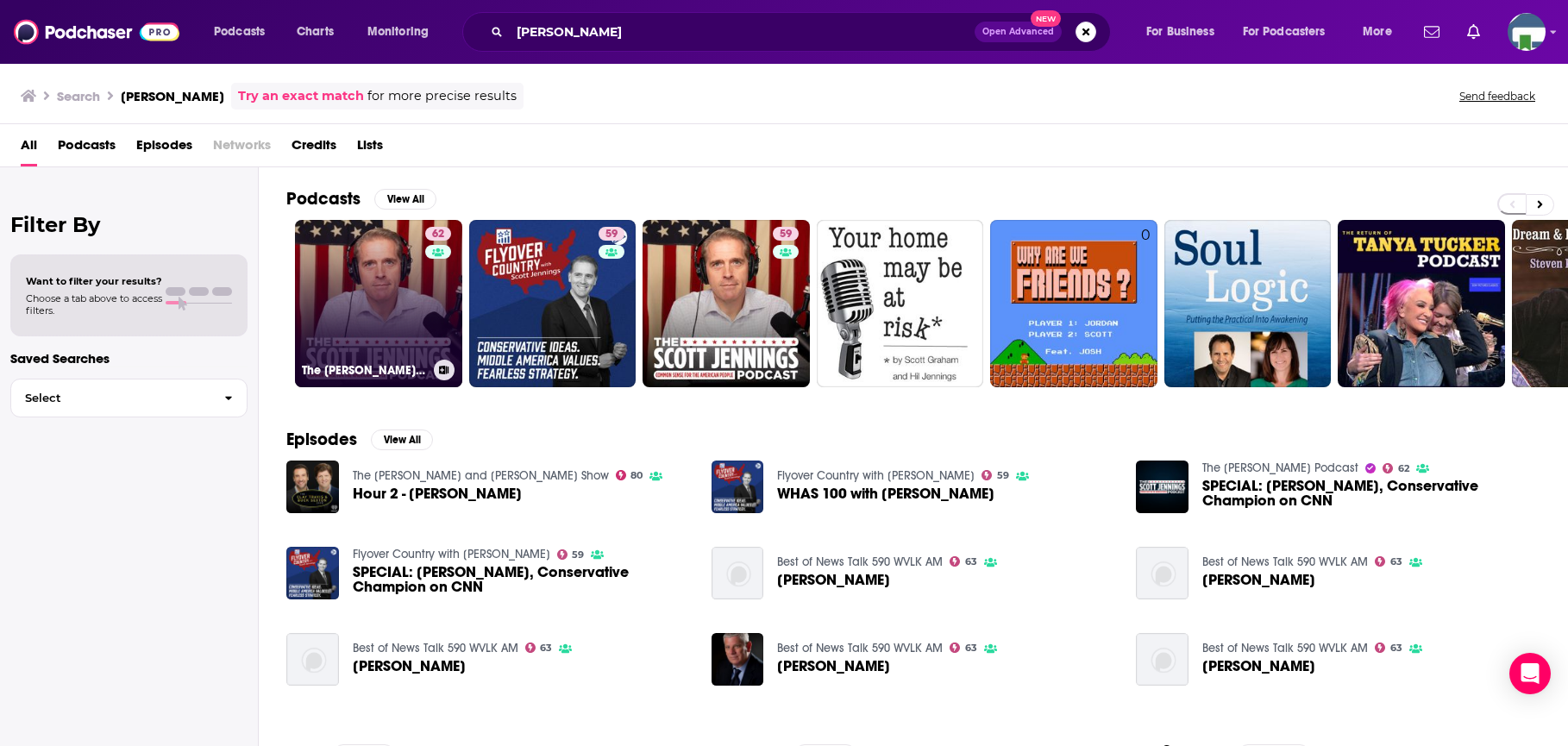
click at [377, 297] on link "62 The [PERSON_NAME] Podcast" at bounding box center [379, 303] width 167 height 167
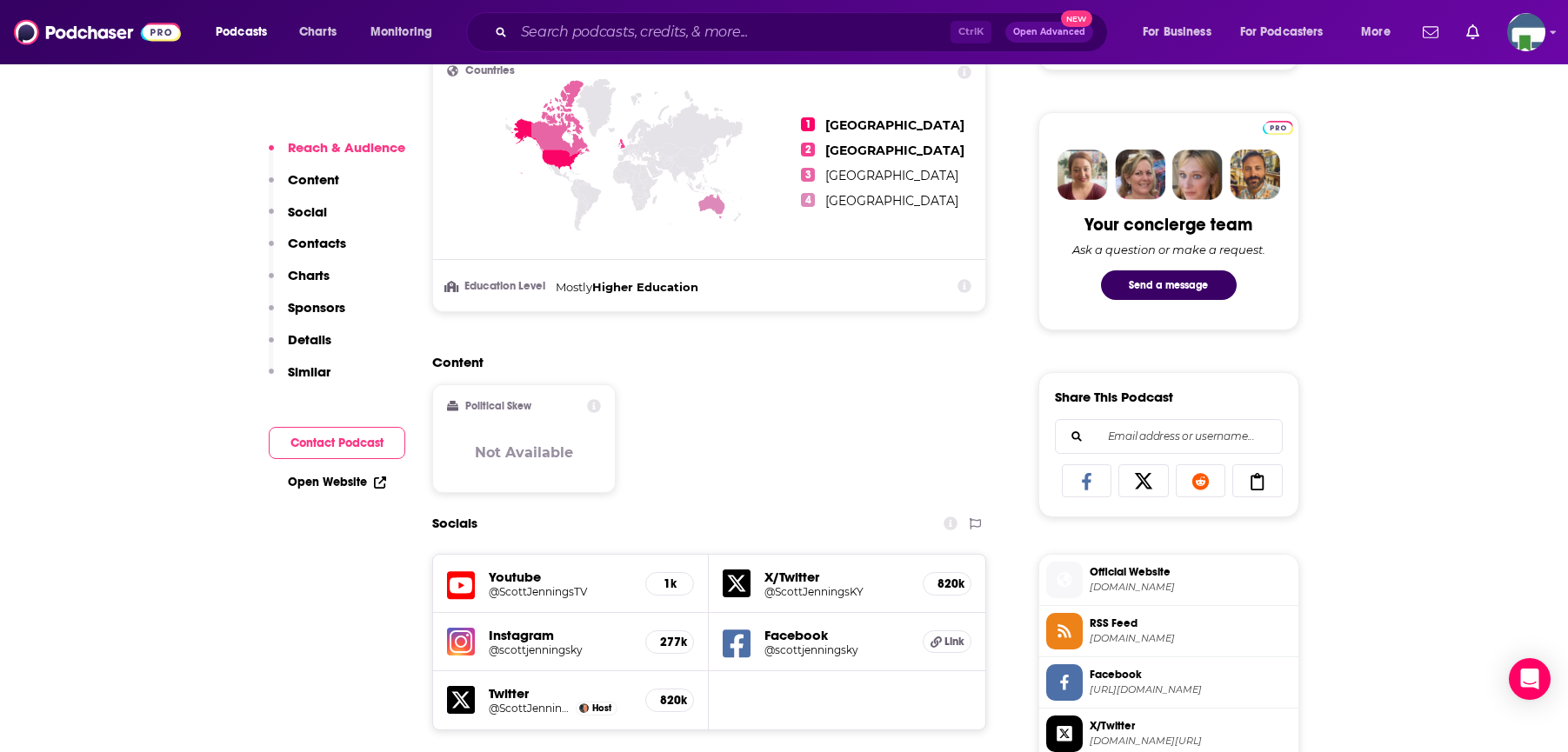
scroll to position [1131, 0]
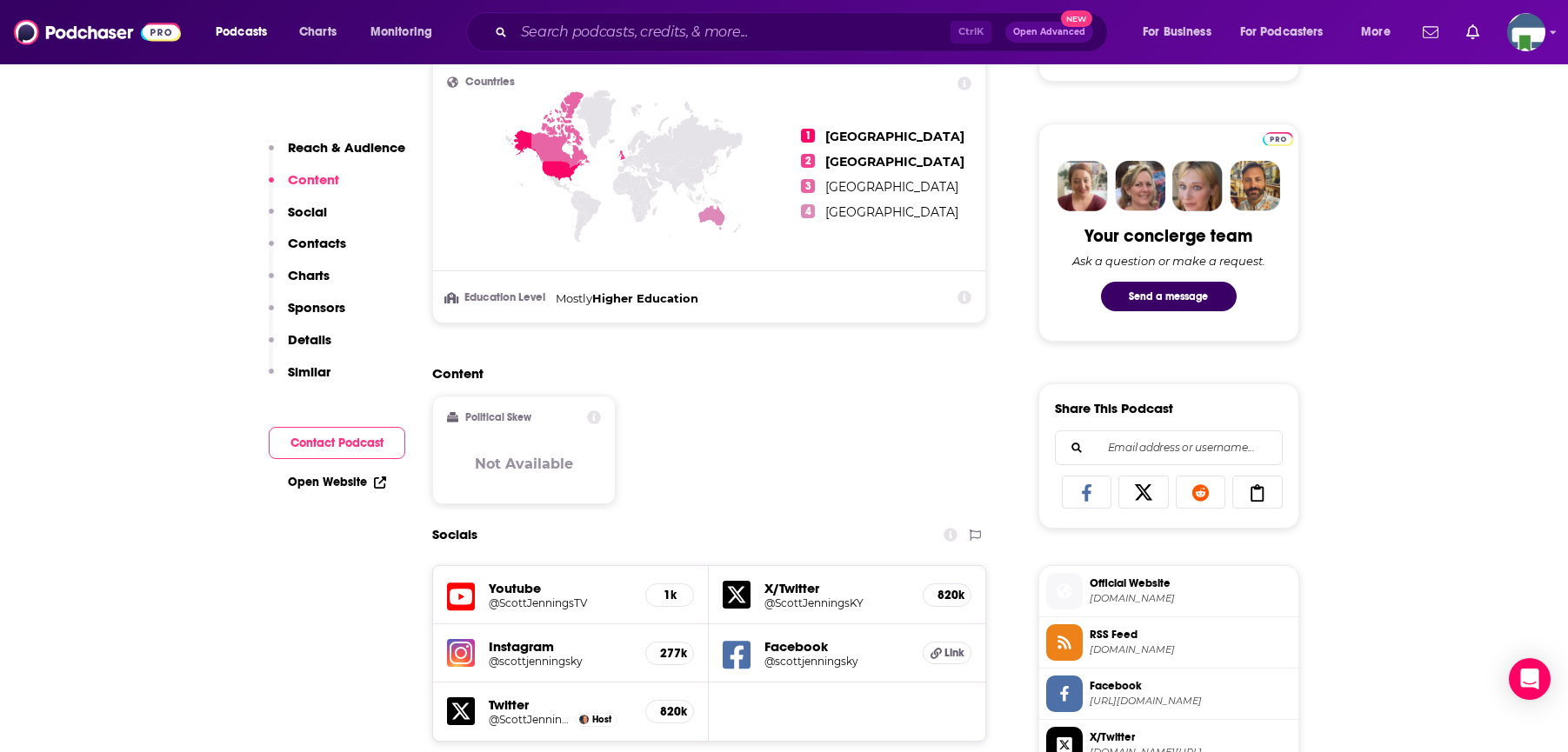
scroll to position [696, 0]
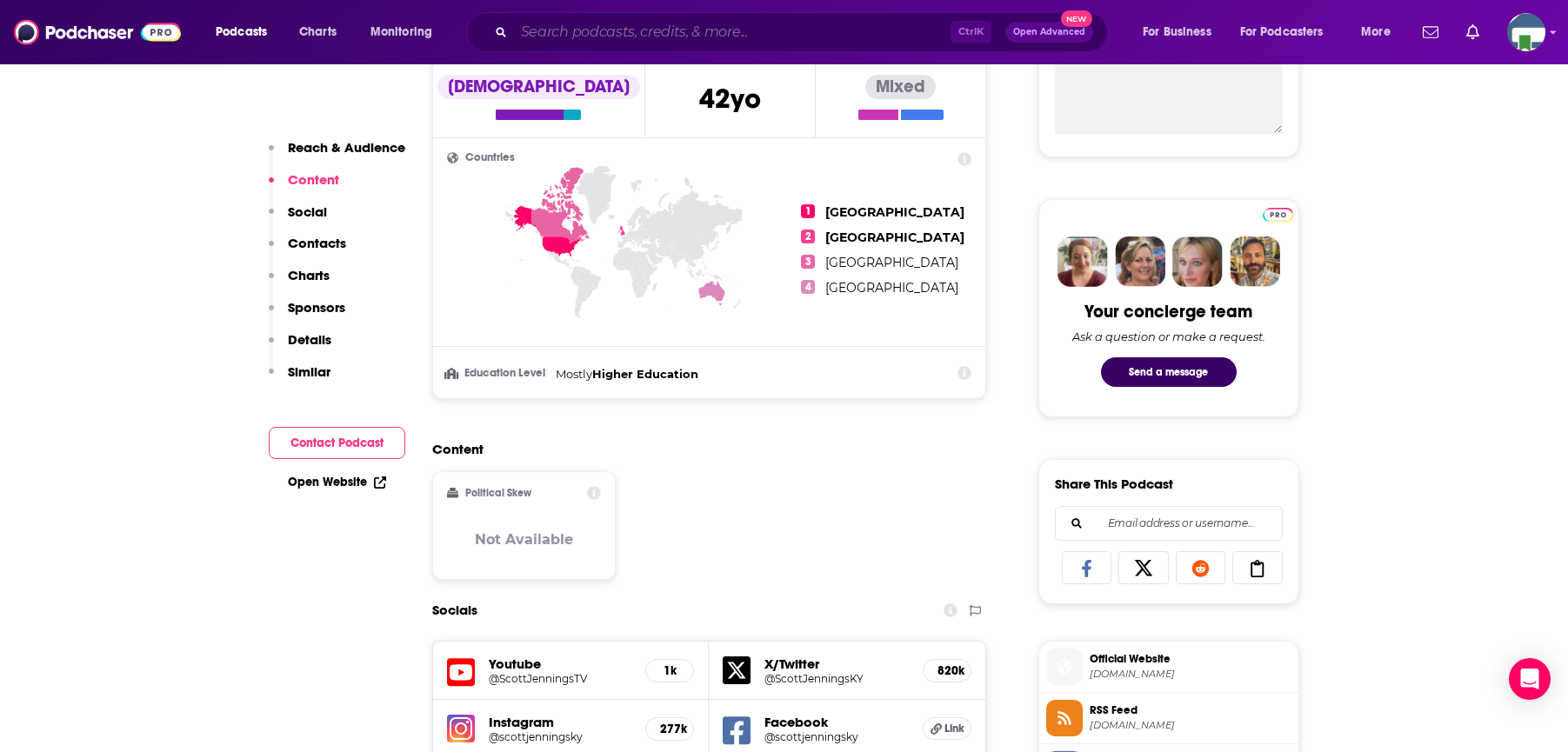
click at [559, 29] on input "Search podcasts, credits, & more..." at bounding box center [732, 33] width 437 height 28
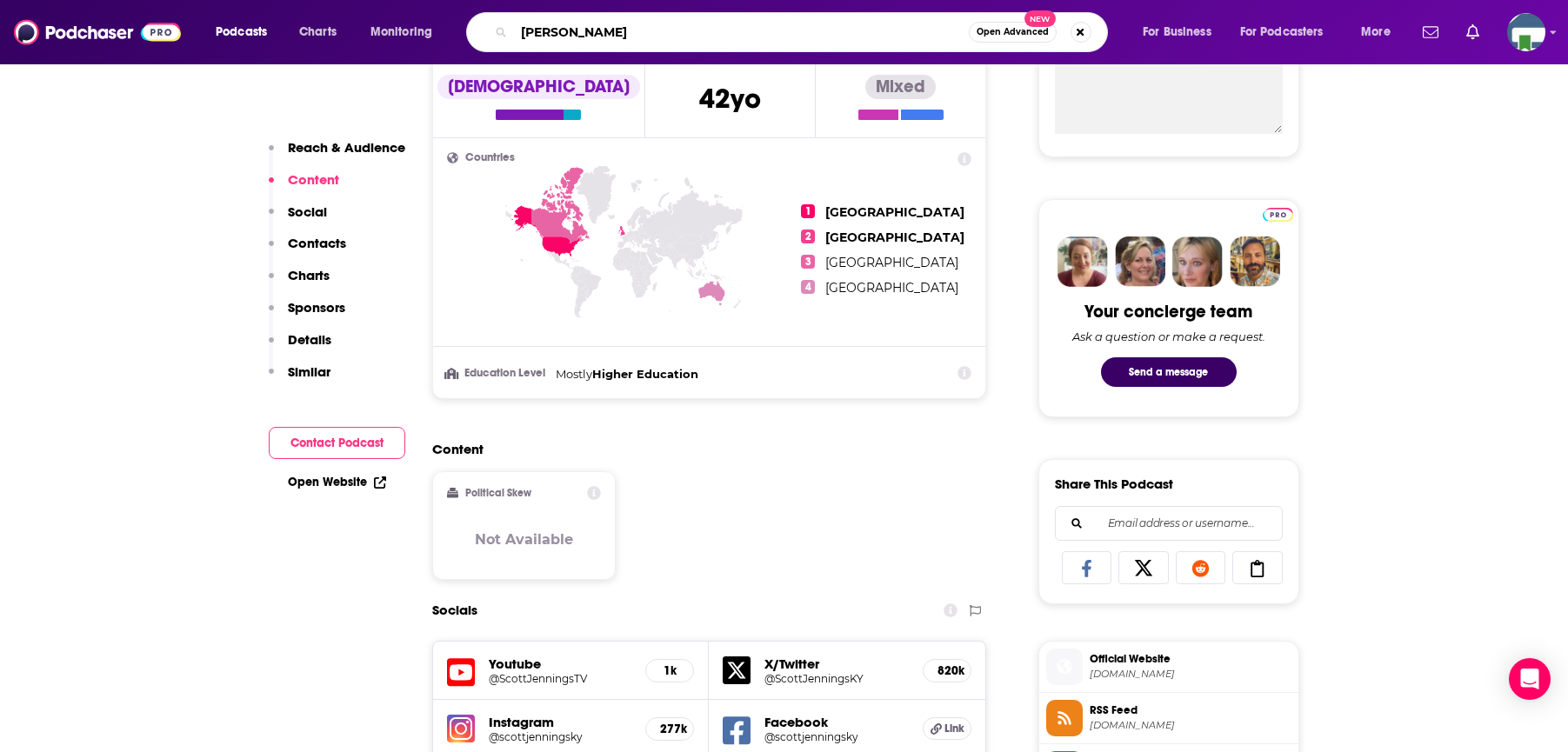
type input "[PERSON_NAME]"
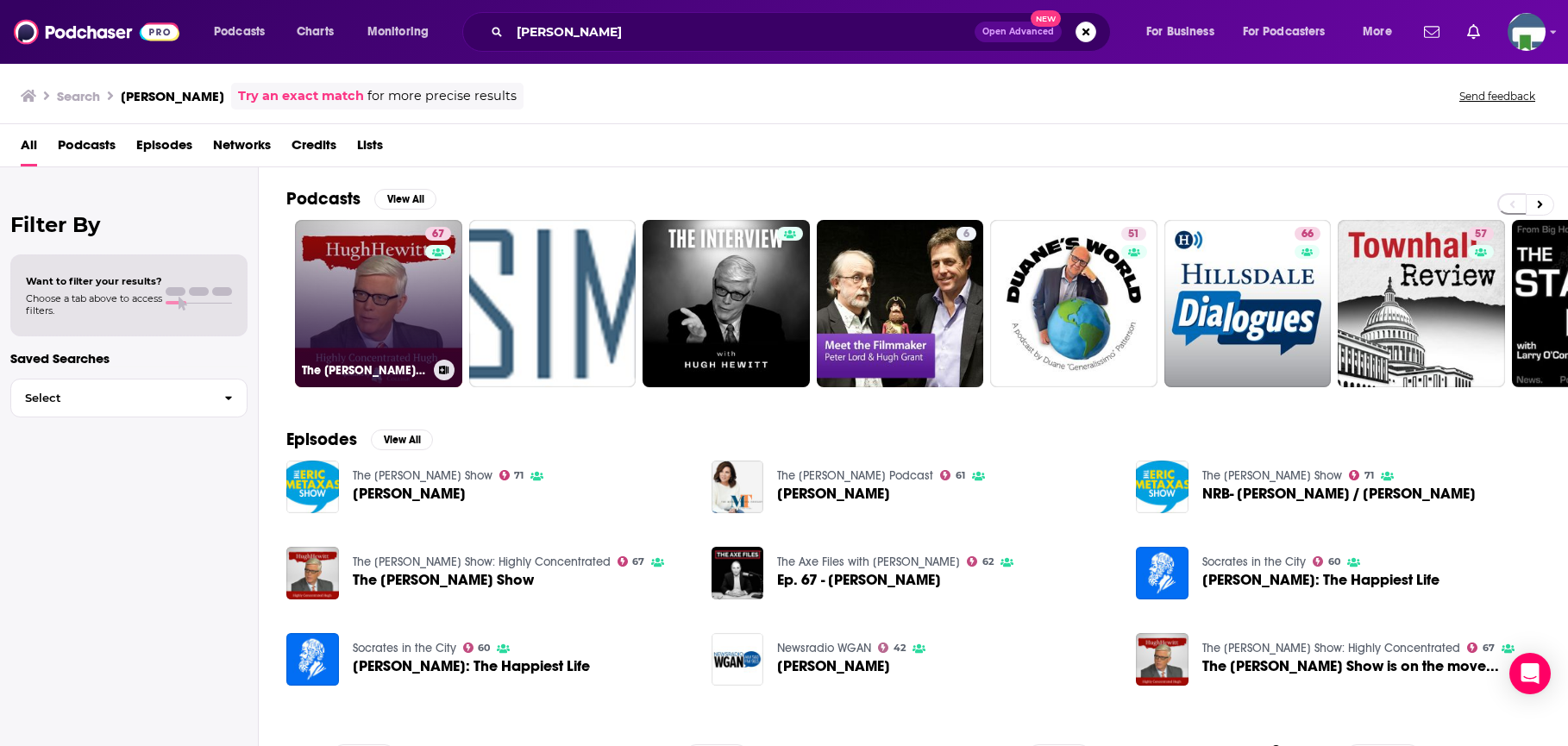
click at [415, 277] on link "67 The [PERSON_NAME] Show: Highly Concentrated" at bounding box center [379, 303] width 167 height 167
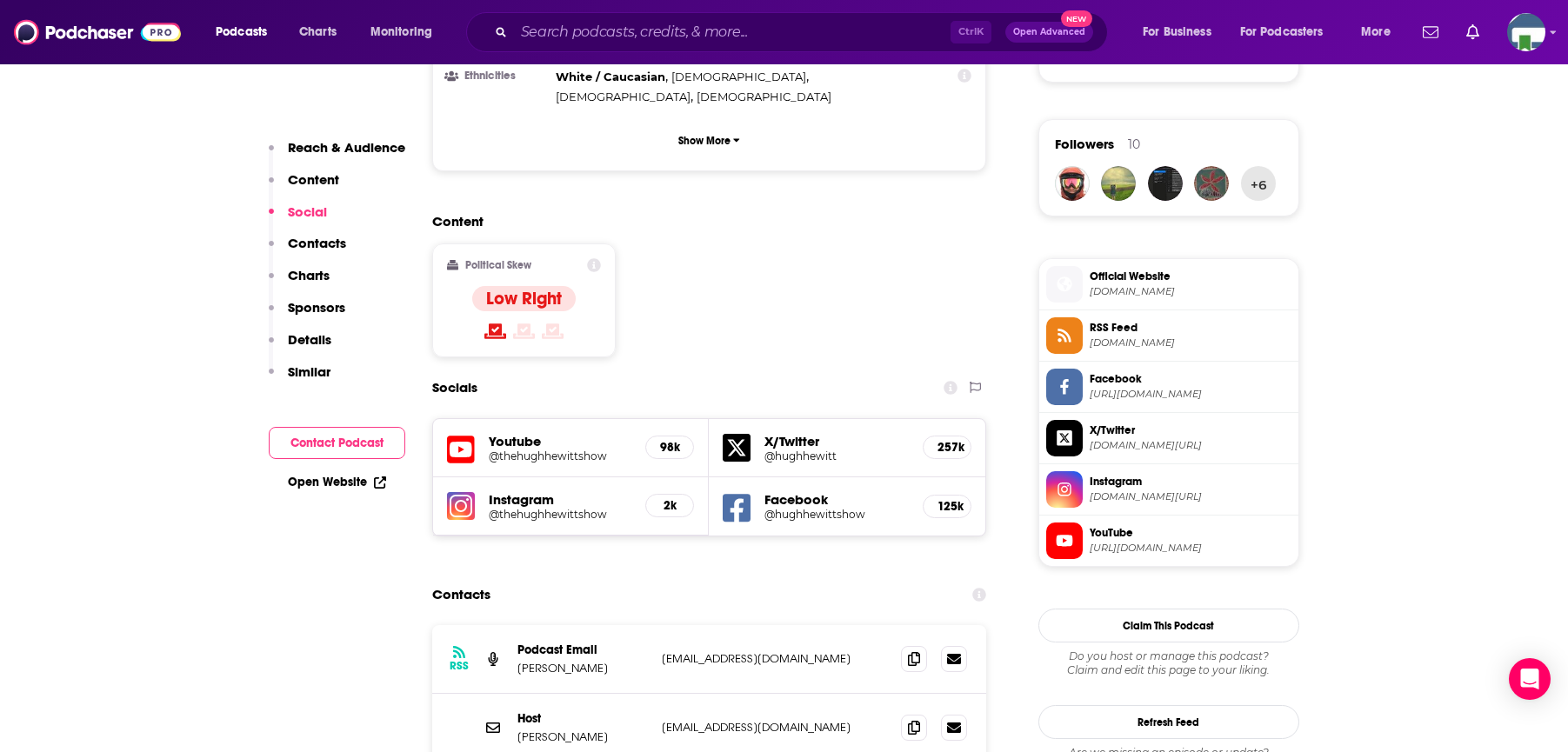
scroll to position [1478, 0]
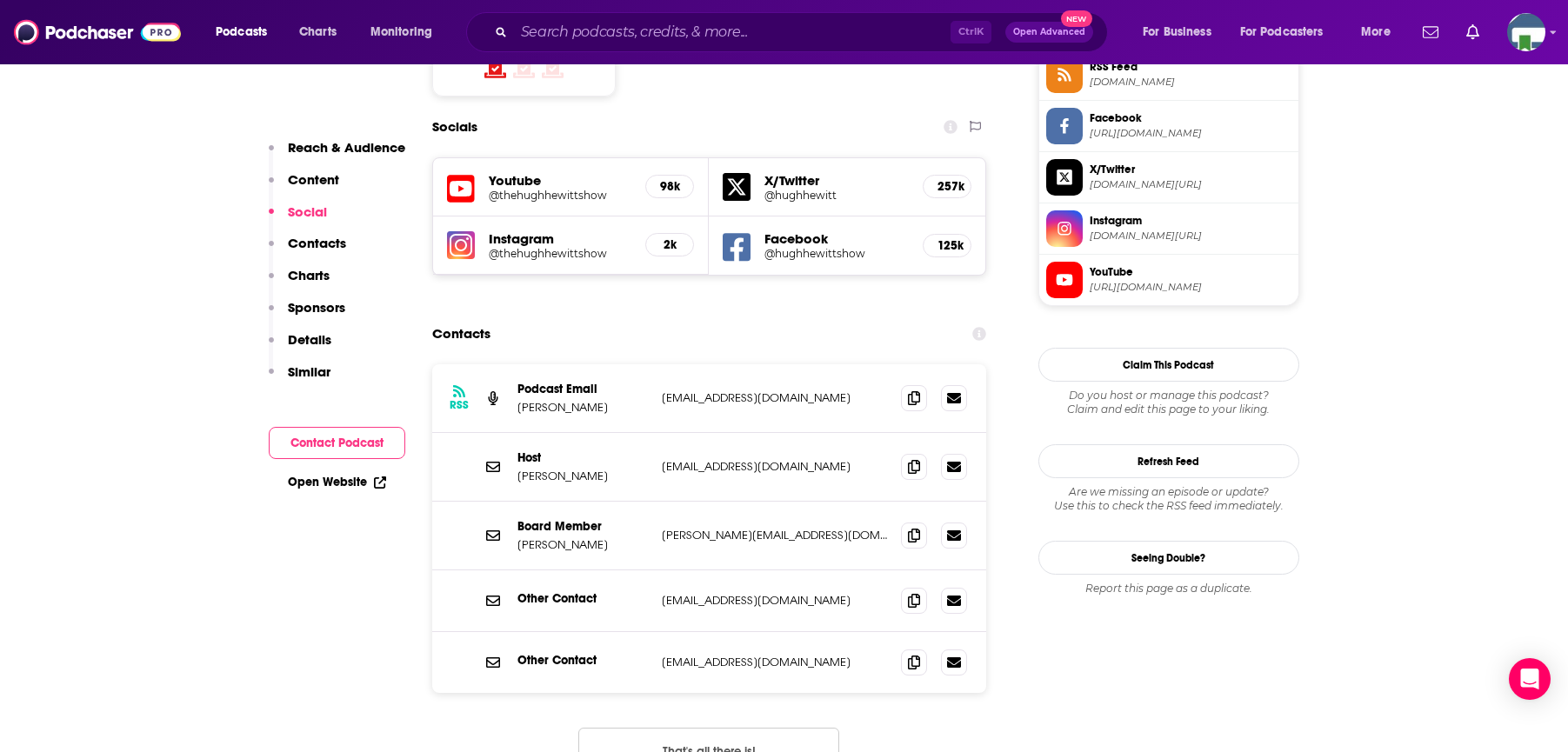
click at [608, 32] on input "Search podcasts, credits, & more..." at bounding box center [732, 33] width 437 height 28
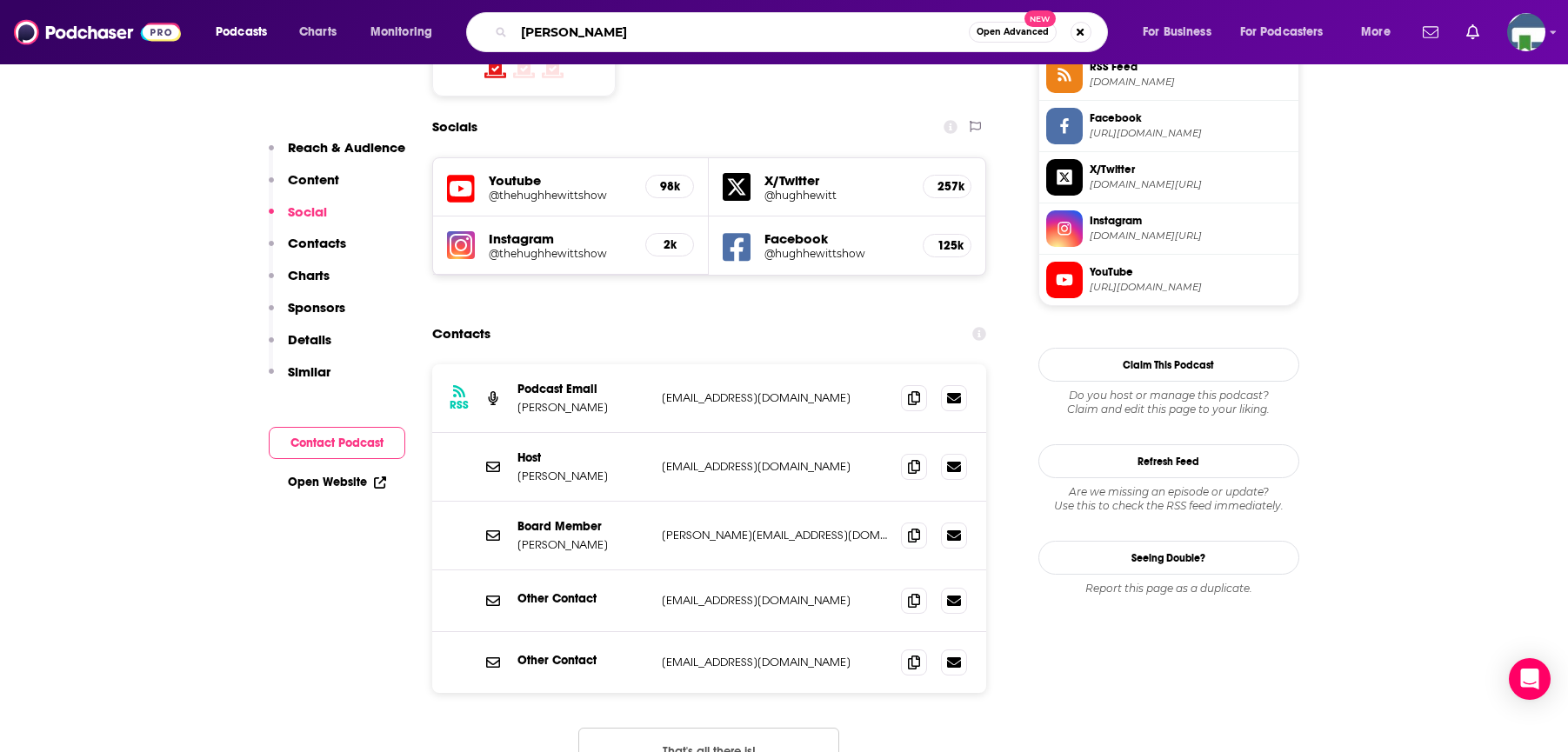
type input "[PERSON_NAME]"
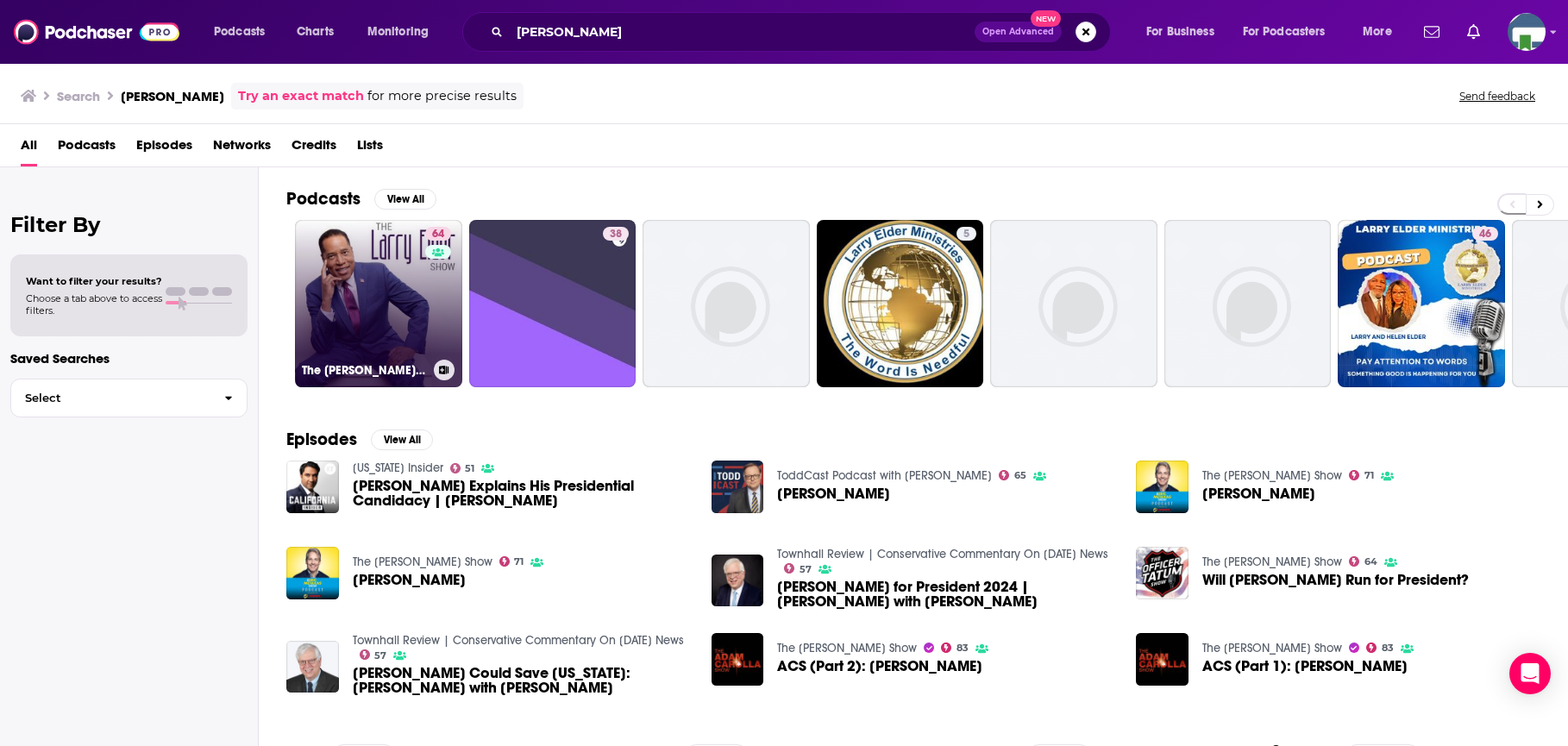
click at [386, 289] on link "64 The [PERSON_NAME] Show" at bounding box center [379, 303] width 167 height 167
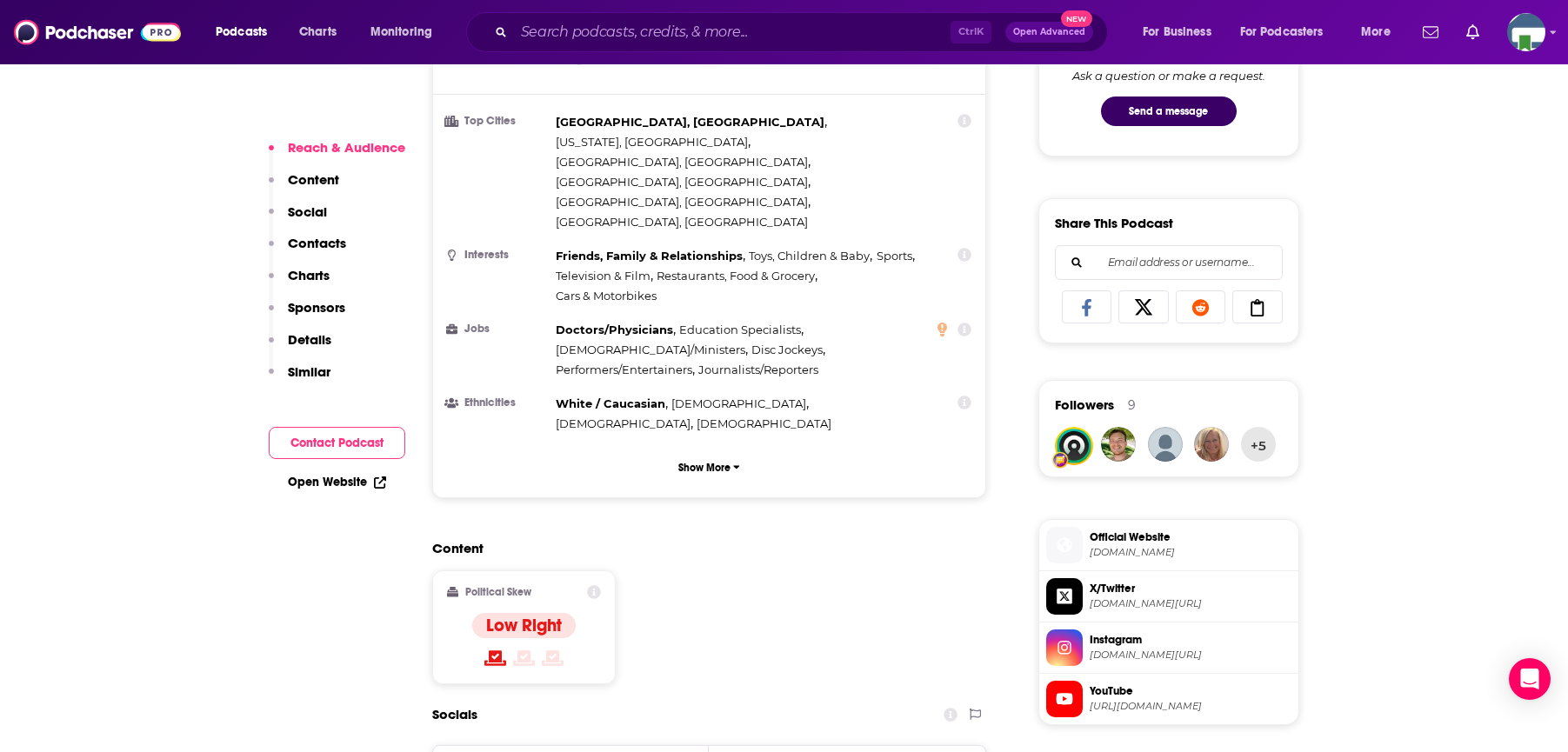
scroll to position [1304, 0]
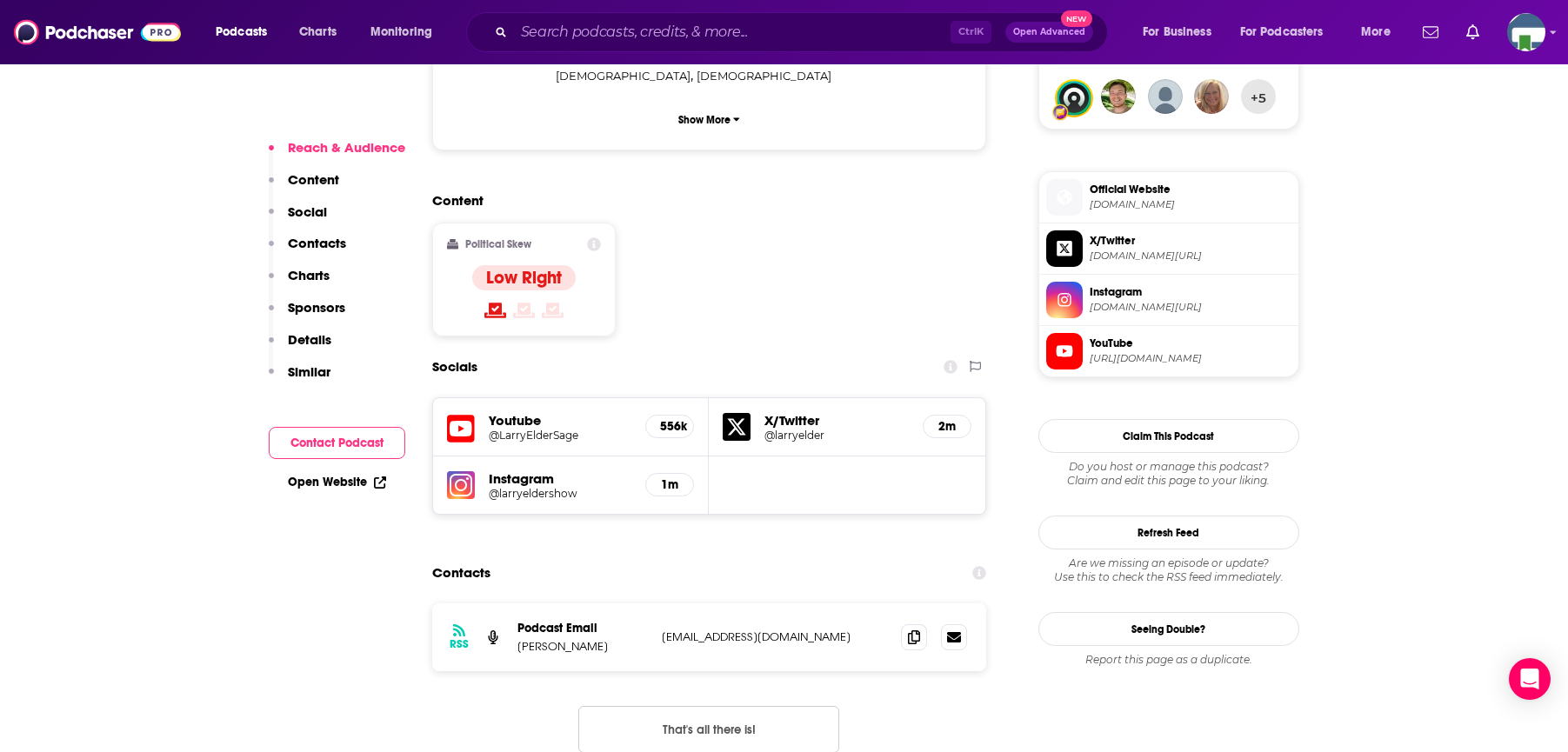
drag, startPoint x: 179, startPoint y: 552, endPoint x: 197, endPoint y: 523, distance: 34.1
click at [553, 34] on input "Search podcasts, credits, & more..." at bounding box center [732, 33] width 437 height 28
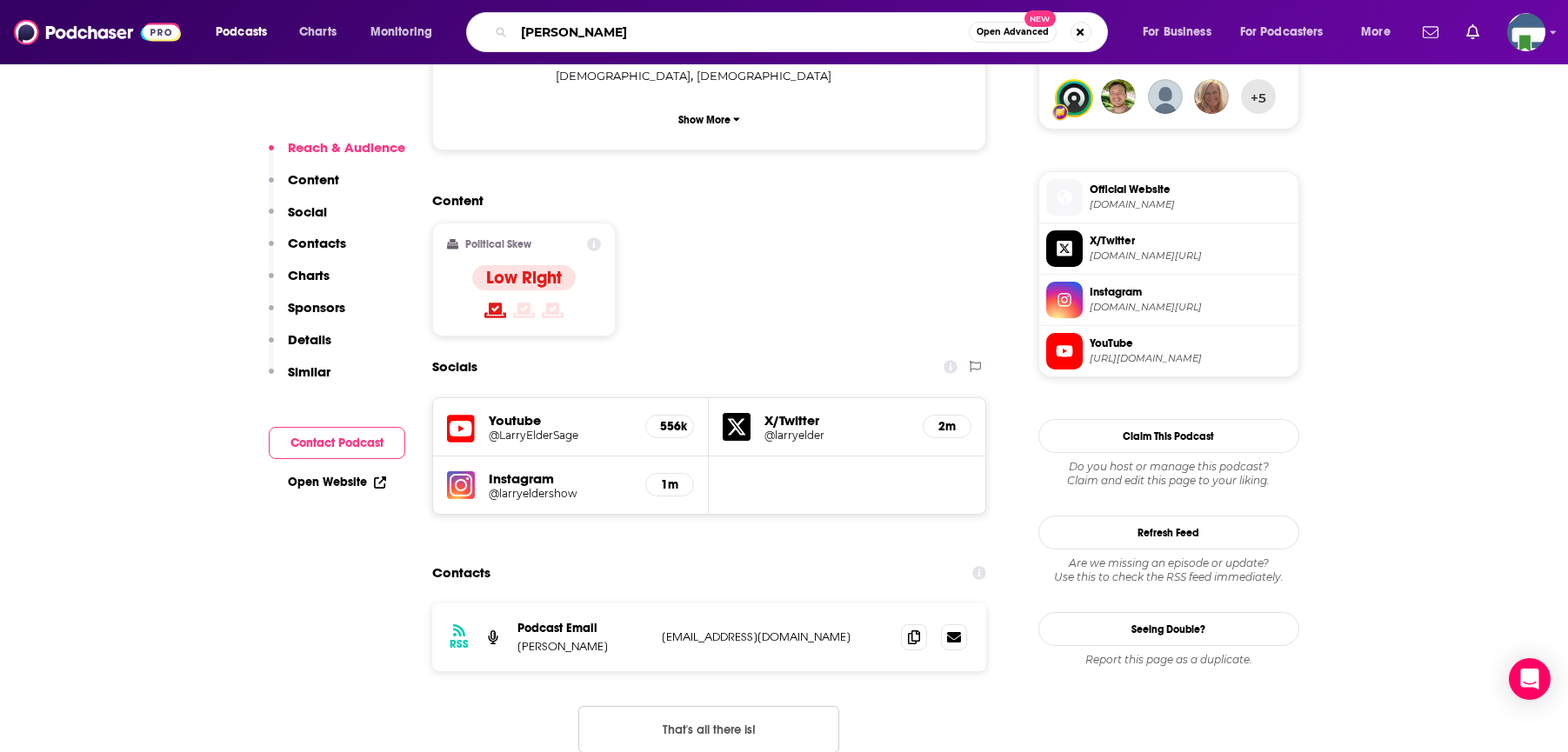
type input "[PERSON_NAME]"
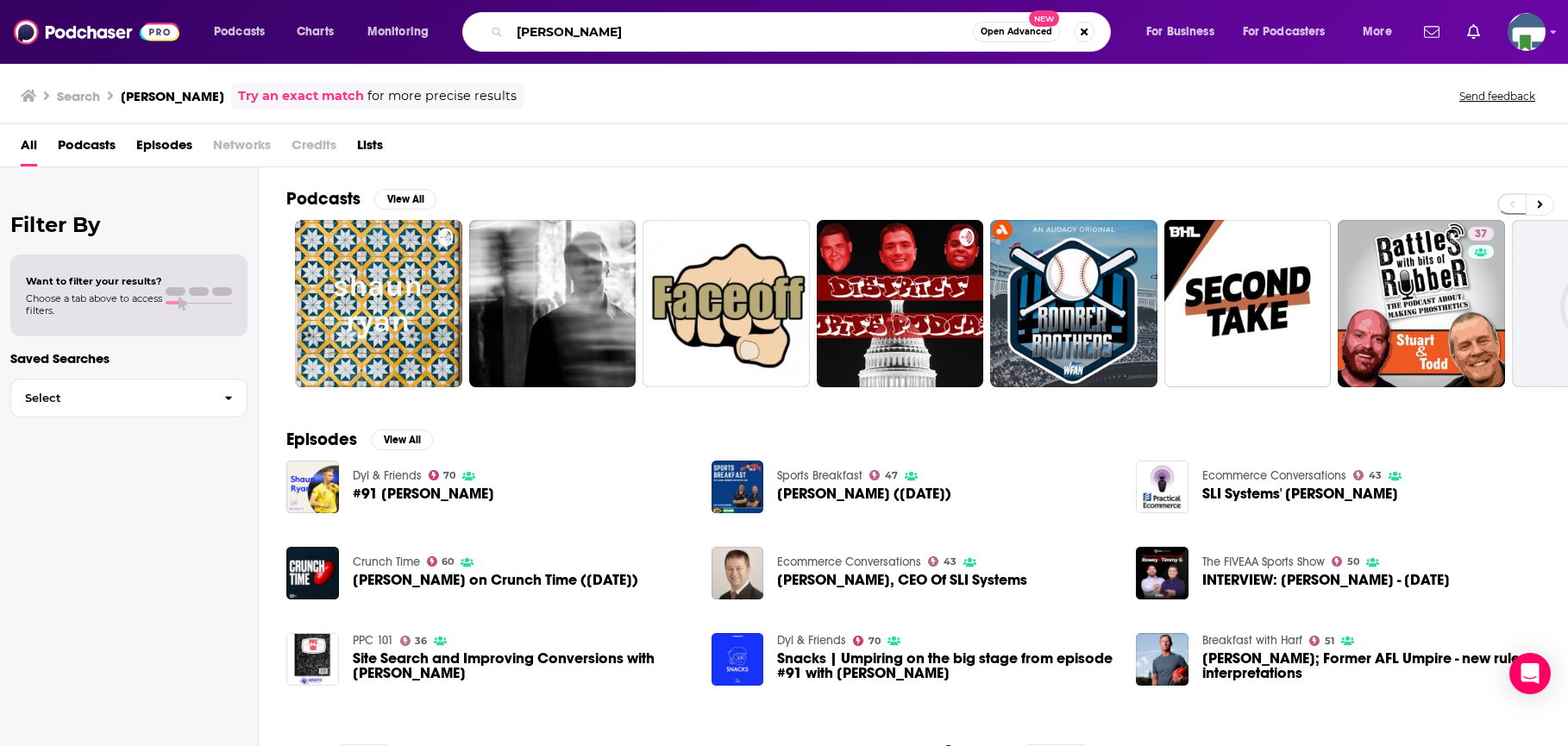
drag, startPoint x: 604, startPoint y: 34, endPoint x: 456, endPoint y: 27, distance: 148.2
click at [456, 27] on div "Podcasts Charts Monitoring [PERSON_NAME] Open Advanced New For Business For Pod…" at bounding box center [805, 32] width 1207 height 40
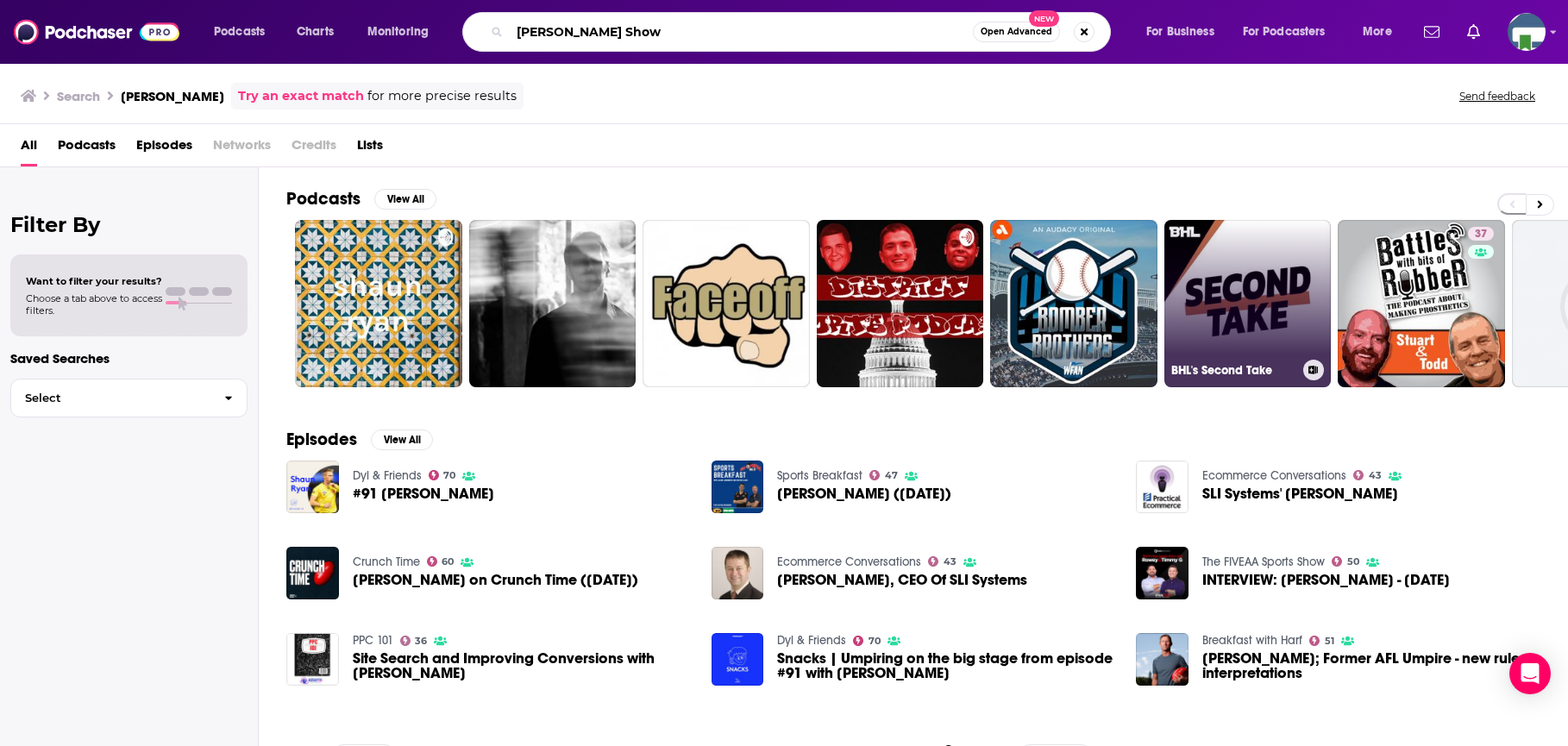
type input "[PERSON_NAME] Show"
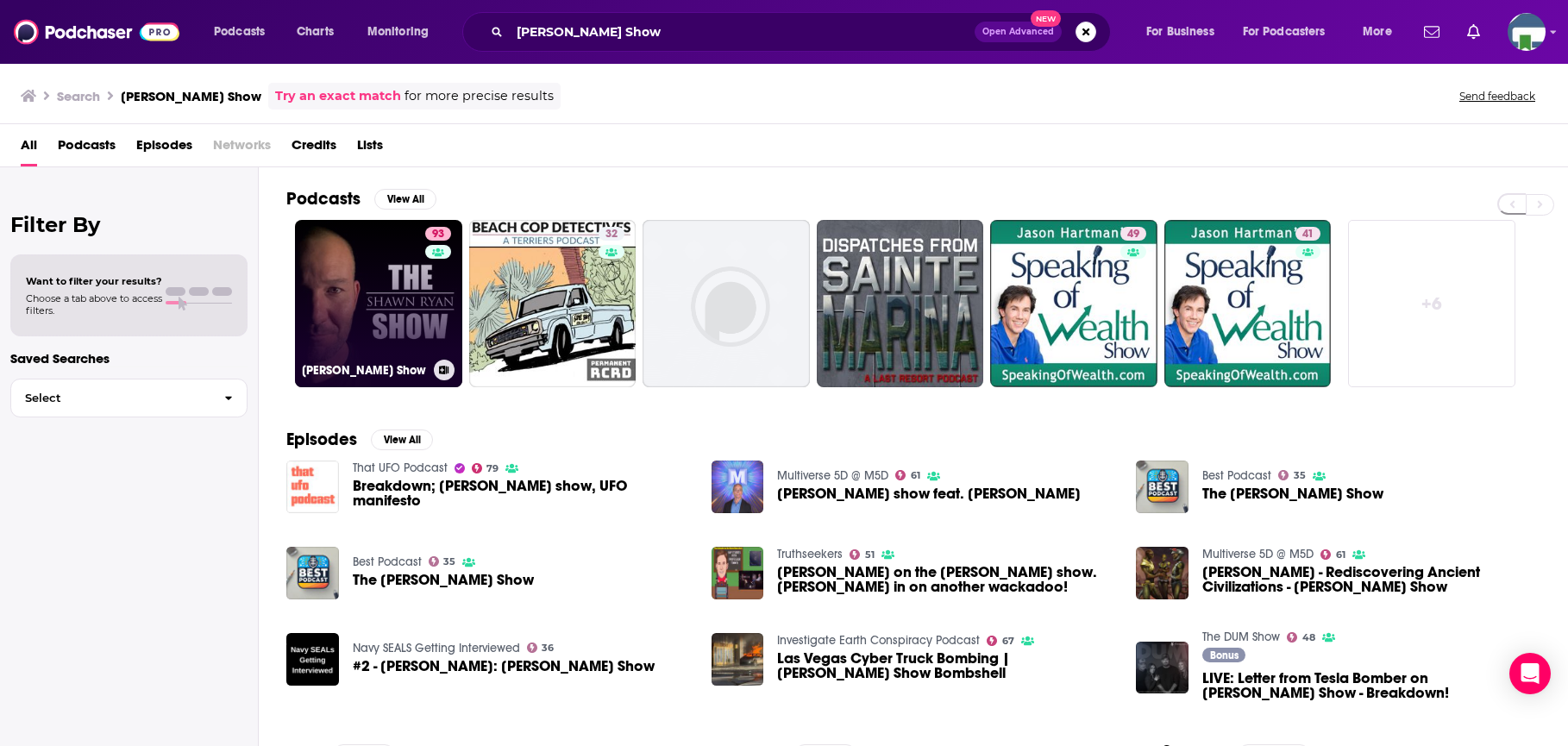
click at [407, 287] on link "93 [PERSON_NAME] Show" at bounding box center [379, 303] width 167 height 167
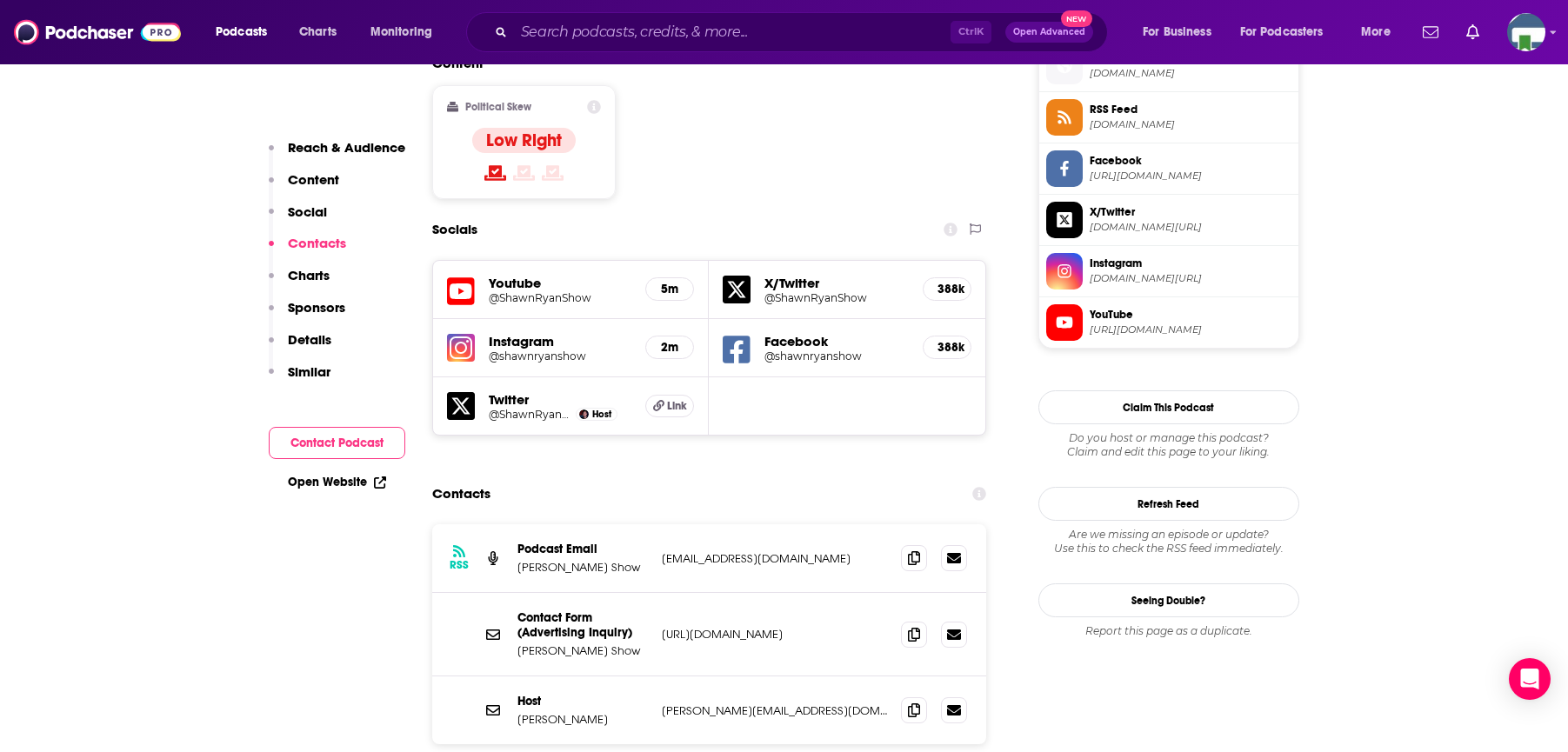
scroll to position [1478, 0]
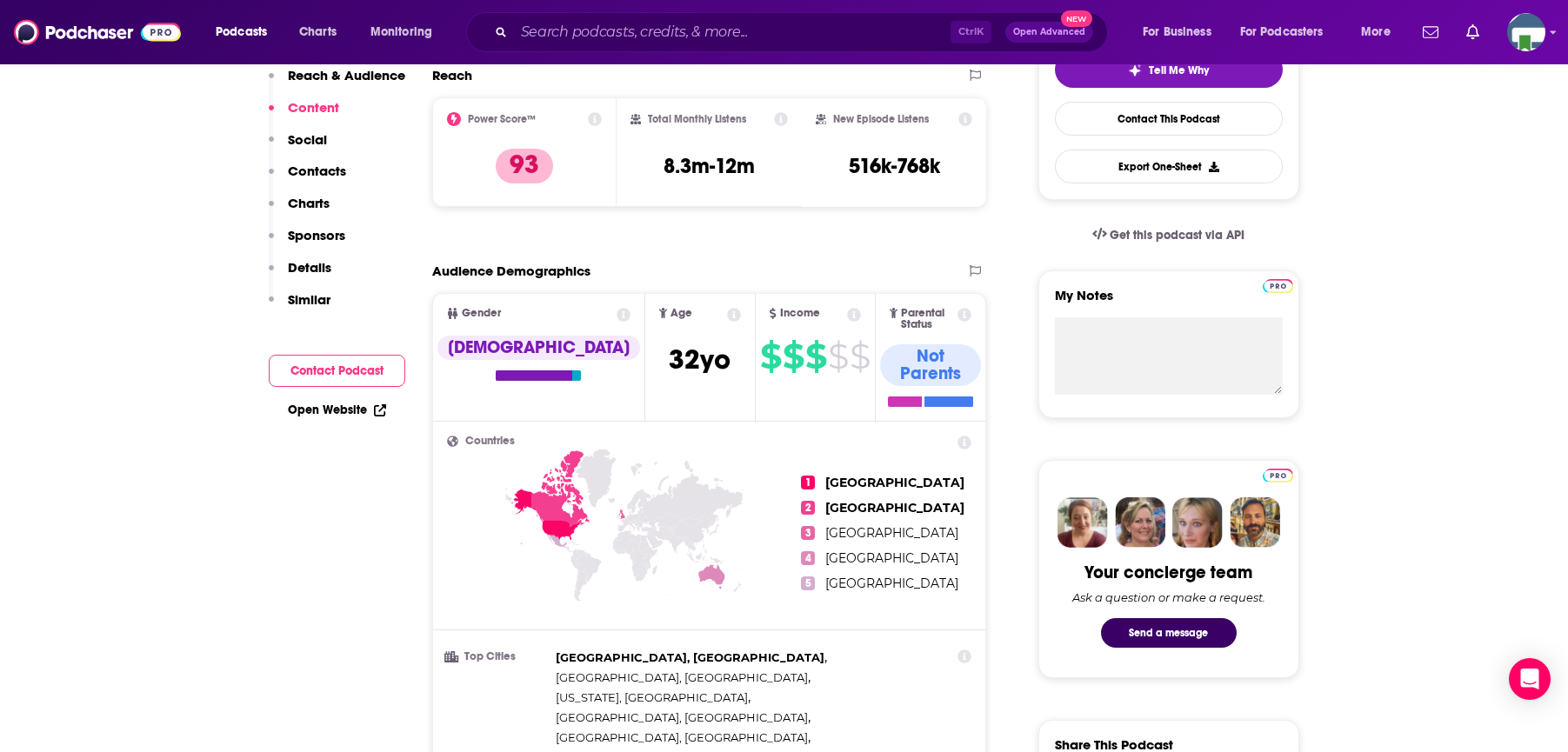
scroll to position [0, 0]
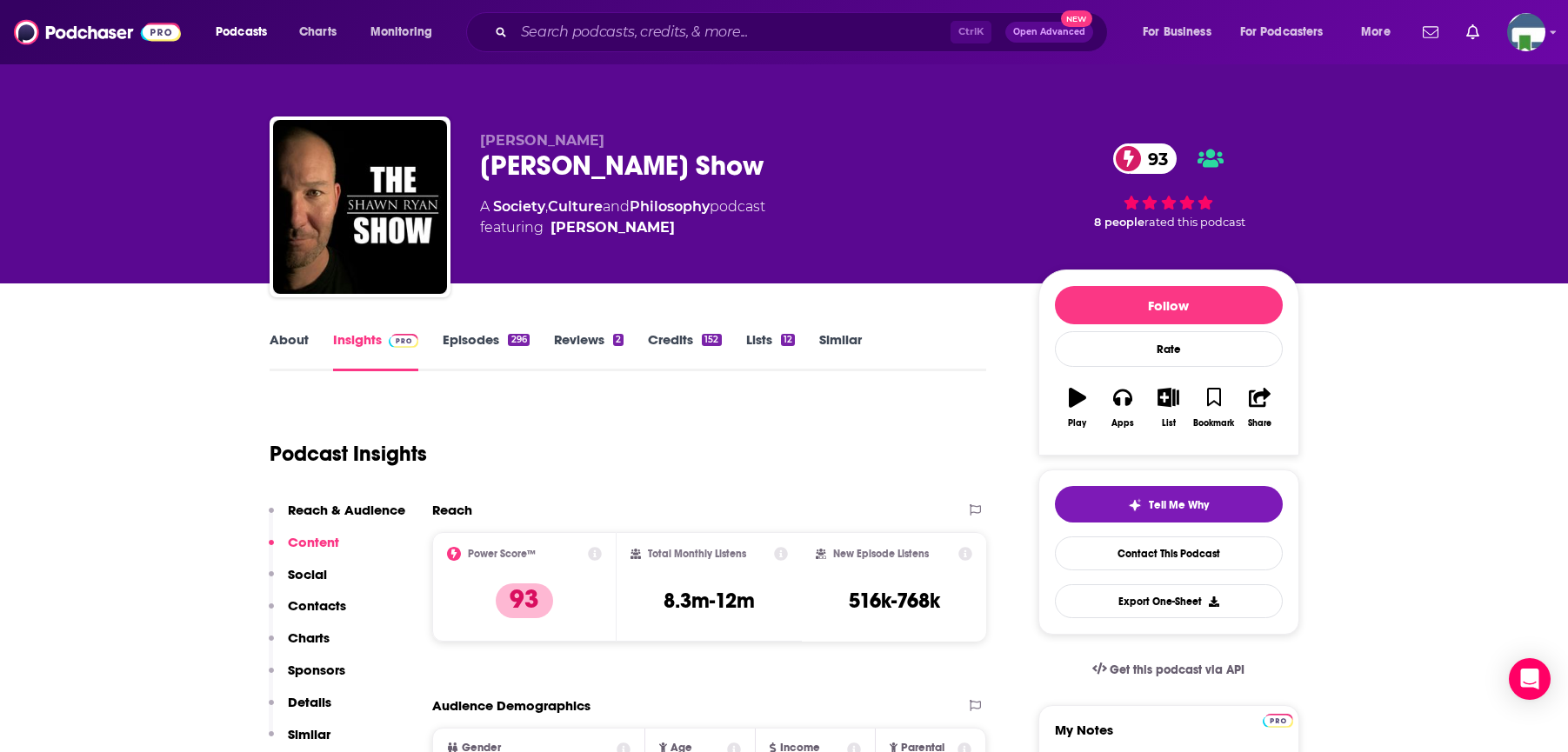
drag, startPoint x: 86, startPoint y: 483, endPoint x: 93, endPoint y: 470, distance: 14.8
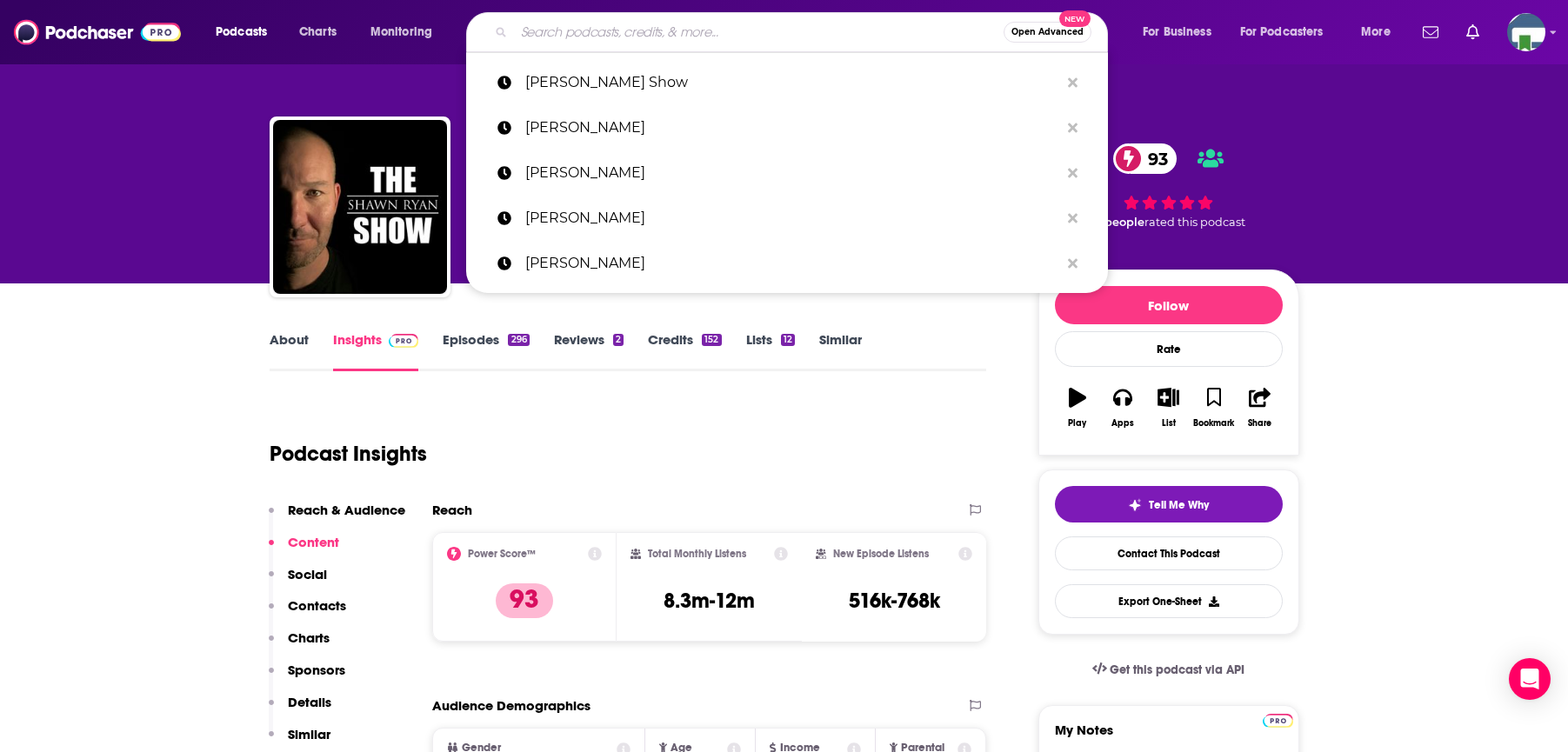
click at [550, 28] on input "Search podcasts, credits, & more..." at bounding box center [758, 33] width 489 height 28
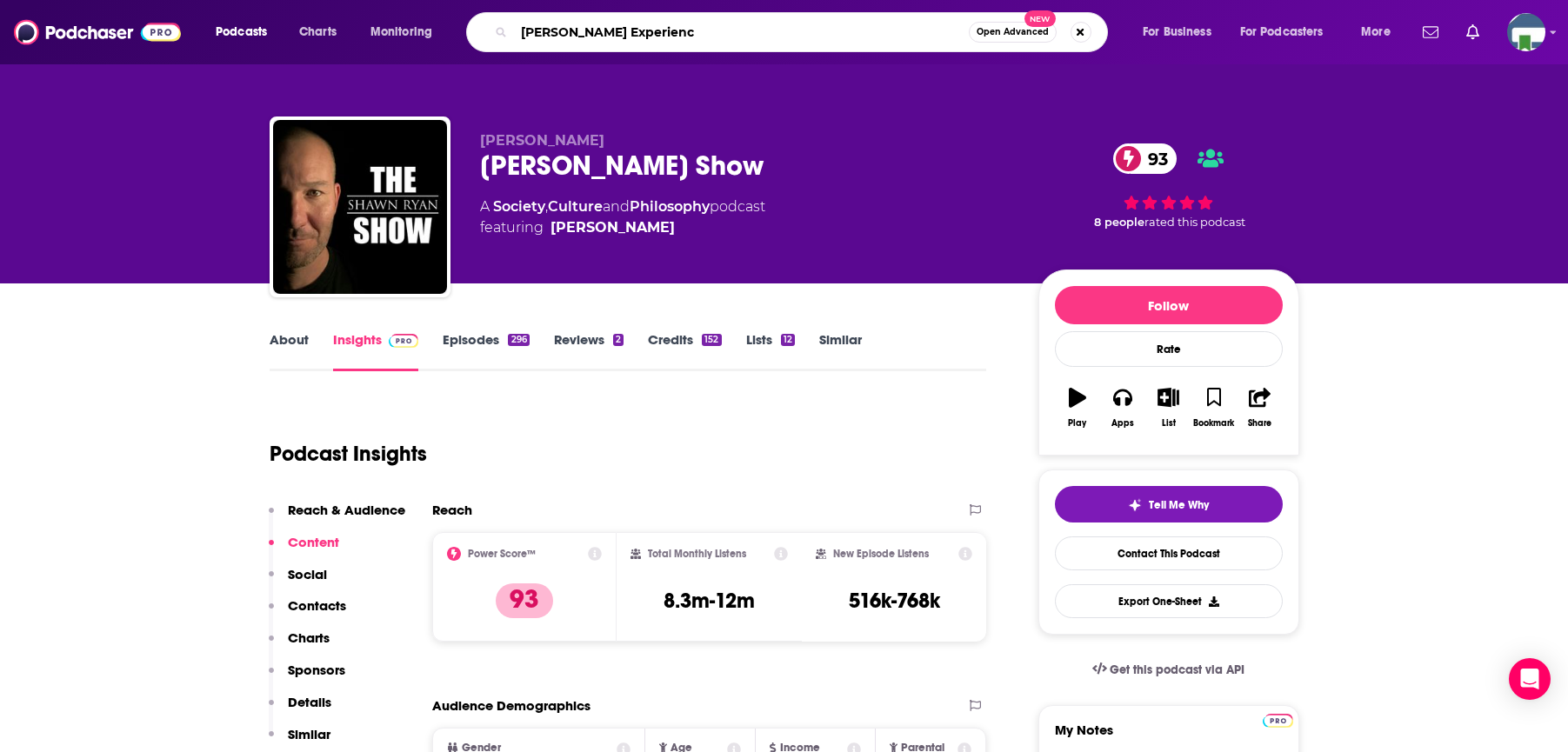
type input "[PERSON_NAME] Experience"
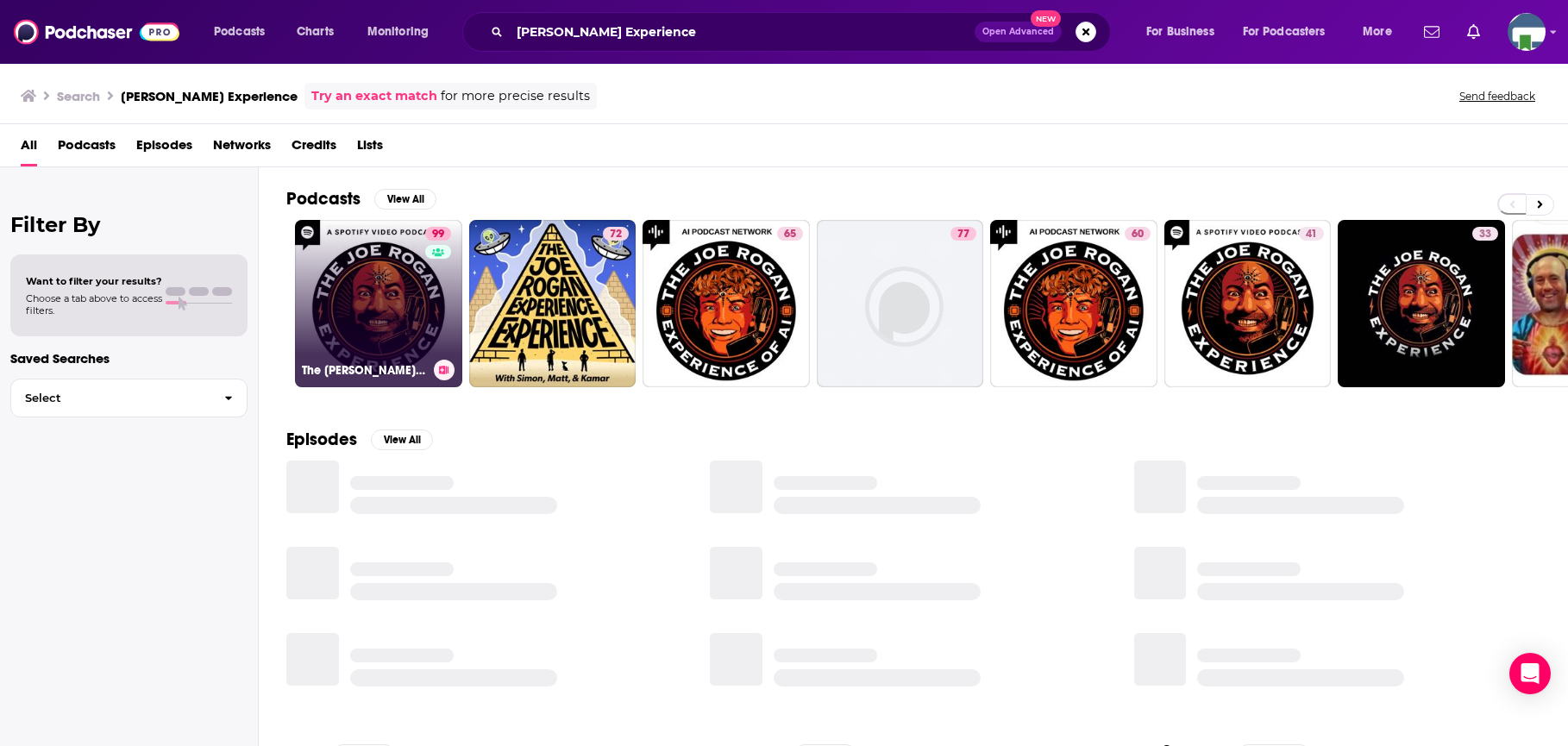
click at [390, 308] on link "99 The [PERSON_NAME] Experience" at bounding box center [379, 303] width 167 height 167
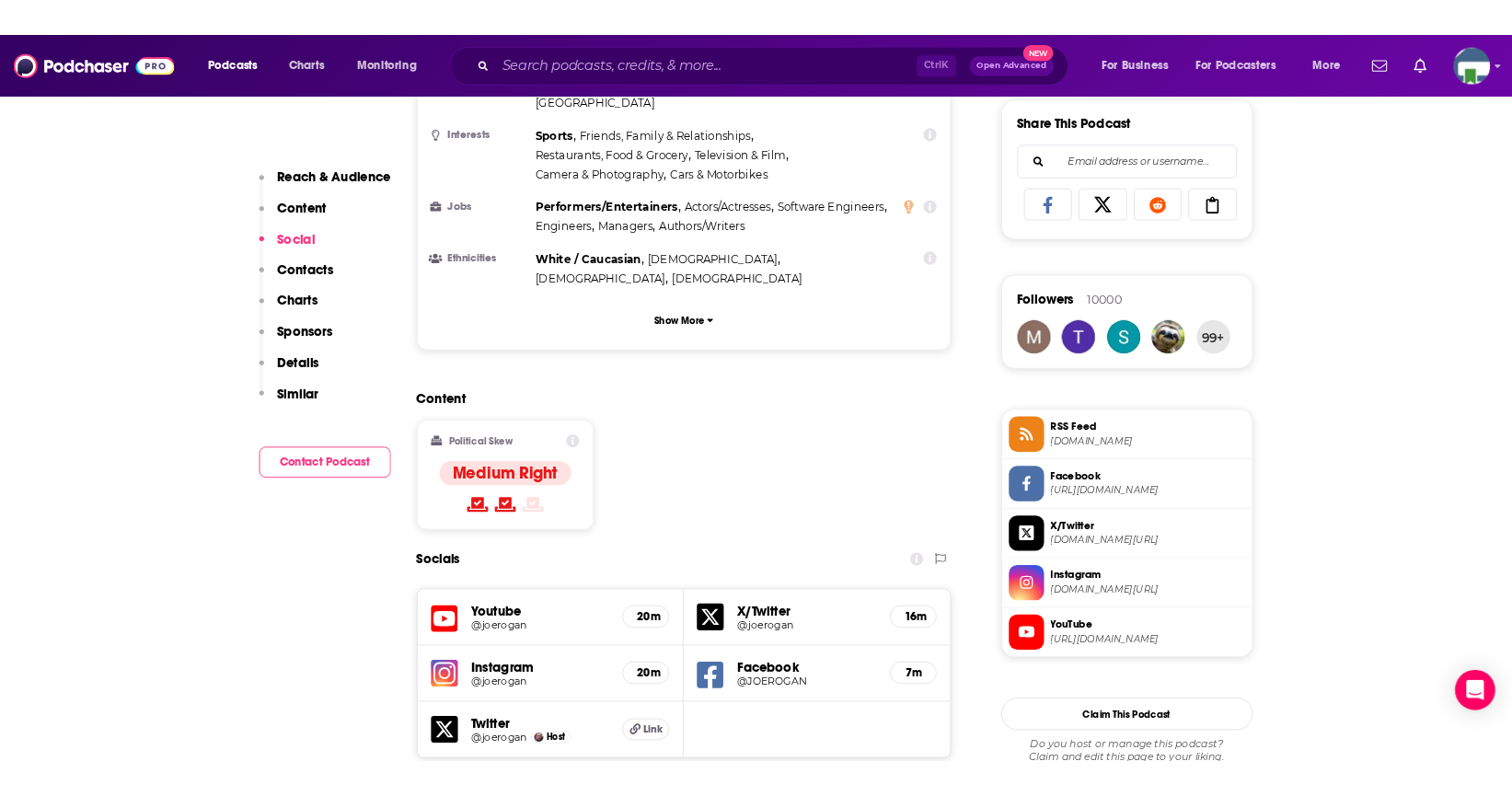
scroll to position [1472, 0]
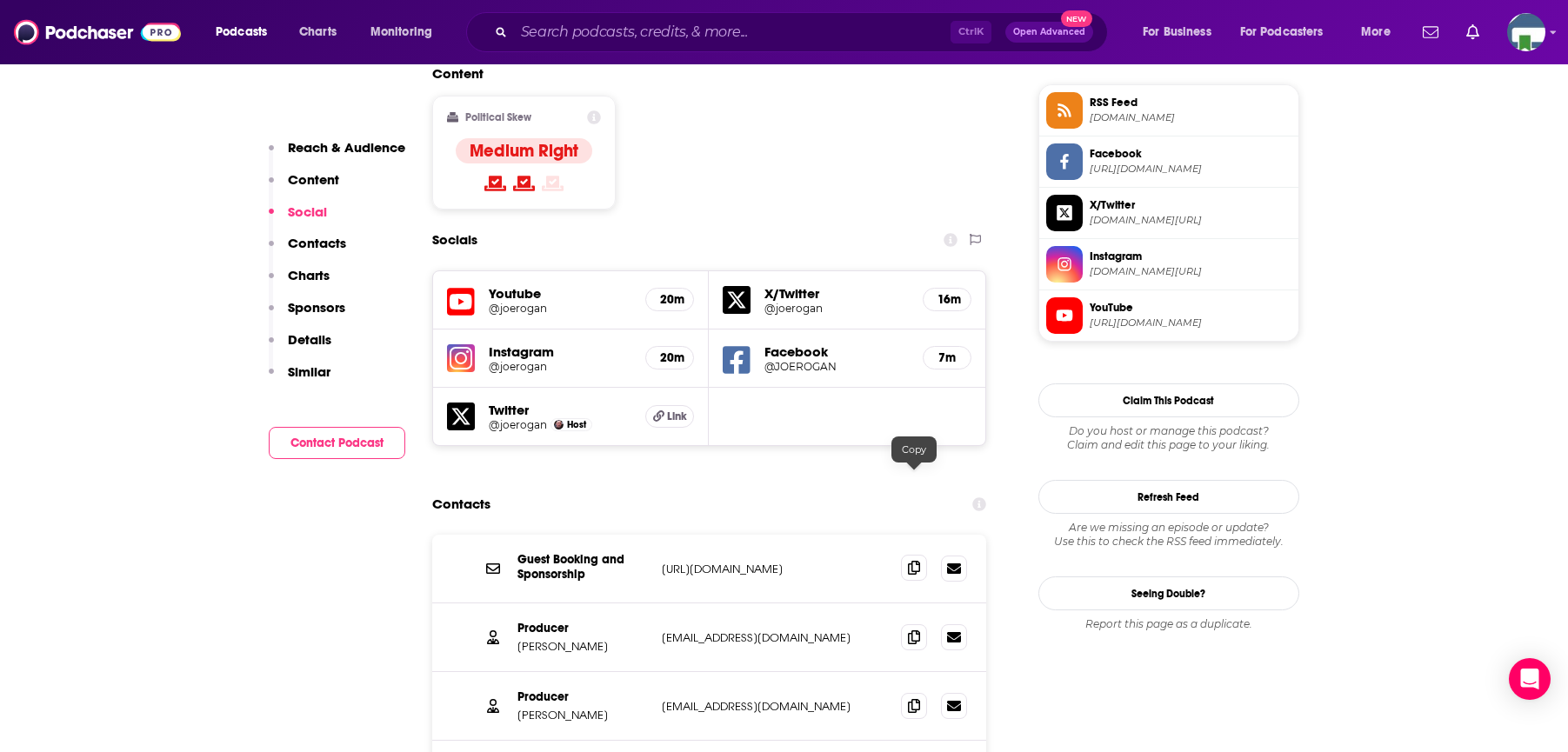
click at [915, 561] on icon at bounding box center [914, 568] width 12 height 14
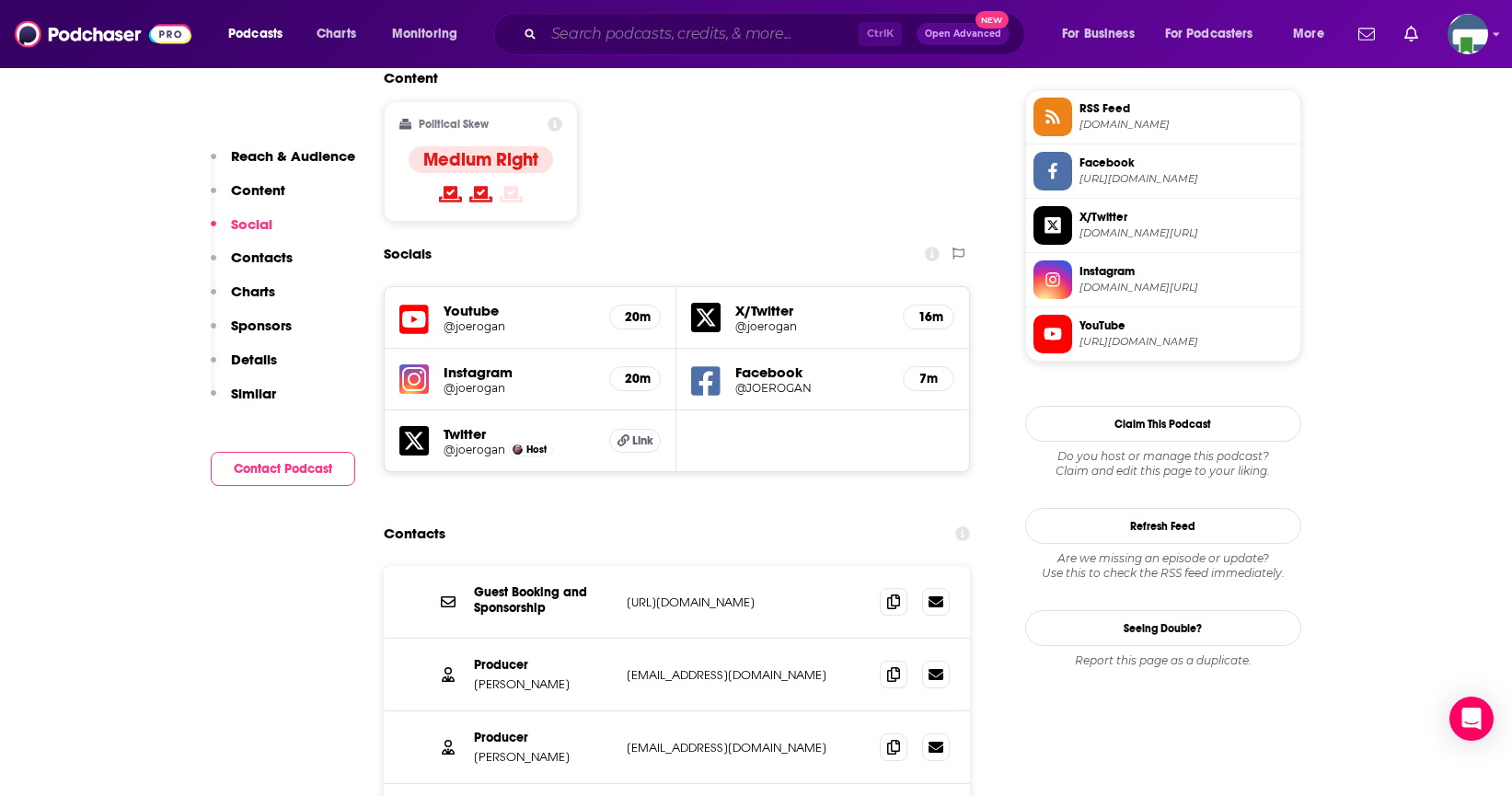
click at [592, 35] on input "Search podcasts, credits, & more..." at bounding box center [701, 35] width 315 height 30
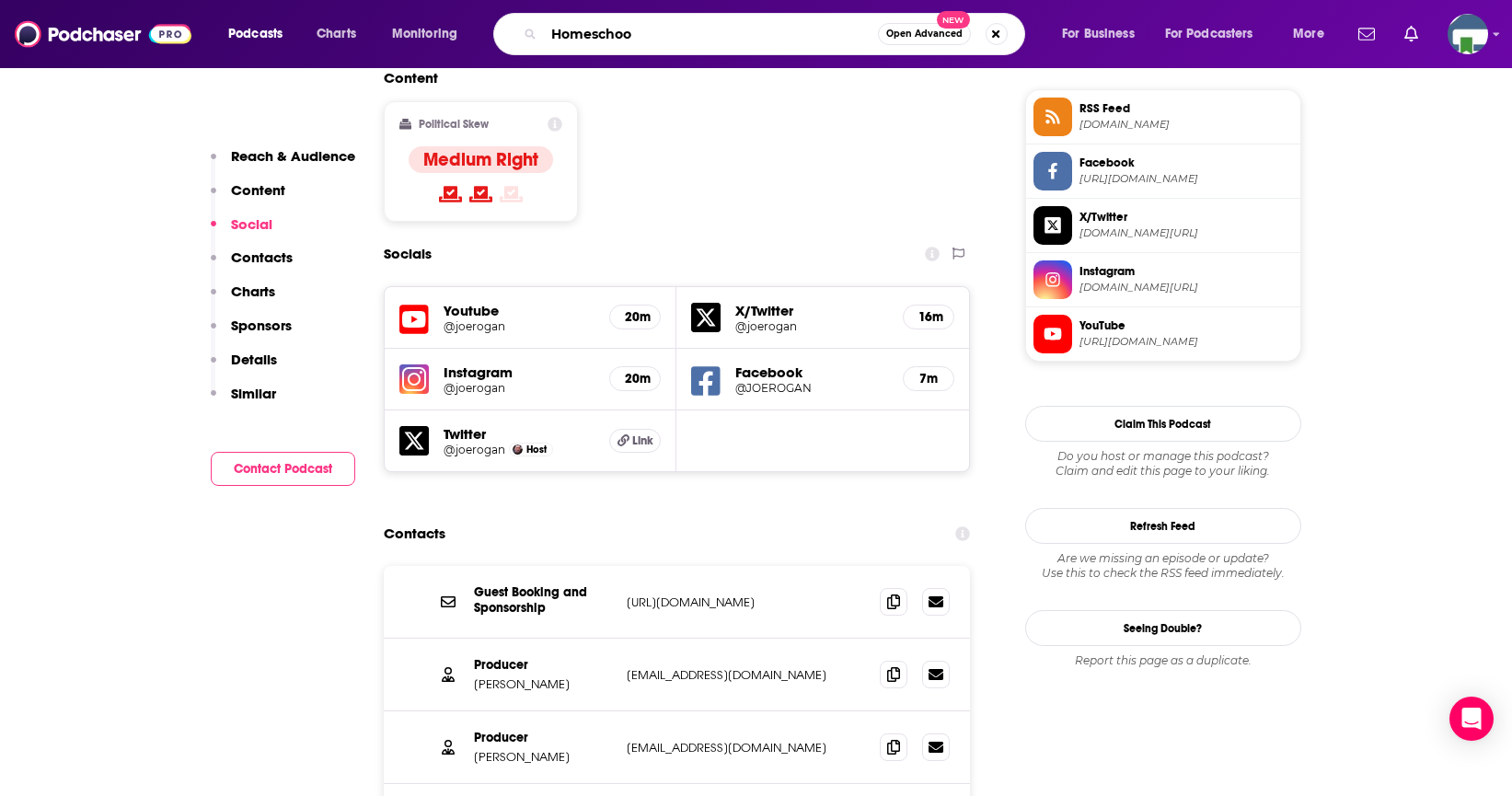
type input "Homeschool"
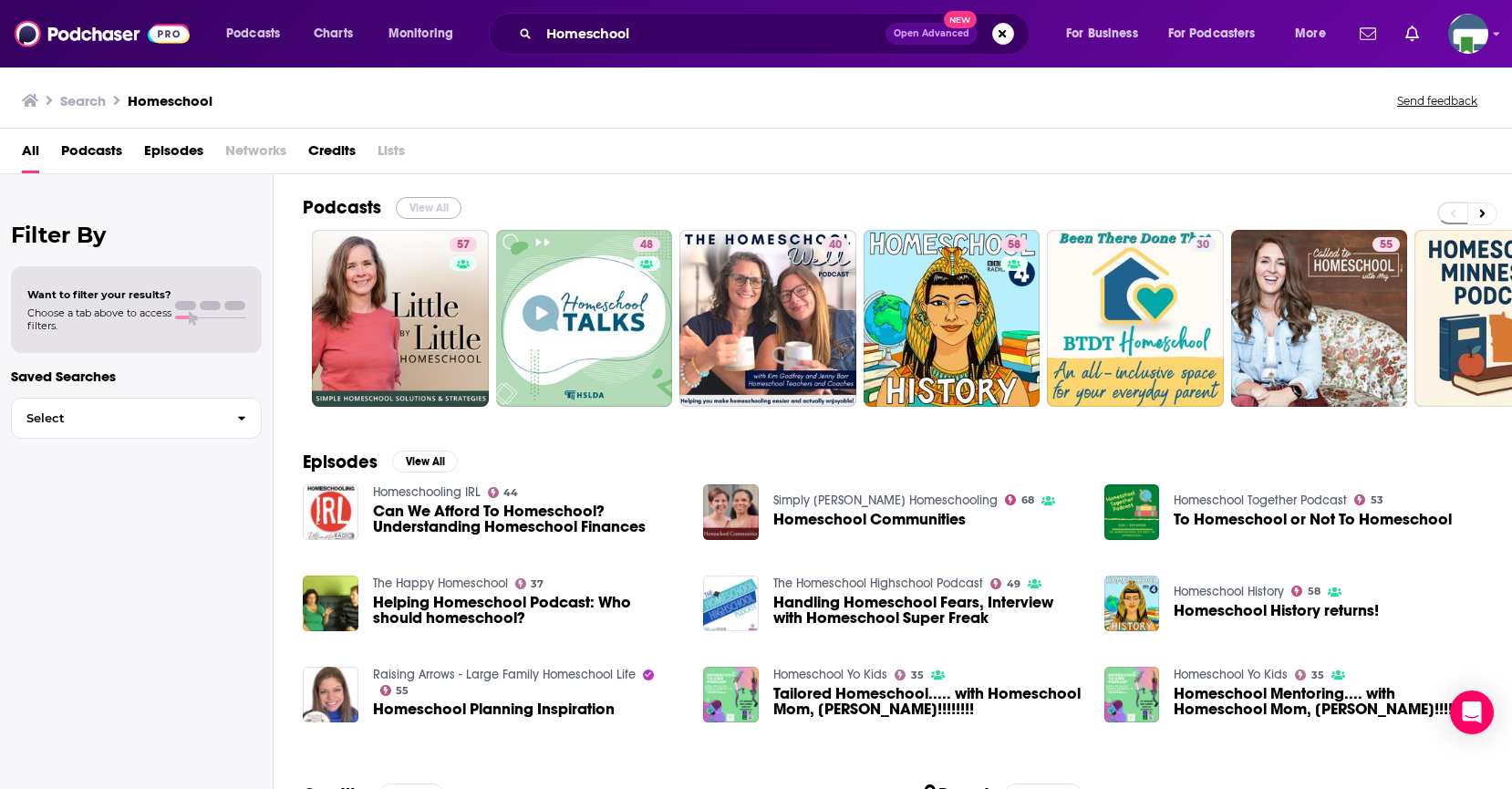
click at [416, 206] on button "View All" at bounding box center [428, 208] width 66 height 22
